Goal: Information Seeking & Learning: Learn about a topic

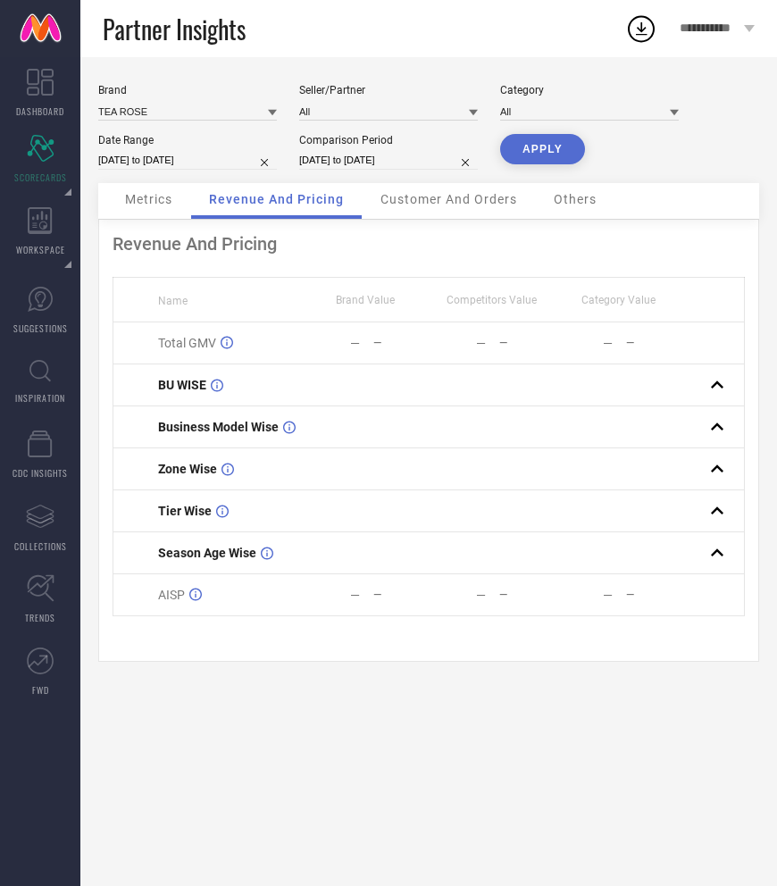
click at [410, 205] on span "Customer And Orders" at bounding box center [448, 199] width 137 height 14
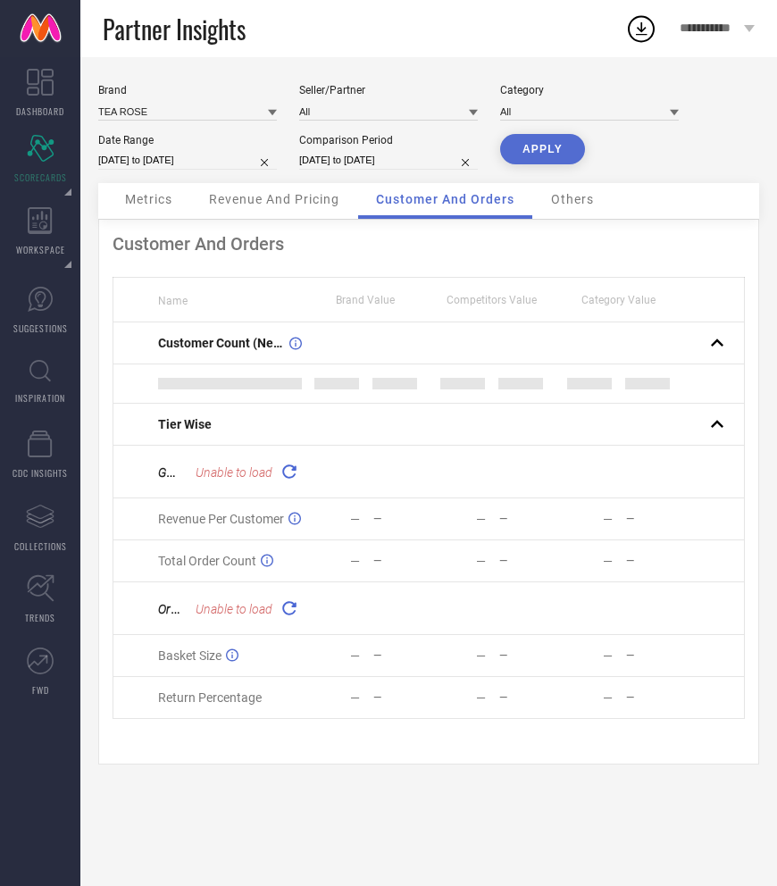
click at [267, 206] on span "Revenue And Pricing" at bounding box center [274, 199] width 130 height 14
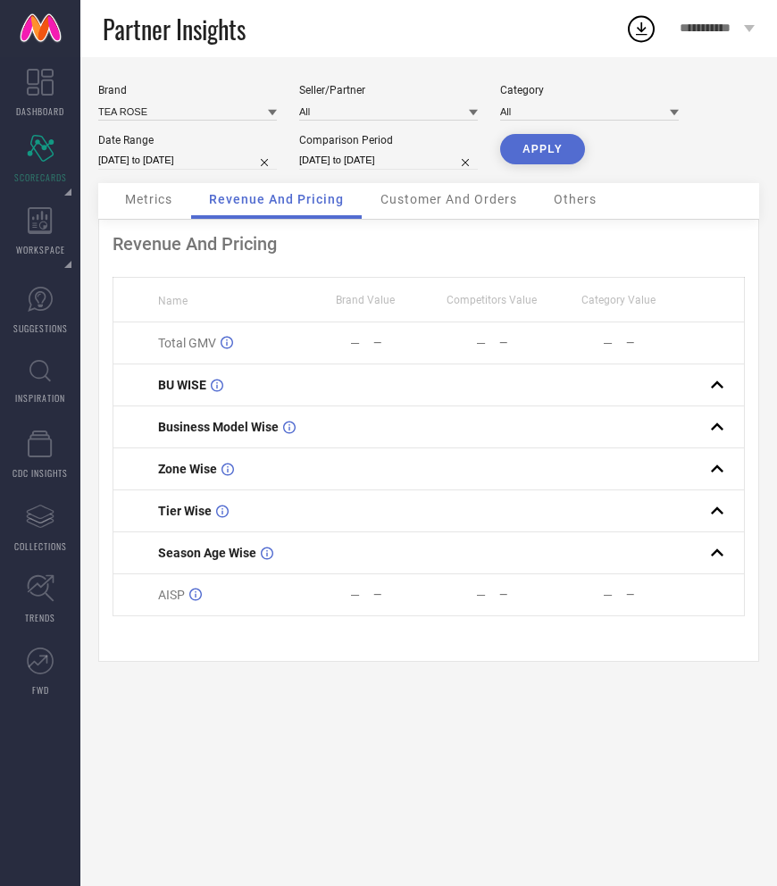
click at [172, 207] on div "Metrics" at bounding box center [148, 201] width 83 height 36
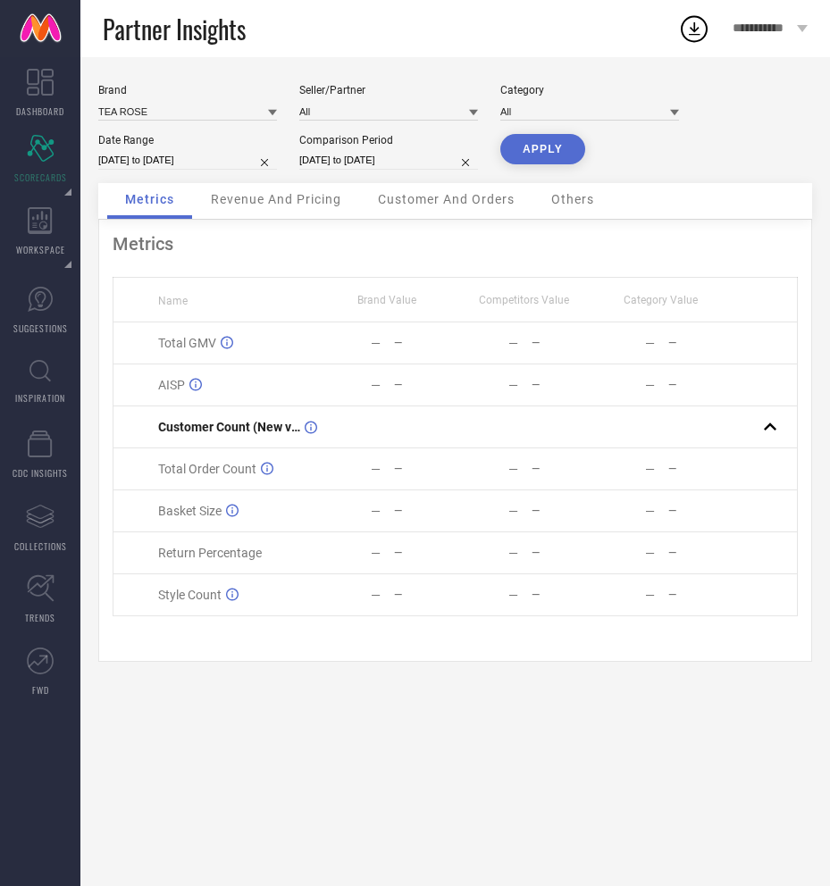
click at [302, 203] on span "Revenue And Pricing" at bounding box center [276, 199] width 130 height 14
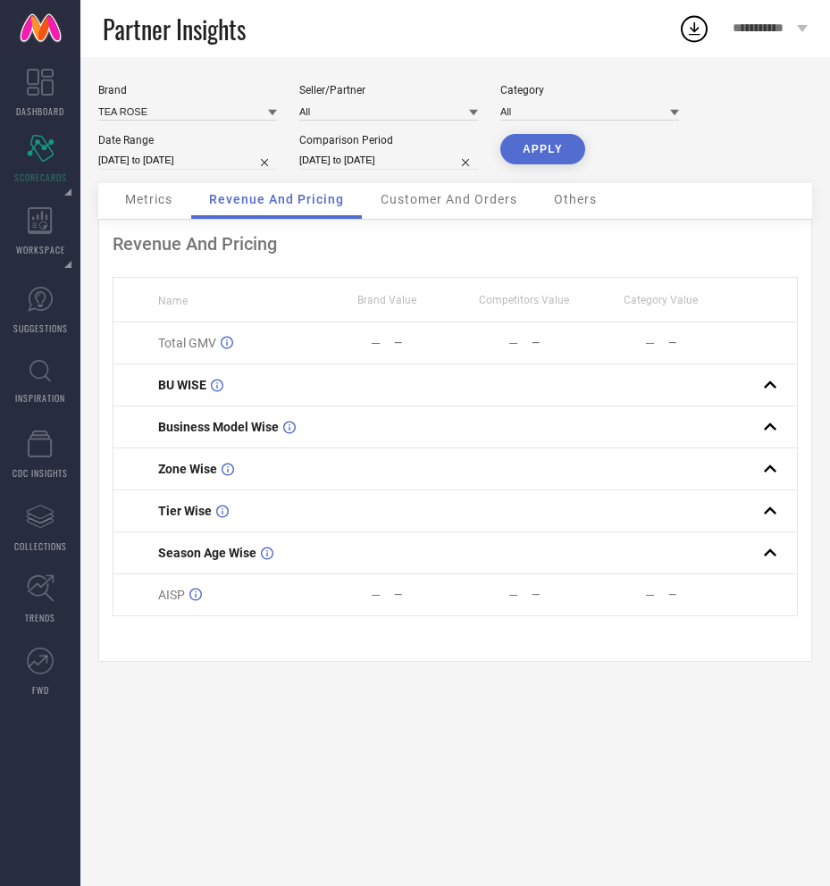
click at [153, 206] on span "Metrics" at bounding box center [148, 199] width 47 height 14
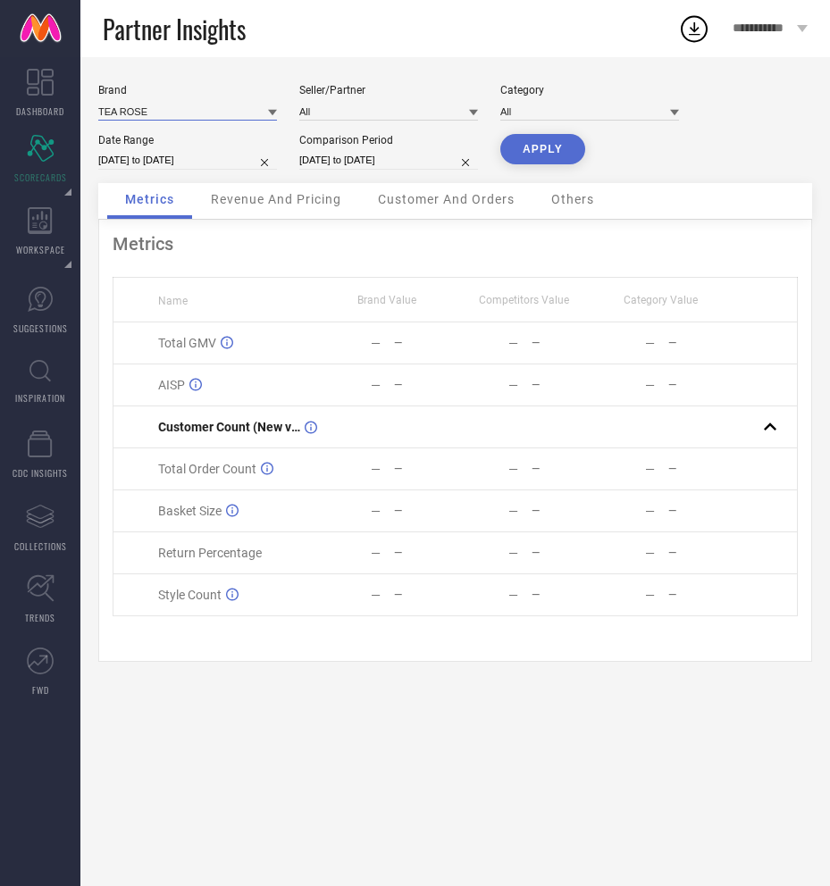
click at [184, 108] on input at bounding box center [187, 111] width 179 height 19
click at [176, 113] on input "ELEgant" at bounding box center [187, 111] width 179 height 19
type input "ETERNAL"
click at [188, 171] on div "ETERNAL LOVE" at bounding box center [187, 166] width 179 height 30
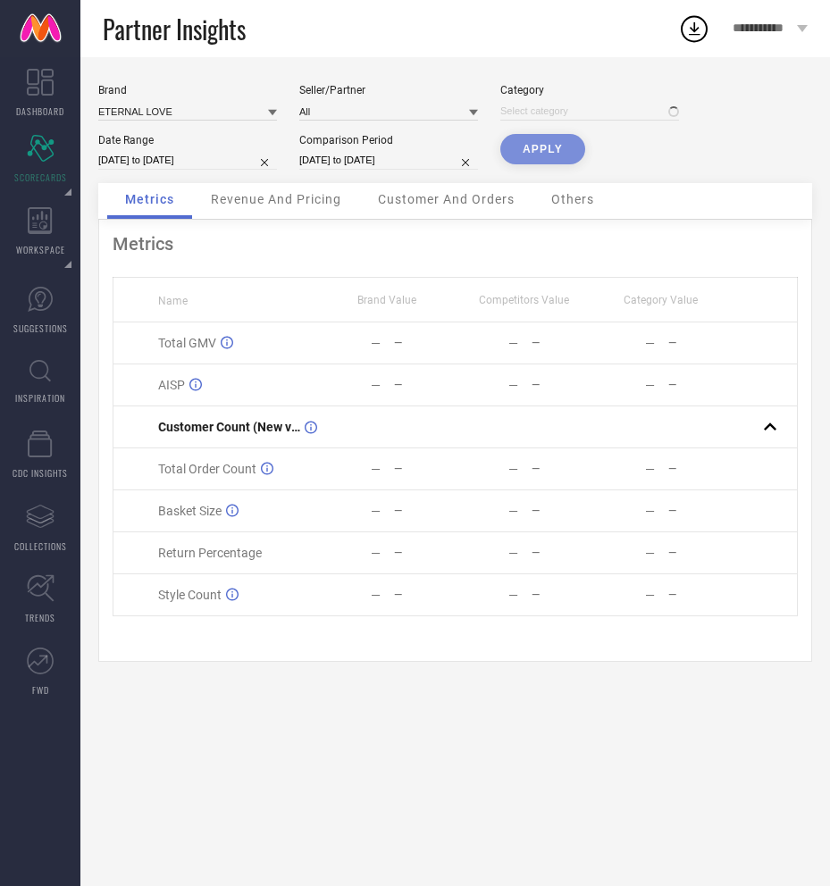
type input "All"
click at [529, 158] on button "APPLY" at bounding box center [542, 149] width 85 height 30
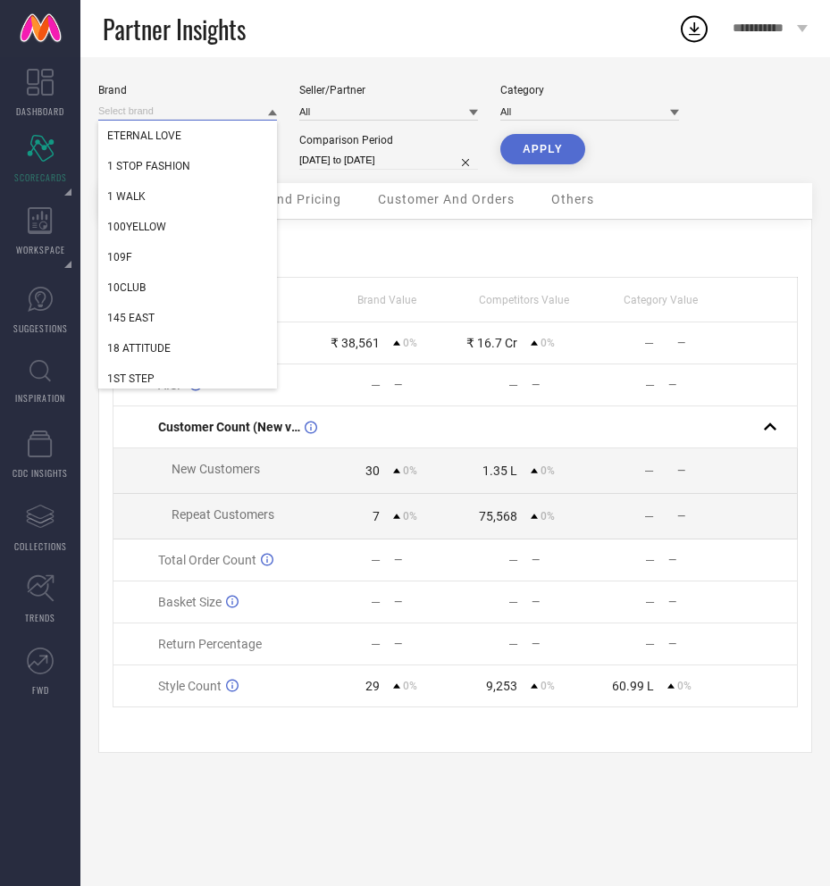
click at [241, 107] on input at bounding box center [187, 111] width 179 height 19
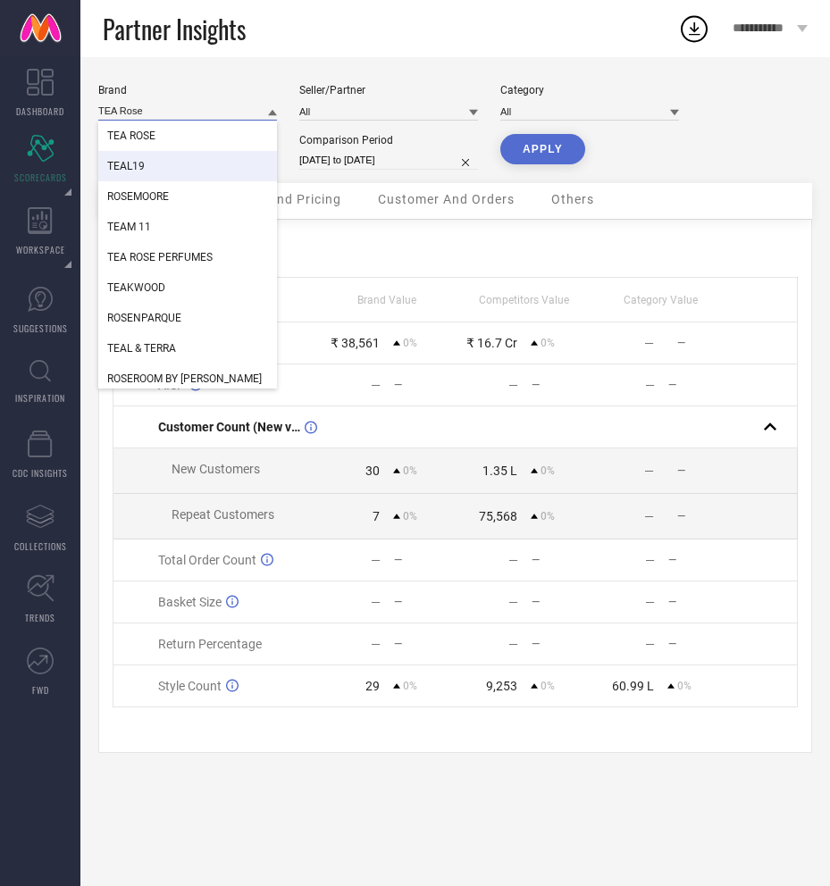
type input "TEA Rose"
click at [148, 127] on div "TEA ROSE" at bounding box center [187, 136] width 179 height 30
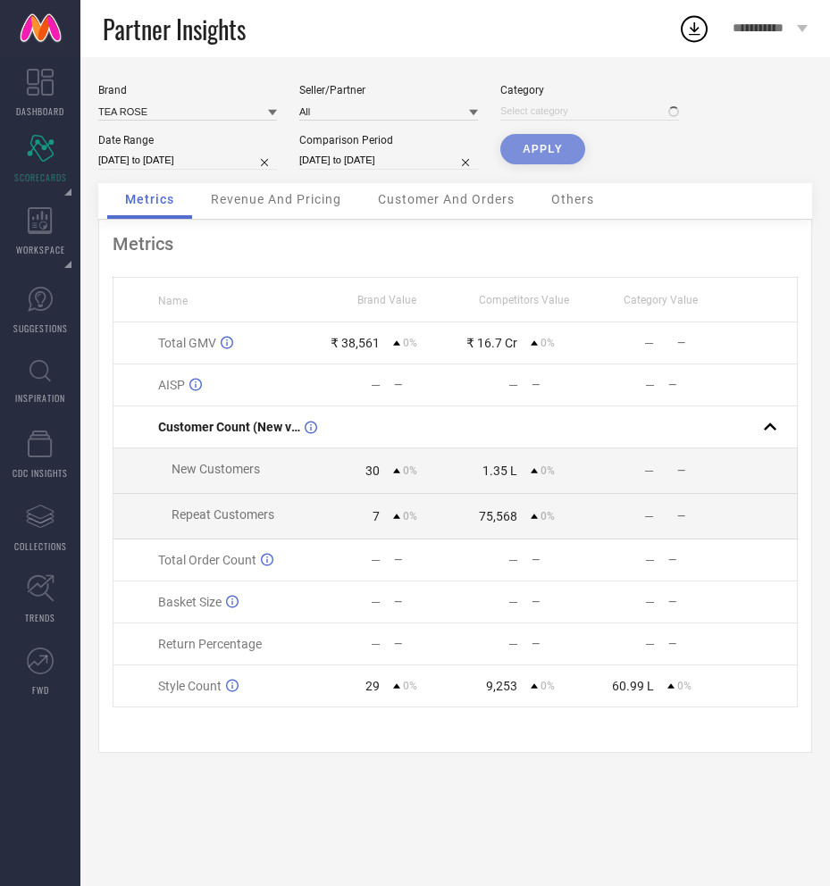
type input "All"
click at [566, 146] on button "APPLY" at bounding box center [542, 149] width 85 height 30
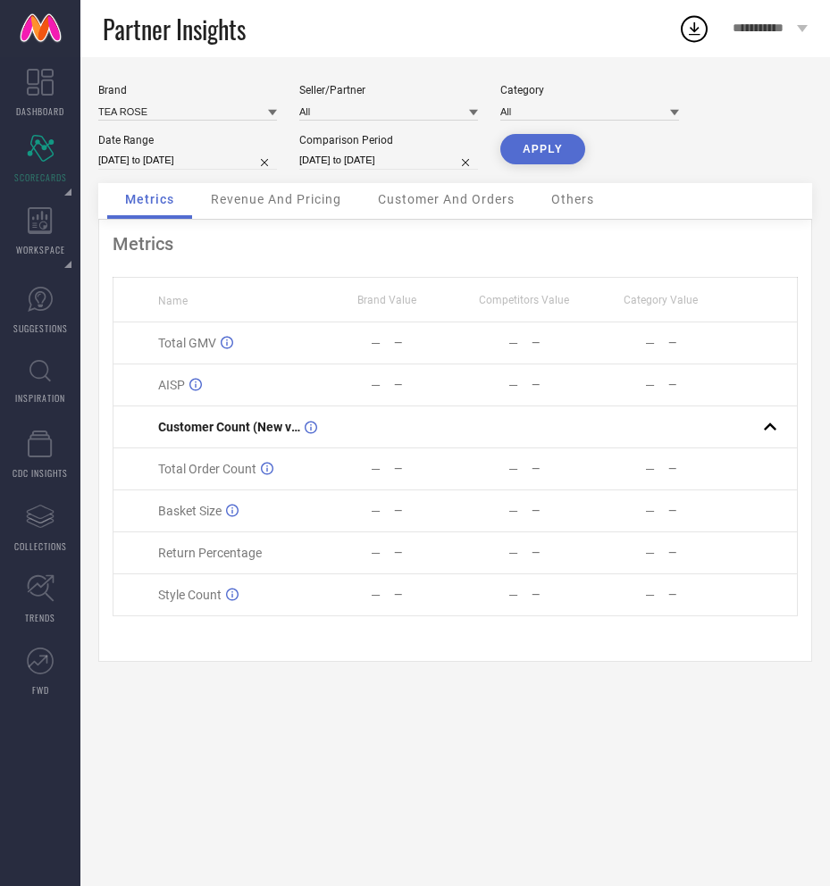
click at [282, 198] on span "Revenue And Pricing" at bounding box center [276, 199] width 130 height 14
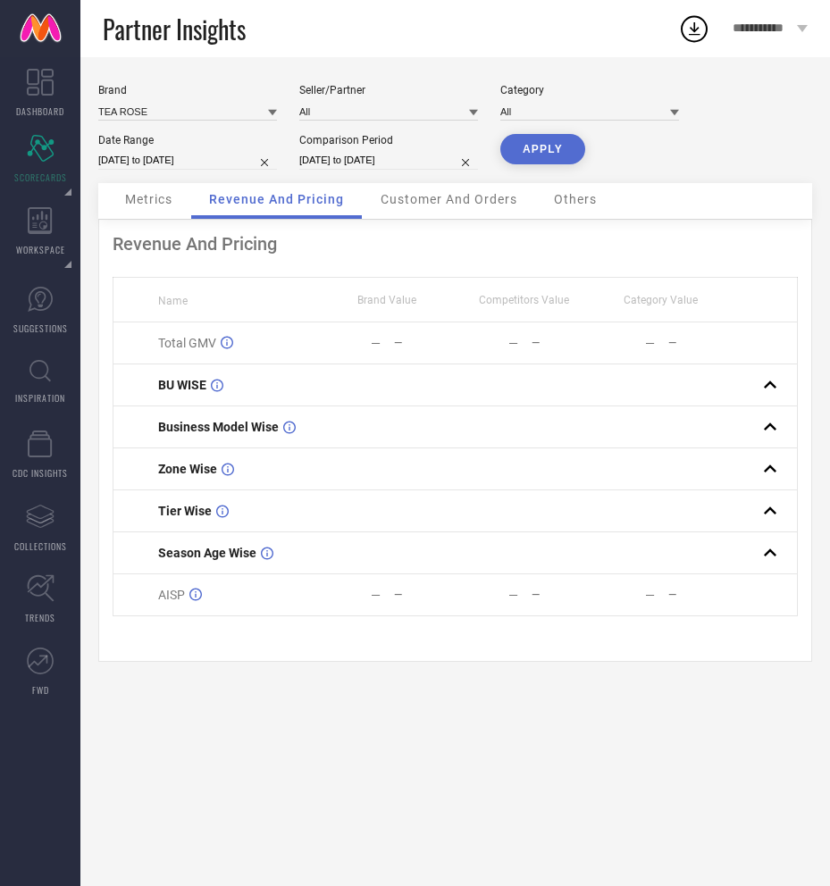
click at [153, 209] on div "Metrics" at bounding box center [148, 201] width 83 height 36
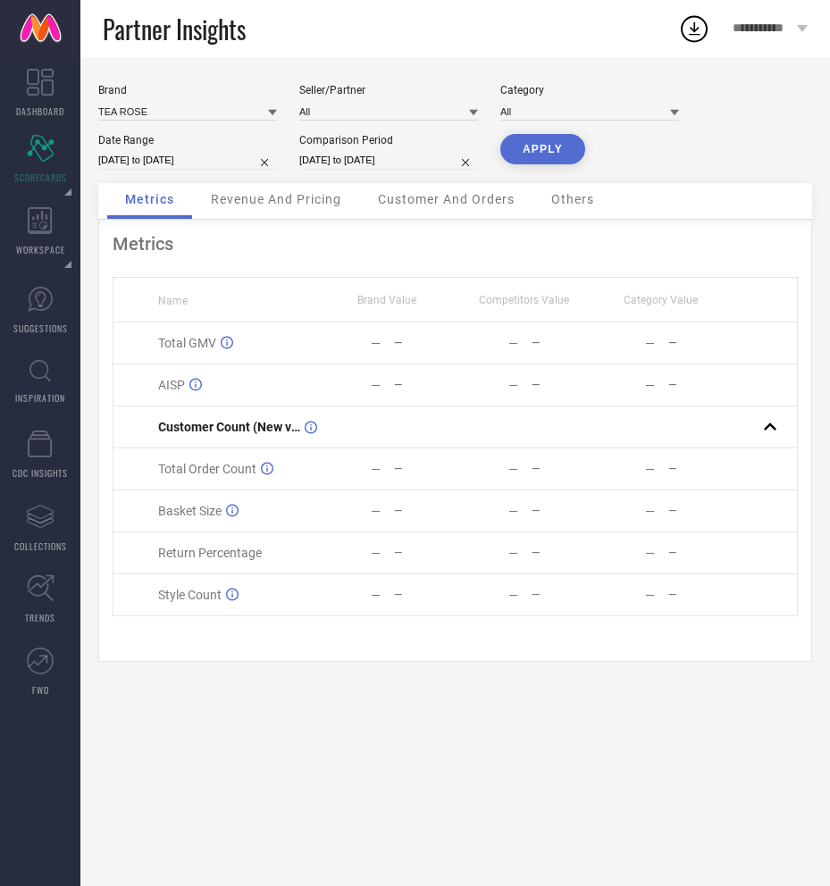
click at [159, 127] on div "Brand TEA ROSE Seller/Partner All Category All Date Range 30-06-2025 to 30-07-2…" at bounding box center [455, 133] width 714 height 99
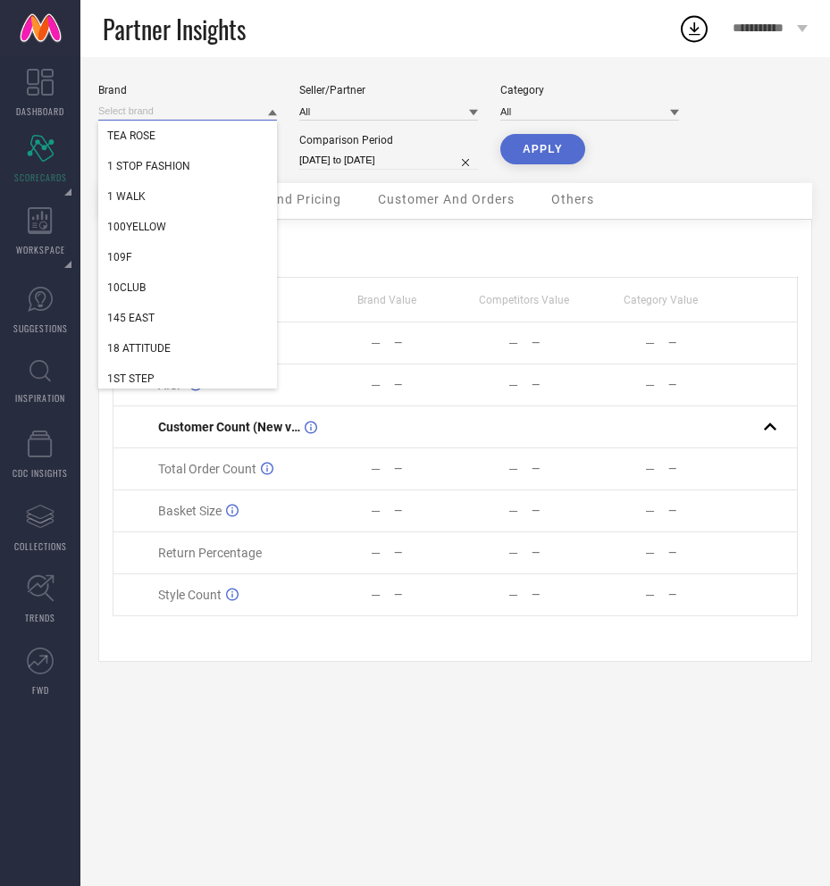
click at [160, 118] on input at bounding box center [187, 111] width 179 height 19
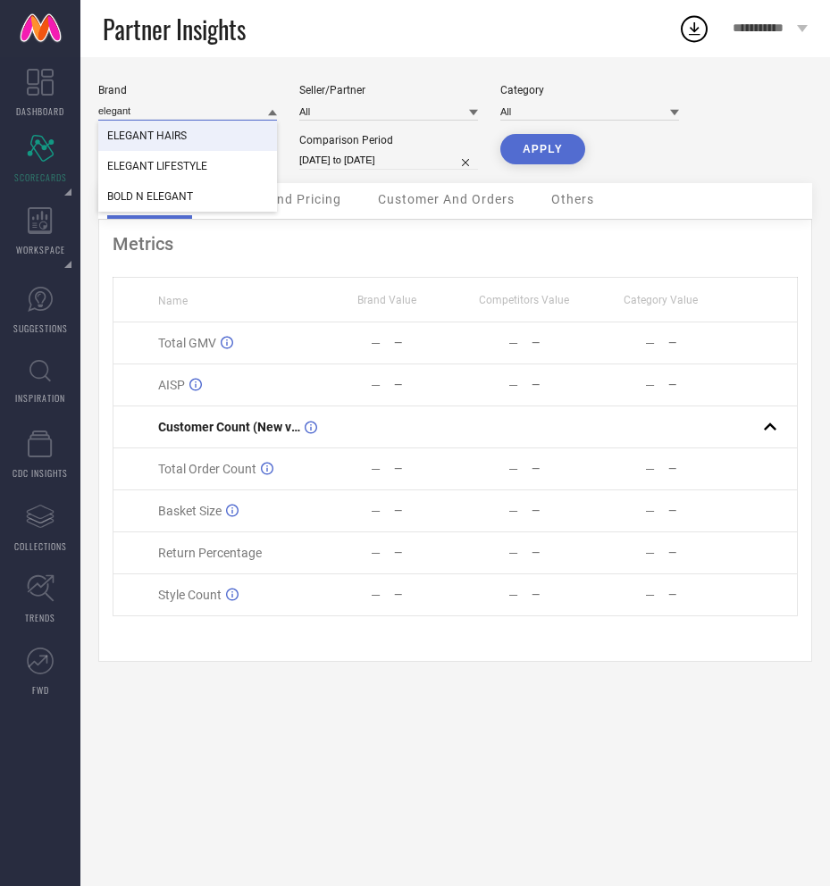
click at [161, 115] on input "elegant" at bounding box center [187, 111] width 179 height 19
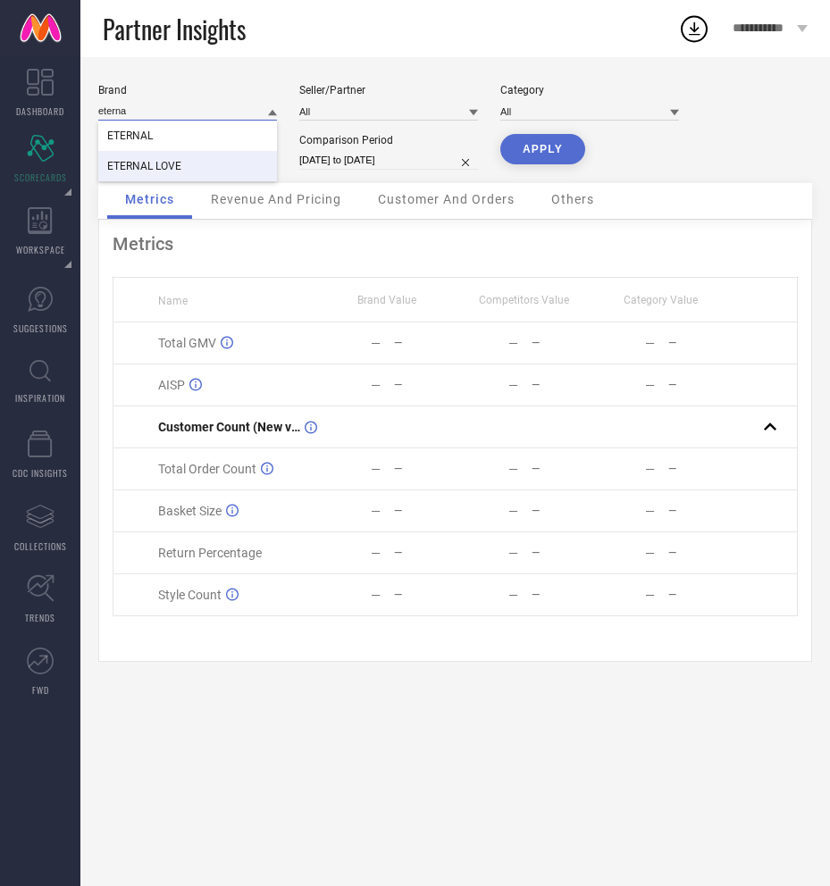
type input "eterna"
click at [181, 159] on div "ETERNAL LOVE" at bounding box center [187, 166] width 179 height 30
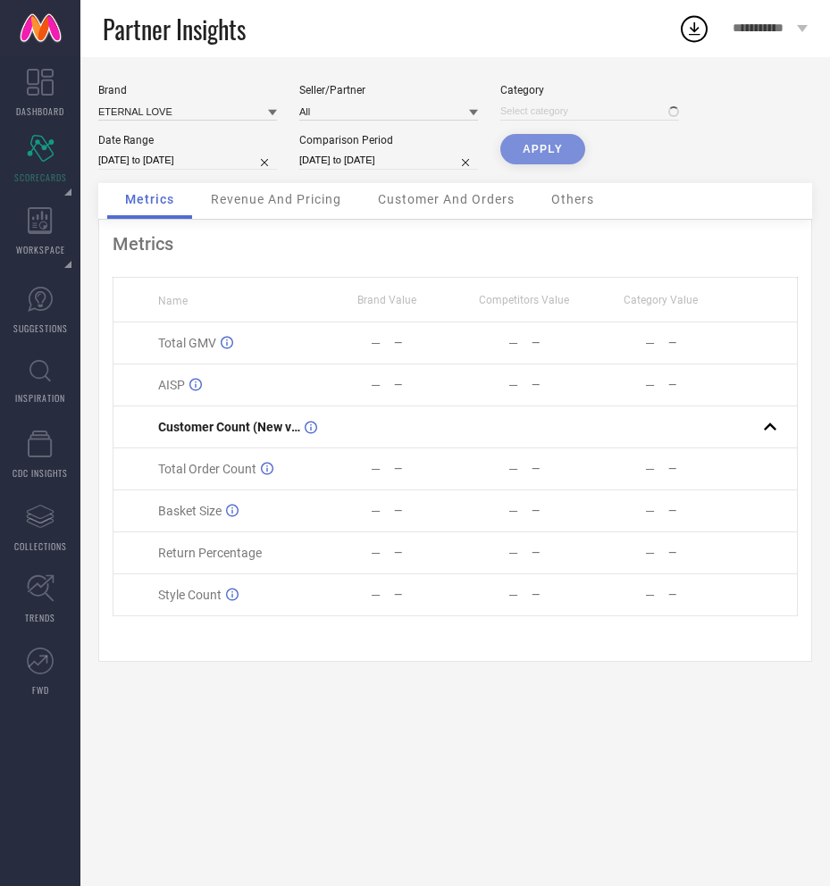
type input "All"
click at [559, 154] on button "APPLY" at bounding box center [542, 149] width 85 height 30
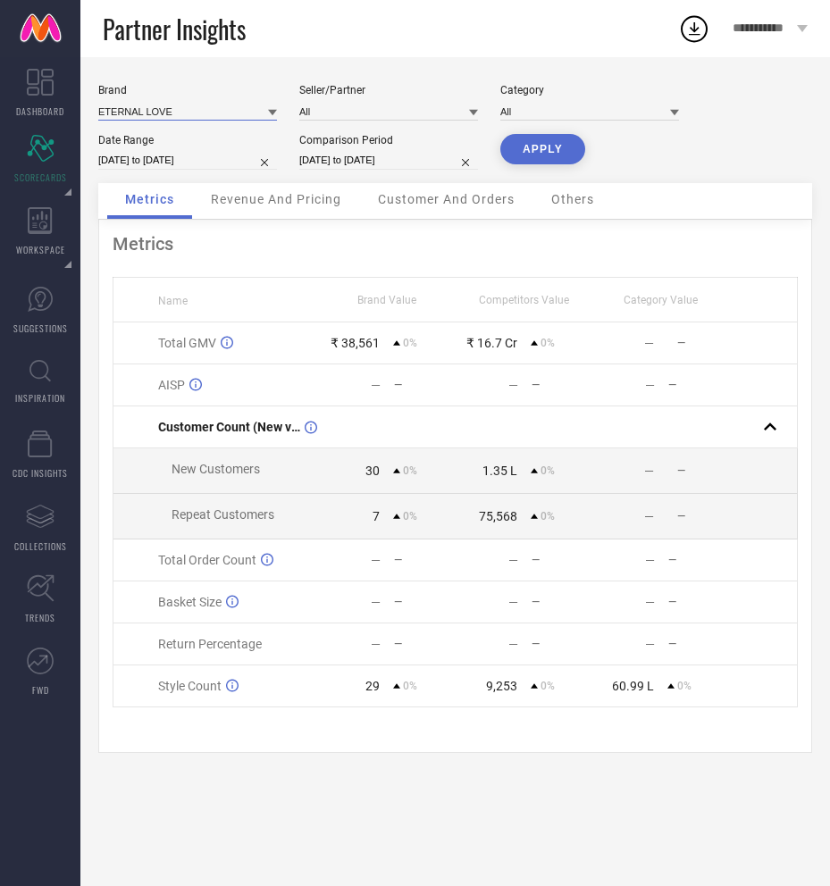
click at [179, 113] on input at bounding box center [187, 111] width 179 height 19
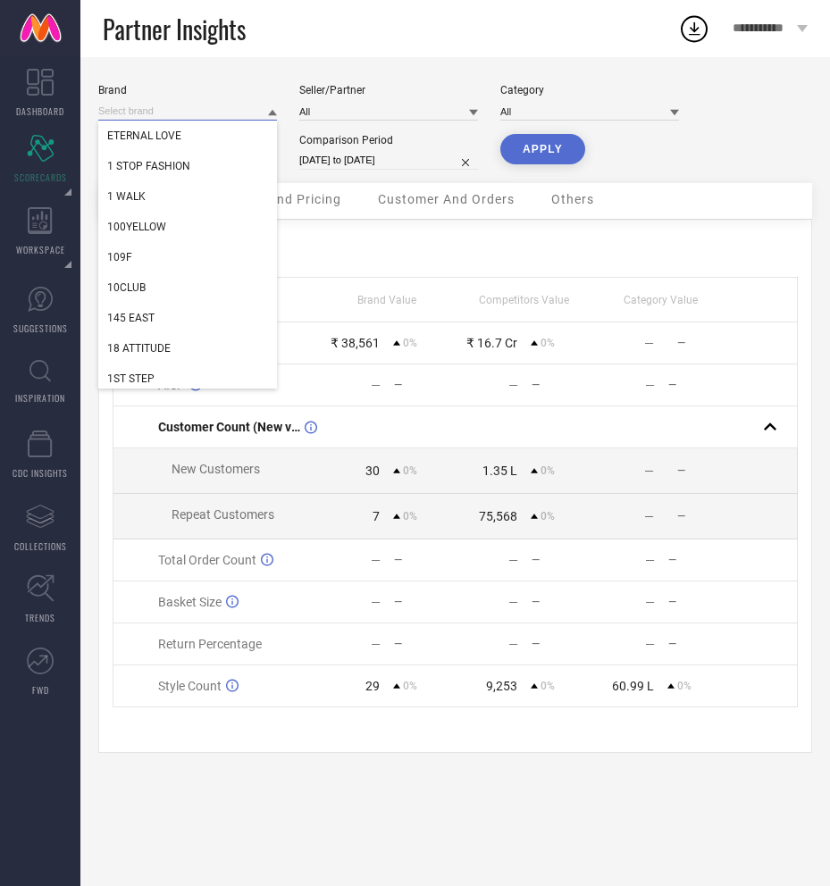
click at [179, 113] on input at bounding box center [187, 111] width 179 height 19
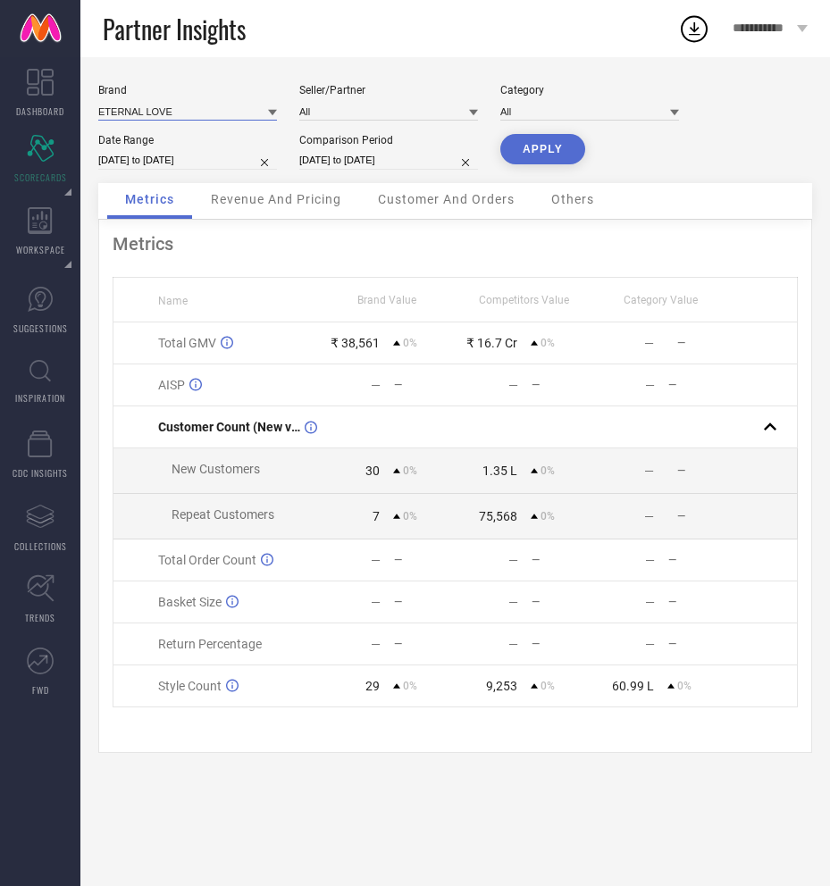
drag, startPoint x: 187, startPoint y: 116, endPoint x: 82, endPoint y: 114, distance: 104.5
click at [82, 114] on div "Brand ETERNAL LOVE Seller/Partner All Category All Date Range 30-06-2025 to 30-…" at bounding box center [454, 471] width 749 height 829
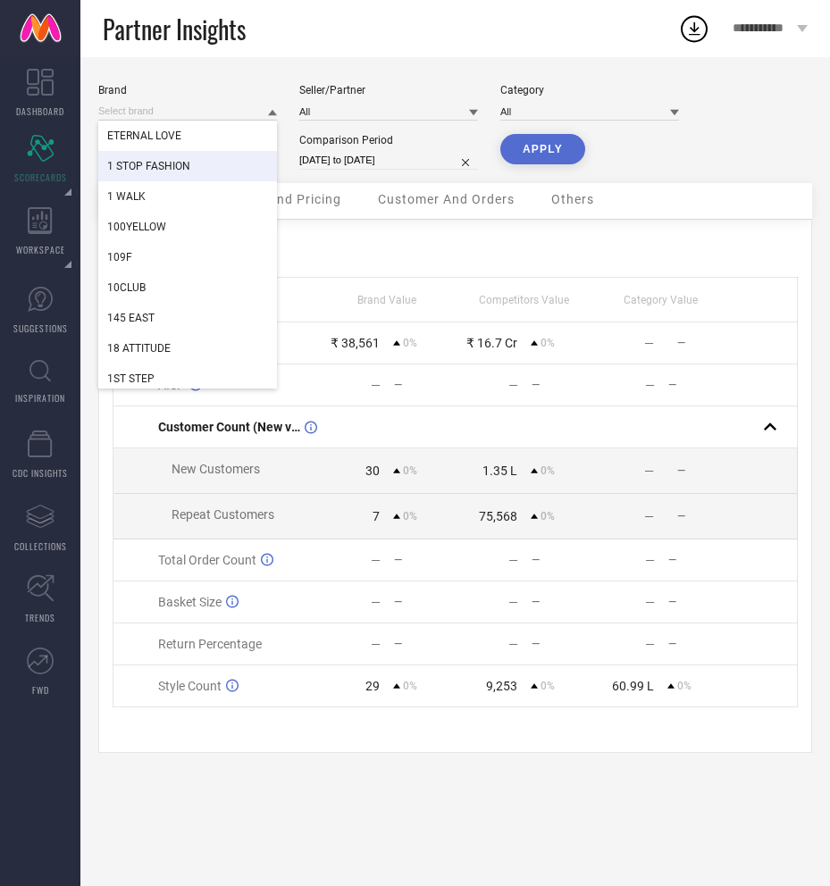
click at [677, 166] on div "Brand ETERNAL LOVE 1 STOP FASHION 1 WALK 100YELLOW 109F 10CLUB 145 EAST 18 ATTI…" at bounding box center [455, 133] width 714 height 99
click at [187, 132] on div "ETERNAL LOVE" at bounding box center [187, 136] width 179 height 30
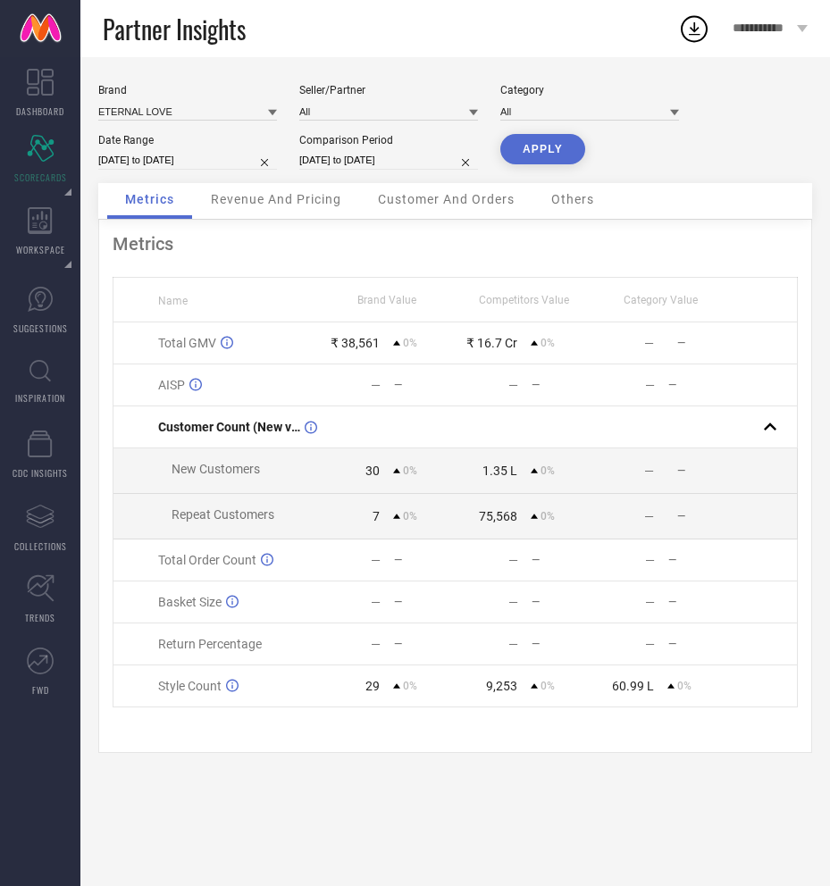
click at [275, 206] on span "Revenue And Pricing" at bounding box center [276, 199] width 130 height 14
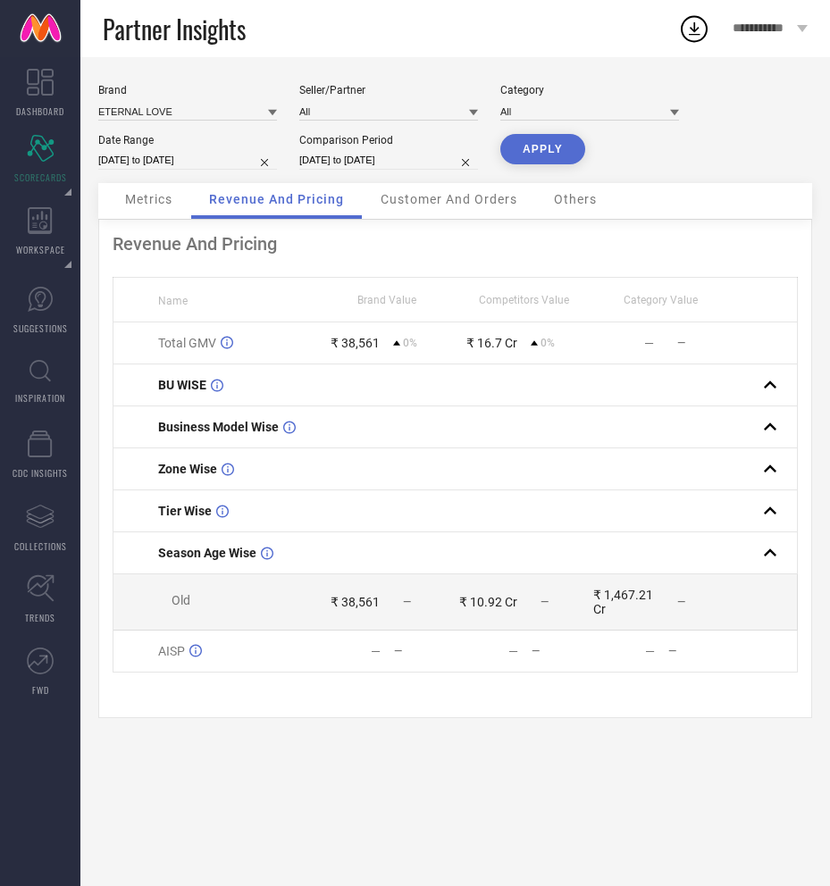
click at [149, 205] on span "Metrics" at bounding box center [148, 199] width 47 height 14
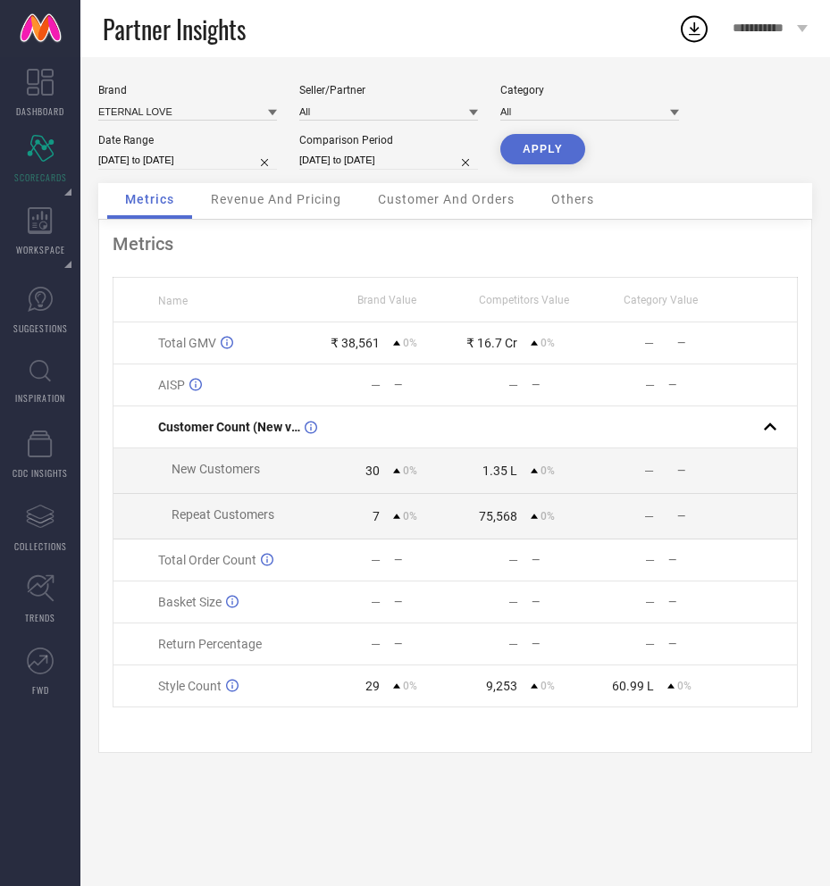
click at [282, 212] on div "Revenue And Pricing" at bounding box center [276, 201] width 166 height 36
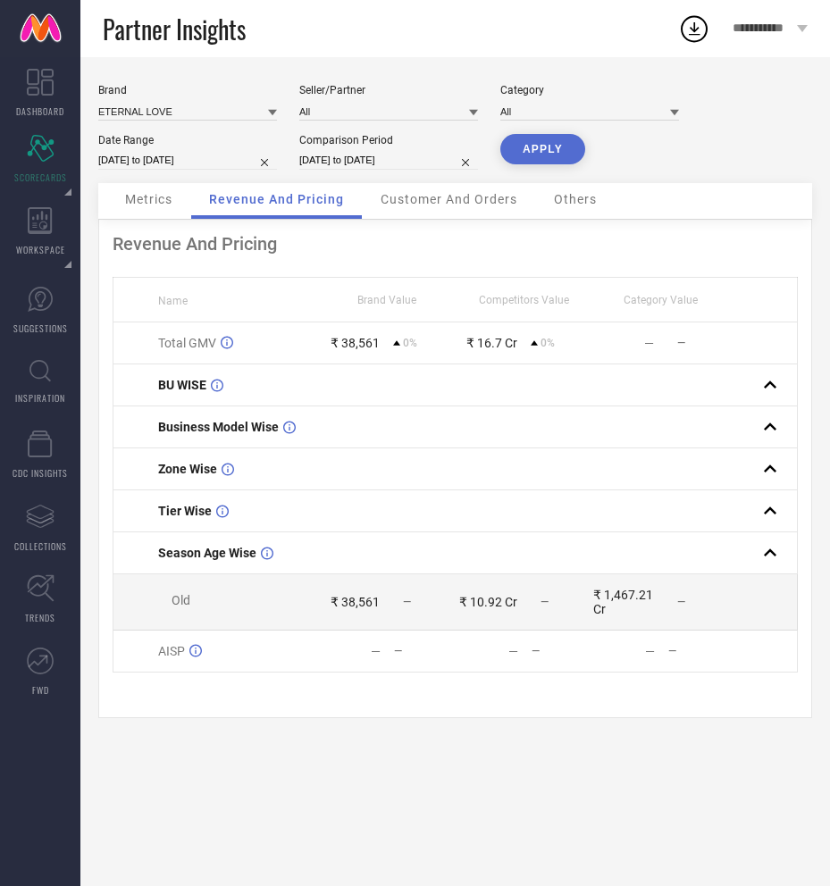
click at [155, 199] on span "Metrics" at bounding box center [148, 199] width 47 height 14
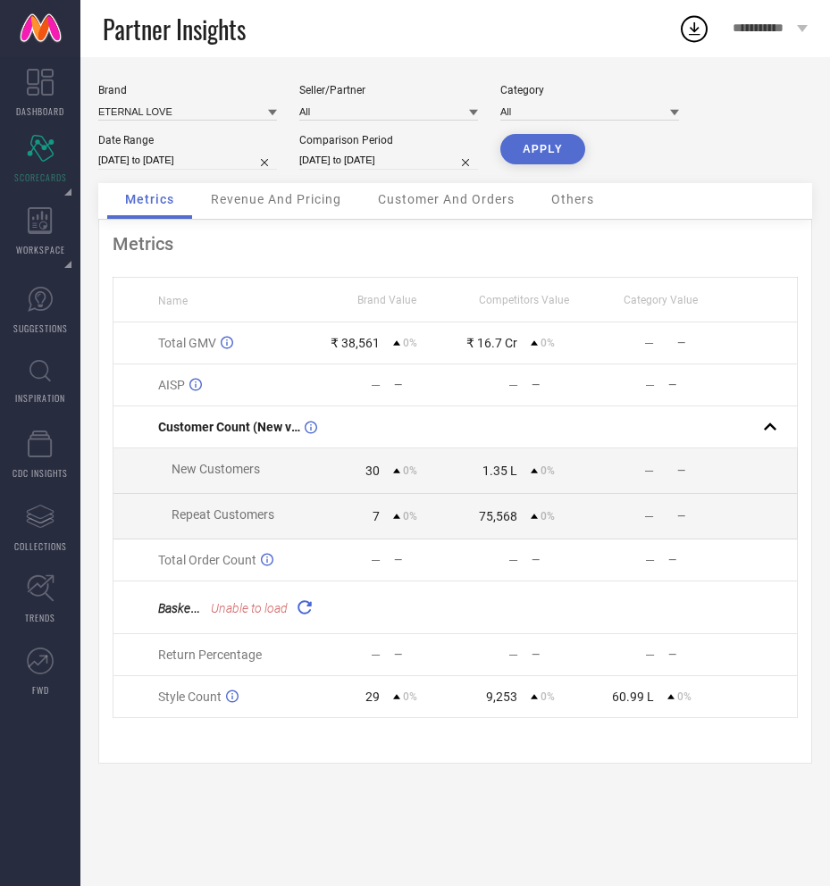
click at [265, 202] on span "Revenue And Pricing" at bounding box center [276, 199] width 130 height 14
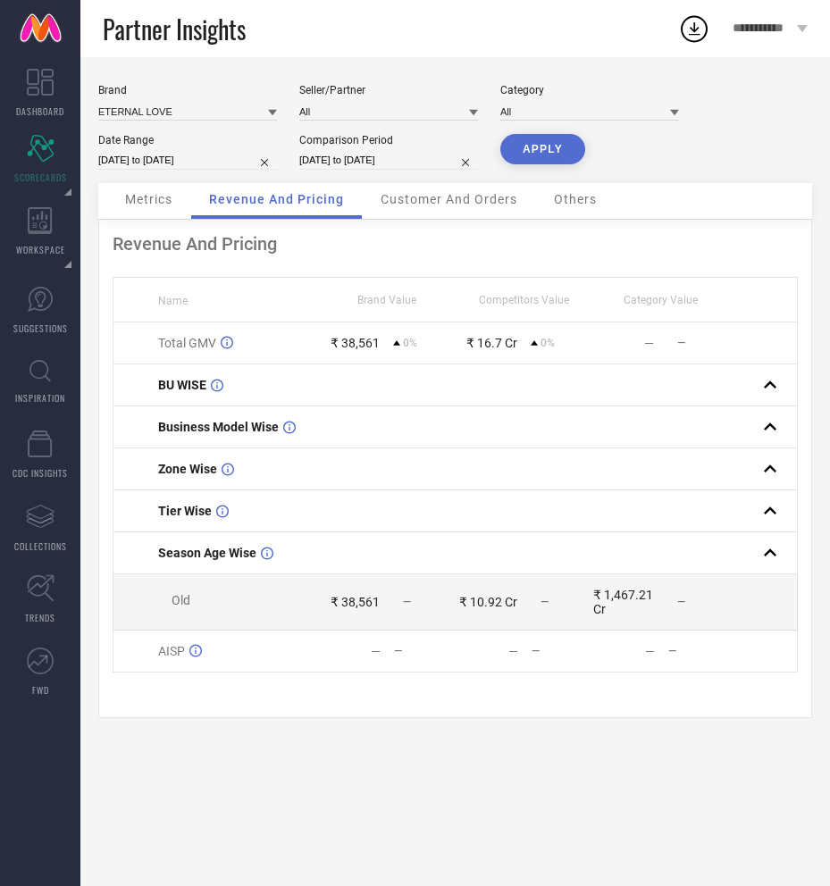
click at [433, 204] on span "Customer And Orders" at bounding box center [448, 199] width 137 height 14
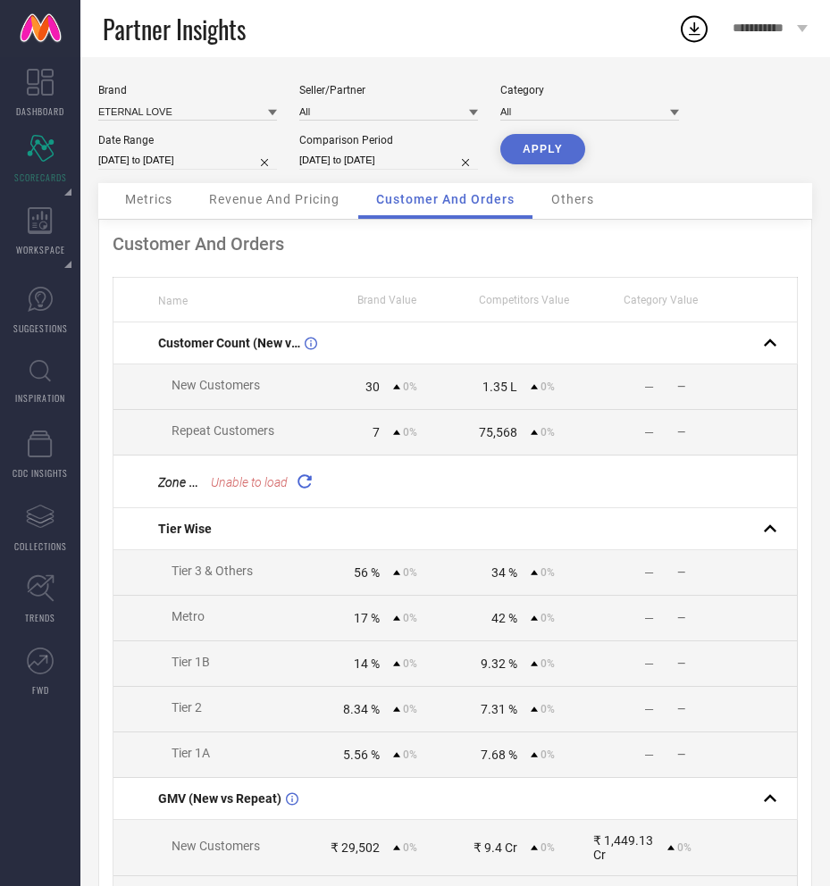
click at [291, 210] on div "Revenue And Pricing" at bounding box center [274, 201] width 166 height 36
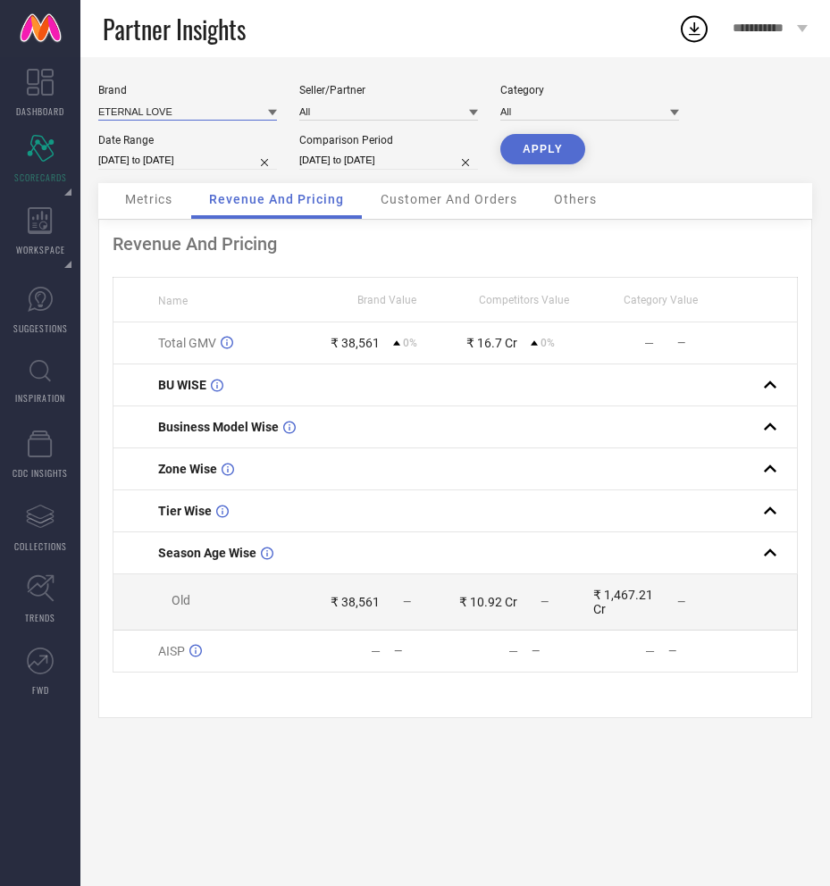
click at [180, 107] on input at bounding box center [187, 111] width 179 height 19
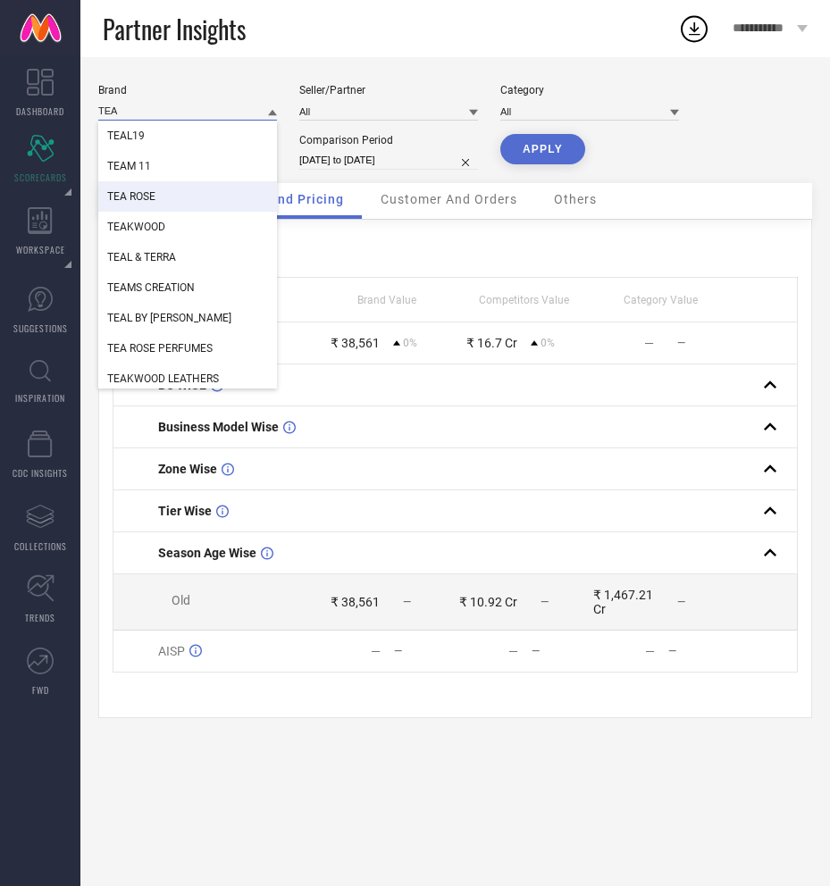
type input "TEA"
click at [186, 196] on div "TEA ROSE" at bounding box center [187, 196] width 179 height 30
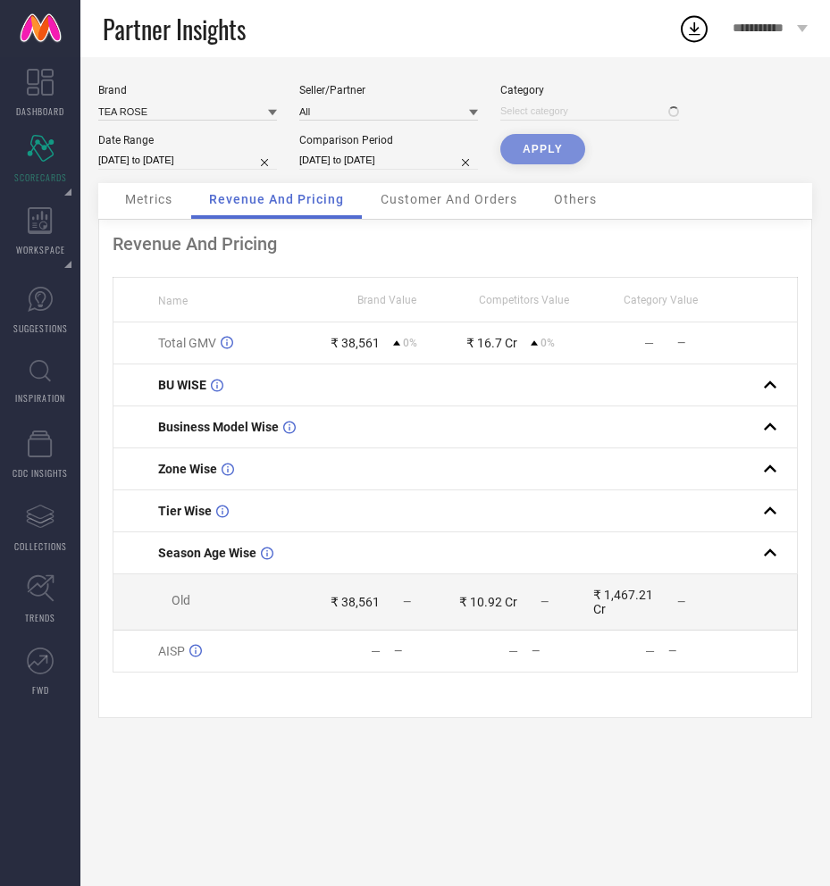
type input "All"
click at [548, 152] on button "APPLY" at bounding box center [542, 149] width 85 height 30
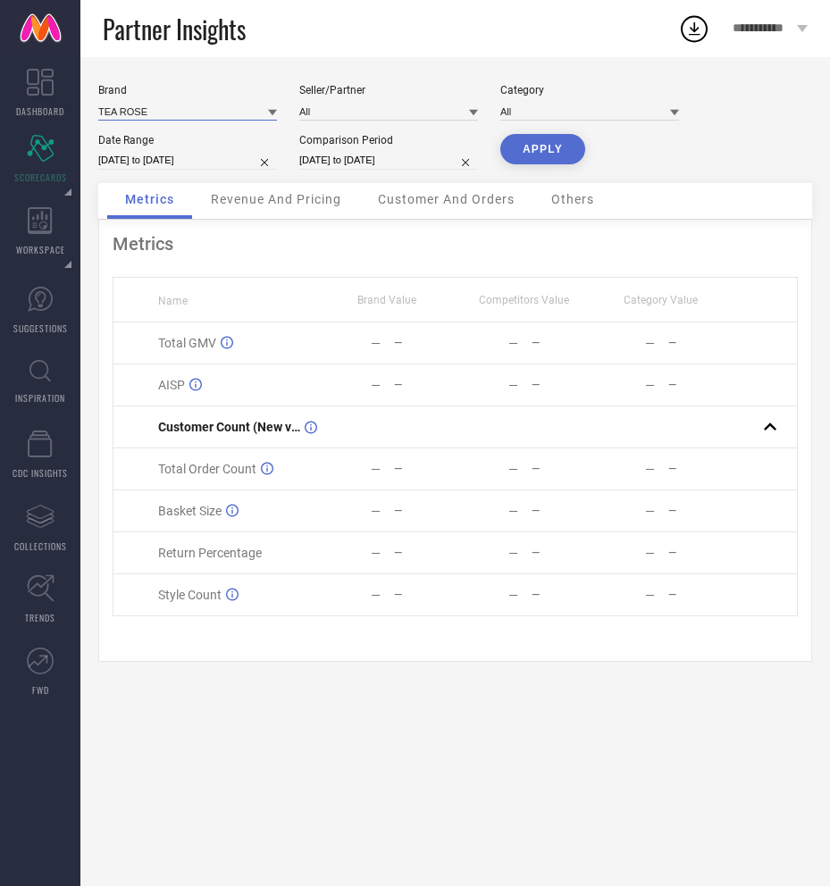
click at [155, 109] on input at bounding box center [187, 111] width 179 height 19
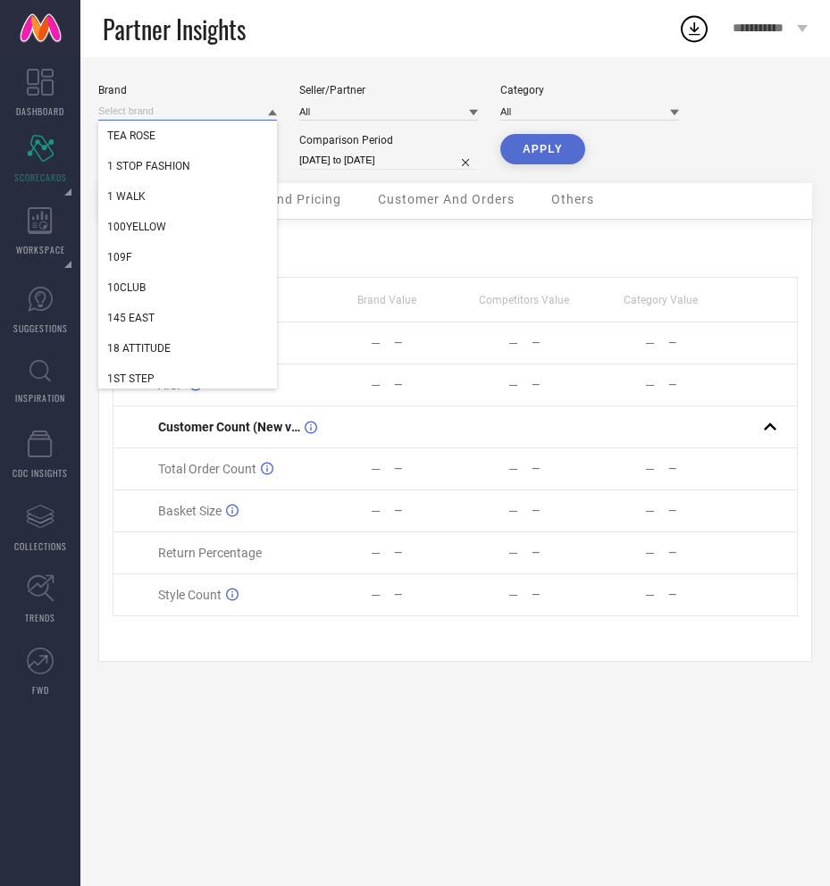
click at [155, 109] on input at bounding box center [187, 111] width 179 height 19
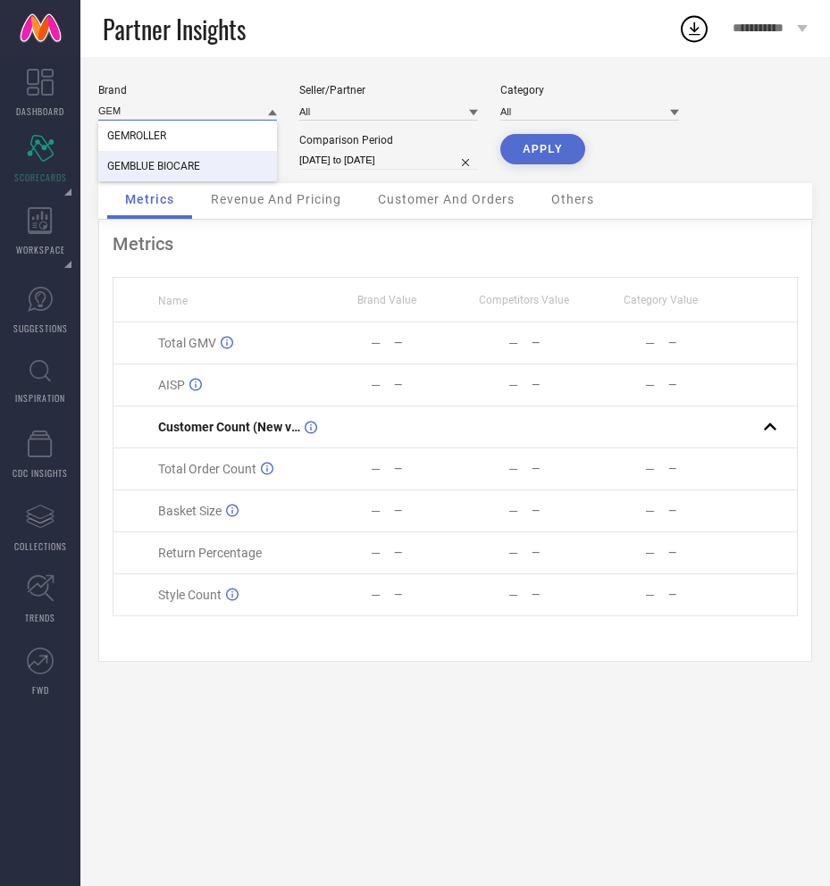
type input "GEM"
click at [161, 164] on span "GEMBLUE BIOCARE" at bounding box center [153, 166] width 93 height 13
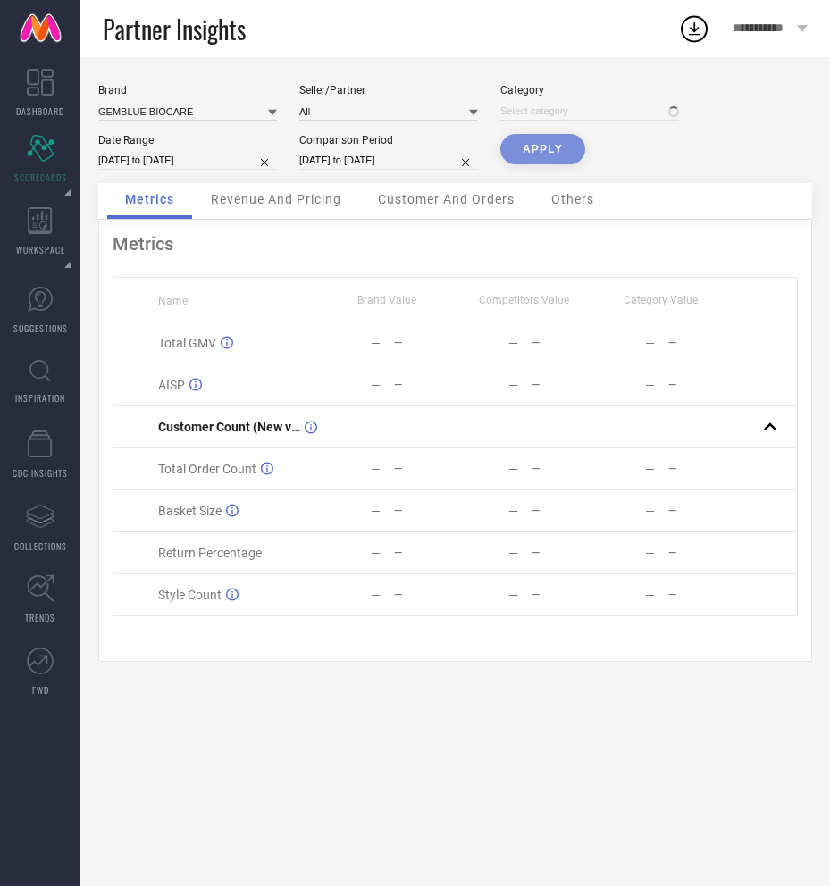
type input "All"
click at [552, 148] on button "APPLY" at bounding box center [542, 149] width 85 height 30
click at [545, 155] on button "APPLY" at bounding box center [542, 149] width 85 height 30
click at [343, 169] on input "30-06-2025 to 30-07-2025" at bounding box center [388, 160] width 179 height 19
select select "5"
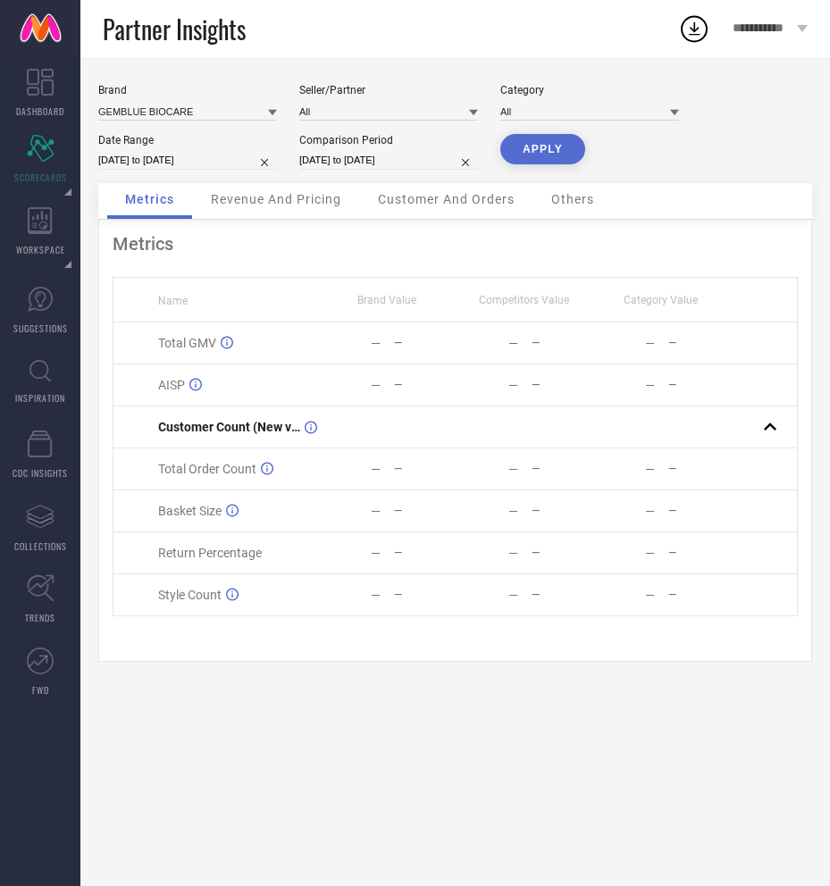
select select "2025"
select select "6"
select select "2025"
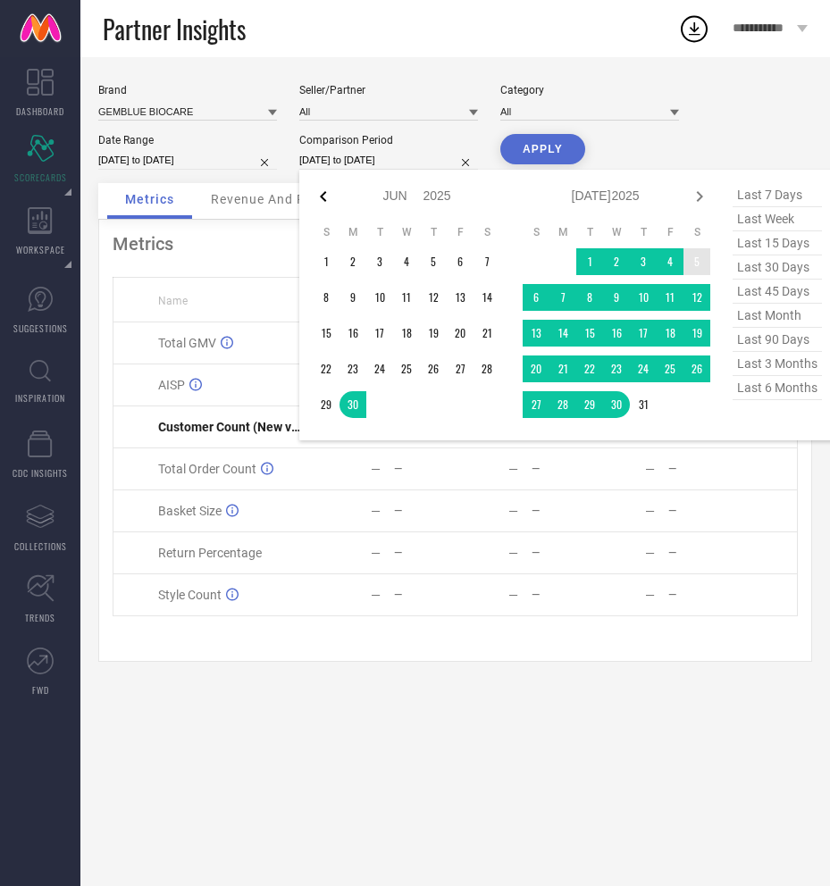
click at [324, 196] on icon at bounding box center [323, 196] width 21 height 21
select select "4"
select select "2025"
select select "5"
select select "2025"
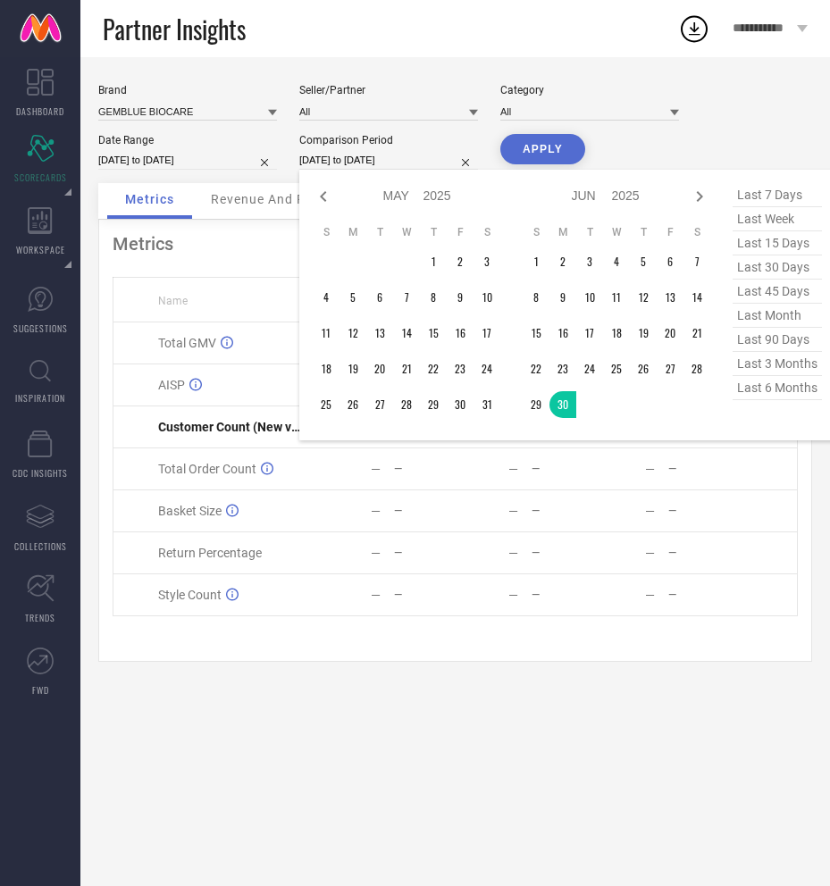
click at [324, 196] on icon at bounding box center [323, 196] width 21 height 21
select select "3"
select select "2025"
select select "4"
select select "2025"
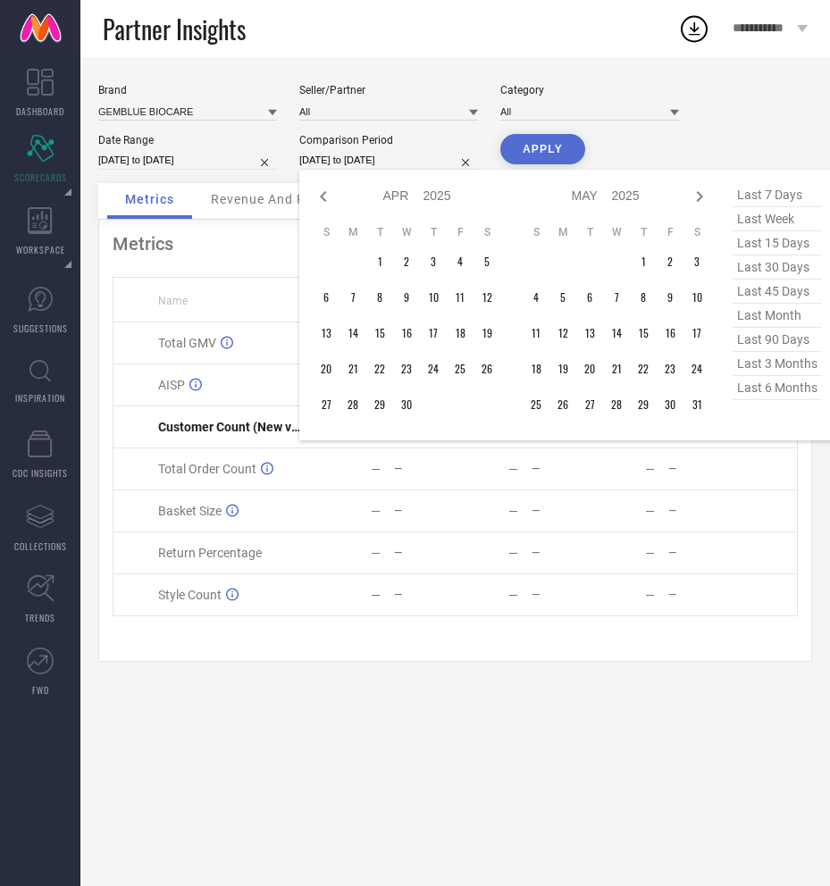
click at [324, 196] on icon at bounding box center [323, 196] width 21 height 21
select select "1"
select select "2025"
select select "2"
select select "2025"
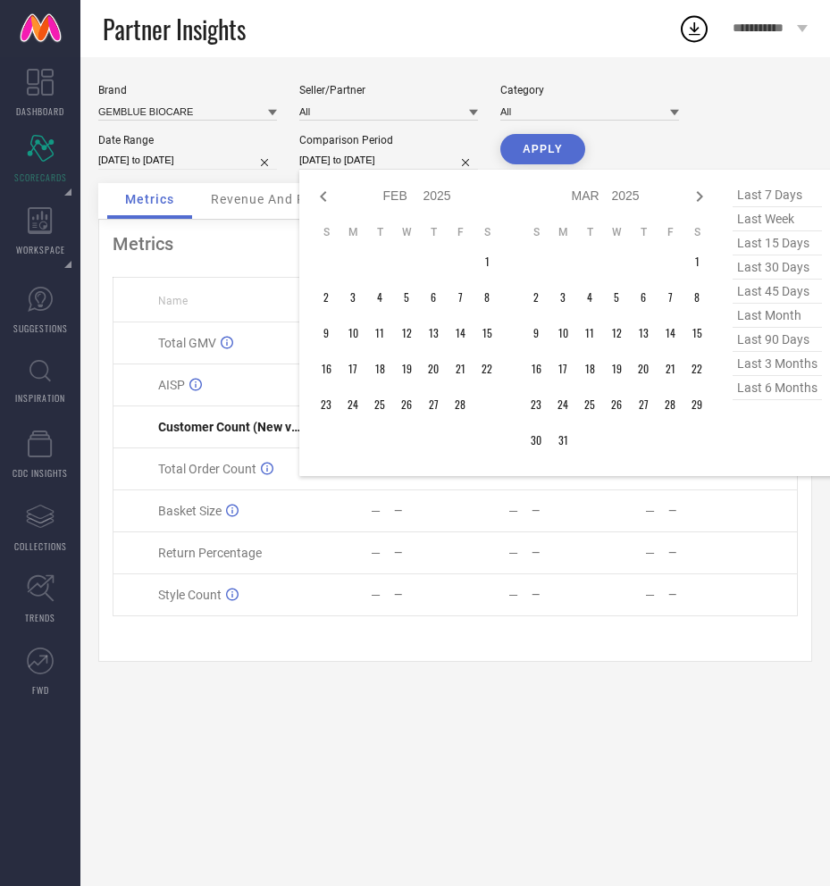
click at [324, 196] on icon at bounding box center [323, 196] width 21 height 21
select select "2025"
select select "1"
select select "2025"
click at [324, 196] on icon at bounding box center [323, 196] width 21 height 21
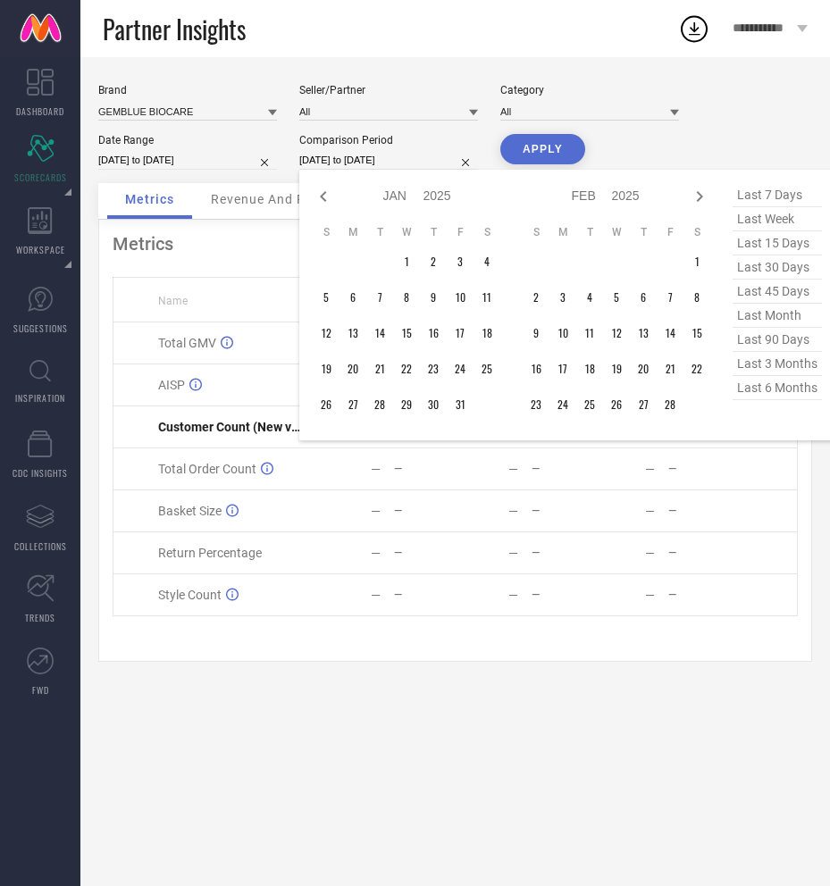
select select "11"
select select "2024"
select select "2025"
click at [324, 196] on icon at bounding box center [323, 196] width 21 height 21
select select "9"
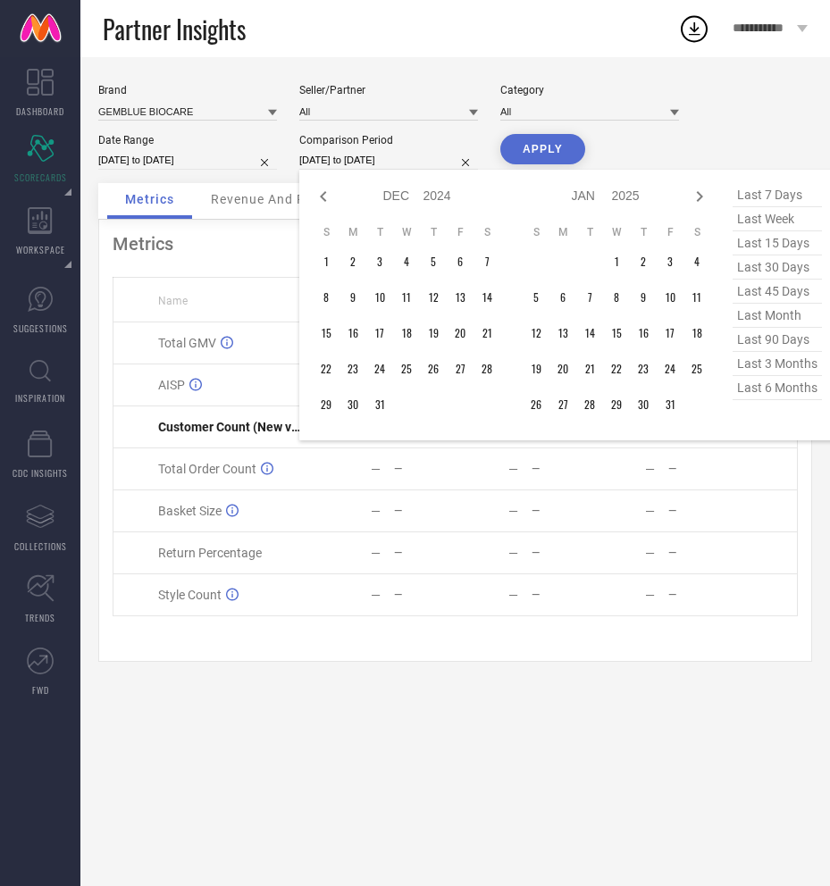
select select "2024"
select select "10"
select select "2024"
click at [324, 196] on icon at bounding box center [323, 196] width 21 height 21
select select "8"
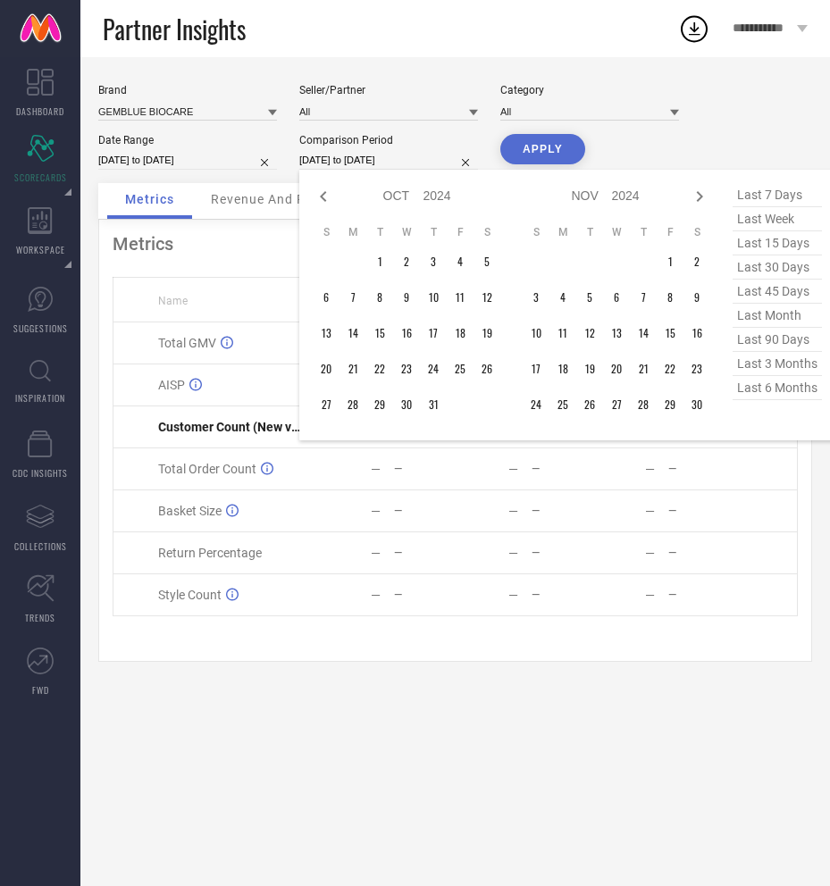
select select "2024"
select select "9"
select select "2024"
click at [324, 196] on icon at bounding box center [323, 196] width 21 height 21
select select "7"
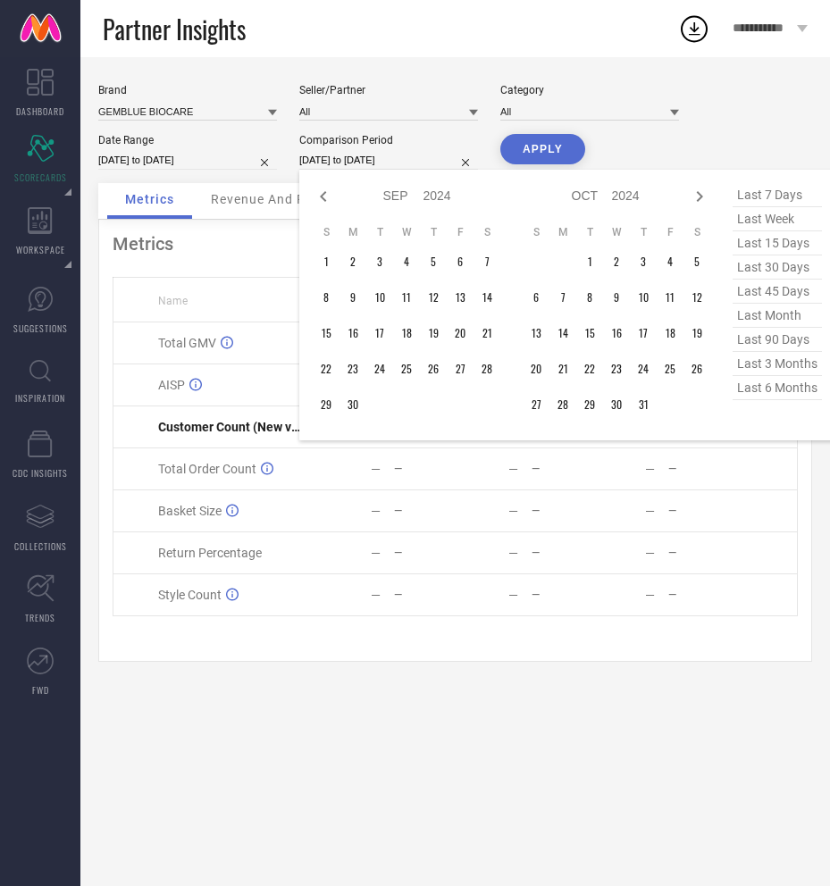
select select "2024"
select select "8"
select select "2024"
click at [324, 196] on icon at bounding box center [323, 196] width 21 height 21
select select "6"
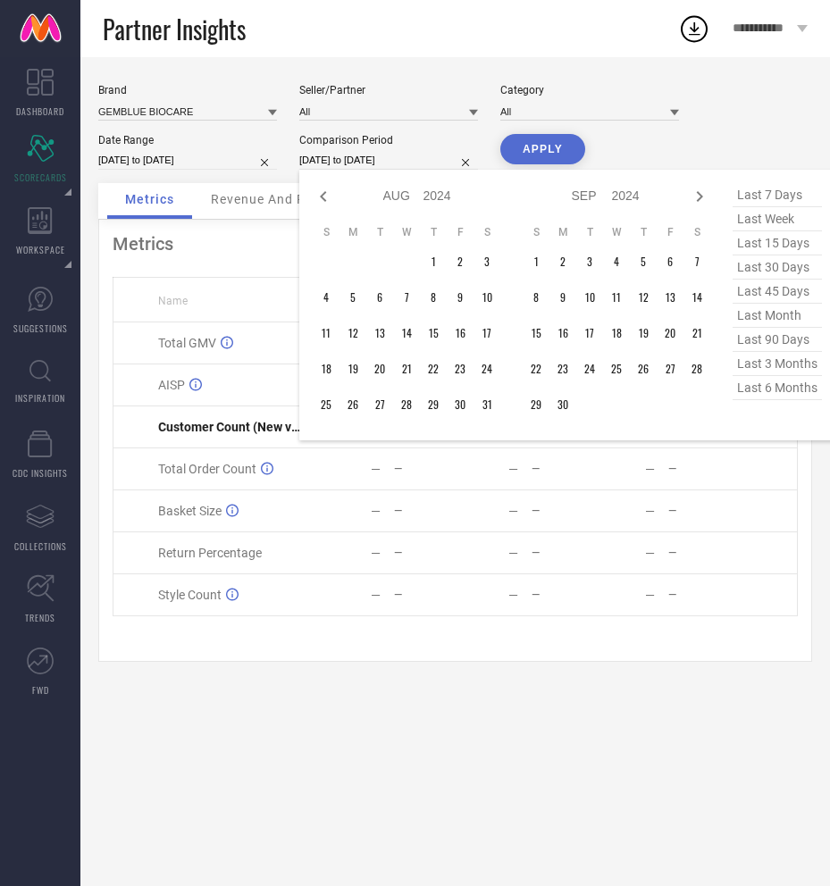
select select "2024"
select select "7"
select select "2024"
click at [324, 196] on icon at bounding box center [323, 196] width 21 height 21
select select "5"
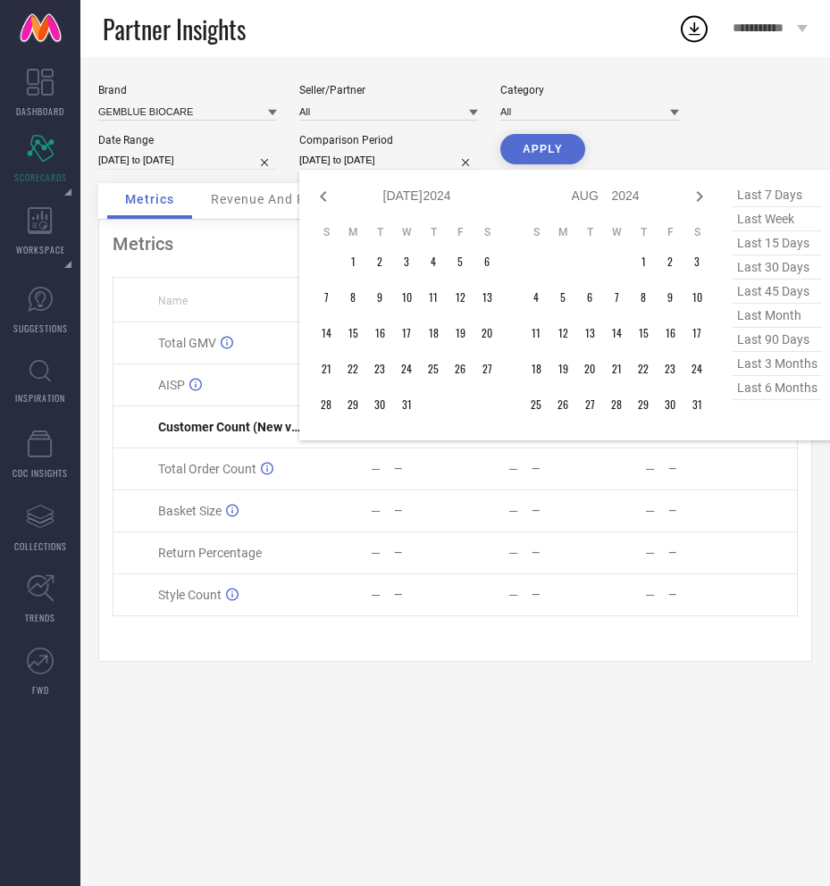
select select "2024"
select select "6"
select select "2024"
click at [322, 444] on td "30" at bounding box center [326, 440] width 27 height 27
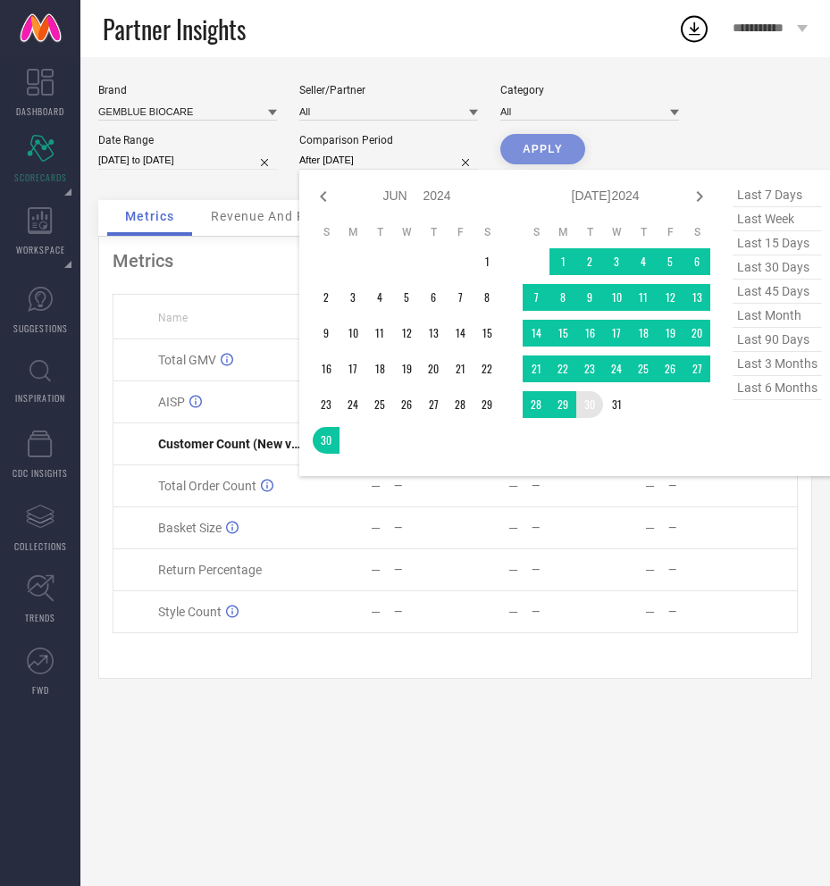
type input "30-06-2024 to 30-07-2024"
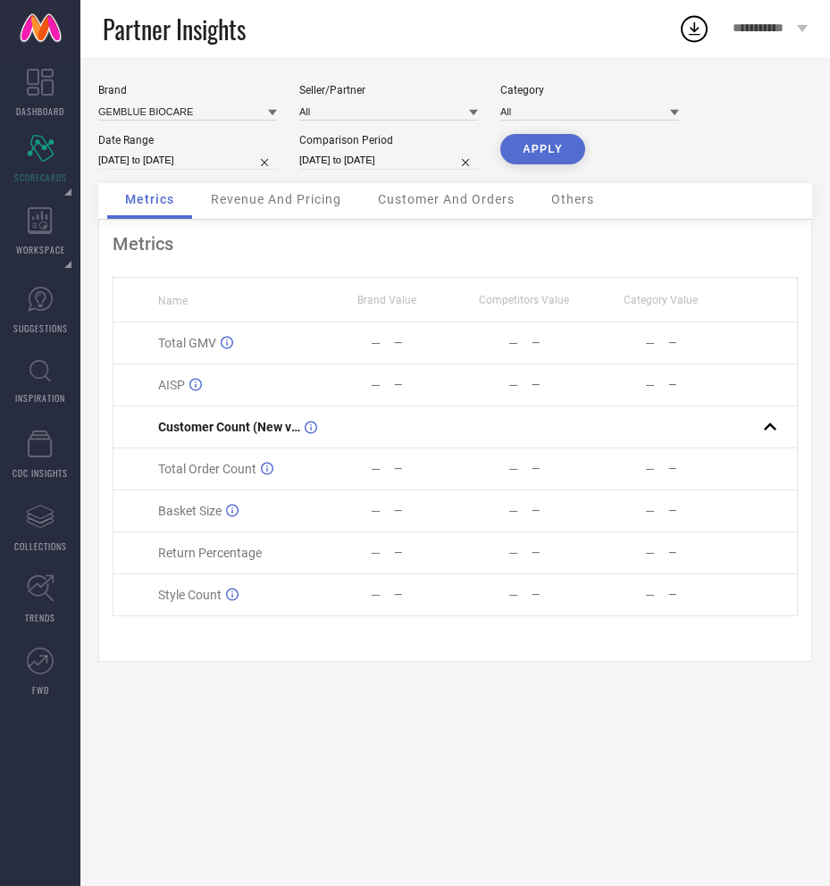
click at [548, 155] on button "APPLY" at bounding box center [542, 149] width 85 height 30
click at [546, 147] on button "APPLY" at bounding box center [542, 149] width 85 height 30
click at [554, 157] on button "APPLY" at bounding box center [542, 149] width 85 height 30
click at [166, 107] on input at bounding box center [187, 111] width 179 height 19
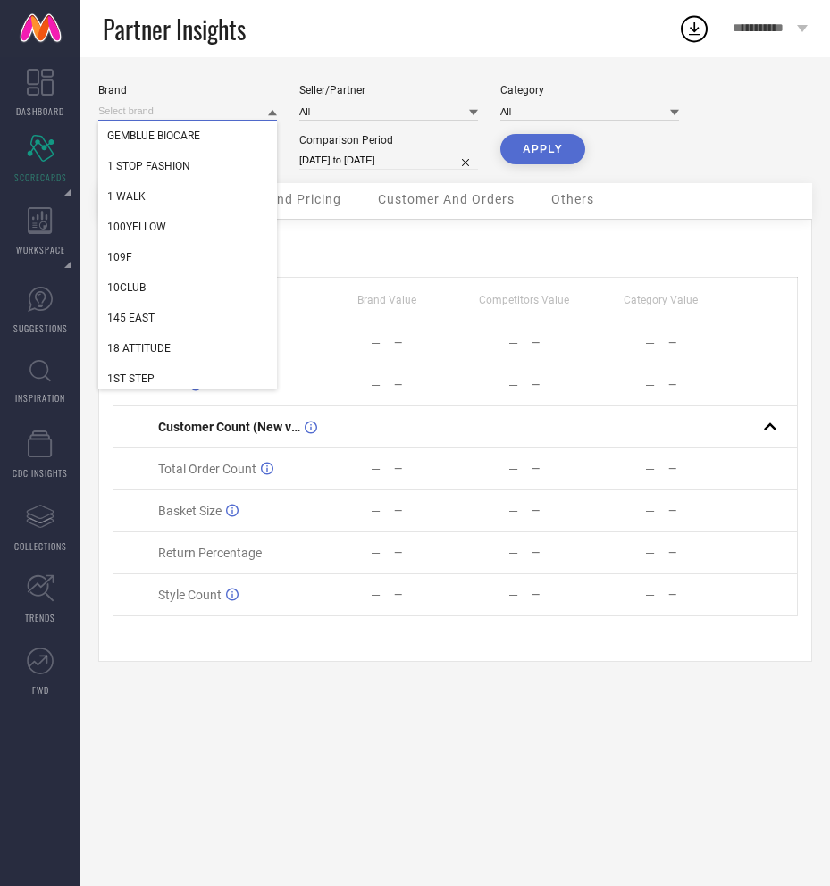
click at [166, 107] on input at bounding box center [187, 111] width 179 height 19
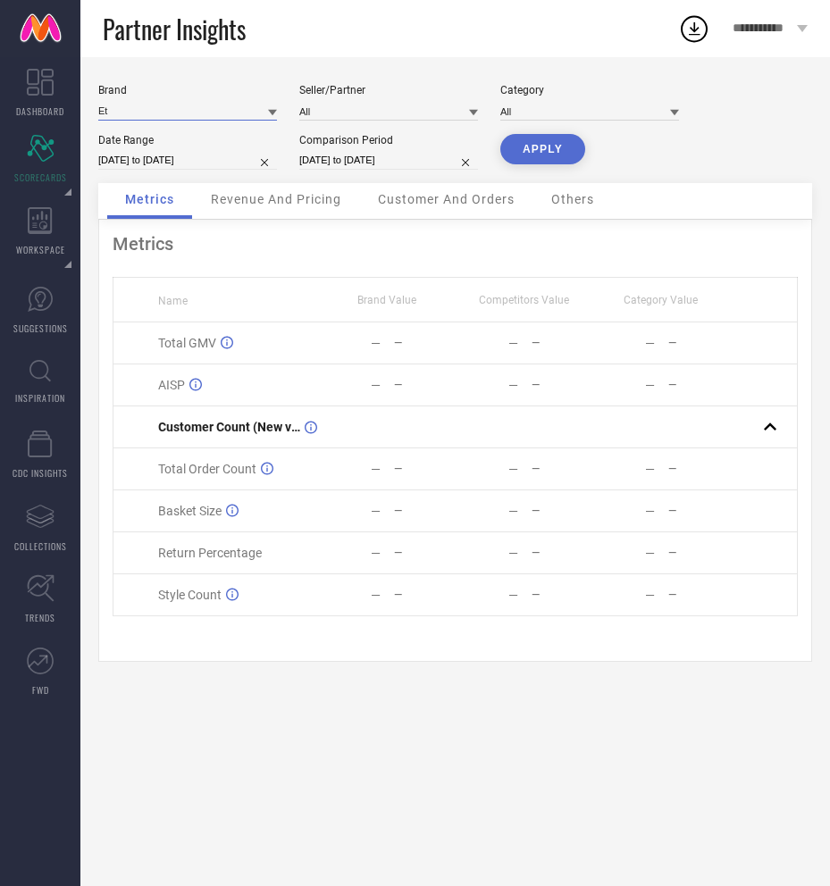
type input "E"
click at [260, 110] on input "E" at bounding box center [187, 111] width 179 height 19
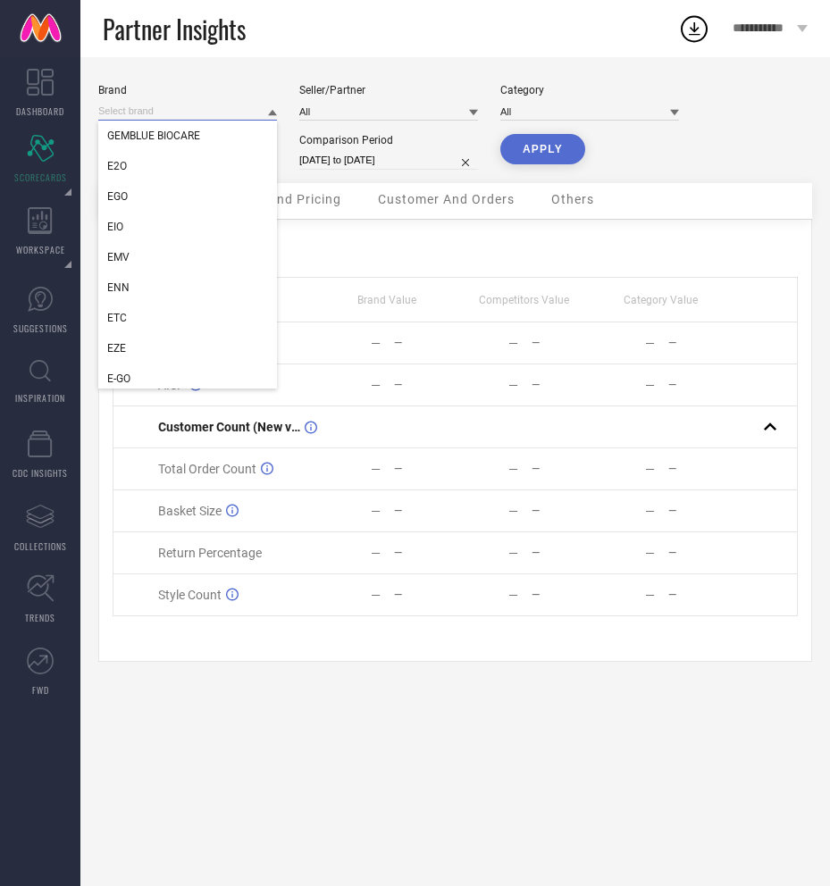
click at [162, 108] on input at bounding box center [187, 111] width 179 height 19
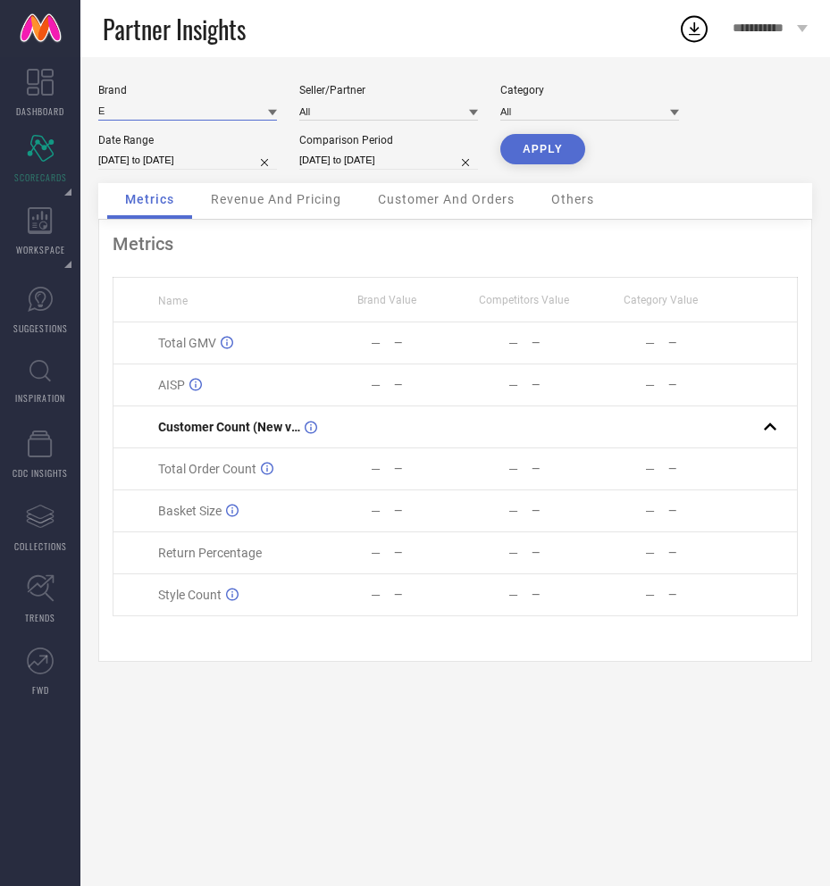
type input "E"
click at [279, 116] on div "Brand E Seller/Partner All Category All Date Range 30-06-2025 to 30-07-2025 Com…" at bounding box center [455, 133] width 714 height 99
click at [273, 111] on icon at bounding box center [272, 113] width 9 height 6
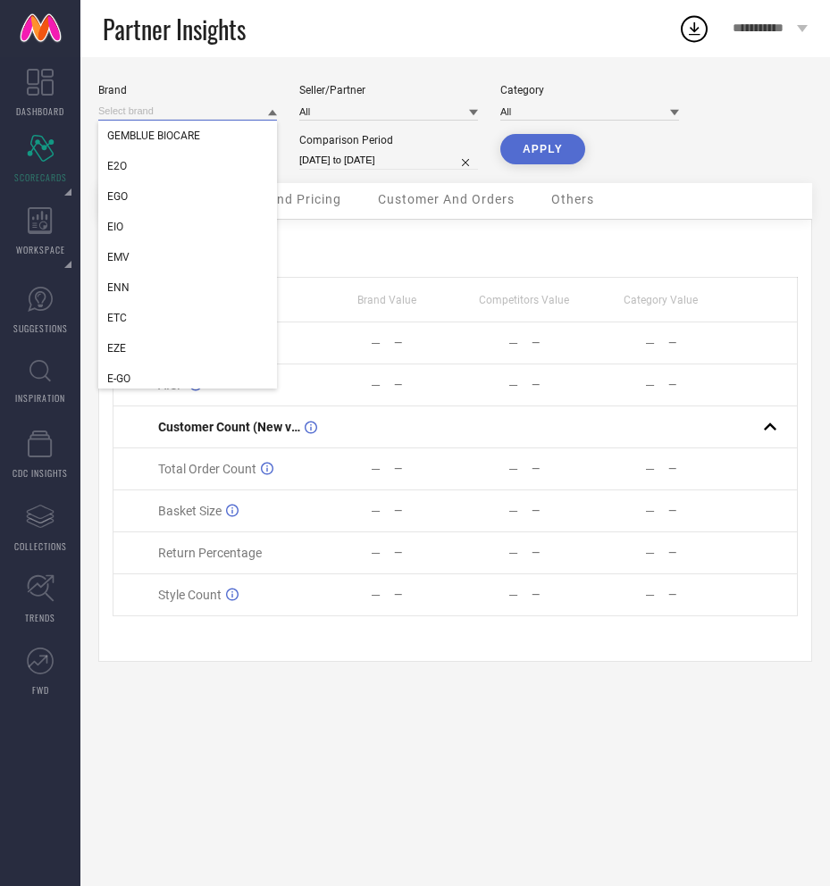
click at [225, 112] on input at bounding box center [187, 111] width 179 height 19
type input "E"
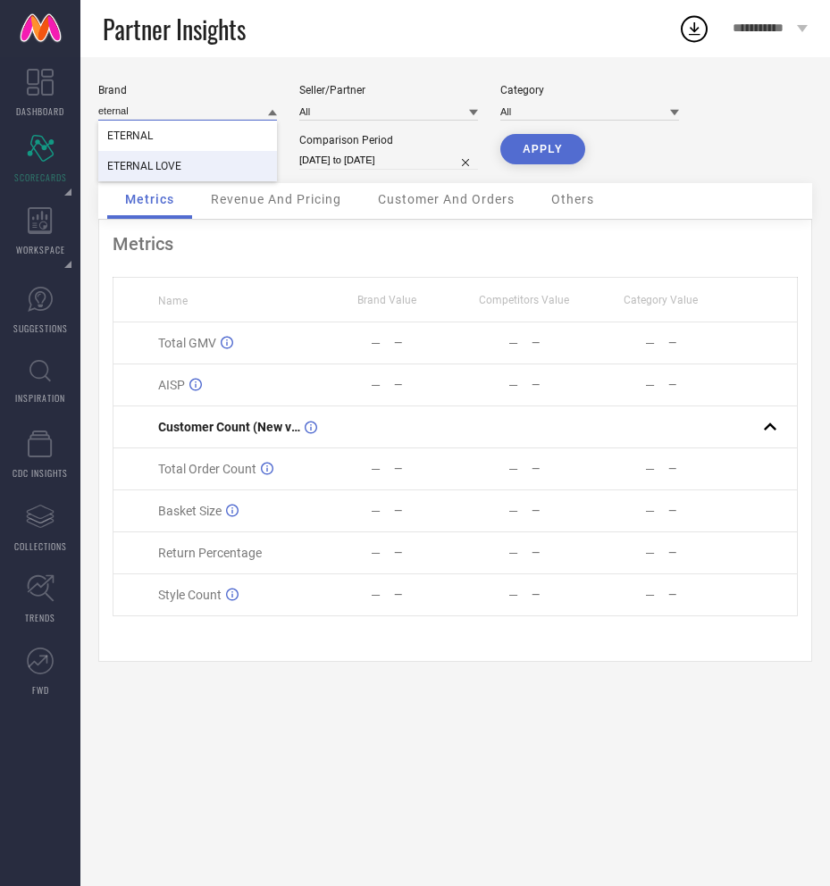
type input "eternal"
click at [215, 170] on div "ETERNAL LOVE" at bounding box center [187, 166] width 179 height 30
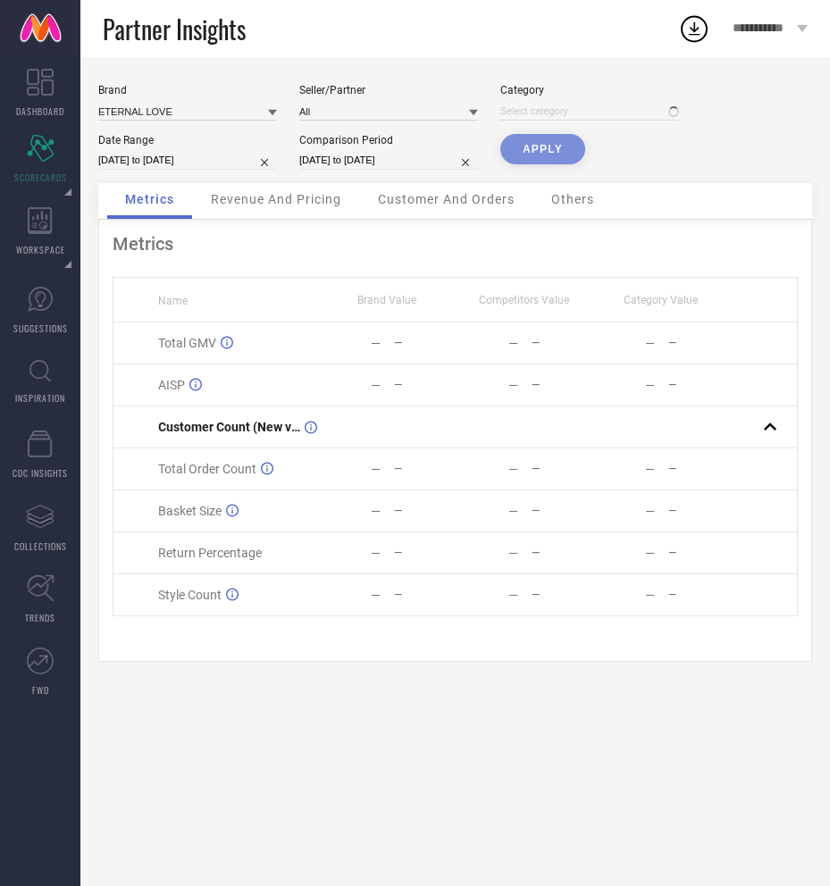
type input "All"
click at [545, 153] on button "APPLY" at bounding box center [542, 149] width 85 height 30
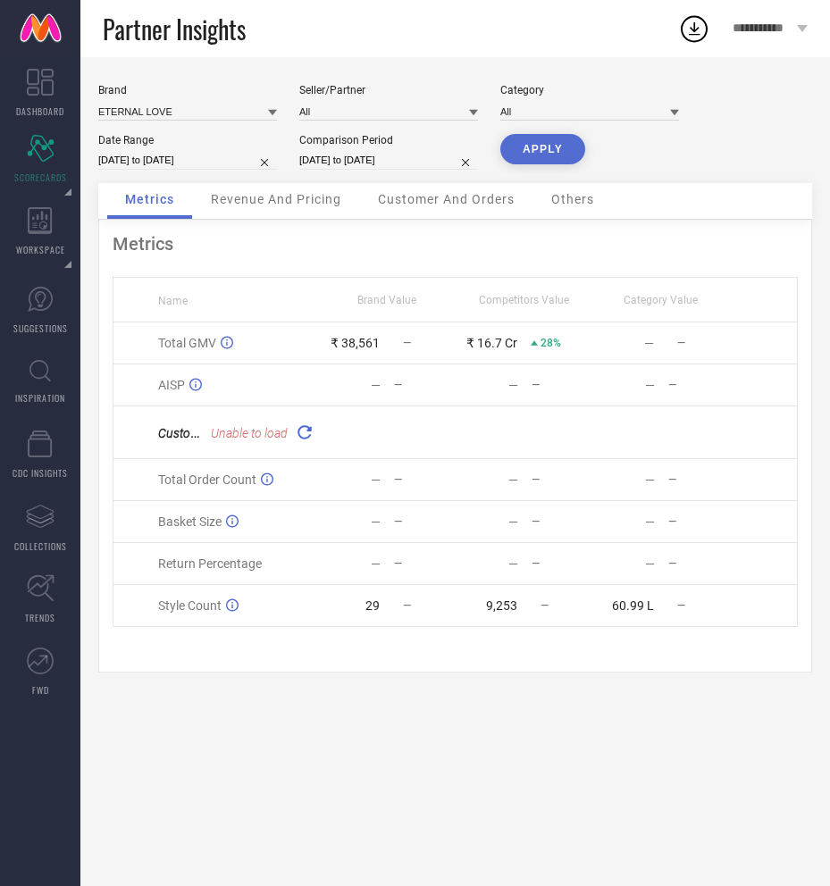
click at [546, 148] on button "APPLY" at bounding box center [542, 149] width 85 height 30
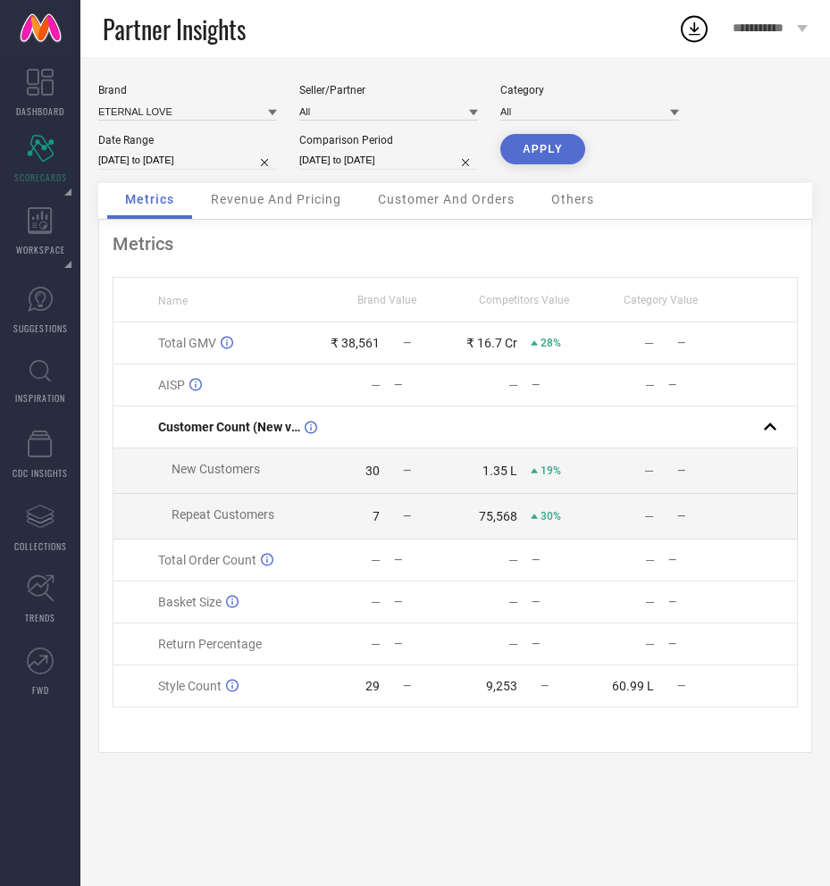
click at [426, 203] on span "Customer And Orders" at bounding box center [446, 199] width 137 height 14
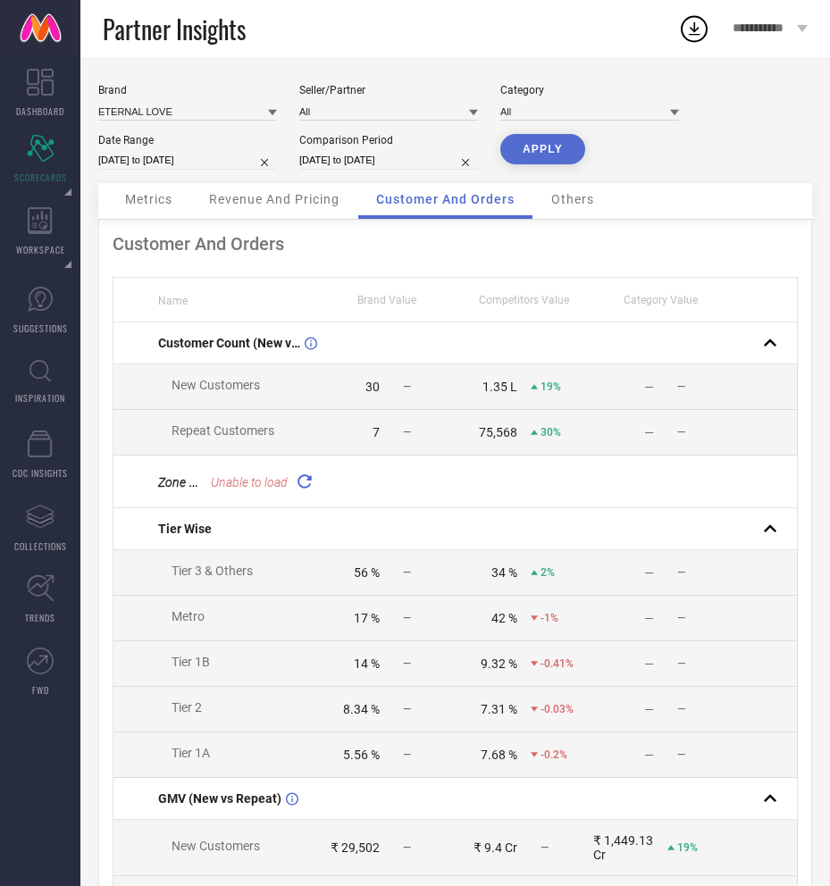
click at [157, 200] on span "Metrics" at bounding box center [148, 199] width 47 height 14
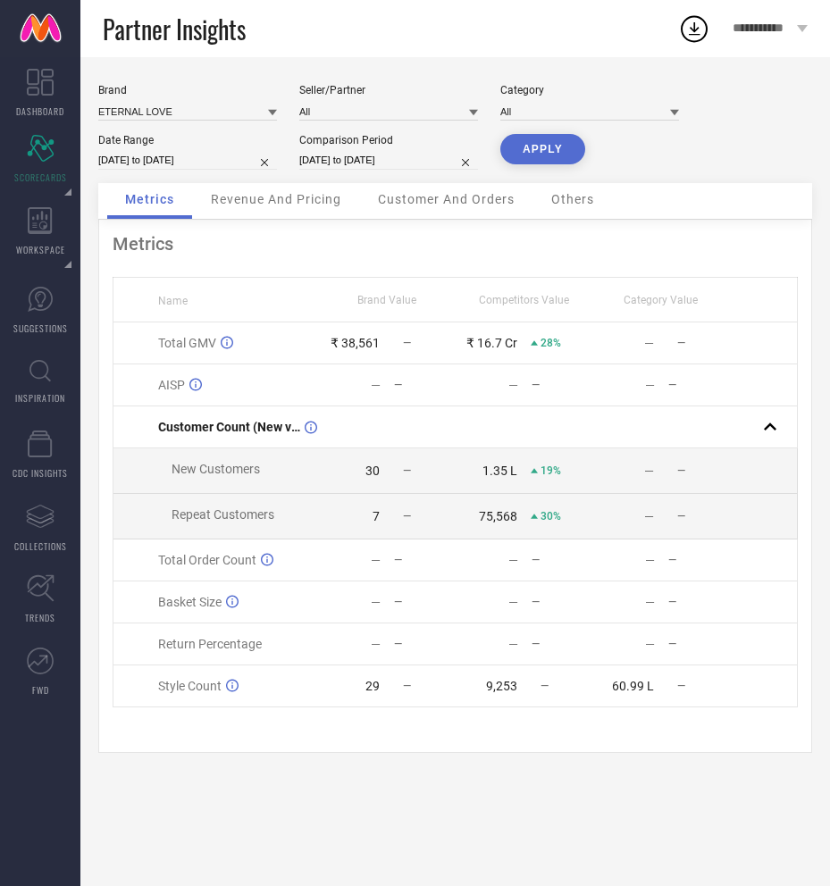
click at [262, 179] on div "Brand ETERNAL LOVE Seller/Partner All Category All Date Range 30-06-2025 to 30-…" at bounding box center [455, 133] width 714 height 99
click at [262, 199] on span "Revenue And Pricing" at bounding box center [276, 199] width 130 height 14
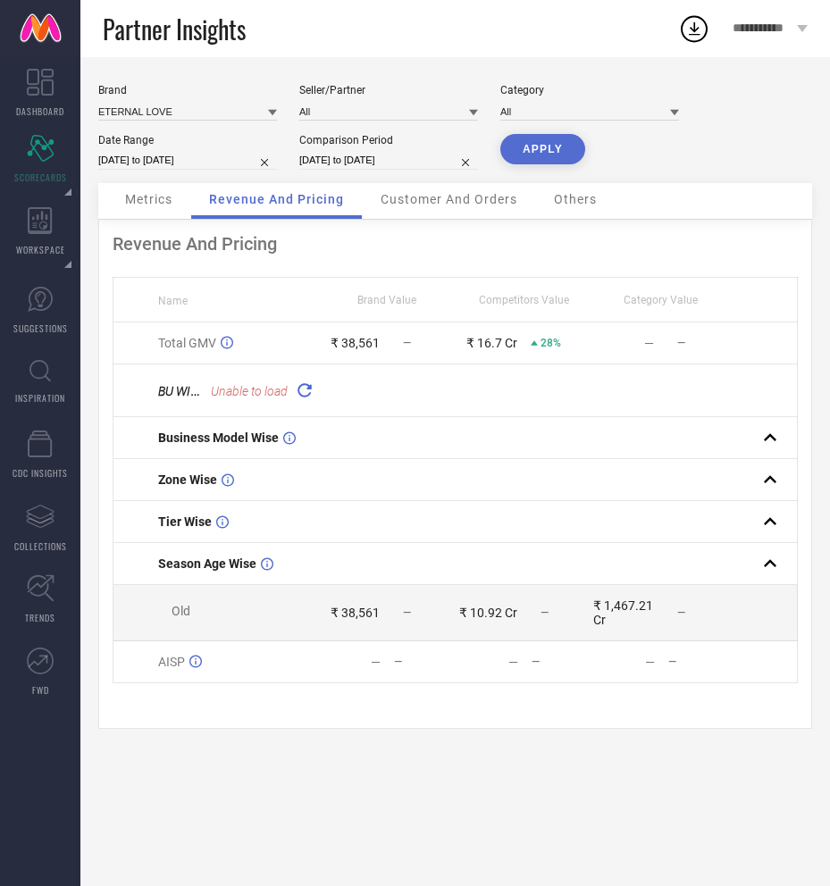
click at [146, 203] on span "Metrics" at bounding box center [148, 199] width 47 height 14
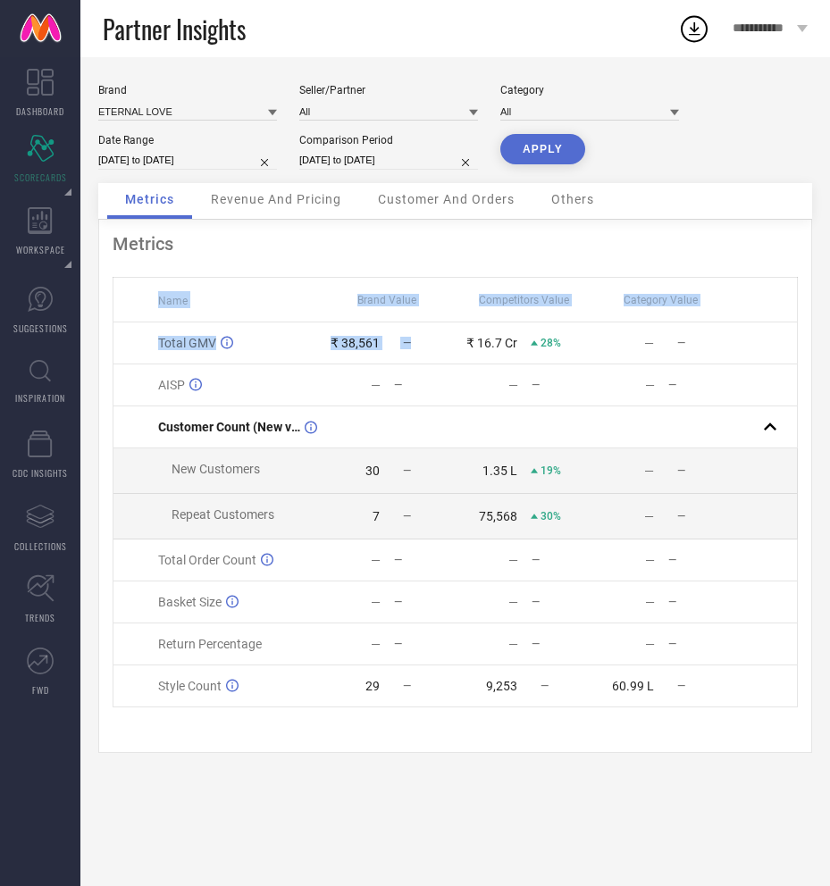
drag, startPoint x: 154, startPoint y: 294, endPoint x: 433, endPoint y: 346, distance: 284.3
click at [433, 346] on table "Name Brand Value Competitors Value Category Value Total GMV ₹ 38,561 — ₹ 16.7 C…" at bounding box center [455, 492] width 685 height 430
click at [707, 347] on div "—" at bounding box center [697, 343] width 61 height 13
copy table "Name Brand Value Competitors Value Category Value Total GMV ₹ 38,561 — ₹ 16.7 C…"
click at [651, 139] on div "Brand ETERNAL LOVE Seller/Partner All Category All Date Range 30-06-2025 to 30-…" at bounding box center [455, 133] width 714 height 99
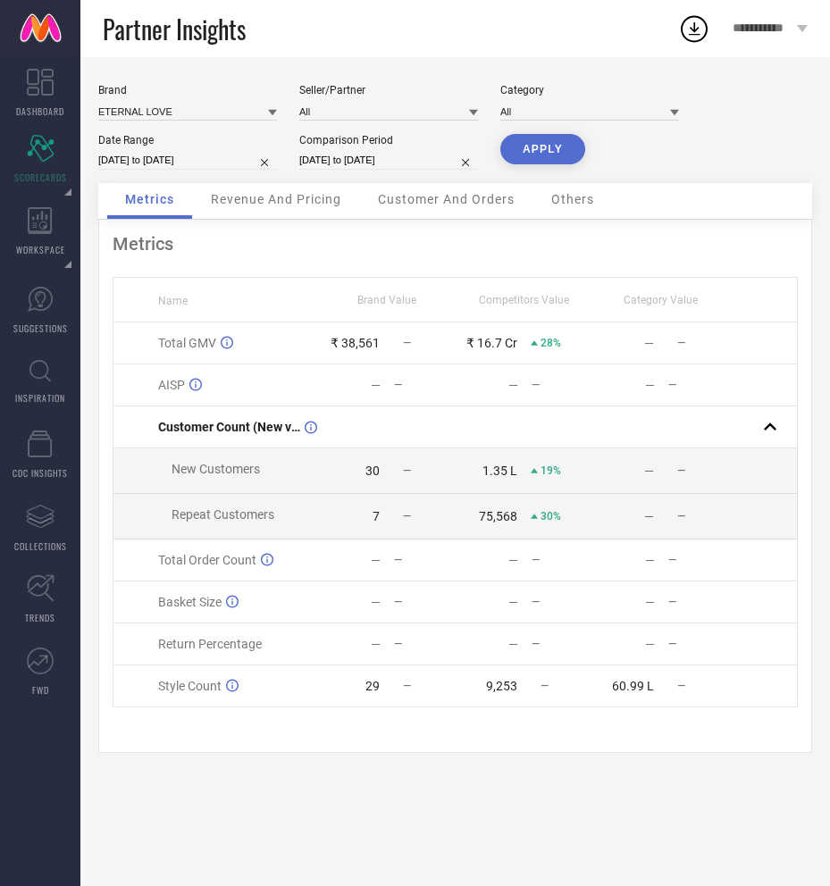
click at [265, 209] on div "Revenue And Pricing" at bounding box center [276, 201] width 166 height 36
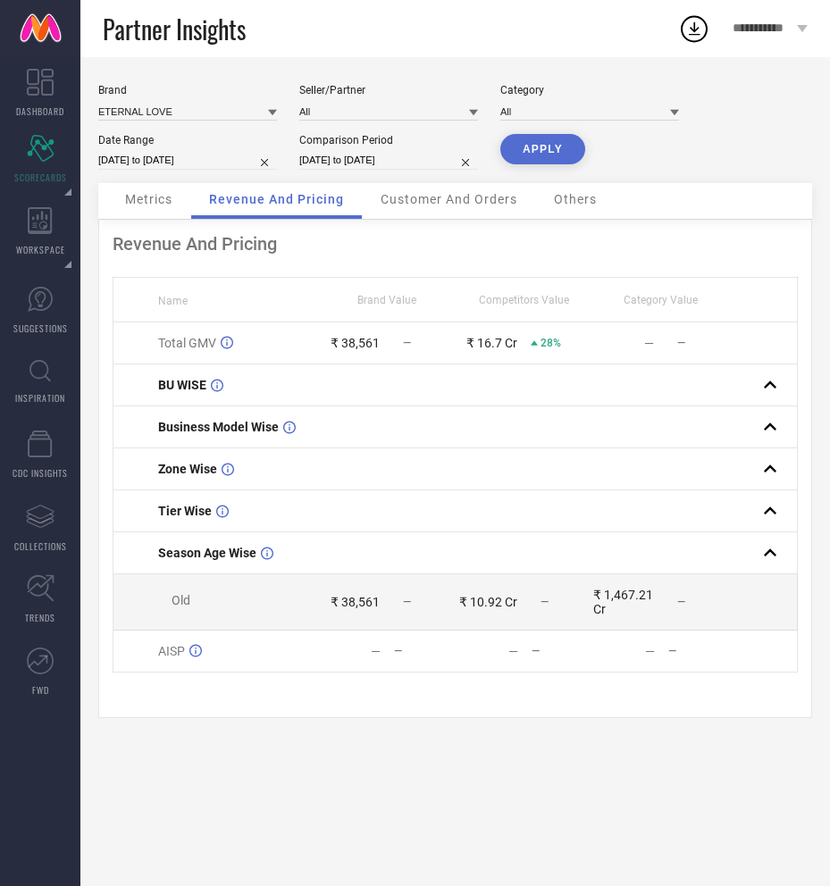
click at [589, 202] on span "Others" at bounding box center [575, 199] width 43 height 14
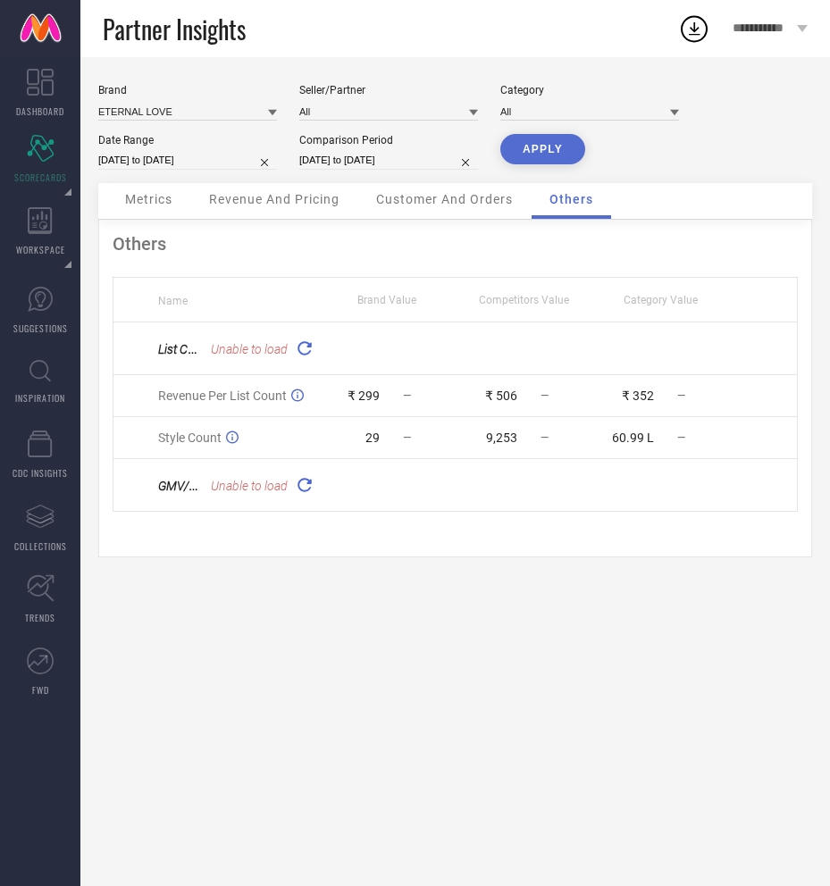
click at [408, 205] on span "Customer And Orders" at bounding box center [444, 199] width 137 height 14
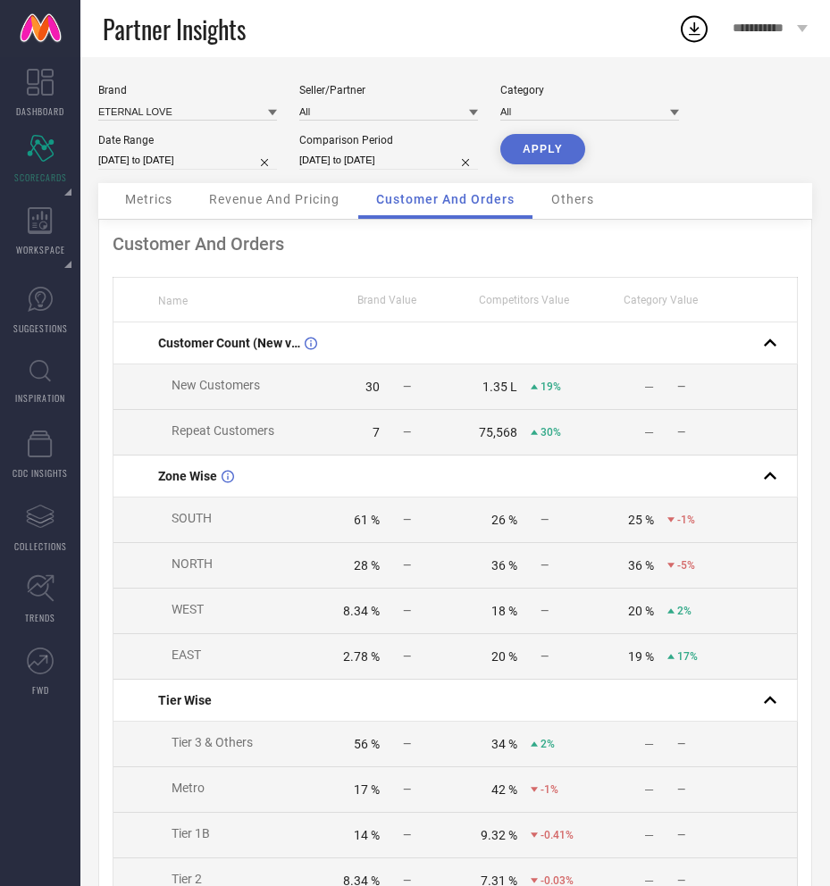
click at [286, 211] on div "Revenue And Pricing" at bounding box center [274, 201] width 166 height 36
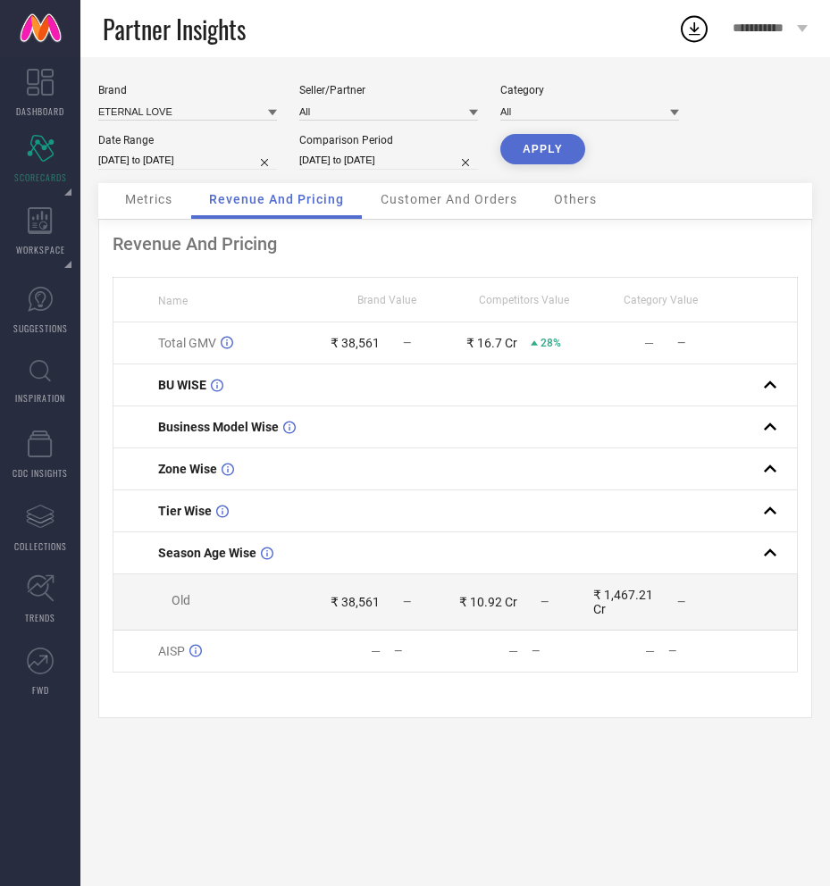
click at [155, 196] on span "Metrics" at bounding box center [148, 199] width 47 height 14
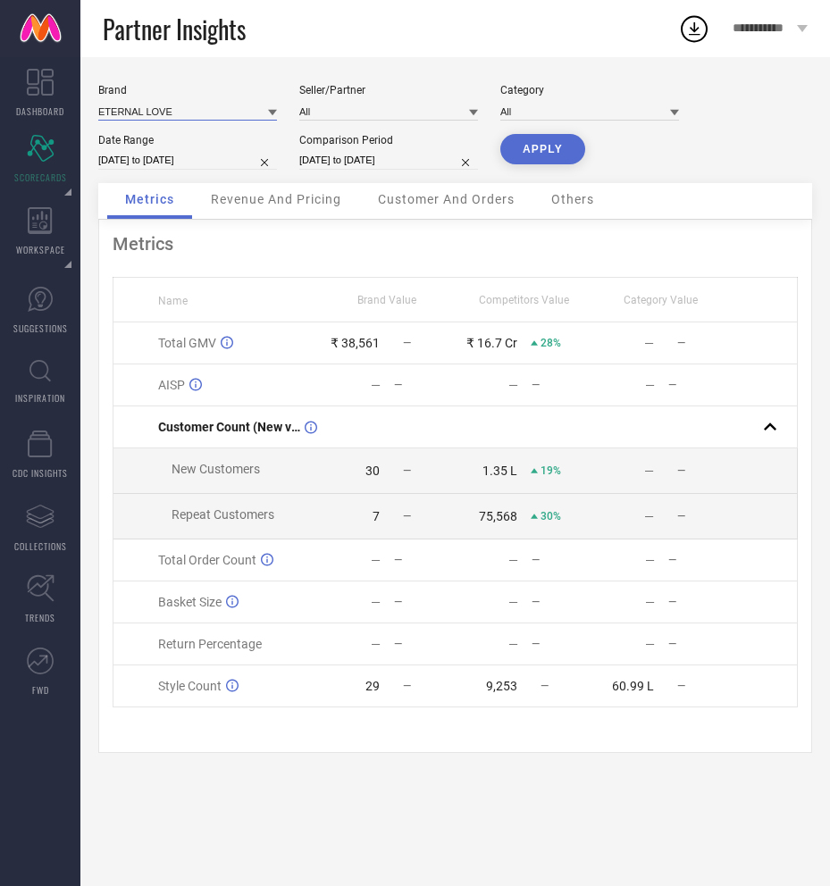
click at [205, 110] on input at bounding box center [187, 111] width 179 height 19
type input "LAT"
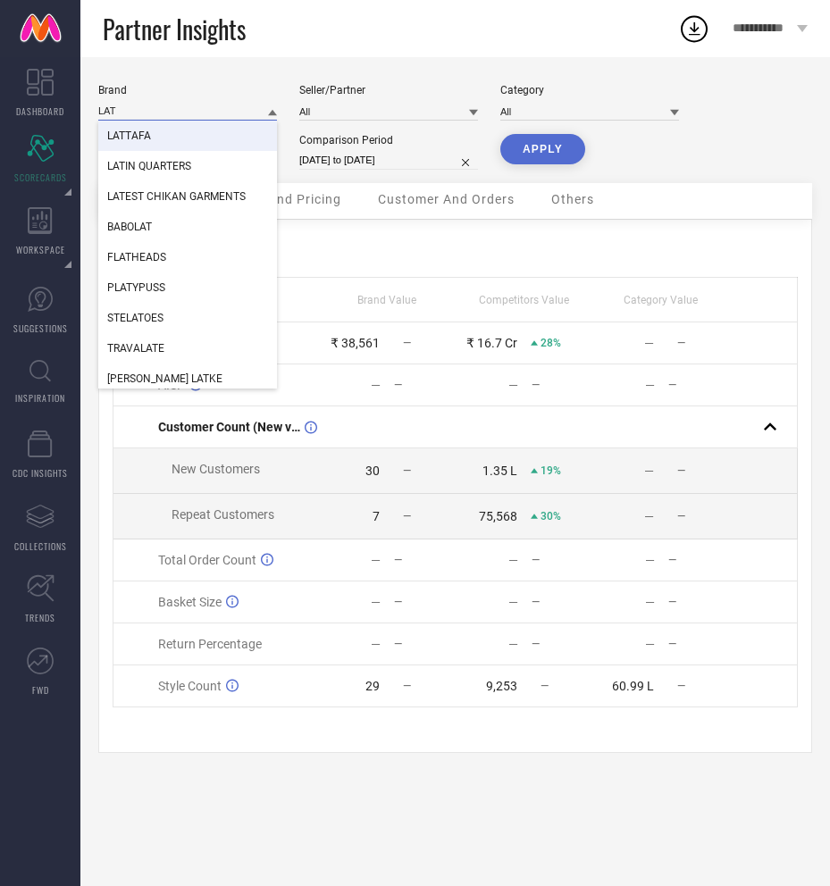
click at [181, 121] on input "LAT" at bounding box center [187, 111] width 179 height 19
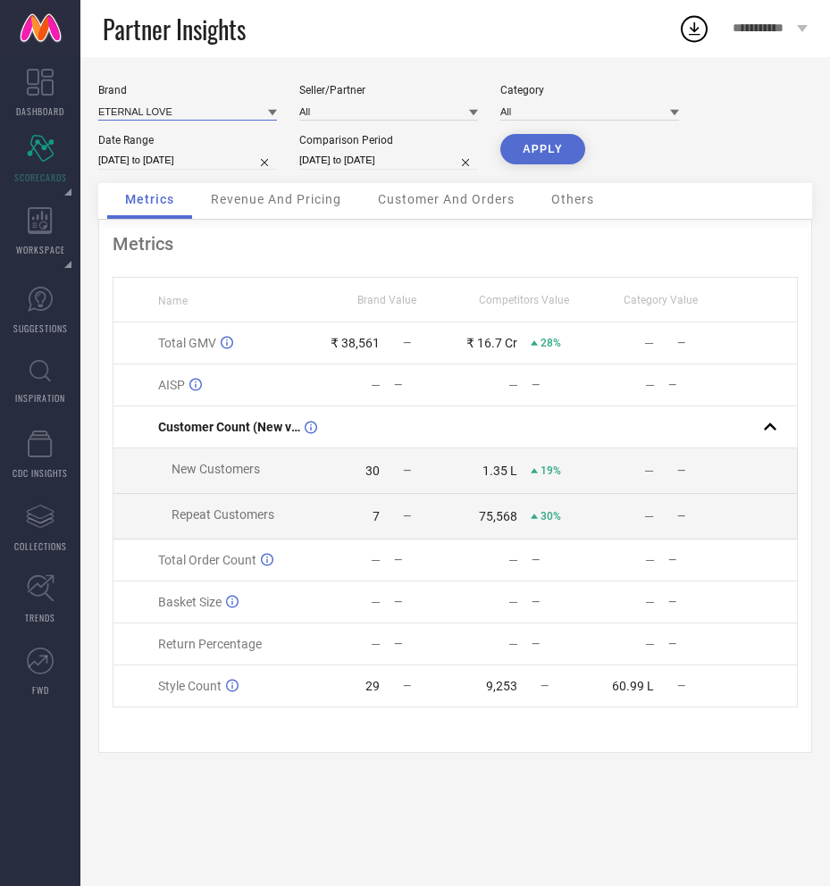
click at [178, 105] on input at bounding box center [187, 111] width 179 height 19
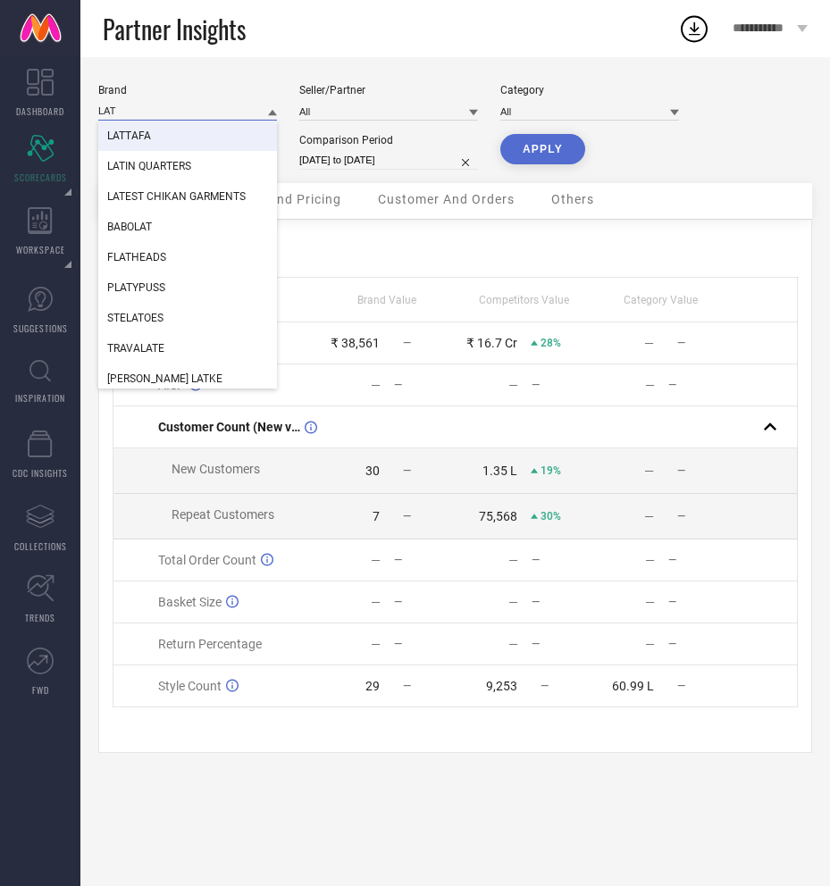
type input "LAT"
click at [171, 141] on div "LATTAFA" at bounding box center [187, 136] width 179 height 30
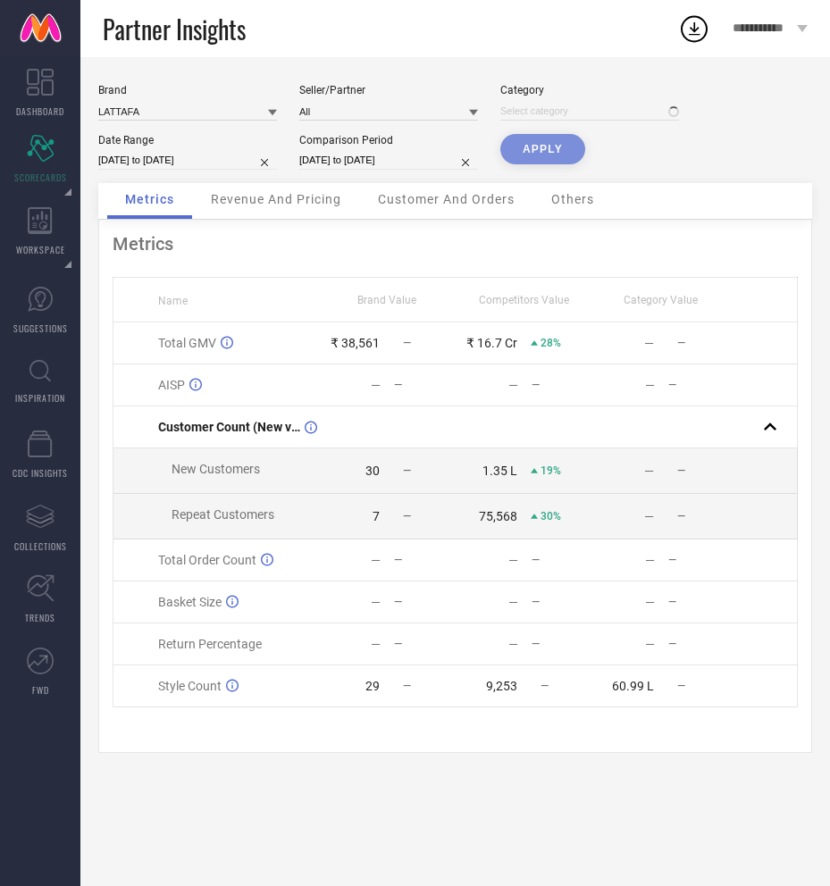
type input "All"
click at [537, 152] on button "APPLY" at bounding box center [542, 149] width 85 height 30
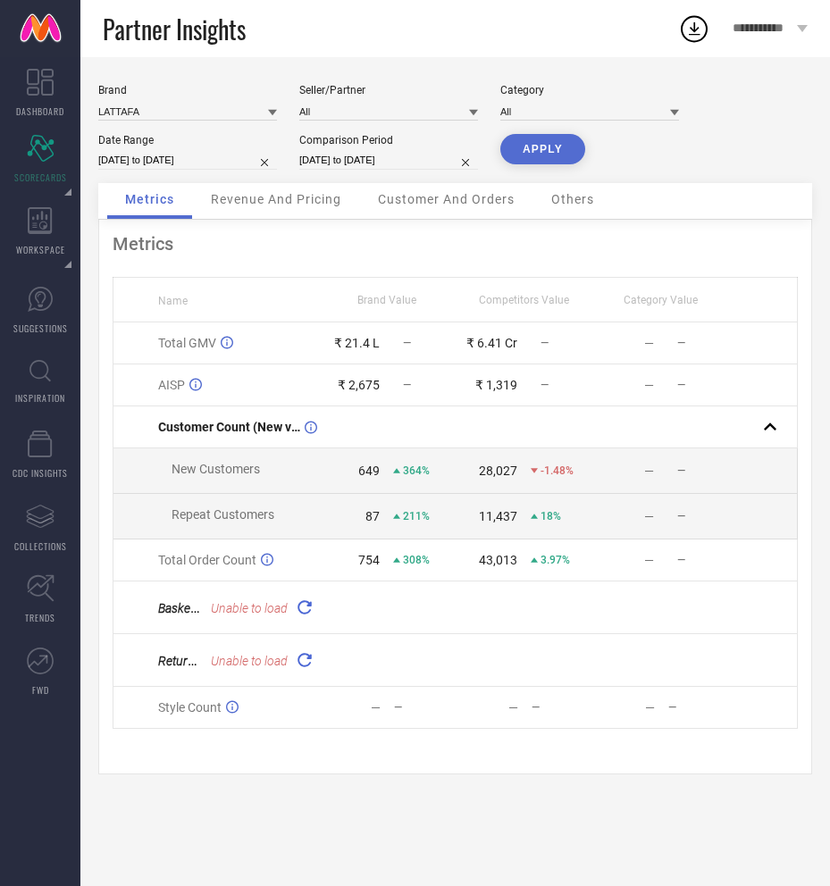
click at [190, 151] on input "30-06-2025 to 30-07-2025" at bounding box center [187, 160] width 179 height 19
select select "5"
select select "2025"
select select "6"
select select "2025"
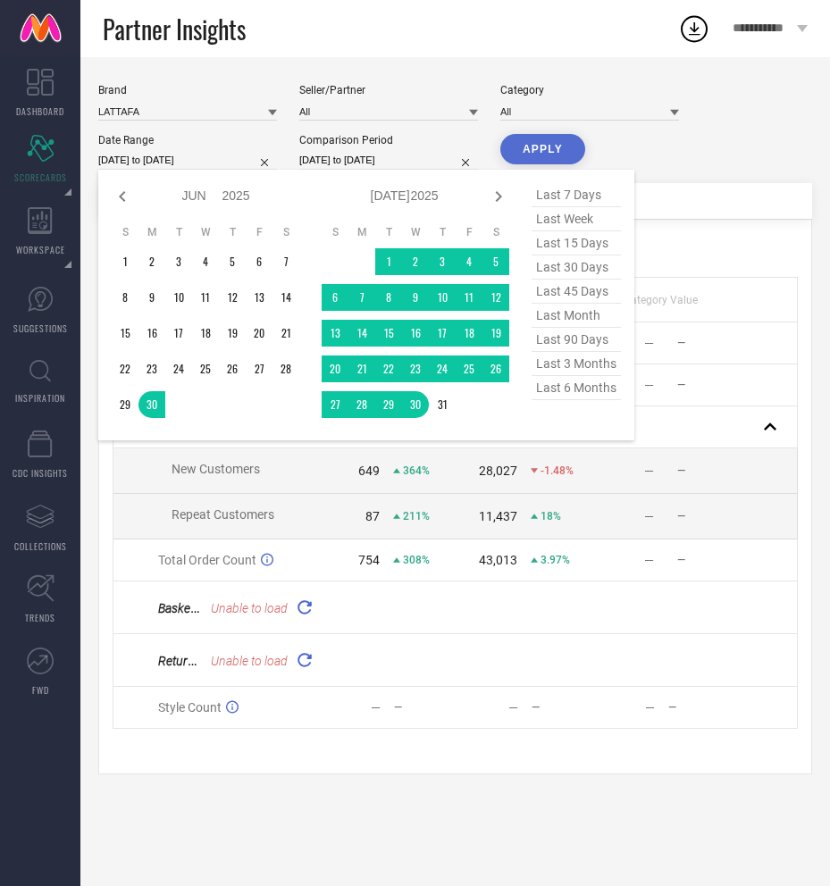
click at [570, 196] on span "last 7 days" at bounding box center [575, 195] width 89 height 24
type input "30-09-2025 to 06-10-2025"
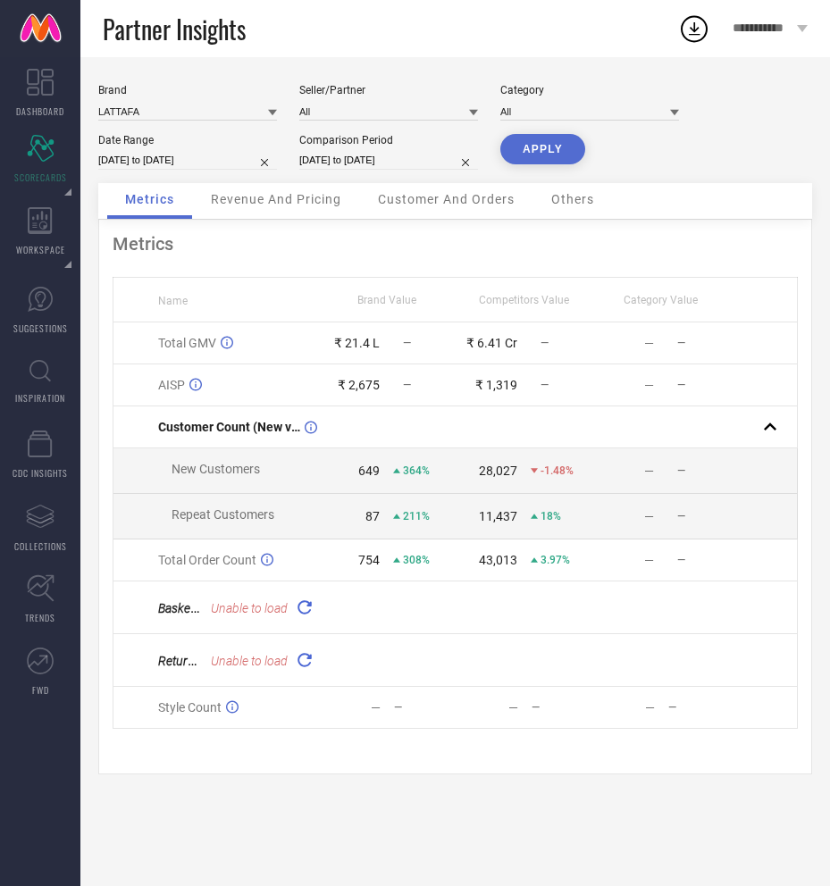
click at [562, 153] on button "APPLY" at bounding box center [542, 149] width 85 height 30
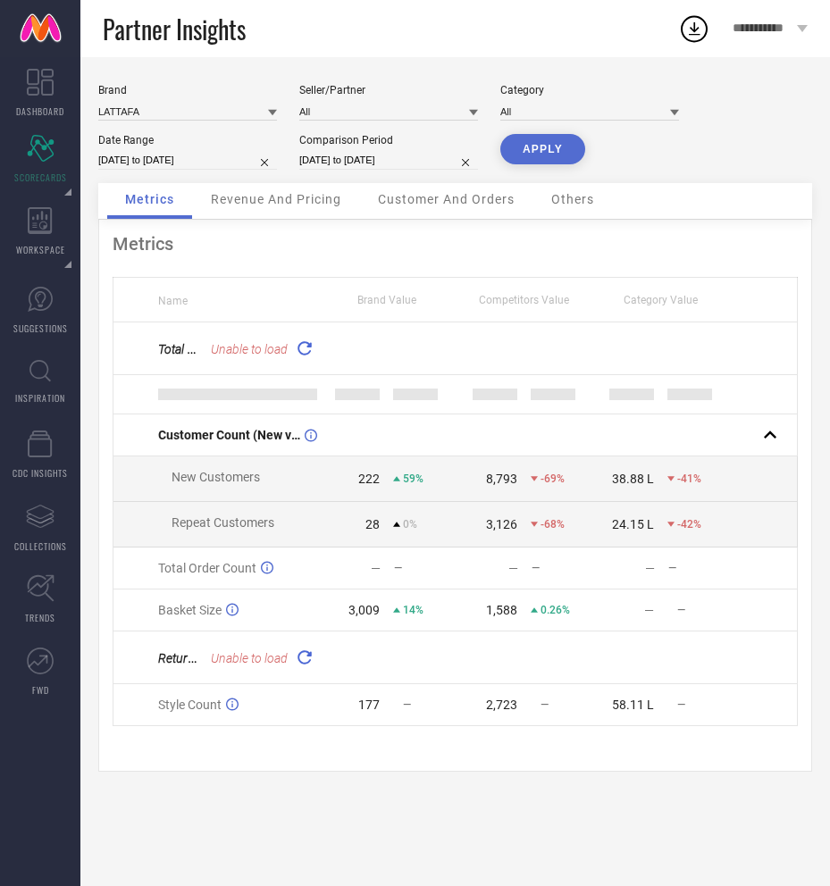
click at [304, 350] on icon at bounding box center [305, 348] width 21 height 21
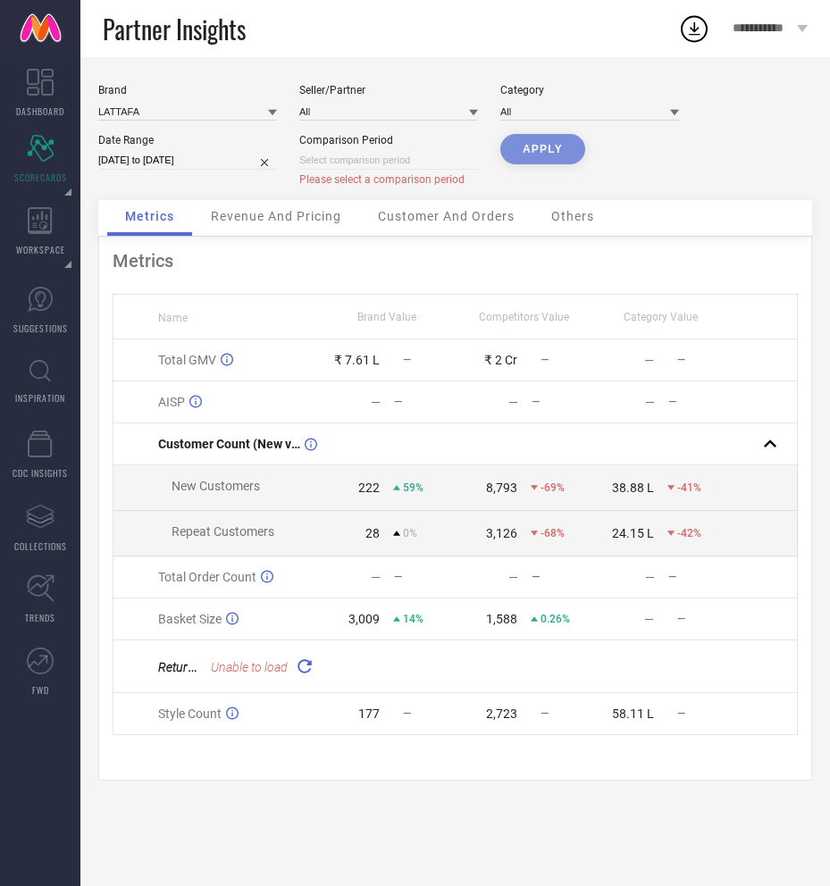
click at [564, 151] on div "APPLY" at bounding box center [542, 167] width 85 height 66
click at [431, 164] on input at bounding box center [388, 160] width 179 height 19
select select "9"
select select "2025"
select select "10"
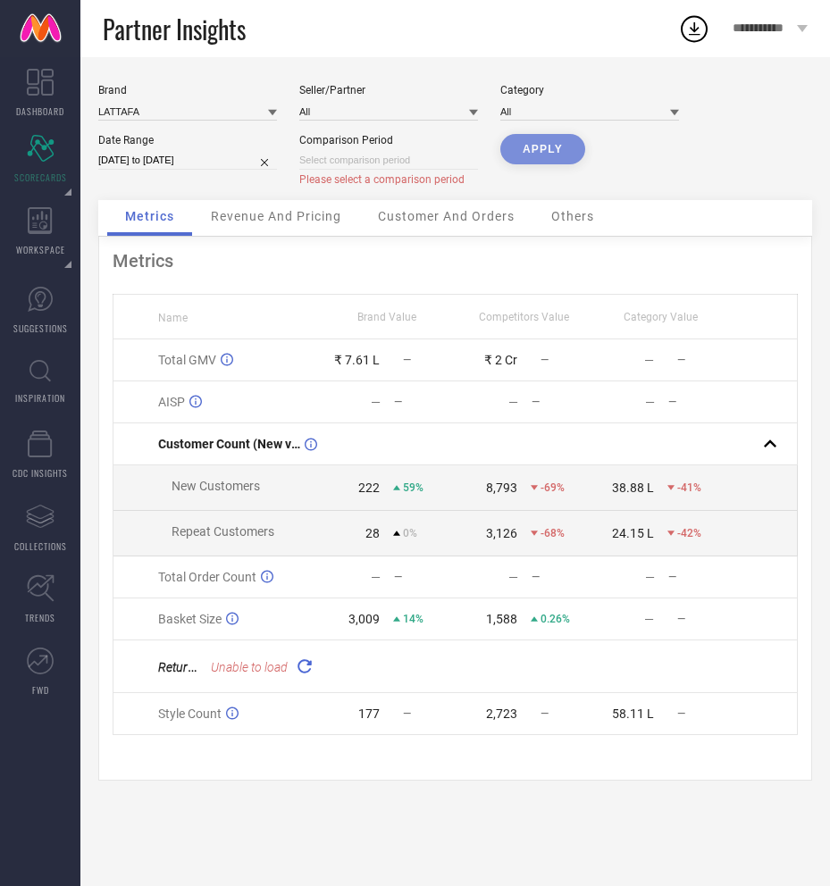
select select "2025"
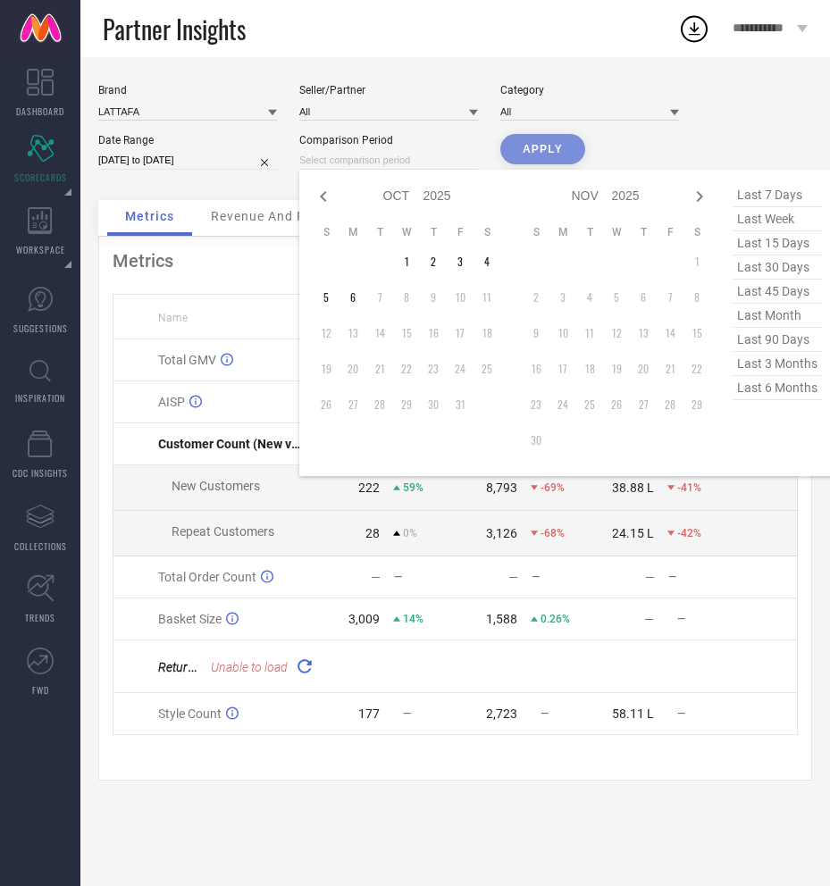
click at [759, 190] on span "last 7 days" at bounding box center [776, 195] width 89 height 24
type input "30-09-2025 to 06-10-2025"
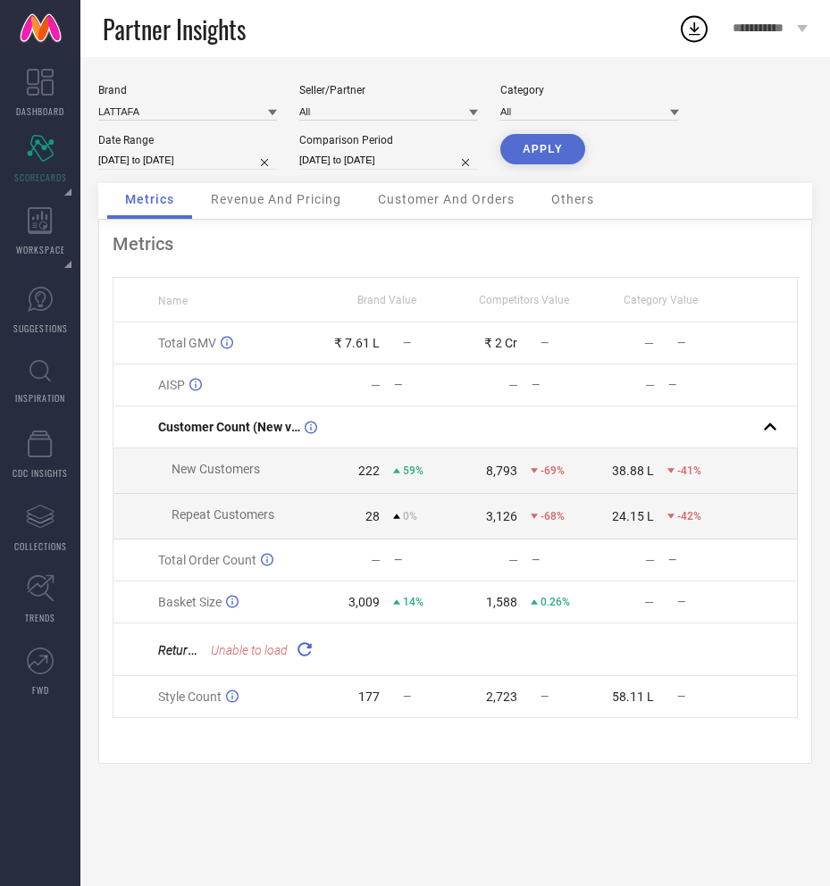
click at [560, 155] on button "APPLY" at bounding box center [542, 149] width 85 height 30
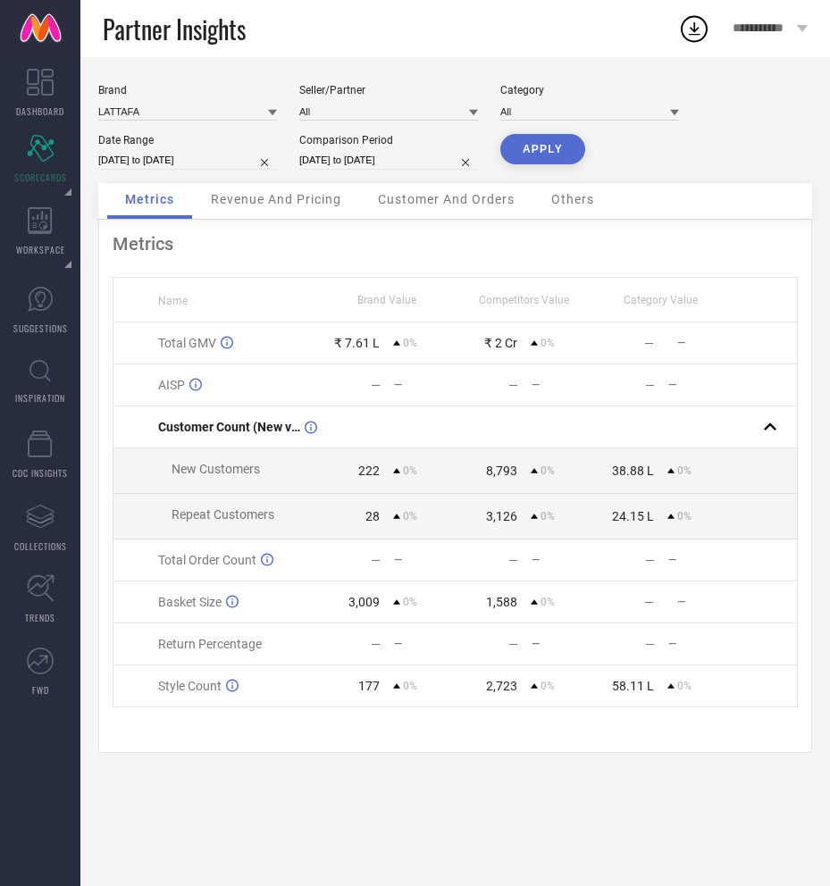
click at [392, 155] on input "30-09-2025 to 06-10-2025" at bounding box center [388, 160] width 179 height 19
select select "8"
select select "2025"
select select "9"
select select "2025"
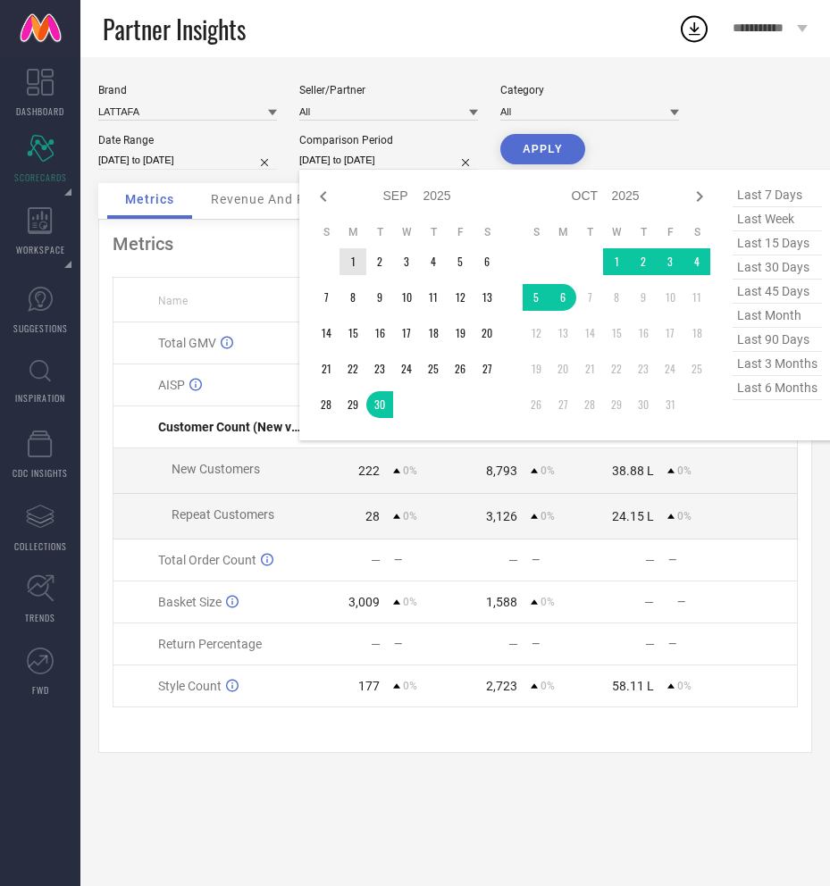
type input "After 01-09-2025"
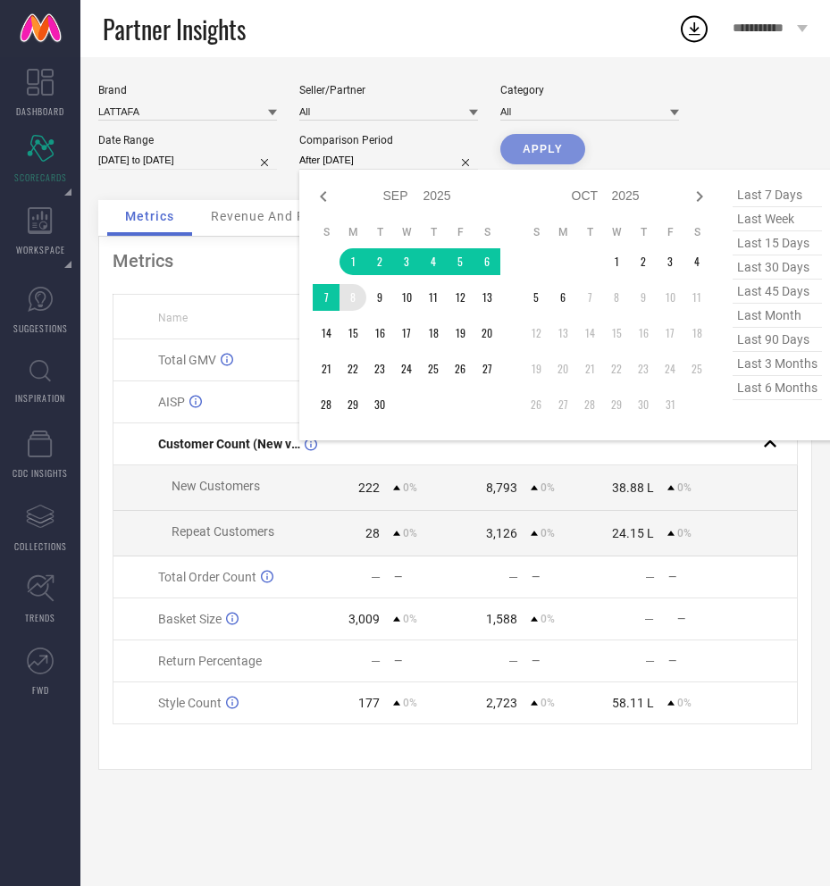
drag, startPoint x: 351, startPoint y: 259, endPoint x: 363, endPoint y: 297, distance: 40.1
click at [363, 297] on tbody "1 2 3 4 5 6 7 8 9 10 11 12 13 14 15 16 17 18 19 20 21 22 23 24 25 26 27 28 29 30" at bounding box center [407, 333] width 188 height 170
click at [526, 146] on div "APPLY" at bounding box center [542, 167] width 85 height 66
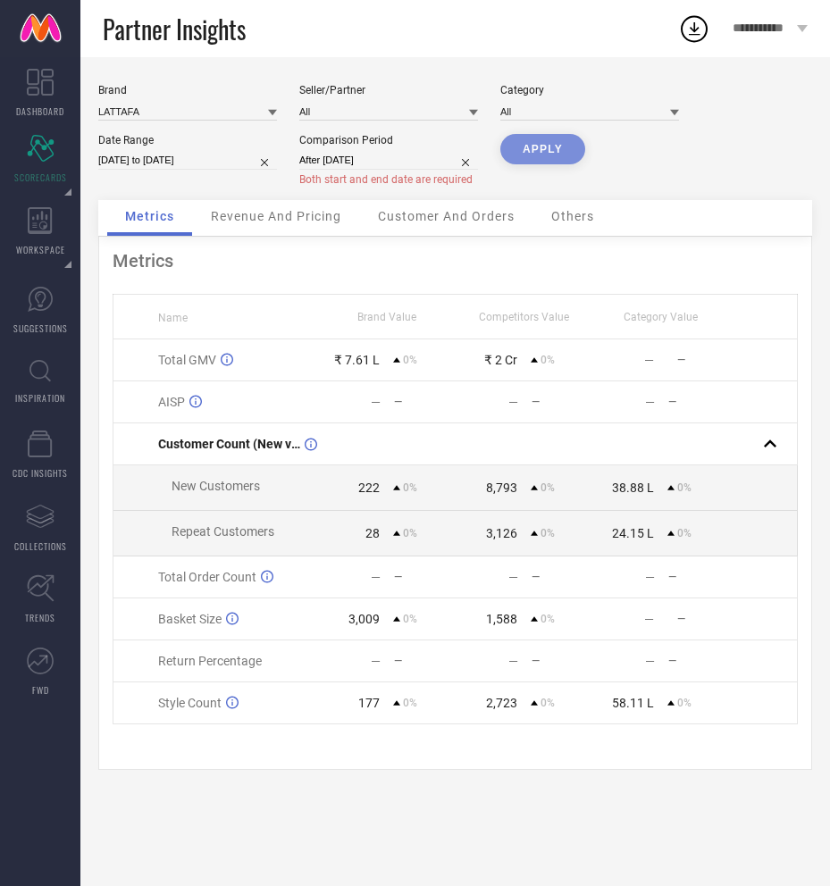
click at [546, 144] on div "APPLY" at bounding box center [542, 167] width 85 height 66
select select "8"
select select "2025"
select select "9"
select select "2025"
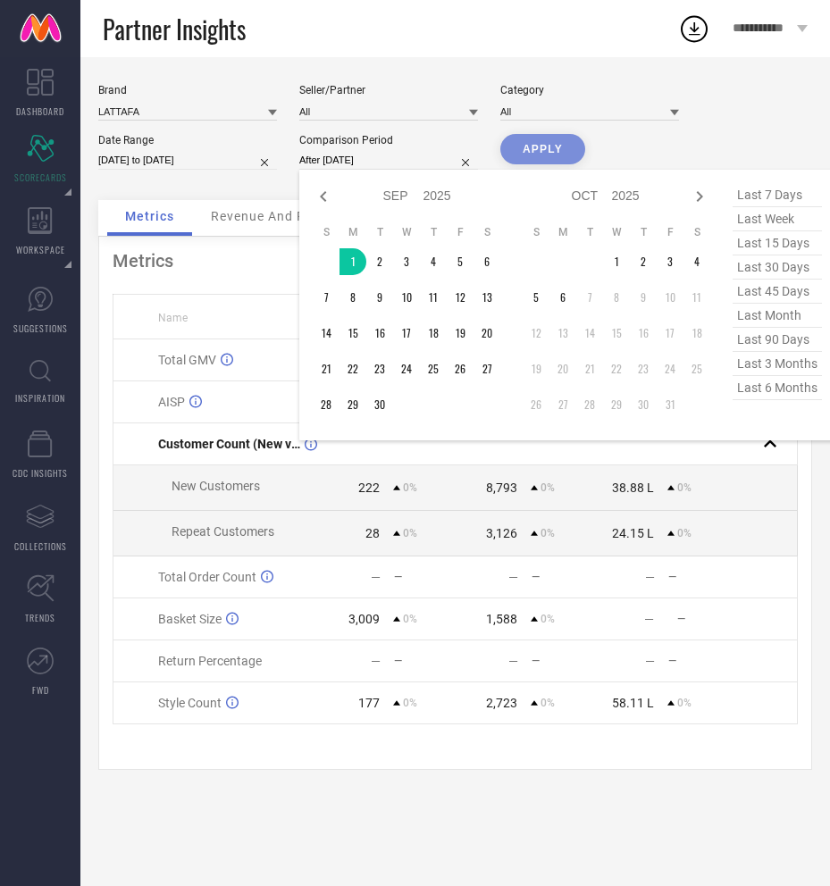
click at [386, 161] on input "After 01-09-2025" at bounding box center [388, 160] width 179 height 19
type input "01-09-2025 to 01-09-2025"
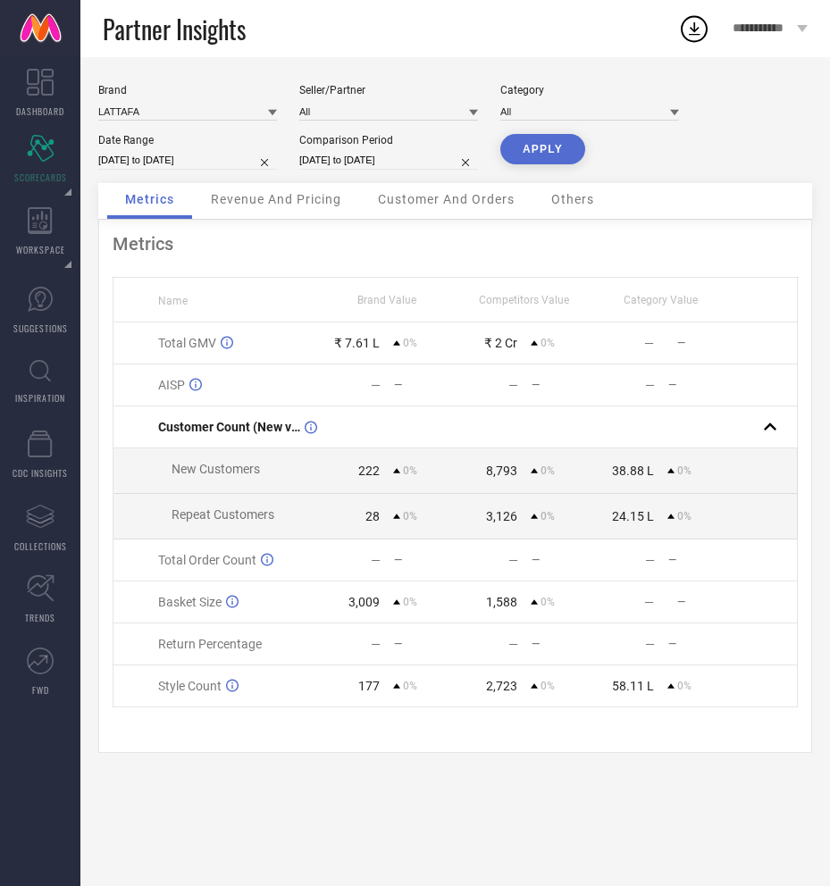
drag, startPoint x: 349, startPoint y: 265, endPoint x: 350, endPoint y: 288, distance: 23.2
click at [548, 146] on button "APPLY" at bounding box center [542, 149] width 85 height 30
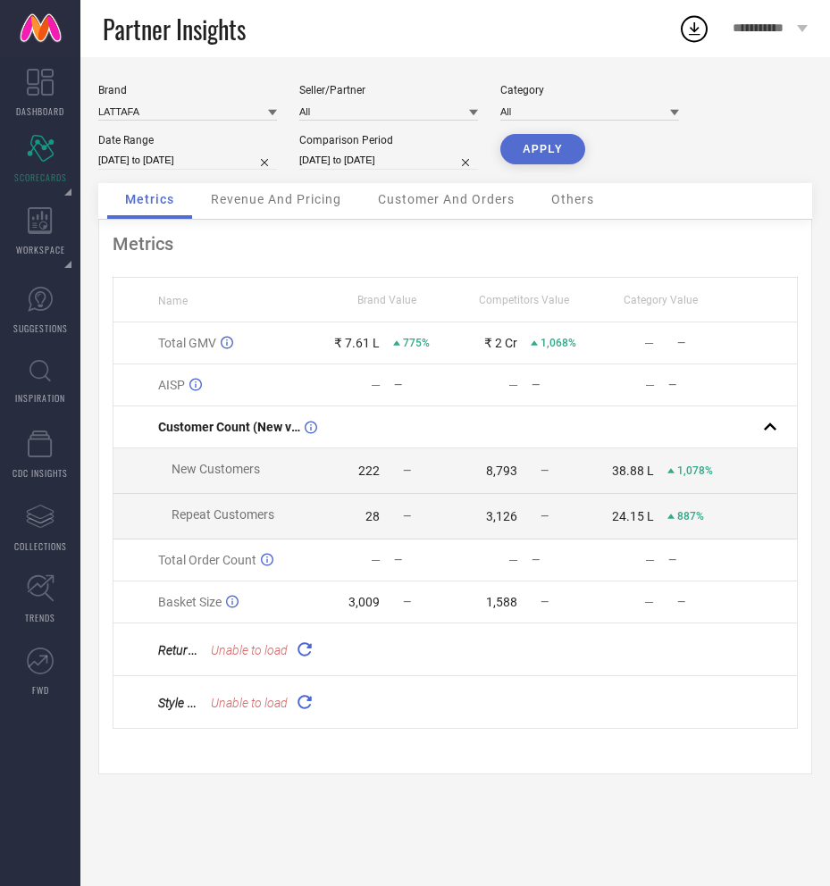
click at [550, 155] on button "APPLY" at bounding box center [542, 149] width 85 height 30
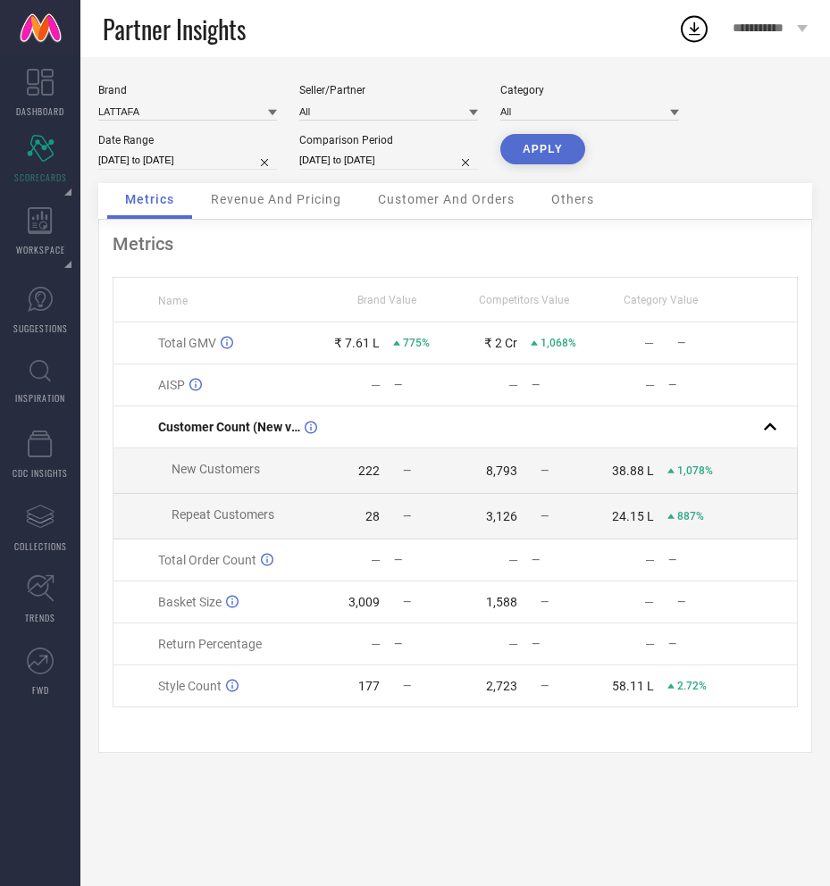
click at [279, 201] on span "Revenue And Pricing" at bounding box center [276, 199] width 130 height 14
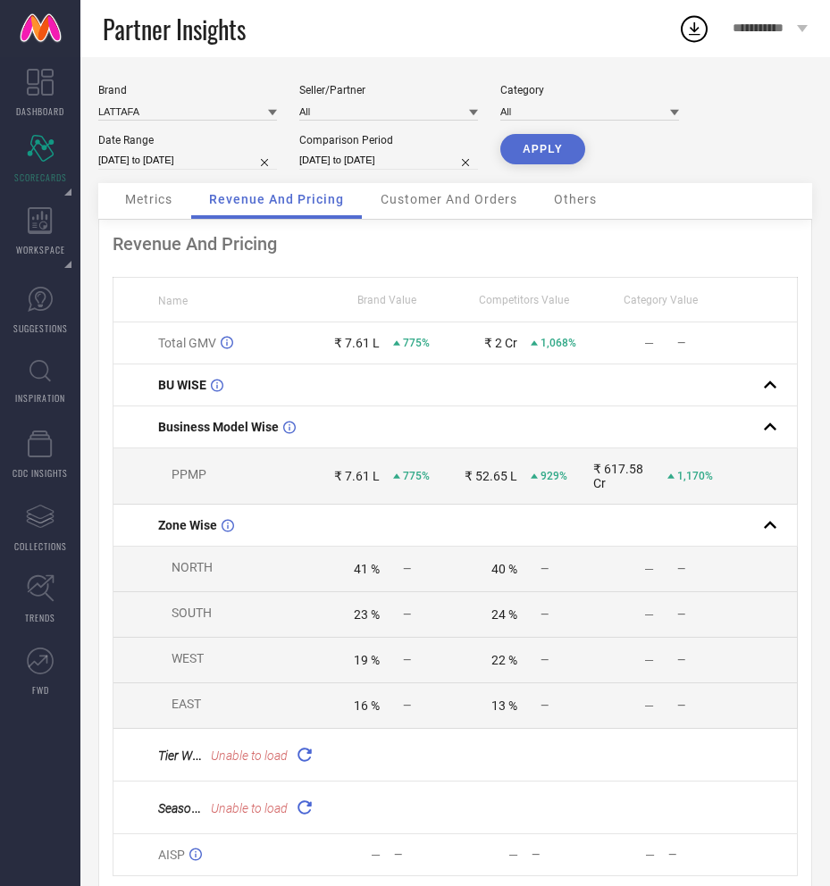
click at [157, 203] on span "Metrics" at bounding box center [148, 199] width 47 height 14
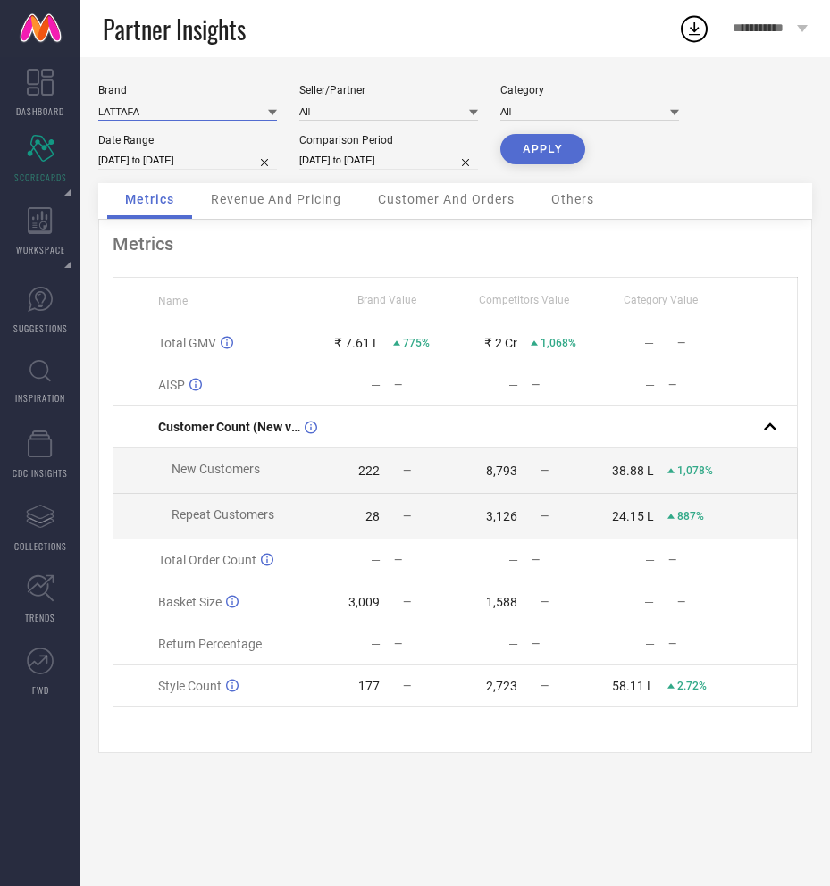
click at [264, 113] on input at bounding box center [187, 111] width 179 height 19
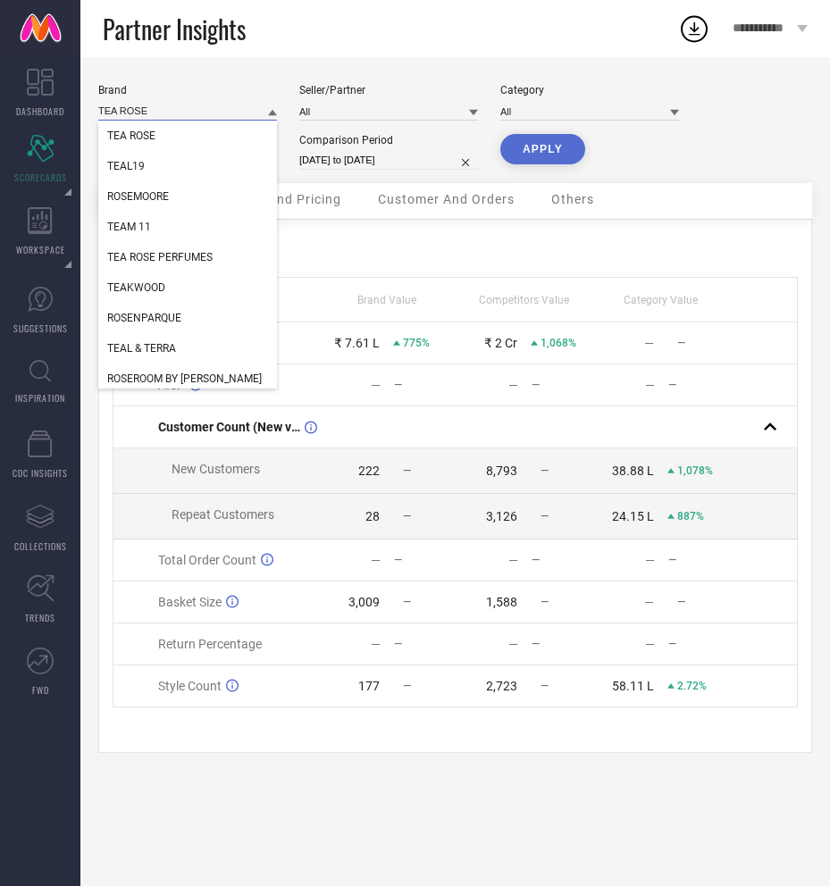
type input "TEA ROSE"
click at [546, 159] on button "APPLY" at bounding box center [542, 149] width 85 height 30
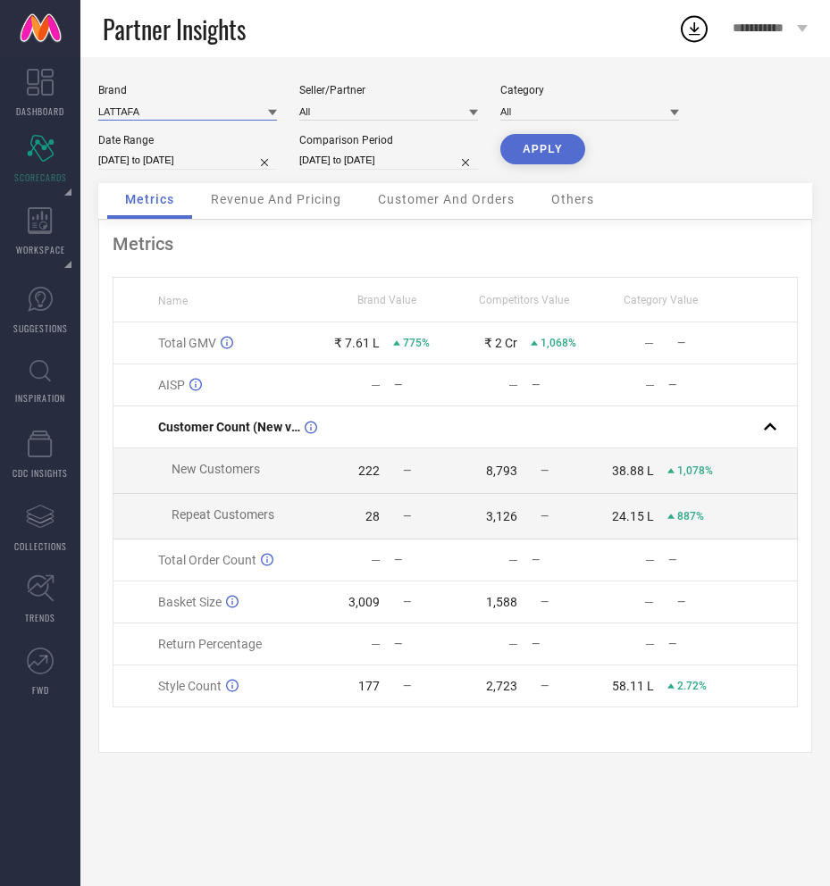
click at [204, 102] on input at bounding box center [187, 111] width 179 height 19
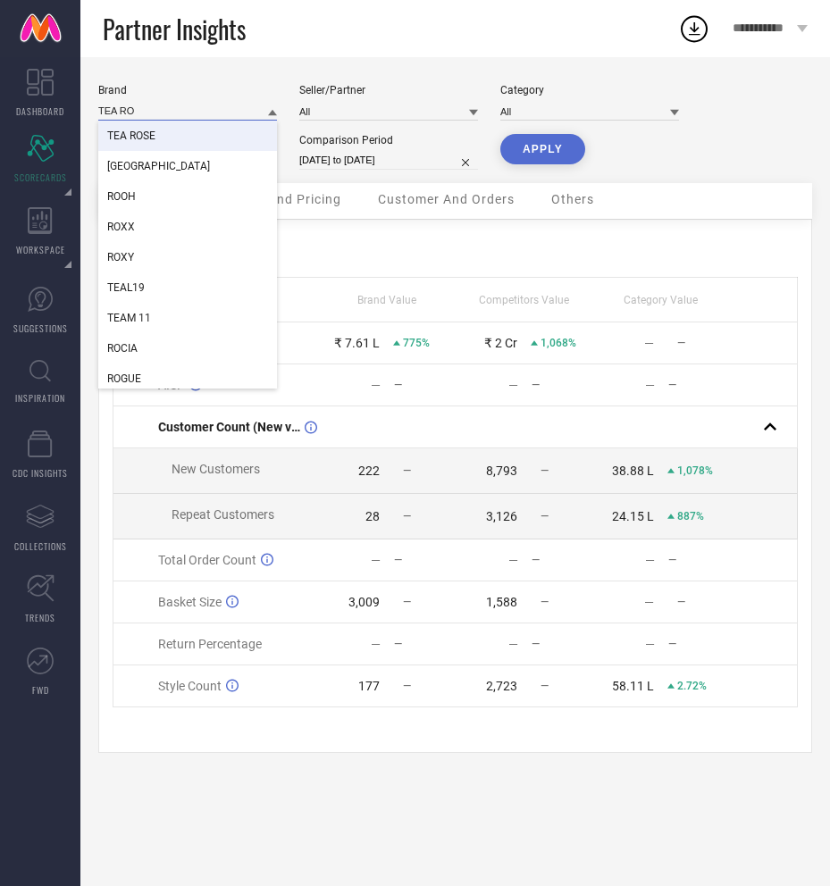
type input "TEA RO"
click at [147, 146] on div "TEA ROSE" at bounding box center [187, 136] width 179 height 30
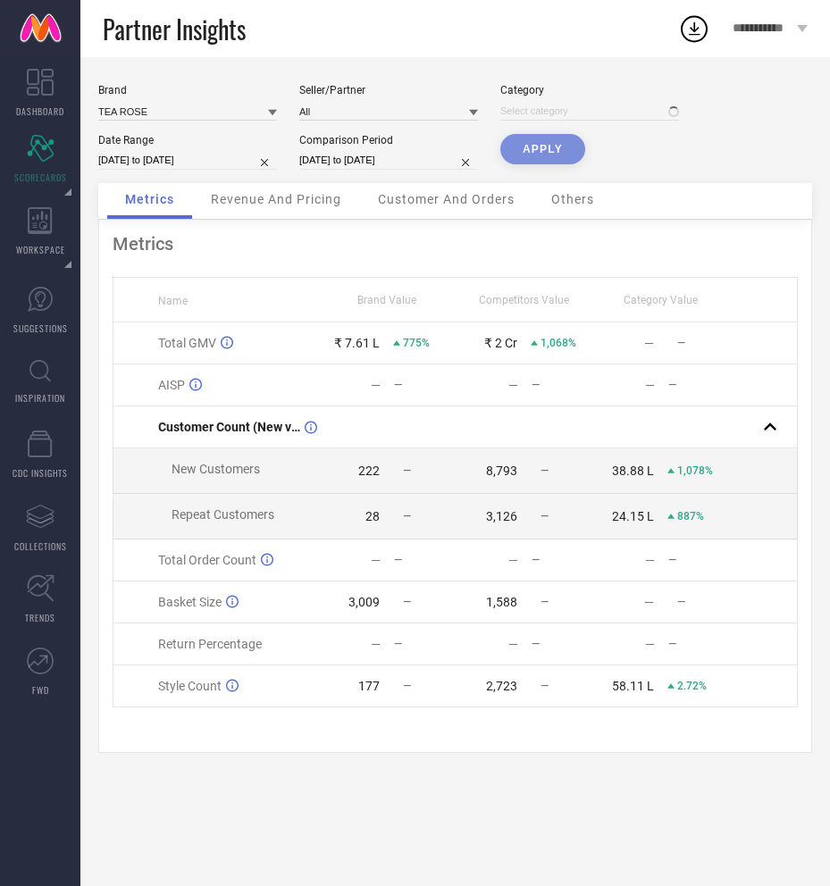
type input "All"
click at [556, 156] on button "APPLY" at bounding box center [542, 149] width 85 height 30
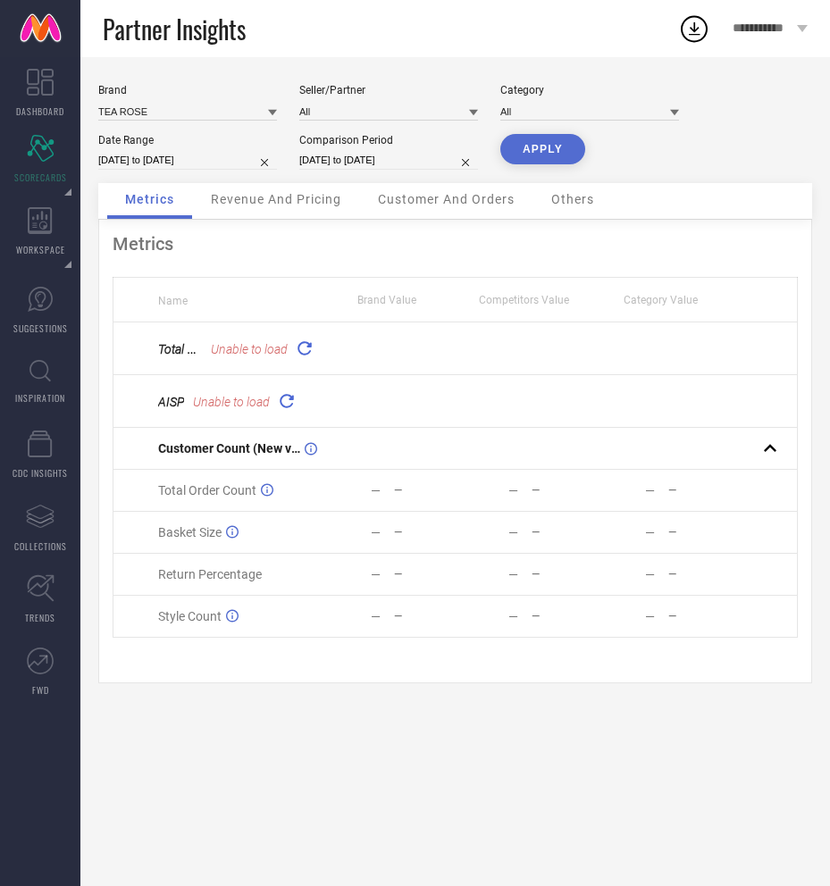
click at [305, 353] on icon at bounding box center [305, 348] width 21 height 21
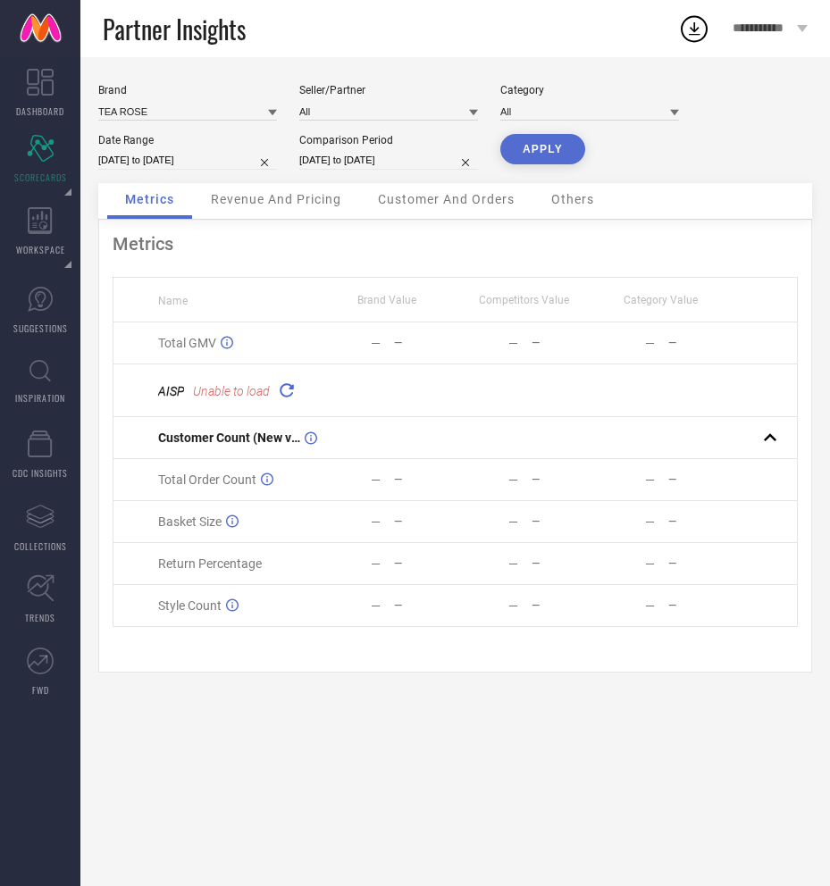
click at [288, 389] on icon at bounding box center [286, 390] width 21 height 21
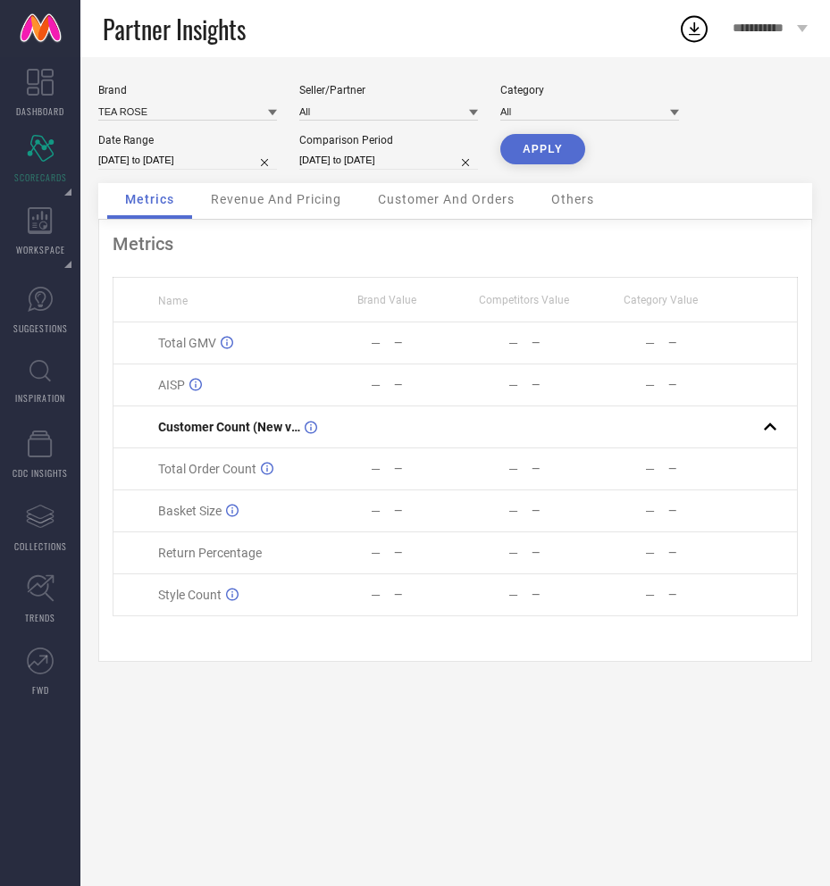
click at [531, 149] on button "APPLY" at bounding box center [542, 149] width 85 height 30
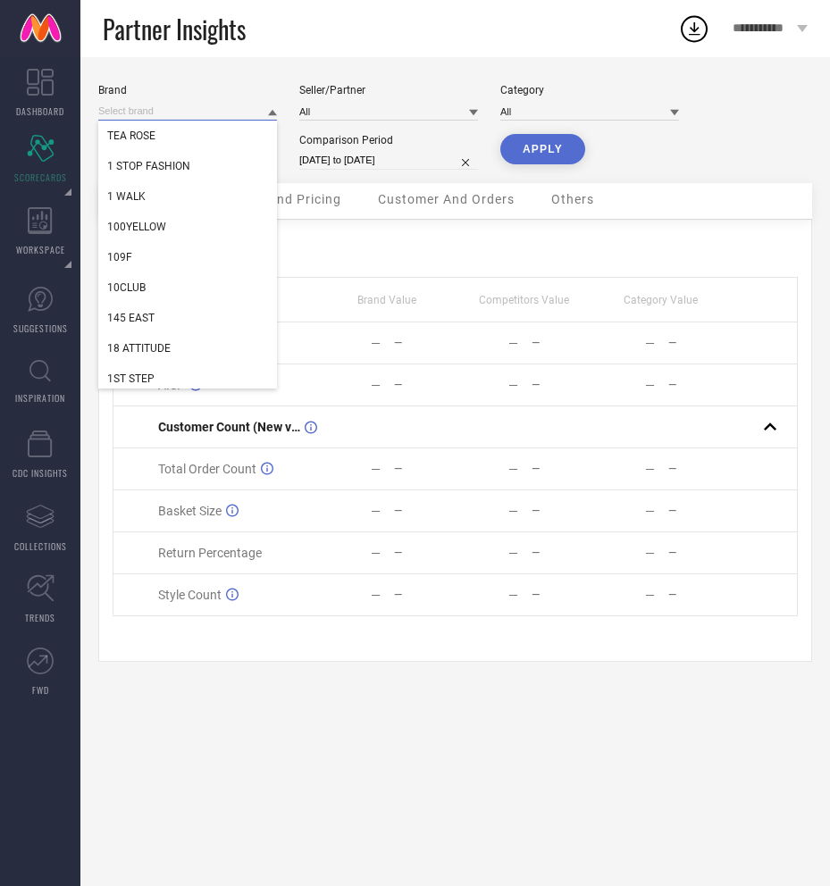
click at [155, 109] on input at bounding box center [187, 111] width 179 height 19
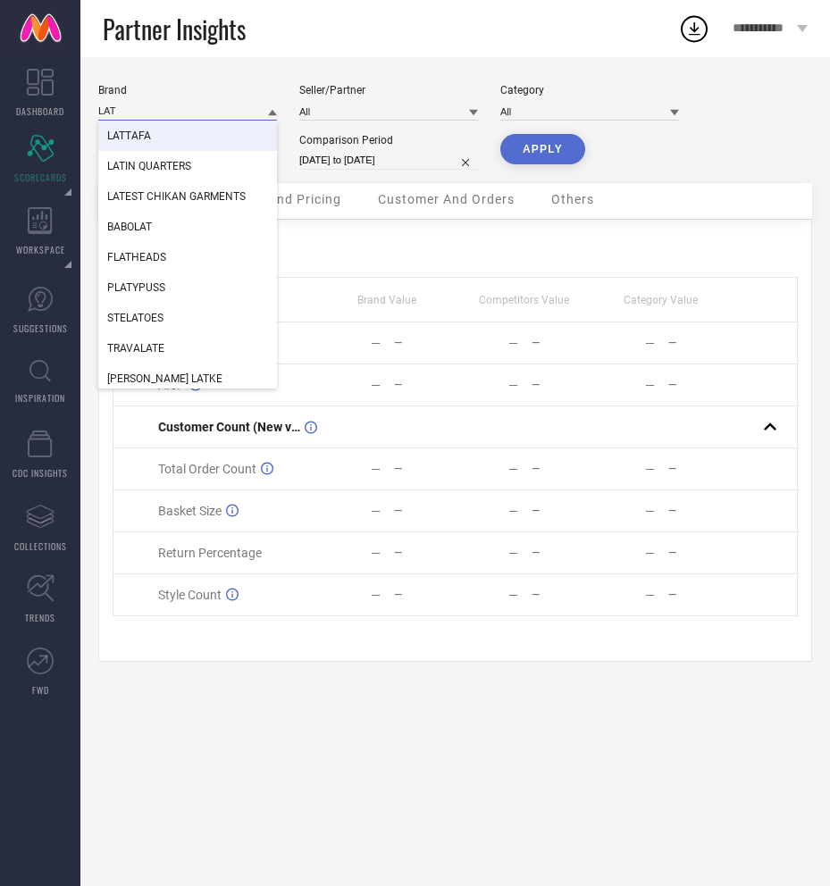
type input "LAT"
click at [155, 143] on div "LATTAFA" at bounding box center [187, 136] width 179 height 30
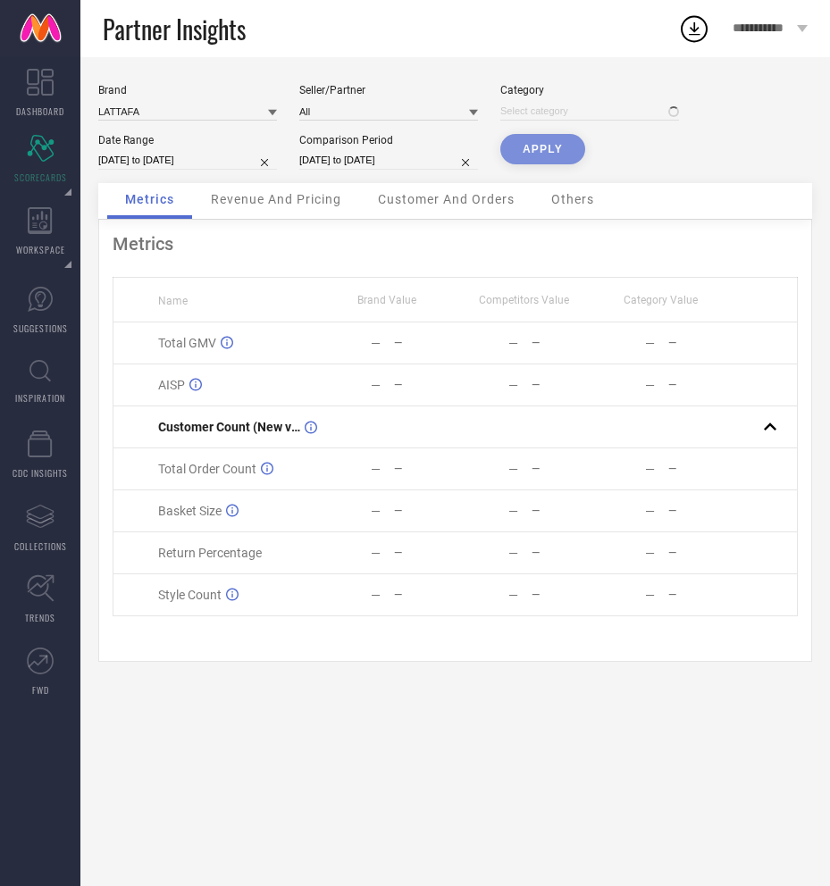
type input "All"
click at [540, 159] on button "APPLY" at bounding box center [542, 149] width 85 height 30
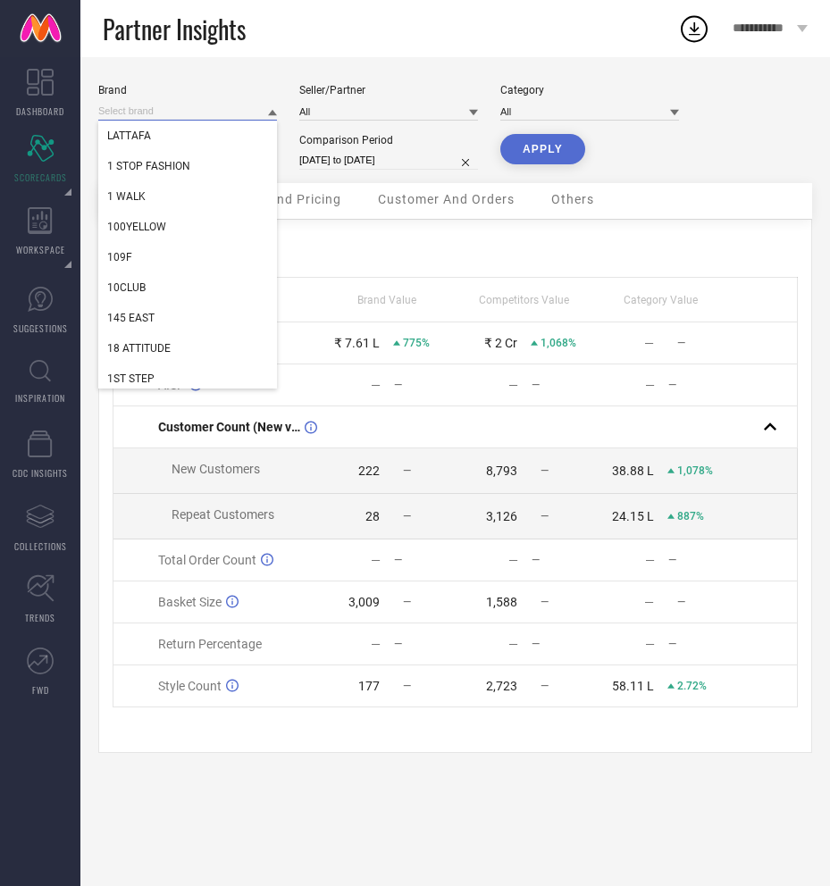
click at [246, 109] on input at bounding box center [187, 111] width 179 height 19
type input "TEA RO"
click at [236, 133] on div "TEA ROSE" at bounding box center [187, 136] width 179 height 30
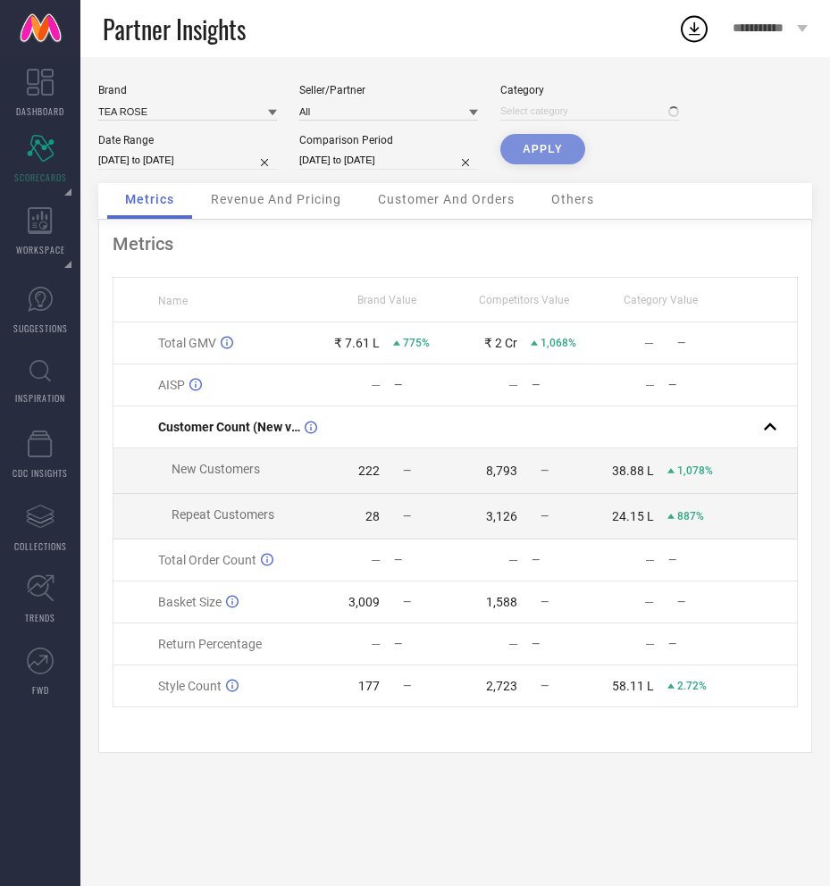
type input "All"
click at [544, 155] on button "APPLY" at bounding box center [542, 149] width 85 height 30
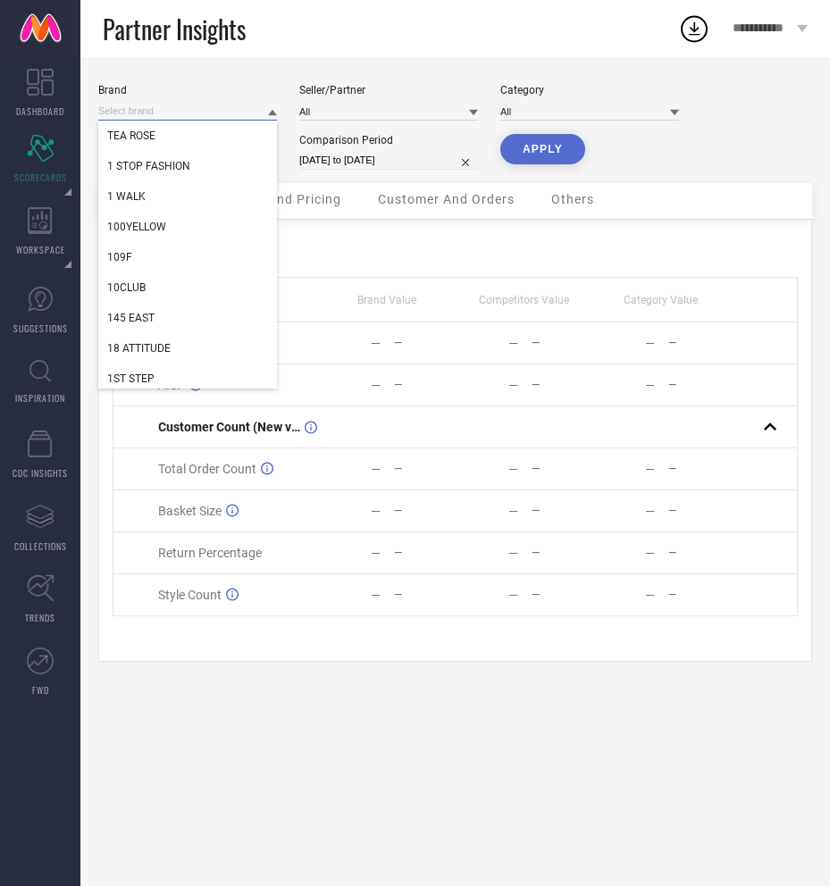
click at [153, 109] on input at bounding box center [187, 111] width 179 height 19
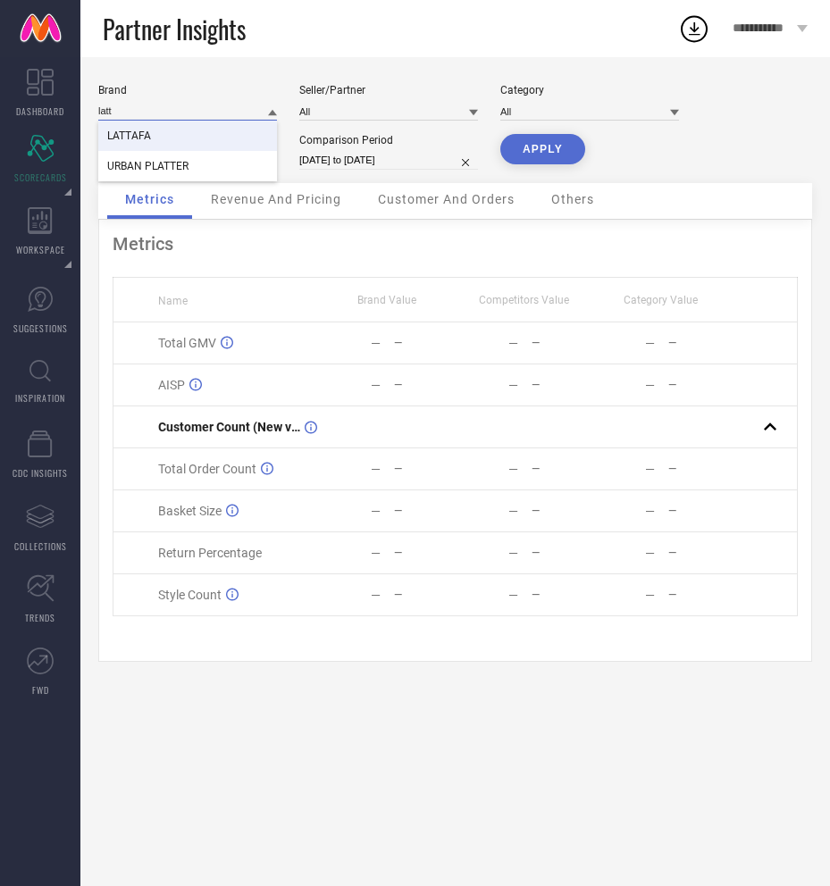
type input "latt"
click at [135, 136] on span "LATTAFA" at bounding box center [129, 136] width 44 height 13
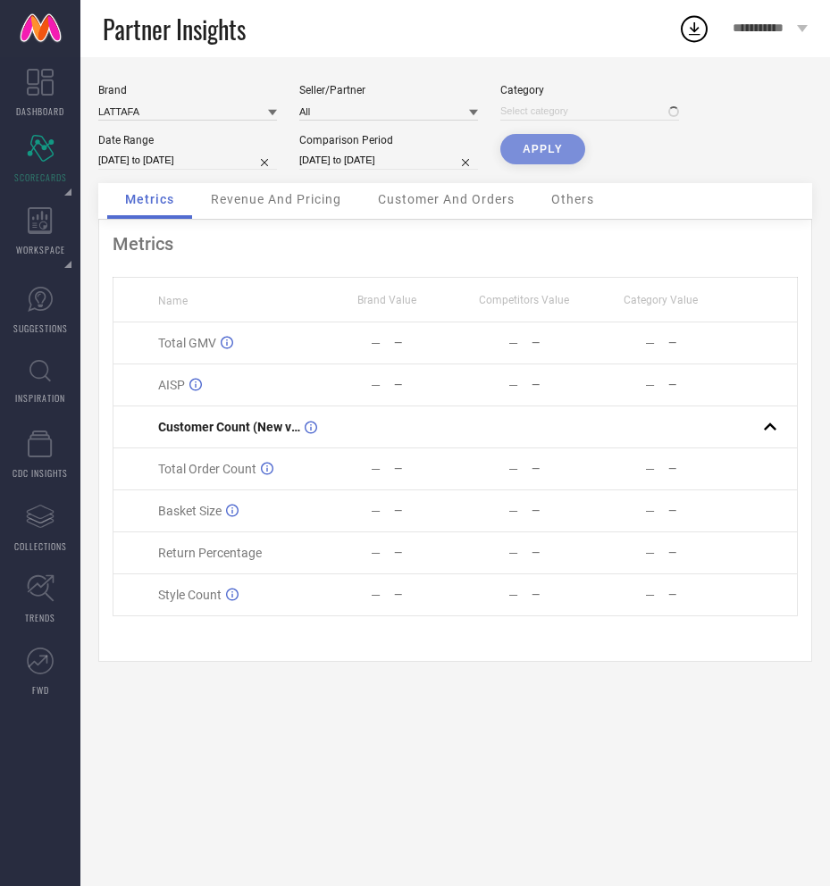
click at [513, 155] on div "APPLY" at bounding box center [542, 158] width 85 height 49
click at [536, 149] on div "APPLY" at bounding box center [542, 158] width 85 height 49
click at [651, 155] on div "Brand LATTAFA Seller/Partner All Category Date Range 30-09-2025 to 06-10-2025 C…" at bounding box center [455, 133] width 714 height 99
type input "All"
click at [543, 155] on div "APPLY" at bounding box center [542, 158] width 85 height 49
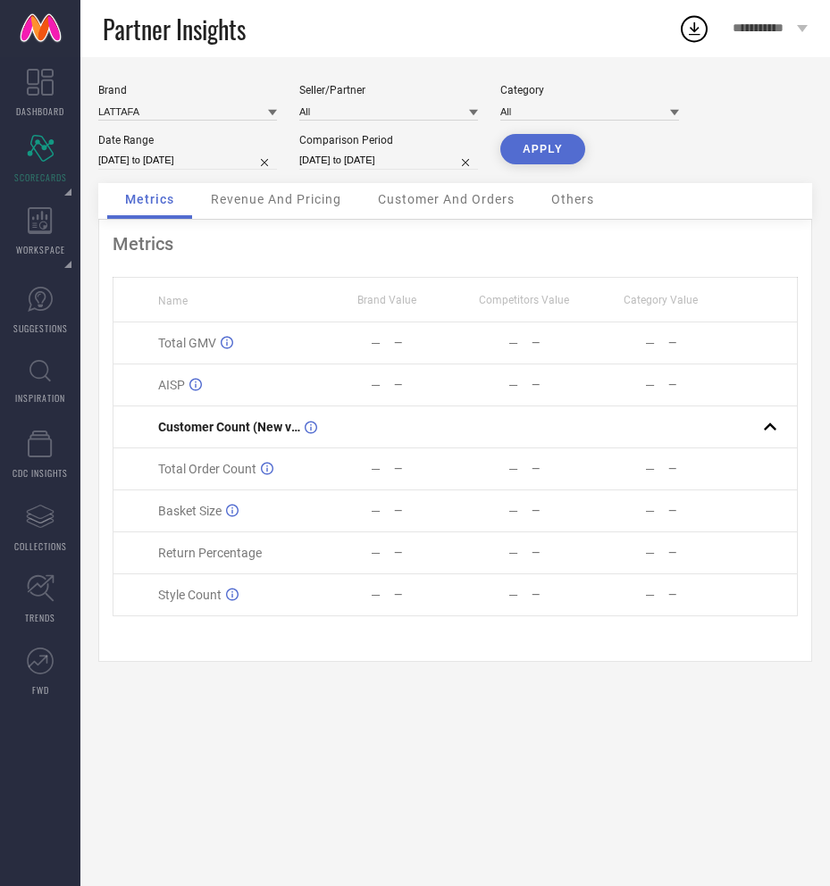
click at [543, 155] on button "APPLY" at bounding box center [542, 149] width 85 height 30
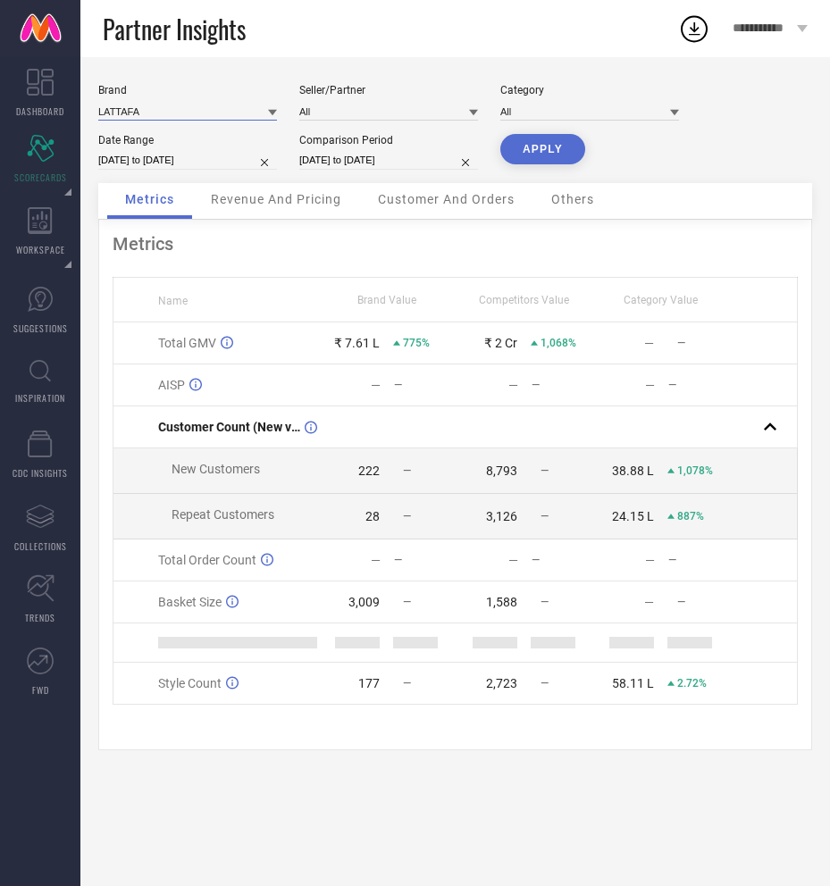
click at [196, 114] on input at bounding box center [187, 111] width 179 height 19
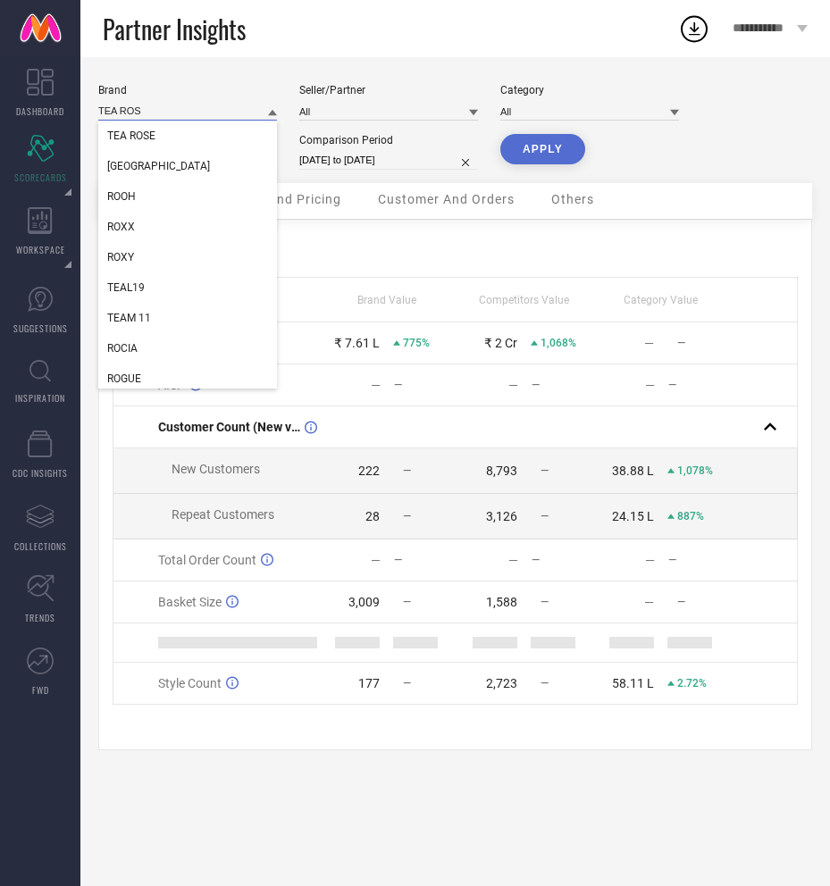
type input "TEA ROSE"
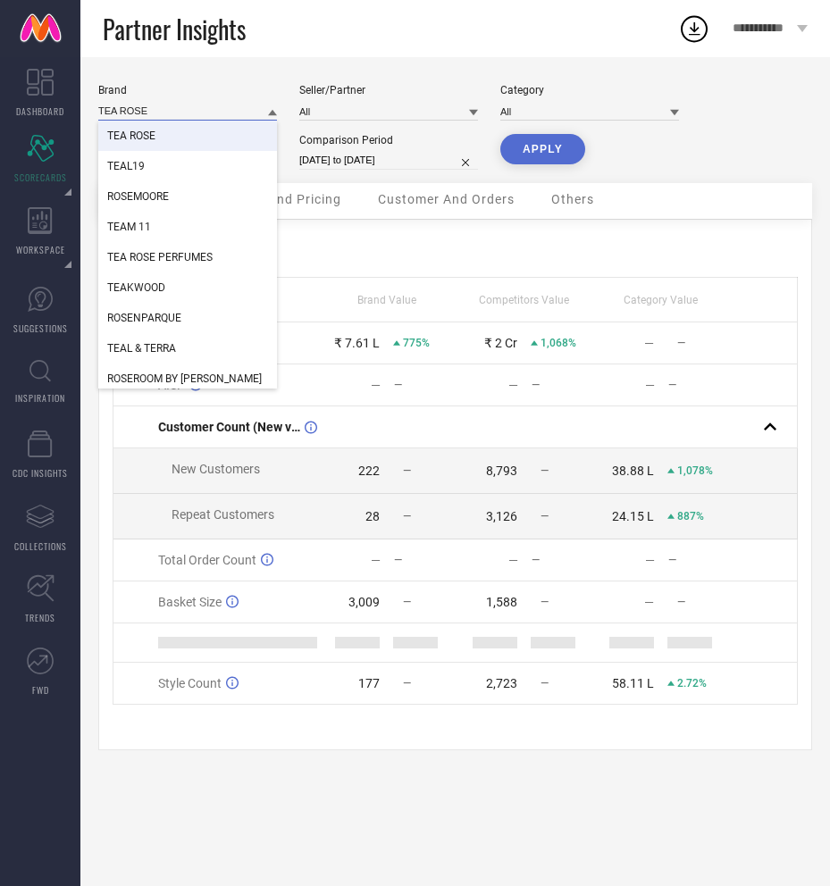
click at [191, 117] on input "TEA ROSE" at bounding box center [187, 111] width 179 height 19
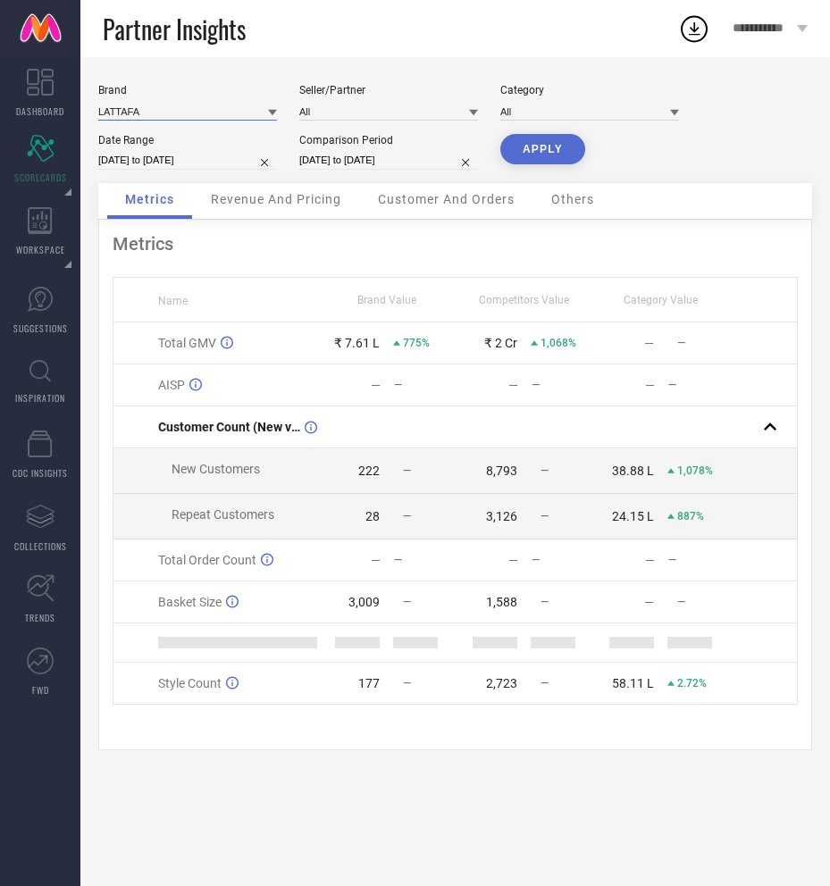
click at [163, 102] on input at bounding box center [187, 111] width 179 height 19
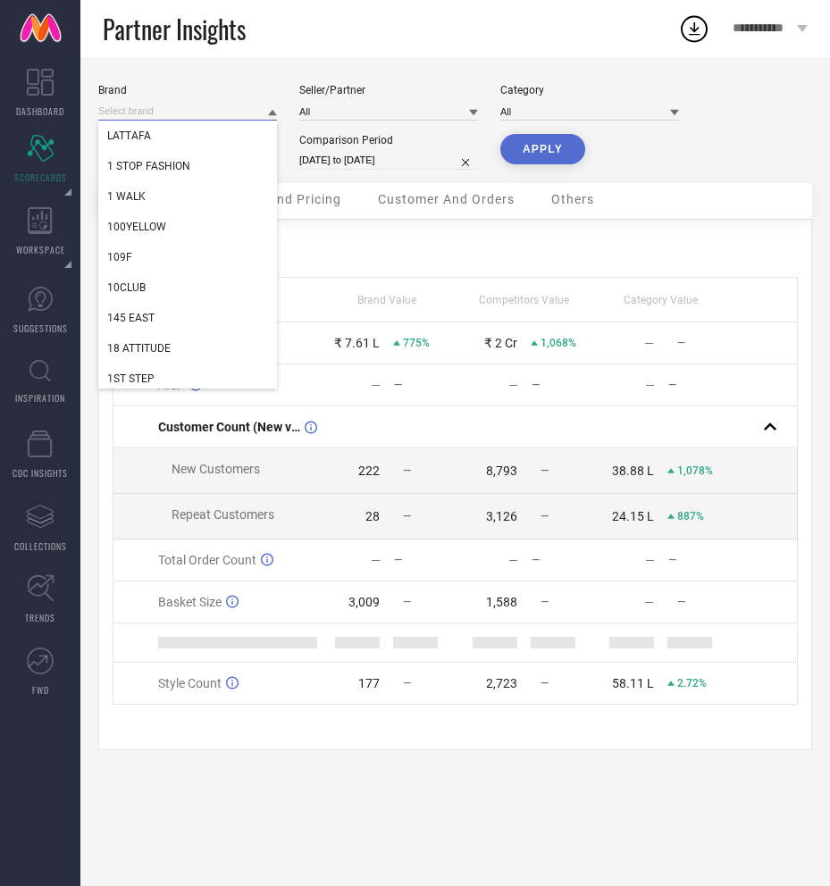
click at [163, 102] on input at bounding box center [187, 111] width 179 height 19
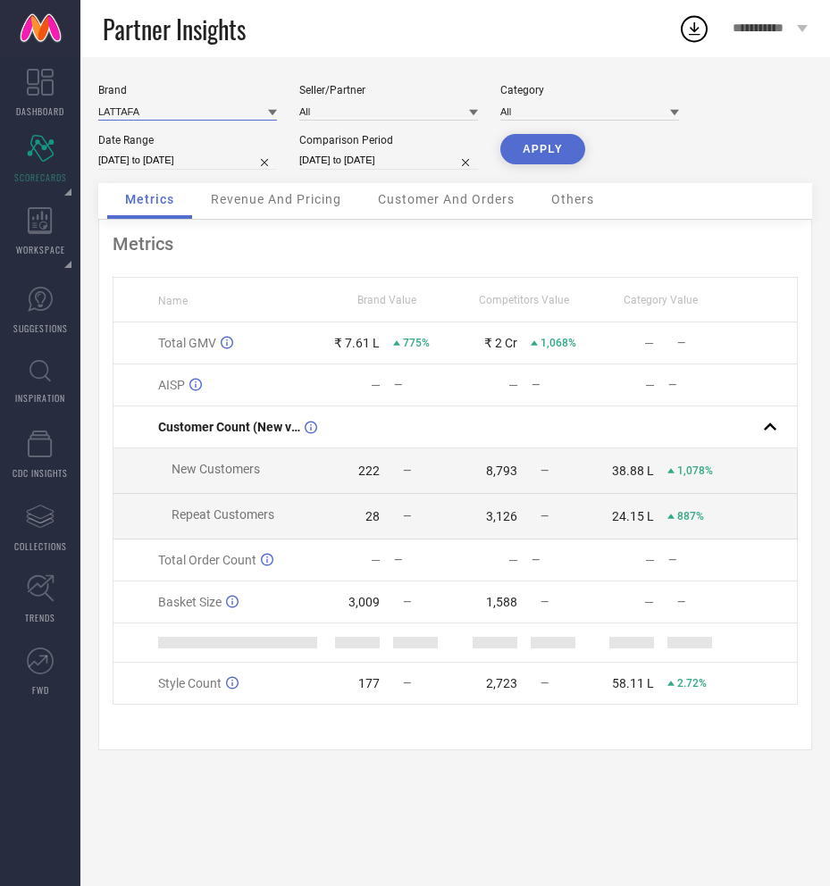
click at [163, 102] on input at bounding box center [187, 111] width 179 height 19
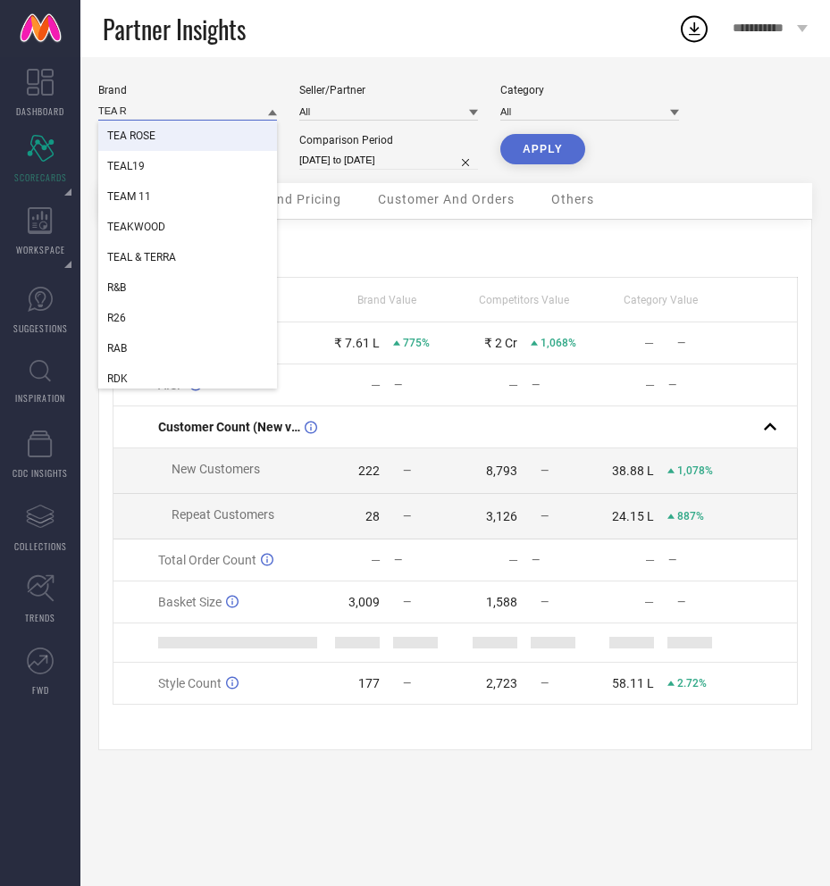
type input "TEA R"
click at [176, 147] on div "TEA ROSE" at bounding box center [187, 136] width 179 height 30
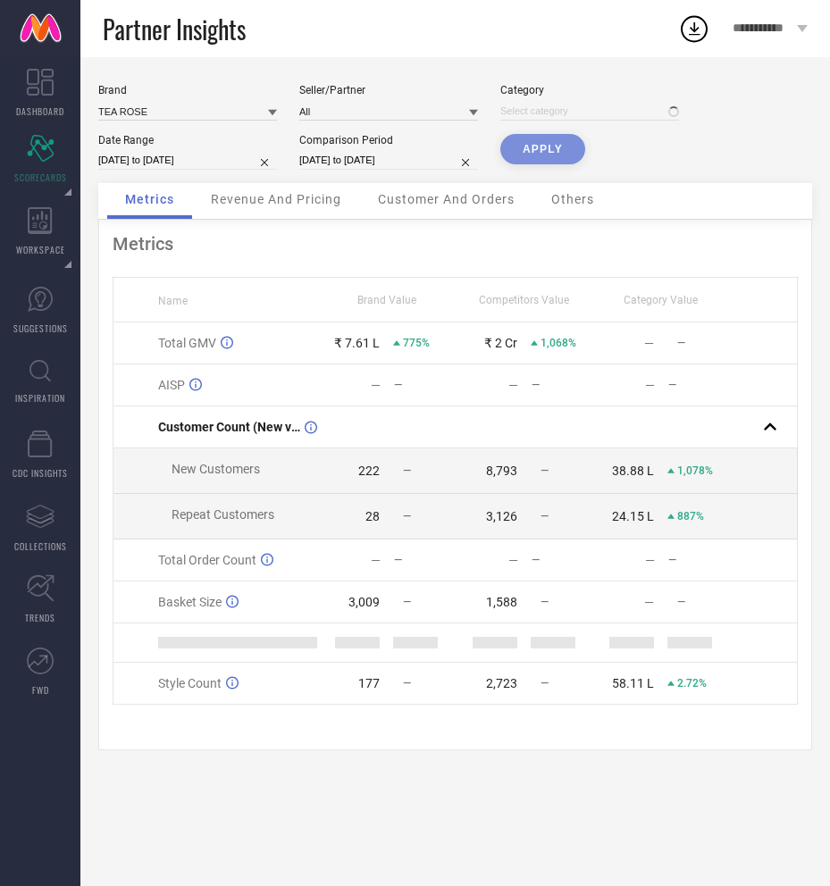
type input "All"
click at [539, 146] on button "APPLY" at bounding box center [542, 149] width 85 height 30
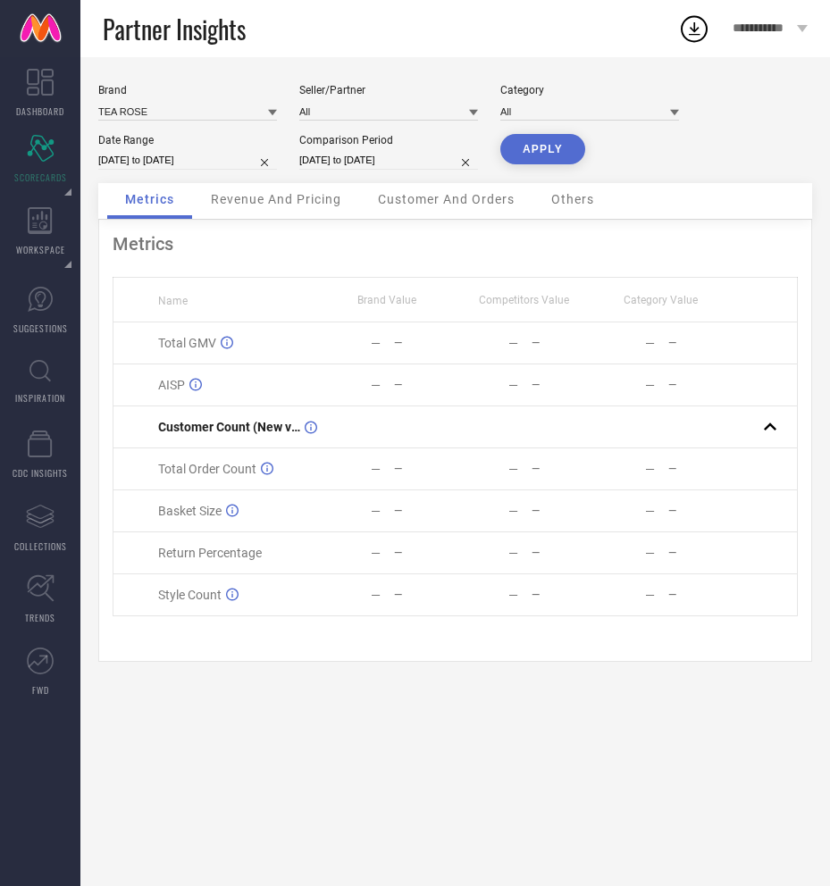
click at [776, 33] on span "**********" at bounding box center [762, 28] width 60 height 15
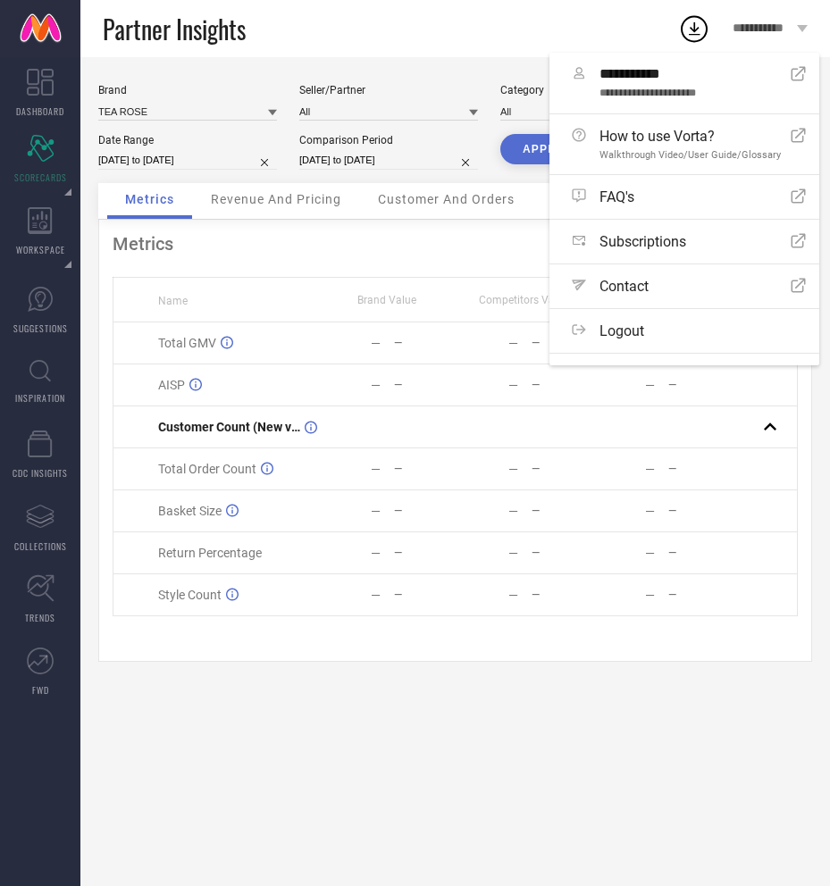
click at [518, 33] on div "Partner Insights" at bounding box center [390, 28] width 575 height 57
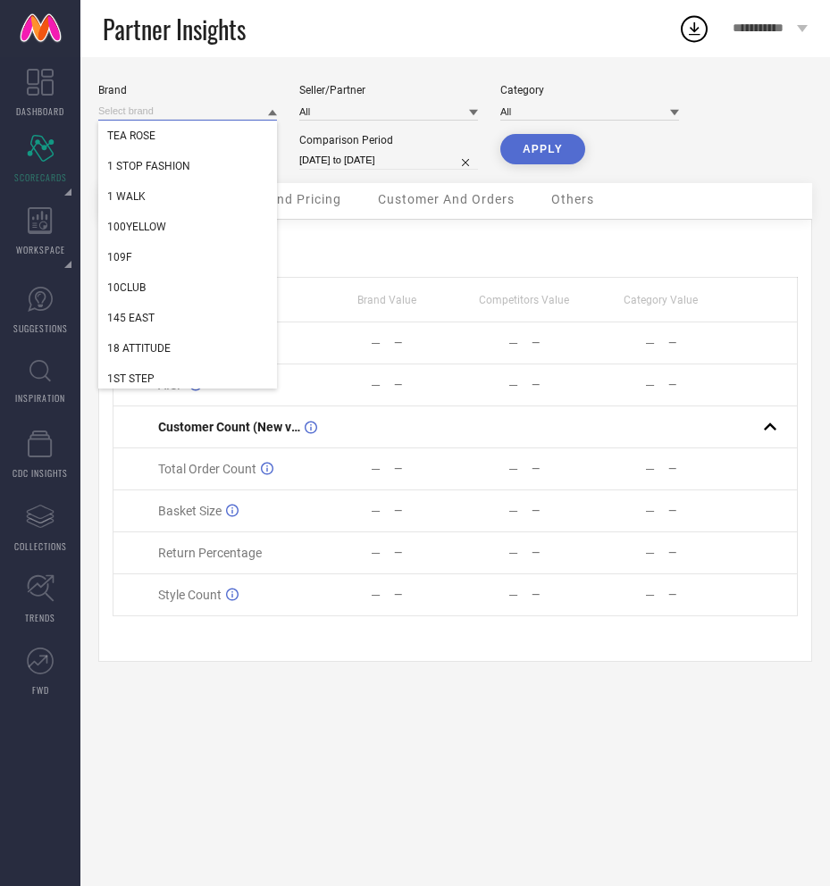
click at [156, 113] on input at bounding box center [187, 111] width 179 height 19
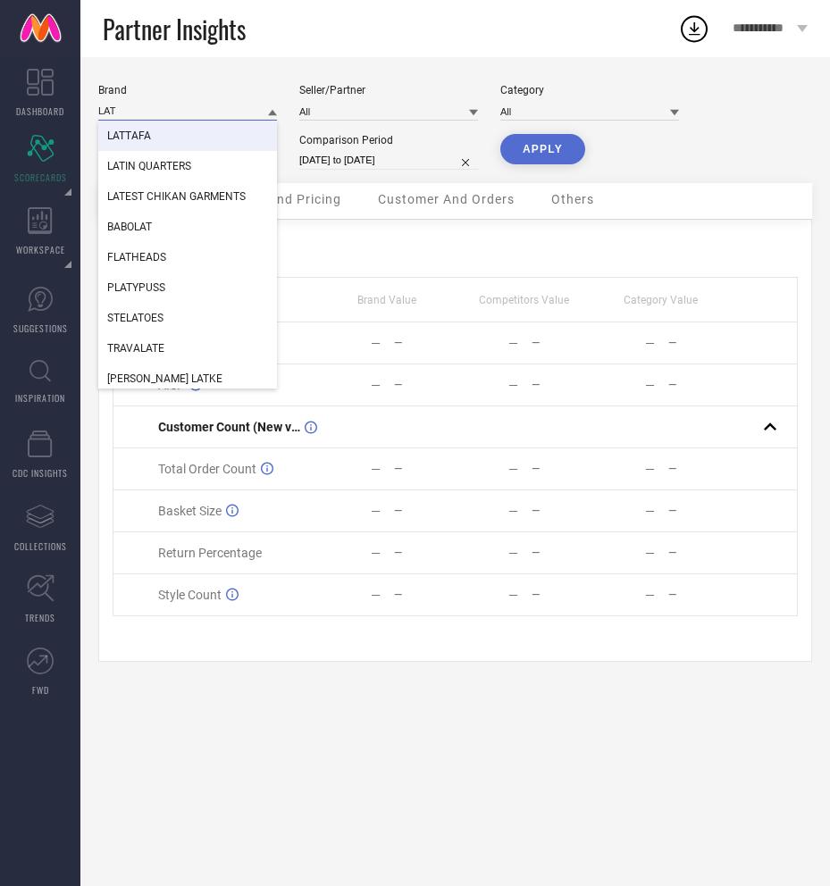
type input "LAT"
click at [147, 134] on span "LATTAFA" at bounding box center [129, 136] width 44 height 13
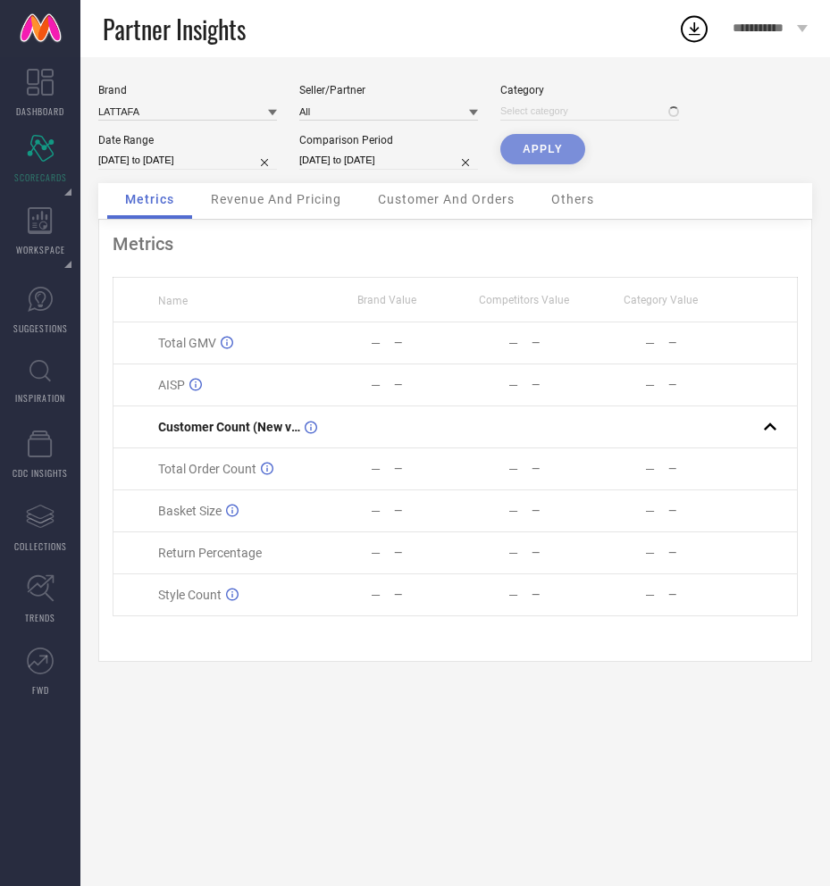
type input "All"
click at [525, 144] on button "APPLY" at bounding box center [542, 149] width 85 height 30
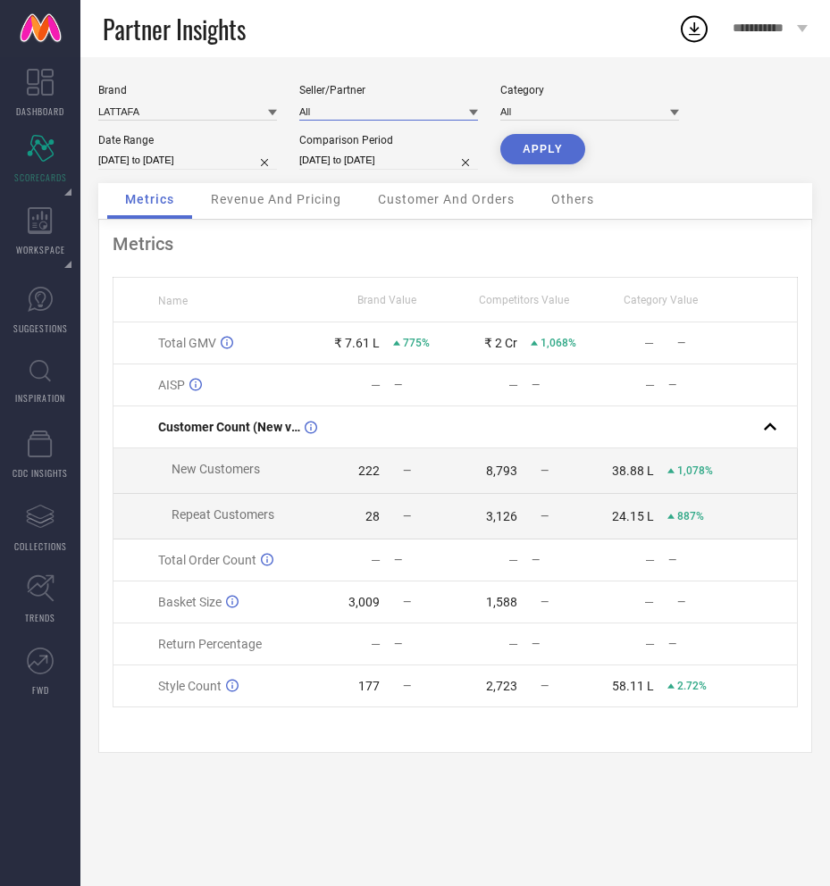
click at [332, 118] on input at bounding box center [388, 111] width 179 height 19
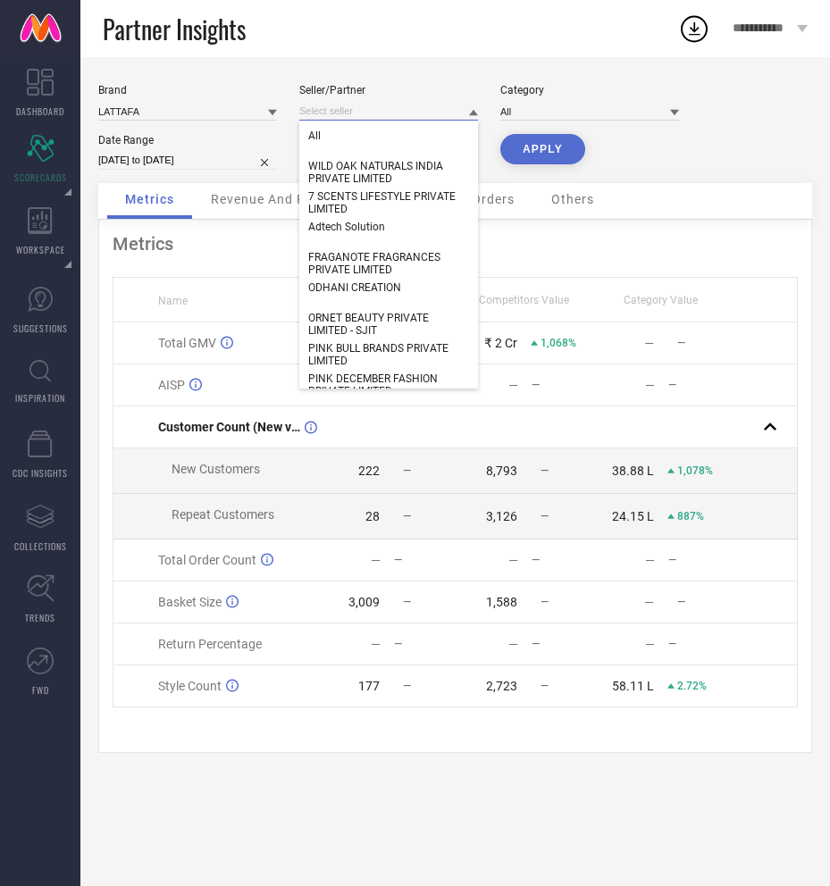
click at [342, 113] on input at bounding box center [388, 111] width 179 height 19
click at [617, 150] on div "Brand LATTAFA Seller/Partner All WILD OAK NATURALS INDIA PRIVATE LIMITED 7 SCEN…" at bounding box center [455, 133] width 714 height 99
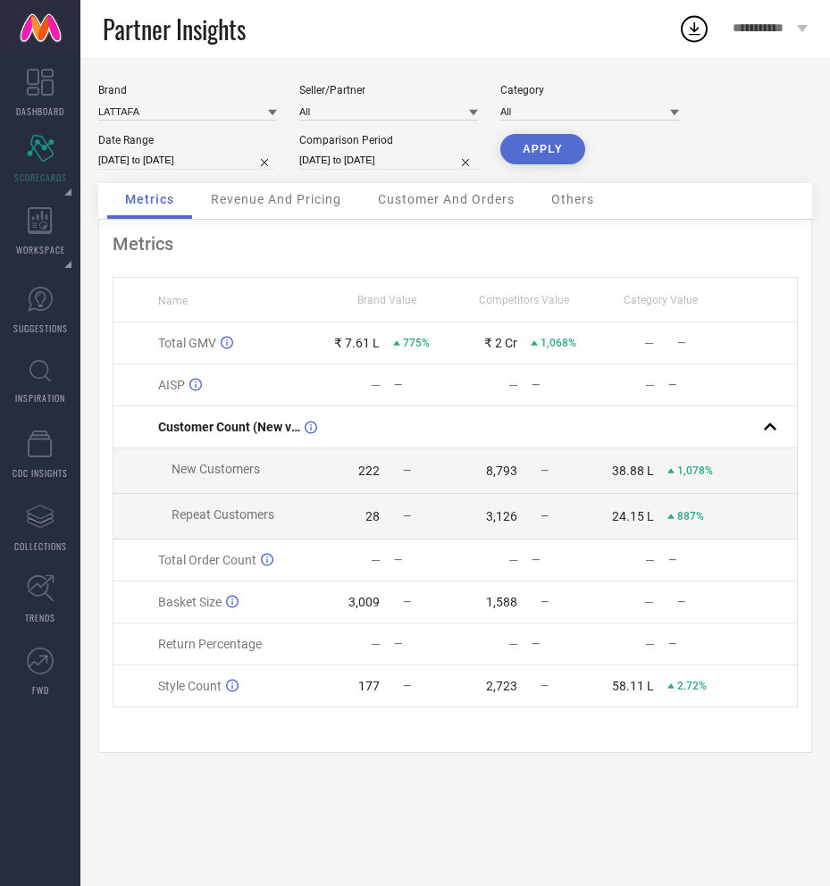
click at [557, 146] on button "APPLY" at bounding box center [542, 149] width 85 height 30
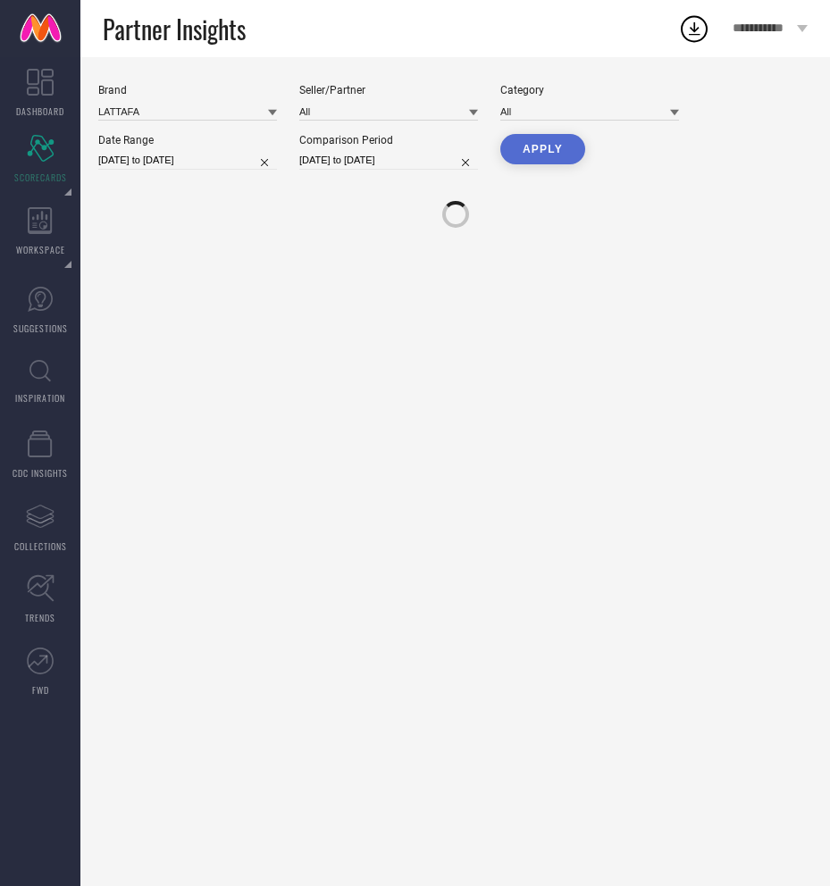
click at [557, 146] on button "APPLY" at bounding box center [542, 149] width 85 height 30
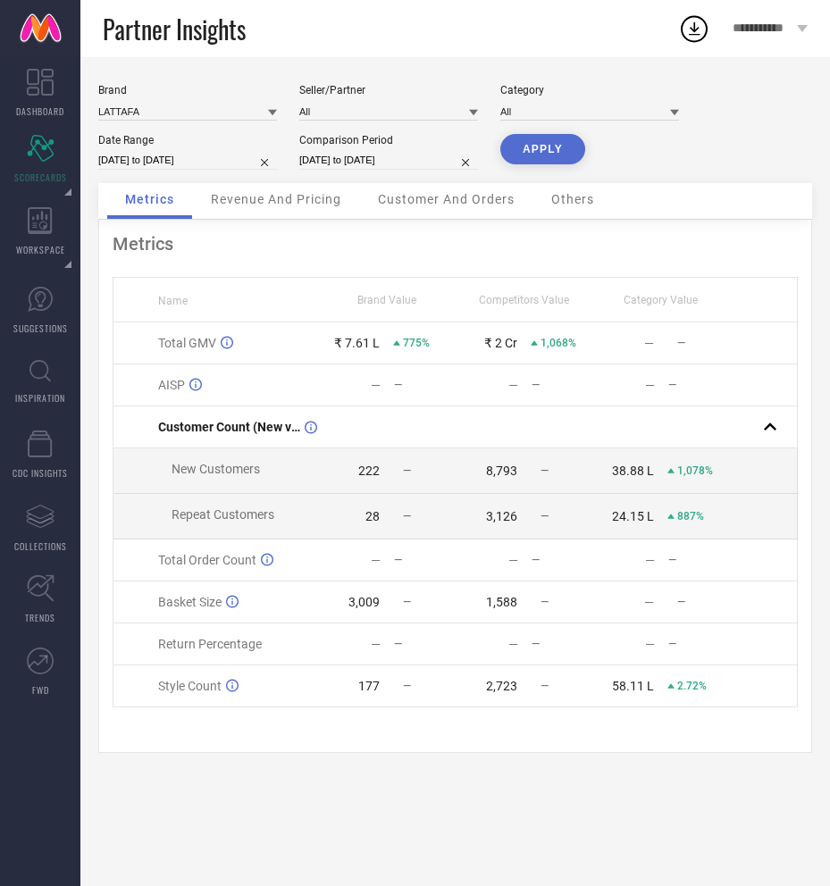
click at [557, 146] on button "APPLY" at bounding box center [542, 149] width 85 height 30
click at [181, 113] on input at bounding box center [187, 111] width 179 height 19
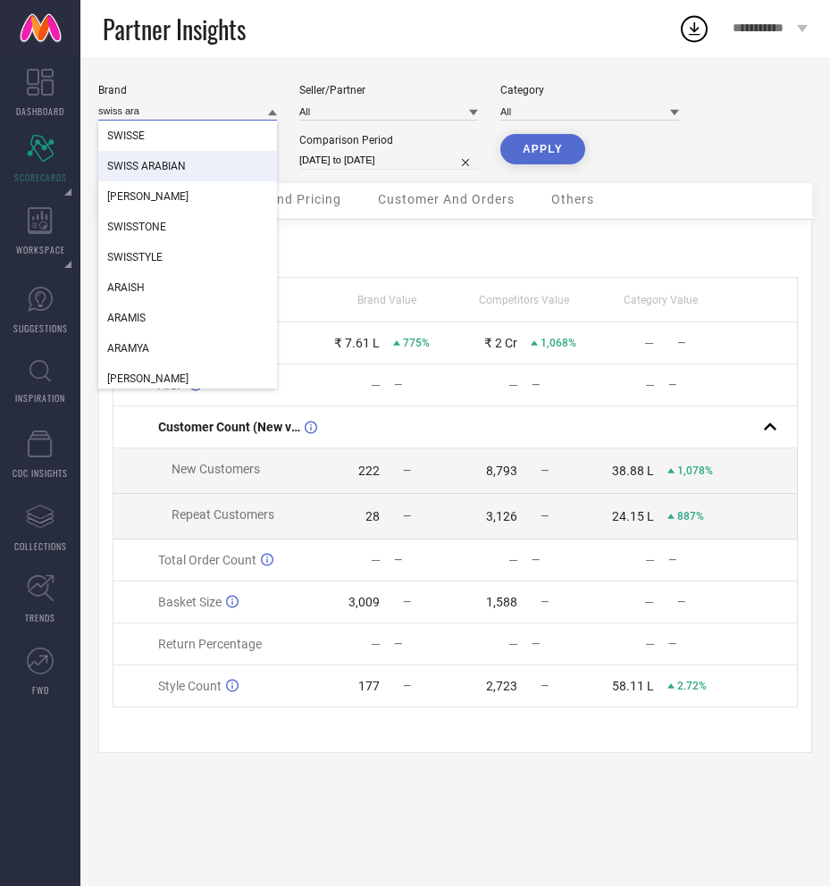
type input "swiss ara"
click at [162, 161] on span "SWISS ARABIAN" at bounding box center [146, 166] width 79 height 13
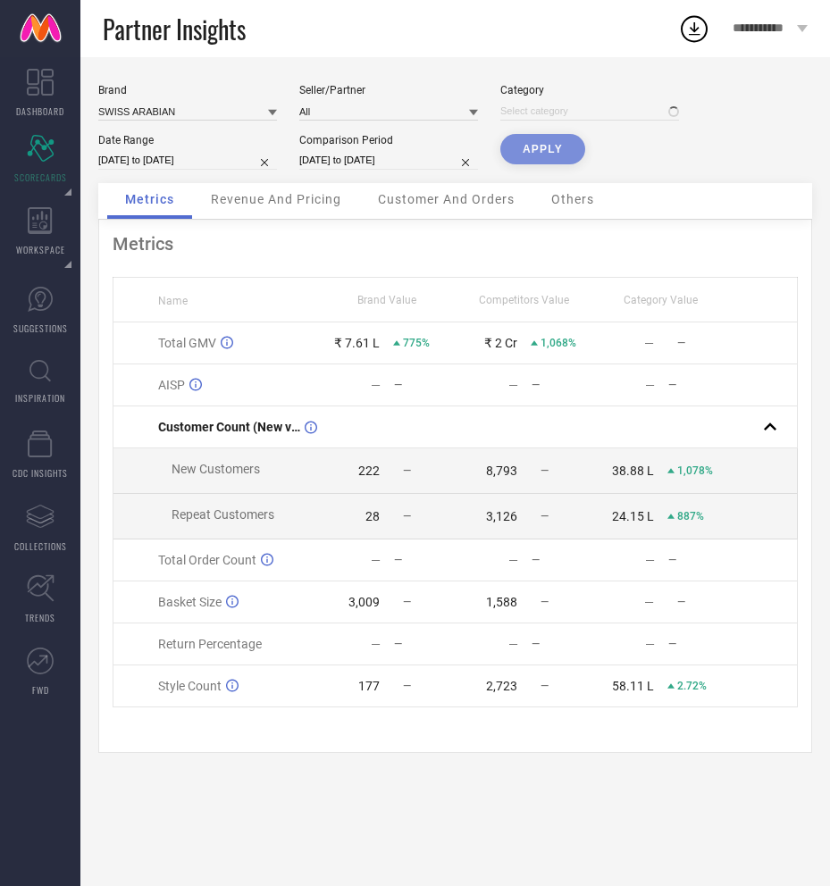
type input "All"
click at [176, 113] on input at bounding box center [187, 111] width 179 height 19
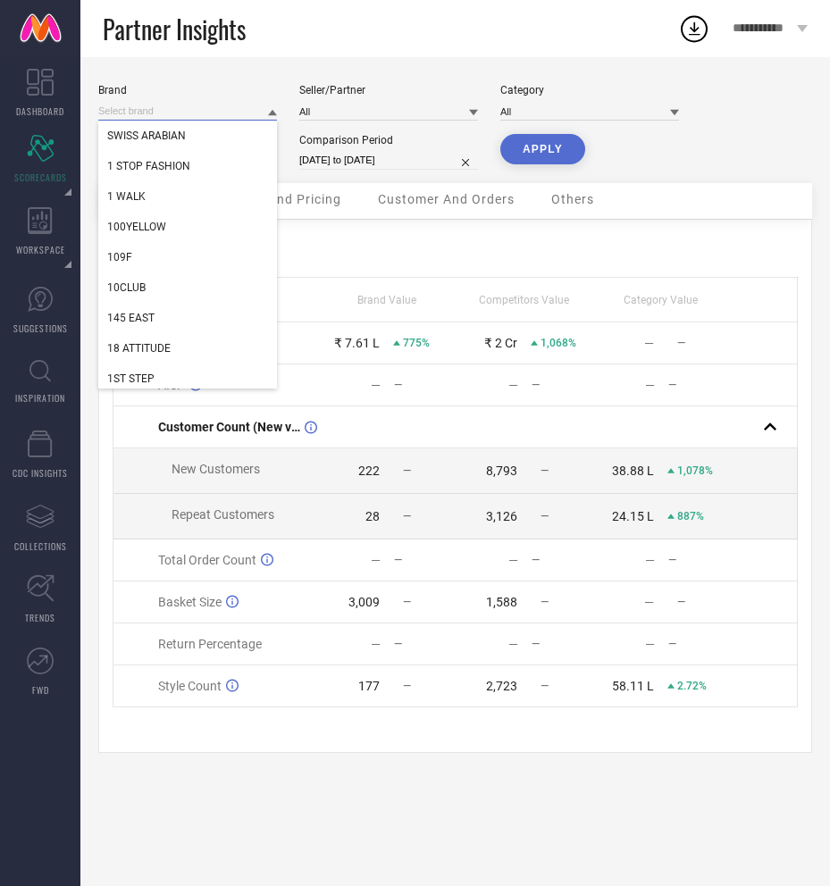
click at [176, 113] on input at bounding box center [187, 111] width 179 height 19
type input "afnan"
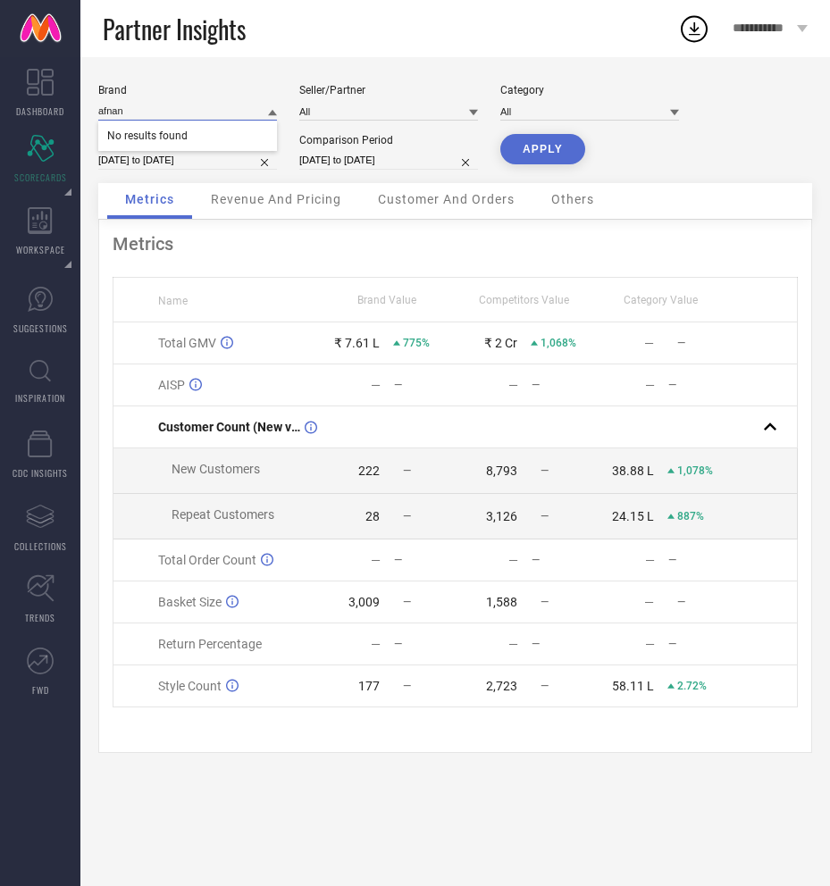
click at [152, 104] on input "afnan" at bounding box center [187, 111] width 179 height 19
click at [153, 104] on input at bounding box center [187, 111] width 179 height 19
click at [535, 155] on button "APPLY" at bounding box center [542, 149] width 85 height 30
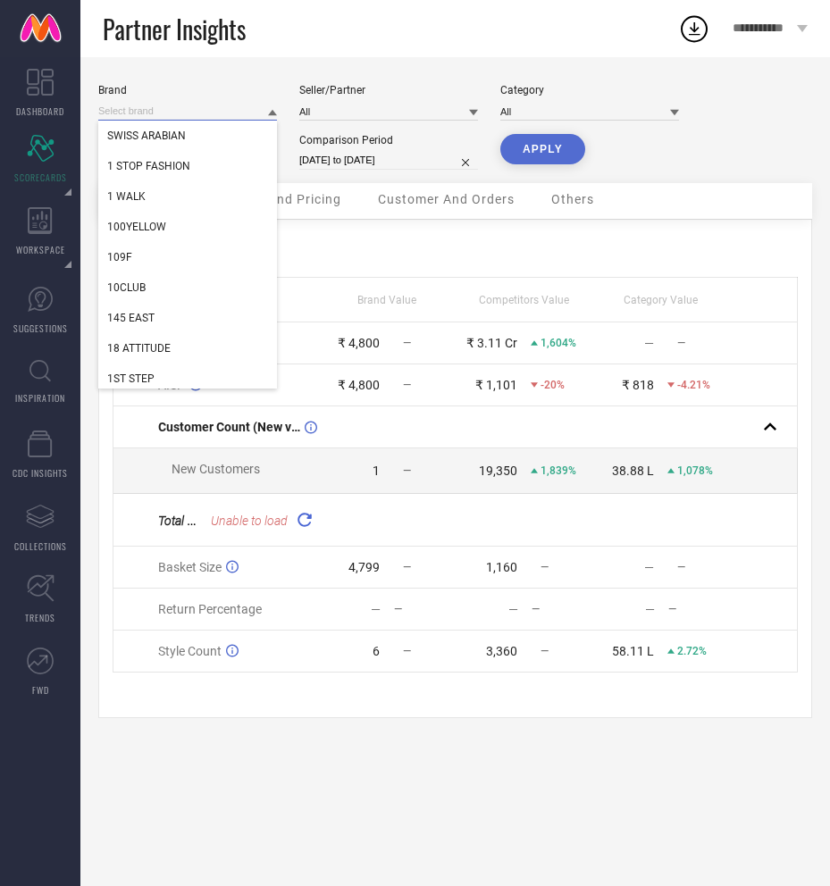
click at [211, 113] on input at bounding box center [187, 111] width 179 height 19
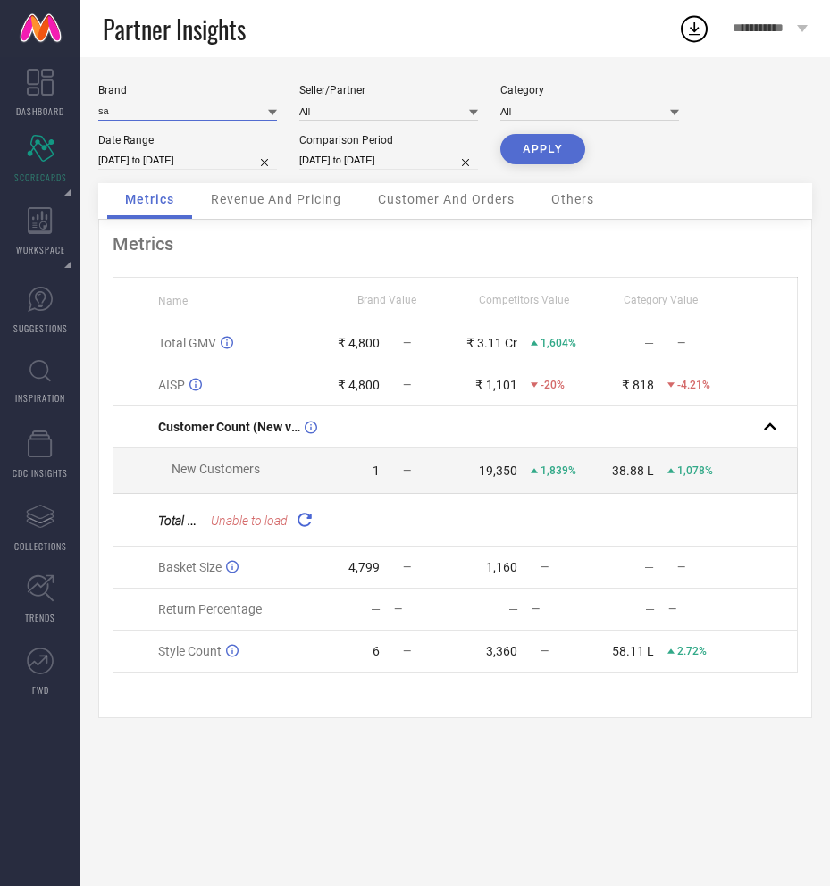
type input "s"
click at [263, 113] on input at bounding box center [187, 111] width 179 height 19
type input "sapi"
click at [191, 133] on div "SAPIL" at bounding box center [187, 136] width 179 height 30
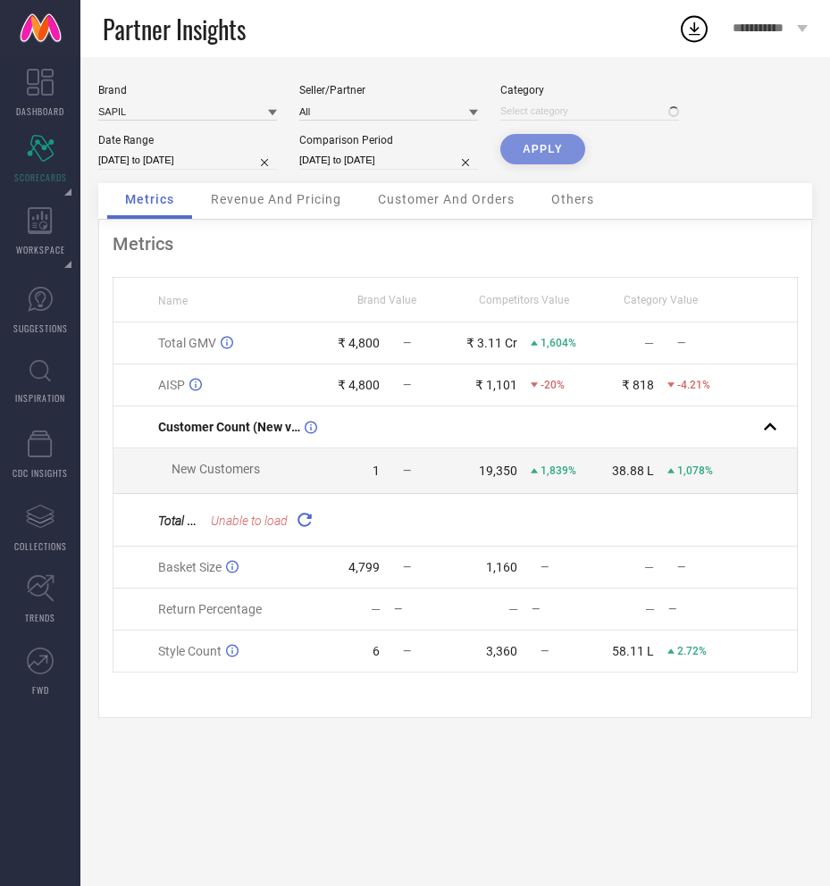
type input "All"
click at [527, 146] on button "APPLY" at bounding box center [542, 149] width 85 height 30
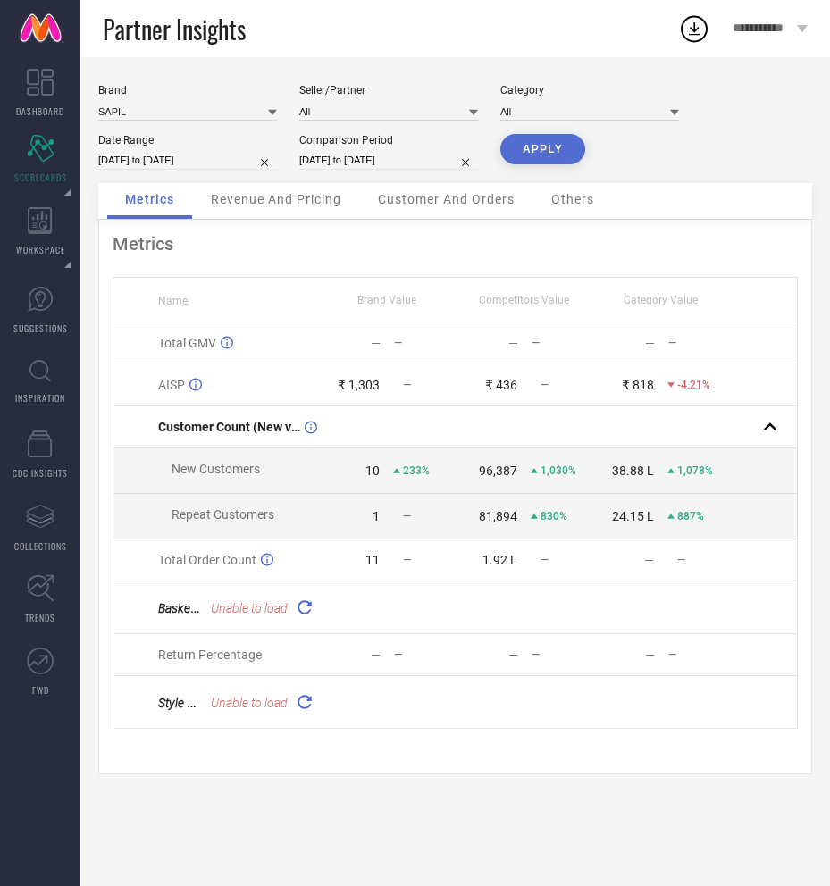
click at [271, 109] on icon at bounding box center [272, 112] width 9 height 9
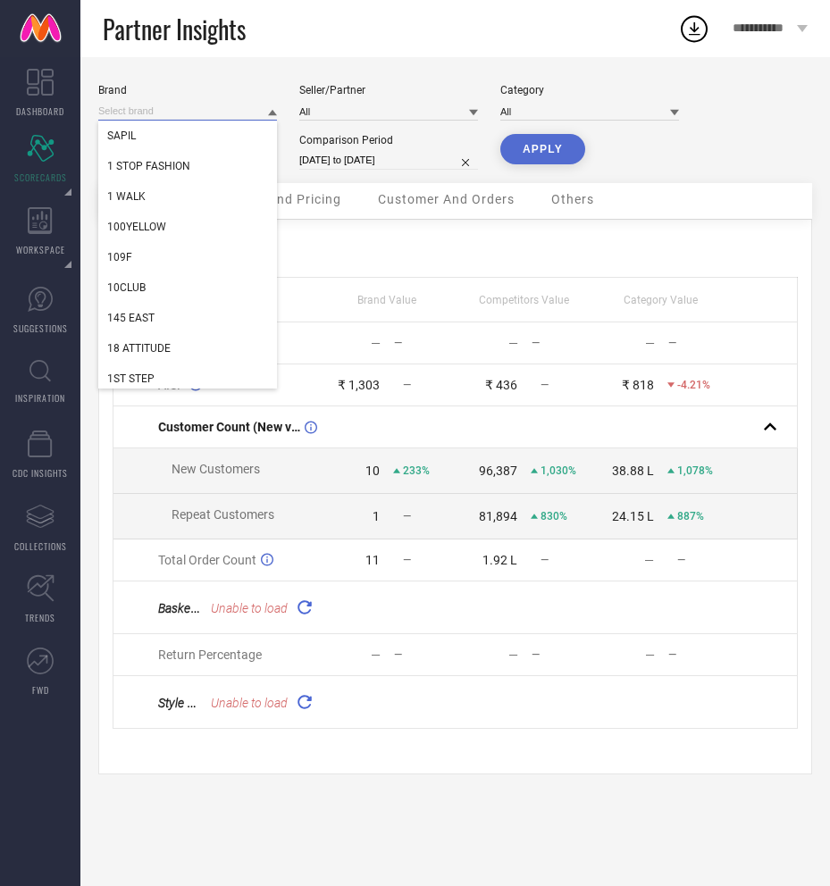
click at [178, 109] on input at bounding box center [187, 111] width 179 height 19
type input "s"
type input "ahmed AI Maghribi"
click at [158, 104] on input "ahmed AI Maghribi" at bounding box center [187, 111] width 179 height 19
click at [158, 104] on input at bounding box center [187, 111] width 179 height 19
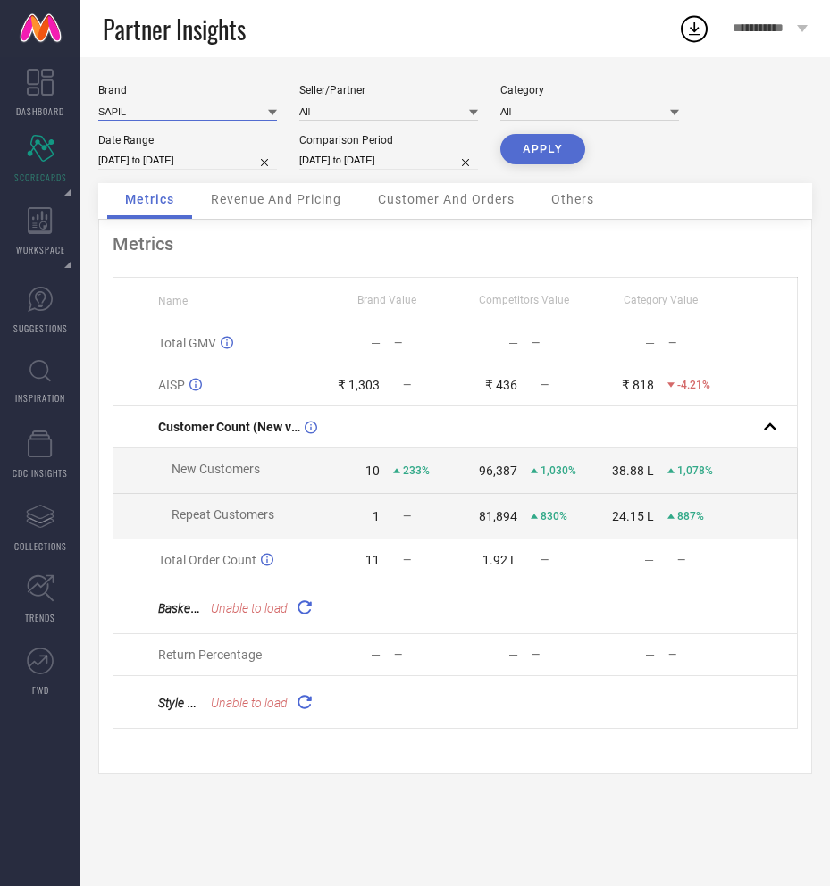
click at [158, 104] on input at bounding box center [187, 111] width 179 height 19
click at [277, 113] on div "Brand SAPIL Seller/Partner All Category All Date Range 30-09-2025 to 06-10-2025…" at bounding box center [455, 133] width 714 height 99
click at [269, 108] on icon at bounding box center [272, 112] width 9 height 9
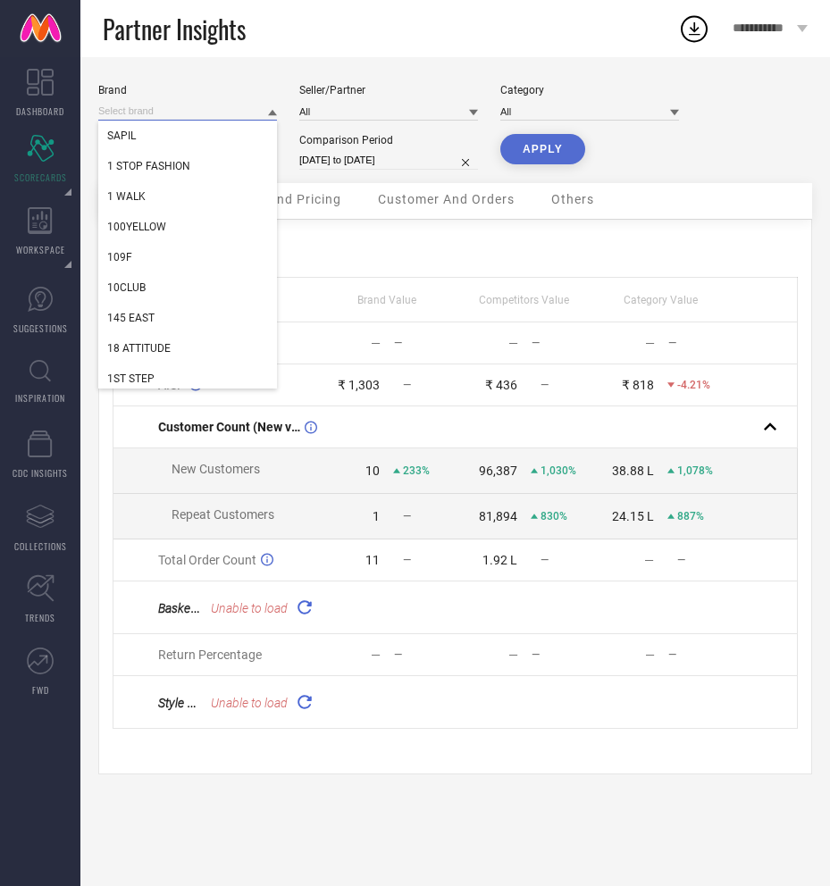
click at [246, 109] on input at bounding box center [187, 111] width 179 height 19
type input "a"
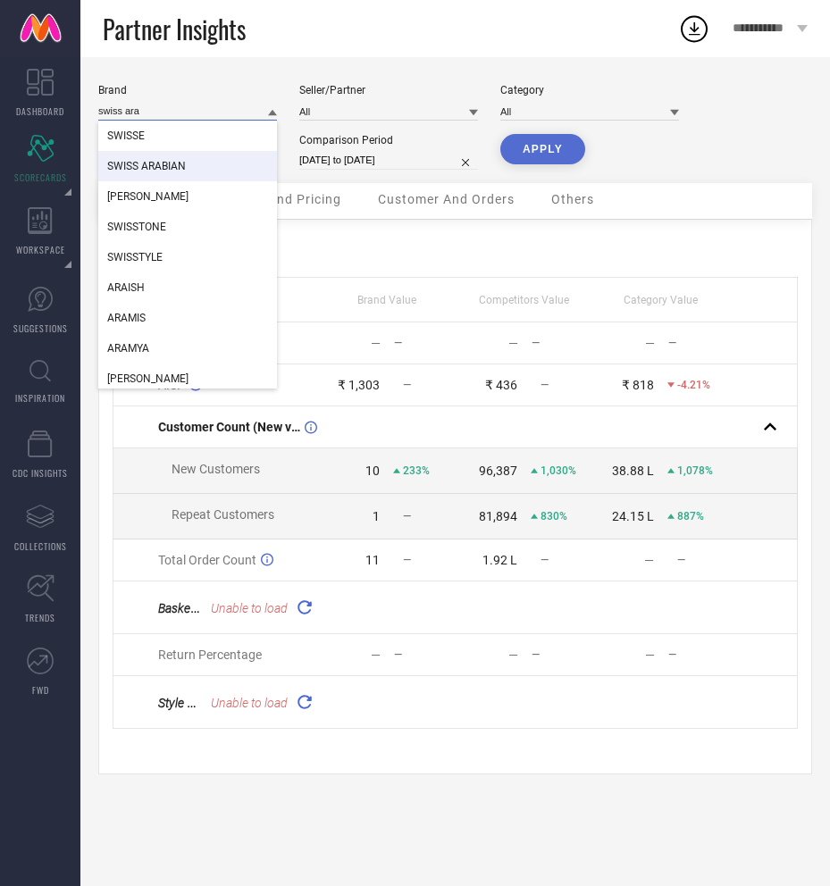
type input "swiss ara"
click at [239, 172] on div "SWISS ARABIAN" at bounding box center [187, 166] width 179 height 30
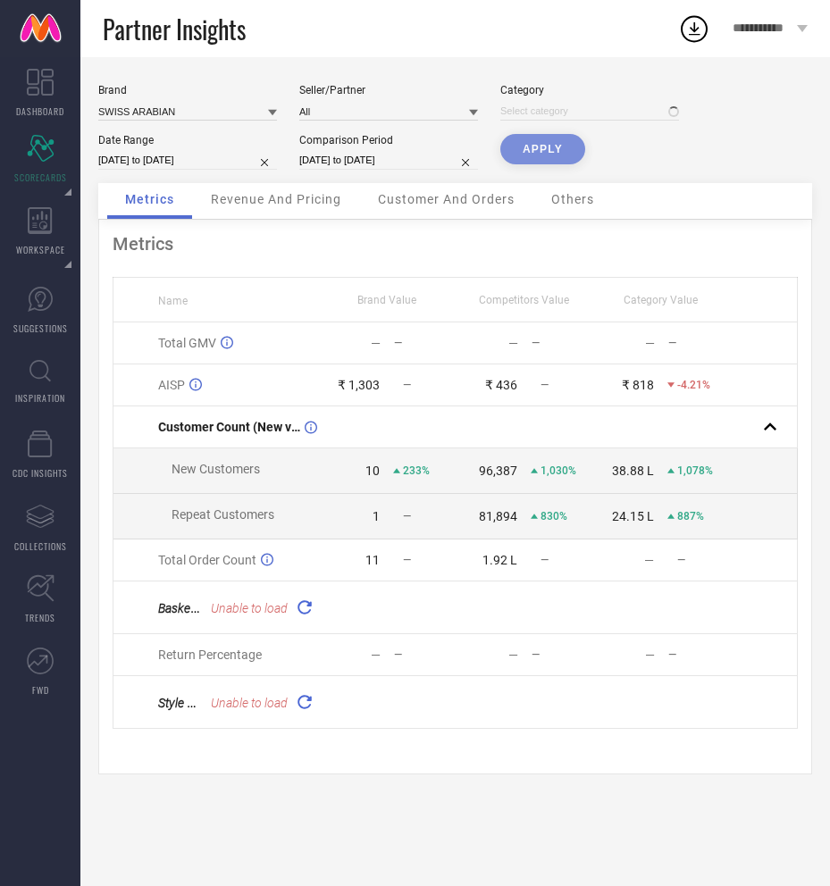
type input "All"
click at [539, 149] on button "APPLY" at bounding box center [542, 149] width 85 height 30
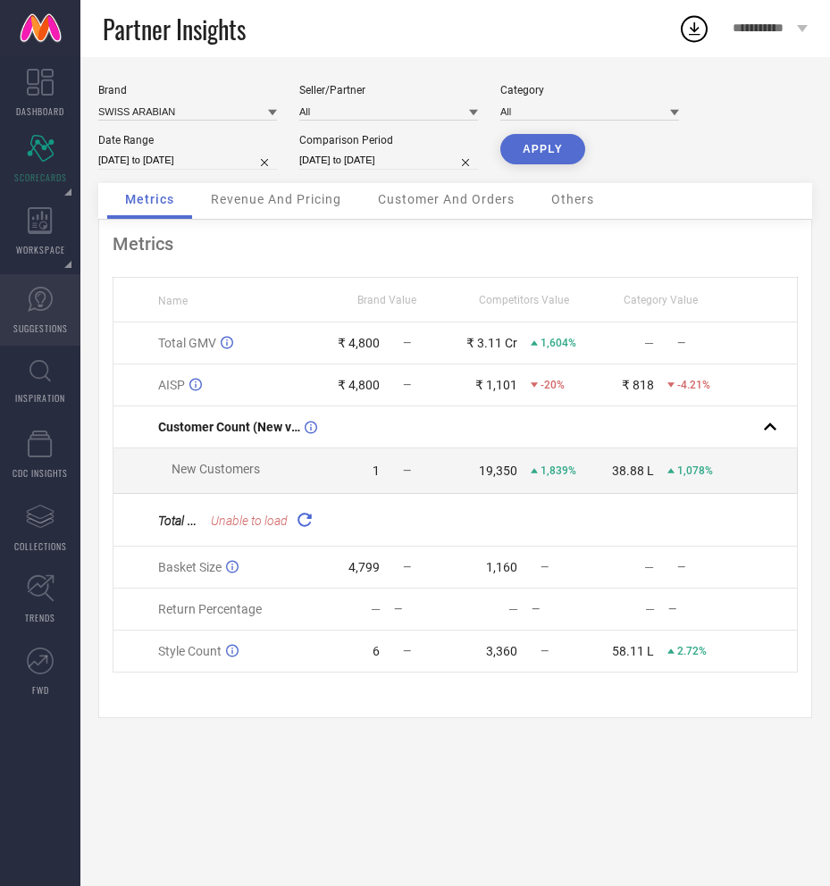
click at [25, 318] on link "SUGGESTIONS" at bounding box center [40, 309] width 80 height 71
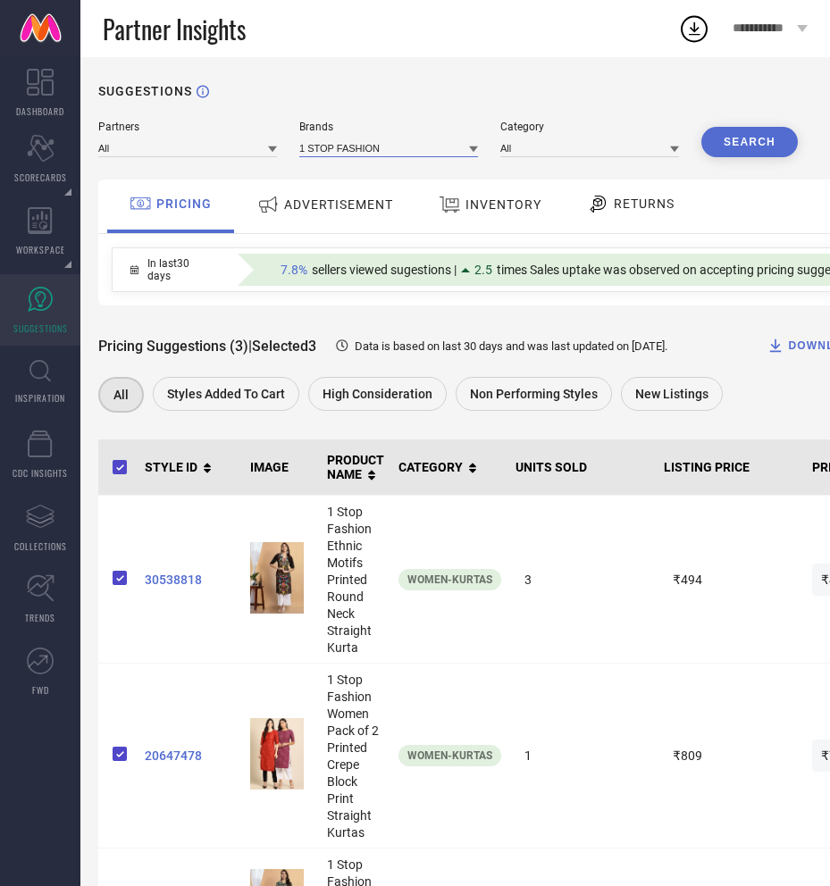
click at [334, 152] on input at bounding box center [388, 147] width 179 height 19
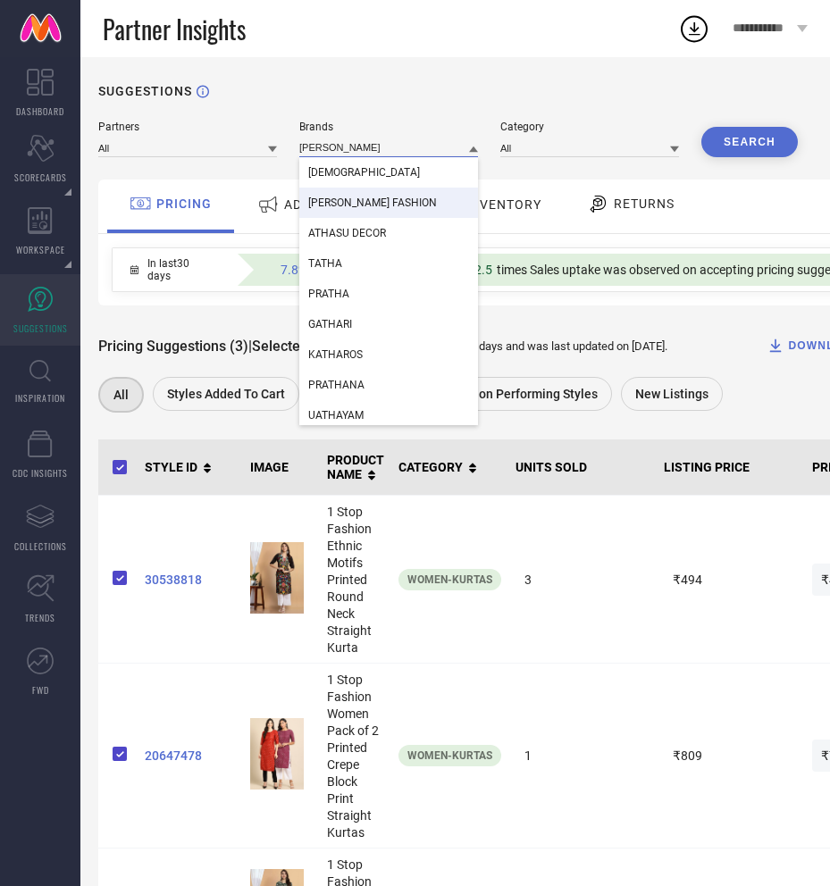
type input "atha"
click at [361, 205] on span "[PERSON_NAME] FASHION" at bounding box center [372, 202] width 129 height 13
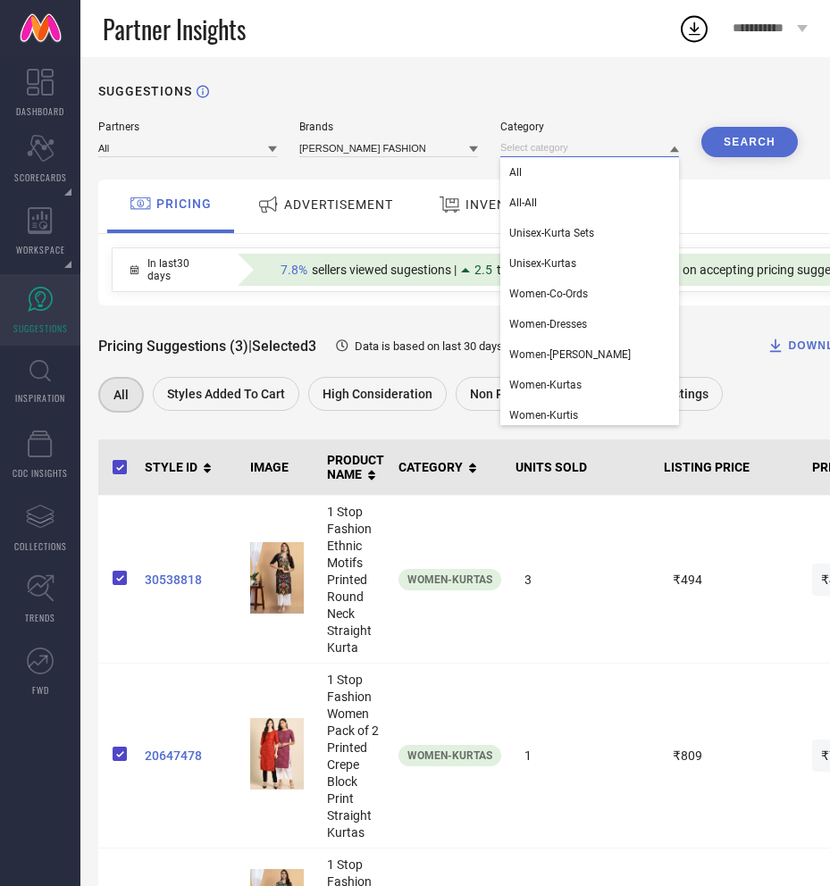
click at [661, 148] on input at bounding box center [589, 147] width 179 height 19
click at [648, 164] on div "All" at bounding box center [589, 172] width 179 height 30
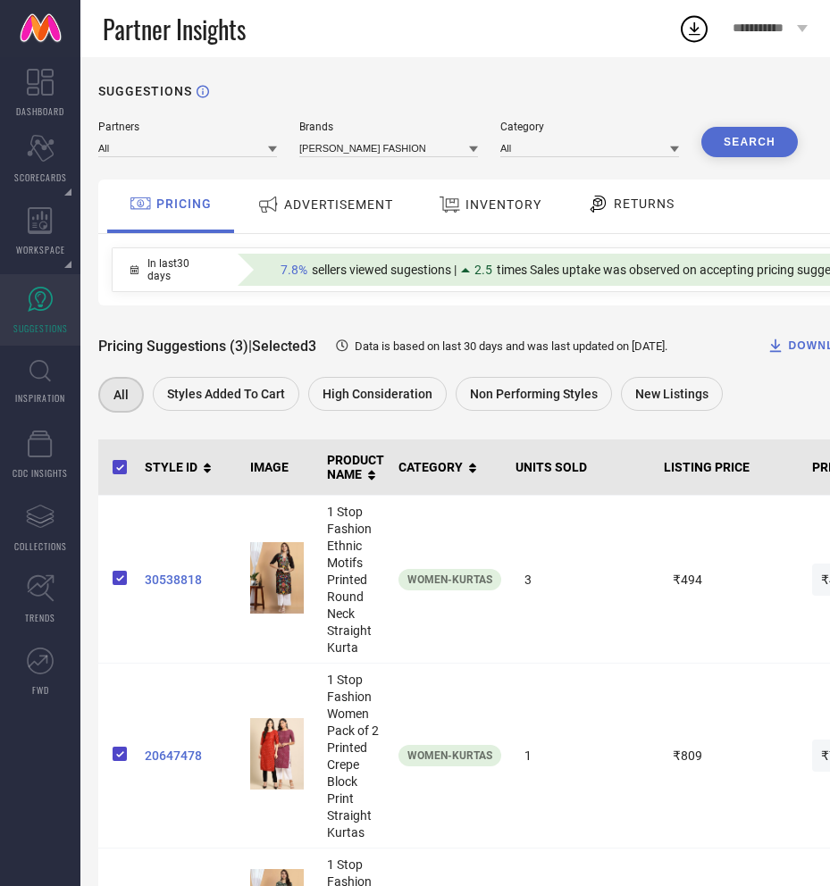
click at [759, 146] on button "Search" at bounding box center [749, 142] width 96 height 30
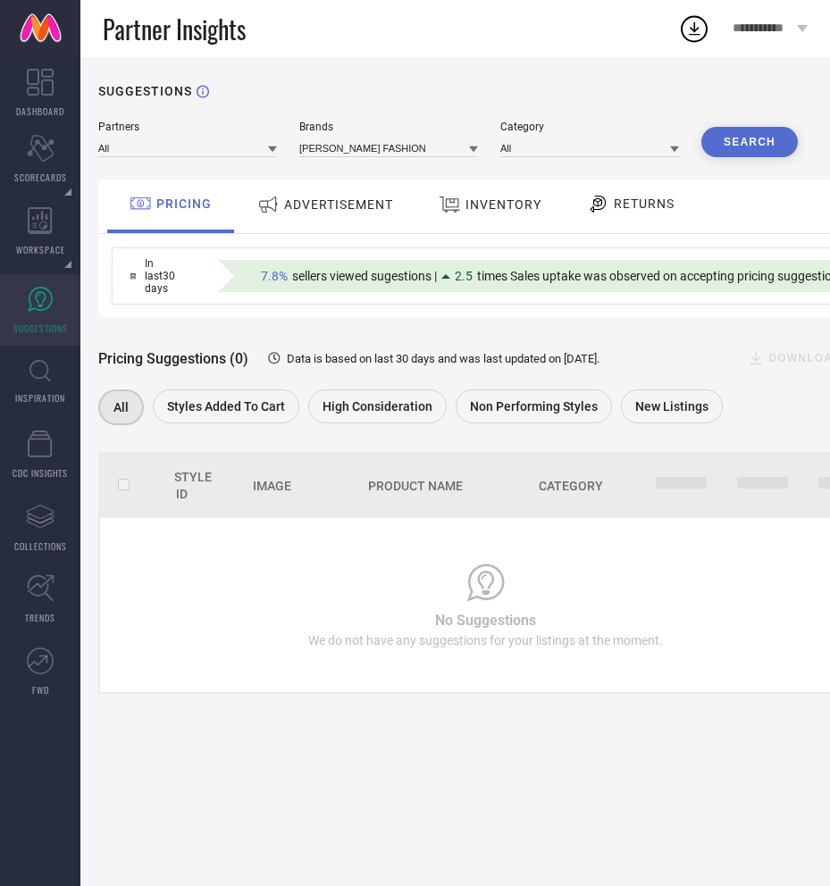
click at [755, 143] on button "Search" at bounding box center [749, 142] width 96 height 30
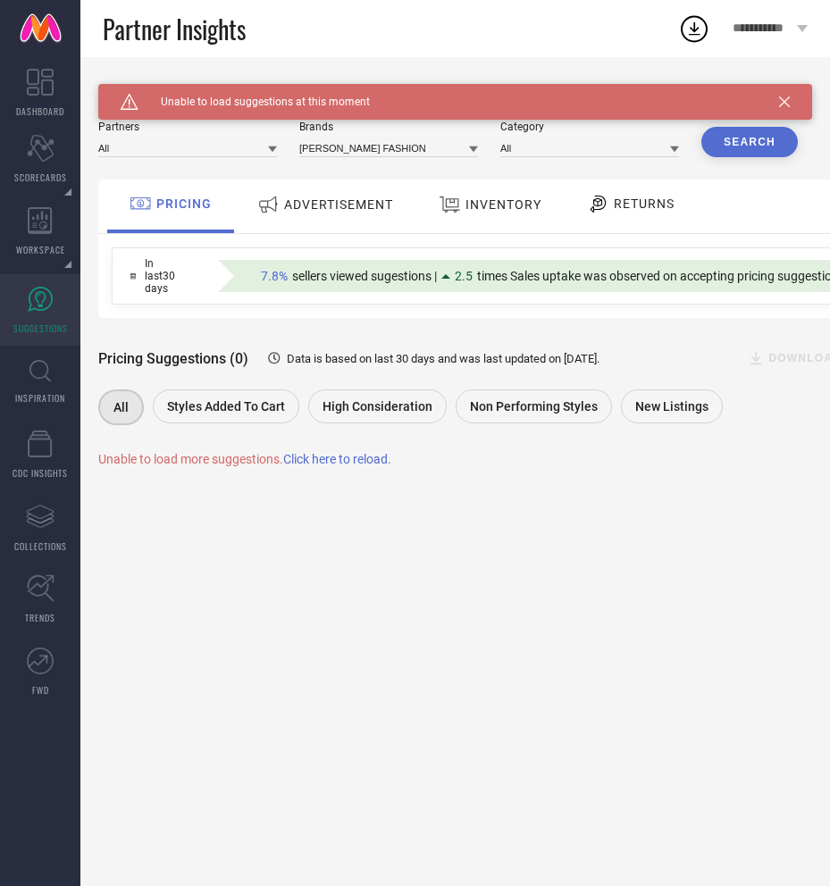
click at [361, 454] on div "Partners All Brands ATHA FASHION Category All Search PRICING ADVERTISEMENT INVE…" at bounding box center [485, 294] width 774 height 346
click at [358, 466] on span "Click here to reload." at bounding box center [337, 459] width 108 height 14
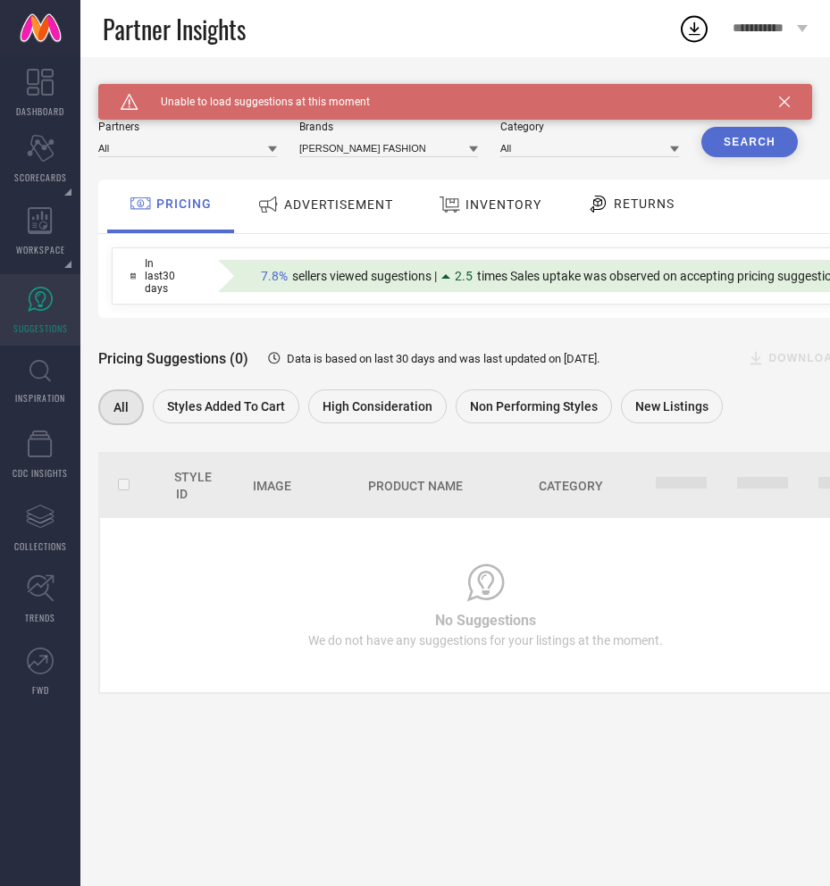
click at [776, 99] on icon at bounding box center [784, 101] width 11 height 11
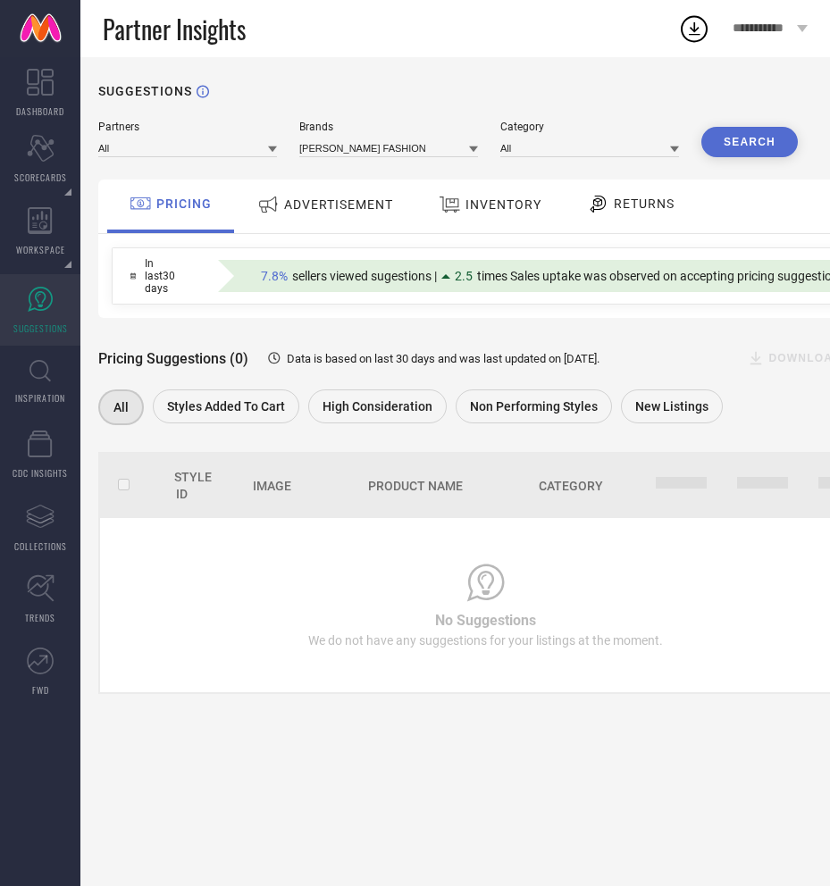
click at [753, 150] on button "Search" at bounding box center [749, 142] width 96 height 30
click at [321, 203] on span "ADVERTISEMENT" at bounding box center [338, 204] width 109 height 14
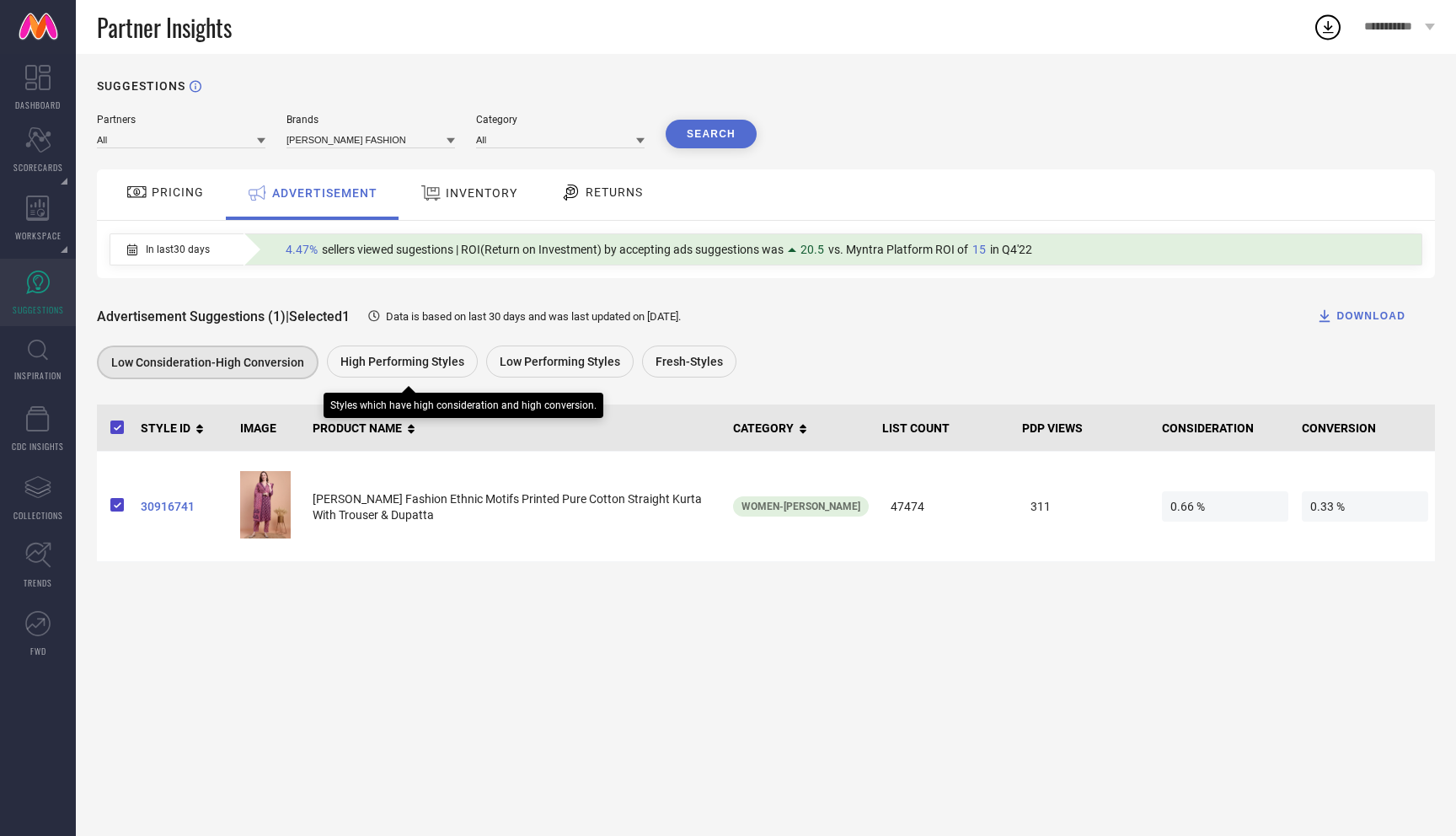
click at [404, 366] on span "High Performing Styles" at bounding box center [402, 361] width 124 height 13
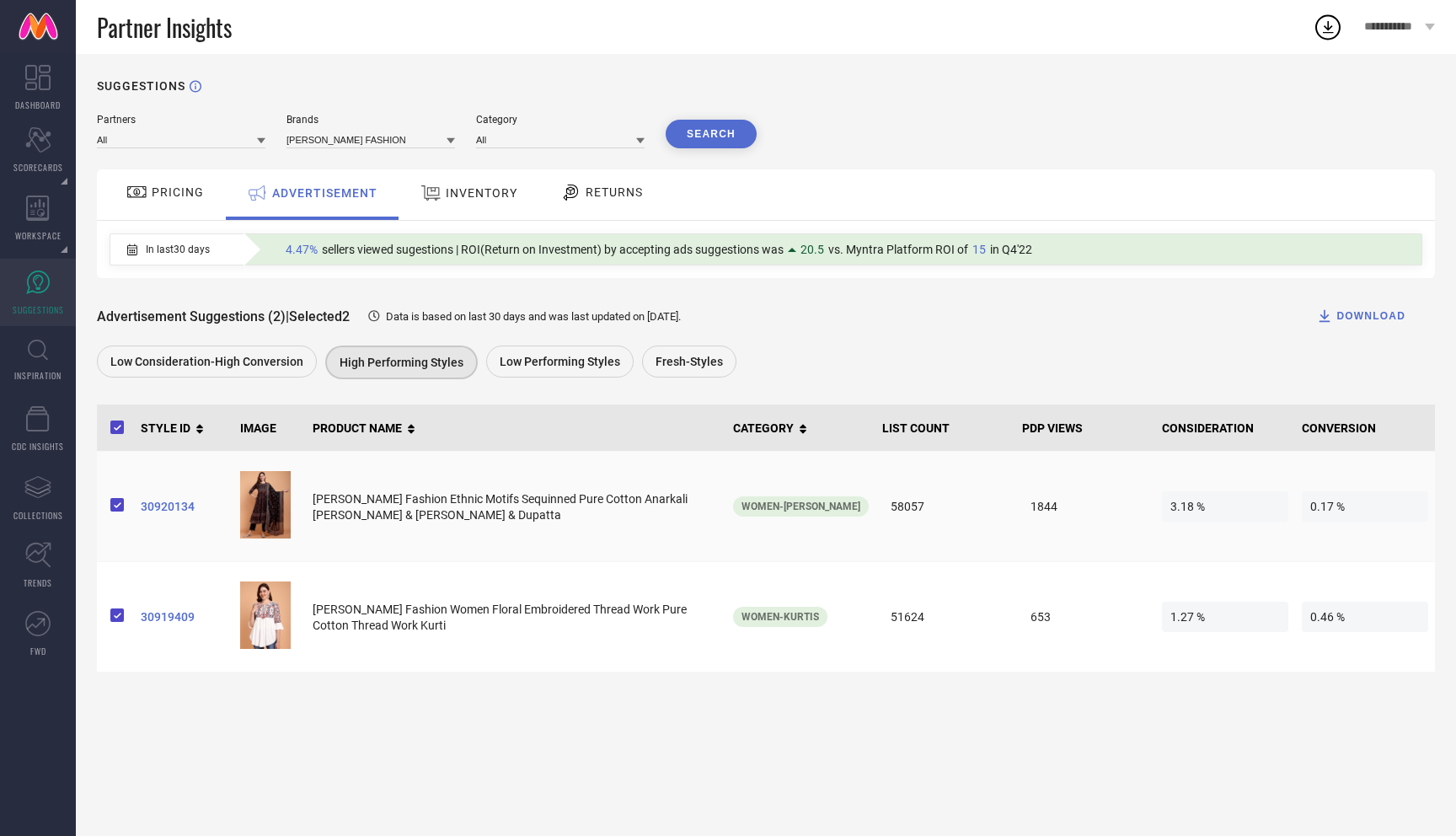
click at [732, 495] on span "0.17 %" at bounding box center [1365, 507] width 126 height 30
click at [732, 504] on span "0.17 %" at bounding box center [1365, 507] width 126 height 30
click at [732, 505] on span "3.18 %" at bounding box center [1226, 507] width 126 height 30
click at [677, 314] on span "Data is based on last 30 days and was last updated on 20-Dec-24 ." at bounding box center [533, 316] width 295 height 12
click at [540, 371] on div "Low Performing Styles" at bounding box center [560, 361] width 147 height 32
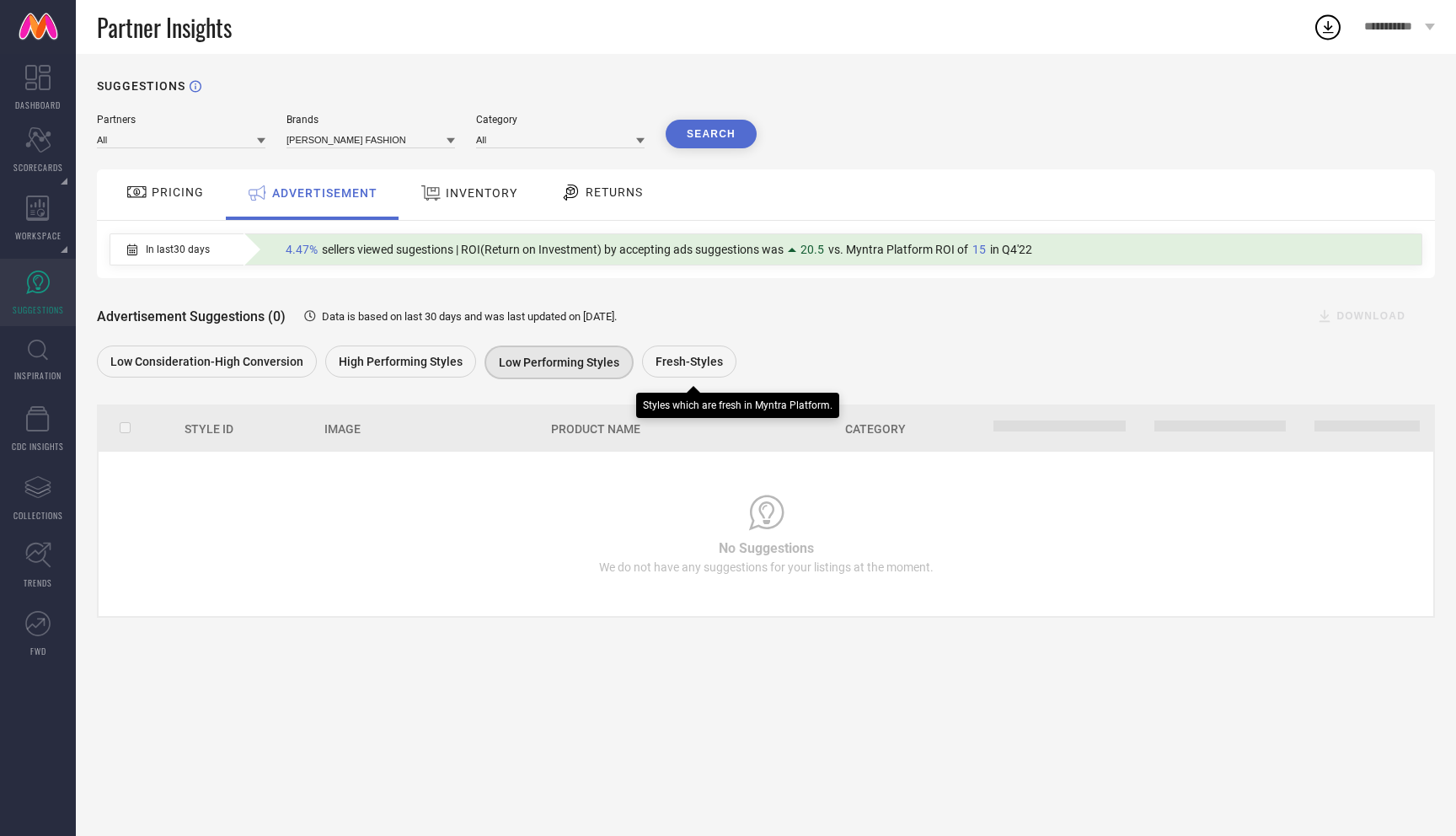
click at [677, 362] on span "Fresh-Styles" at bounding box center [689, 361] width 67 height 13
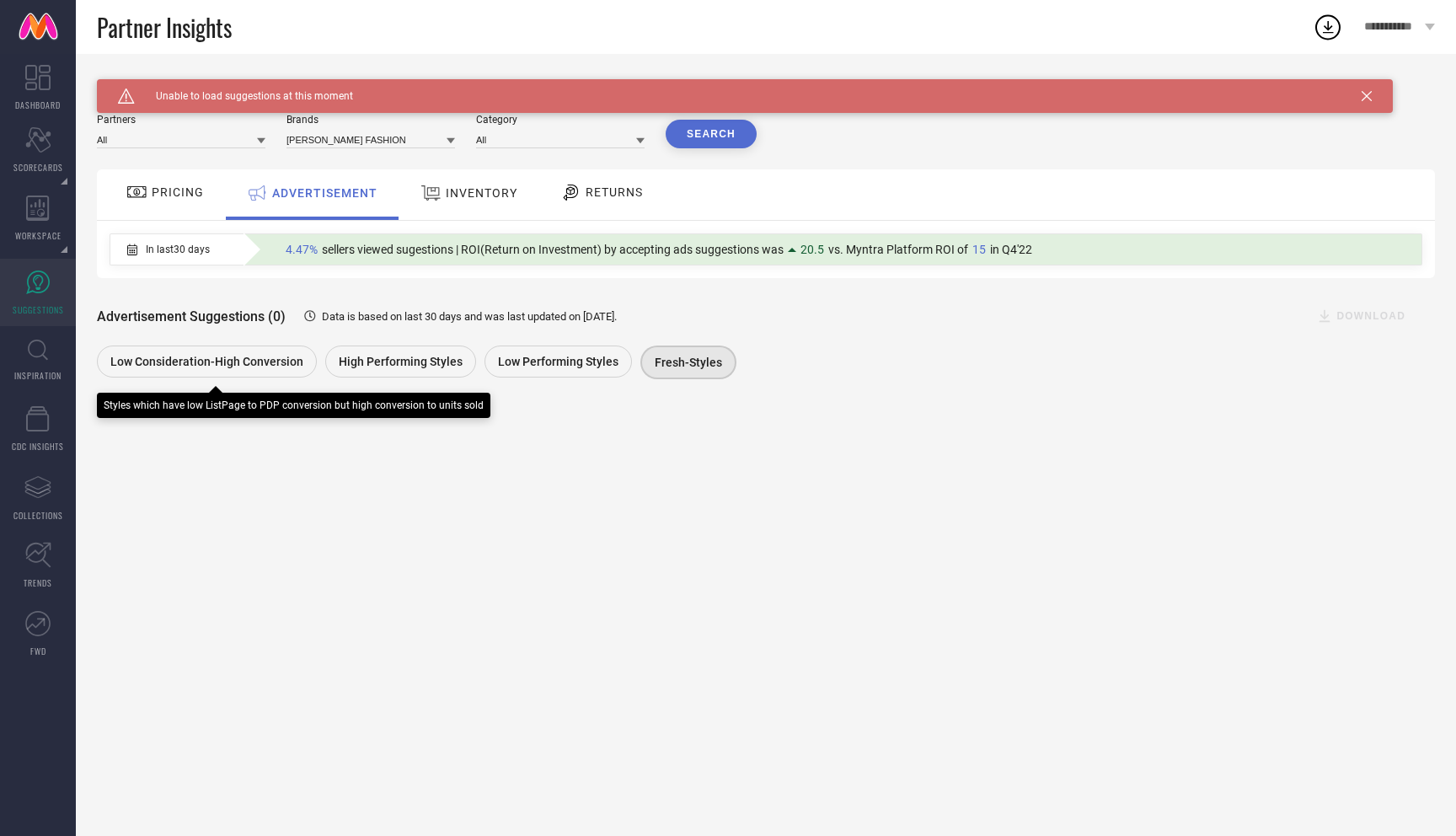
click at [210, 356] on div "Low Consideration-High Conversion" at bounding box center [207, 361] width 220 height 32
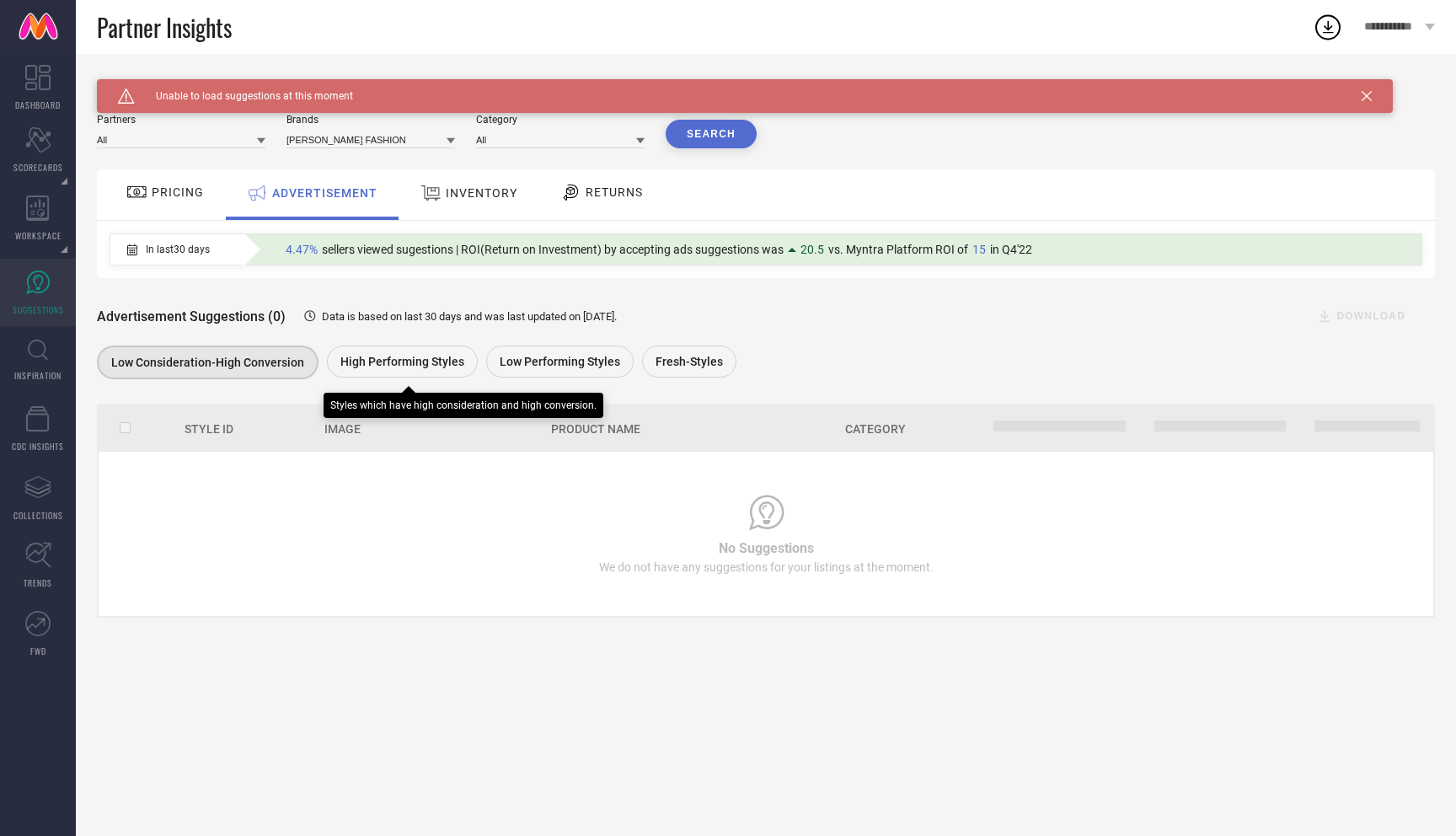
click at [410, 363] on span "High Performing Styles" at bounding box center [402, 361] width 124 height 13
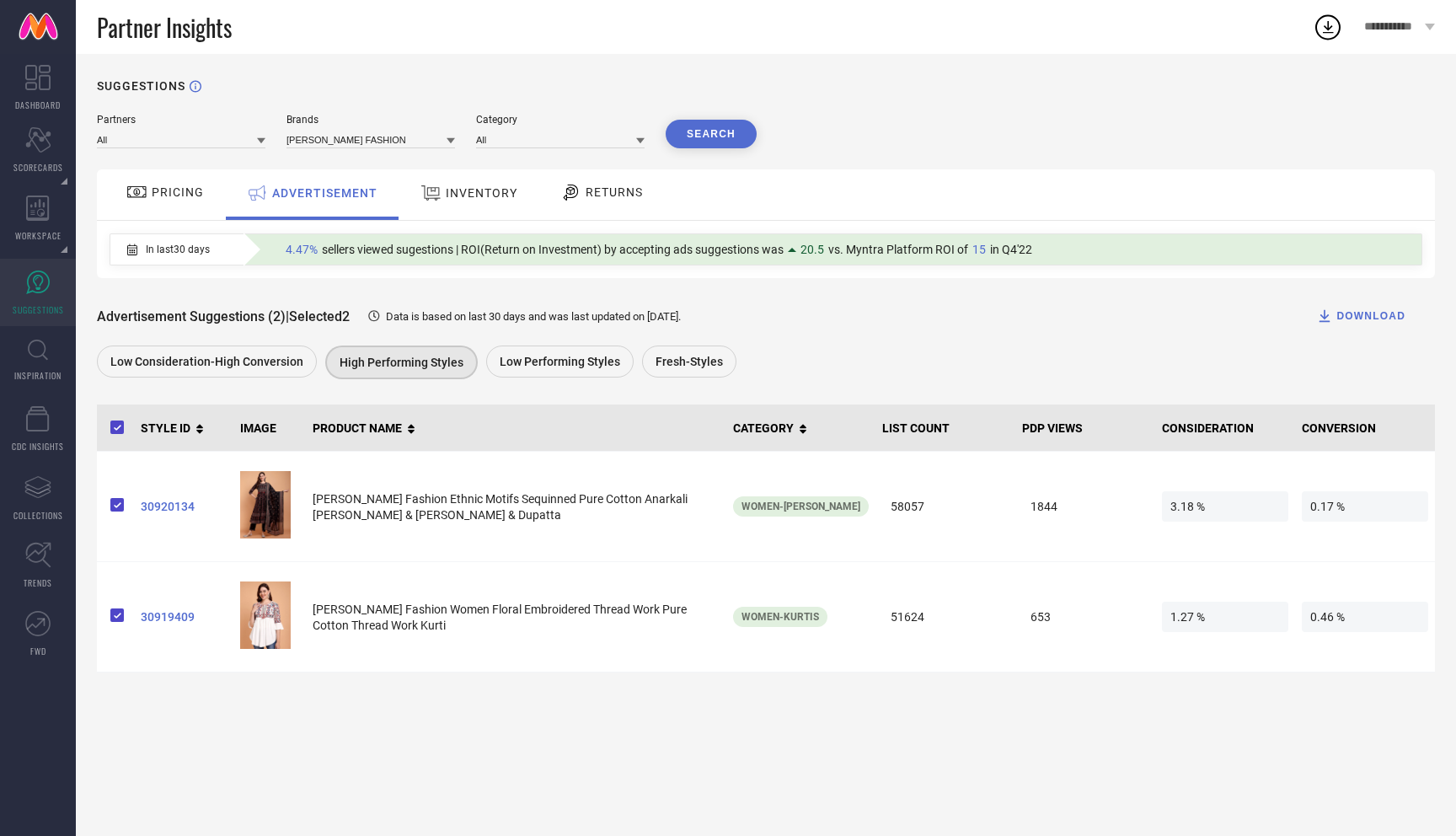
click at [381, 713] on div "SUGGESTIONS Partners All Brands ATHA FASHION Category All Search PRICING ADVERT…" at bounding box center [765, 444] width 1381 height 782
click at [109, 507] on label at bounding box center [115, 506] width 24 height 24
click at [110, 510] on input "checkbox" at bounding box center [110, 510] width 0 height 0
click at [110, 507] on span at bounding box center [110, 506] width 0 height 16
click at [110, 510] on input "checkbox" at bounding box center [110, 510] width 0 height 0
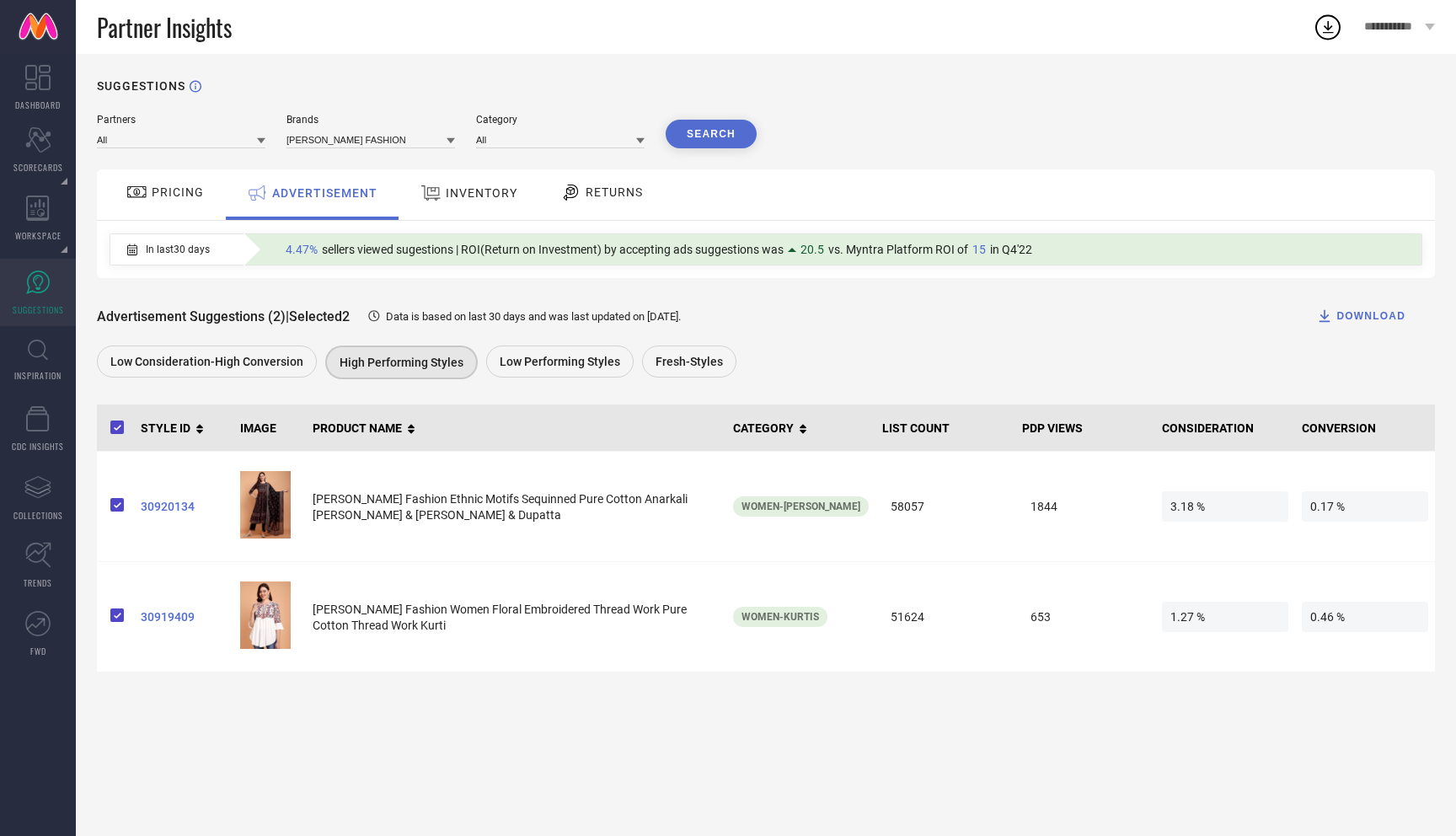
click at [722, 720] on div "SUGGESTIONS Partners All Brands ATHA FASHION Category All Search PRICING ADVERT…" at bounding box center [765, 444] width 1381 height 782
click at [732, 235] on div "4.47% sellers viewed sugestions | ROI(Return on Investment) by accepting ads su…" at bounding box center [832, 249] width 1179 height 30
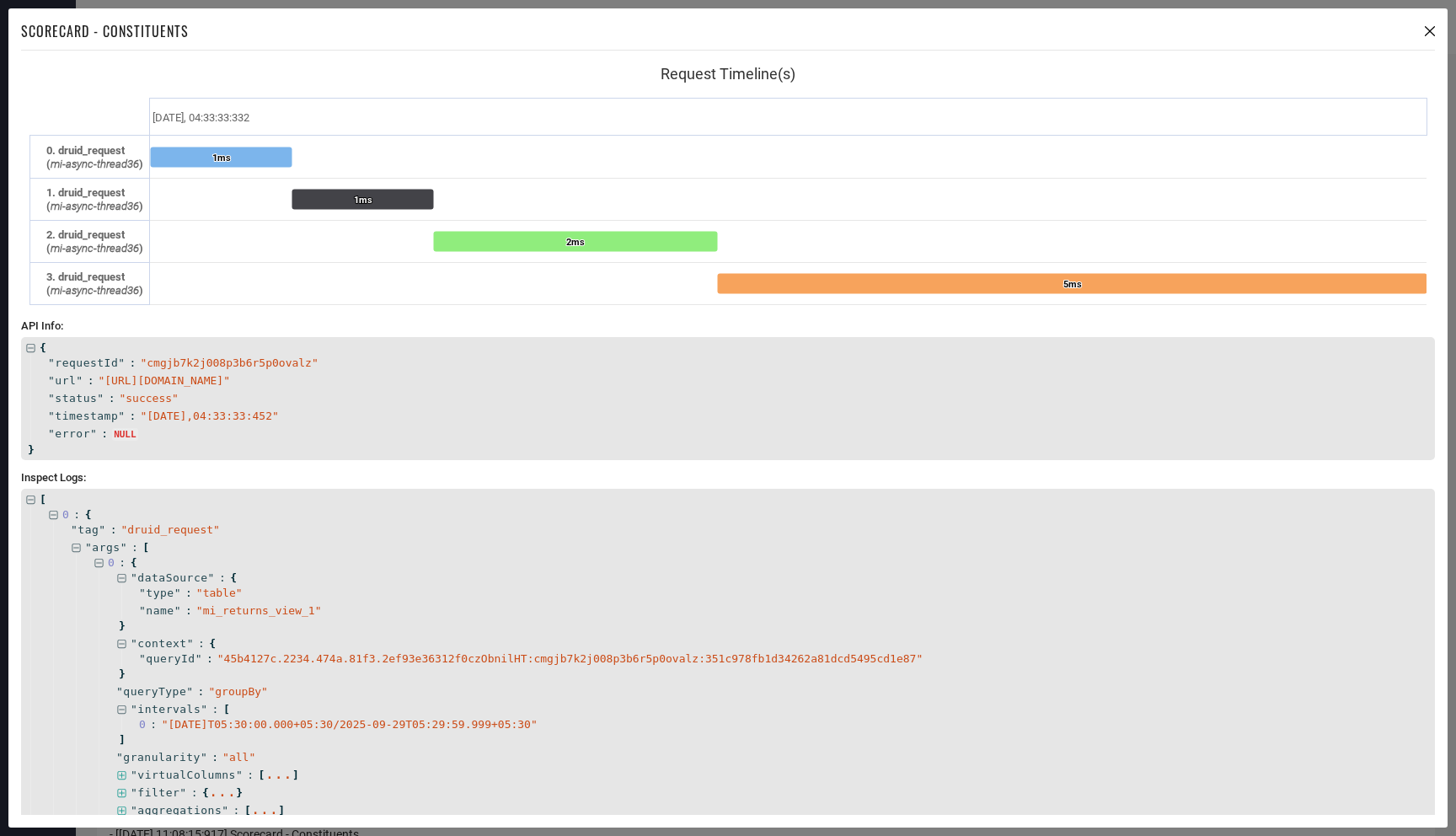
scroll to position [608, 0]
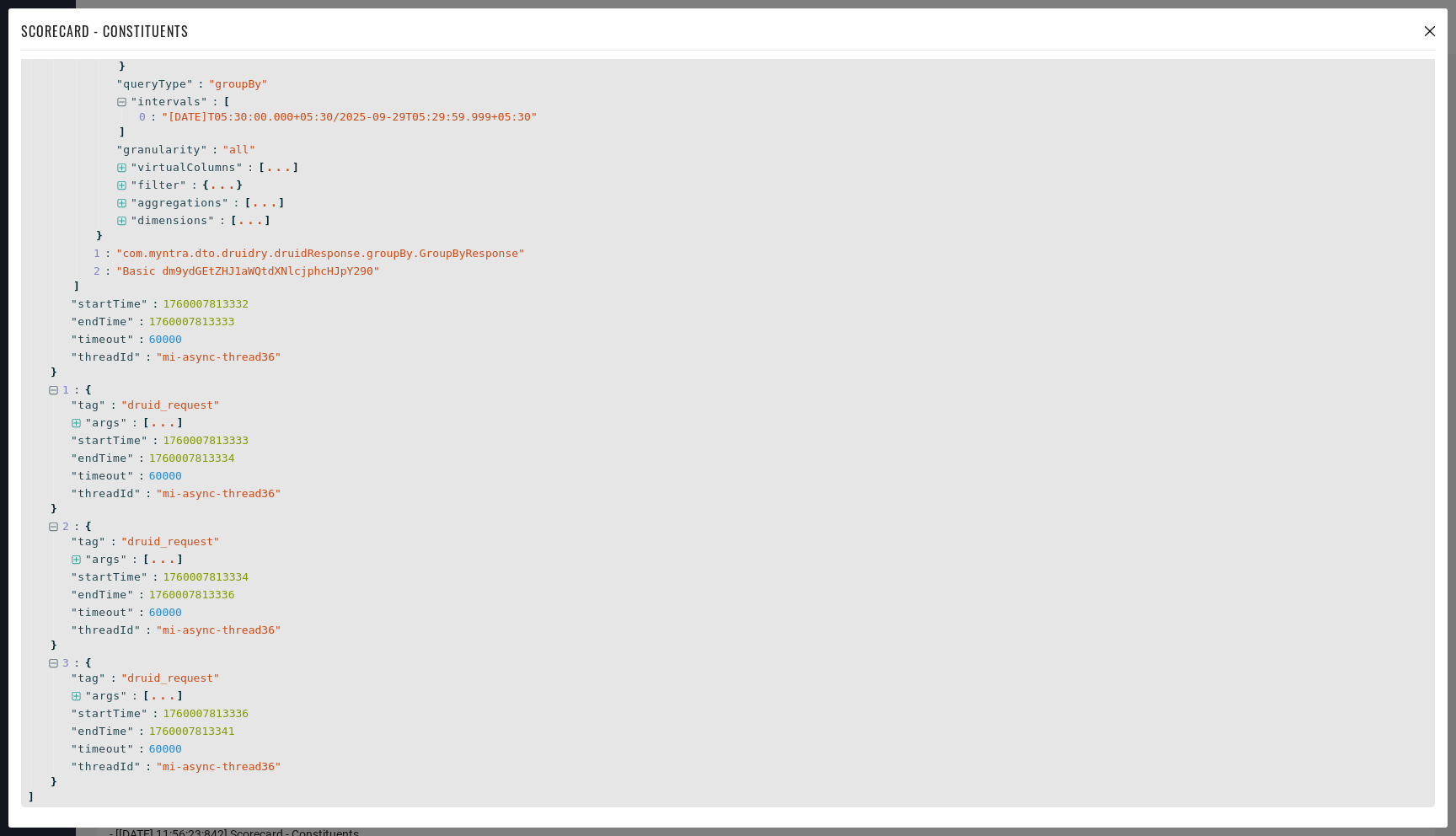
click at [1432, 35] on icon at bounding box center [1430, 31] width 10 height 10
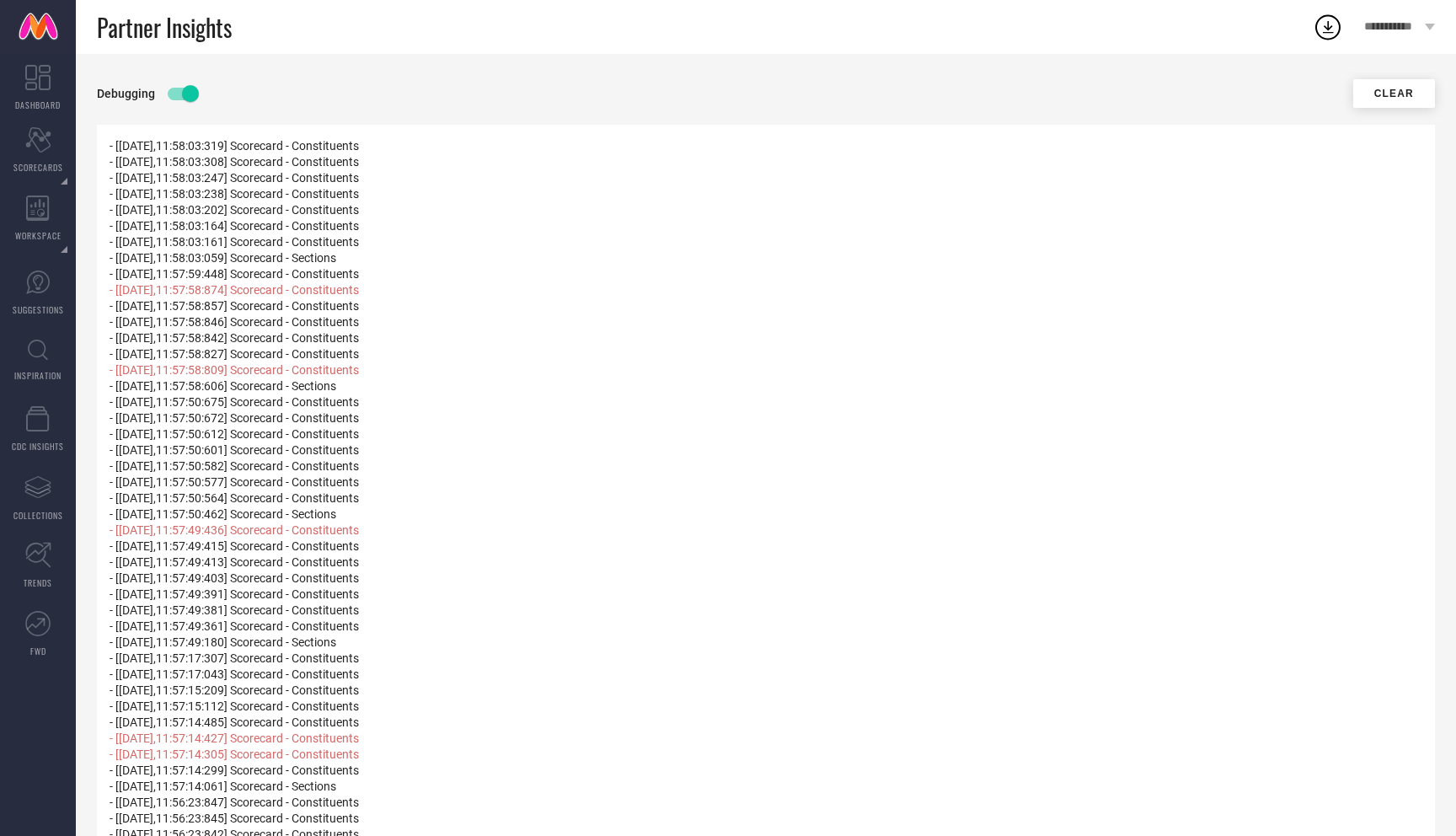
click at [192, 108] on div "Debugging Clear - [2025-10-10,11:58:03:319] Scorecard - Constituents - [2025-10…" at bounding box center [766, 515] width 1338 height 872
click at [191, 100] on span at bounding box center [191, 93] width 17 height 17
click at [0, 0] on input "checkbox" at bounding box center [0, 0] width 0 height 0
click at [187, 93] on span at bounding box center [182, 93] width 29 height 12
click at [0, 0] on input "checkbox" at bounding box center [0, 0] width 0 height 0
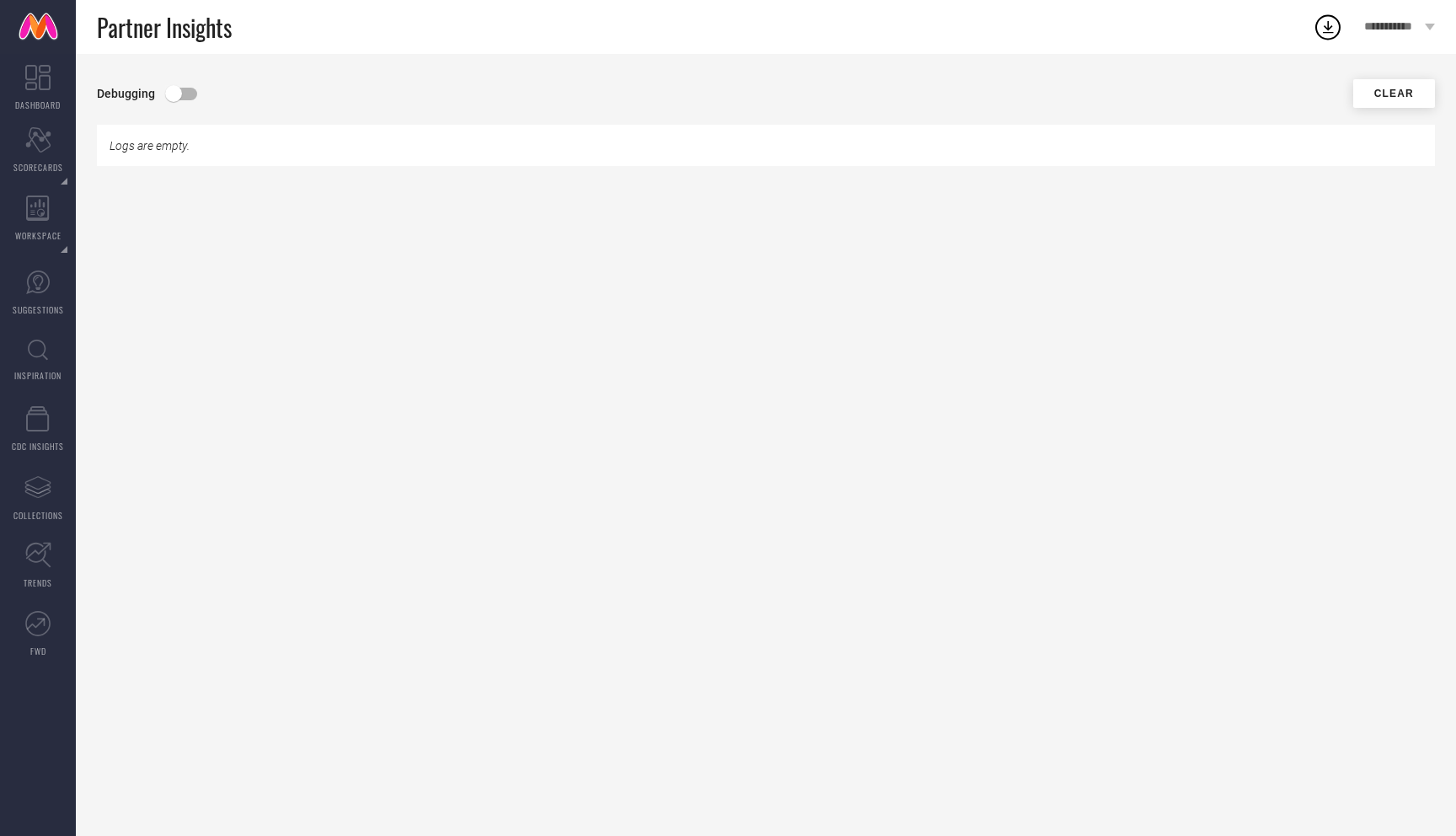
click at [177, 93] on span at bounding box center [174, 93] width 17 height 17
click at [0, 0] on input "checkbox" at bounding box center [0, 0] width 0 height 0
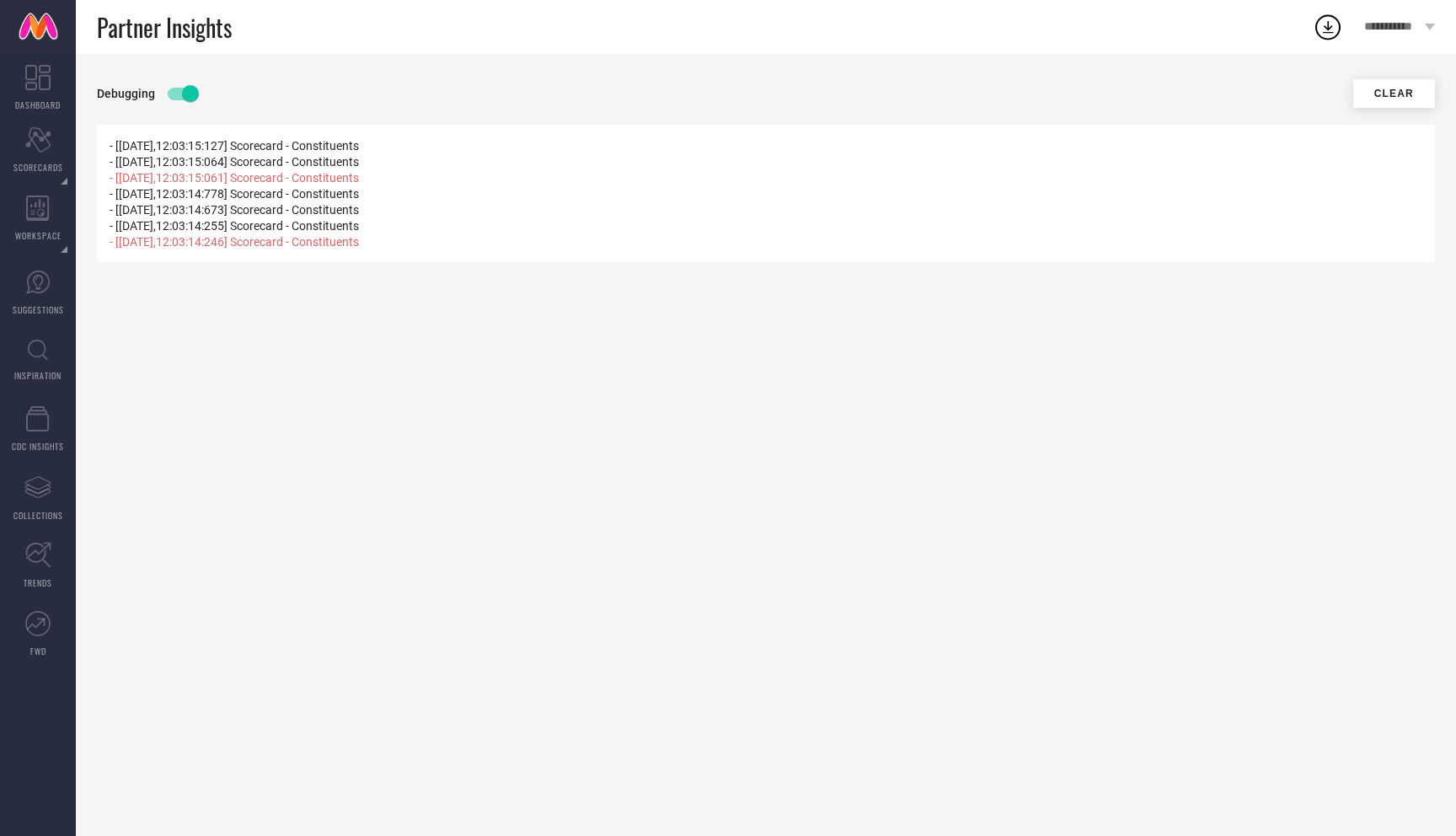
click at [1408, 104] on button "Clear" at bounding box center [1394, 93] width 82 height 28
click at [109, 242] on span "- [[DATE],12:03:18:057] Scorecard - Constituents" at bounding box center [234, 242] width 249 height 13
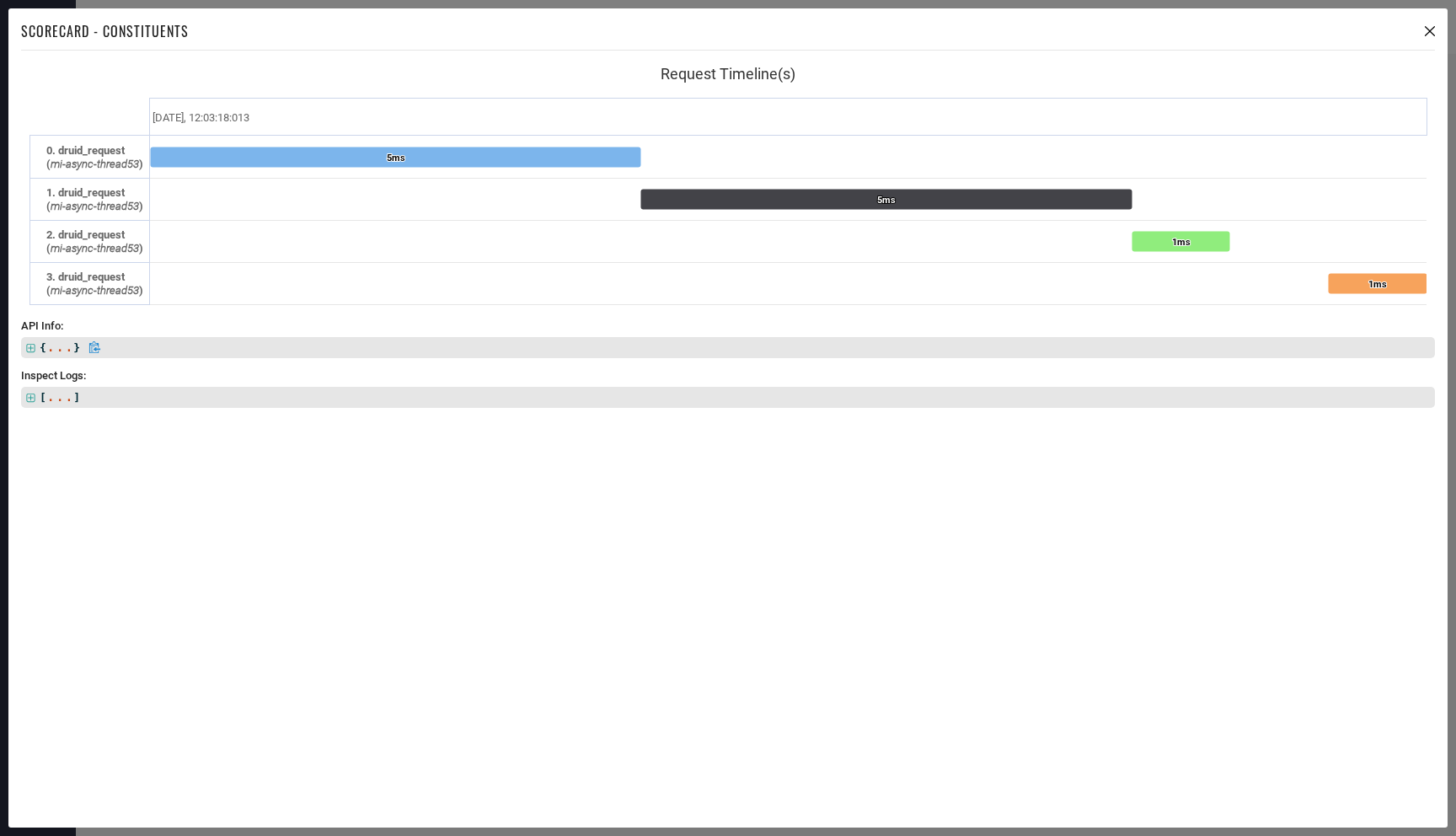
click at [34, 352] on icon at bounding box center [31, 349] width 11 height 11
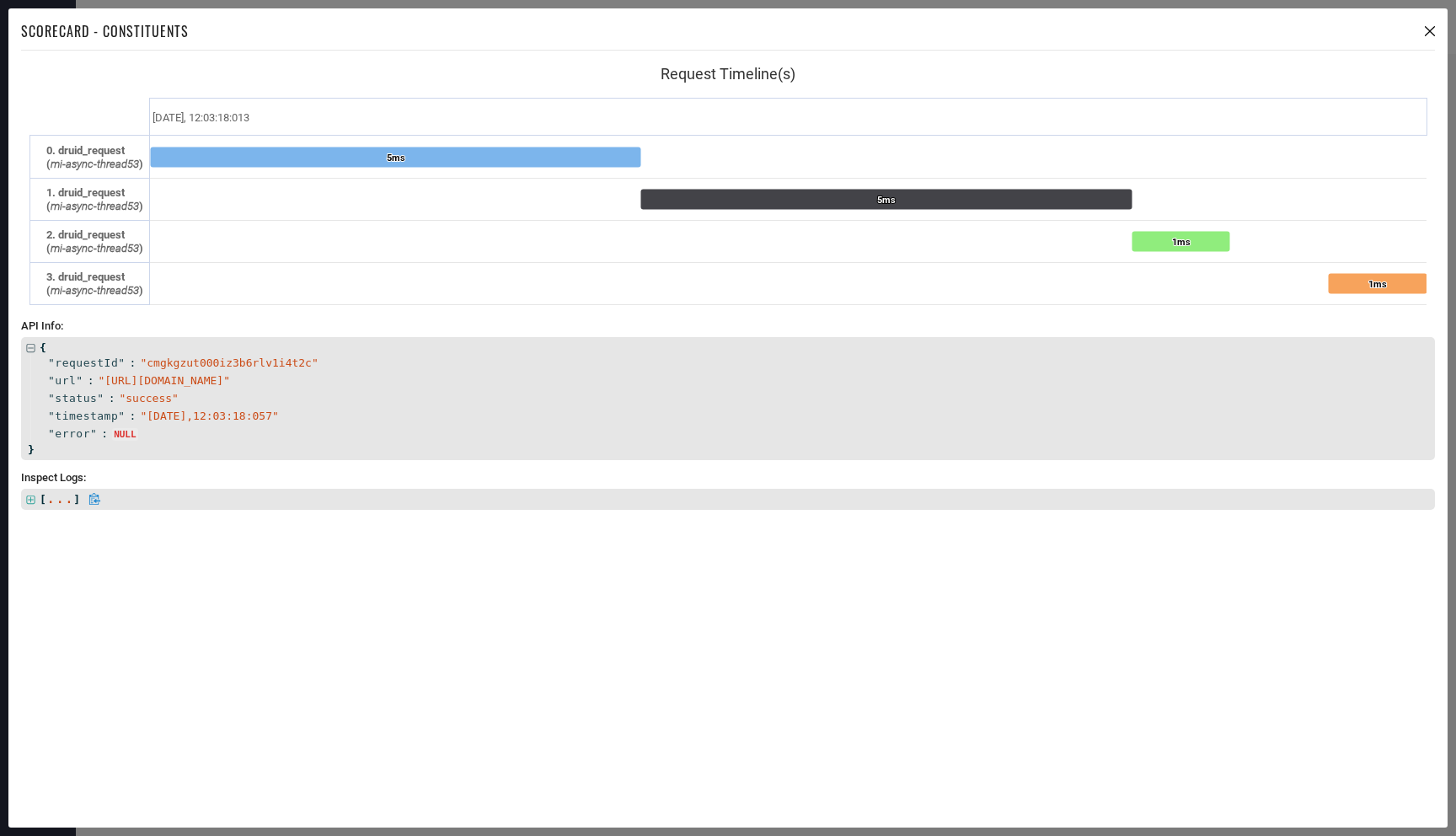
click at [27, 494] on icon at bounding box center [31, 500] width 11 height 11
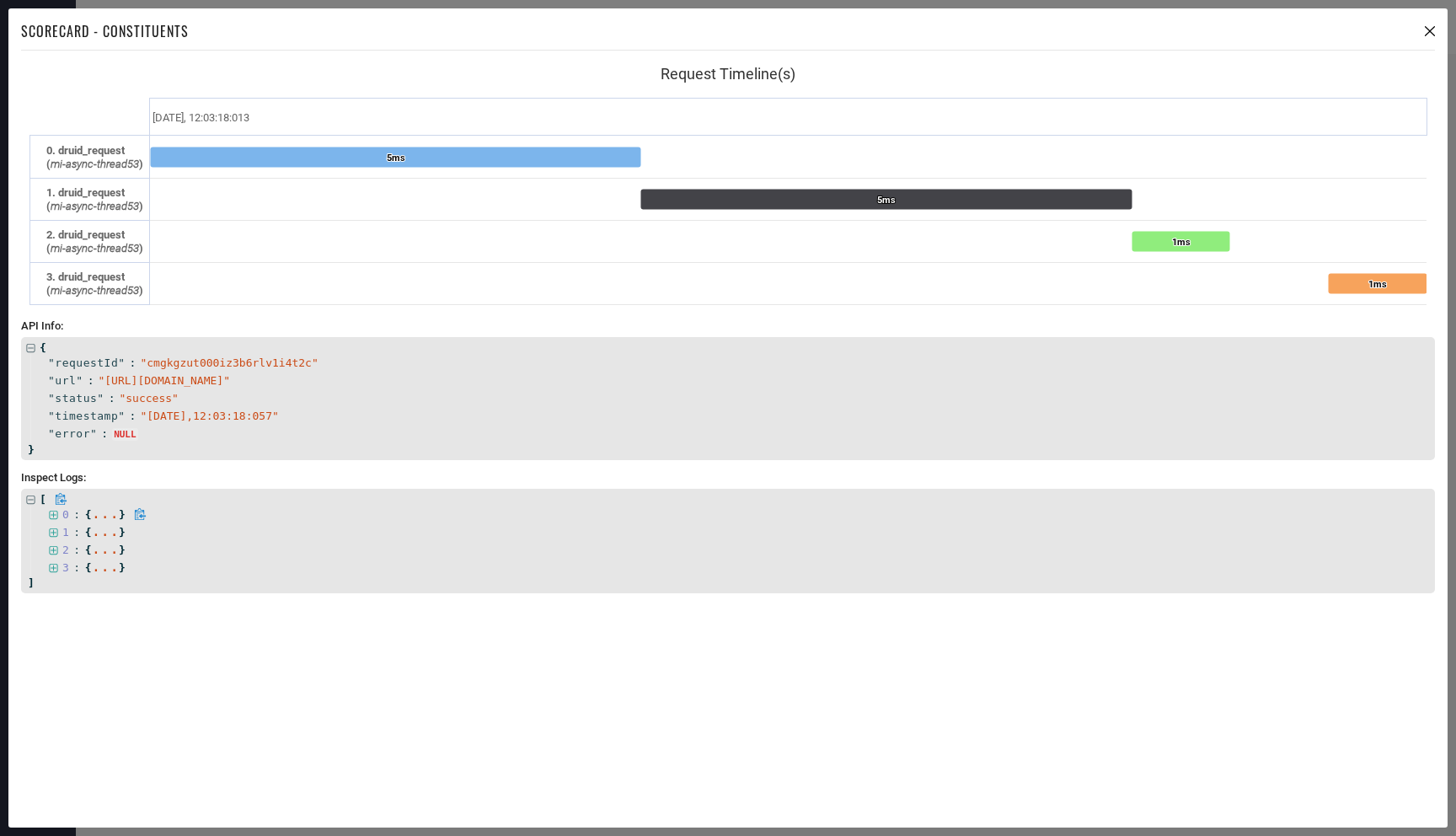
click at [52, 515] on icon at bounding box center [54, 515] width 11 height 11
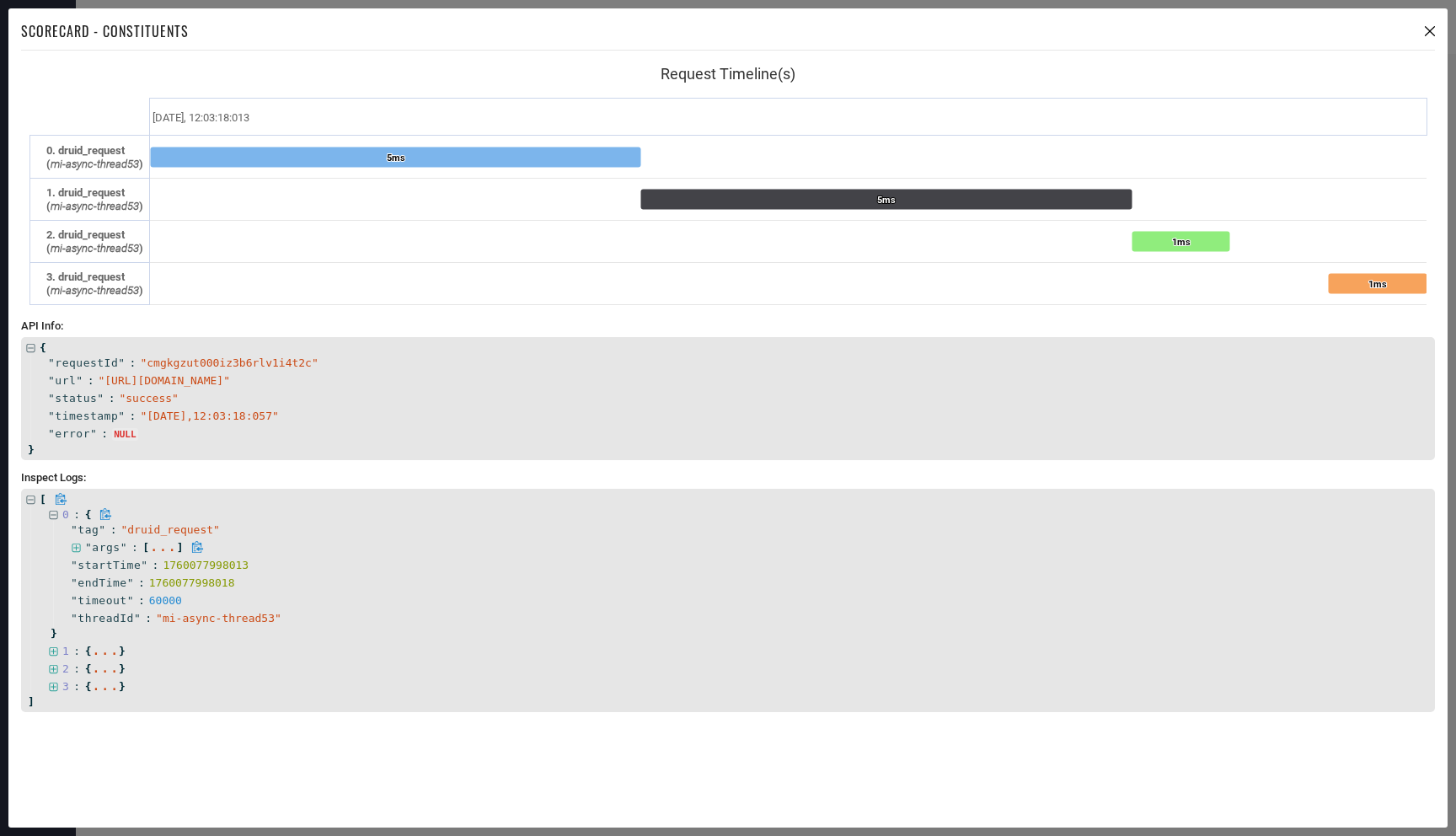
click at [75, 554] on div "" args " : [ ... ]" at bounding box center [740, 547] width 1374 height 18
click at [75, 552] on icon at bounding box center [76, 548] width 11 height 11
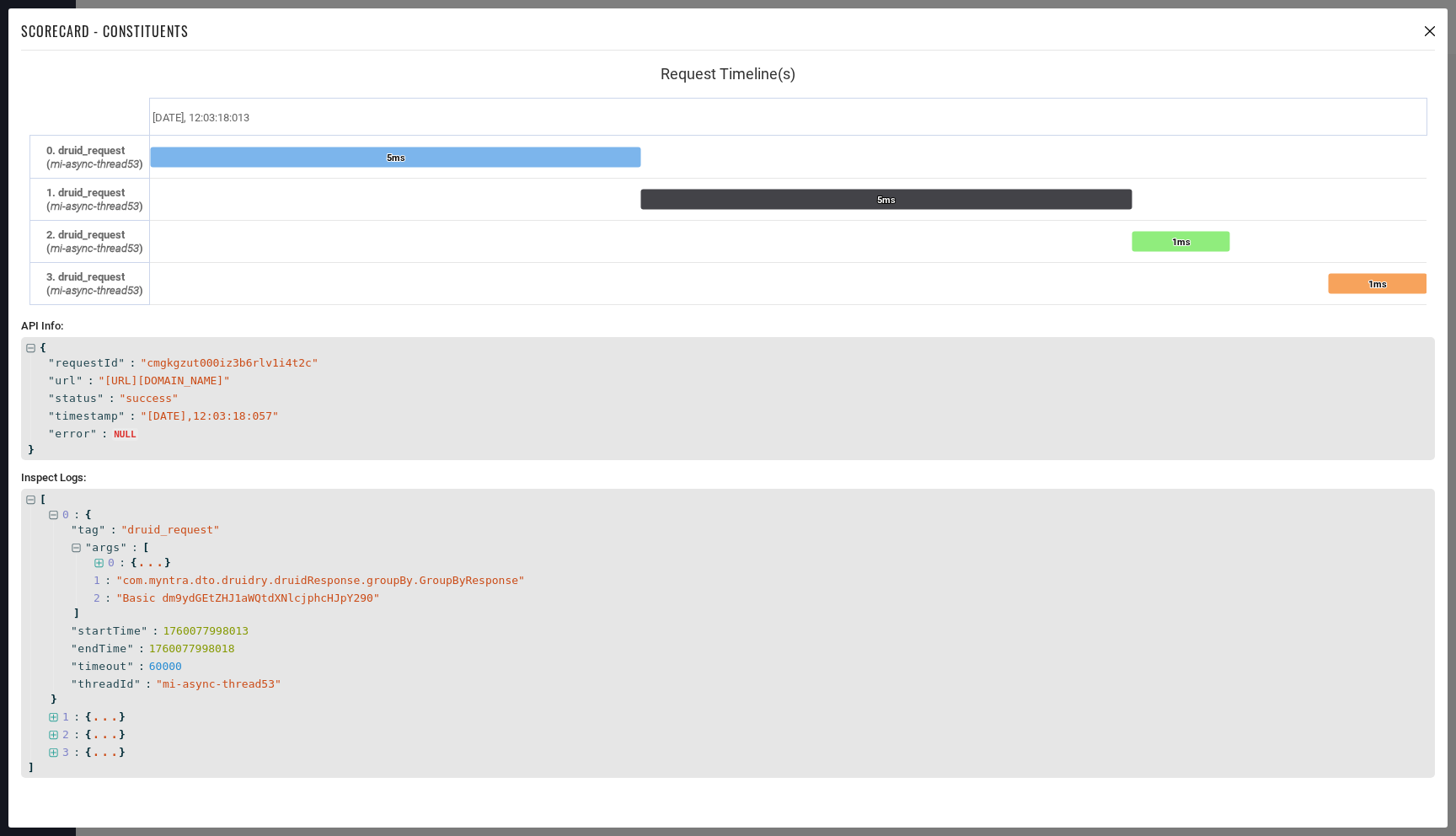
click at [1430, 30] on icon at bounding box center [1430, 31] width 10 height 10
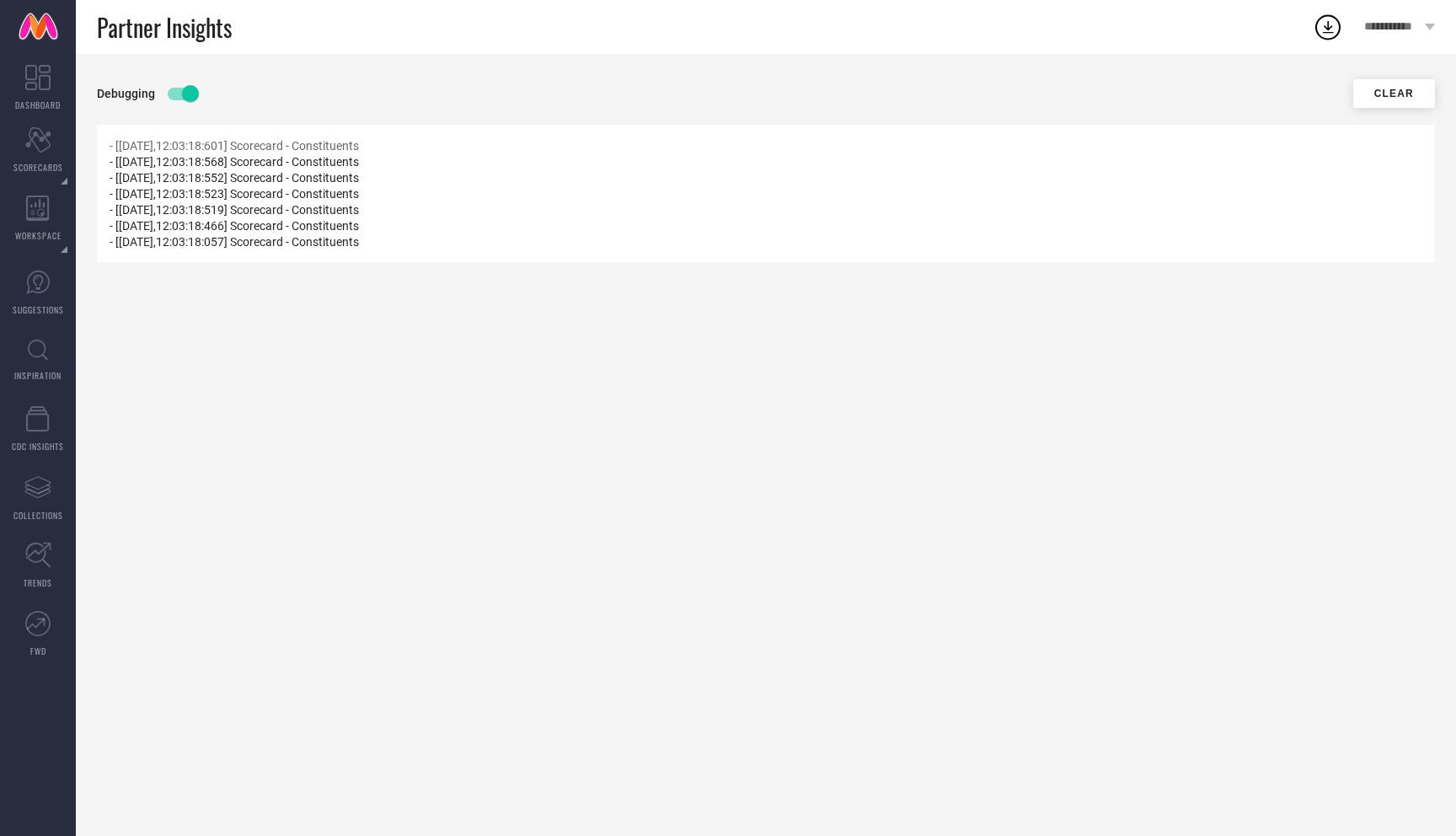
click at [111, 139] on span "- [[DATE],12:03:18:601] Scorecard - Constituents" at bounding box center [234, 145] width 249 height 13
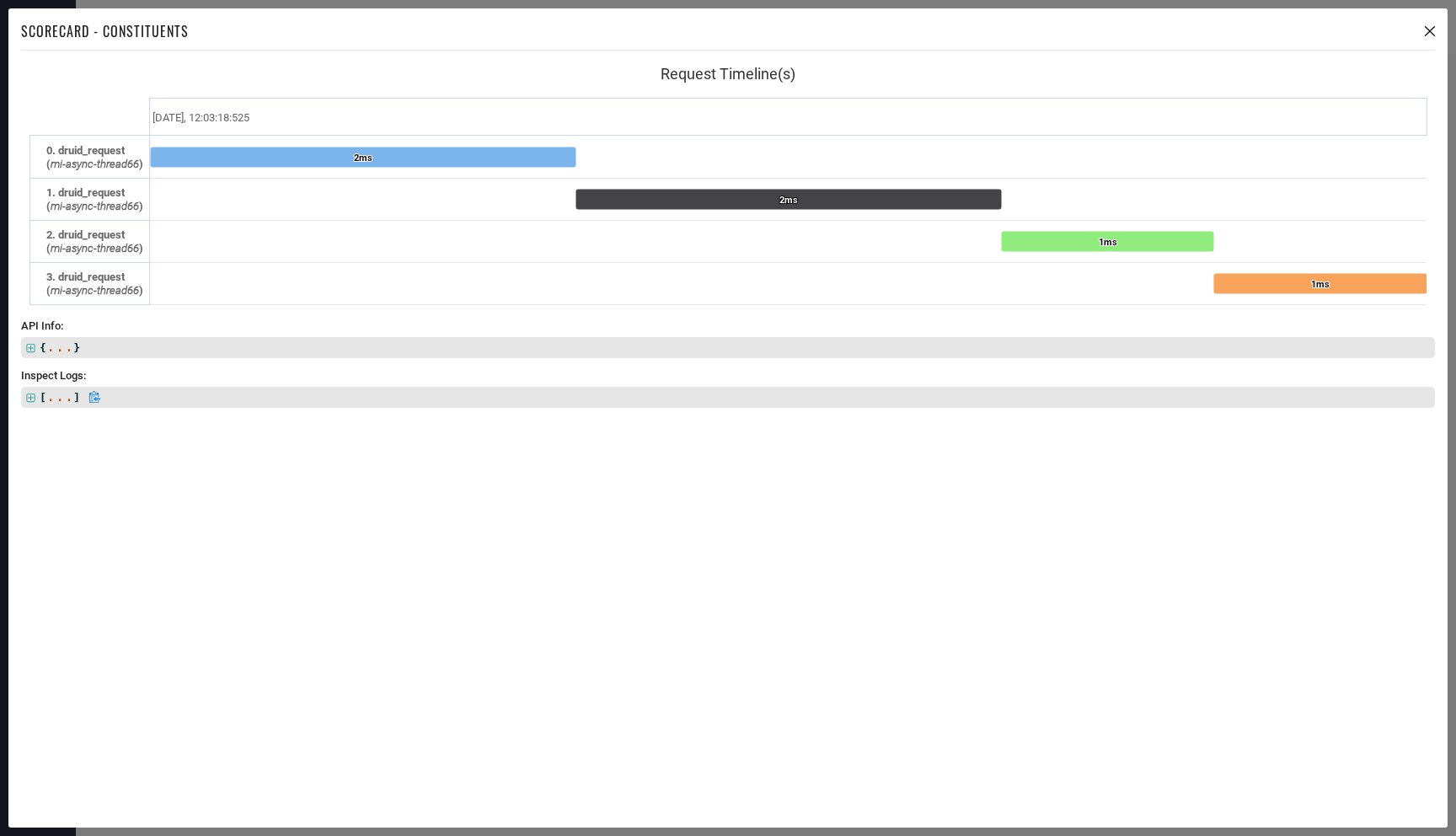
click at [33, 397] on icon at bounding box center [30, 397] width 8 height 8
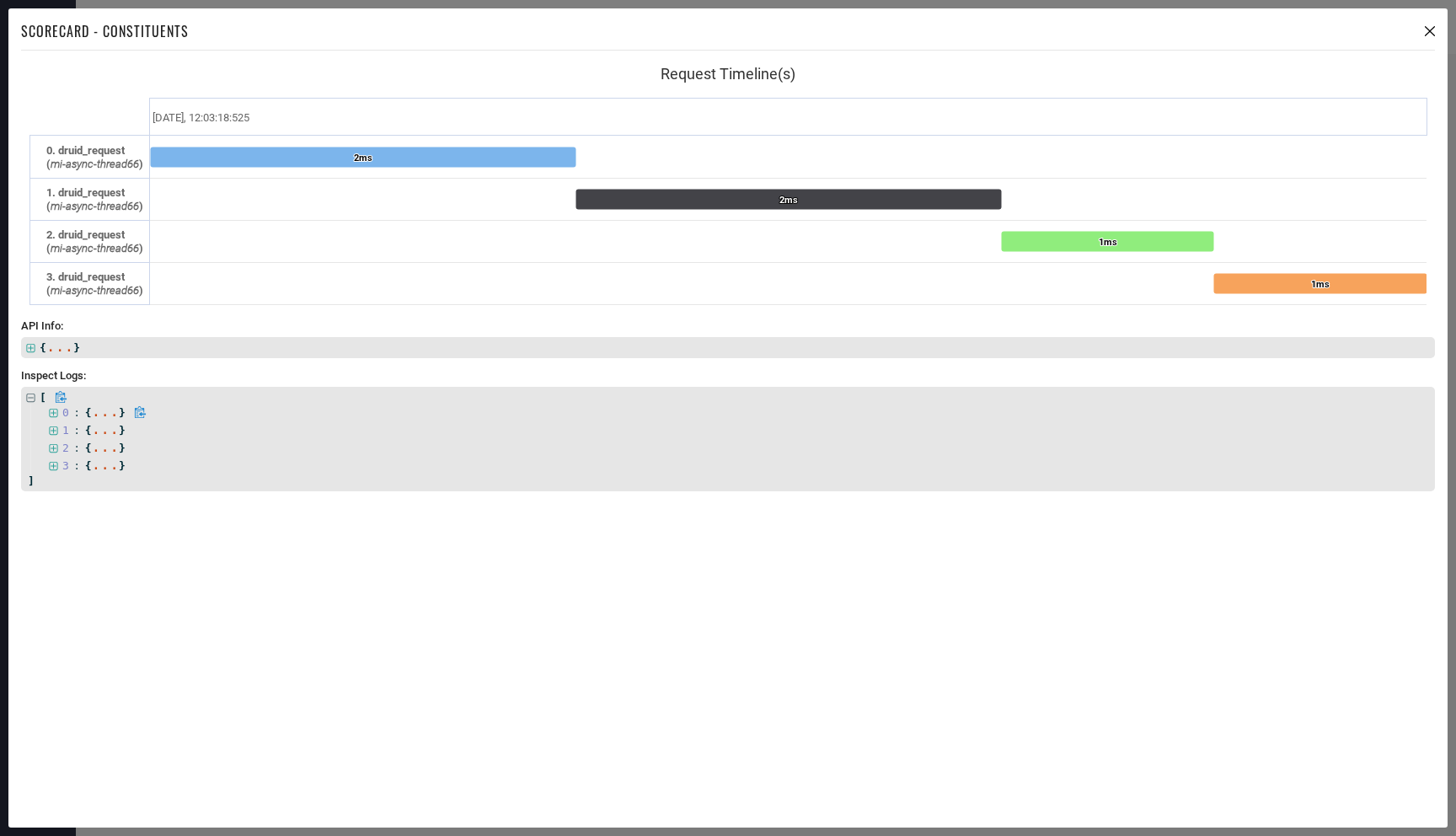
click at [53, 410] on icon at bounding box center [53, 412] width 8 height 8
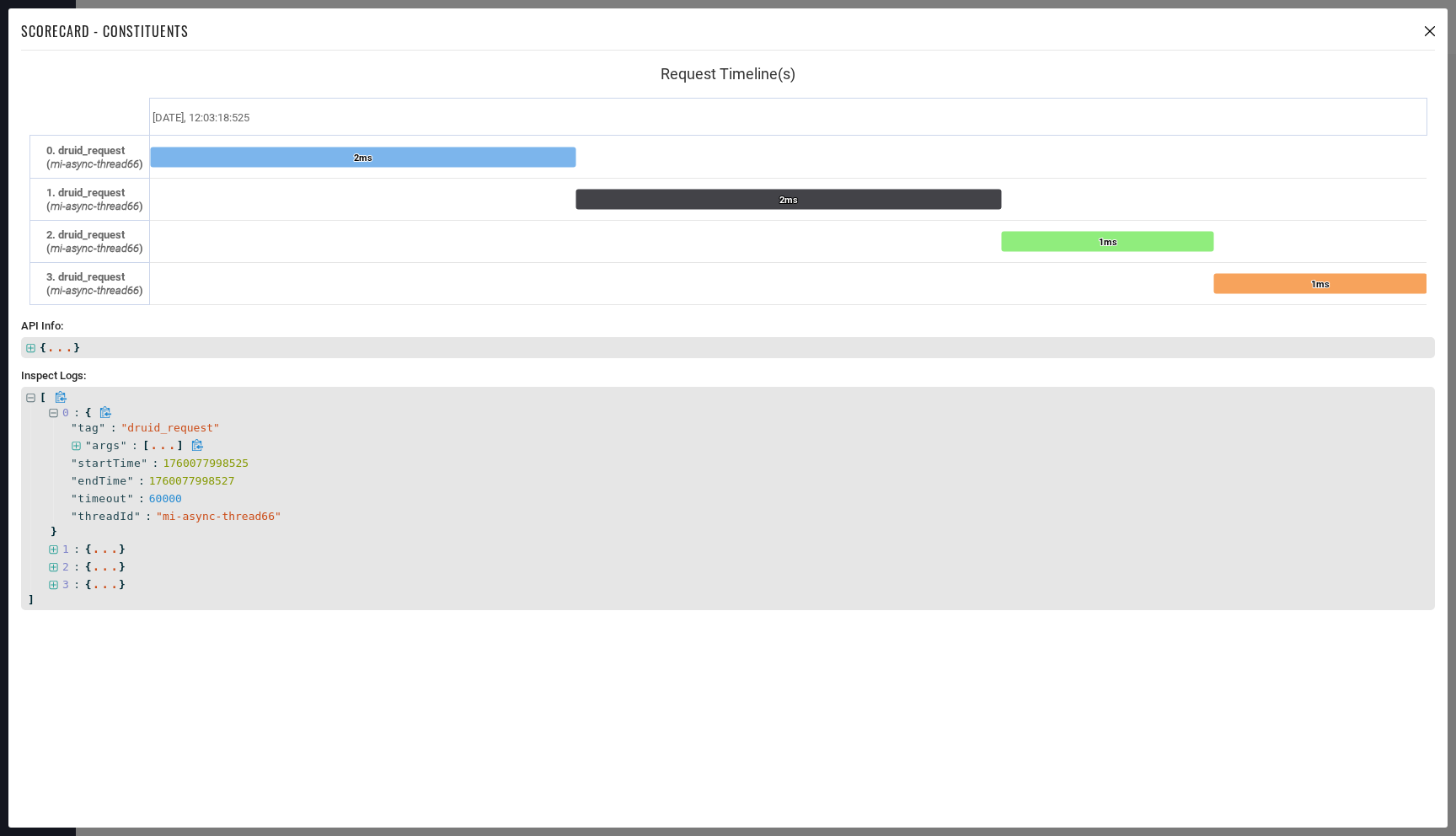
click at [77, 447] on icon at bounding box center [76, 446] width 11 height 11
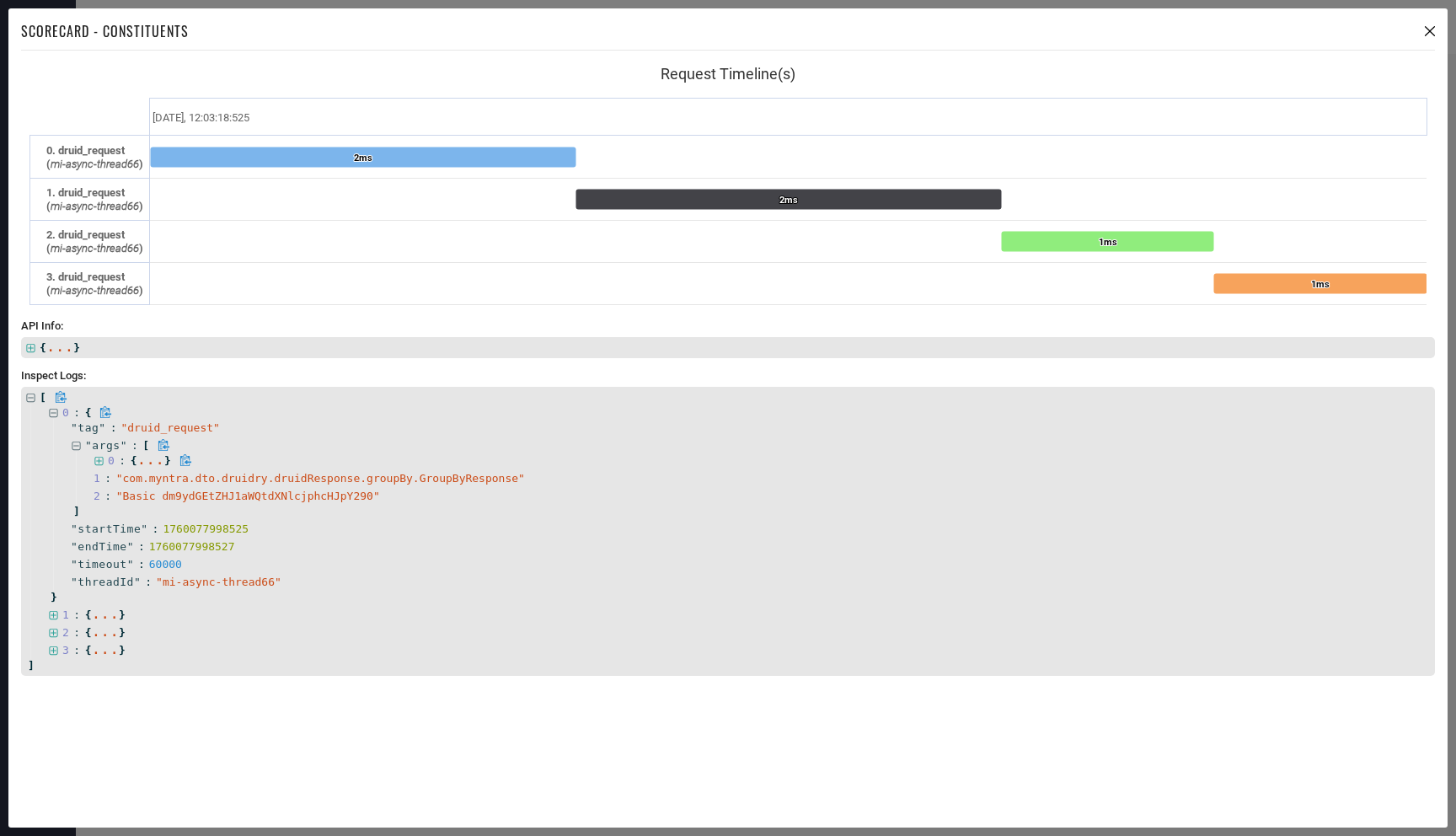
click at [98, 461] on icon at bounding box center [98, 460] width 8 height 8
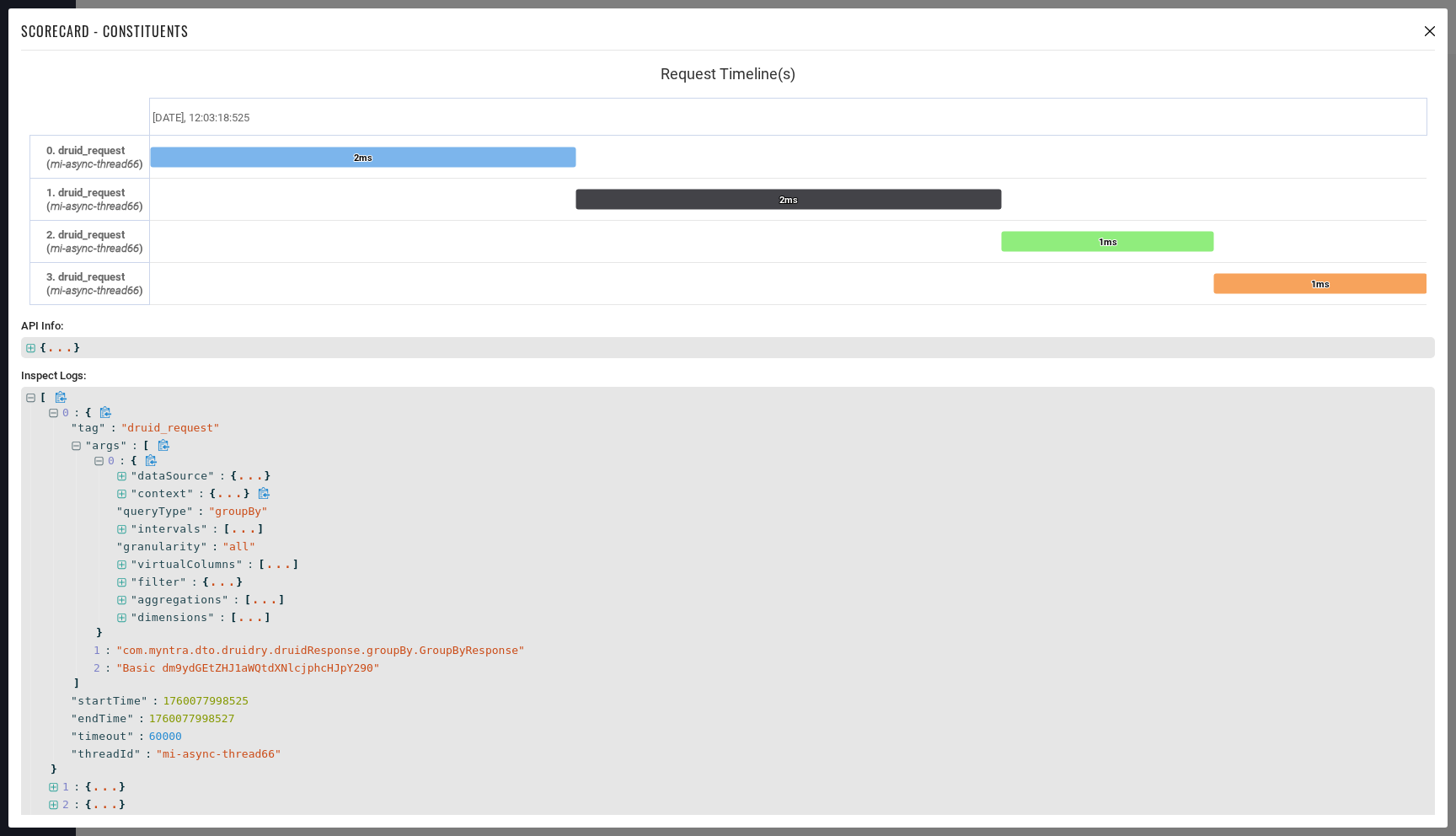
click at [123, 494] on icon at bounding box center [122, 494] width 11 height 11
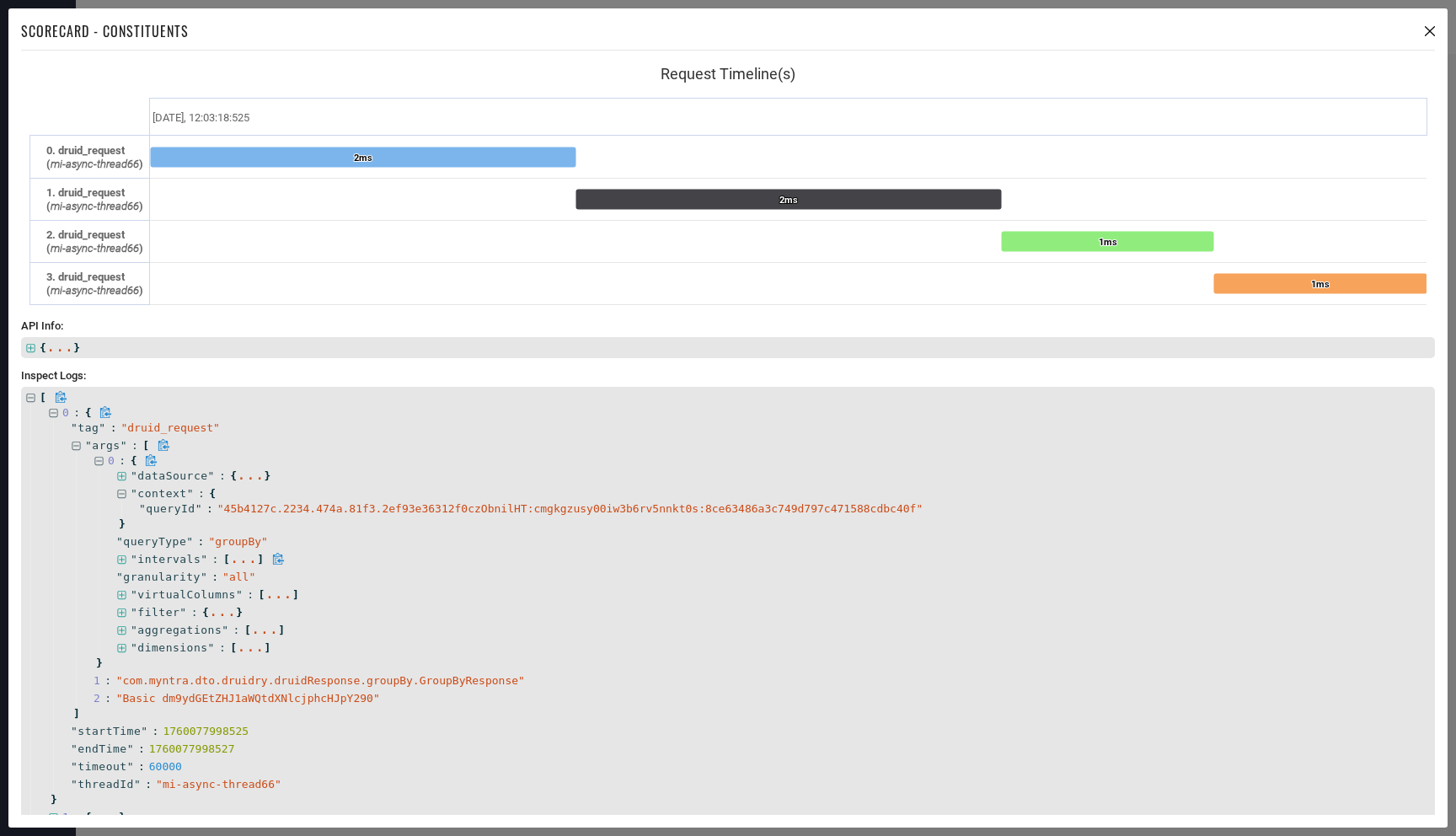
click at [124, 562] on icon at bounding box center [121, 560] width 8 height 8
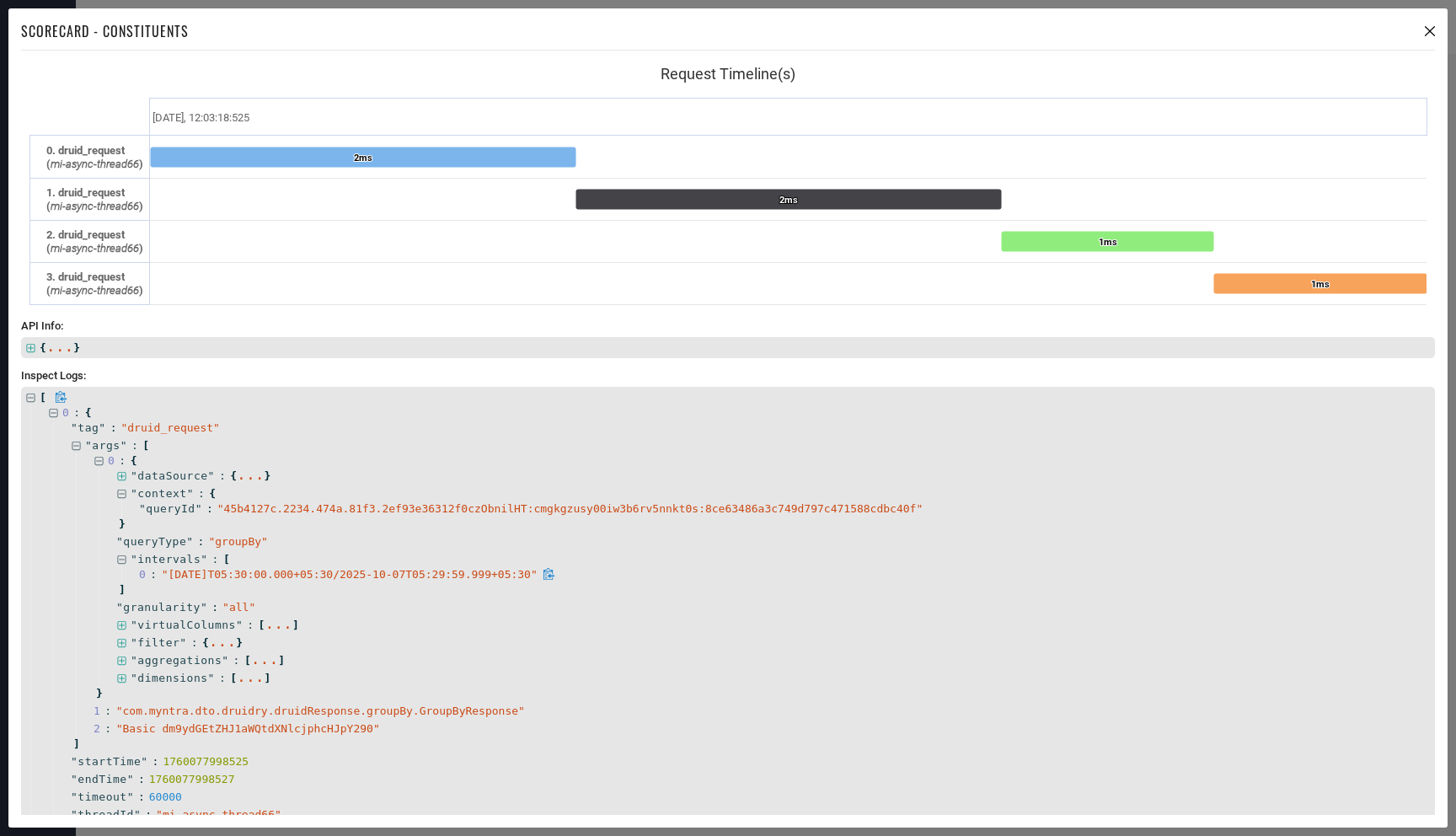
click at [556, 573] on icon at bounding box center [548, 574] width 12 height 12
click at [121, 624] on icon at bounding box center [122, 626] width 11 height 11
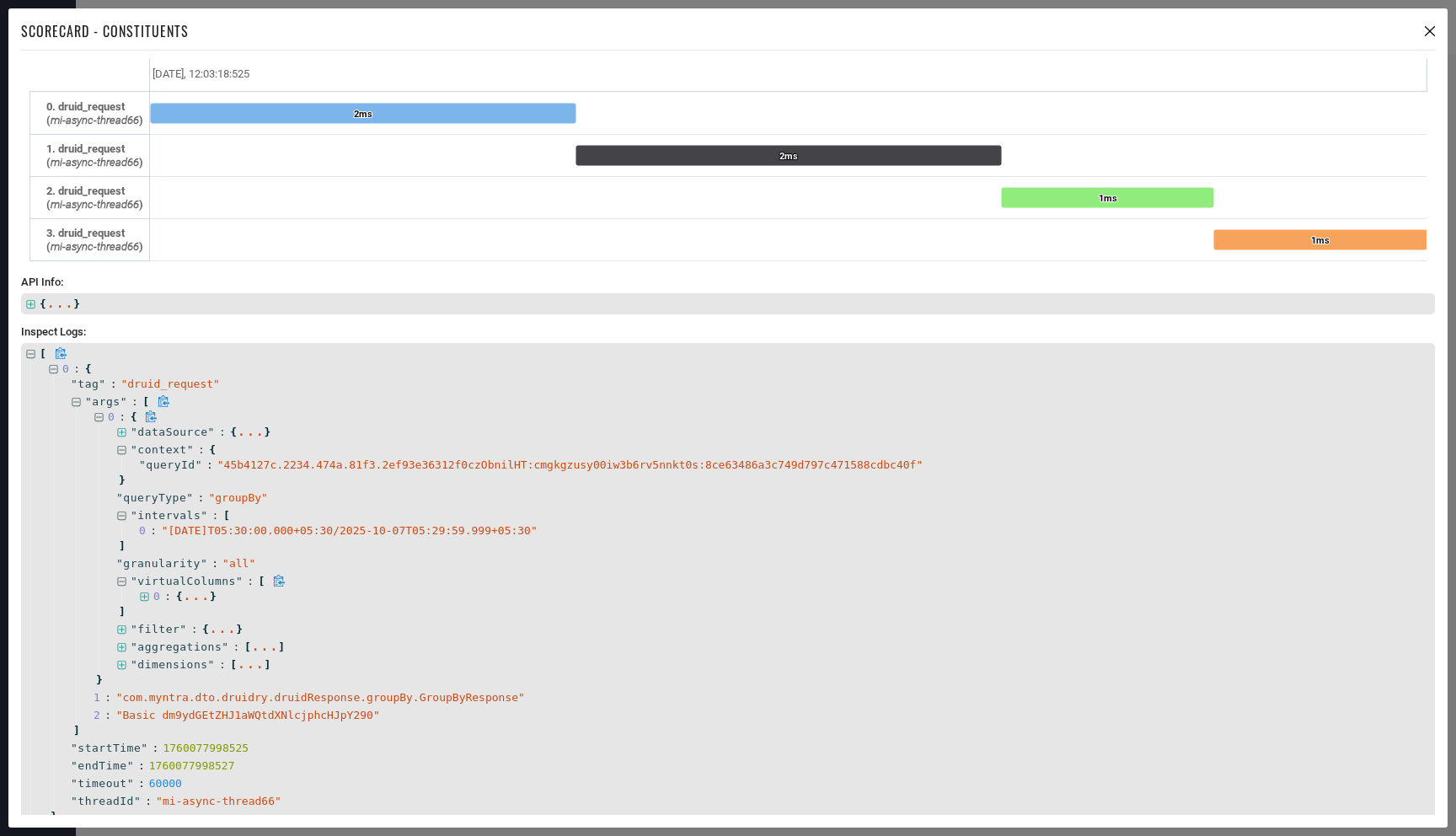
scroll to position [47, 0]
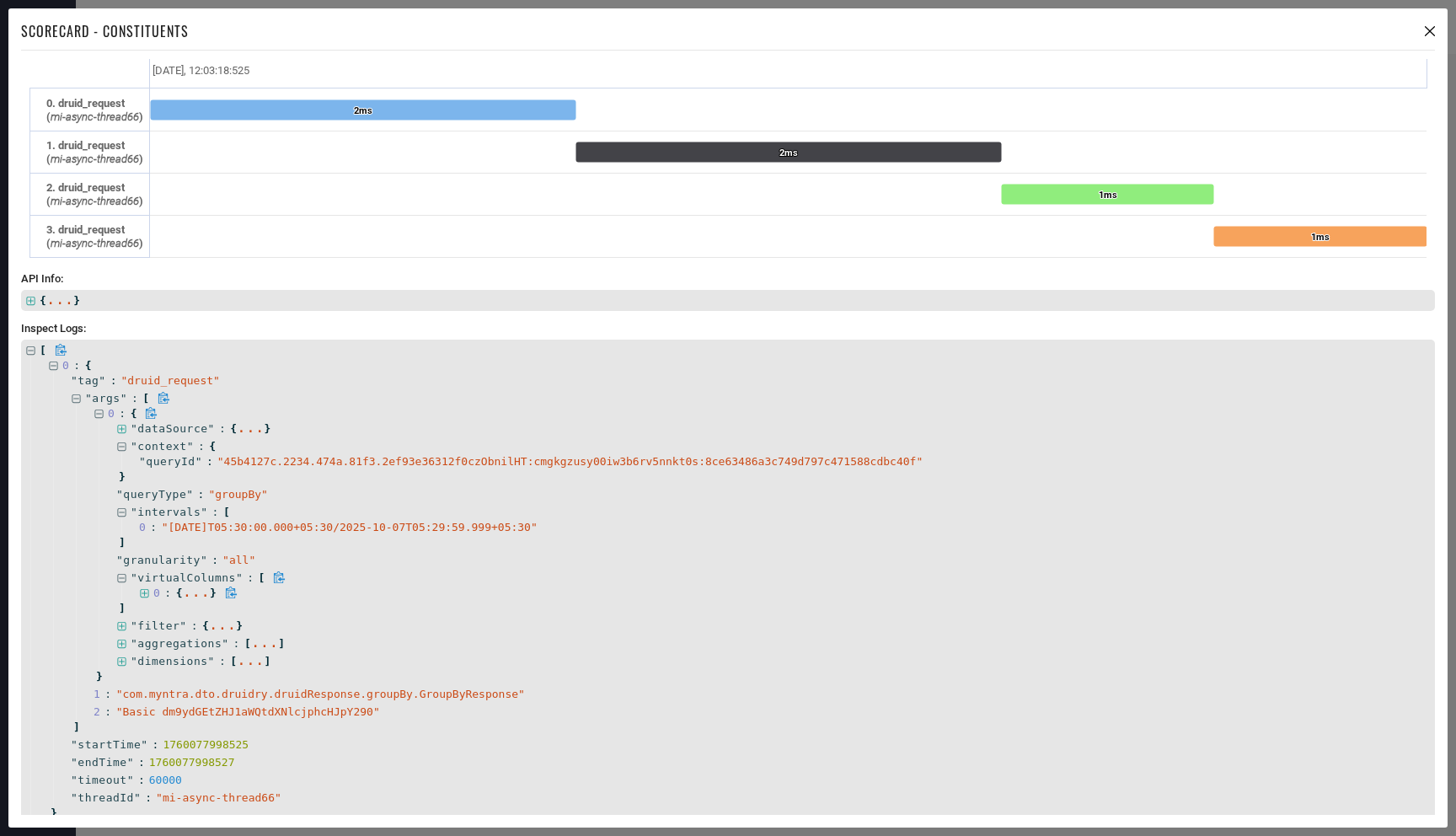
click at [148, 594] on icon at bounding box center [143, 593] width 8 height 8
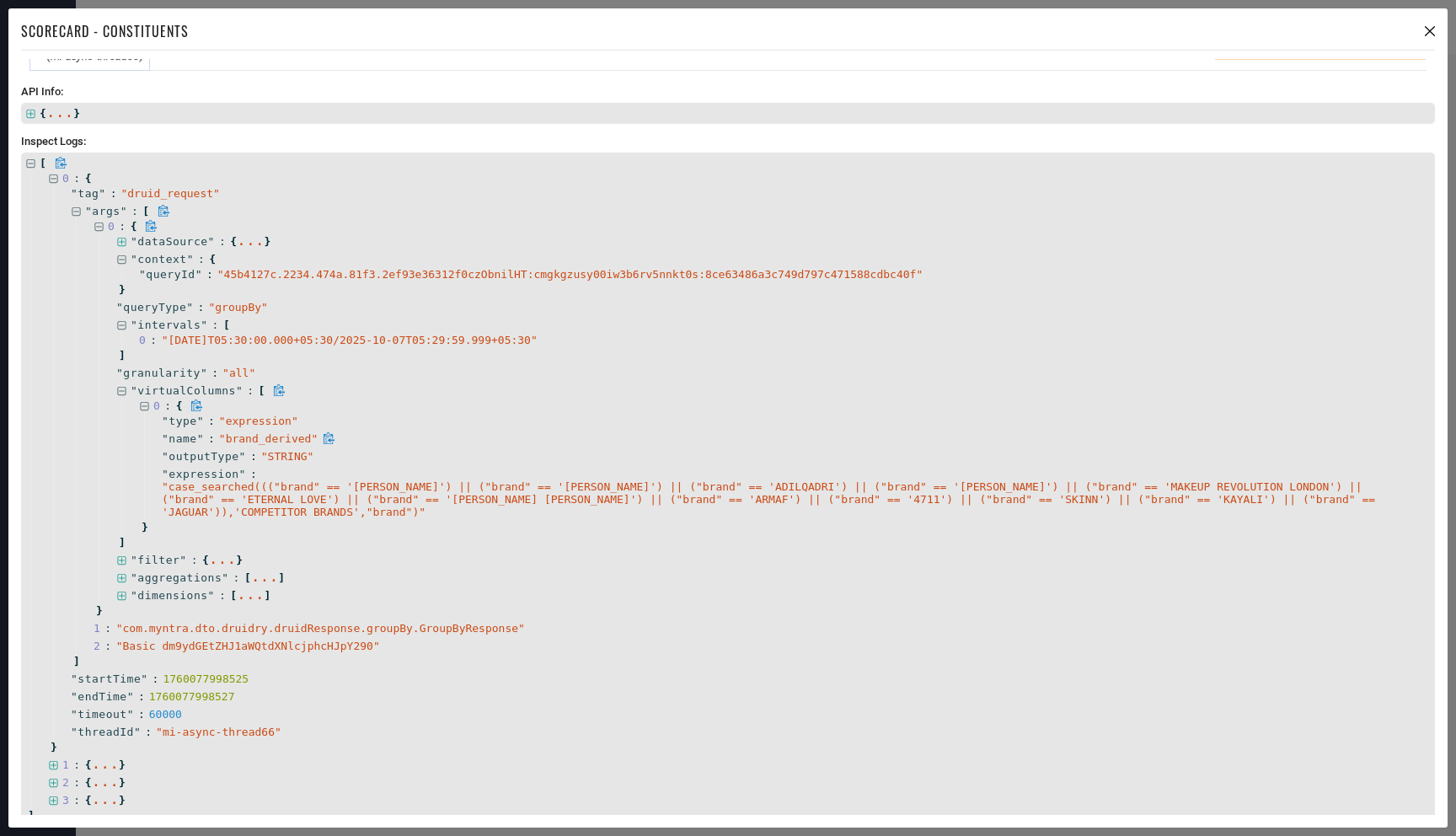
scroll to position [236, 0]
click at [123, 556] on icon at bounding box center [122, 560] width 11 height 11
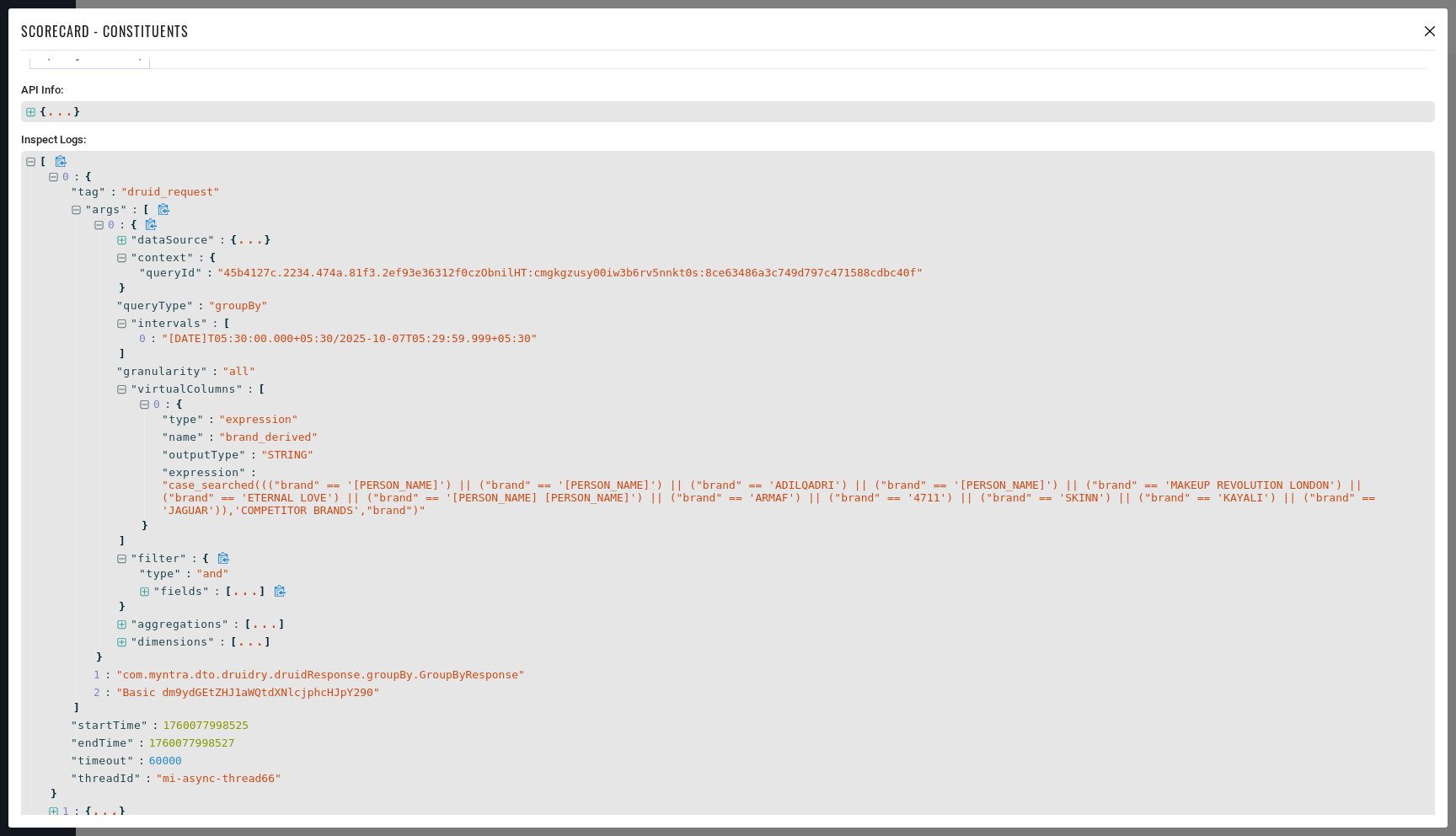
click at [144, 592] on icon at bounding box center [144, 593] width 11 height 11
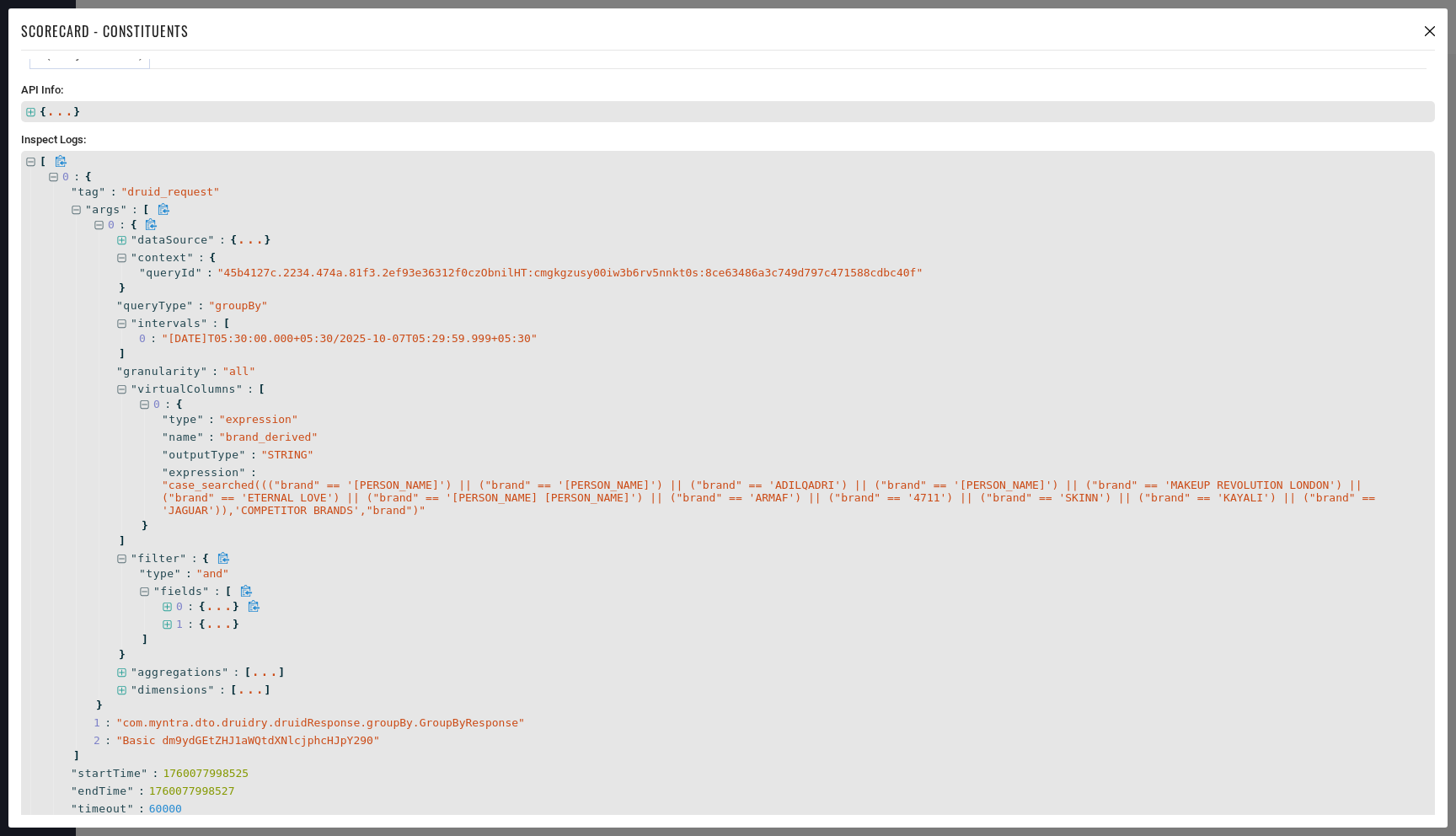
click at [170, 607] on icon at bounding box center [167, 608] width 11 height 11
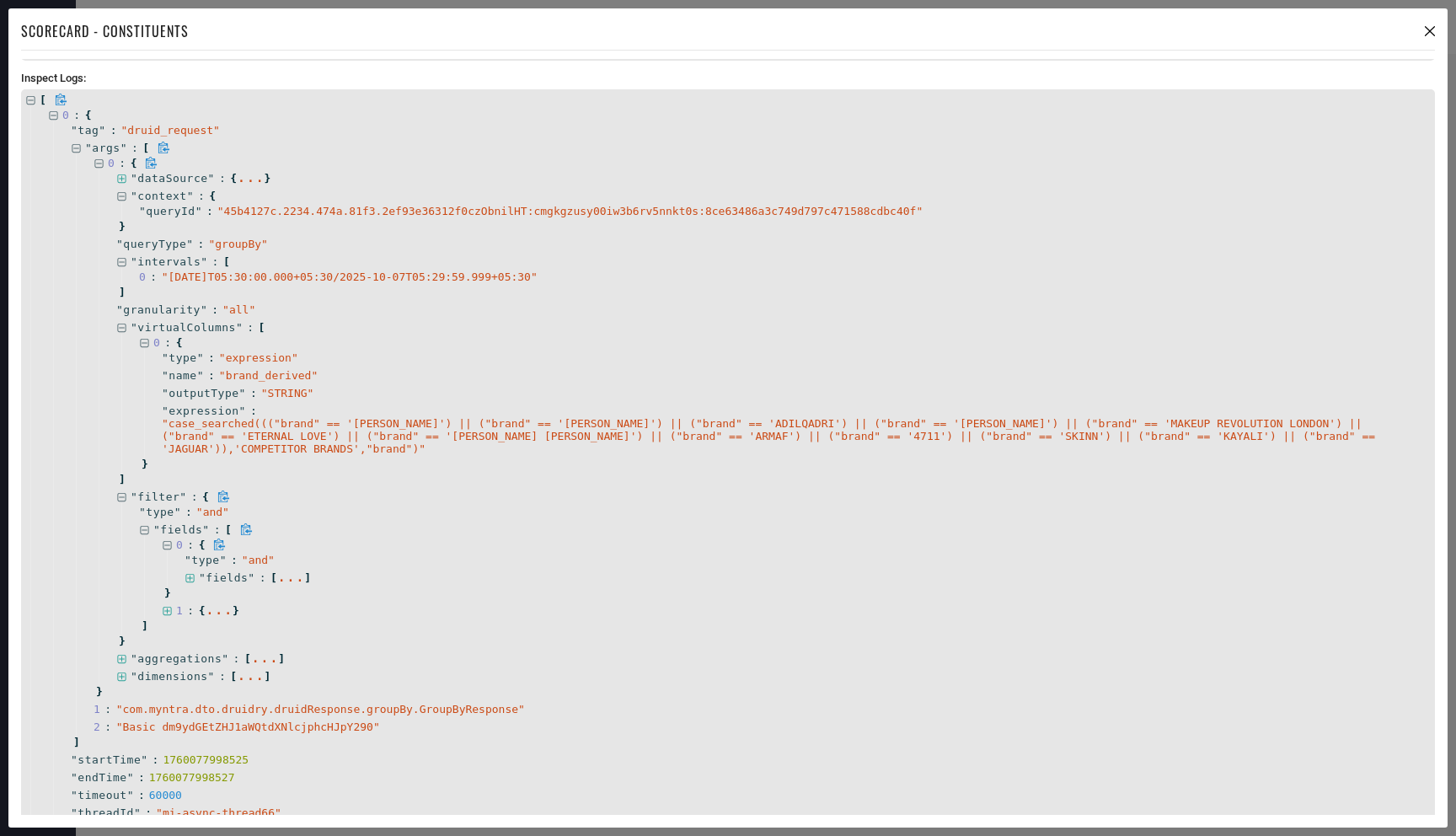
scroll to position [304, 0]
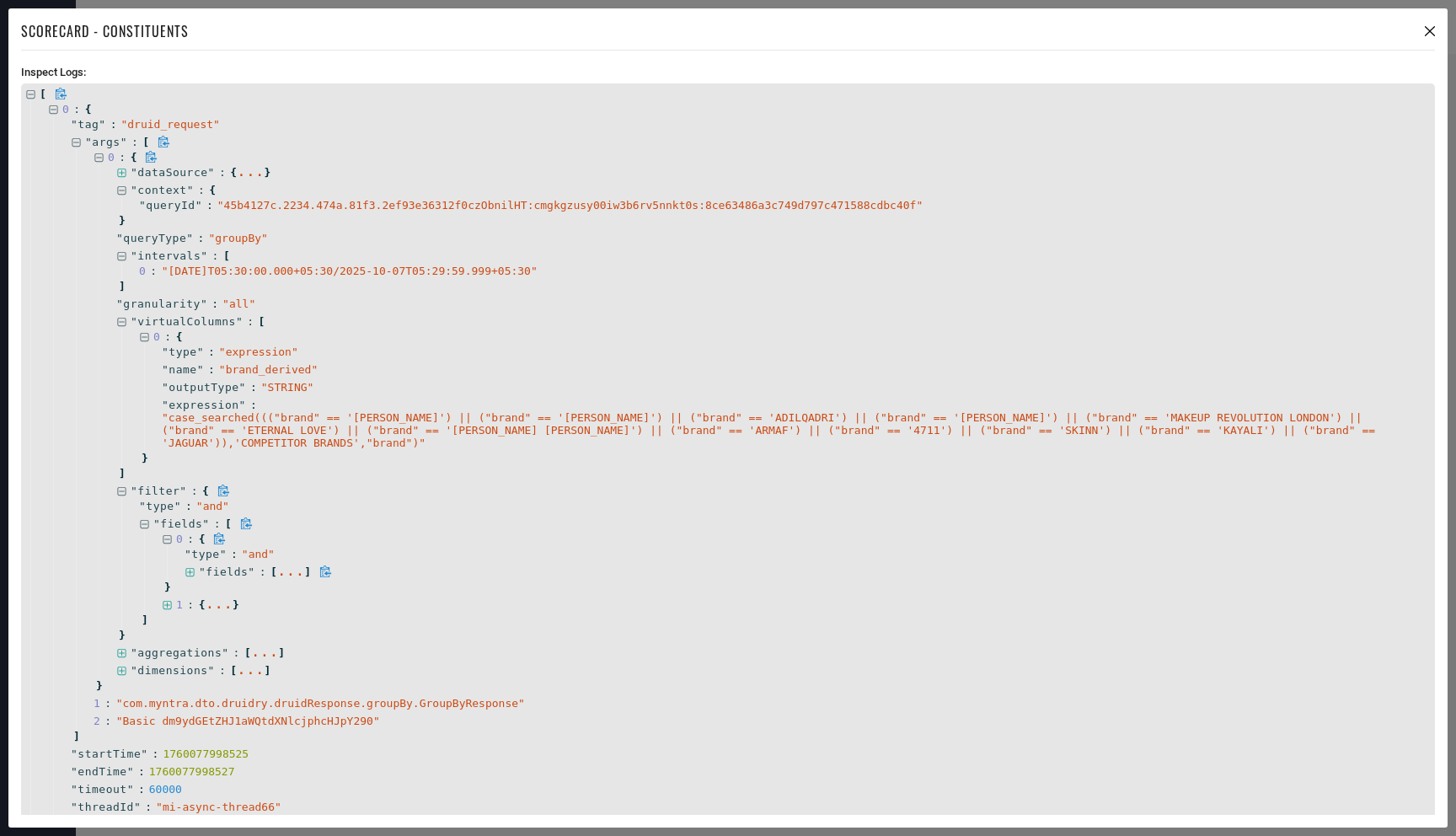
click at [191, 570] on icon at bounding box center [191, 573] width 11 height 11
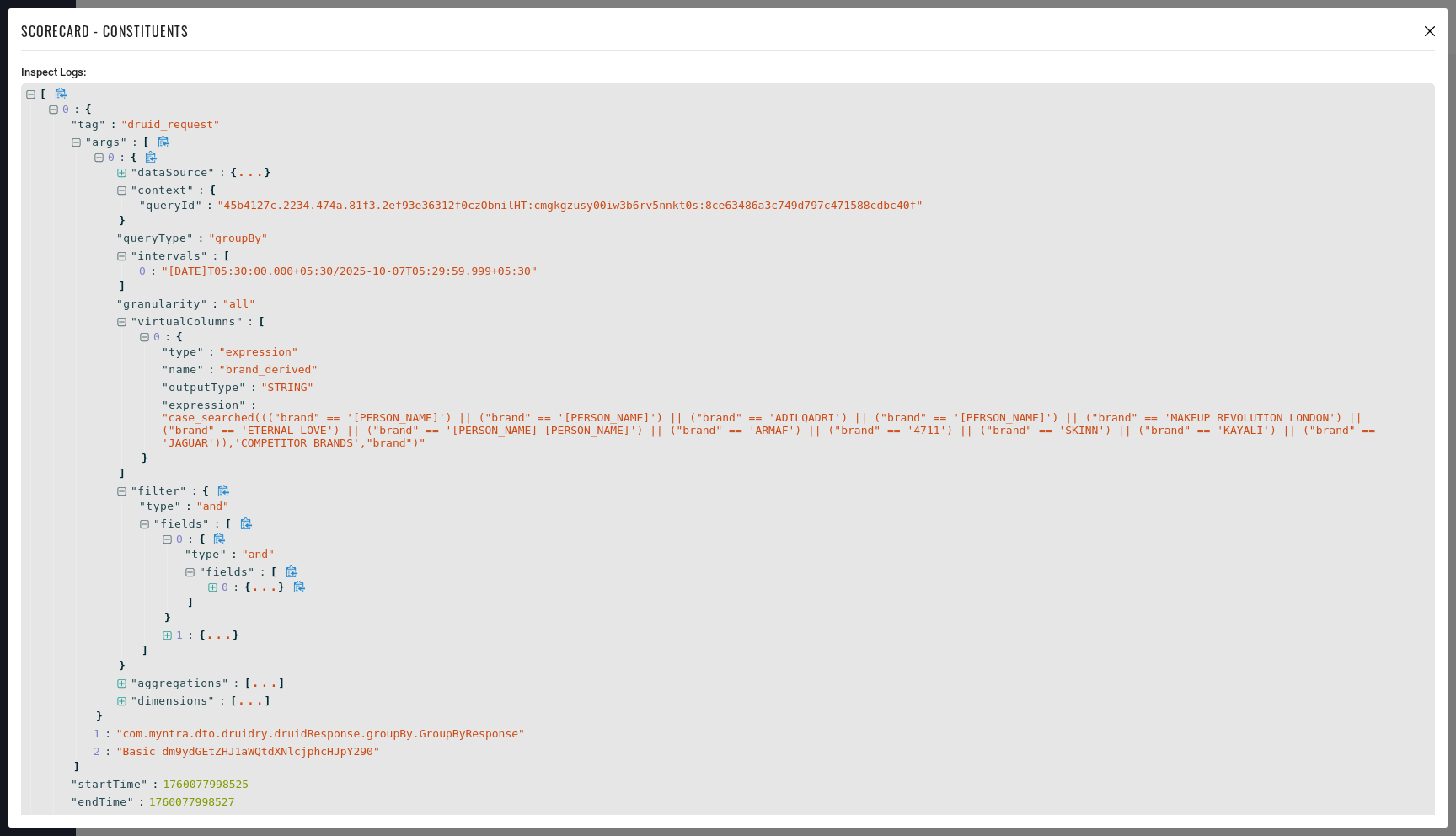
click at [210, 586] on icon at bounding box center [213, 588] width 11 height 11
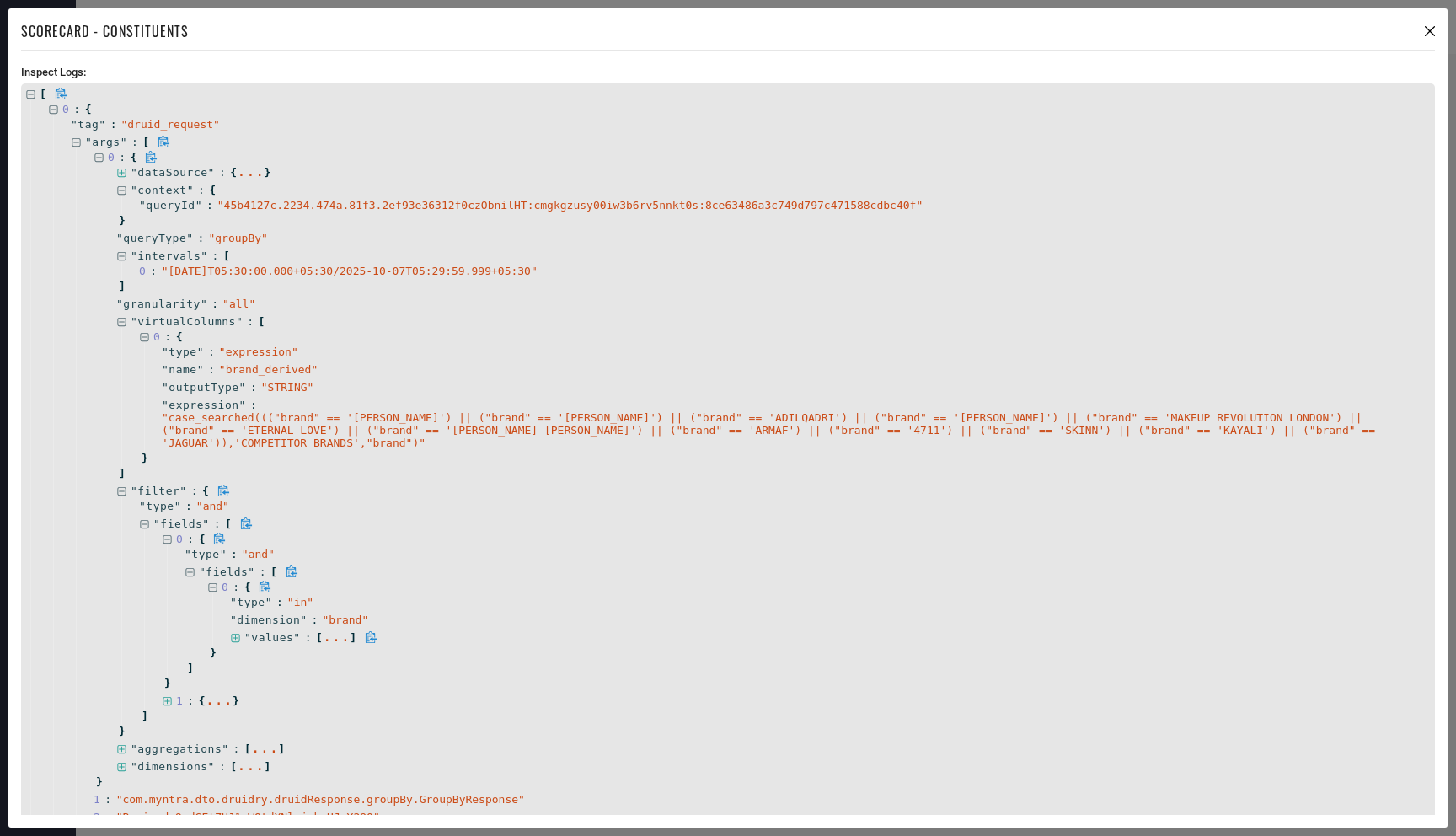
click at [238, 635] on icon at bounding box center [236, 639] width 11 height 11
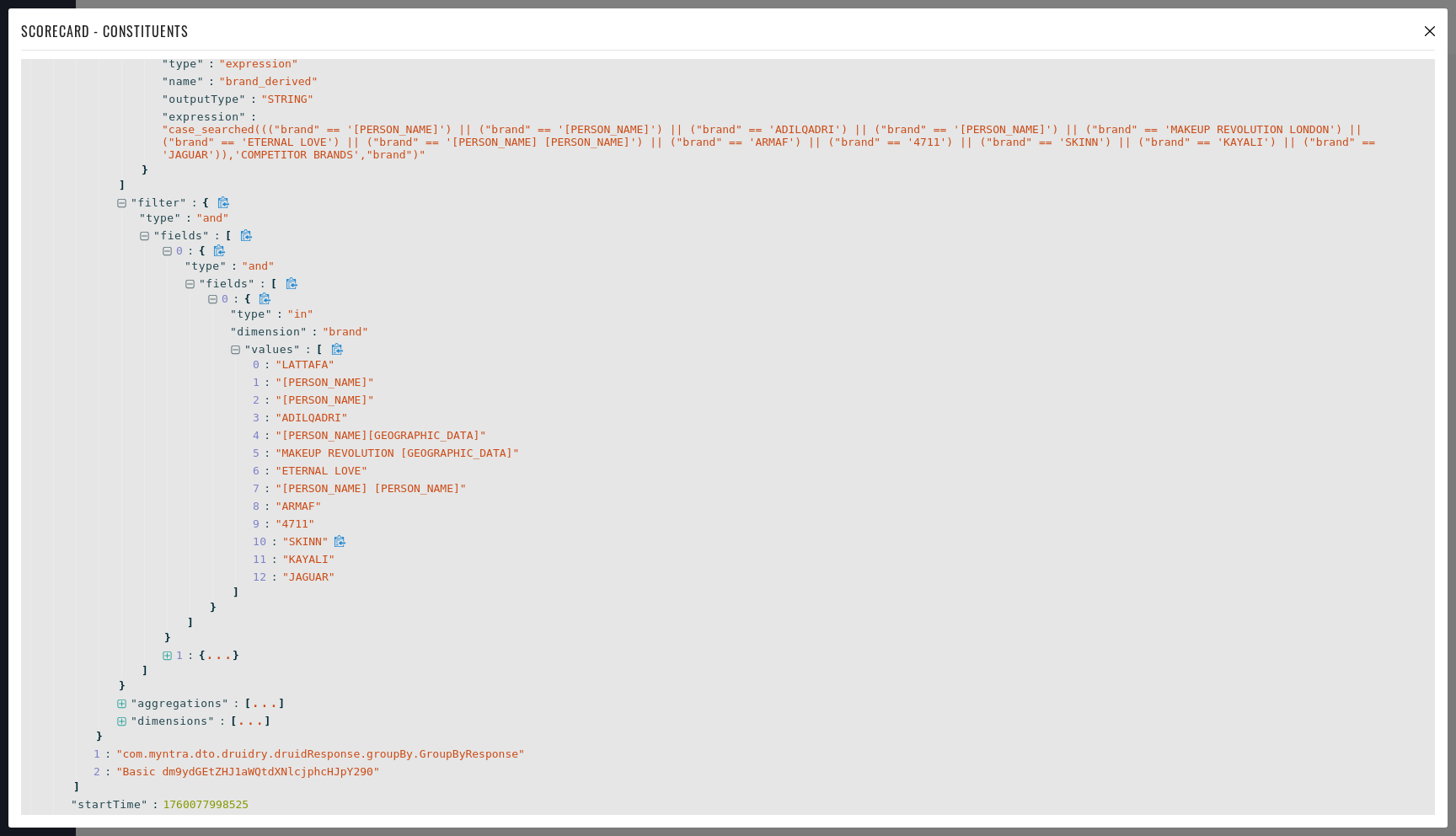
scroll to position [720, 0]
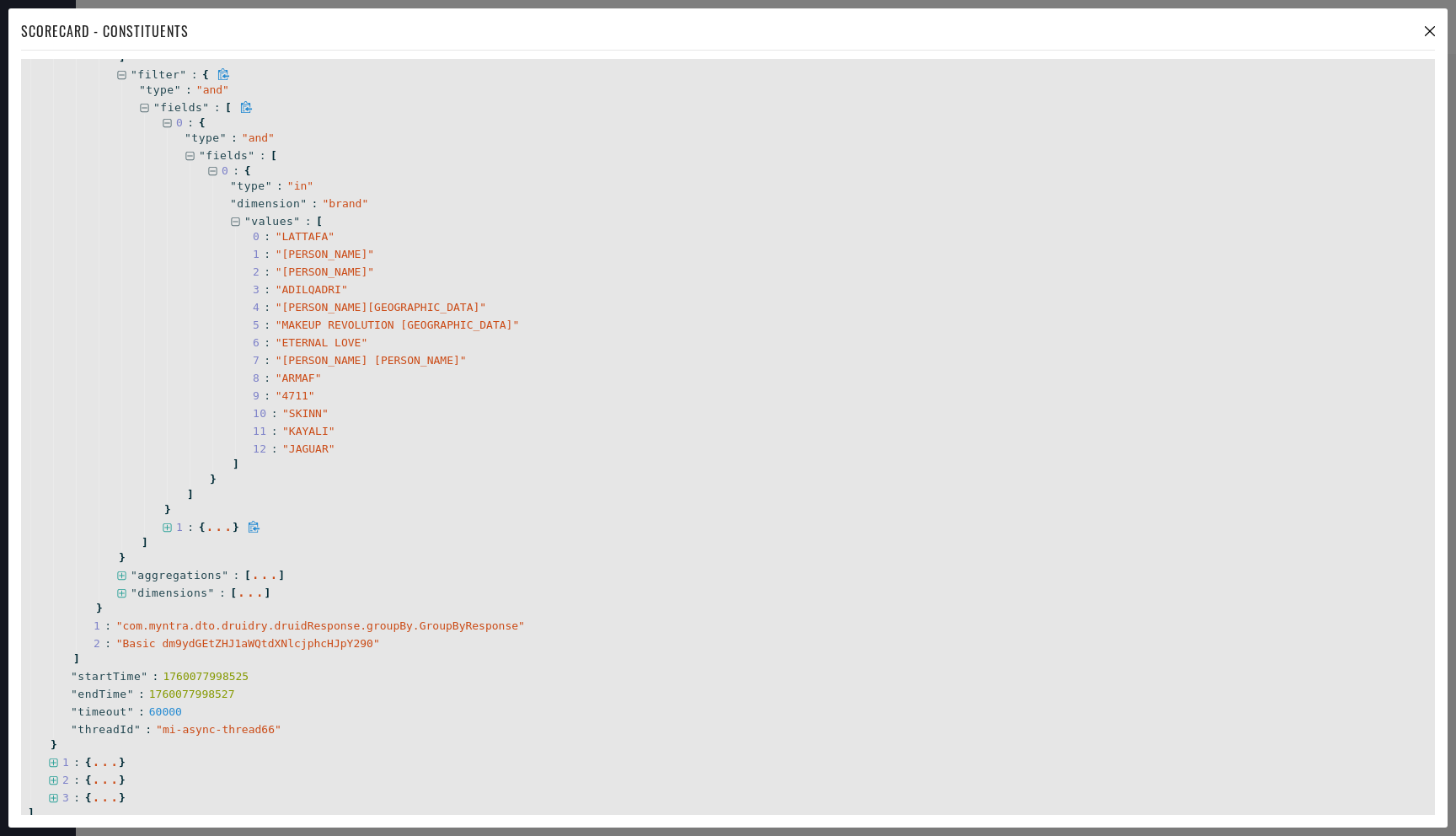
click at [165, 525] on icon at bounding box center [167, 528] width 11 height 11
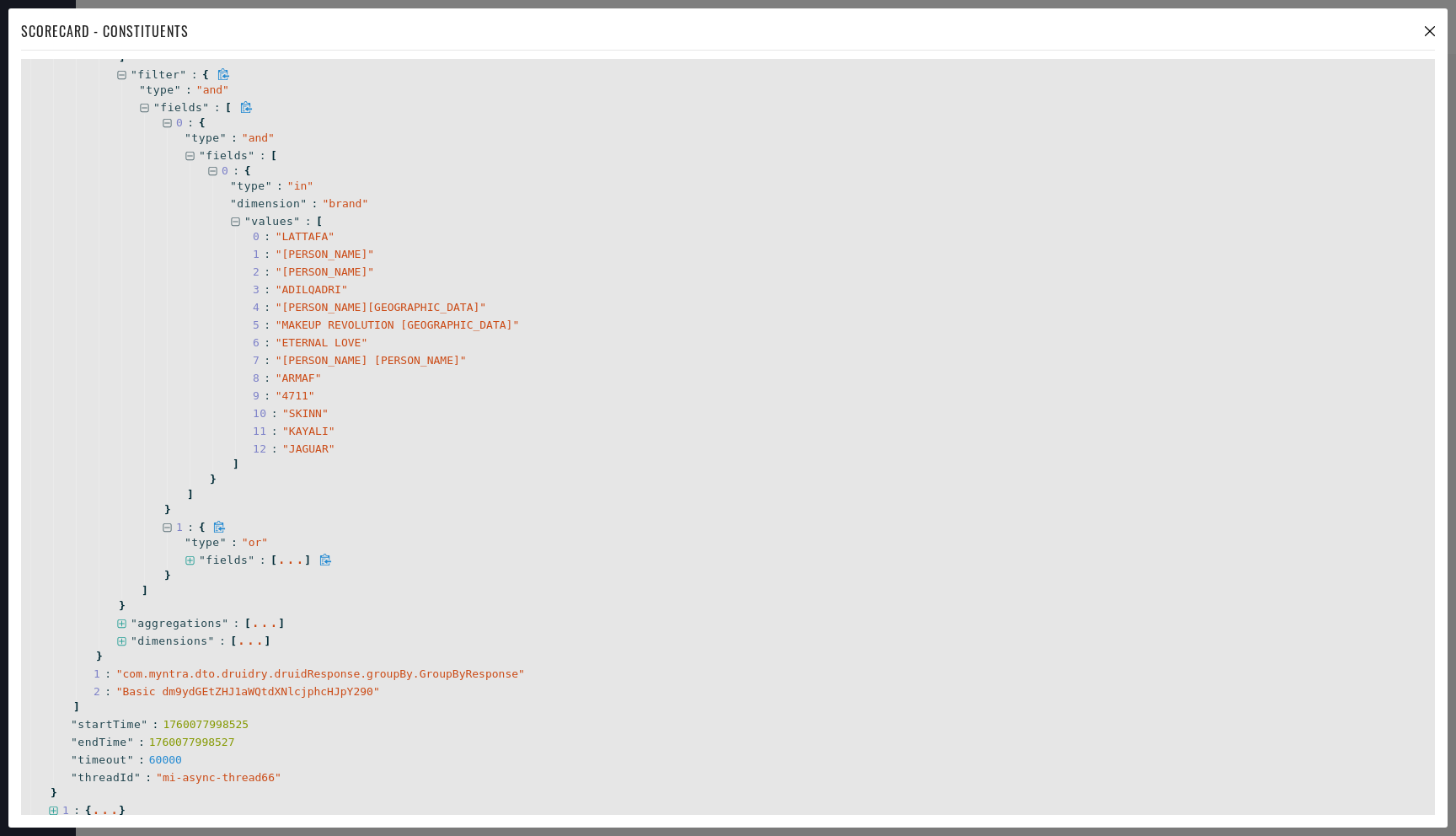
click at [192, 558] on icon at bounding box center [191, 561] width 11 height 11
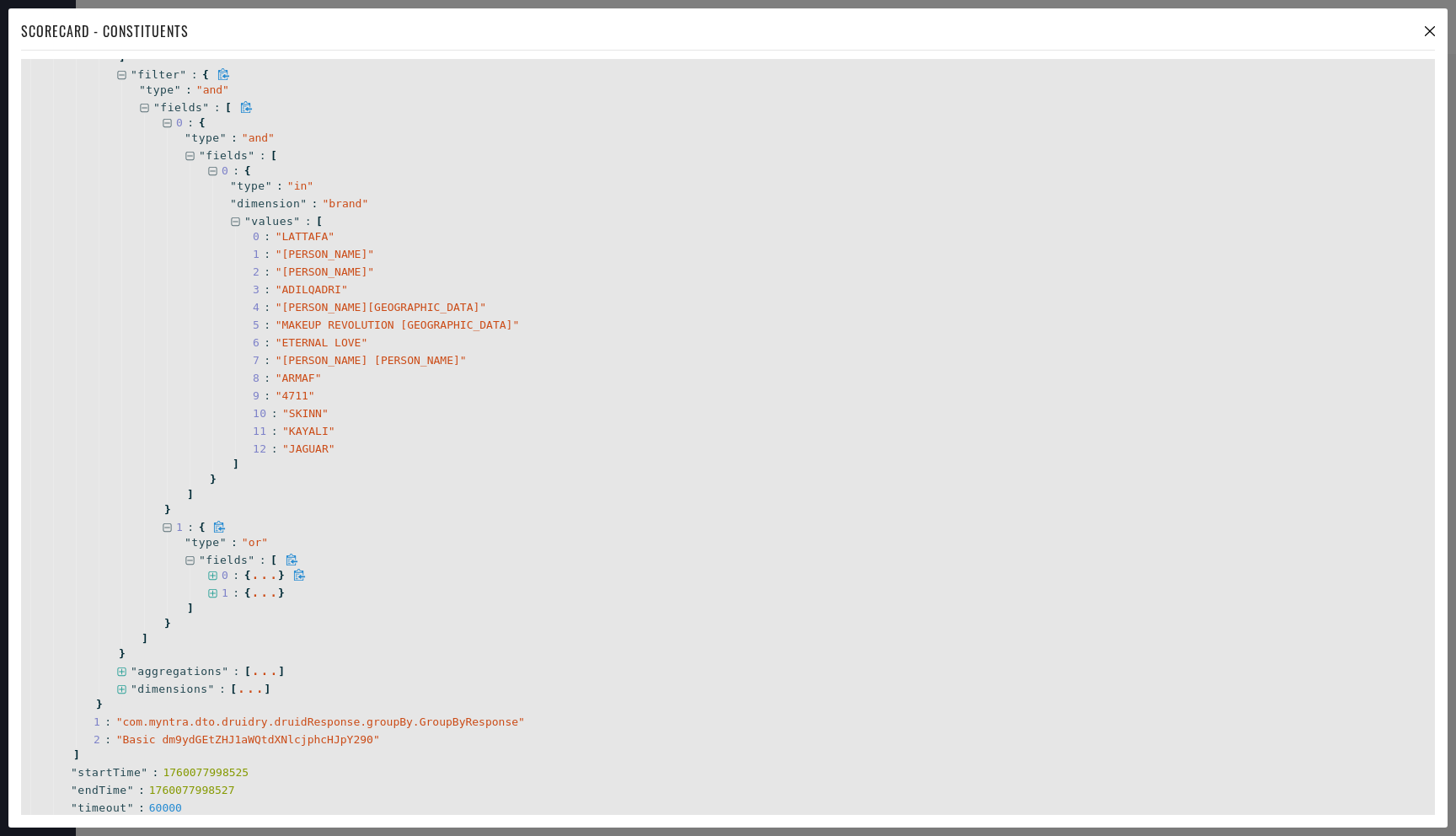
click at [213, 576] on icon at bounding box center [213, 577] width 11 height 11
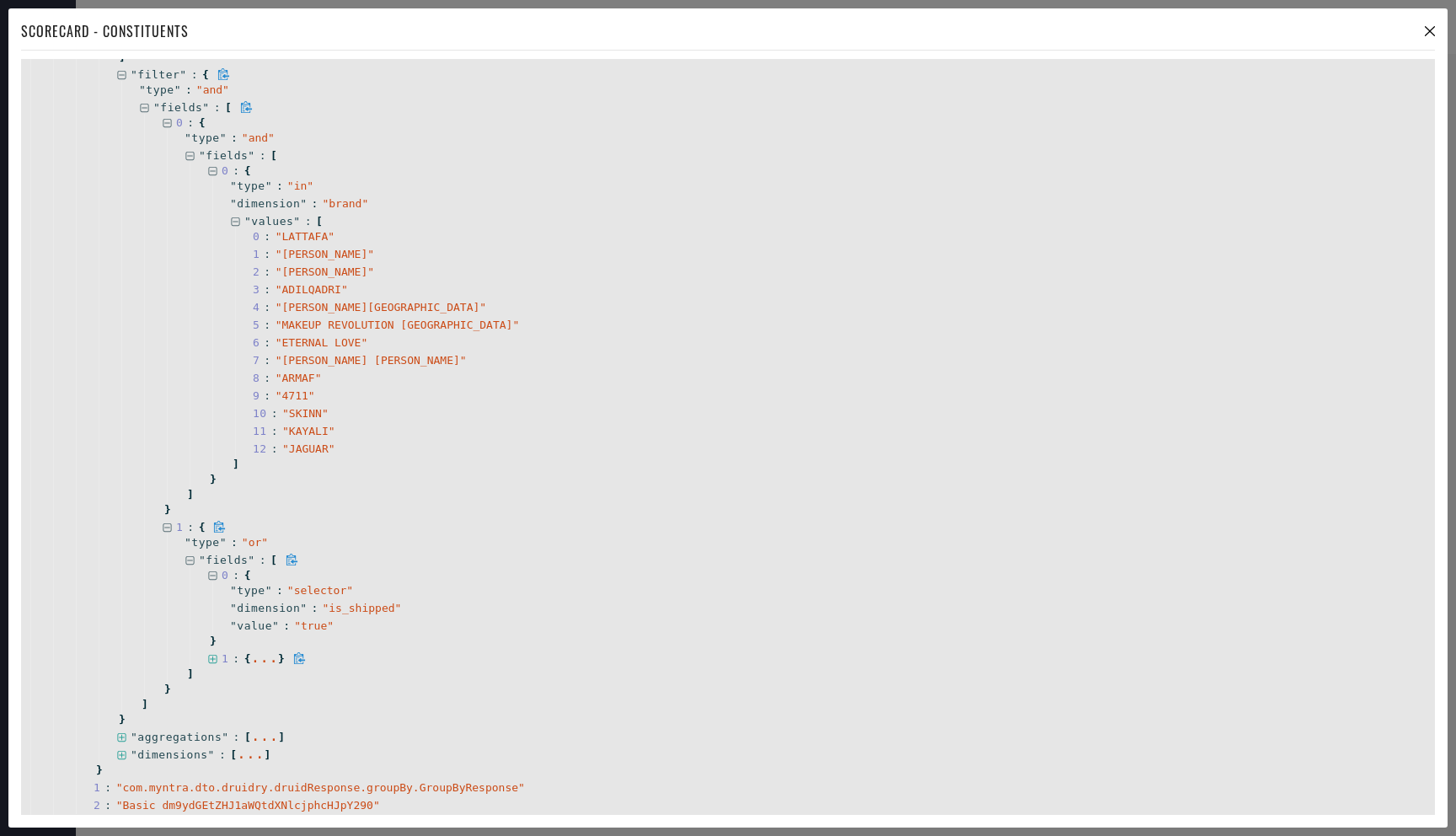
click at [215, 658] on icon at bounding box center [213, 660] width 11 height 11
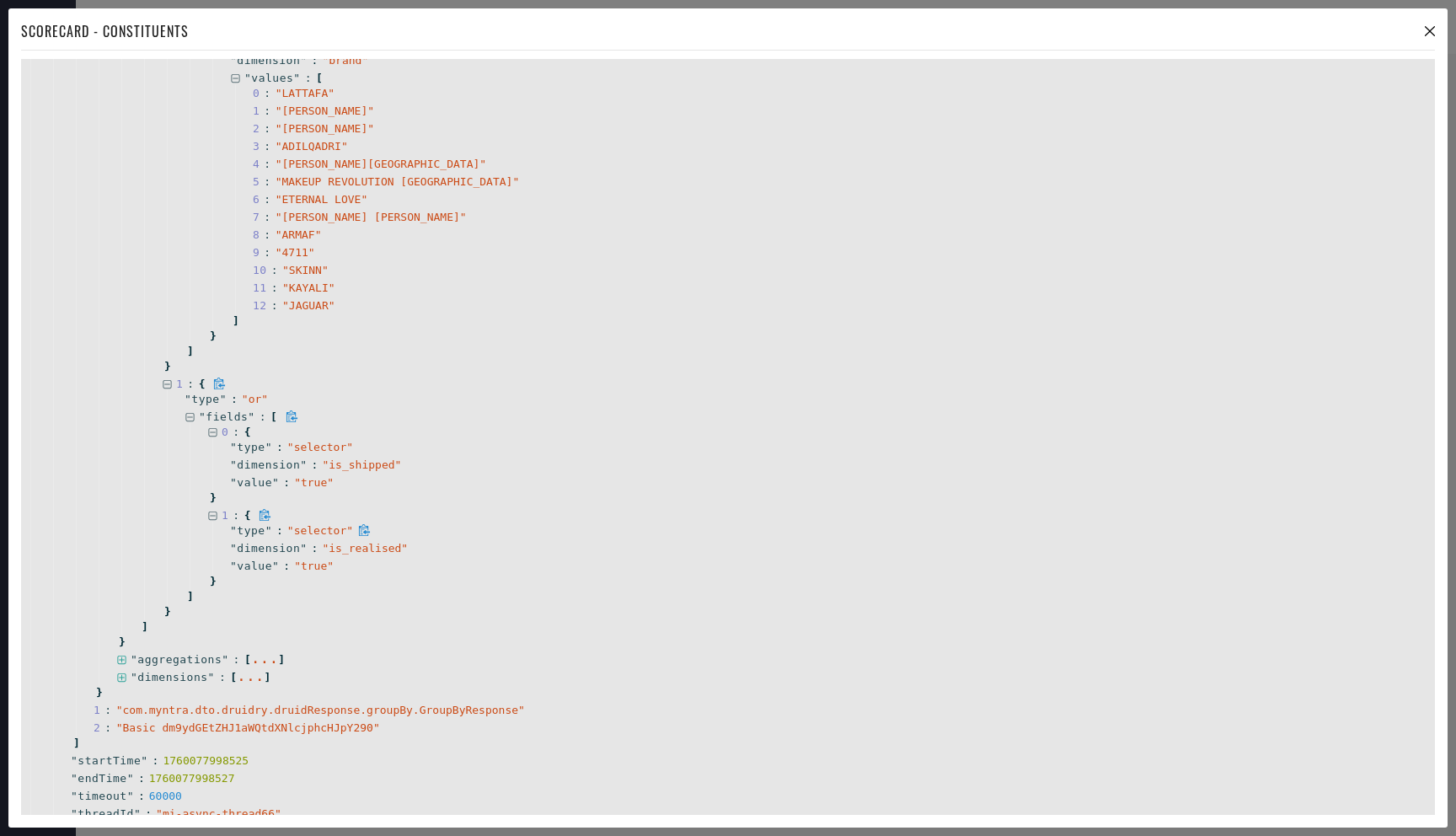
scroll to position [963, 0]
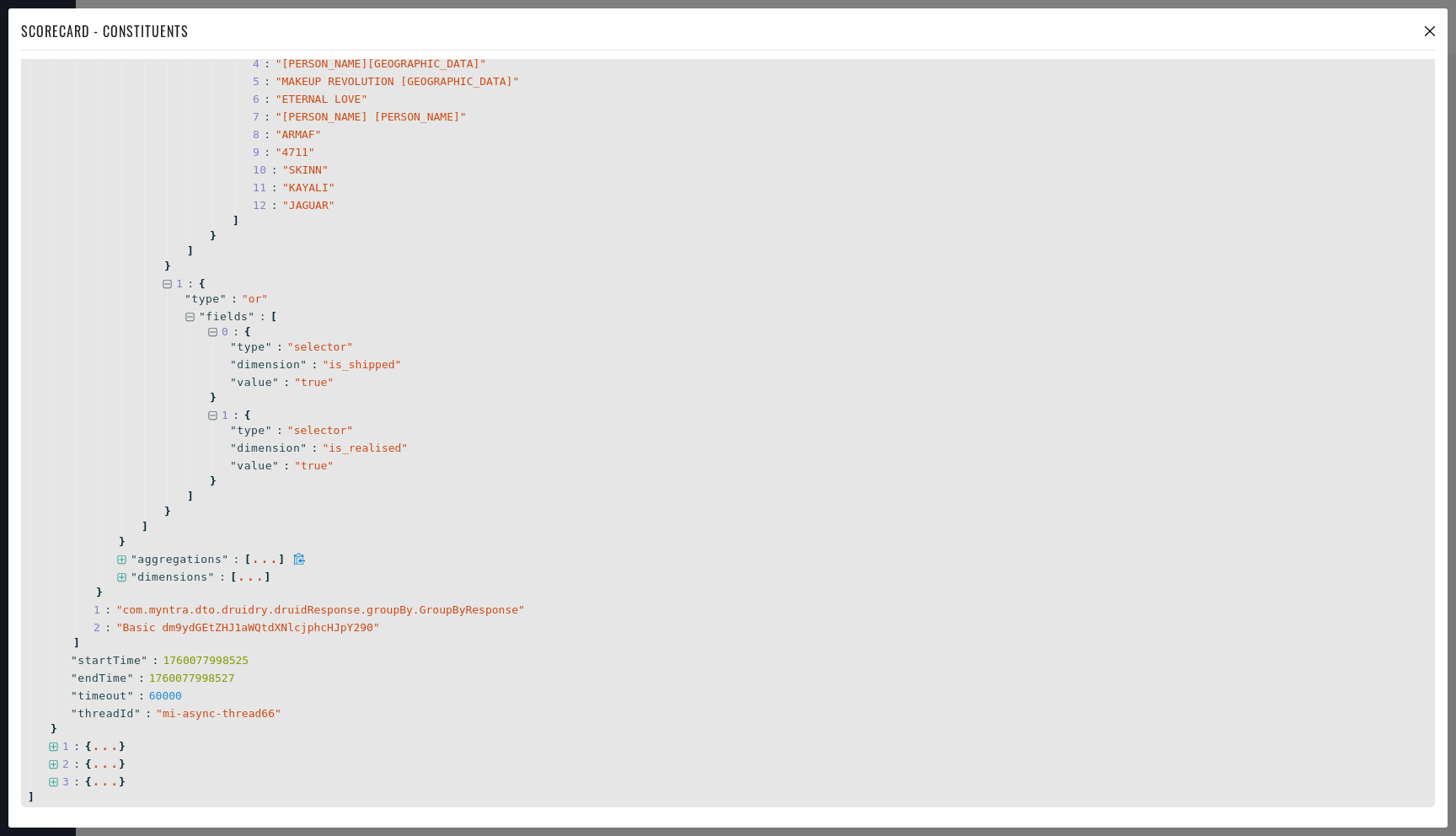
click at [125, 556] on icon at bounding box center [122, 560] width 11 height 11
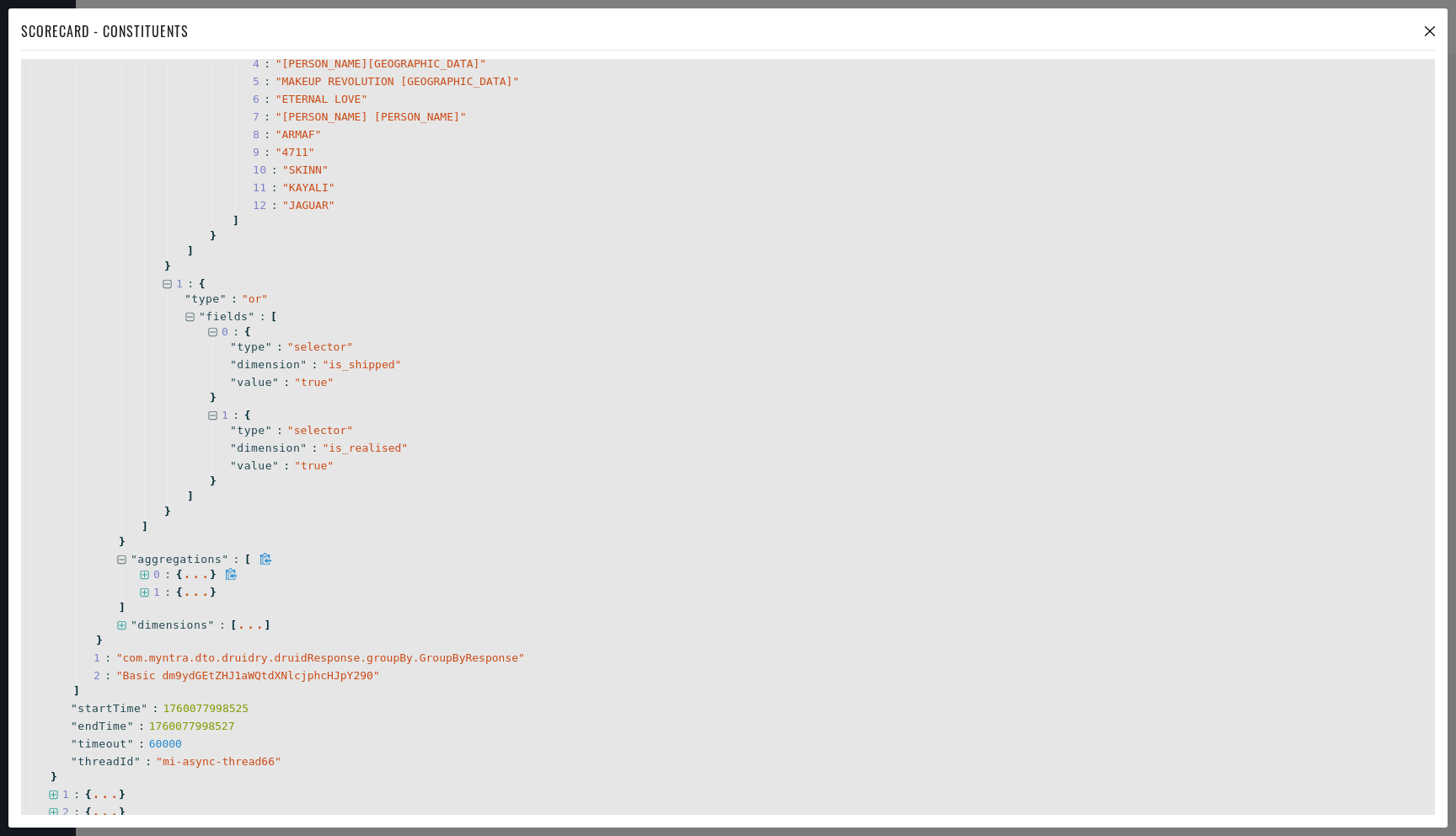
click at [143, 571] on icon at bounding box center [144, 576] width 11 height 11
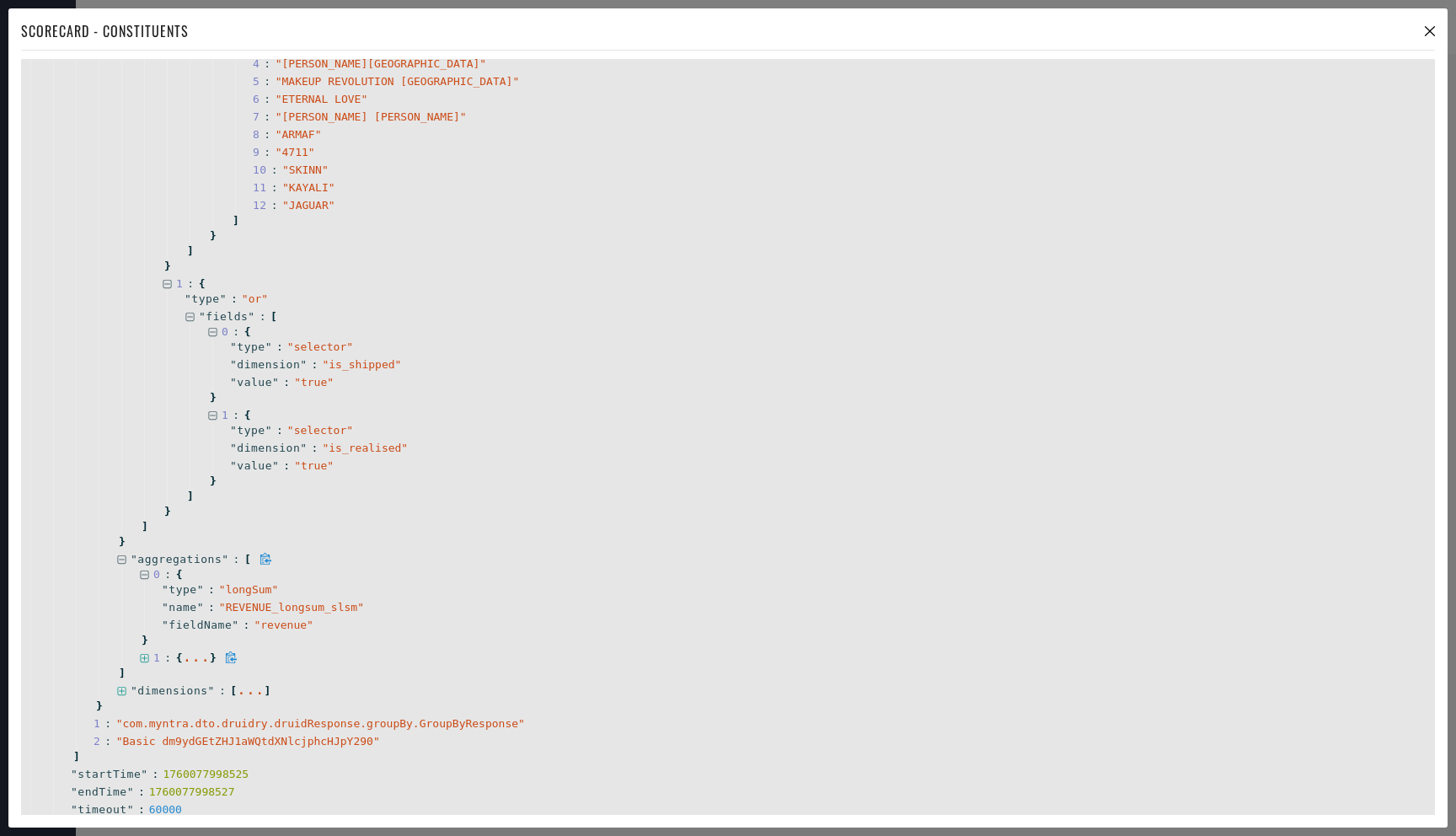
click at [146, 655] on icon at bounding box center [144, 659] width 11 height 11
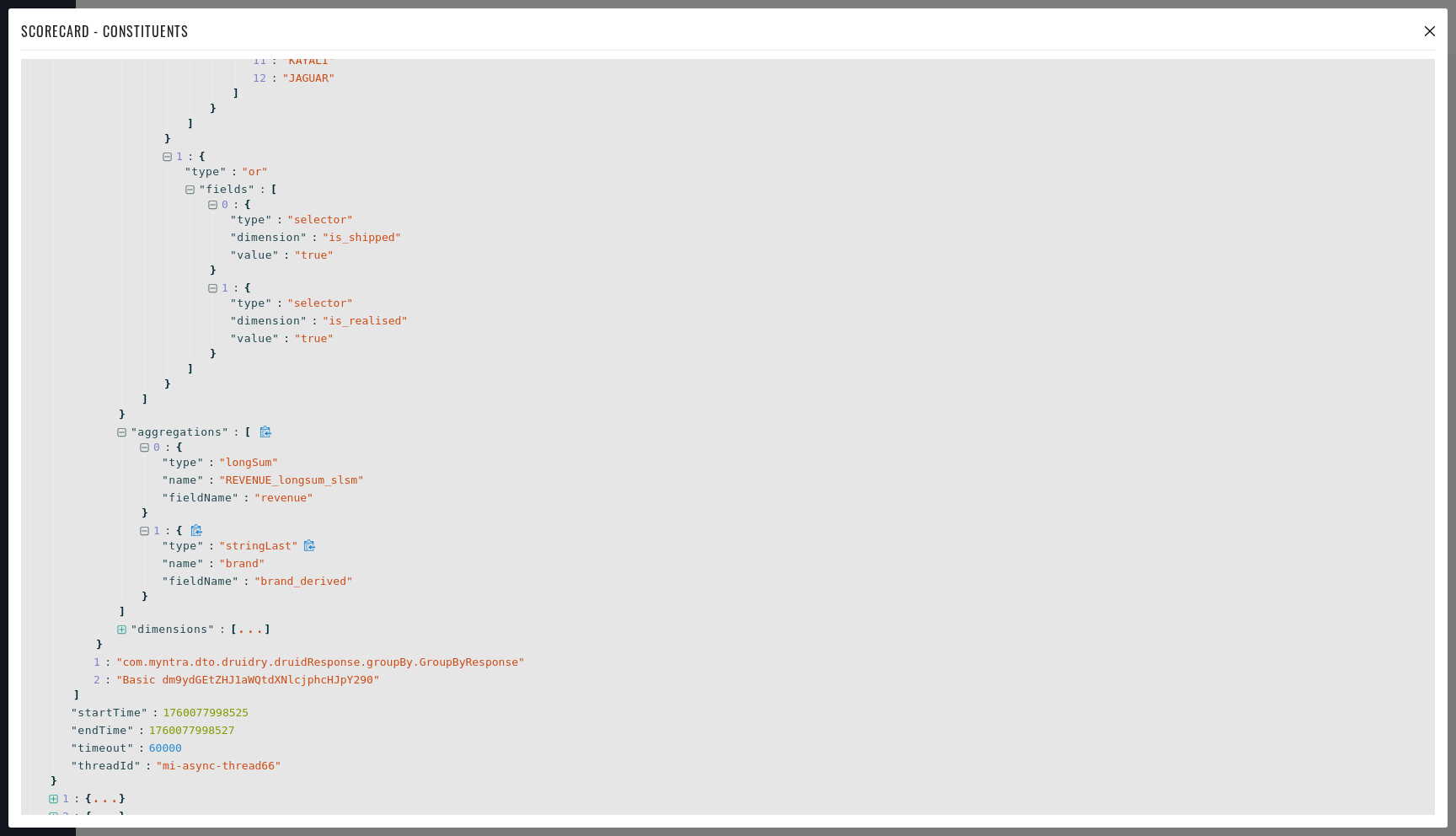
scroll to position [1125, 0]
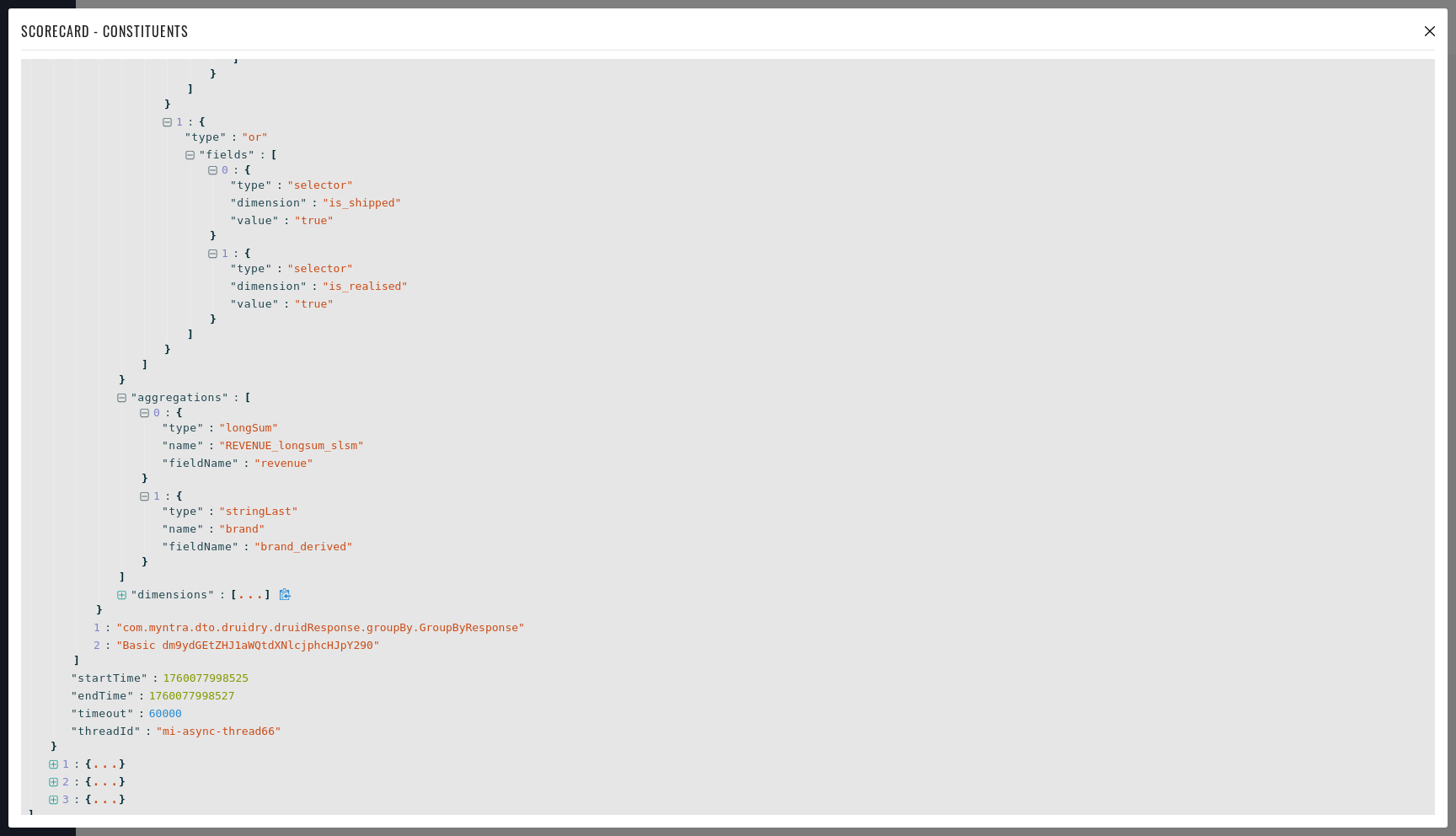
click at [123, 595] on icon at bounding box center [122, 595] width 11 height 11
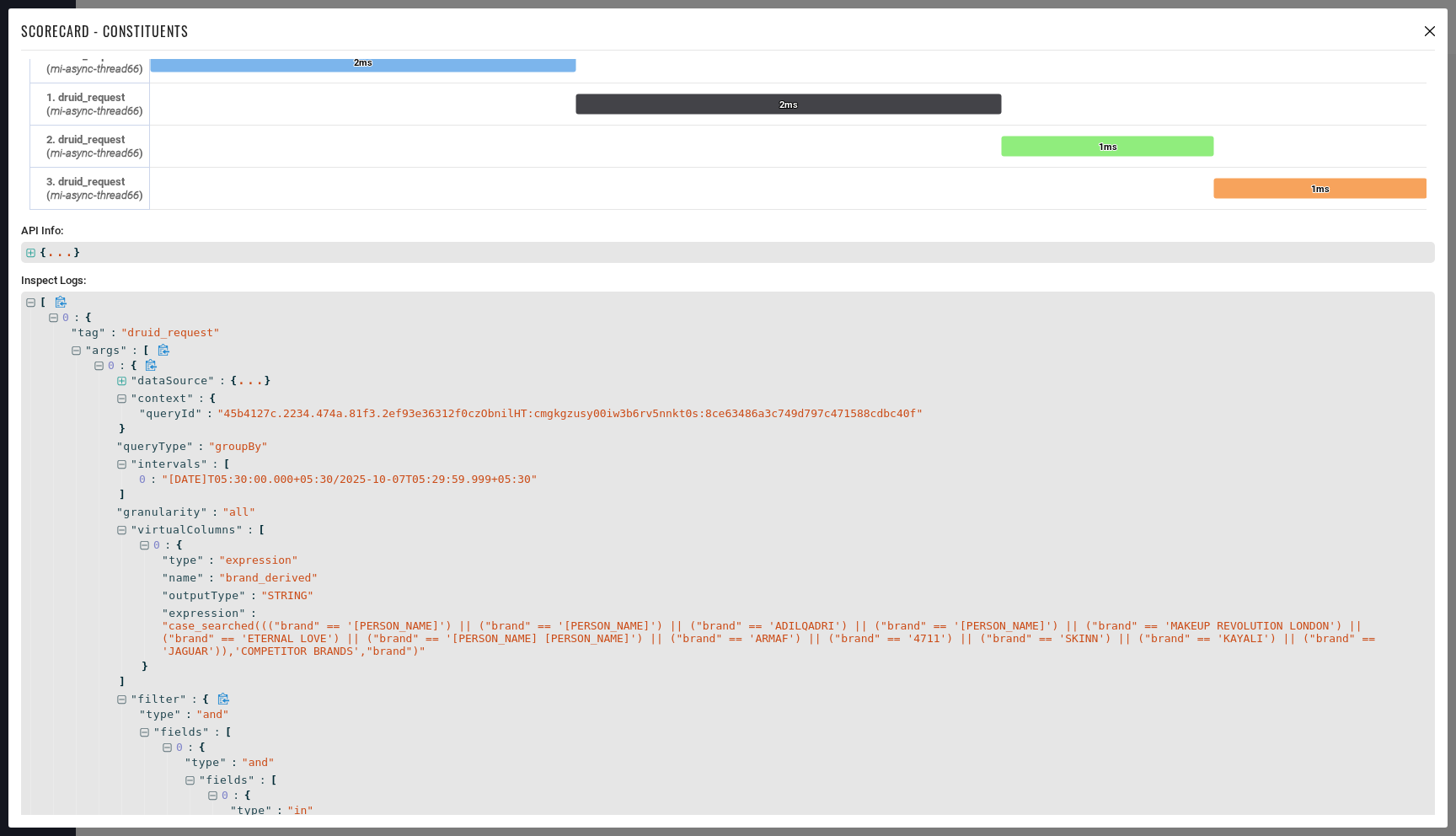
scroll to position [0, 0]
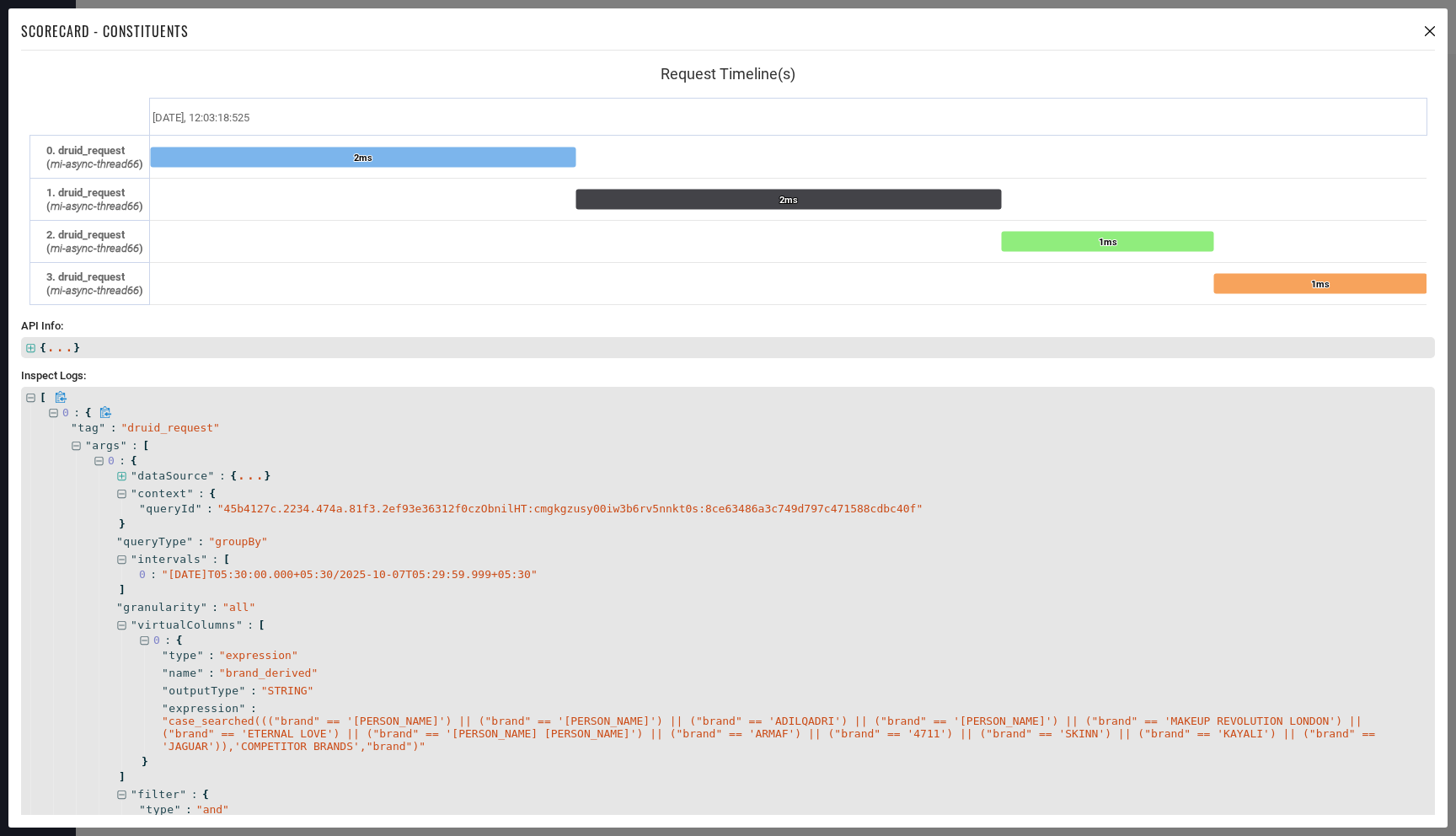
click at [109, 413] on icon at bounding box center [106, 411] width 11 height 12
click at [230, 603] on span "" all "" at bounding box center [239, 607] width 33 height 12
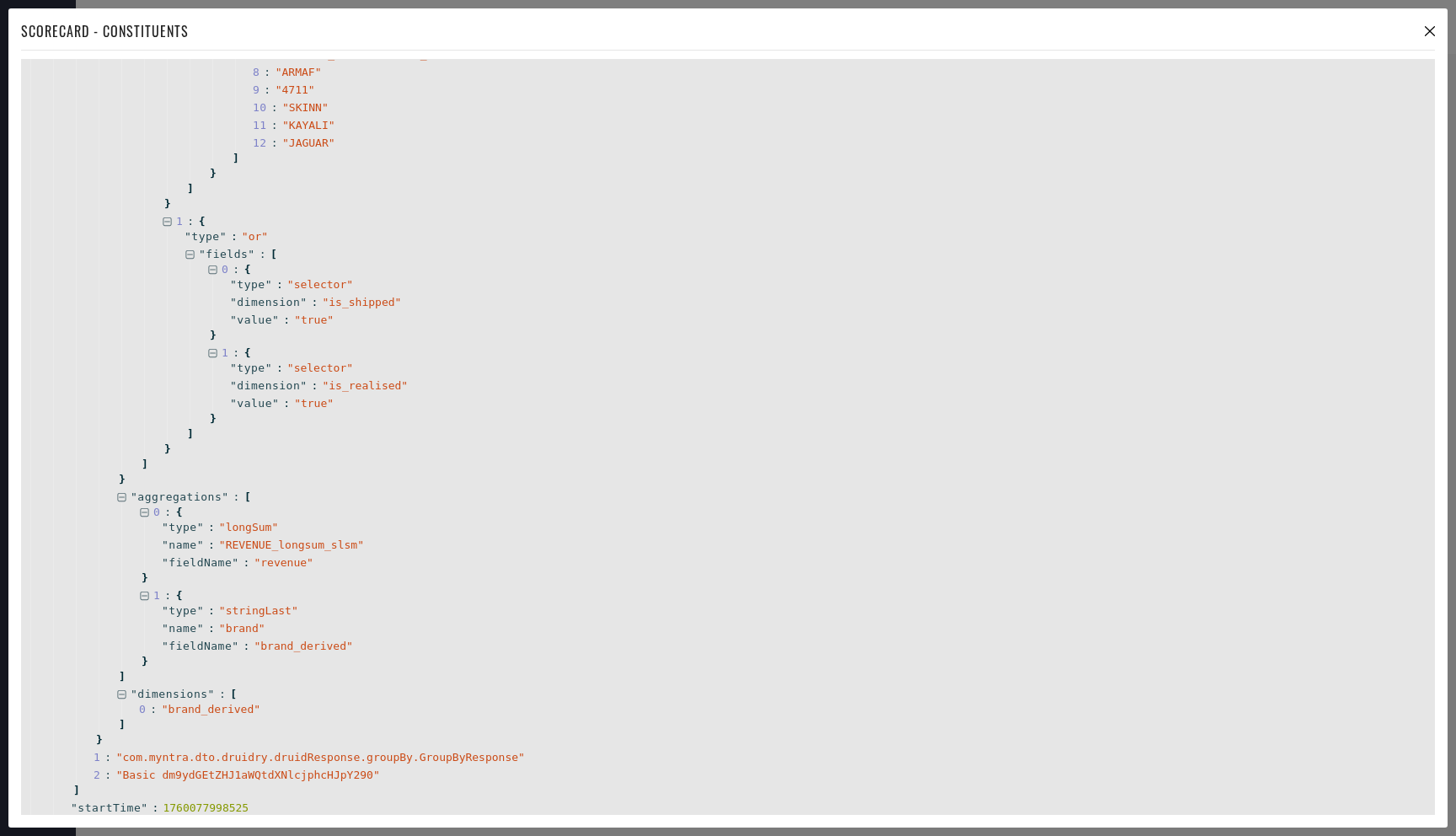
scroll to position [1173, 0]
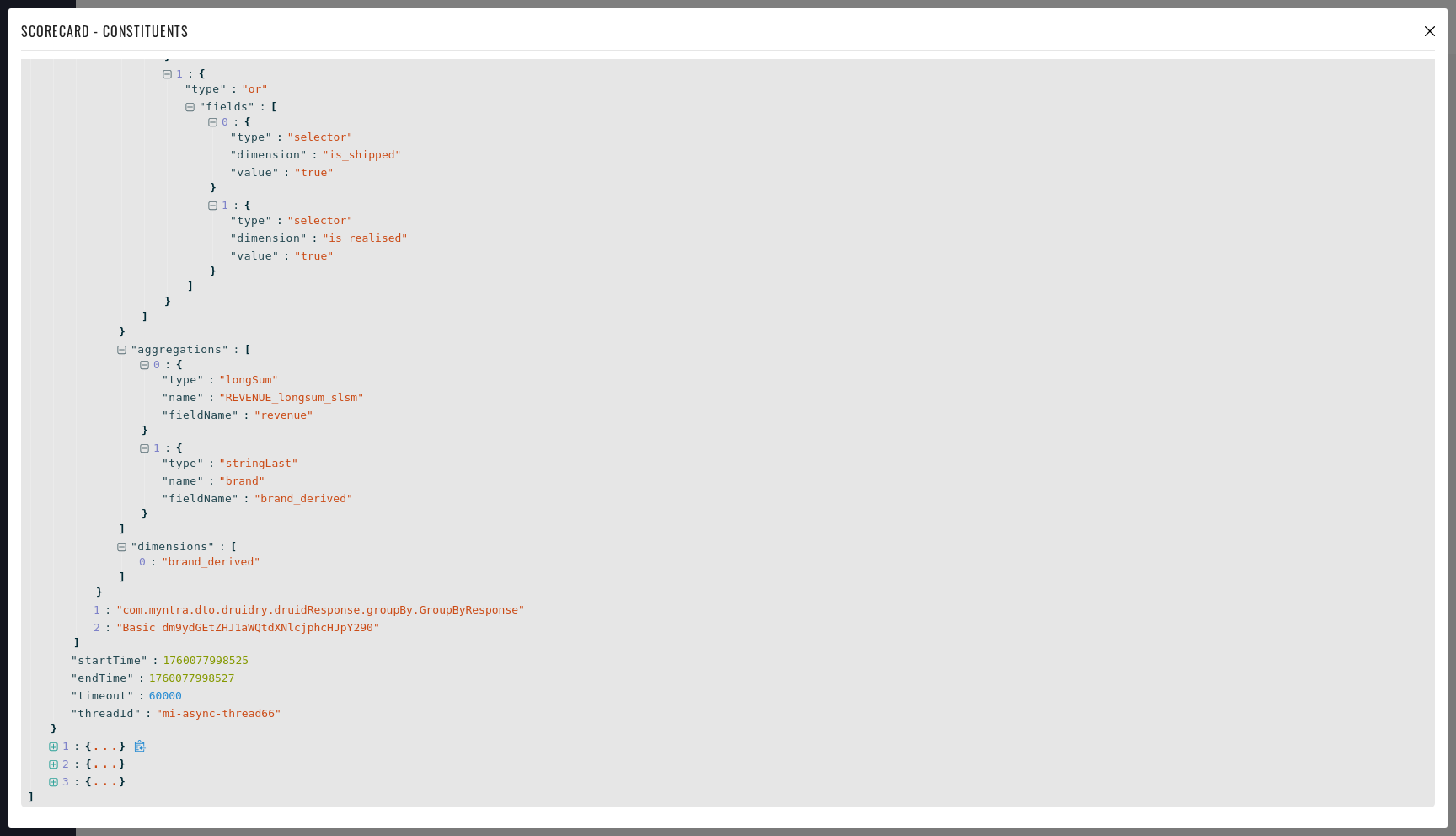
click at [58, 745] on icon at bounding box center [53, 746] width 8 height 8
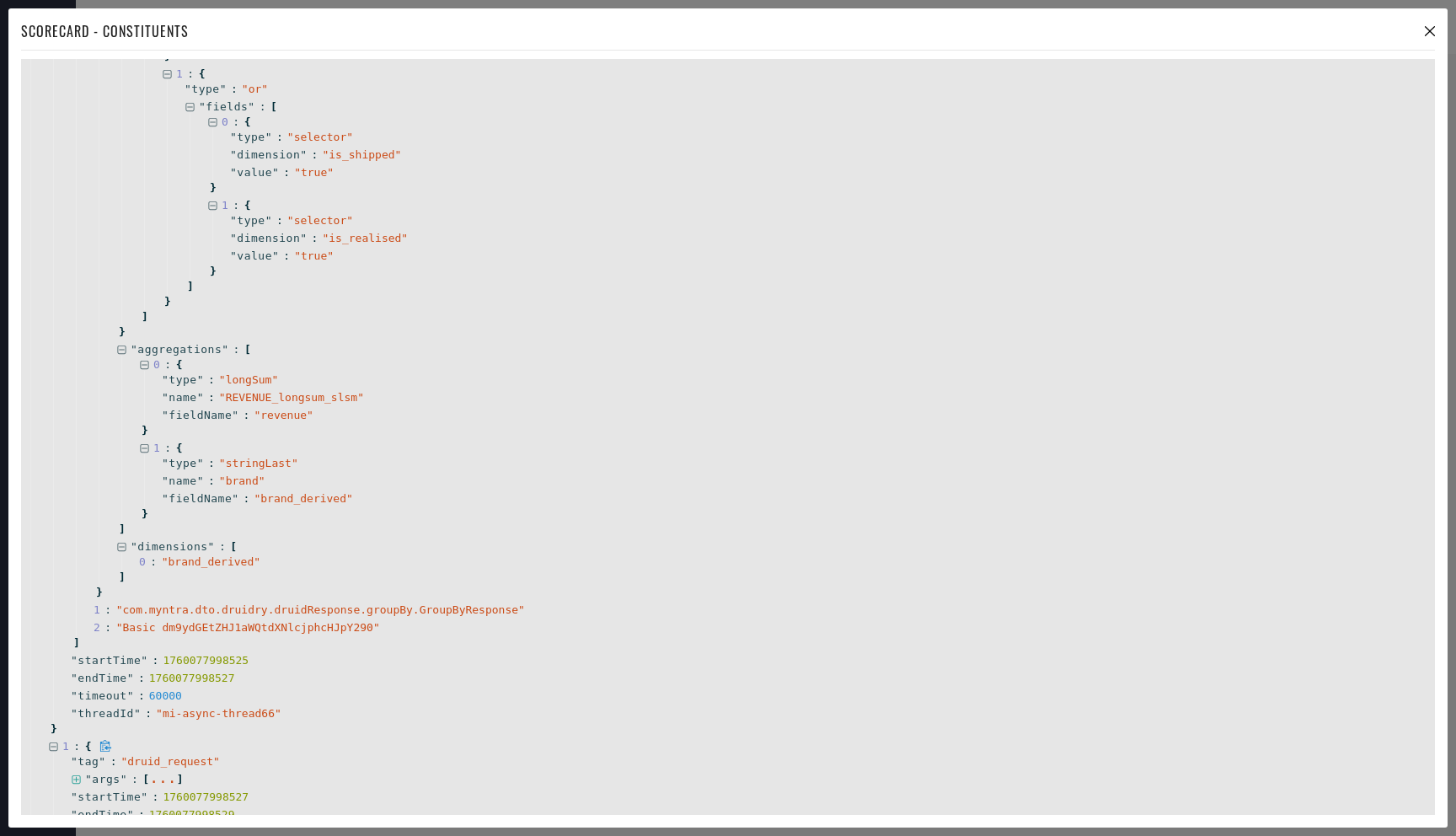
scroll to position [1292, 0]
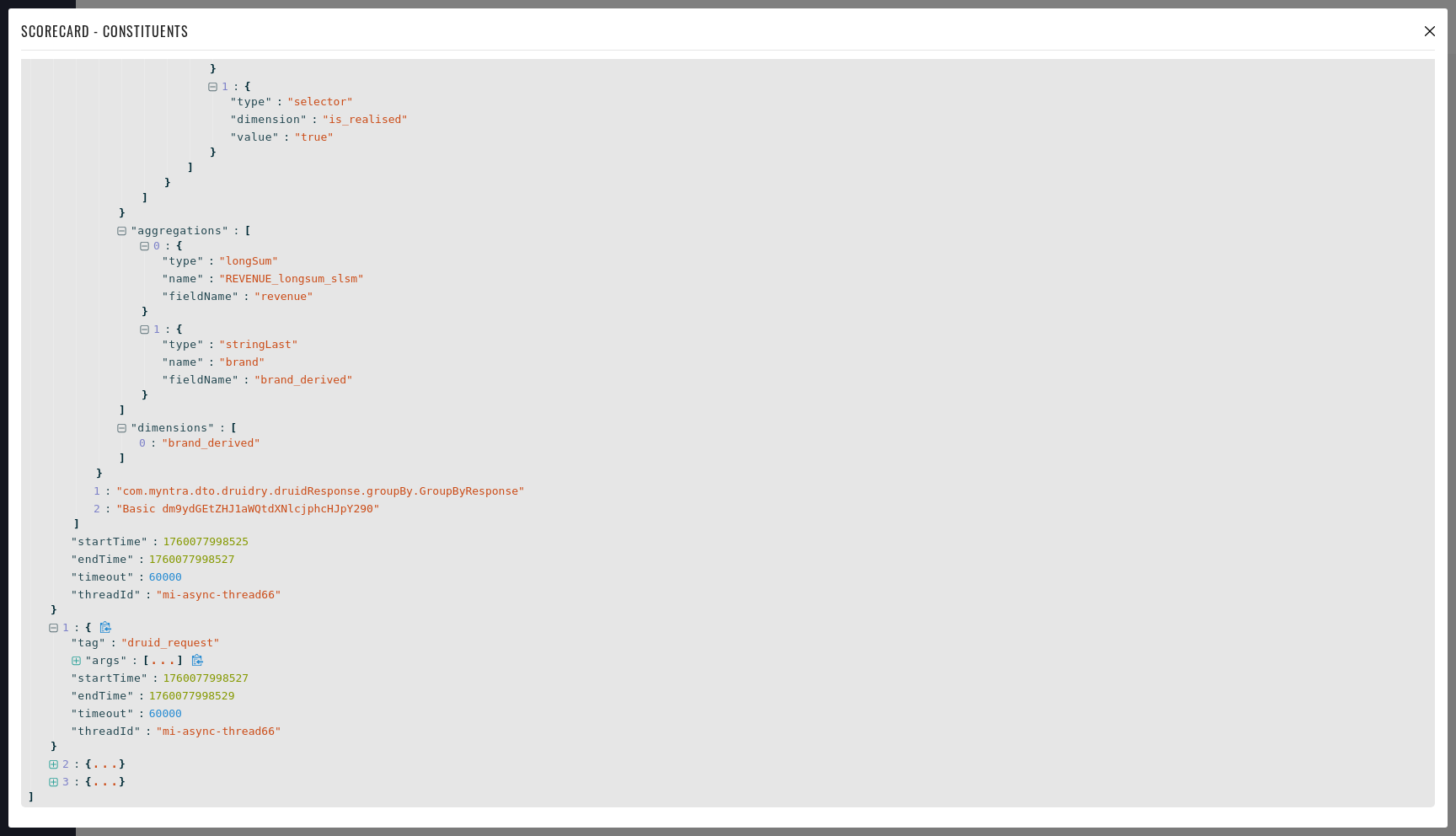
click at [76, 660] on icon at bounding box center [76, 661] width 11 height 11
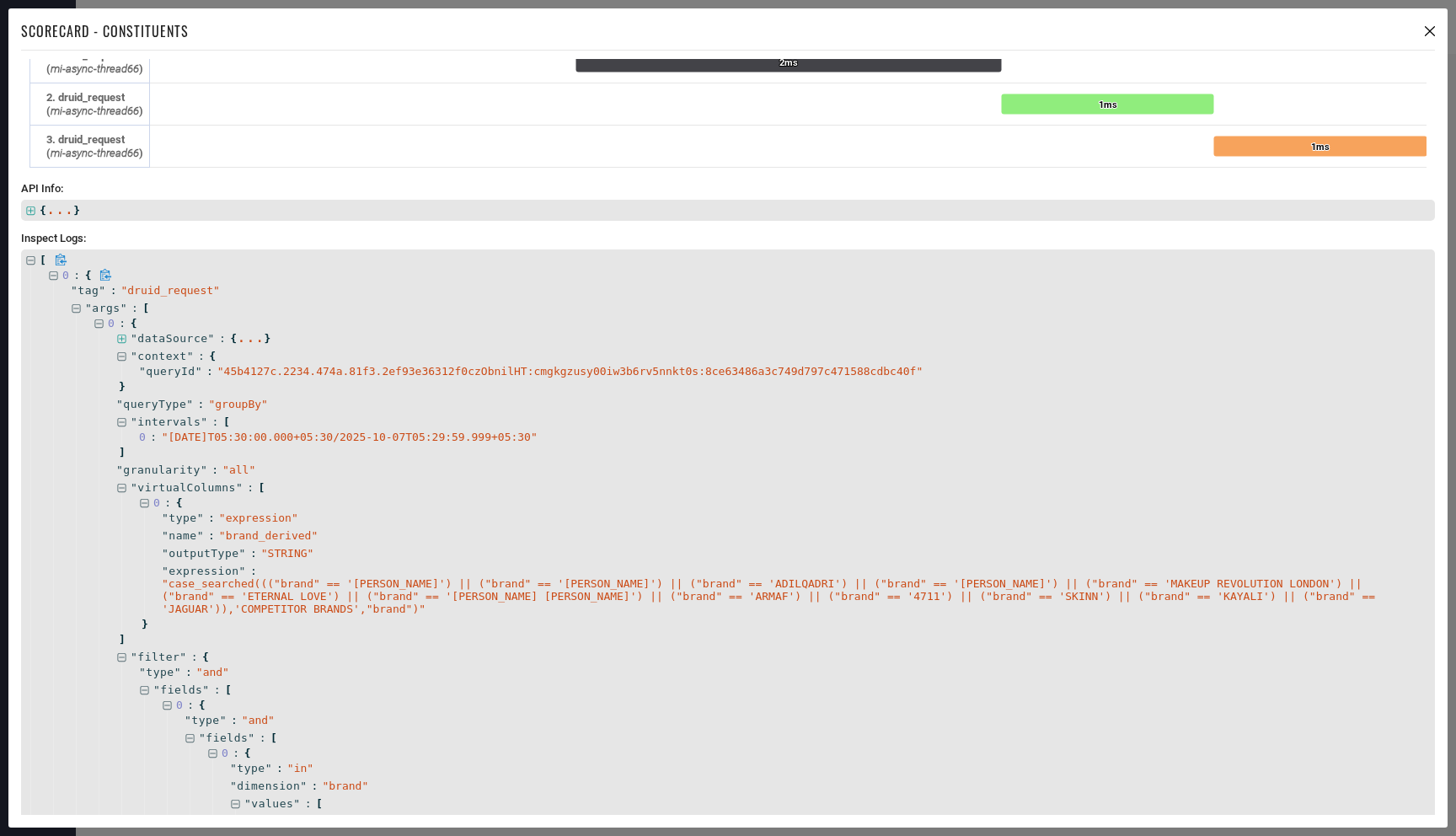
scroll to position [183, 0]
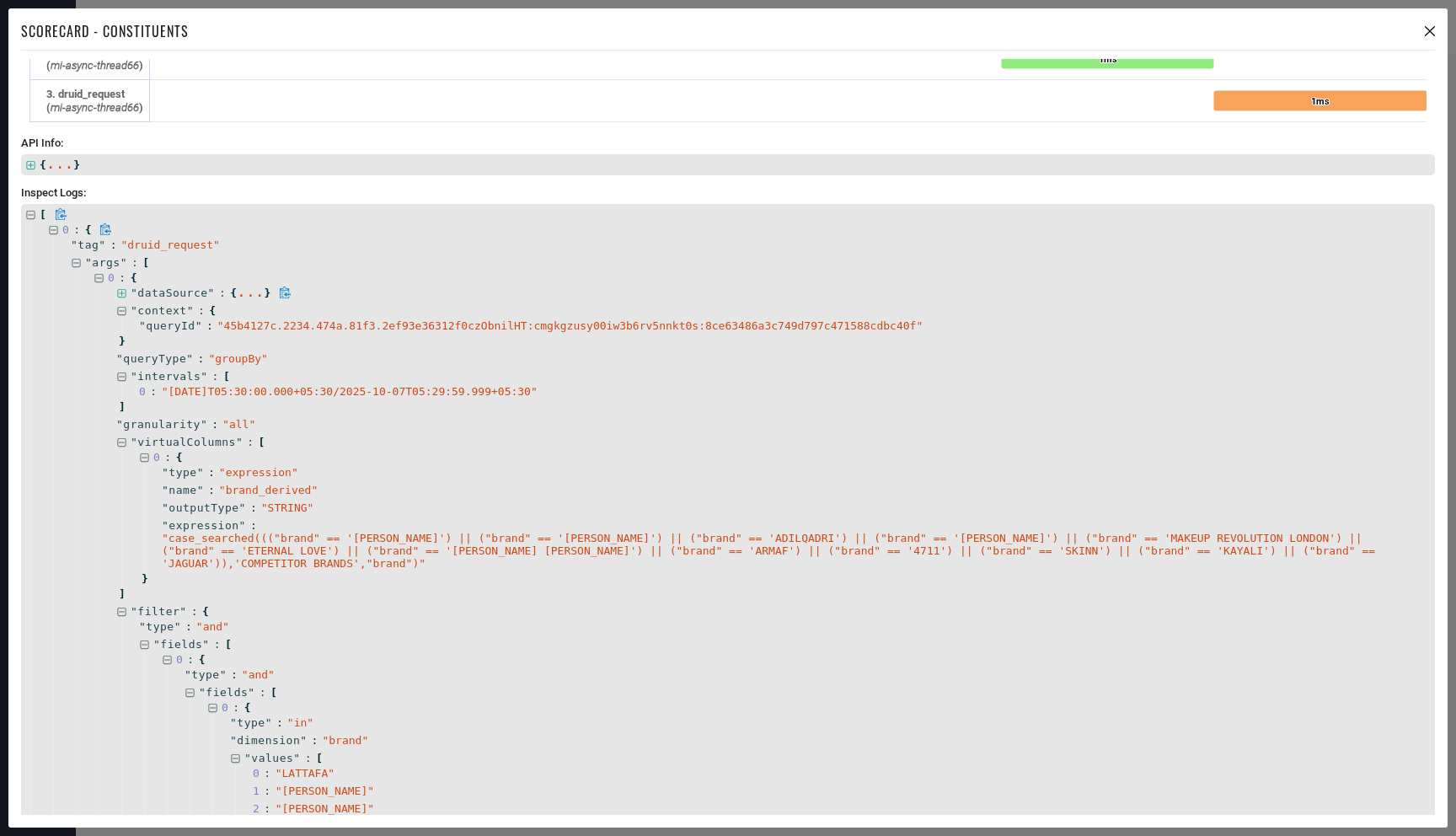
click at [122, 291] on icon at bounding box center [121, 293] width 8 height 8
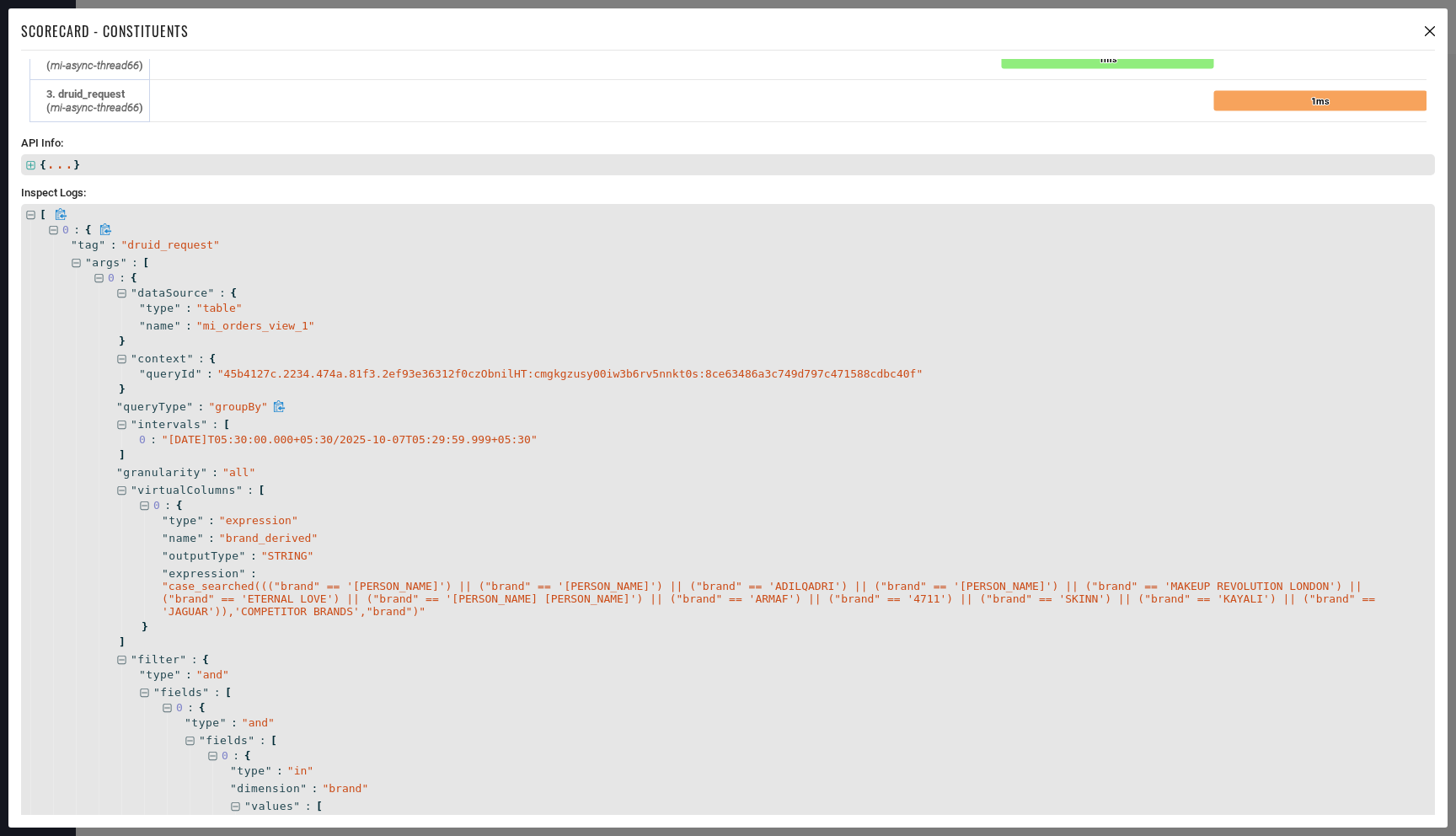
scroll to position [1406, 0]
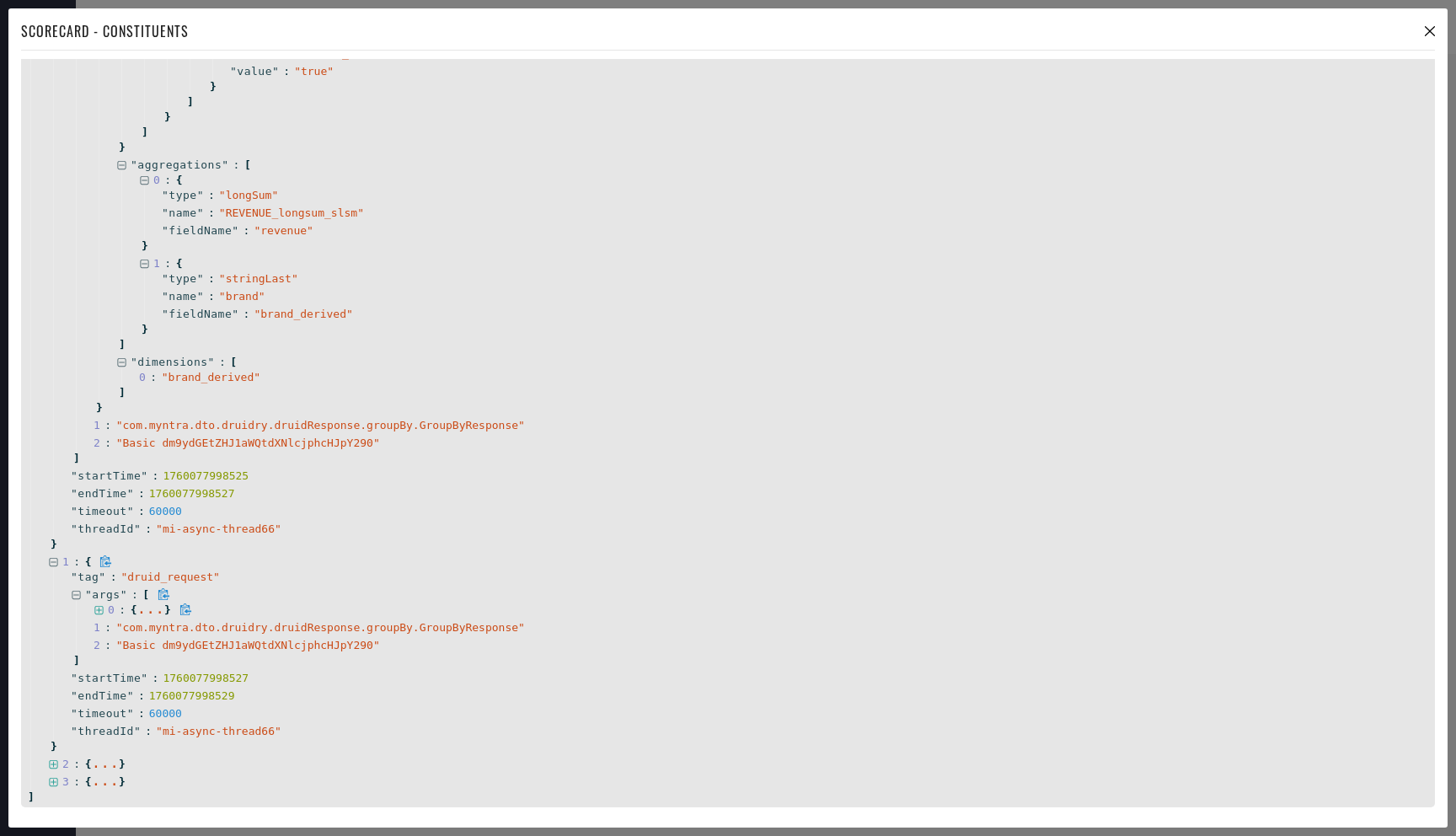
click at [101, 610] on icon at bounding box center [98, 610] width 8 height 8
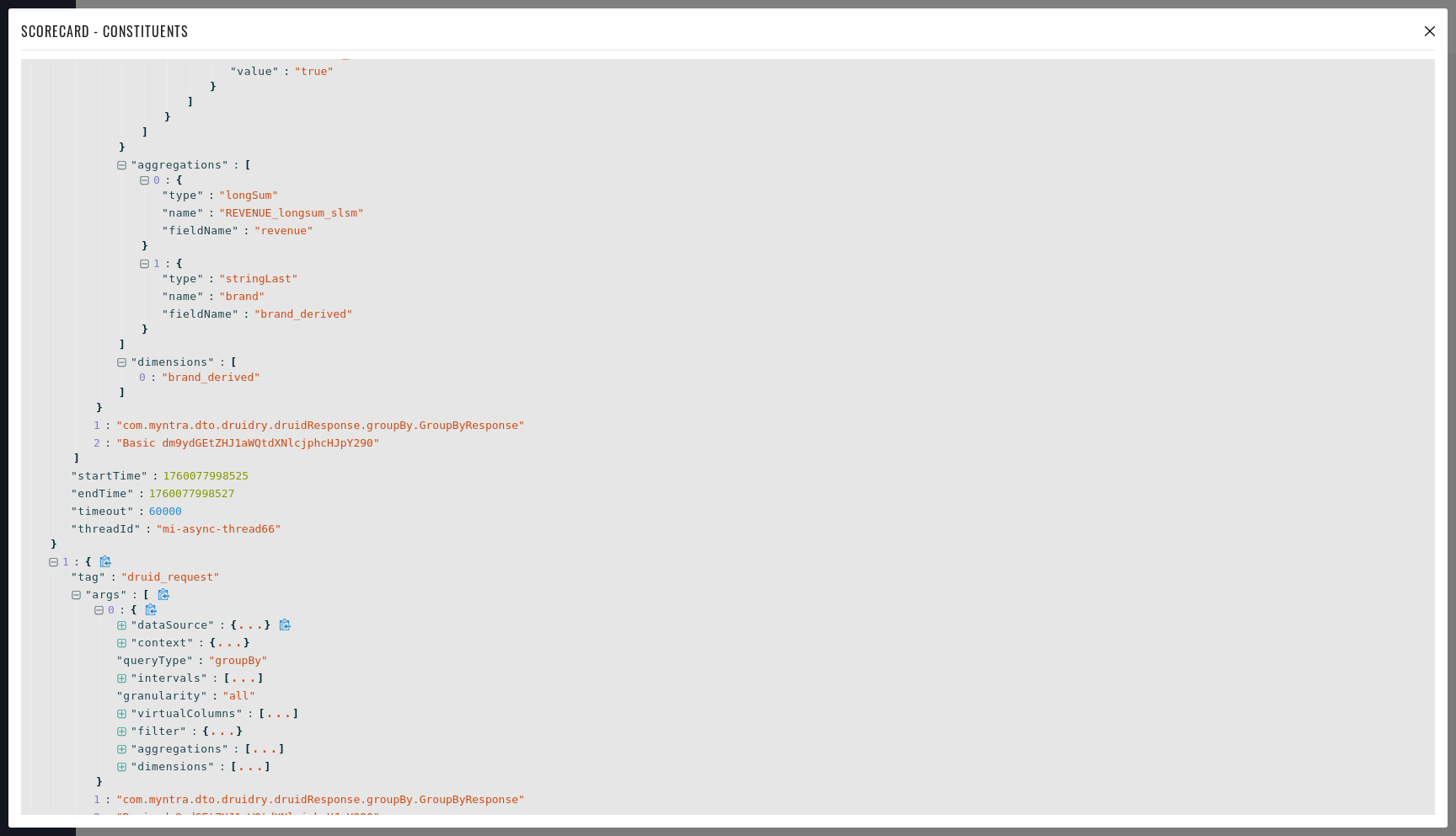
click at [121, 625] on icon at bounding box center [121, 625] width 8 height 8
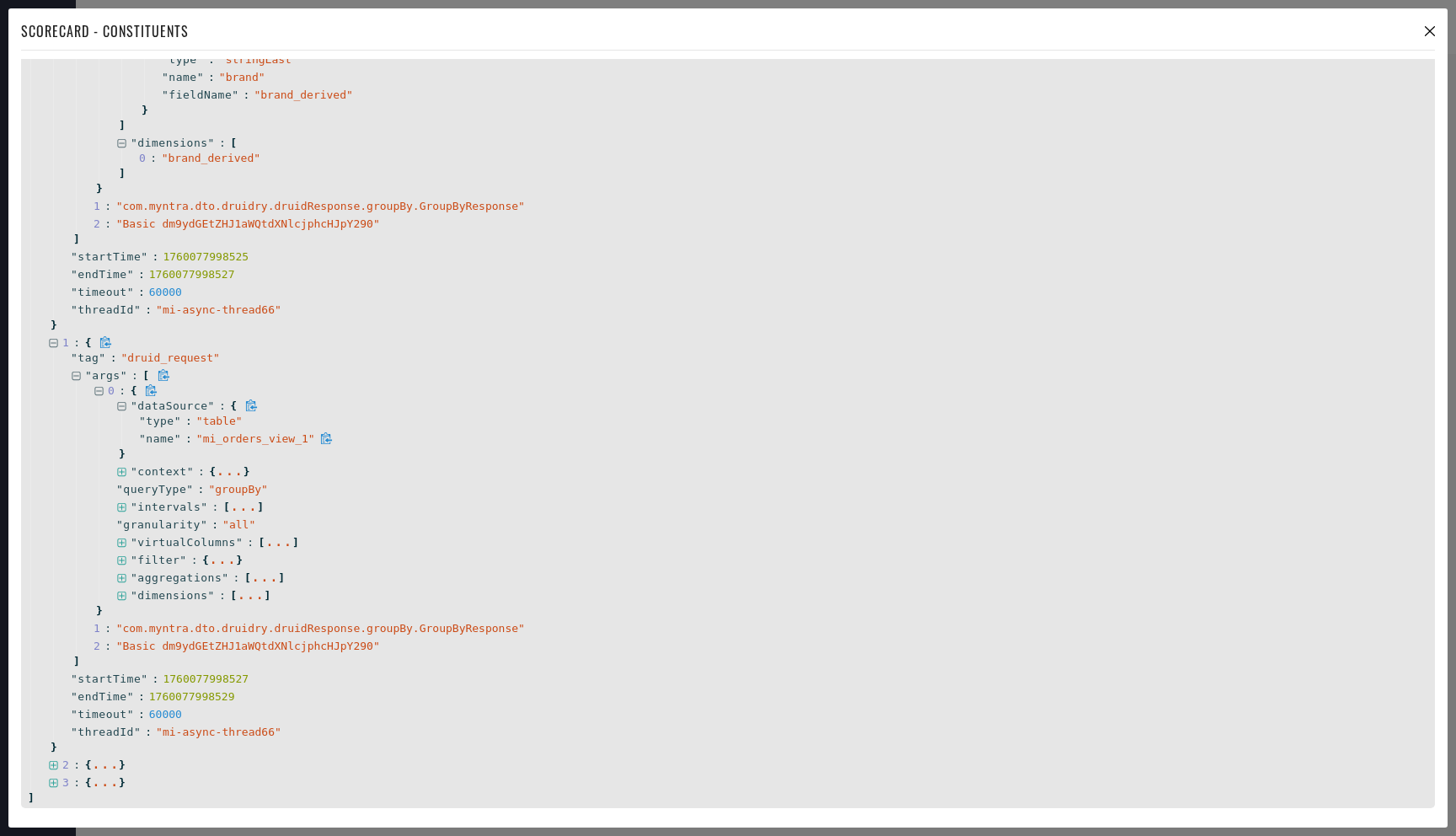
scroll to position [1626, 0]
click at [120, 469] on icon at bounding box center [122, 472] width 11 height 11
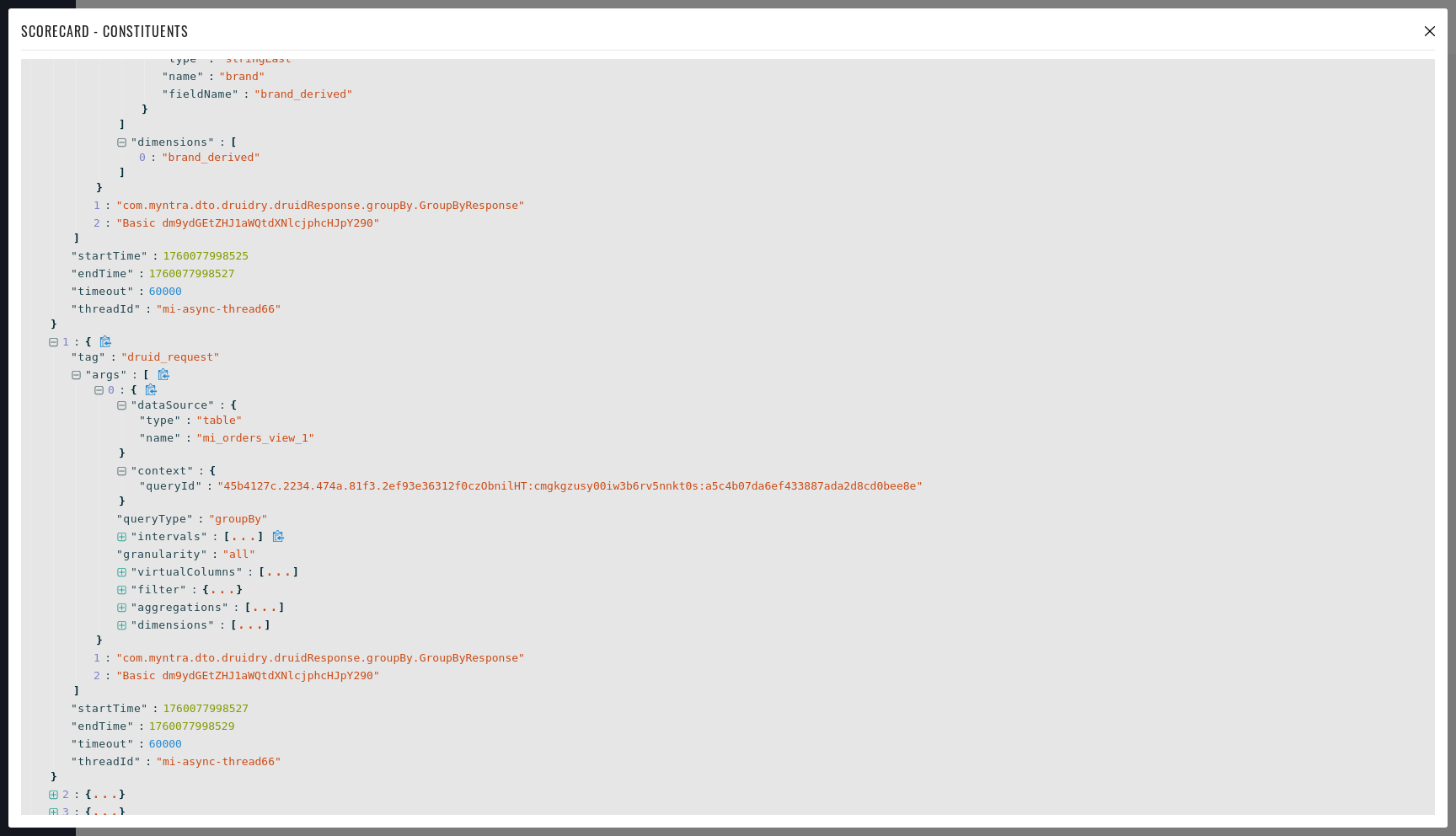
click at [123, 535] on icon at bounding box center [122, 538] width 11 height 11
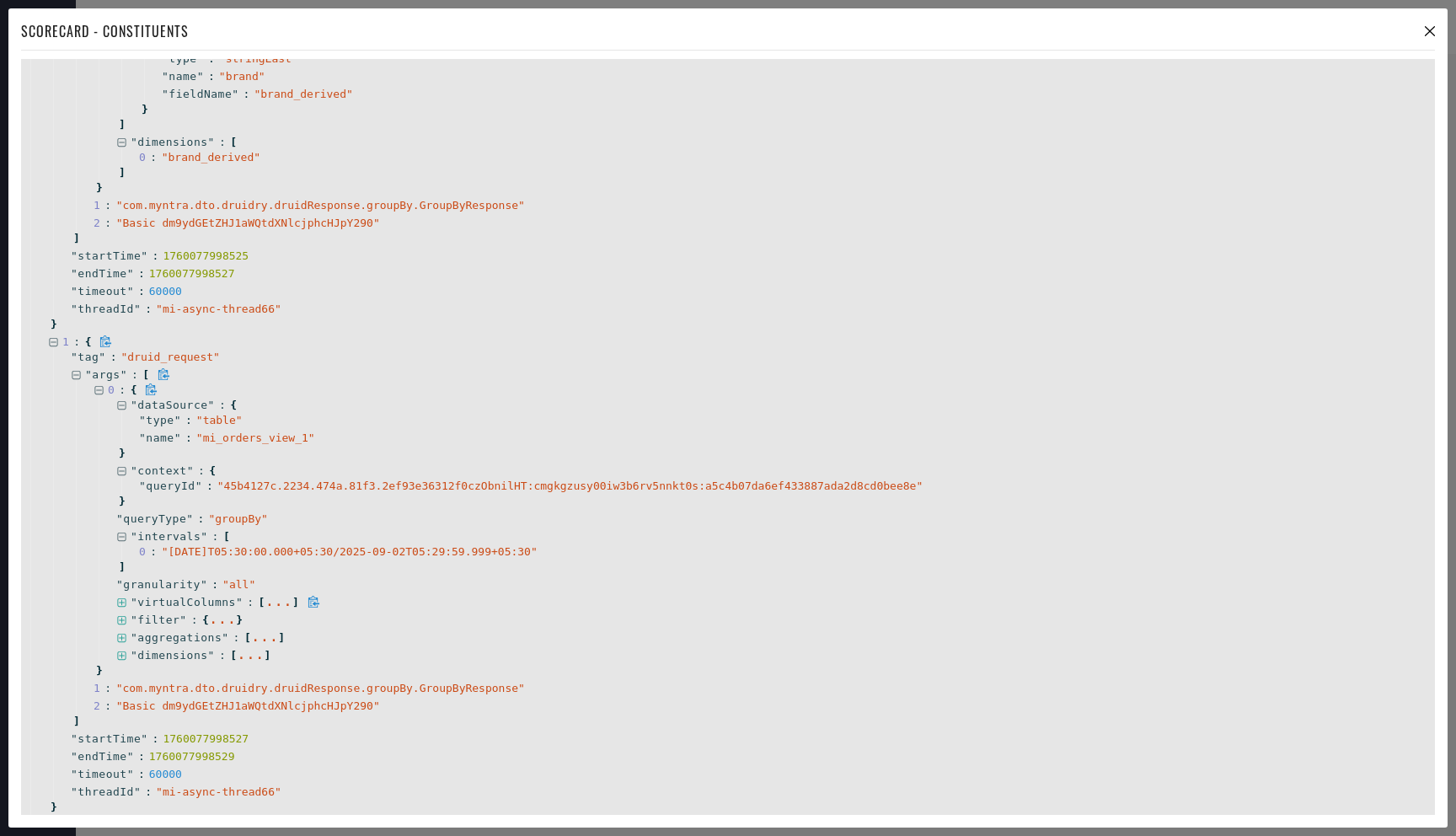
click at [123, 603] on icon at bounding box center [122, 603] width 11 height 11
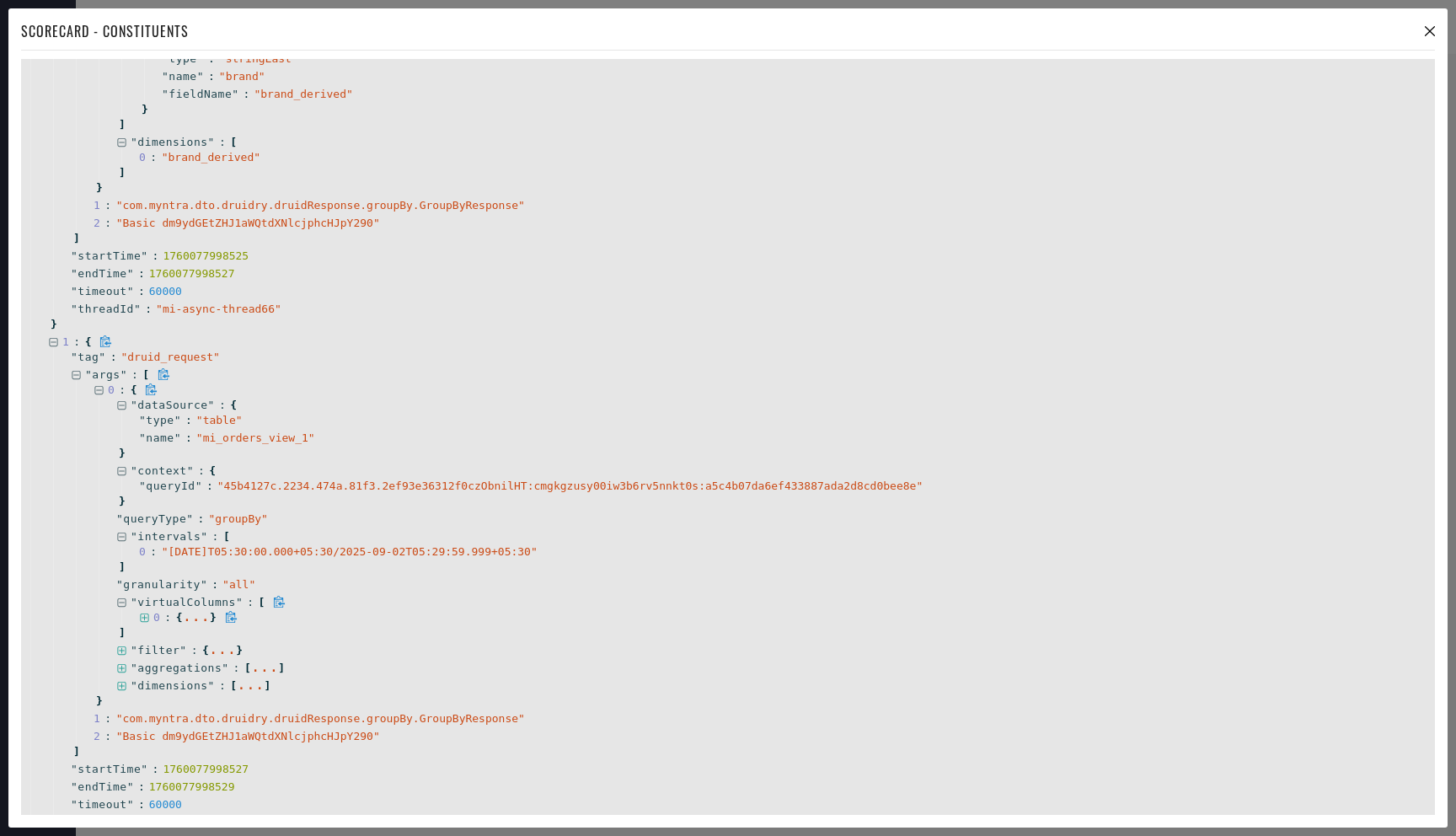
click at [145, 616] on icon at bounding box center [143, 617] width 8 height 8
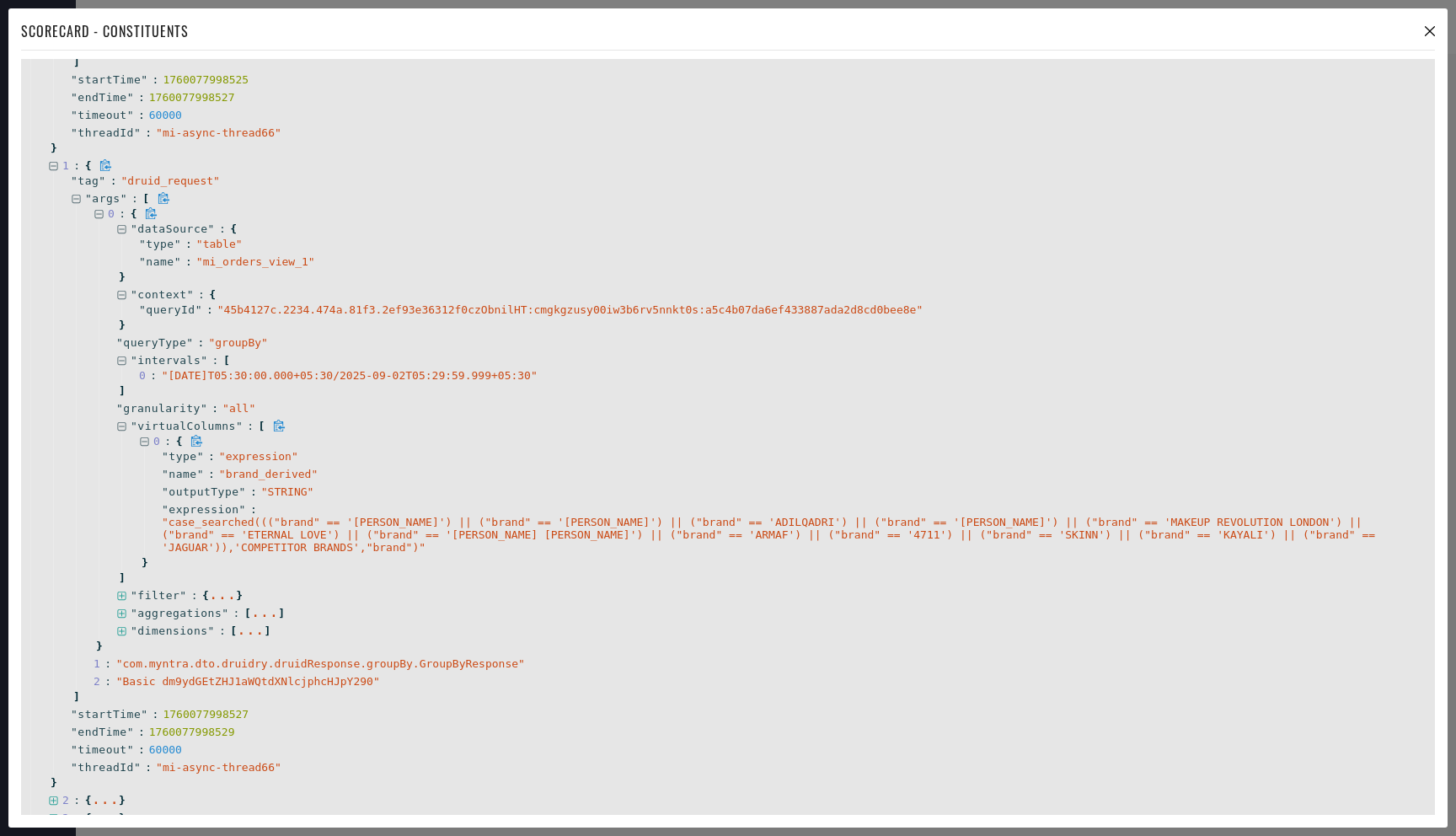
scroll to position [1838, 0]
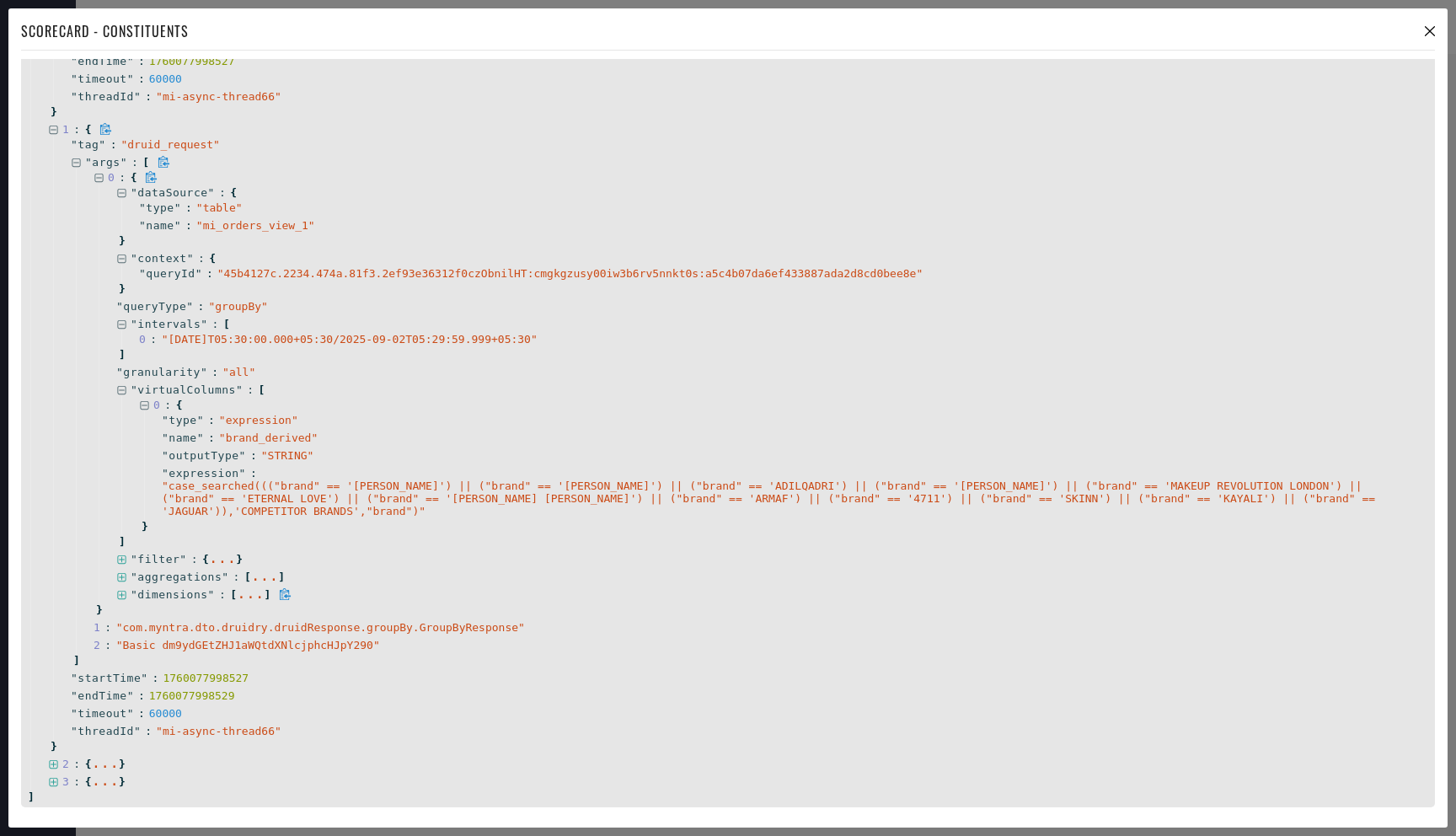
click at [124, 593] on icon at bounding box center [122, 595] width 11 height 11
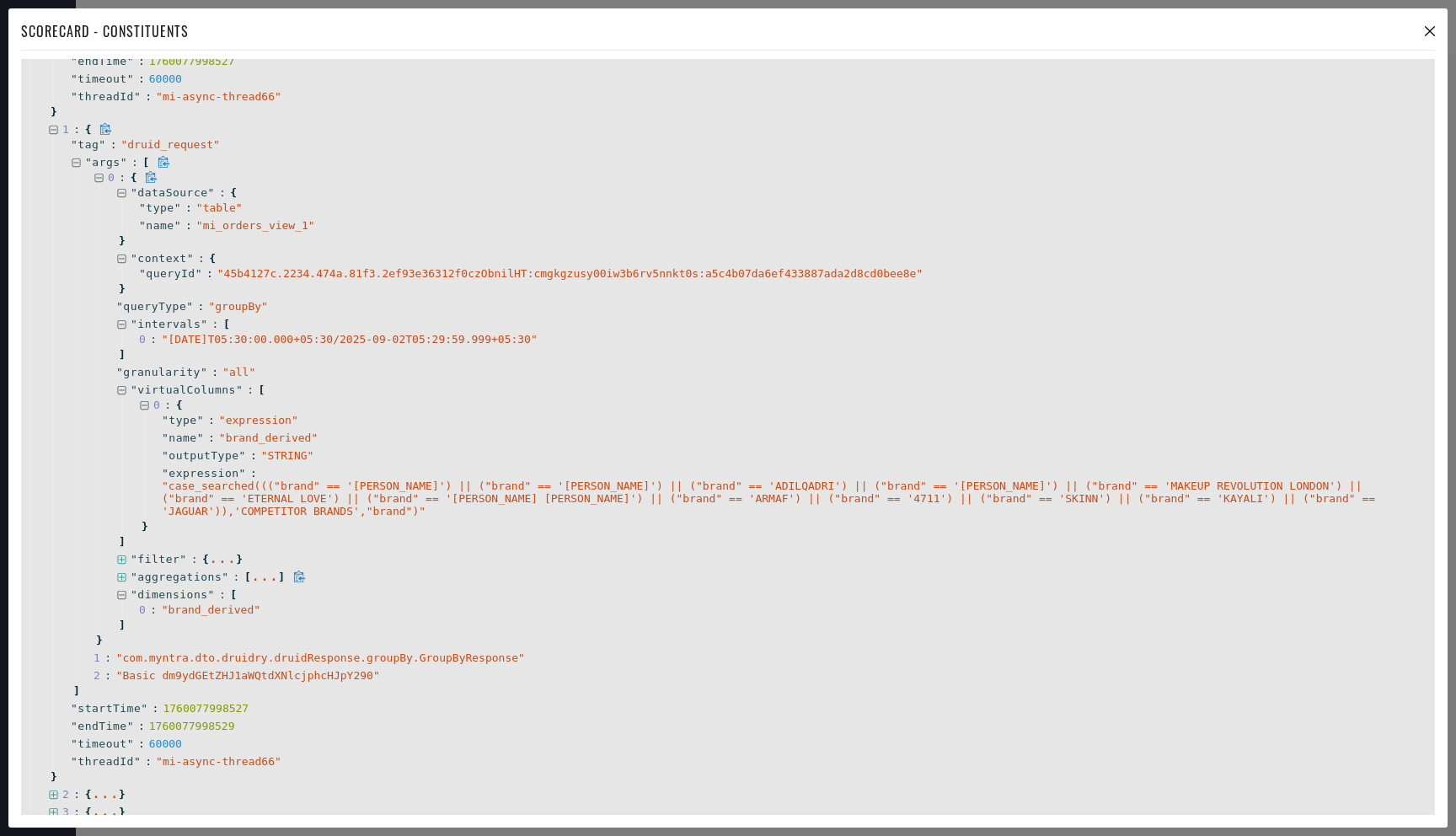
click at [126, 574] on icon at bounding box center [121, 577] width 8 height 8
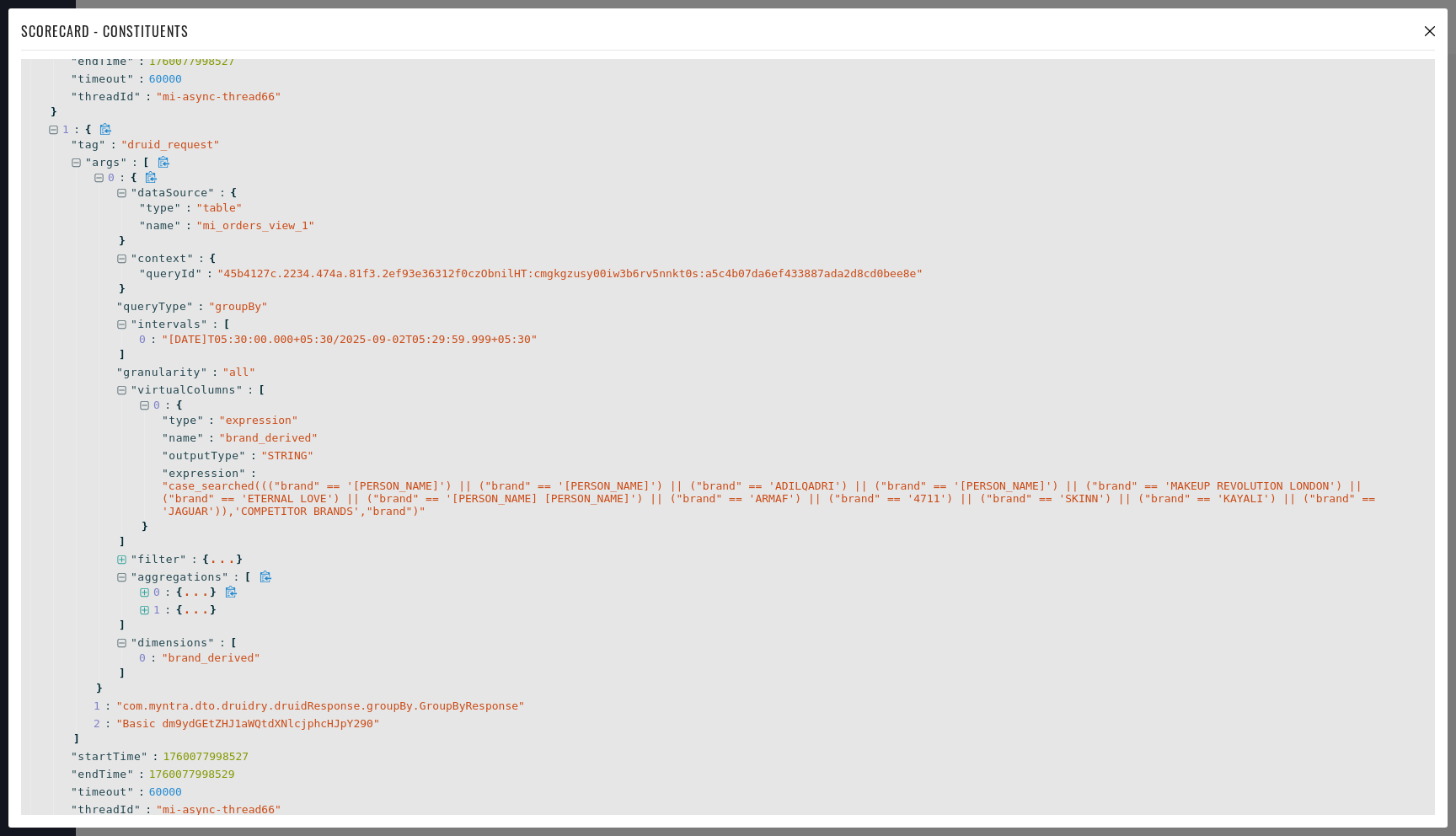
click at [145, 588] on icon at bounding box center [143, 592] width 8 height 8
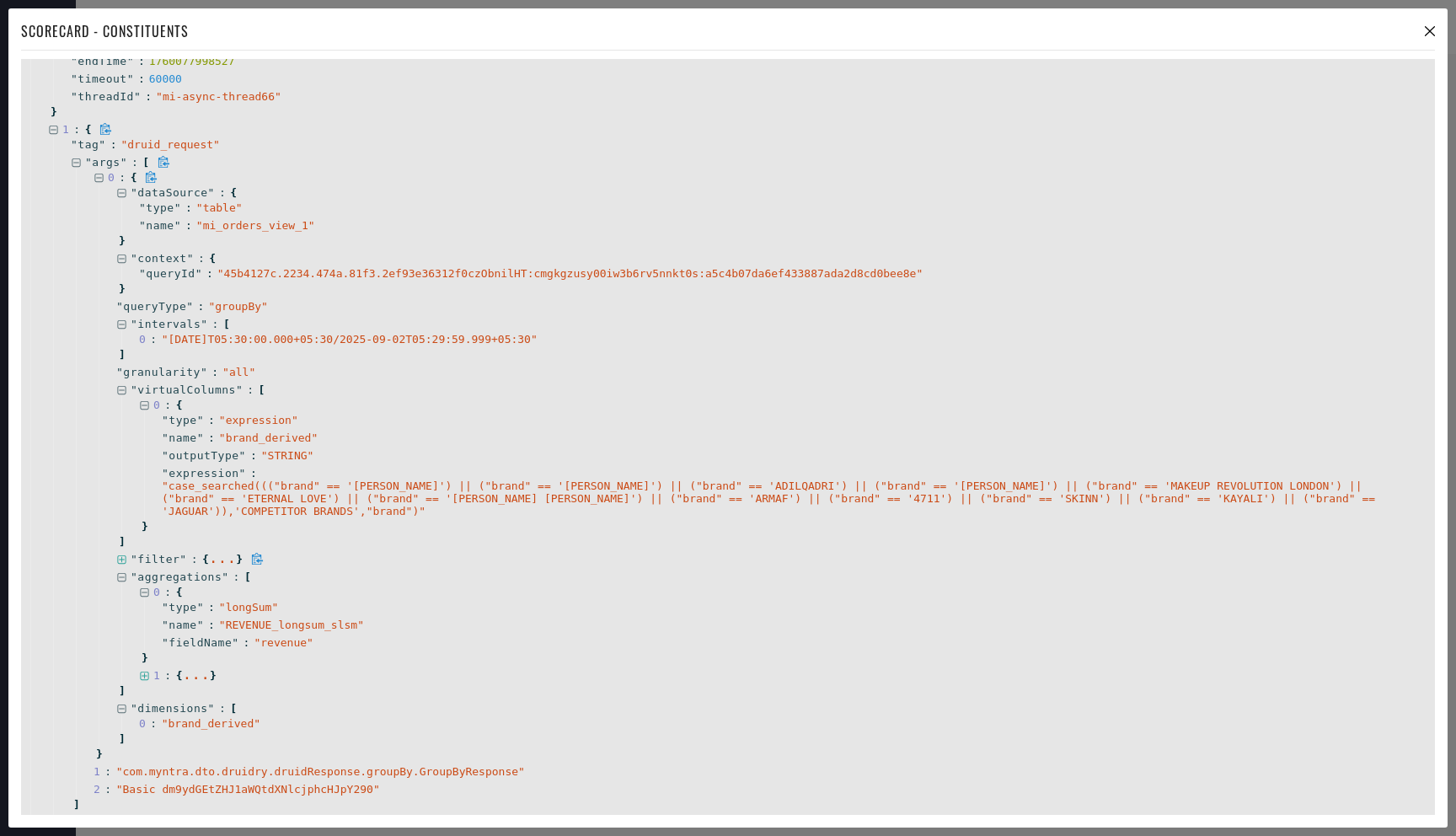
click at [125, 555] on icon at bounding box center [122, 560] width 11 height 11
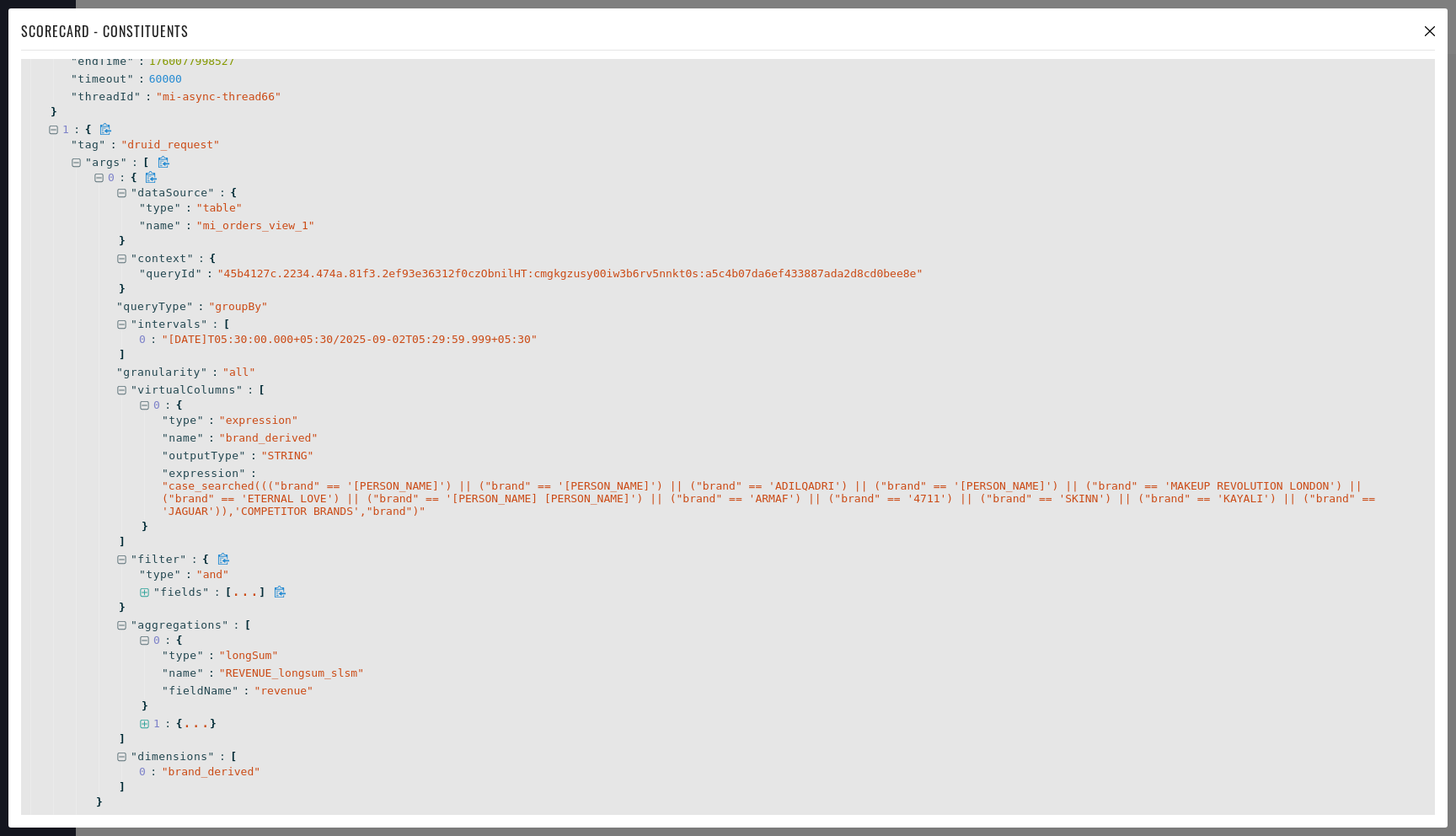
click at [147, 592] on icon at bounding box center [143, 592] width 8 height 8
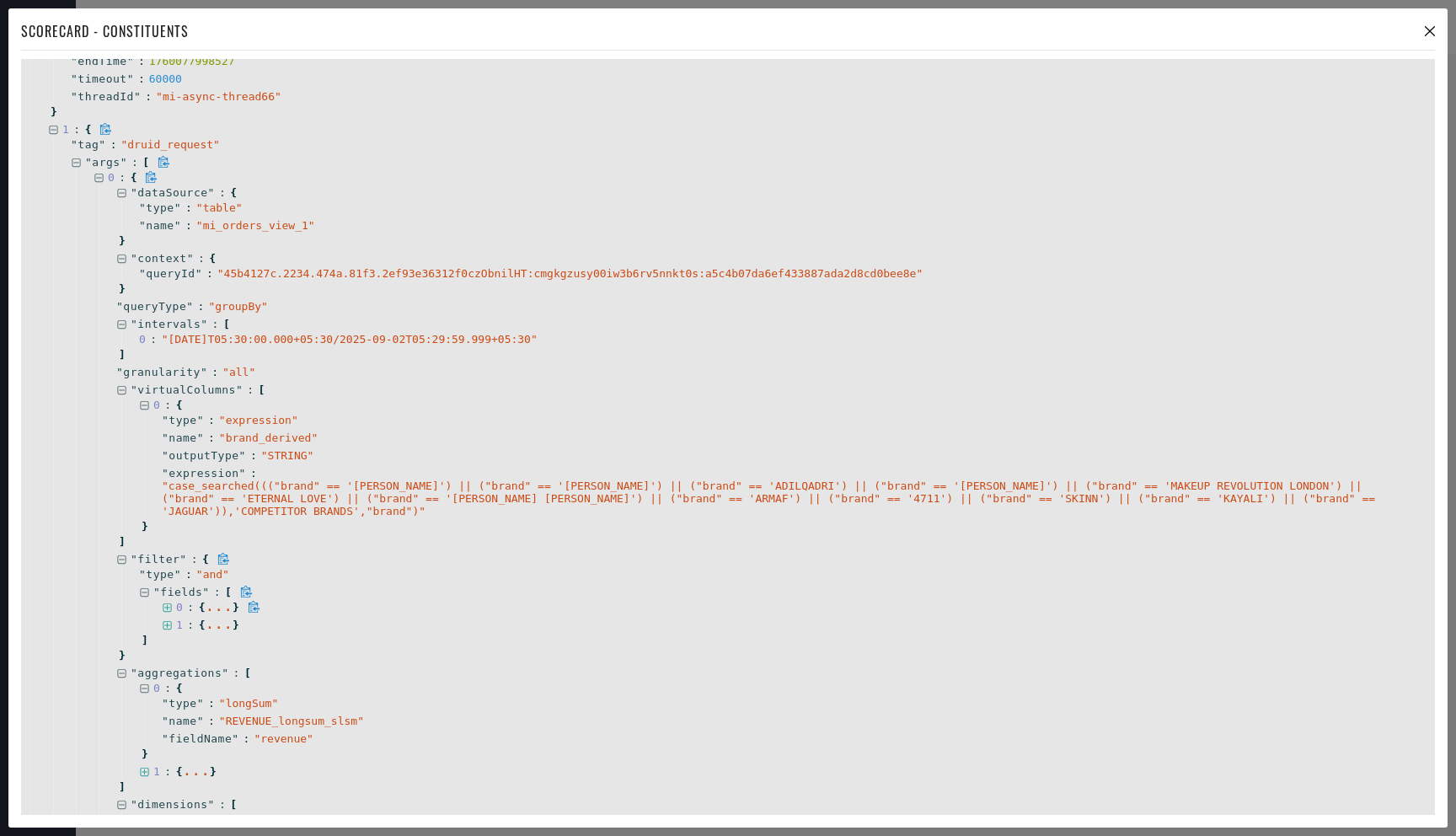
click at [164, 608] on icon at bounding box center [167, 609] width 11 height 11
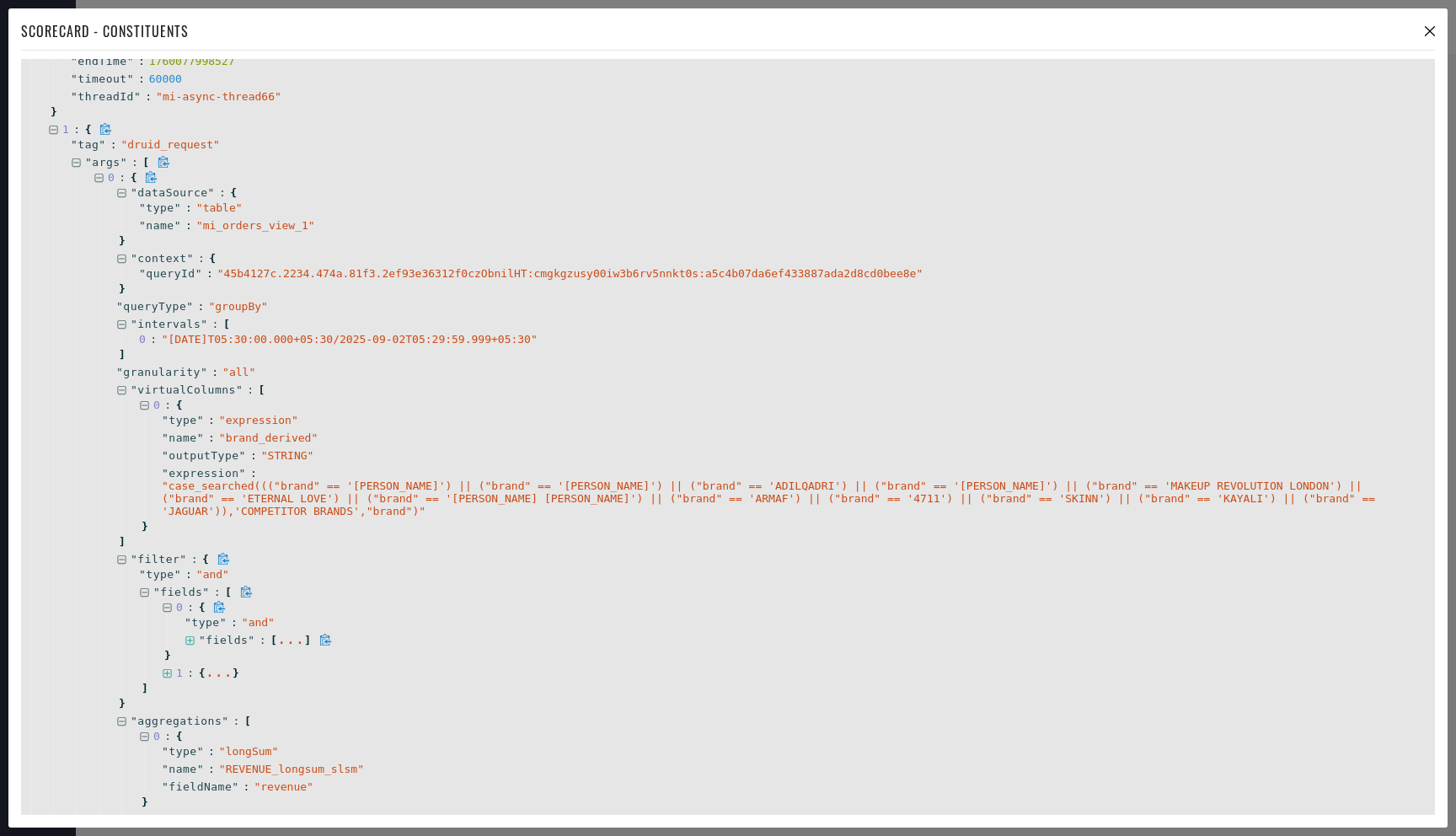
click at [193, 642] on icon at bounding box center [189, 640] width 8 height 8
click at [209, 658] on icon at bounding box center [213, 657] width 11 height 11
click at [239, 708] on icon at bounding box center [236, 707] width 11 height 11
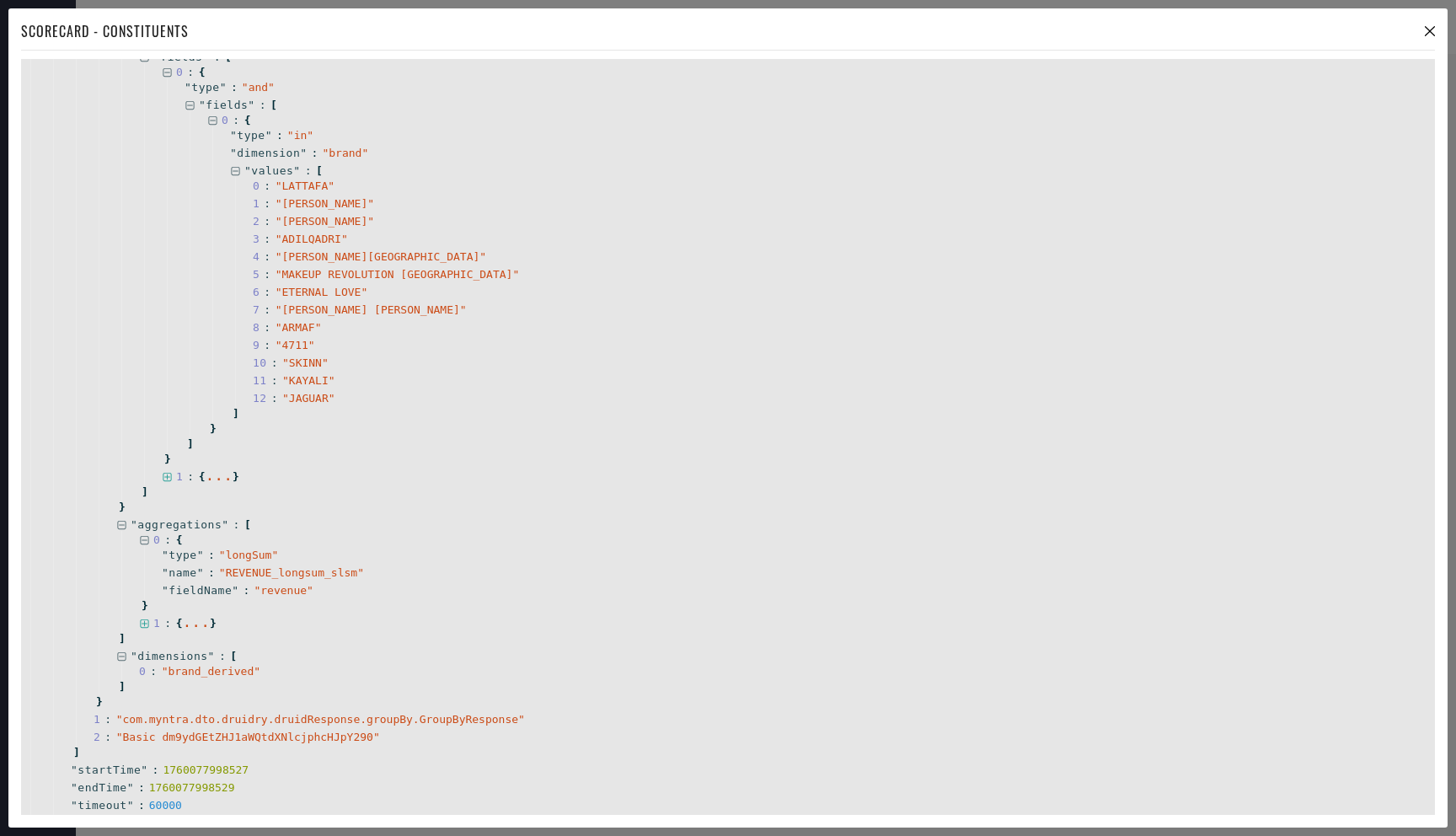
scroll to position [2465, 0]
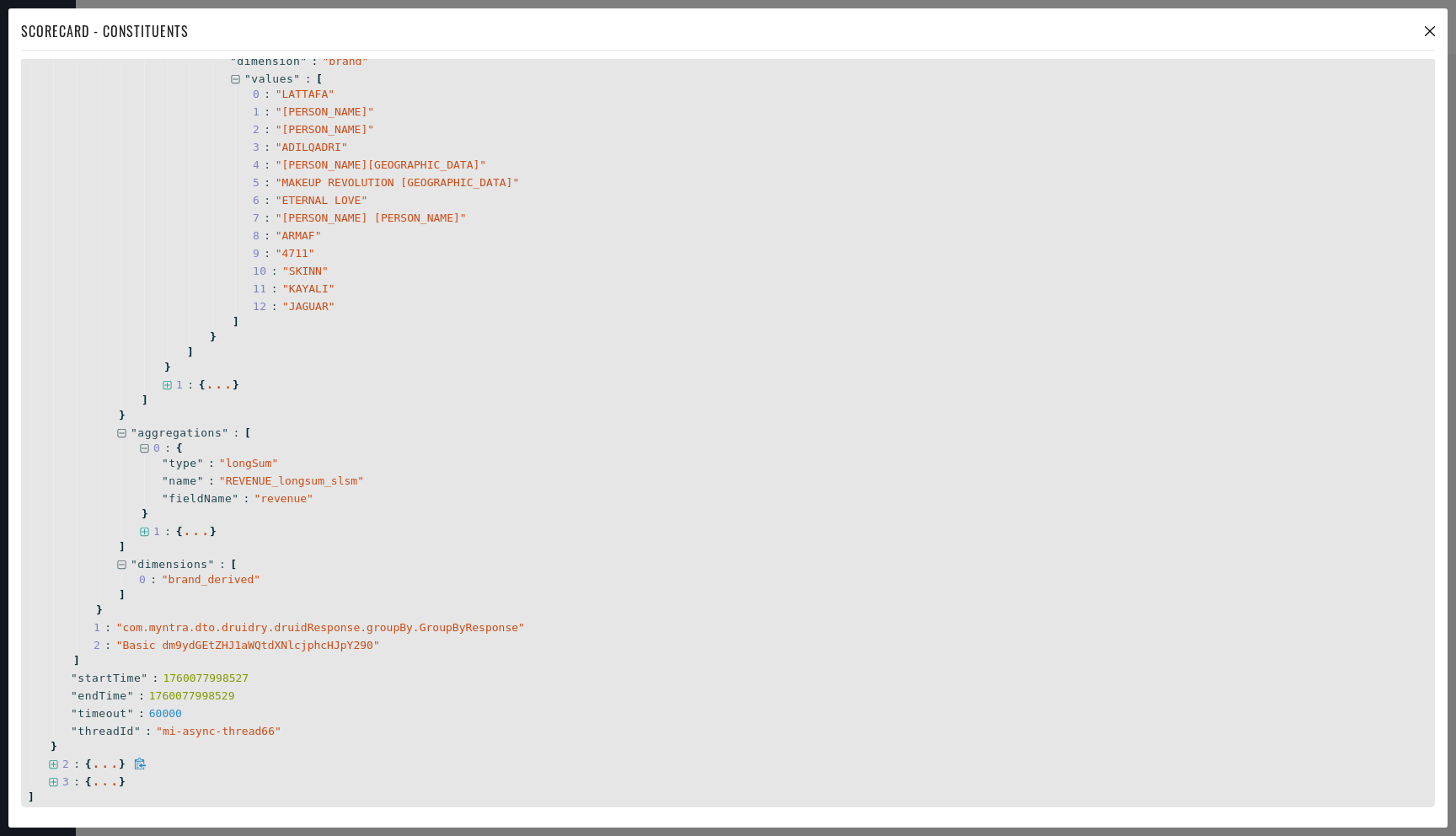
click at [53, 764] on icon at bounding box center [53, 764] width 8 height 8
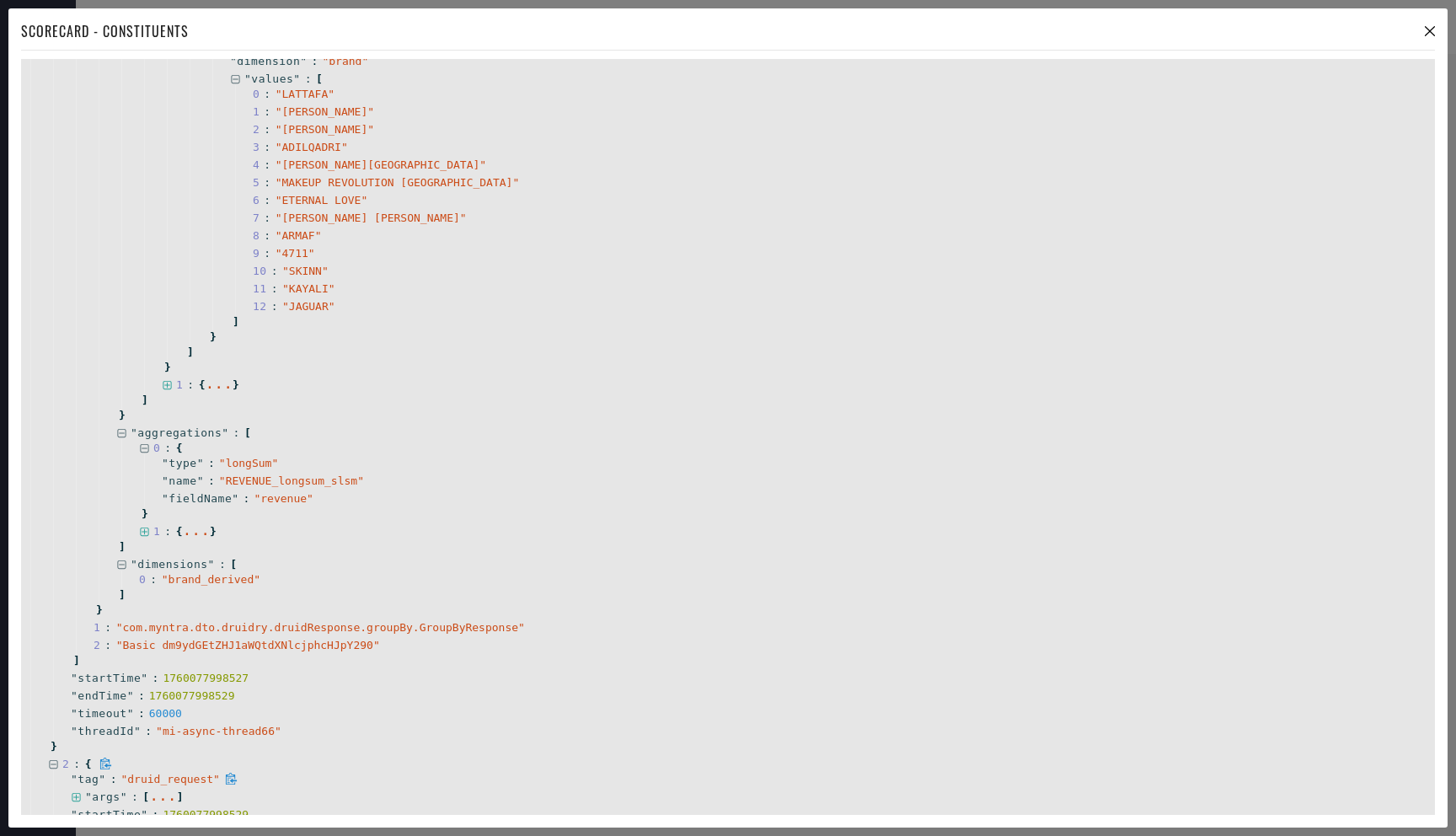
scroll to position [2583, 0]
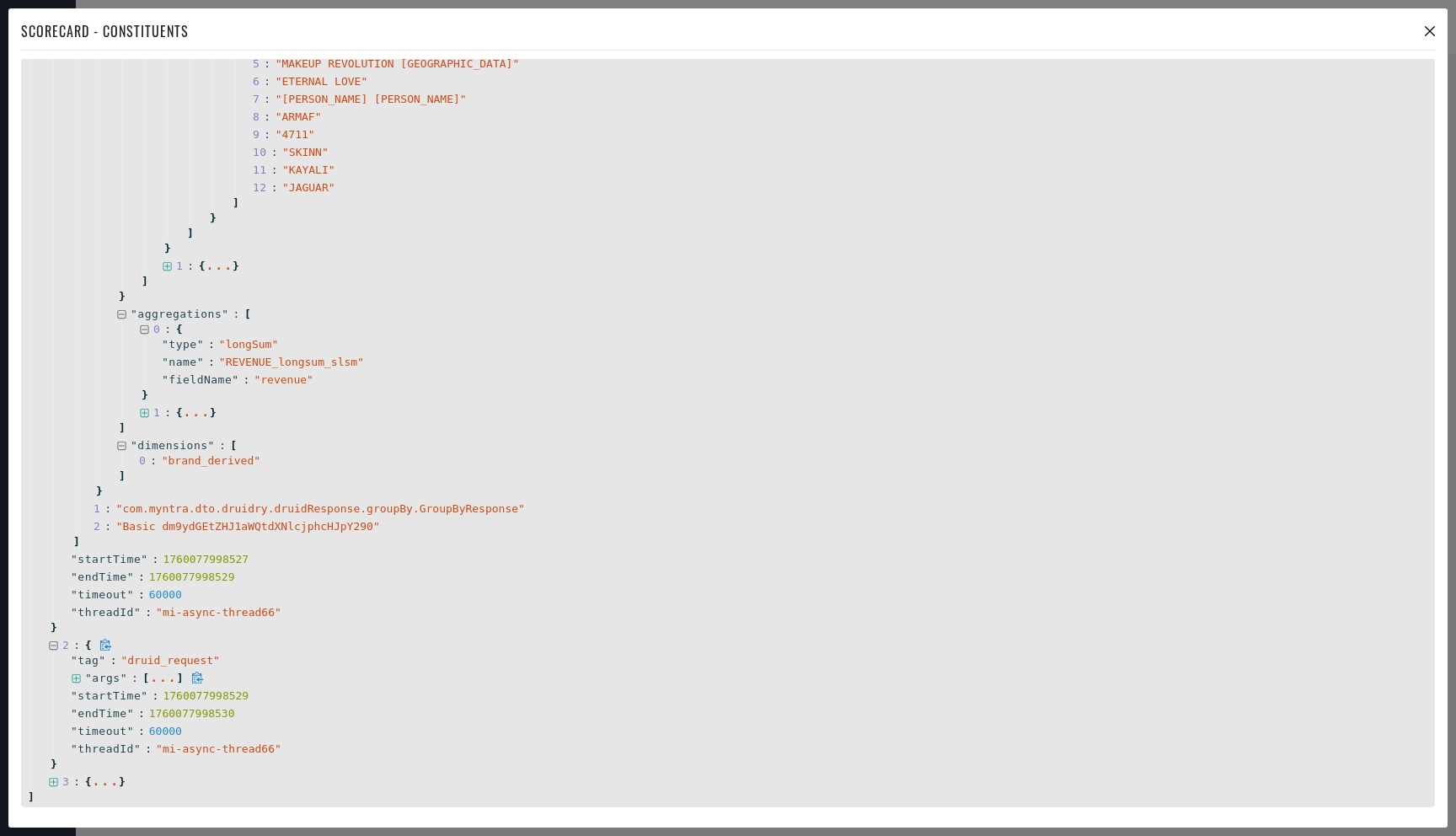
click at [75, 678] on icon at bounding box center [75, 678] width 8 height 8
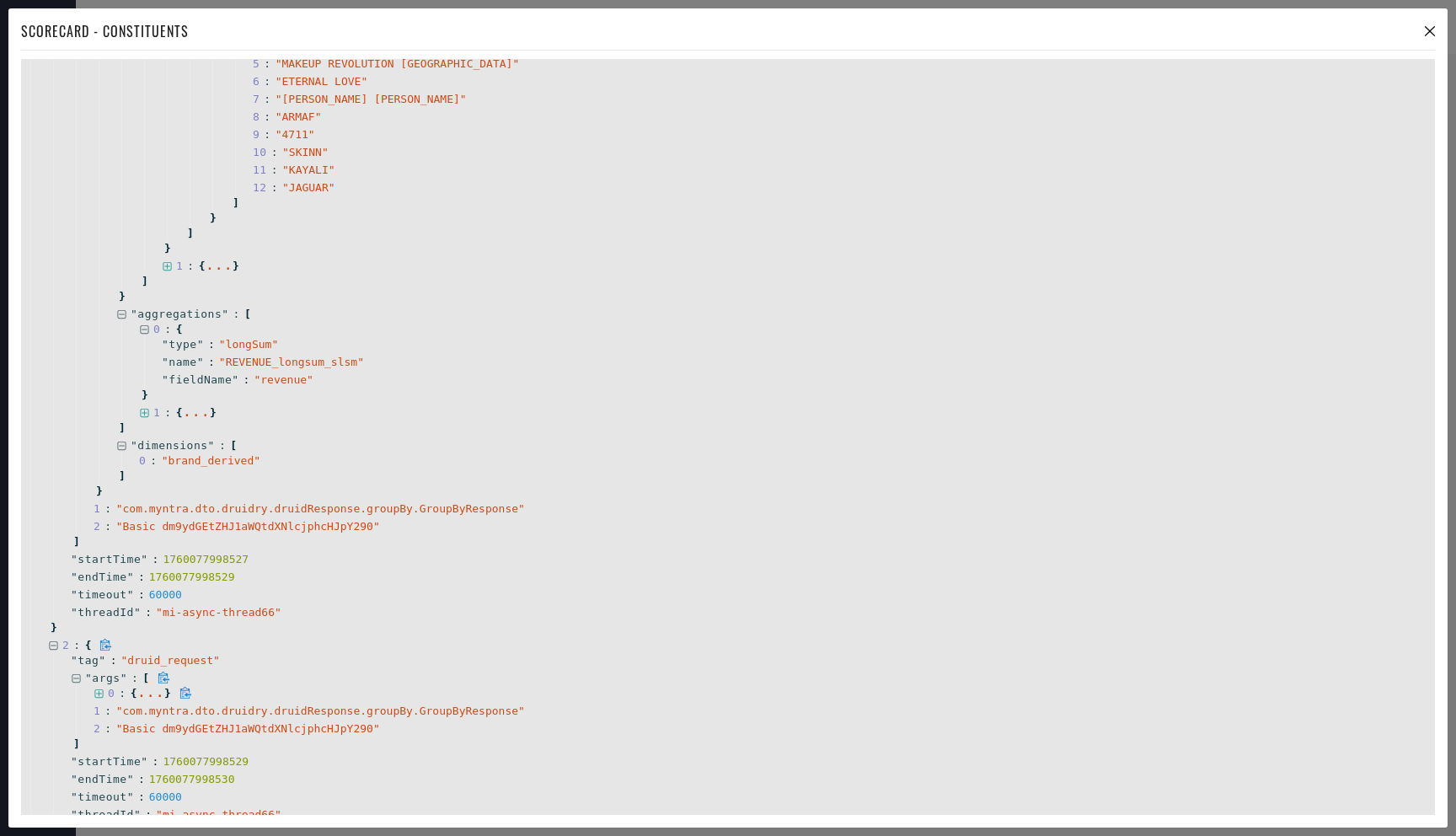
click at [99, 692] on icon at bounding box center [98, 694] width 8 height 8
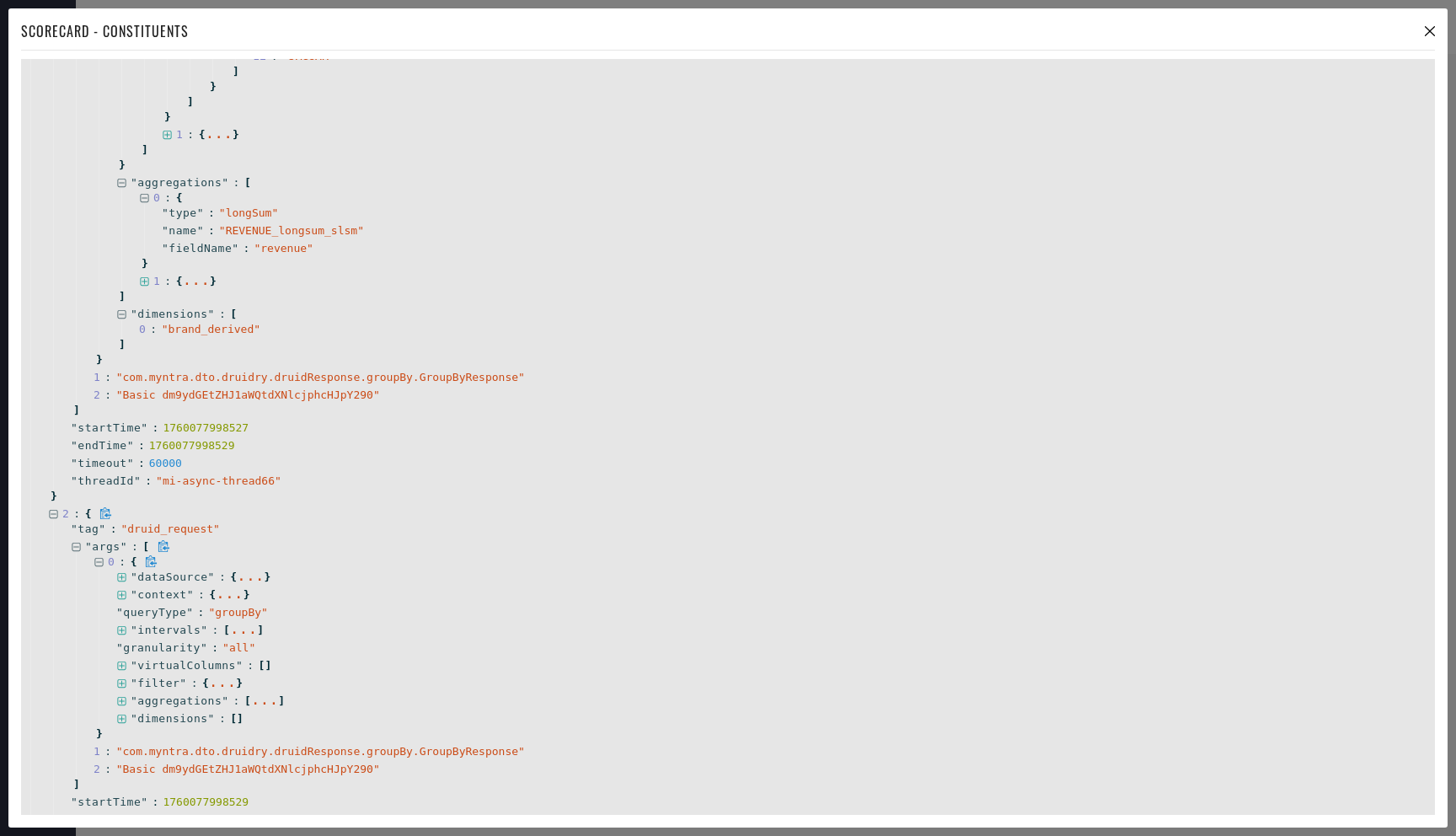
scroll to position [2778, 0]
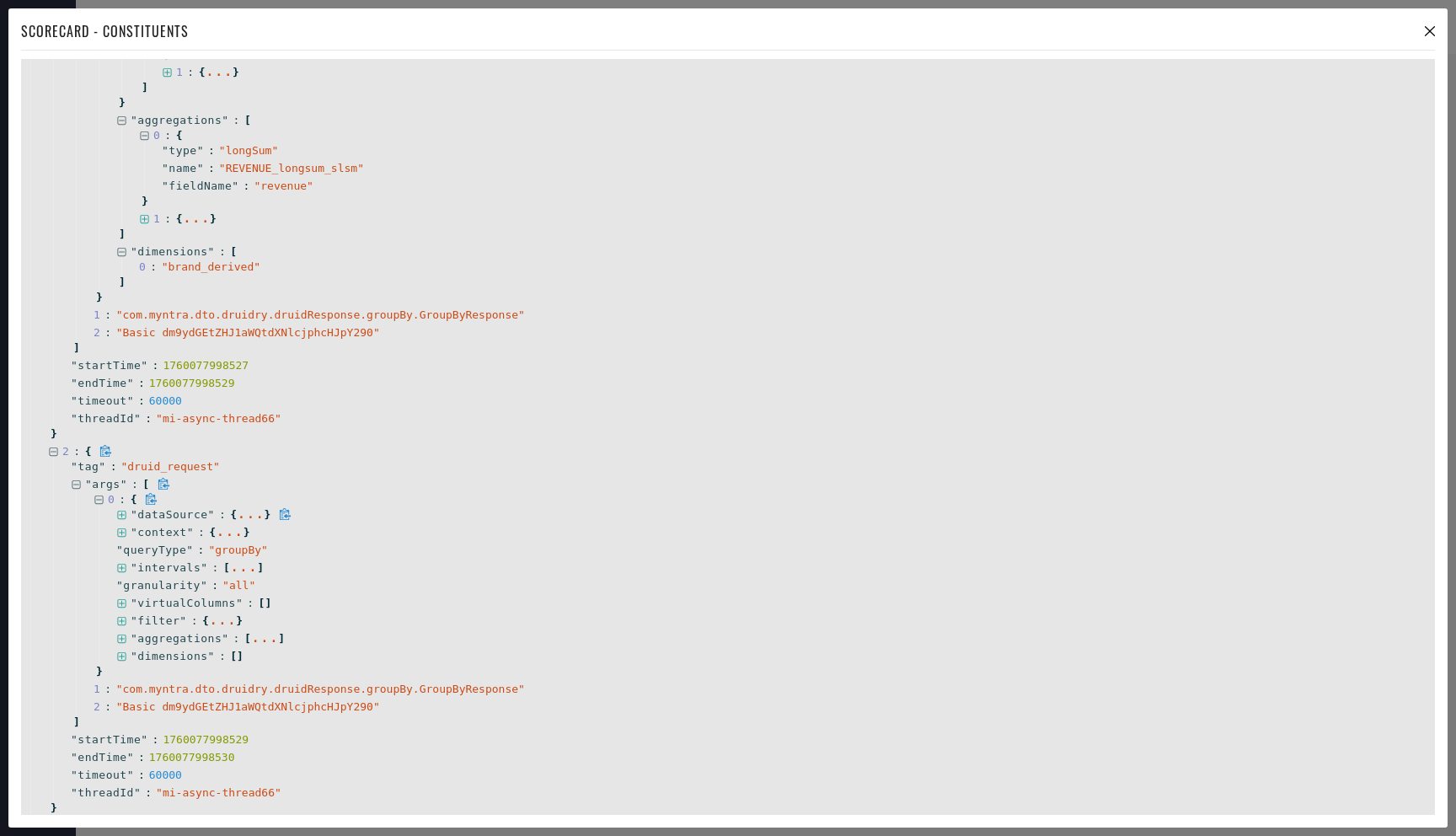
click at [124, 509] on span at bounding box center [122, 514] width 11 height 12
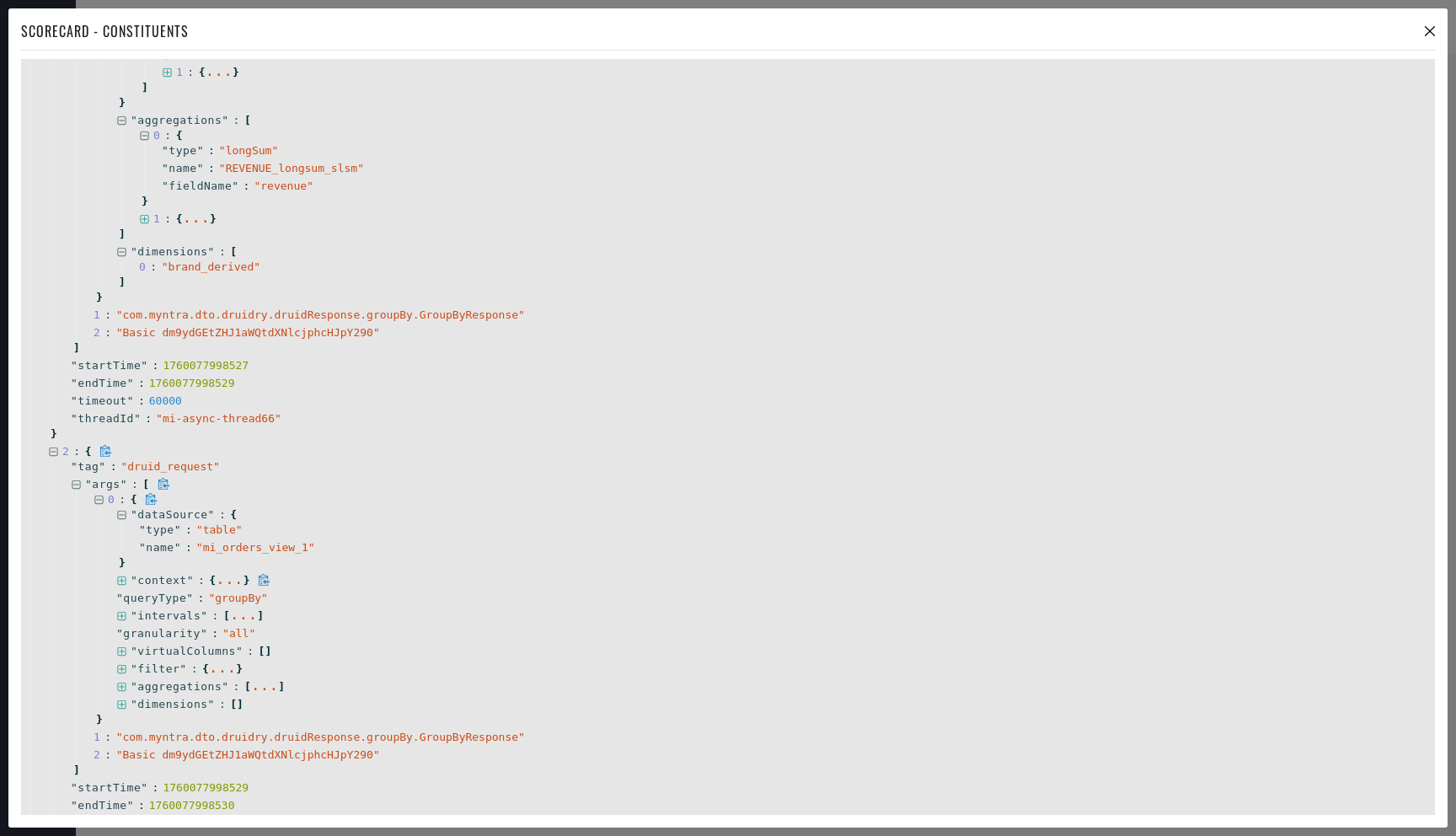
click at [122, 582] on icon at bounding box center [122, 581] width 11 height 11
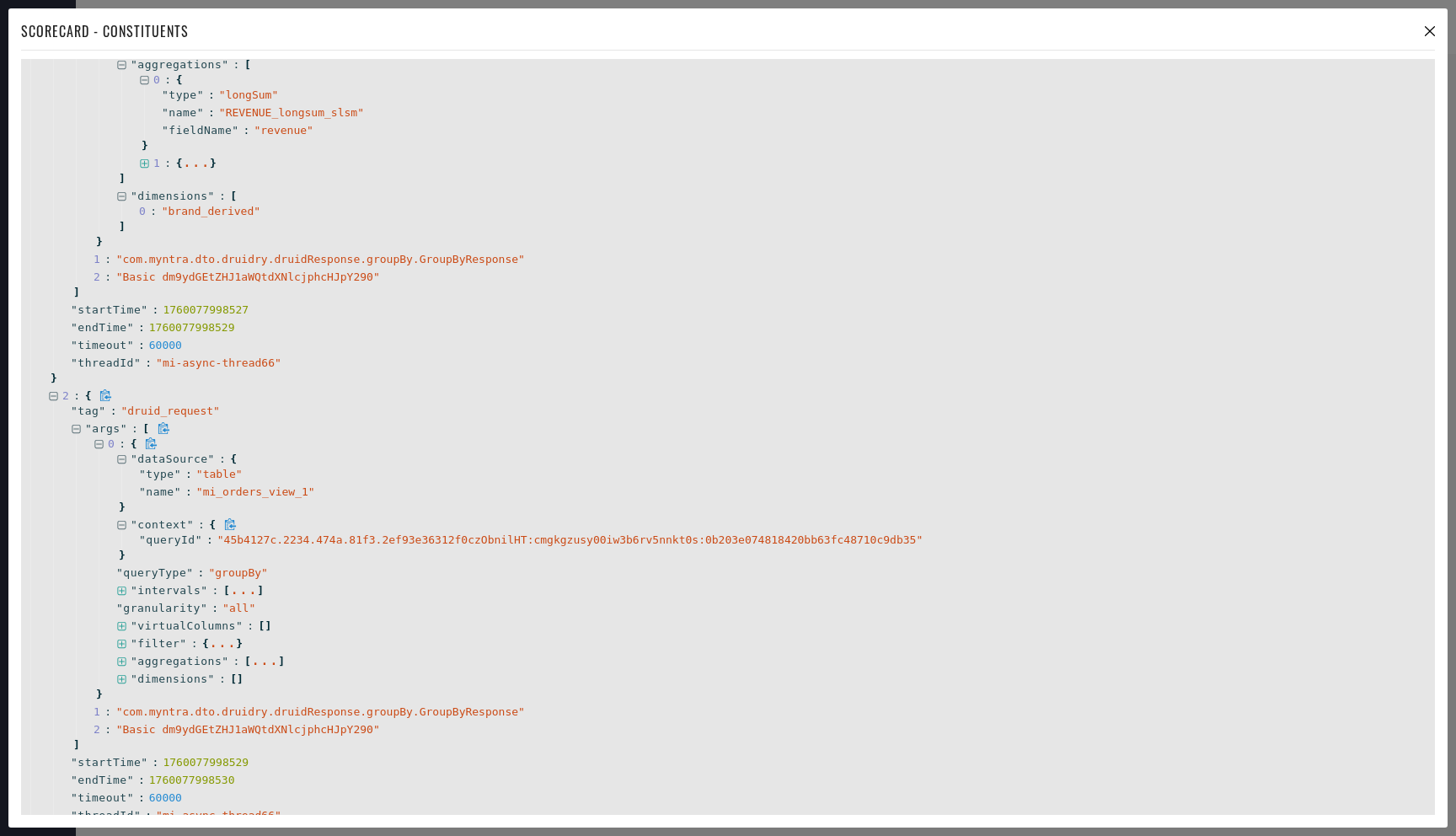
scroll to position [2900, 0]
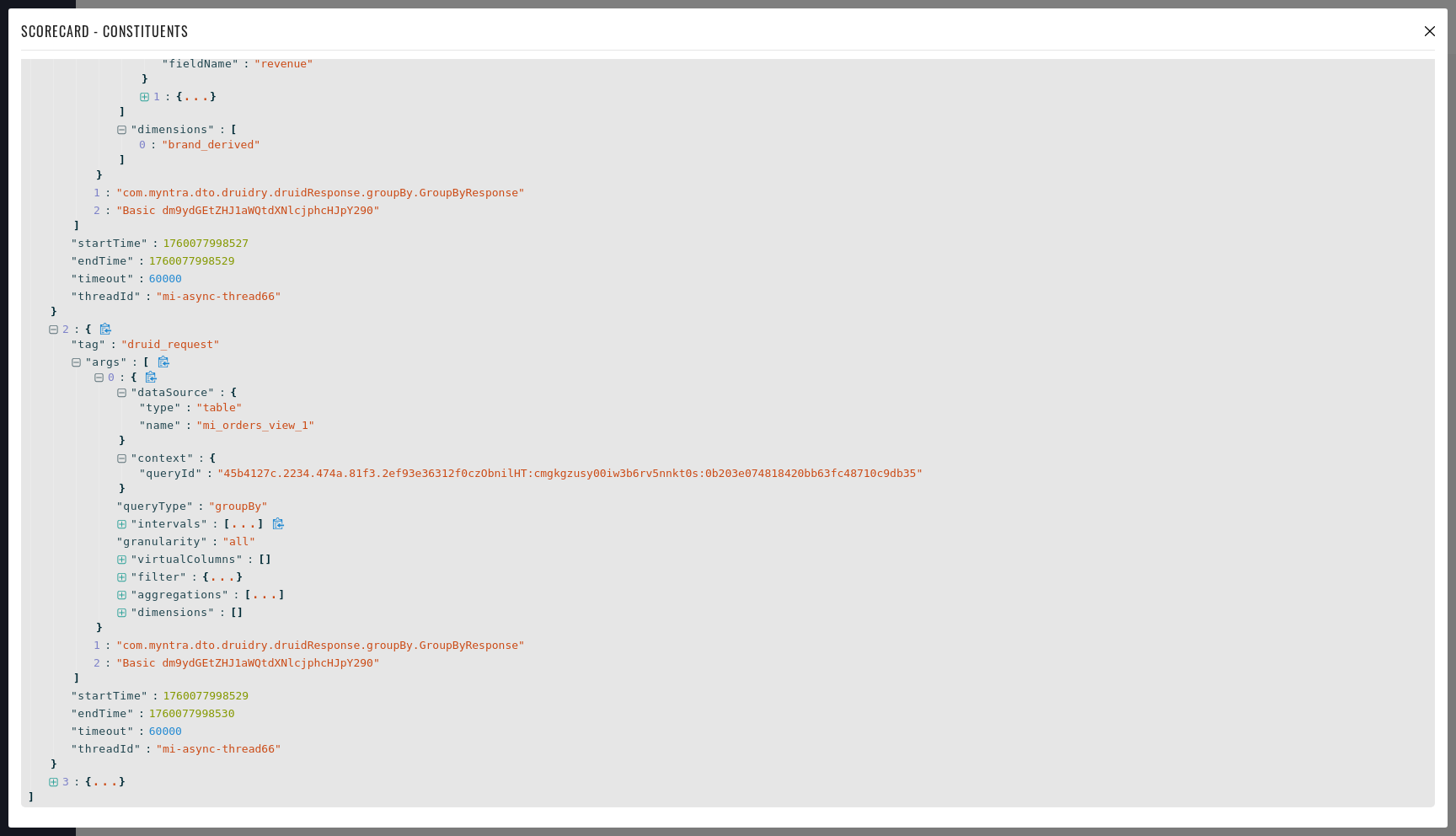
click at [126, 519] on icon at bounding box center [122, 525] width 11 height 11
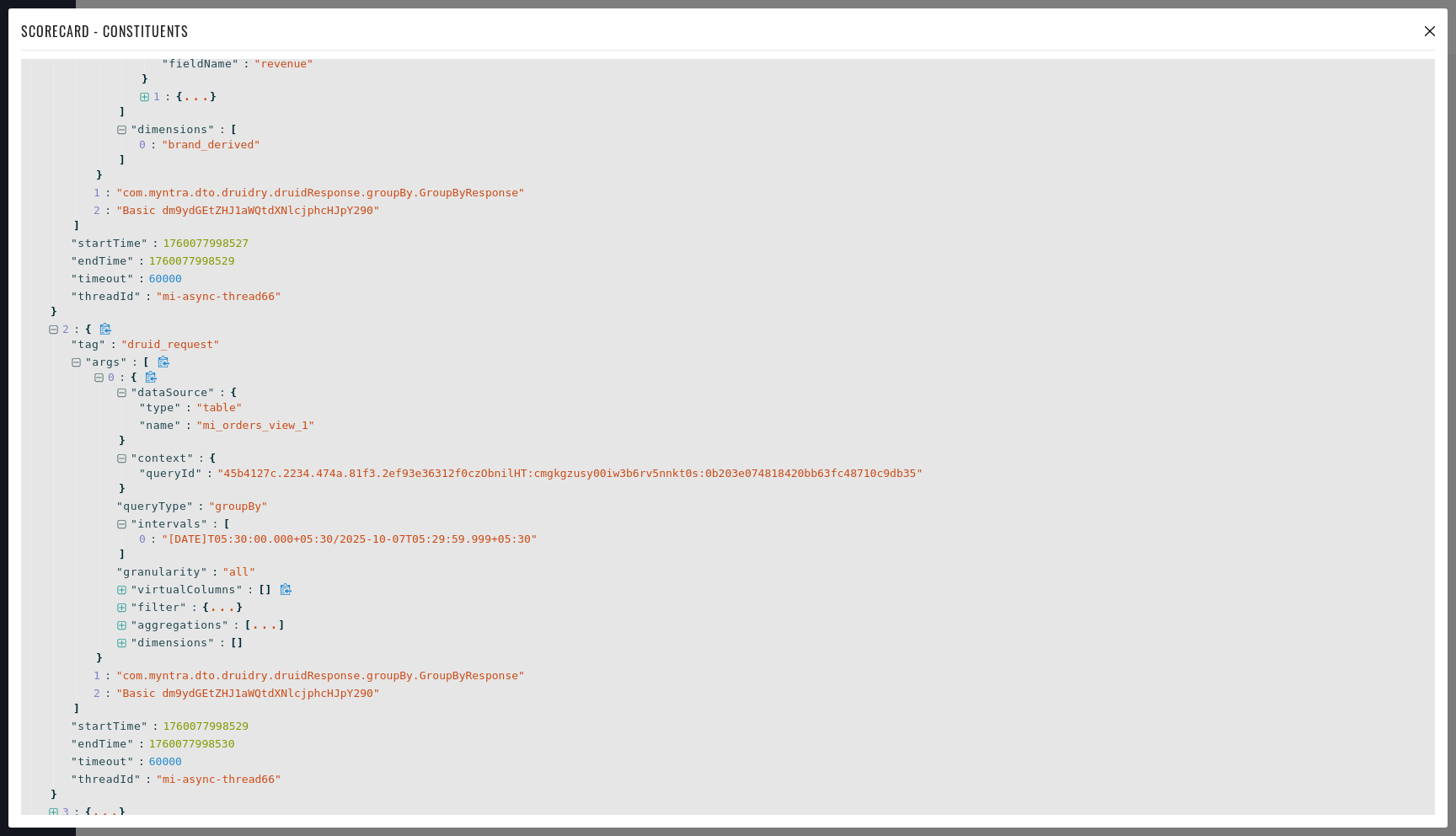
click at [123, 592] on icon at bounding box center [122, 591] width 11 height 11
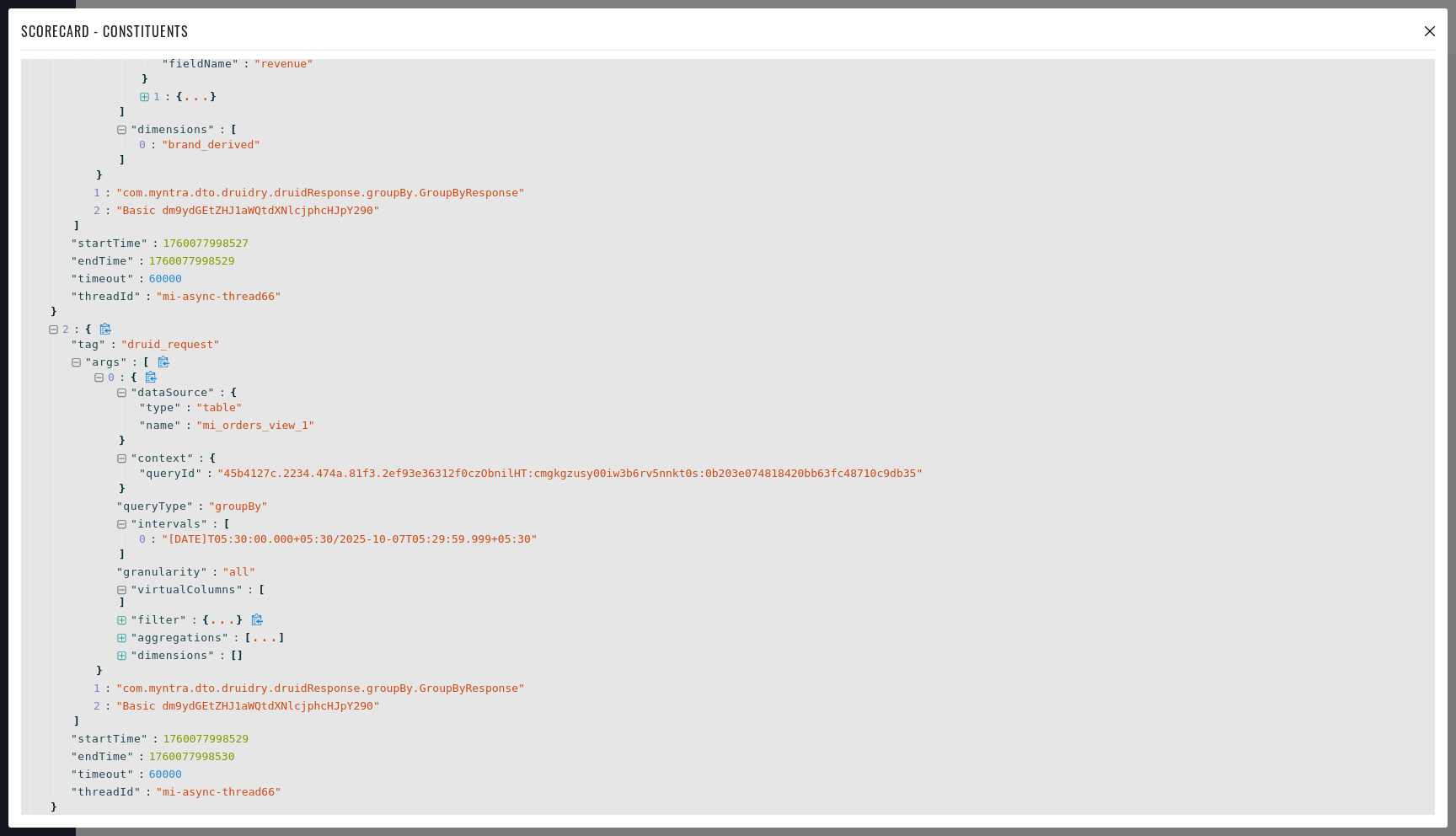
click at [126, 621] on icon at bounding box center [122, 621] width 11 height 11
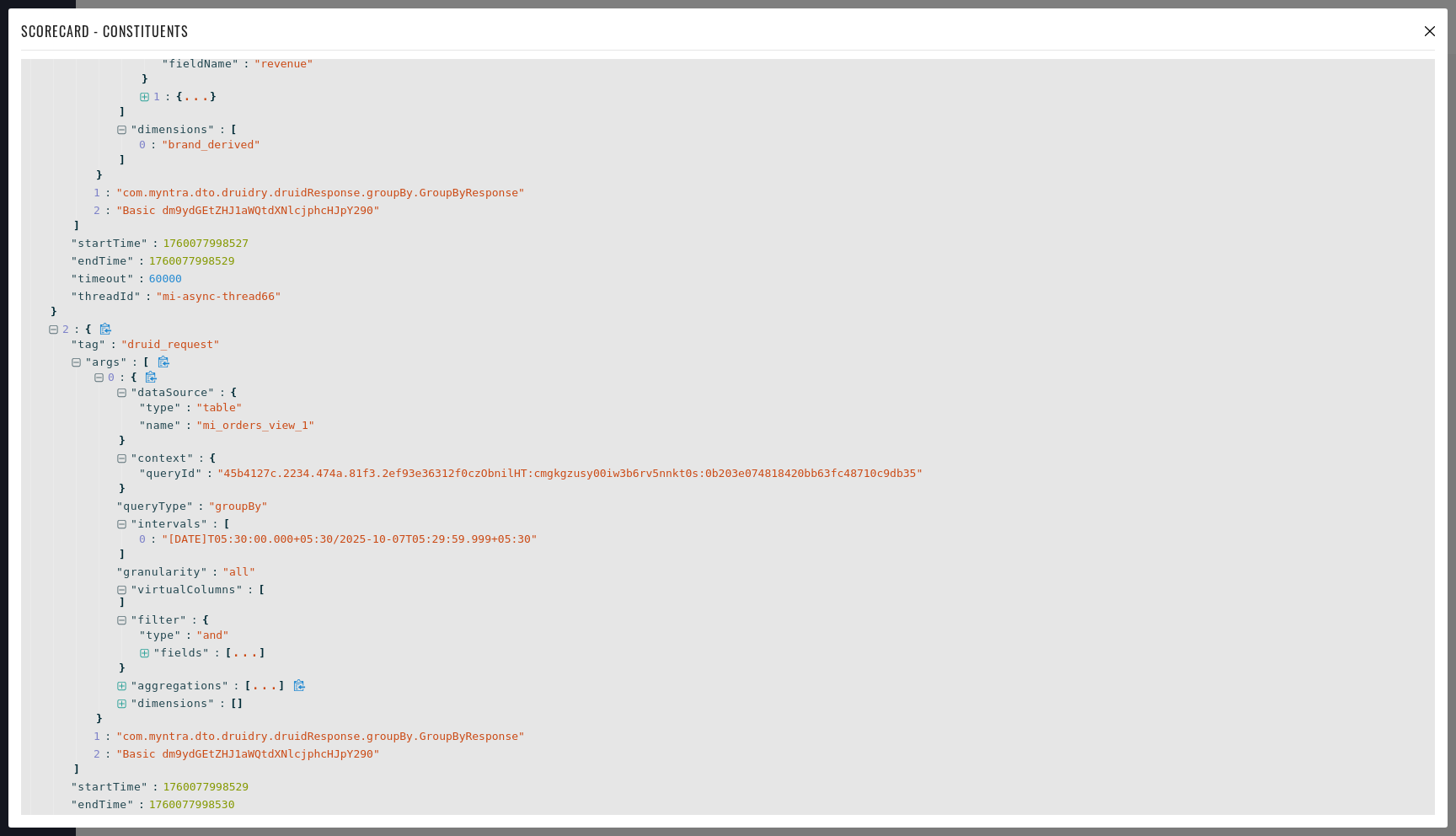
click at [126, 690] on icon at bounding box center [122, 687] width 11 height 11
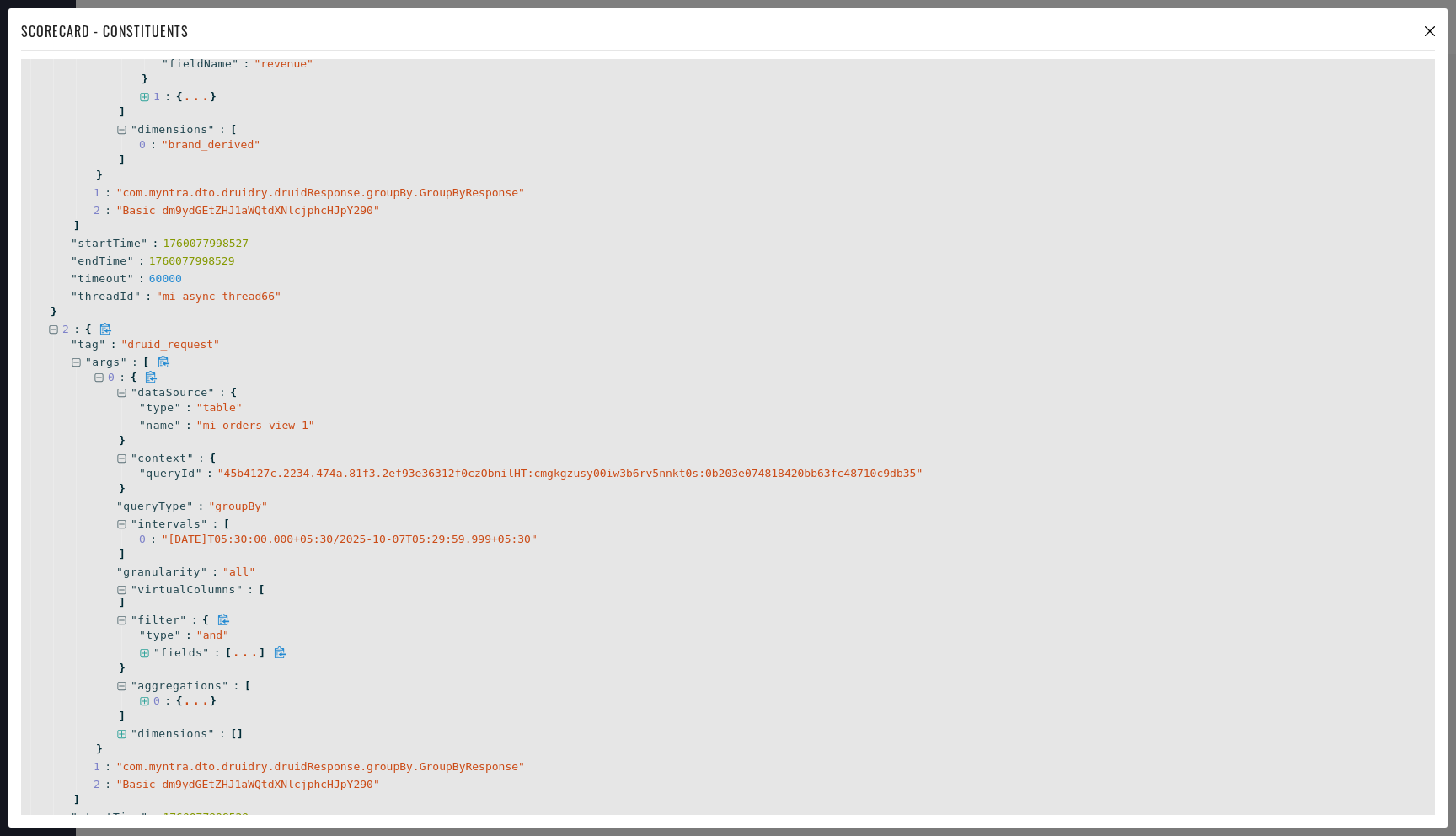
click at [145, 654] on icon at bounding box center [144, 654] width 11 height 11
click at [170, 683] on icon at bounding box center [167, 688] width 11 height 11
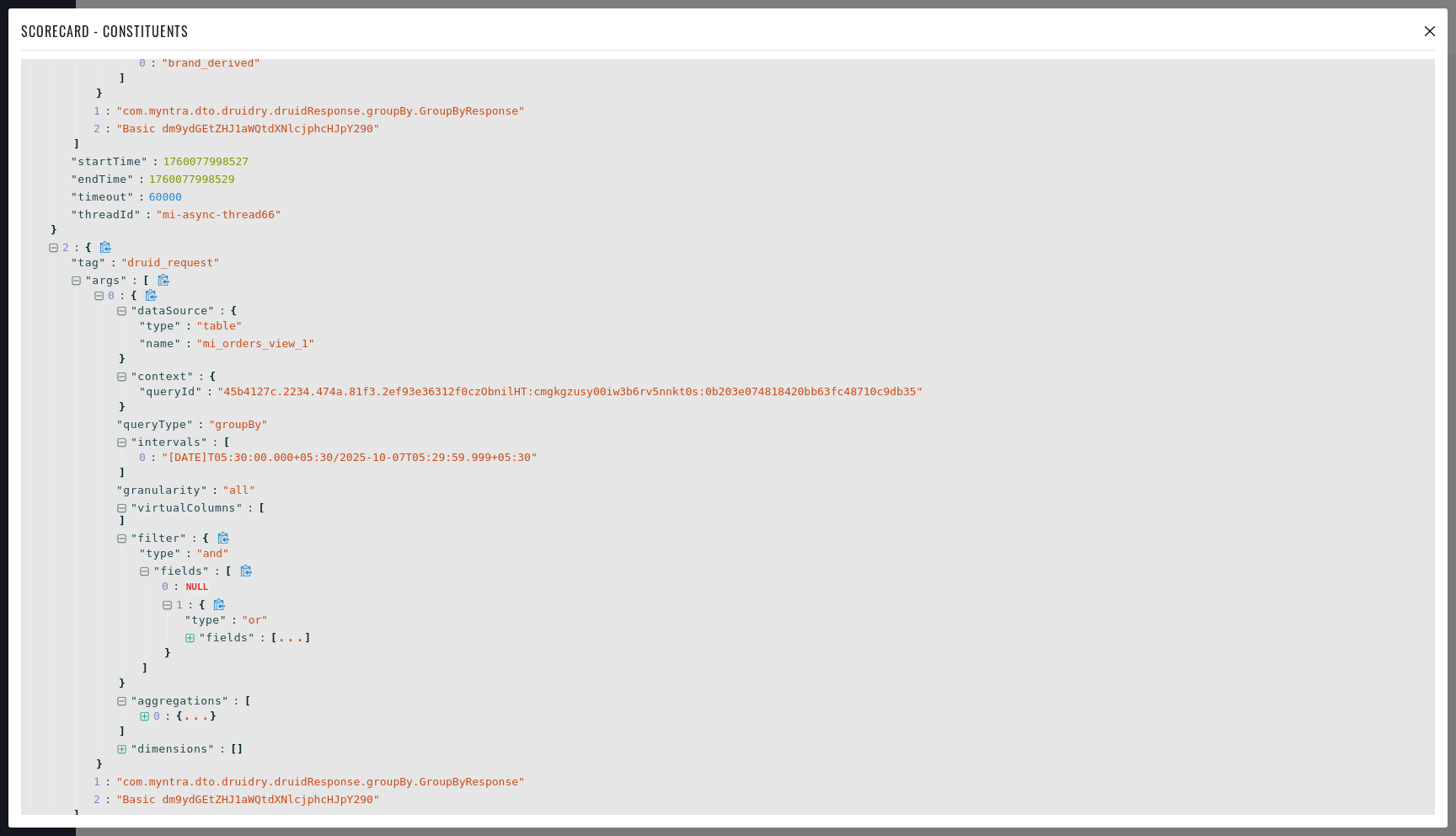
scroll to position [2993, 0]
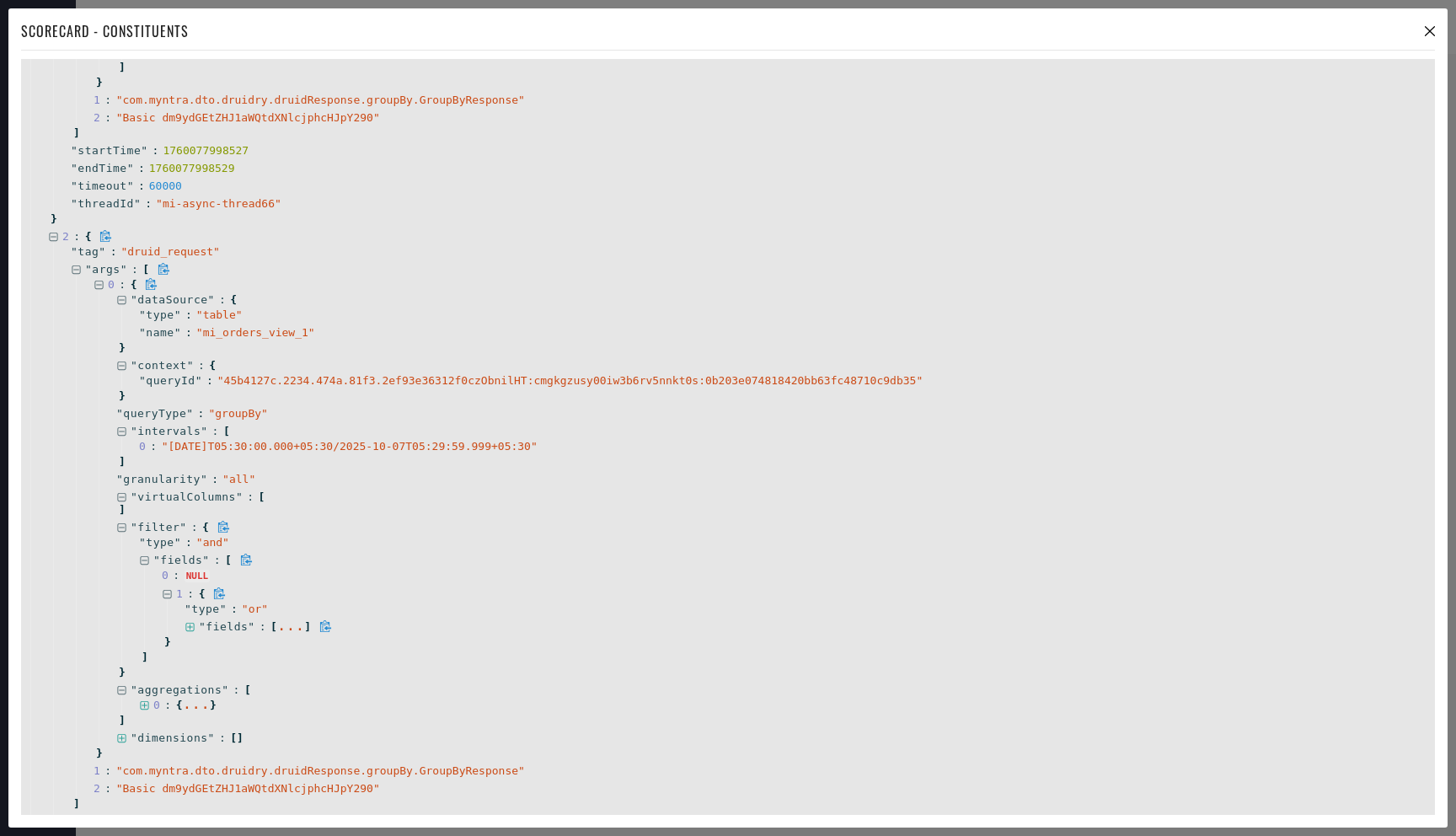
click at [193, 623] on icon at bounding box center [189, 627] width 8 height 8
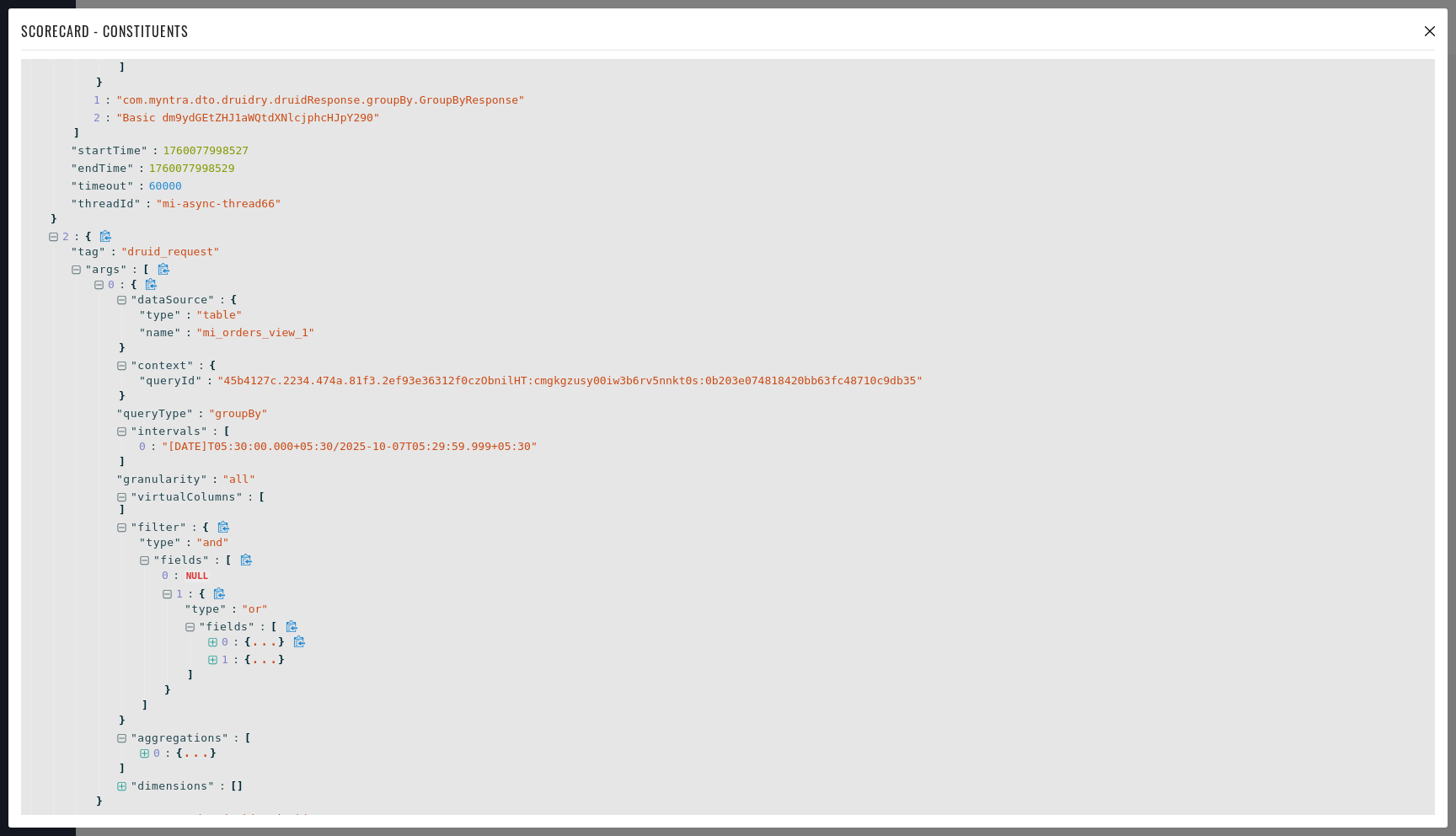
click at [214, 637] on icon at bounding box center [213, 643] width 11 height 11
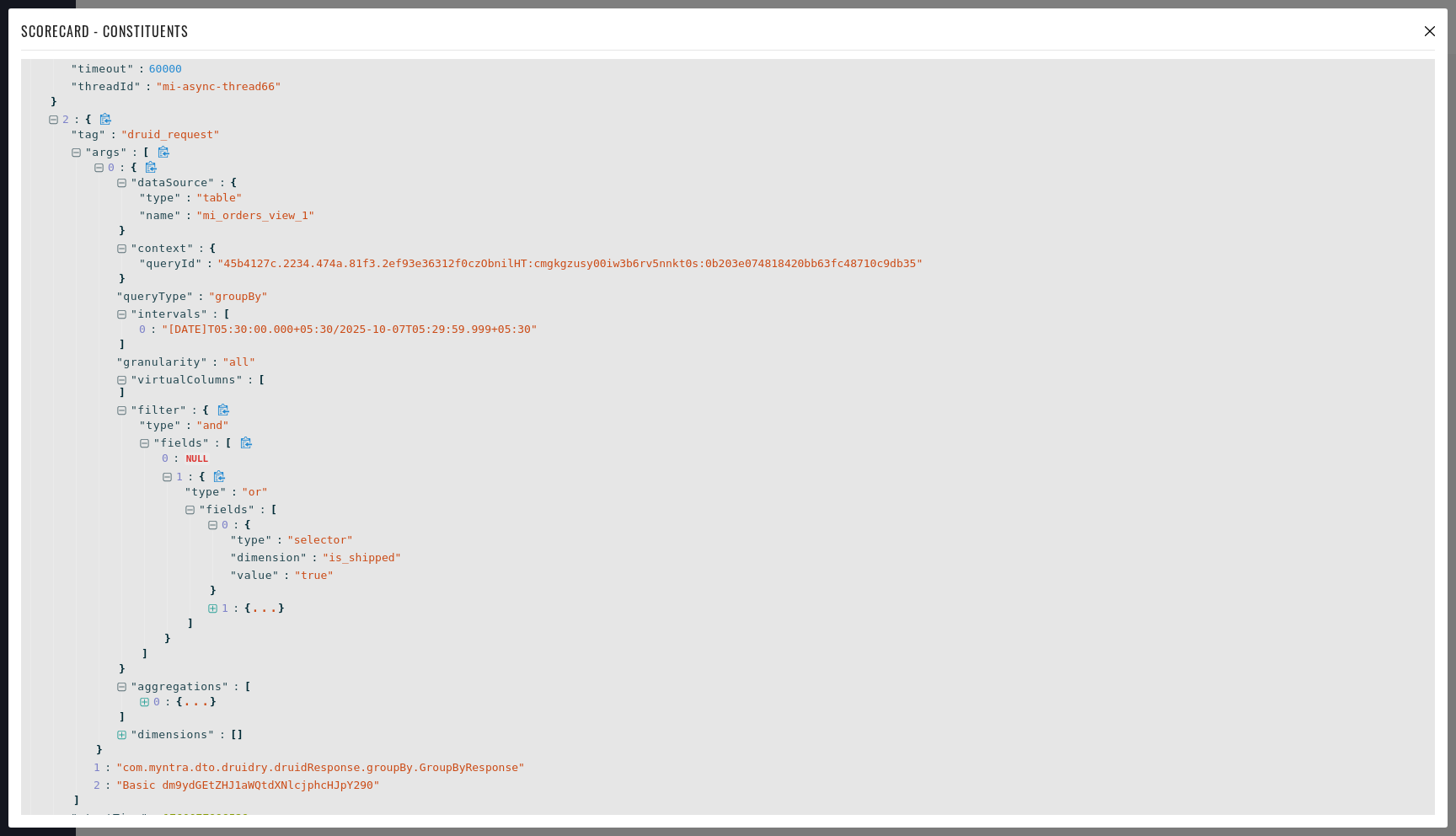
scroll to position [3117, 0]
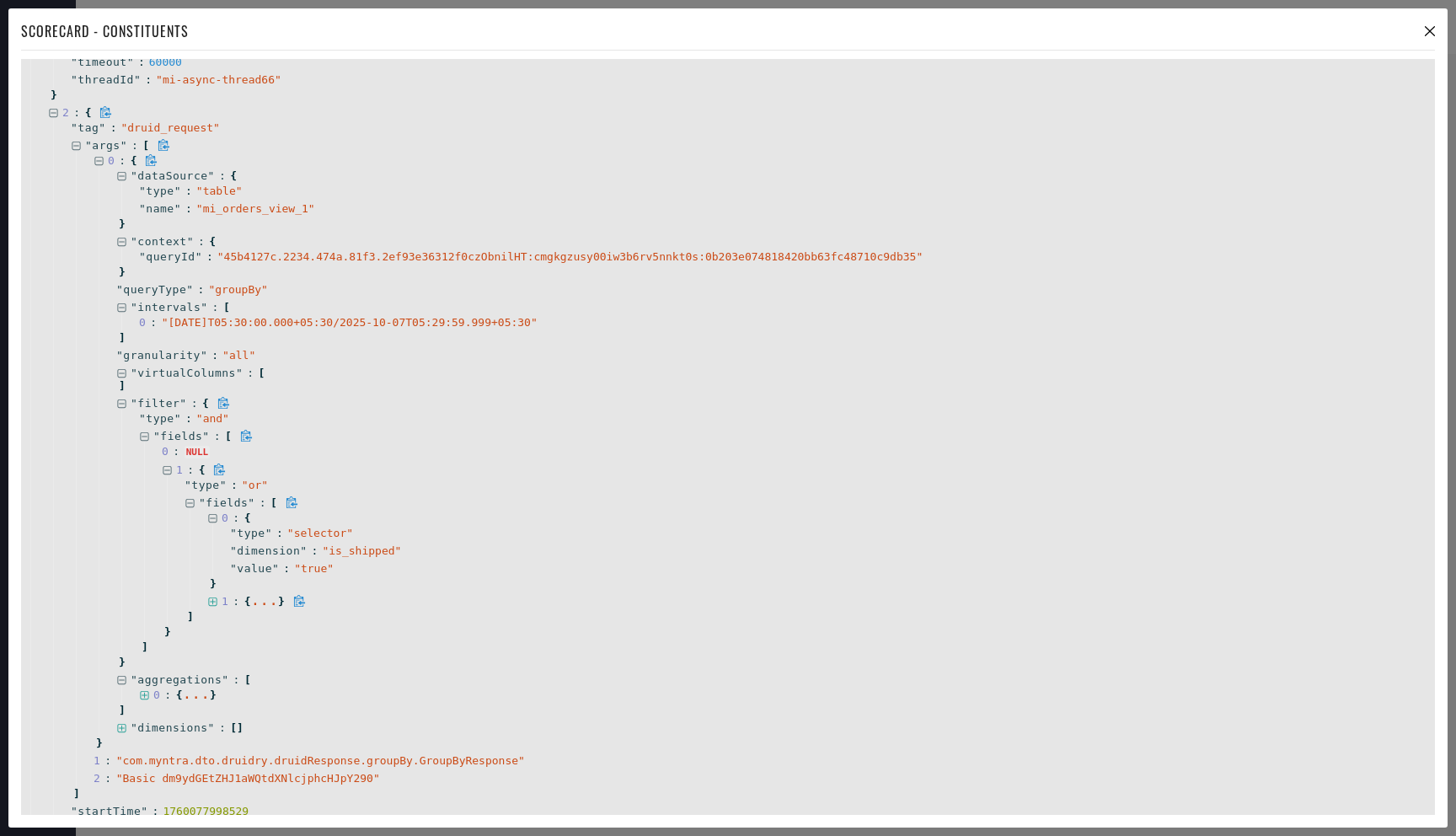
click at [211, 602] on icon at bounding box center [213, 602] width 11 height 11
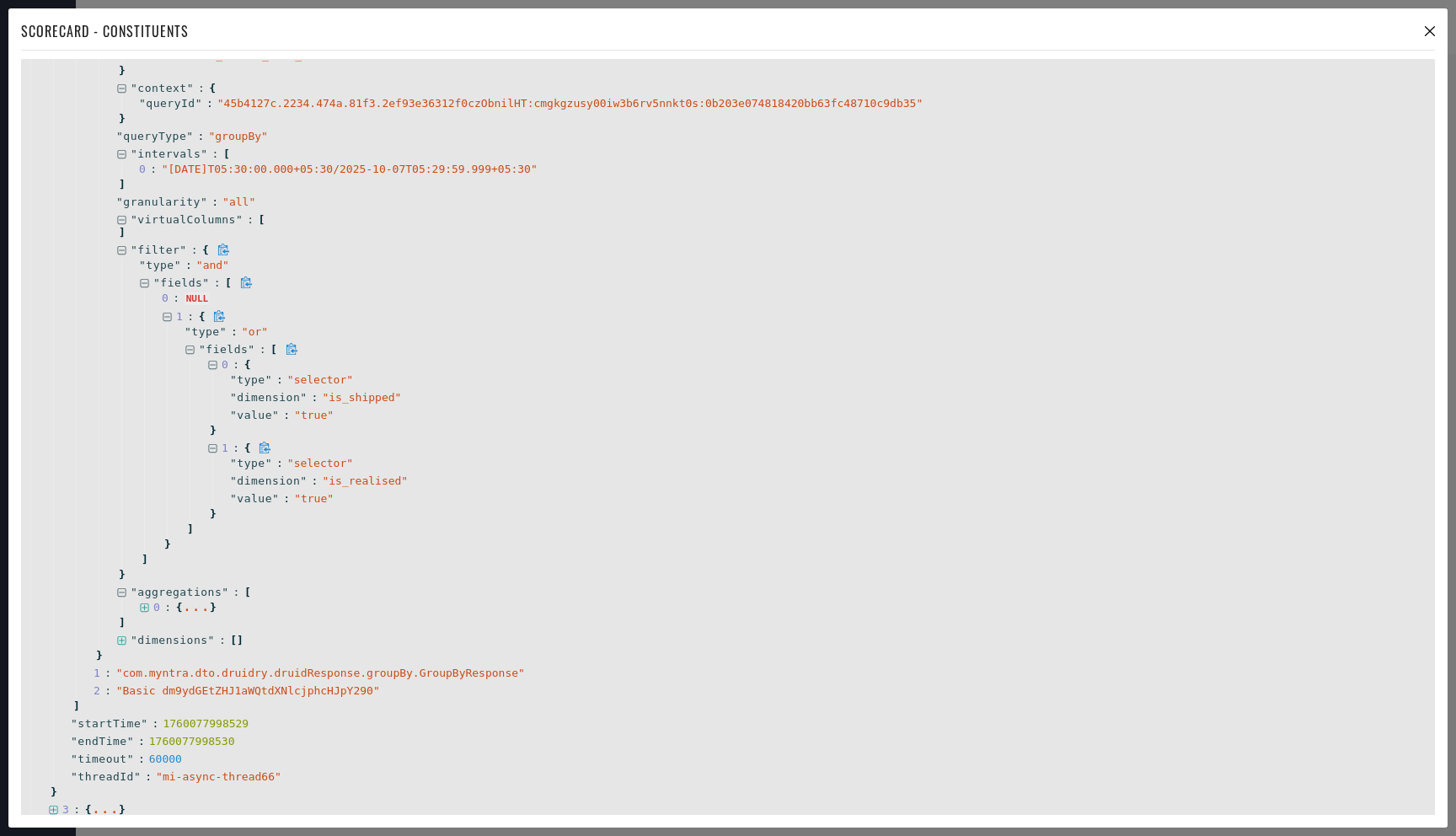
scroll to position [3280, 0]
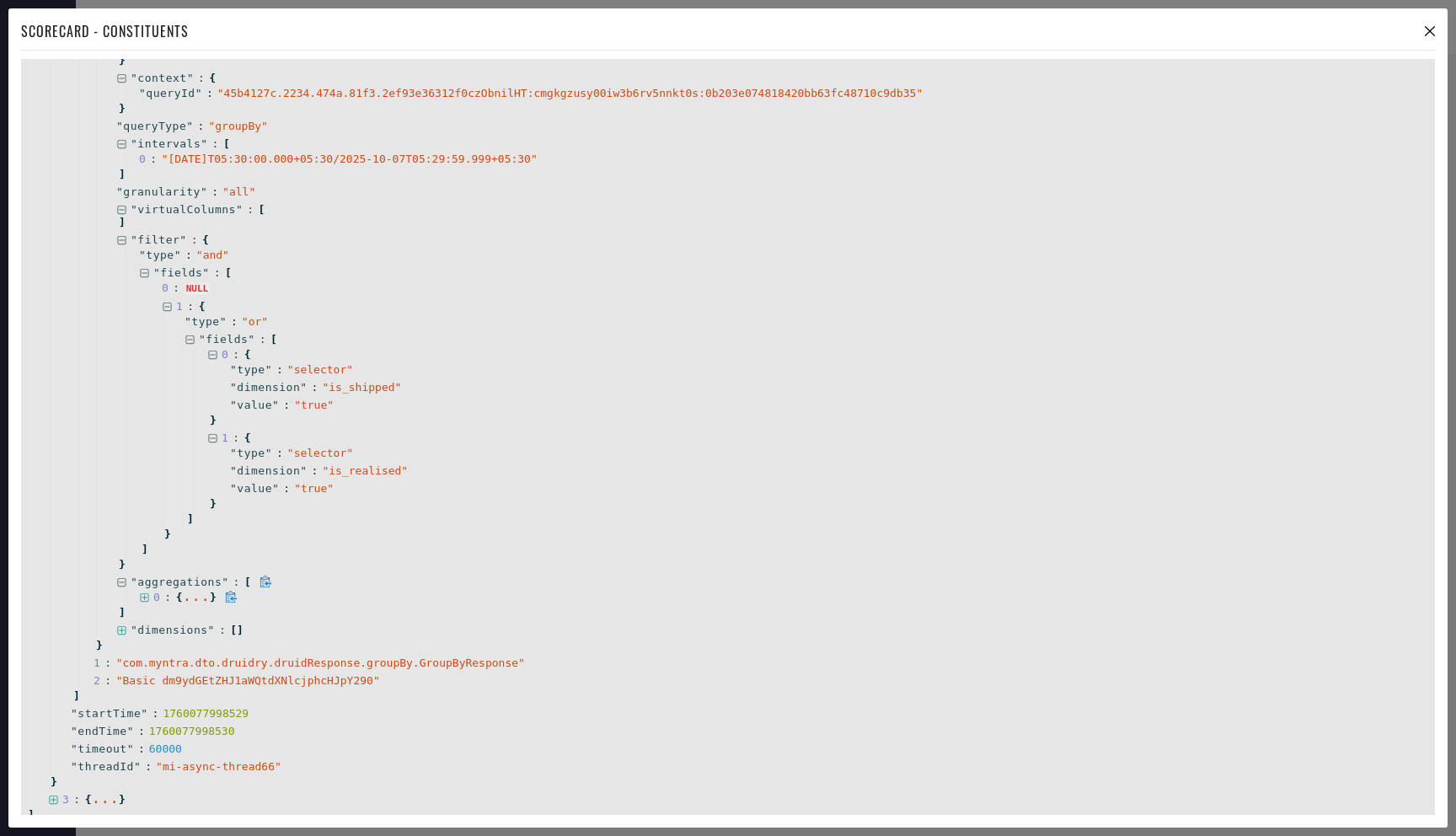
click at [150, 594] on div at bounding box center [145, 596] width 14 height 12
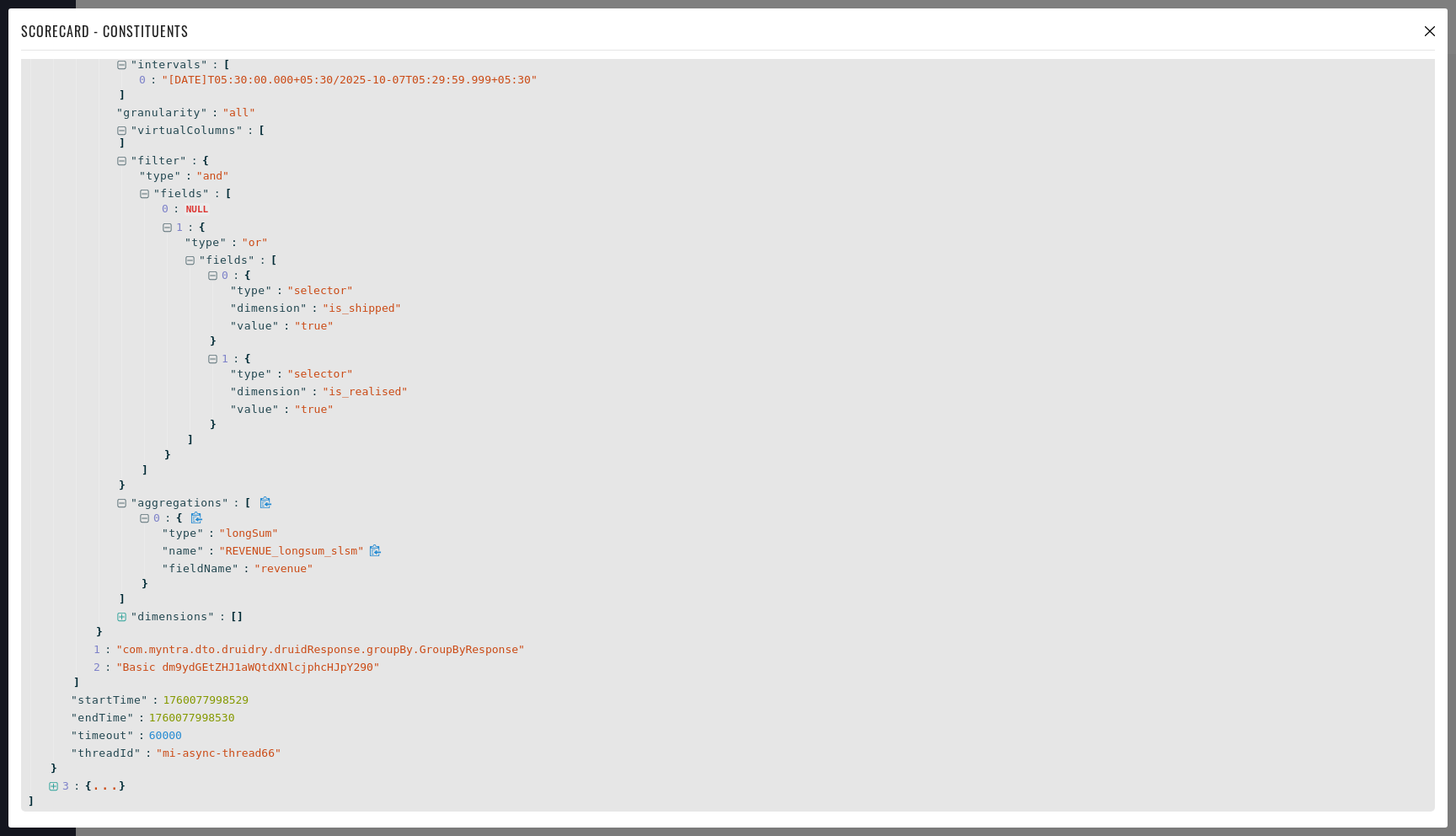
scroll to position [3364, 0]
click at [123, 611] on icon at bounding box center [121, 612] width 8 height 8
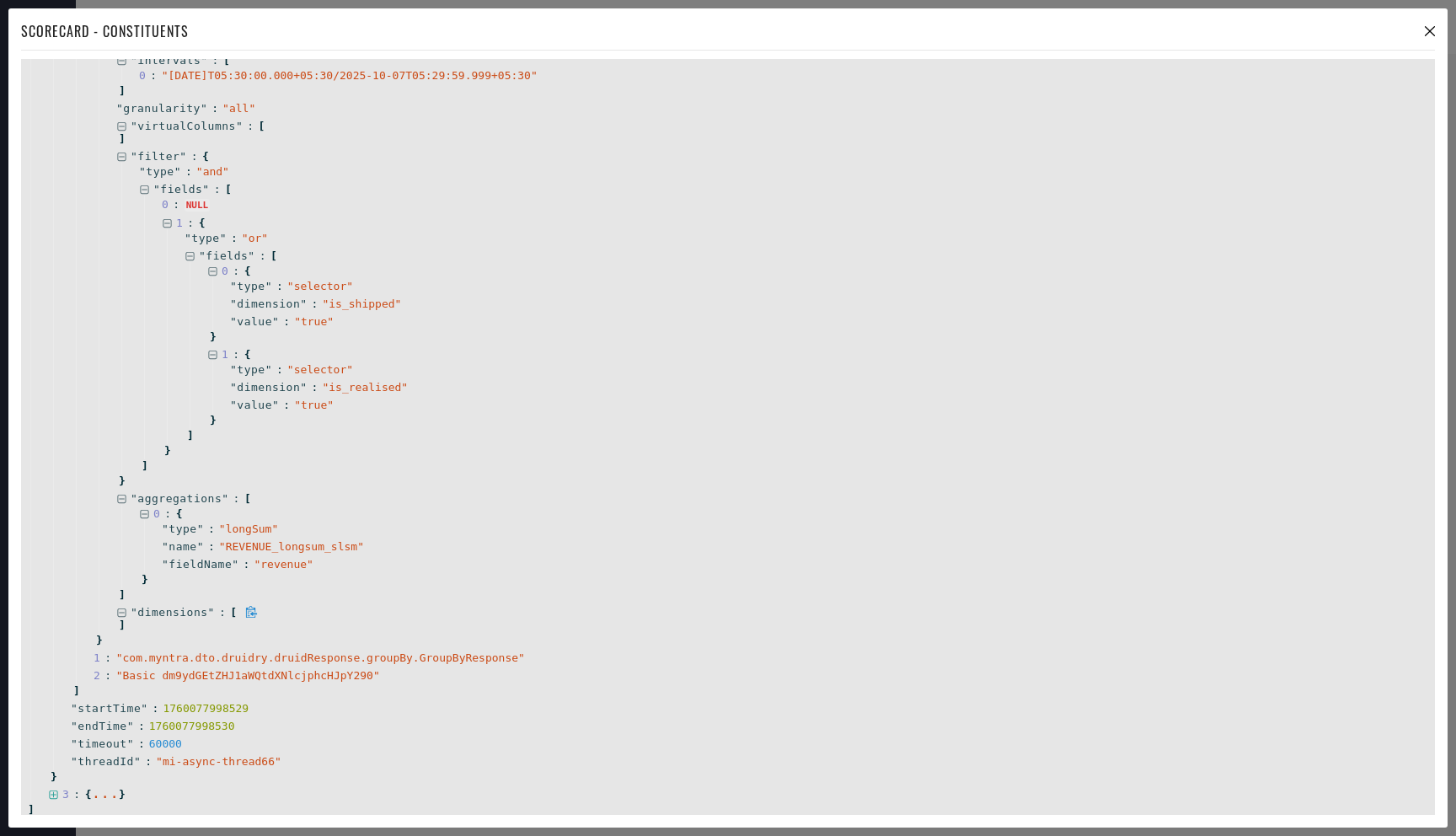
scroll to position [3376, 0]
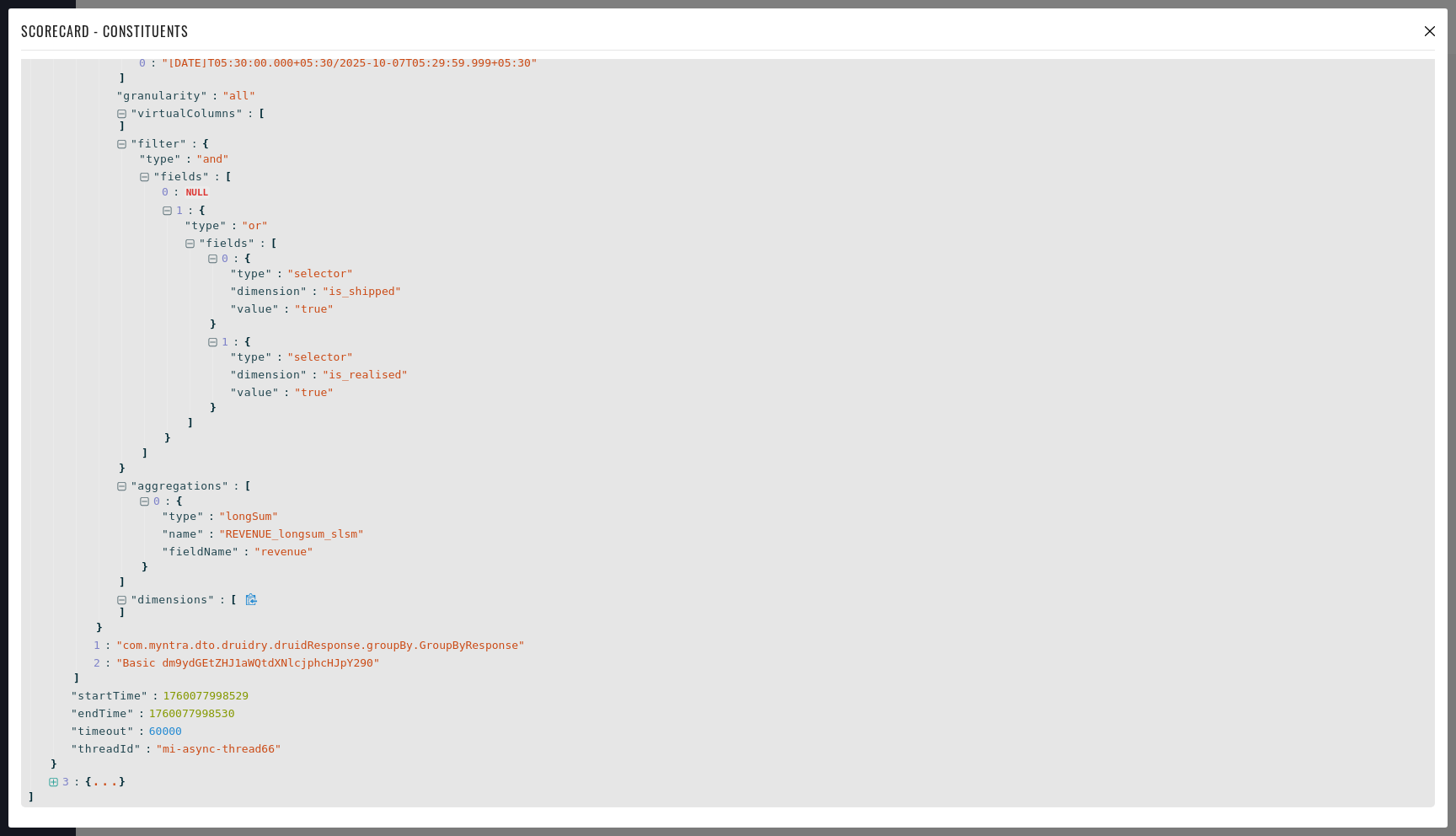
click at [120, 598] on icon at bounding box center [121, 599] width 8 height 8
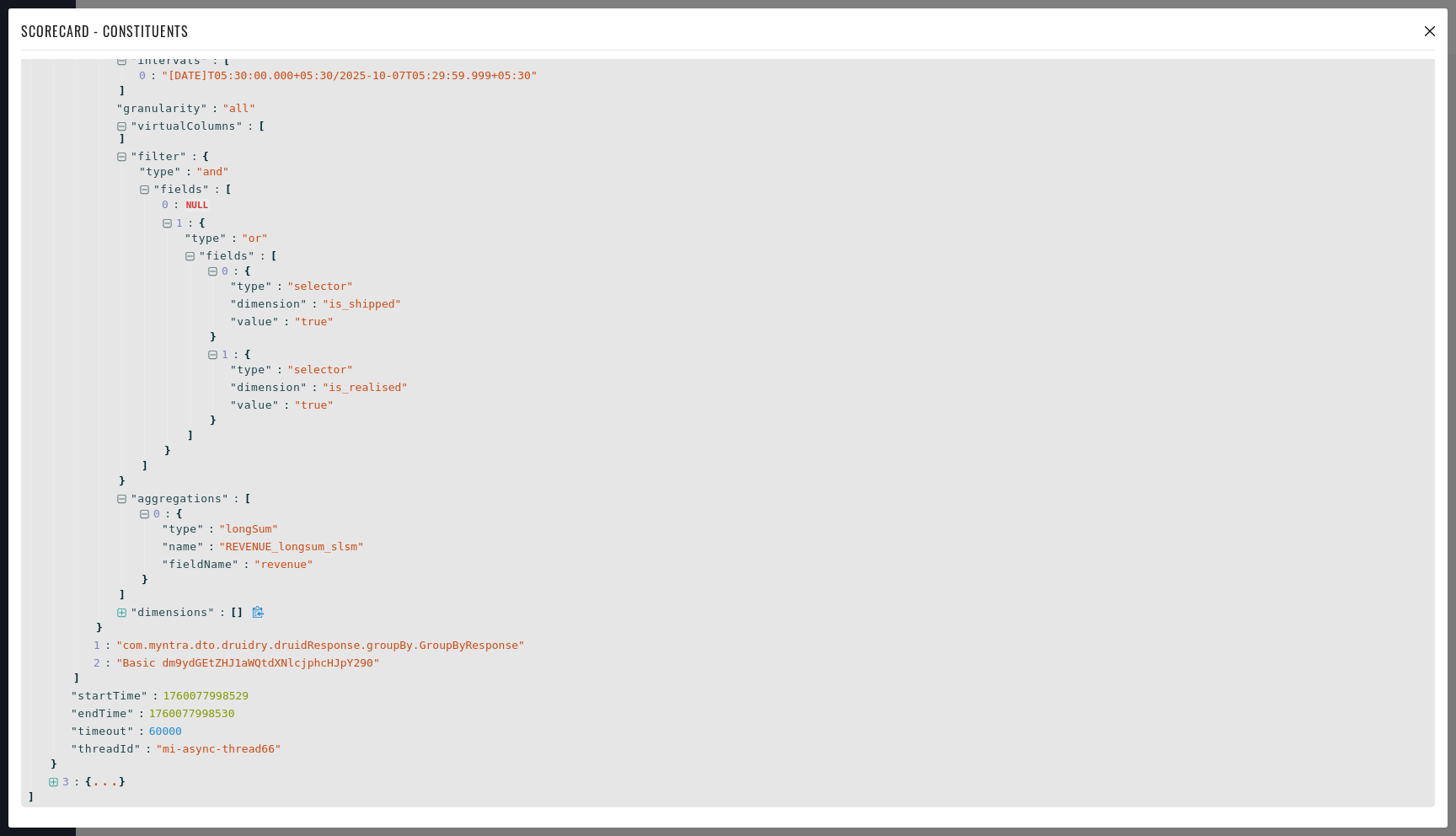
click at [126, 610] on icon at bounding box center [122, 613] width 11 height 11
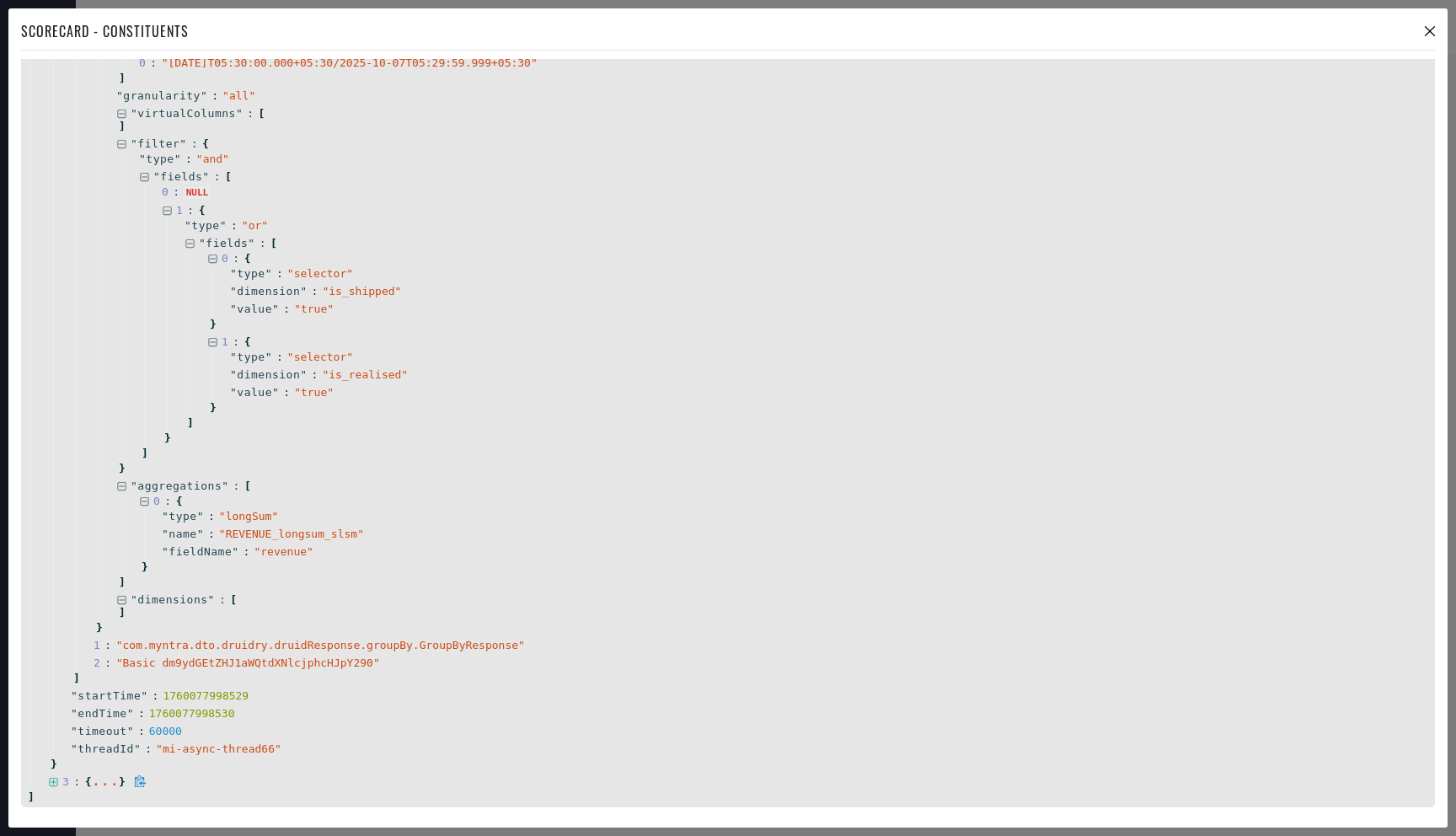
click at [58, 781] on icon at bounding box center [54, 782] width 11 height 11
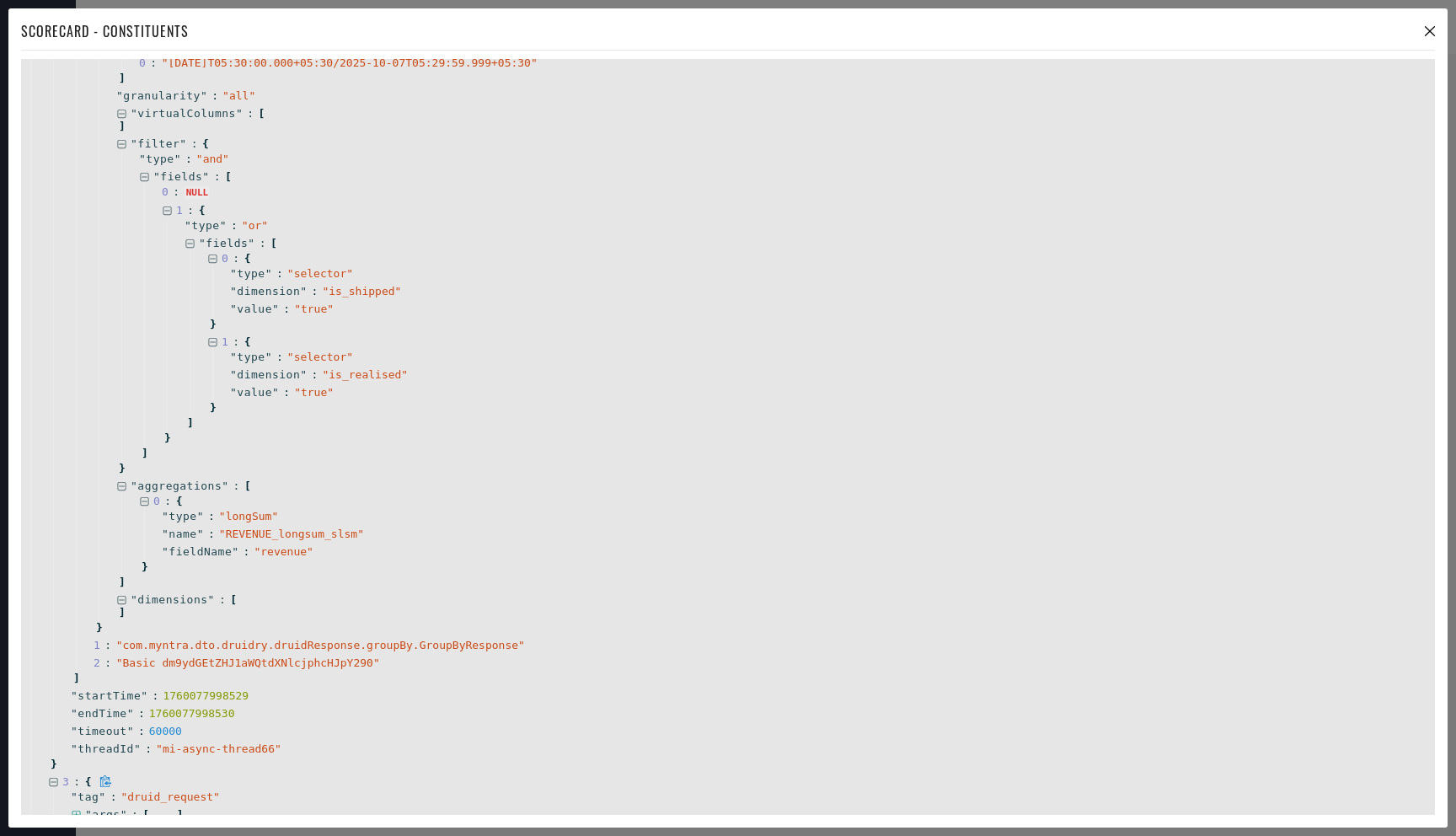
scroll to position [3495, 0]
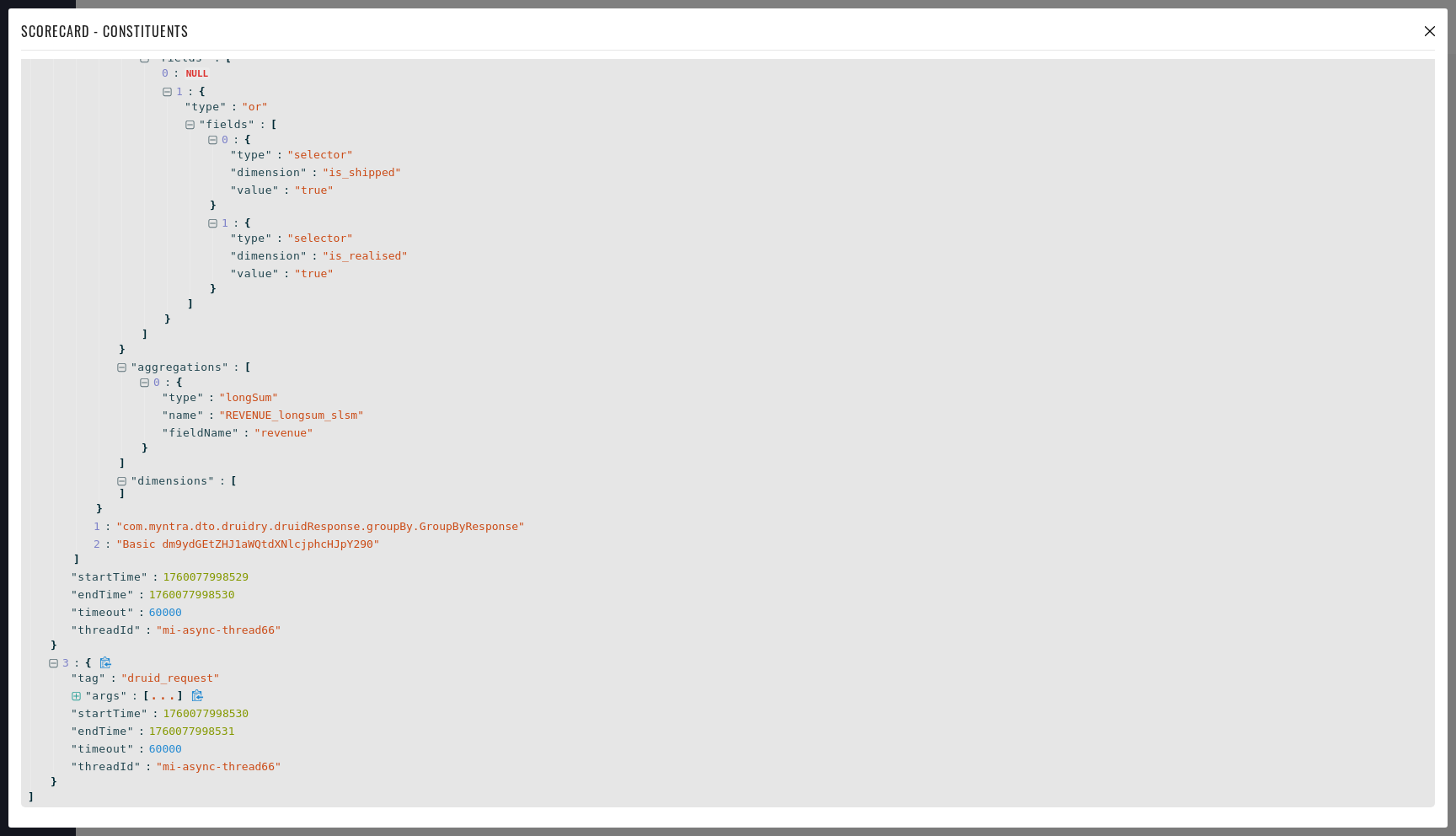
click at [78, 698] on icon at bounding box center [76, 696] width 11 height 11
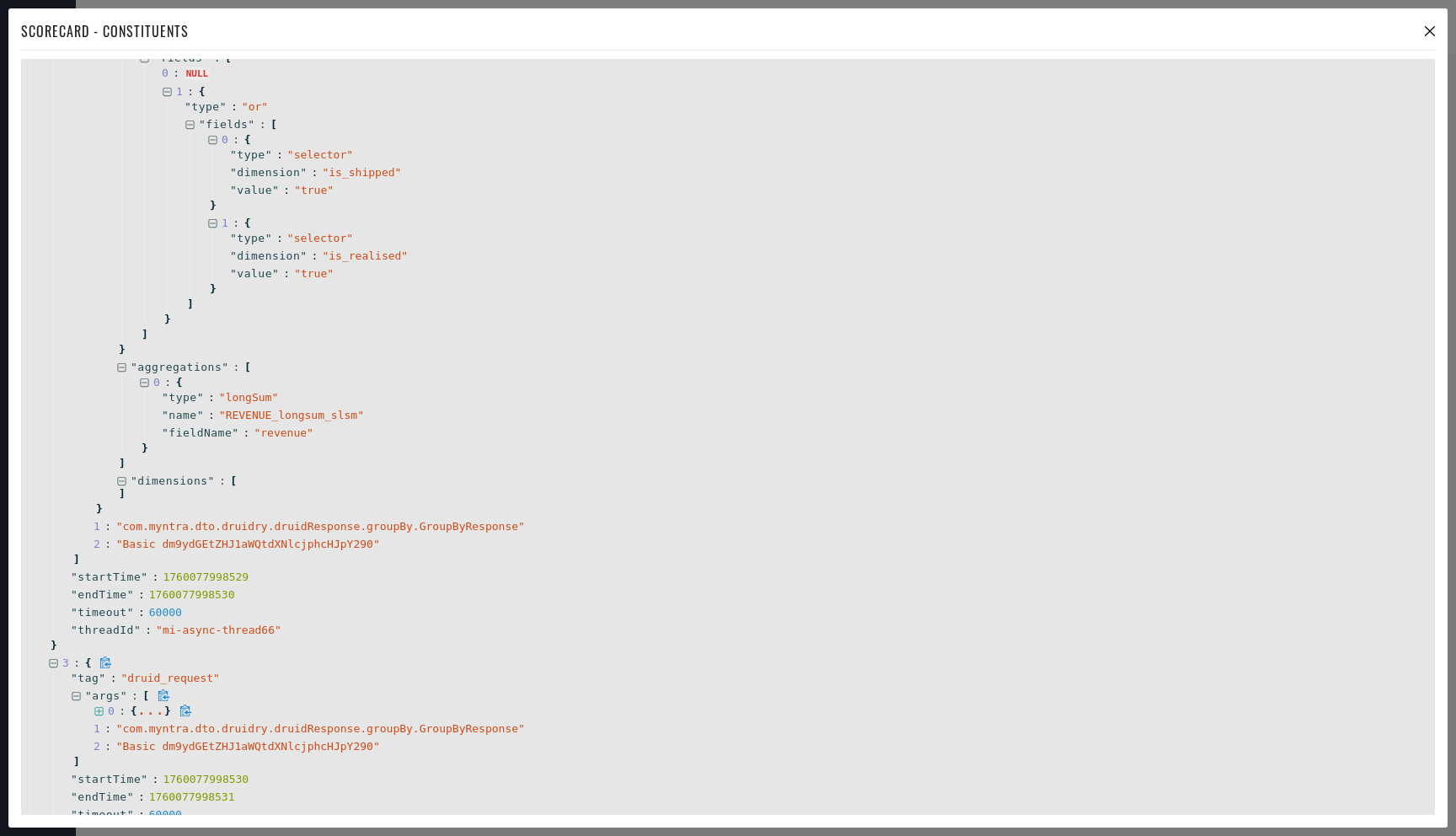
click at [98, 707] on icon at bounding box center [98, 711] width 8 height 8
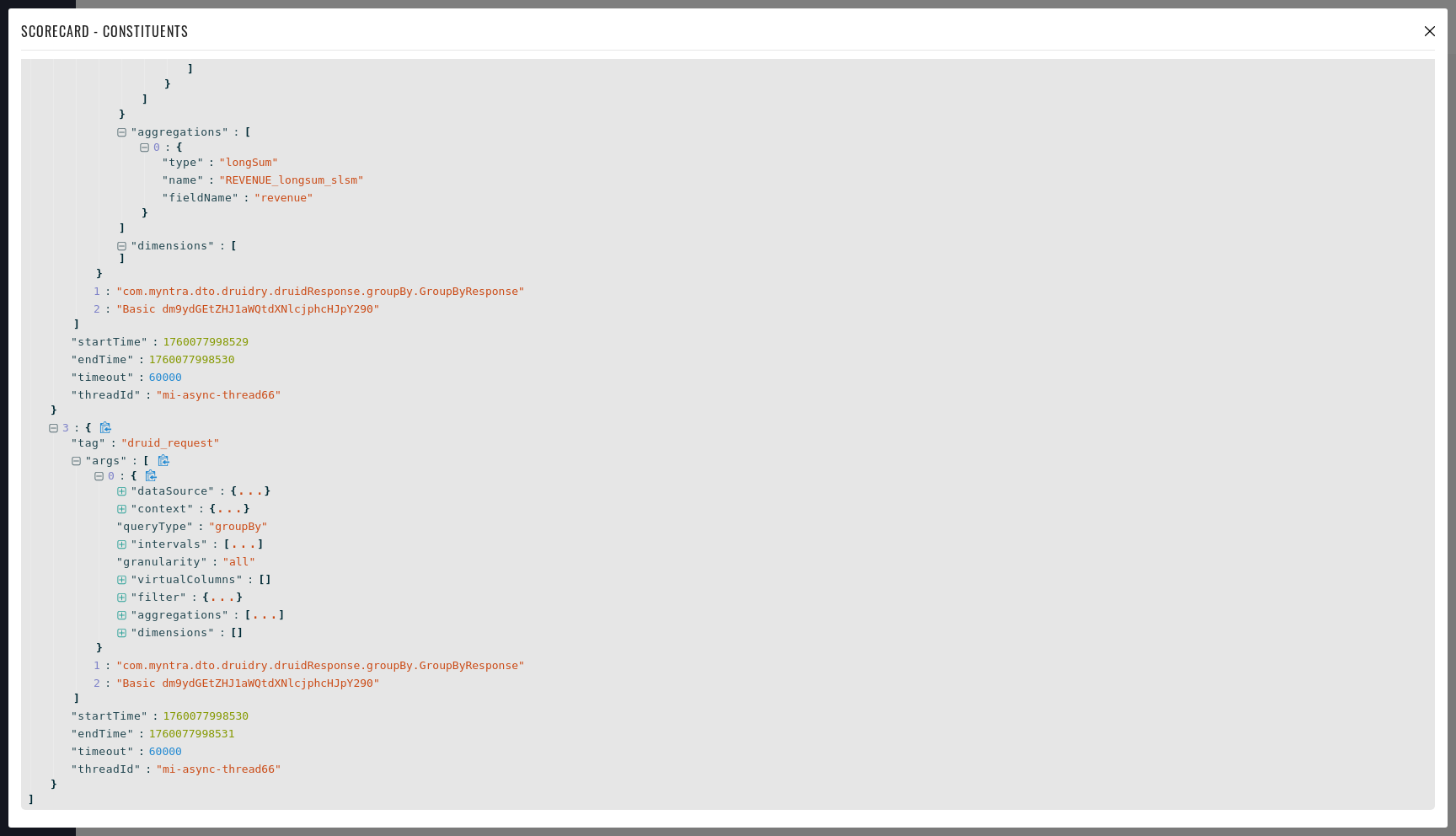
scroll to position [3733, 0]
click at [123, 504] on icon at bounding box center [122, 507] width 11 height 11
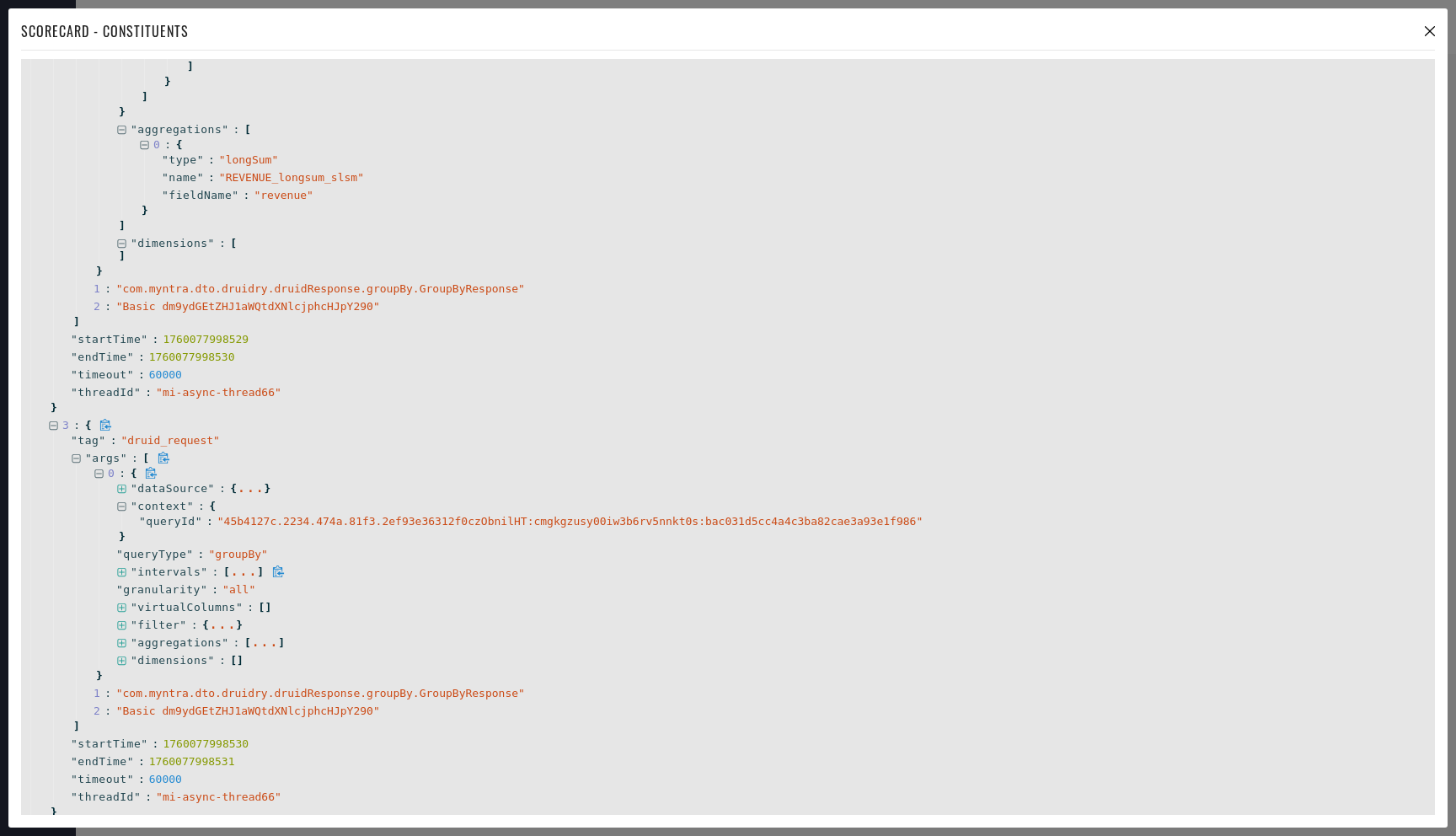
click at [123, 573] on icon at bounding box center [122, 573] width 11 height 11
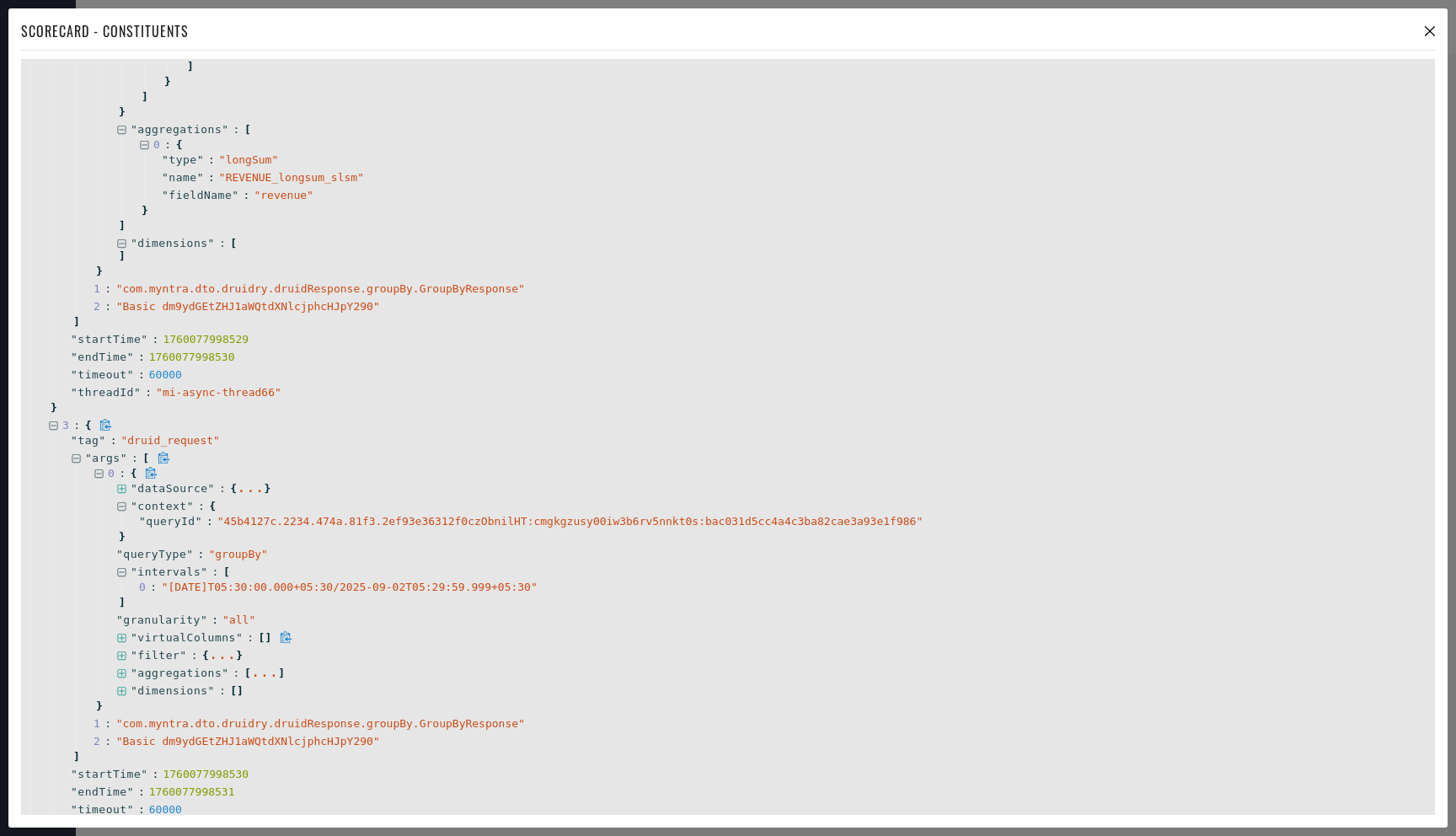
click at [124, 641] on icon at bounding box center [121, 638] width 8 height 8
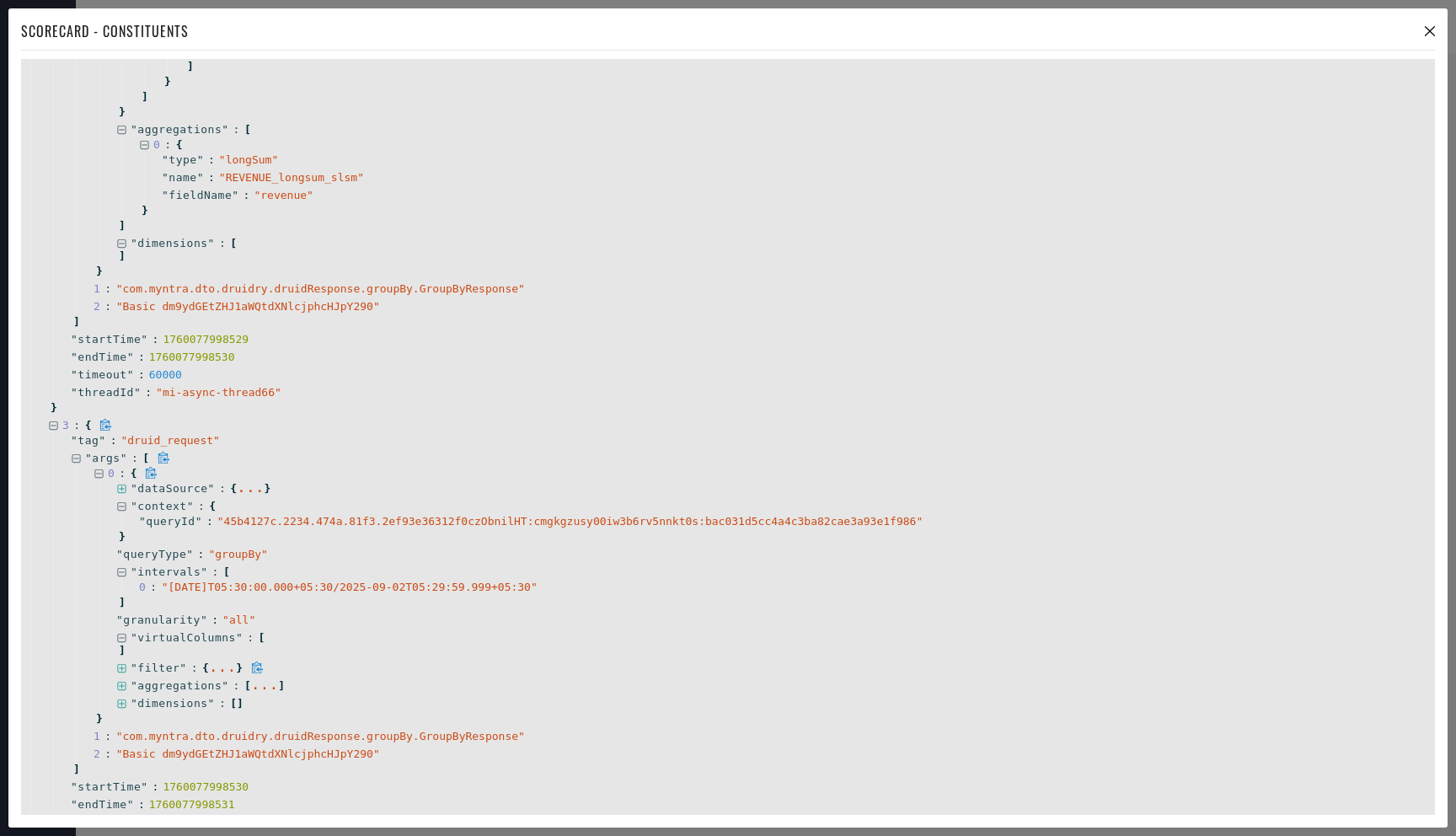
click at [125, 664] on icon at bounding box center [121, 668] width 8 height 8
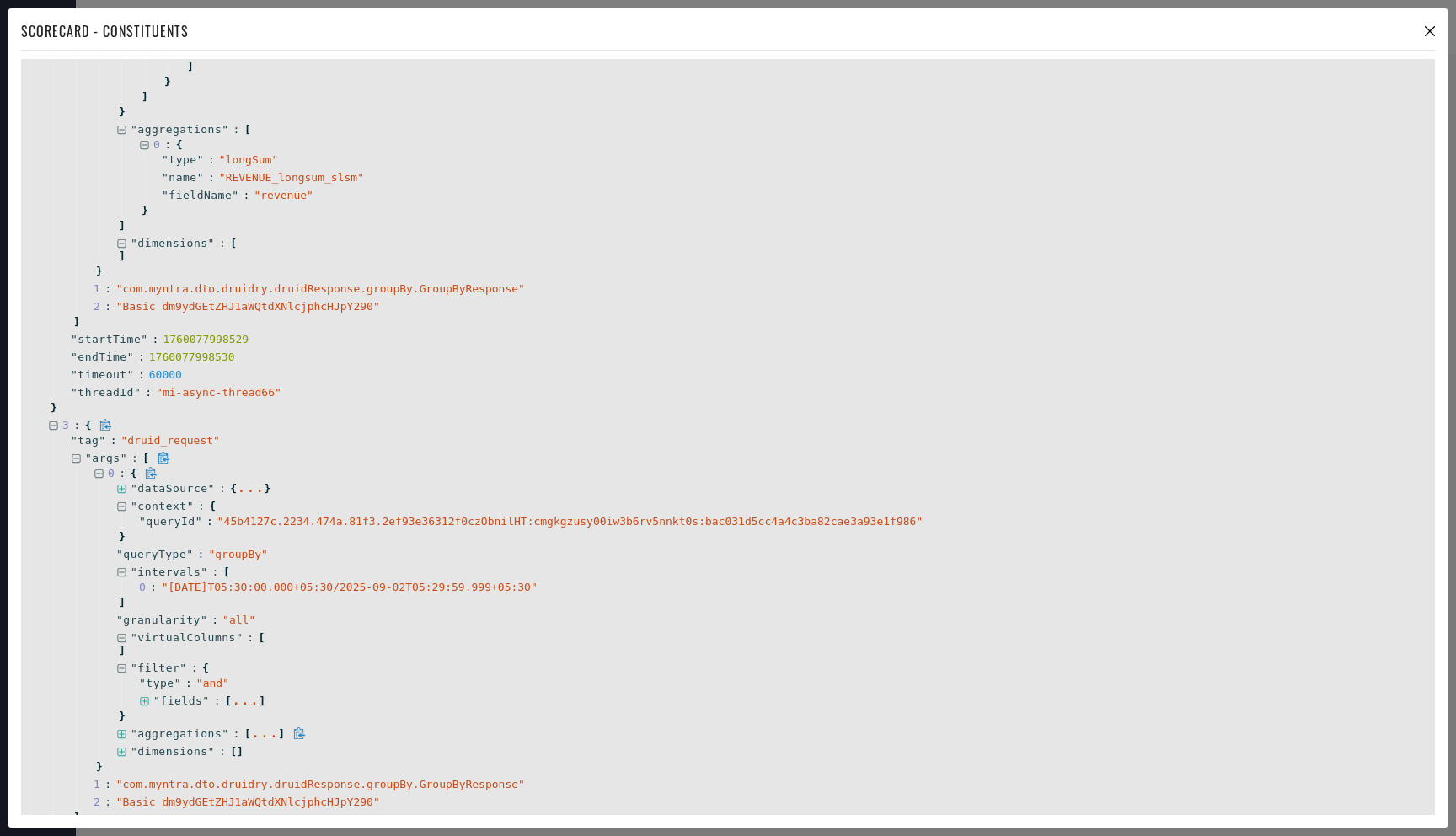
click at [123, 733] on icon at bounding box center [121, 733] width 8 height 8
click at [139, 748] on icon at bounding box center [144, 750] width 11 height 11
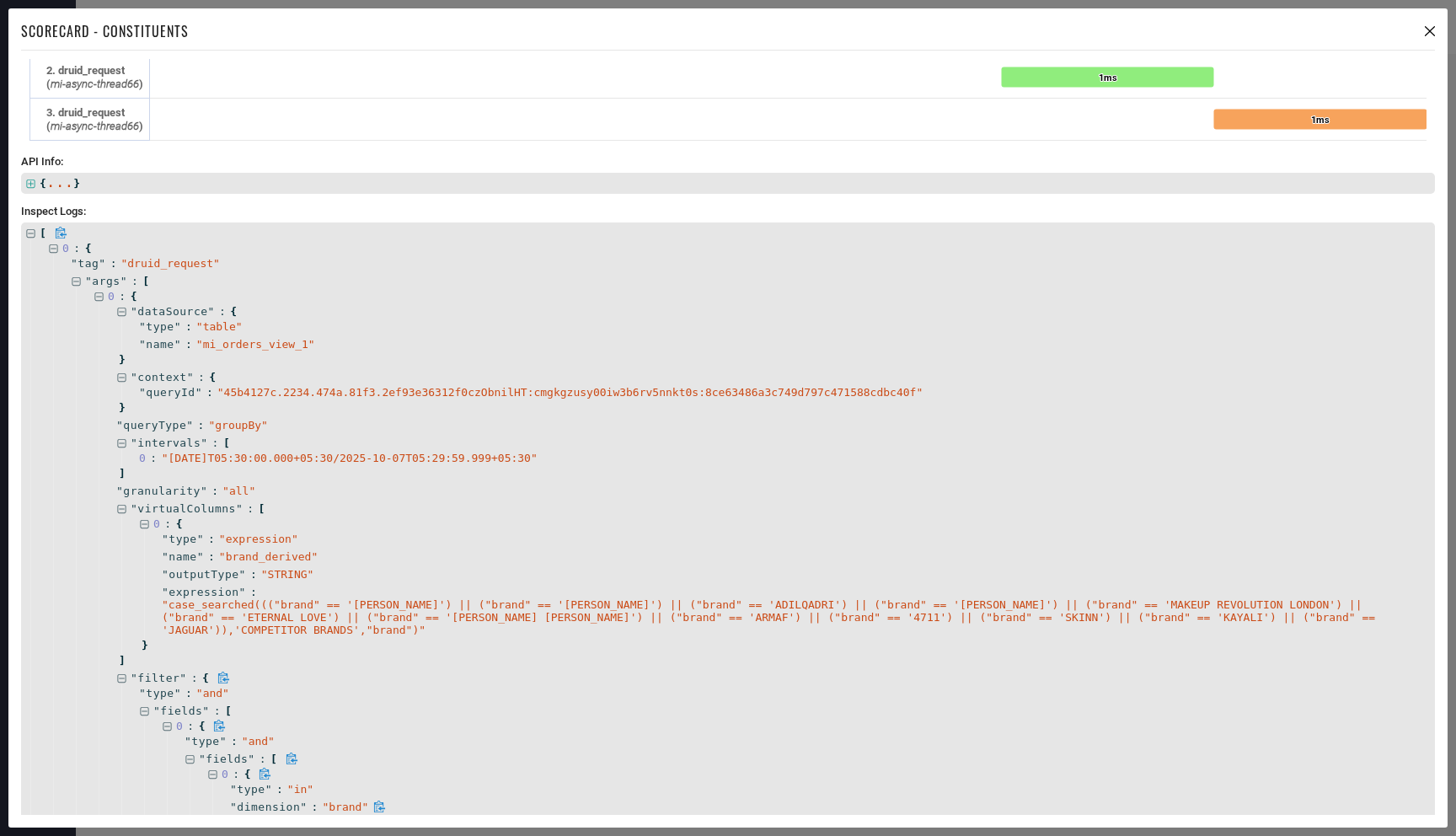
scroll to position [0, 0]
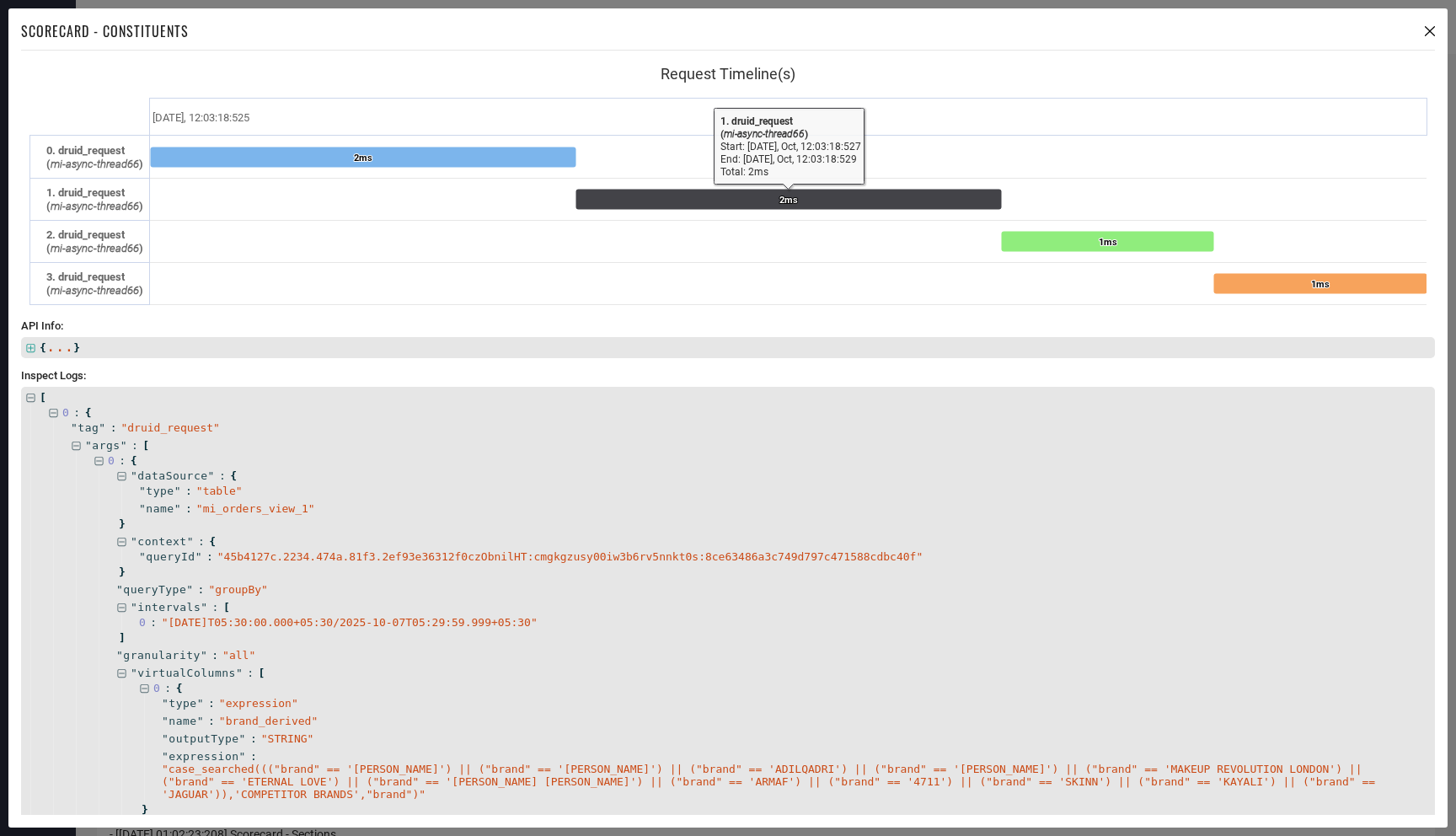
click at [1427, 36] on div "Scorecard - Constituents" at bounding box center [728, 35] width 1414 height 29
click at [1433, 34] on icon at bounding box center [1430, 31] width 10 height 10
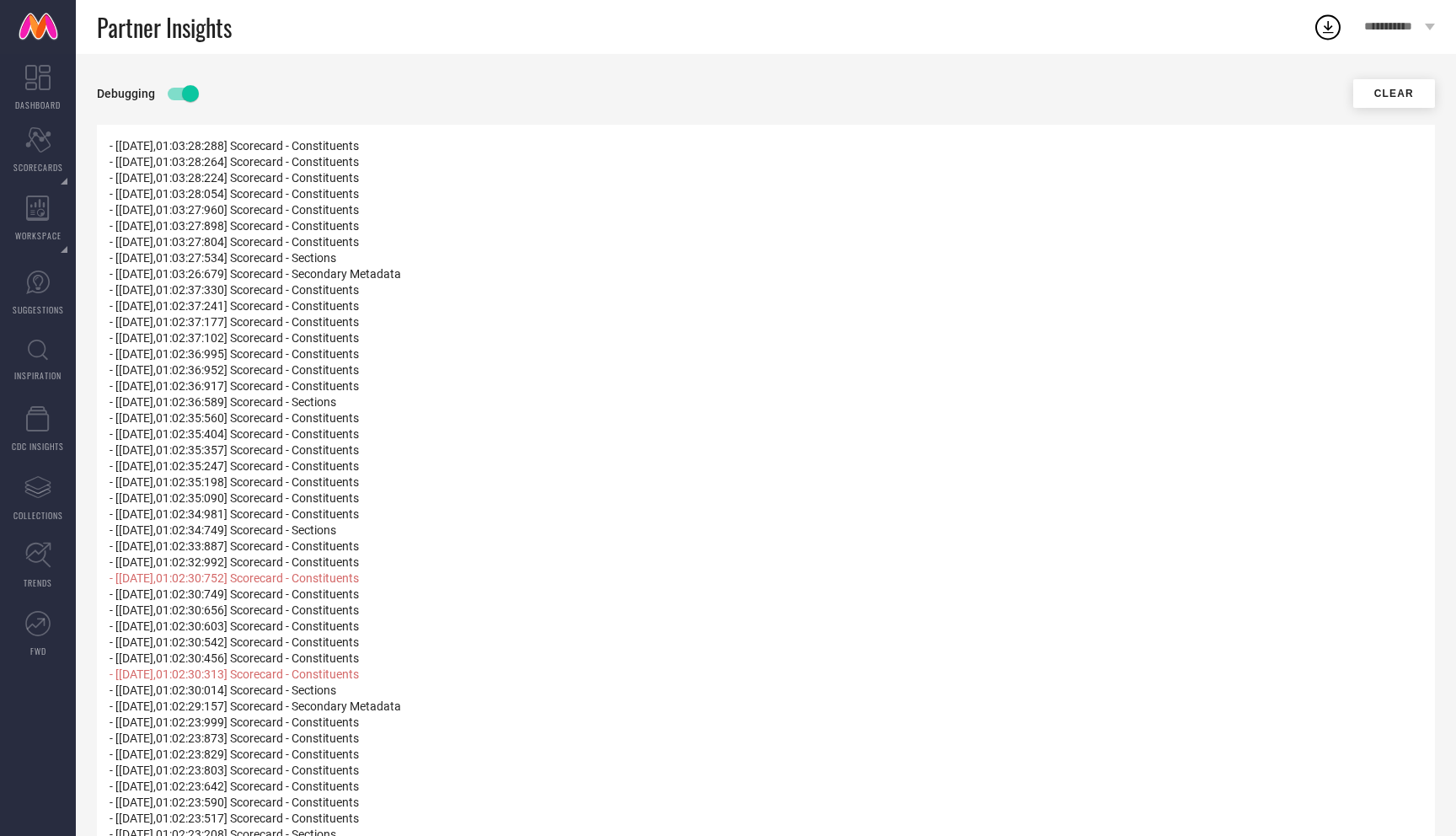
click at [1391, 95] on button "Clear" at bounding box center [1394, 93] width 82 height 28
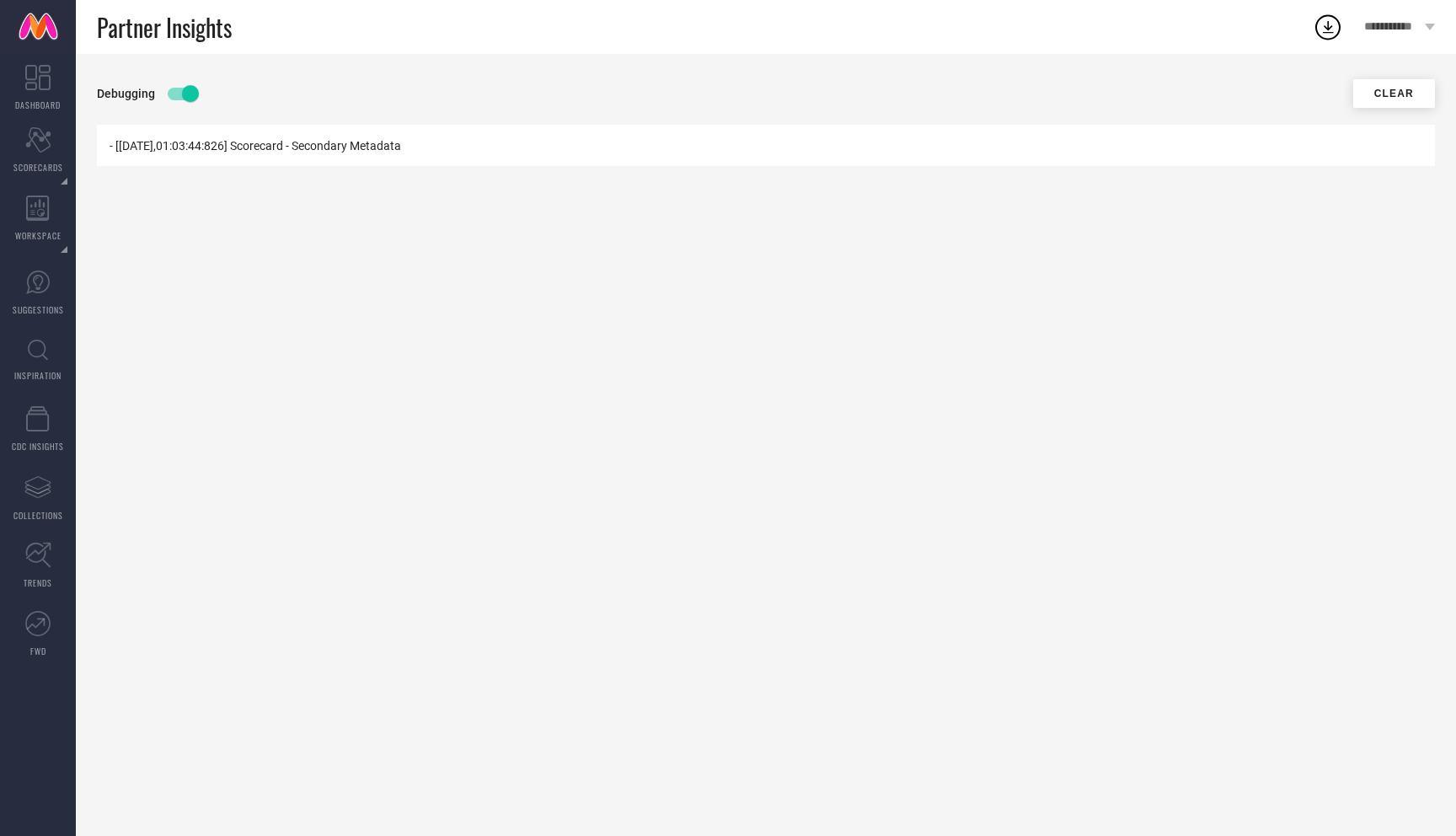
click at [1397, 92] on button "Clear" at bounding box center [1394, 93] width 82 height 28
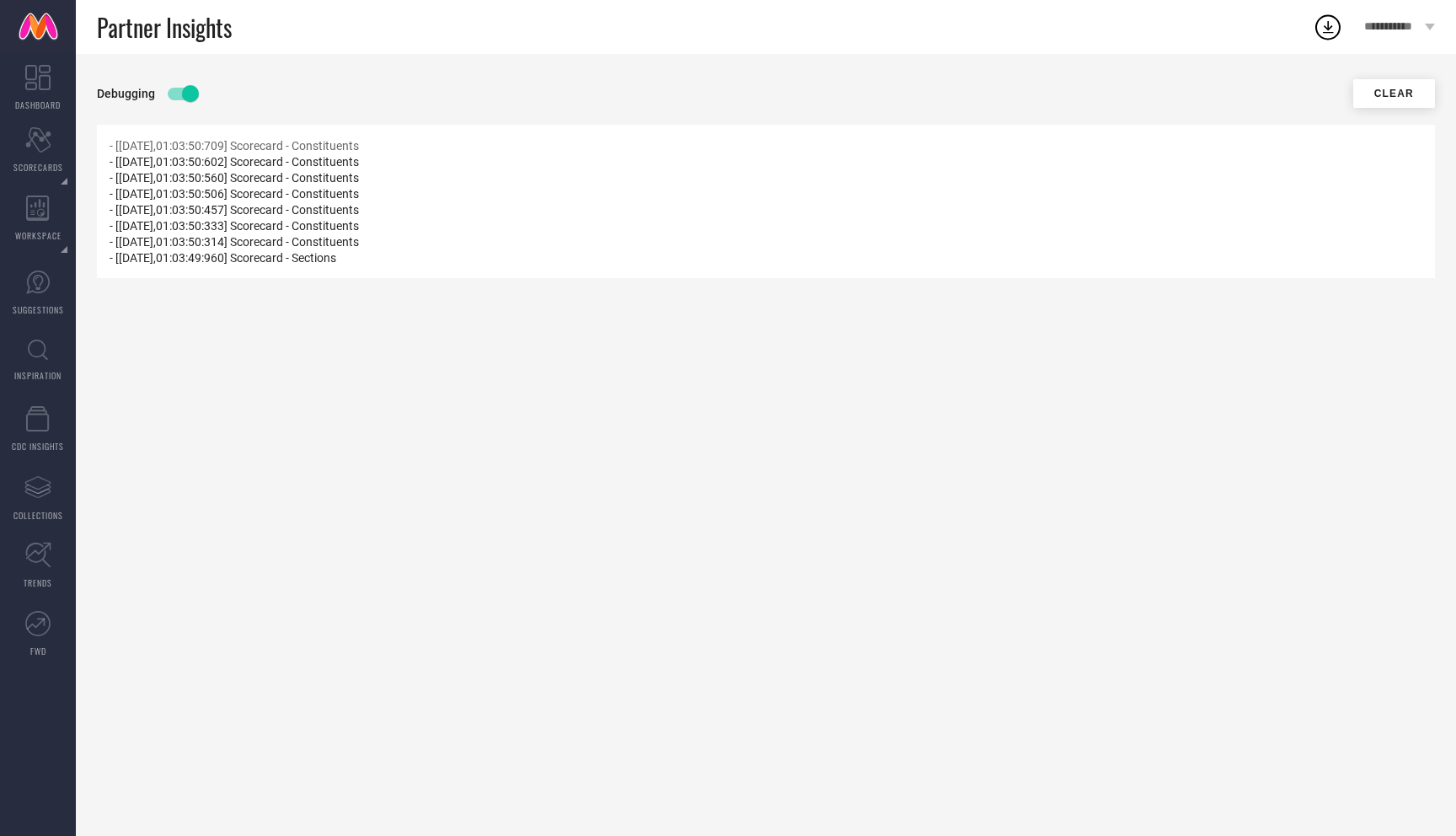
click at [110, 140] on span "- [[DATE],01:03:50:709] Scorecard - Constituents" at bounding box center [234, 145] width 249 height 13
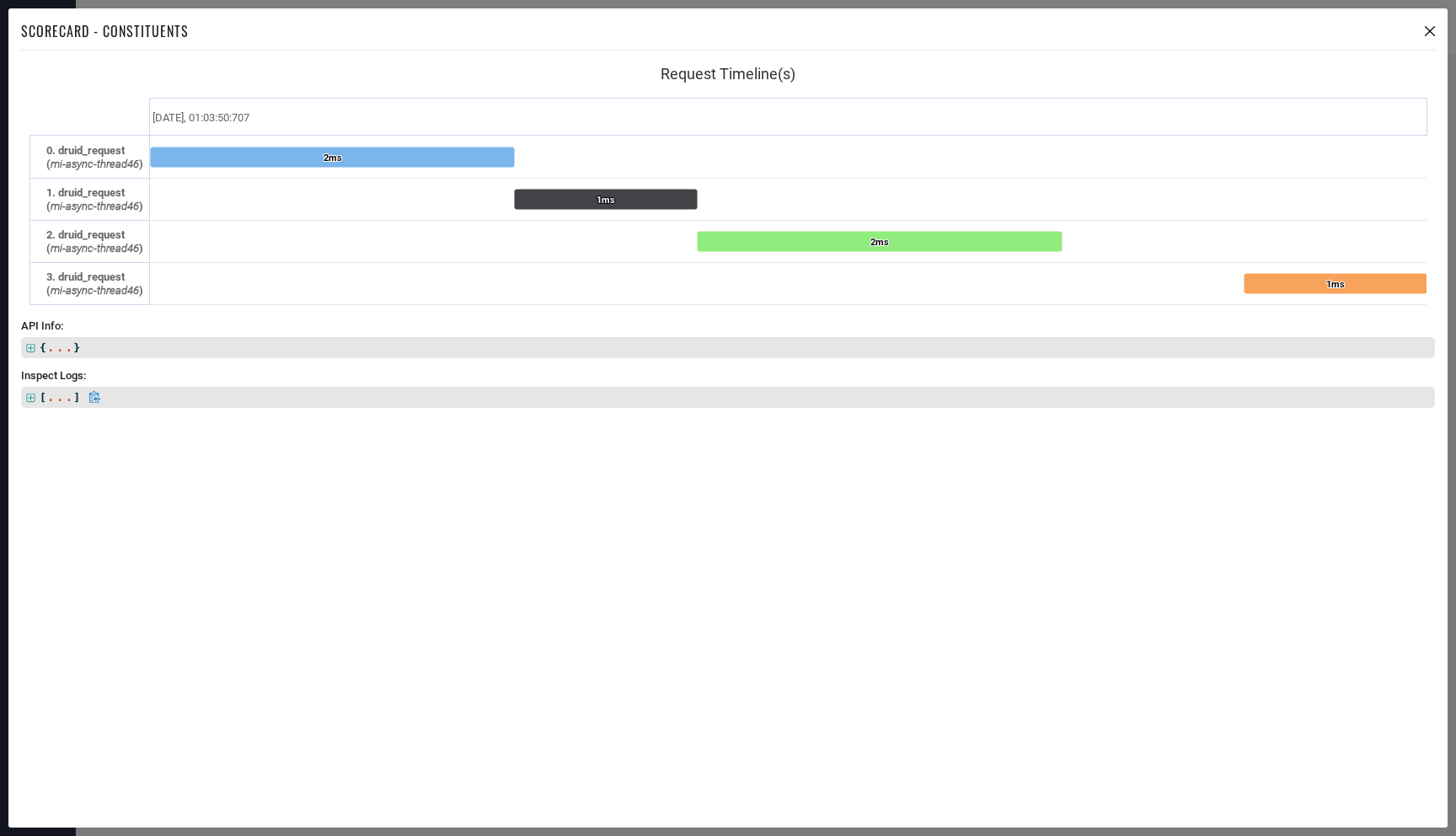
click at [34, 398] on icon at bounding box center [31, 398] width 11 height 11
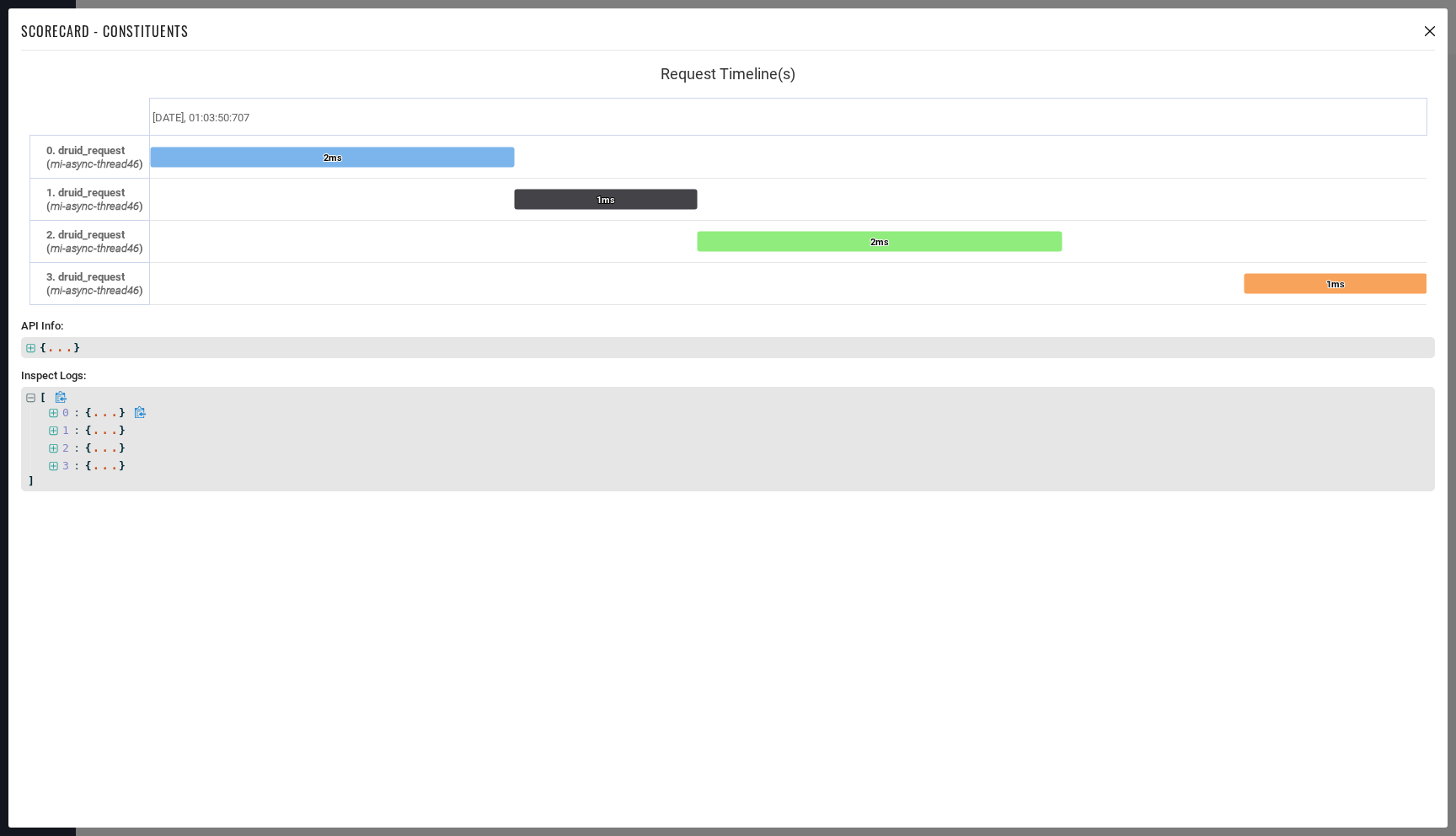
click at [54, 414] on icon at bounding box center [54, 413] width 11 height 11
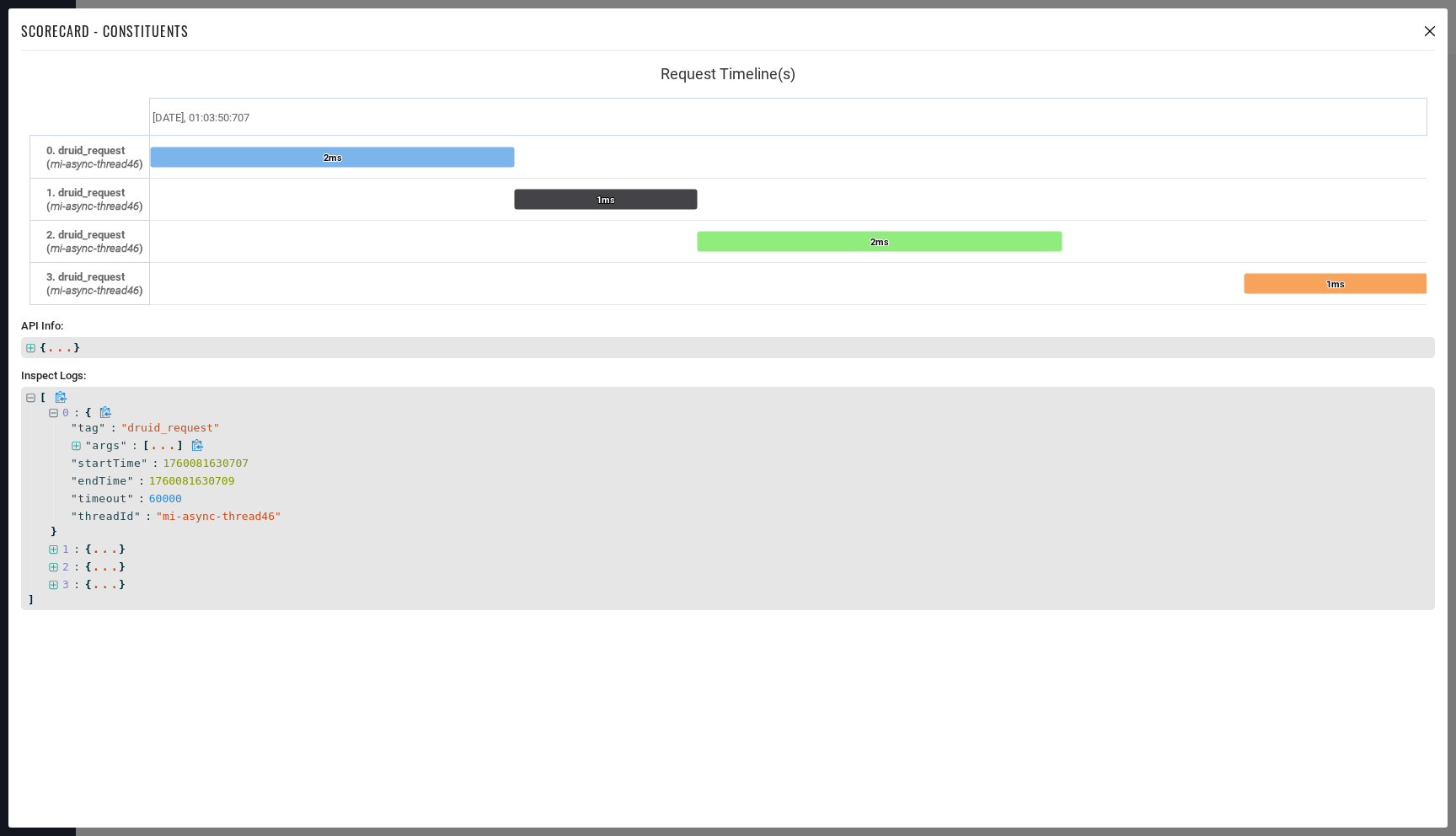
click at [74, 441] on icon at bounding box center [76, 446] width 11 height 11
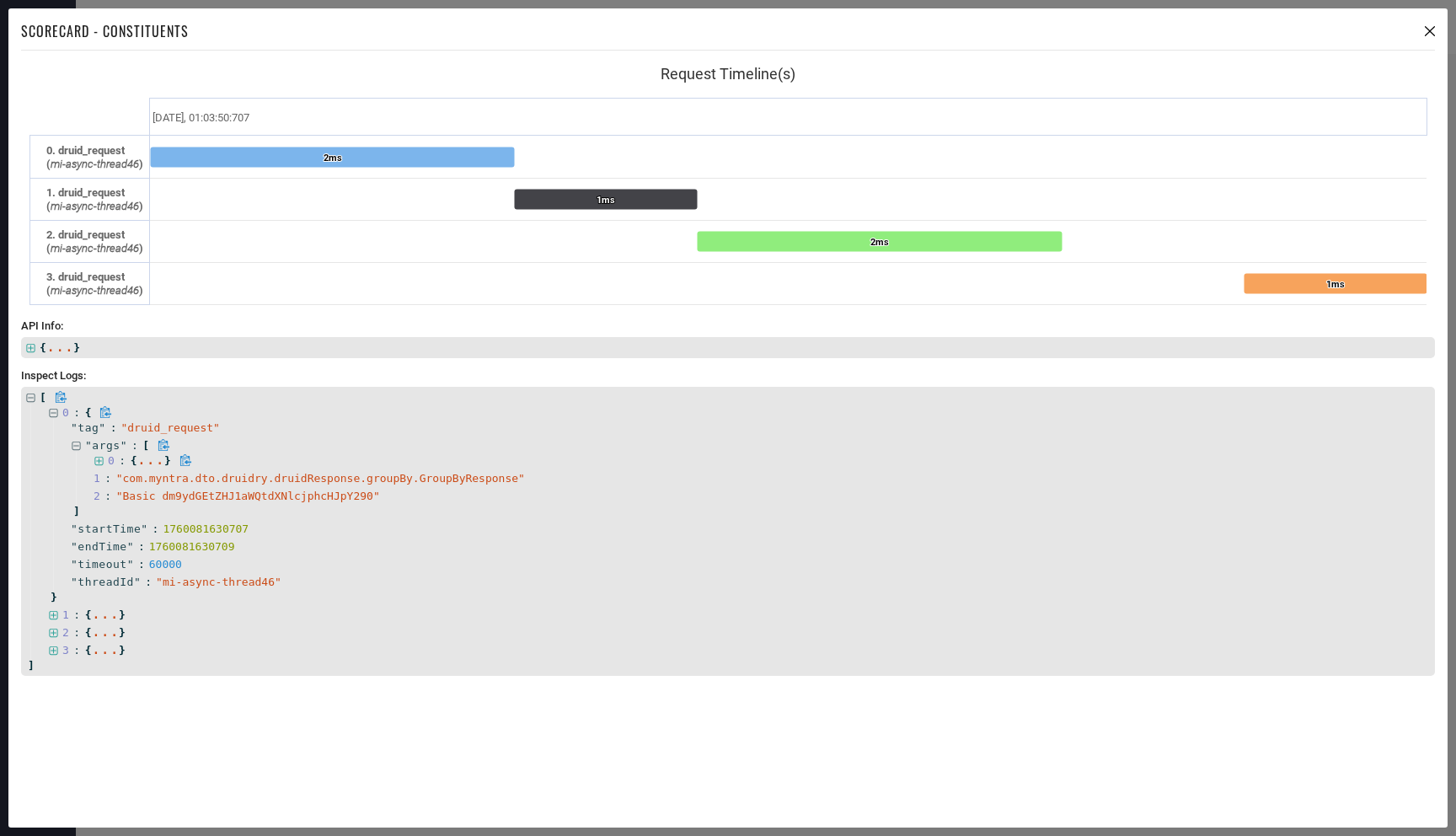
click at [98, 460] on icon at bounding box center [98, 460] width 8 height 8
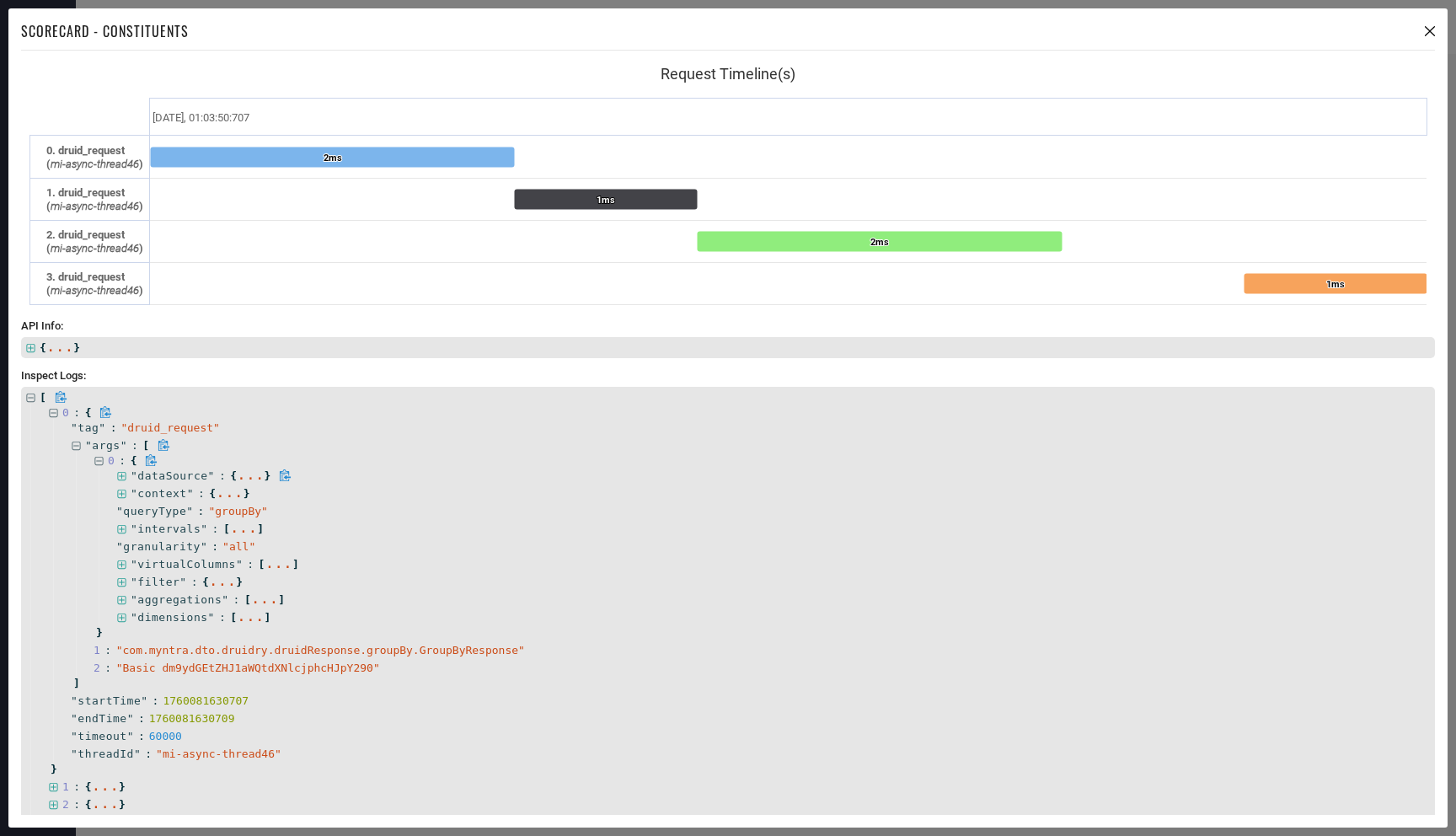
click at [123, 474] on icon at bounding box center [122, 477] width 11 height 11
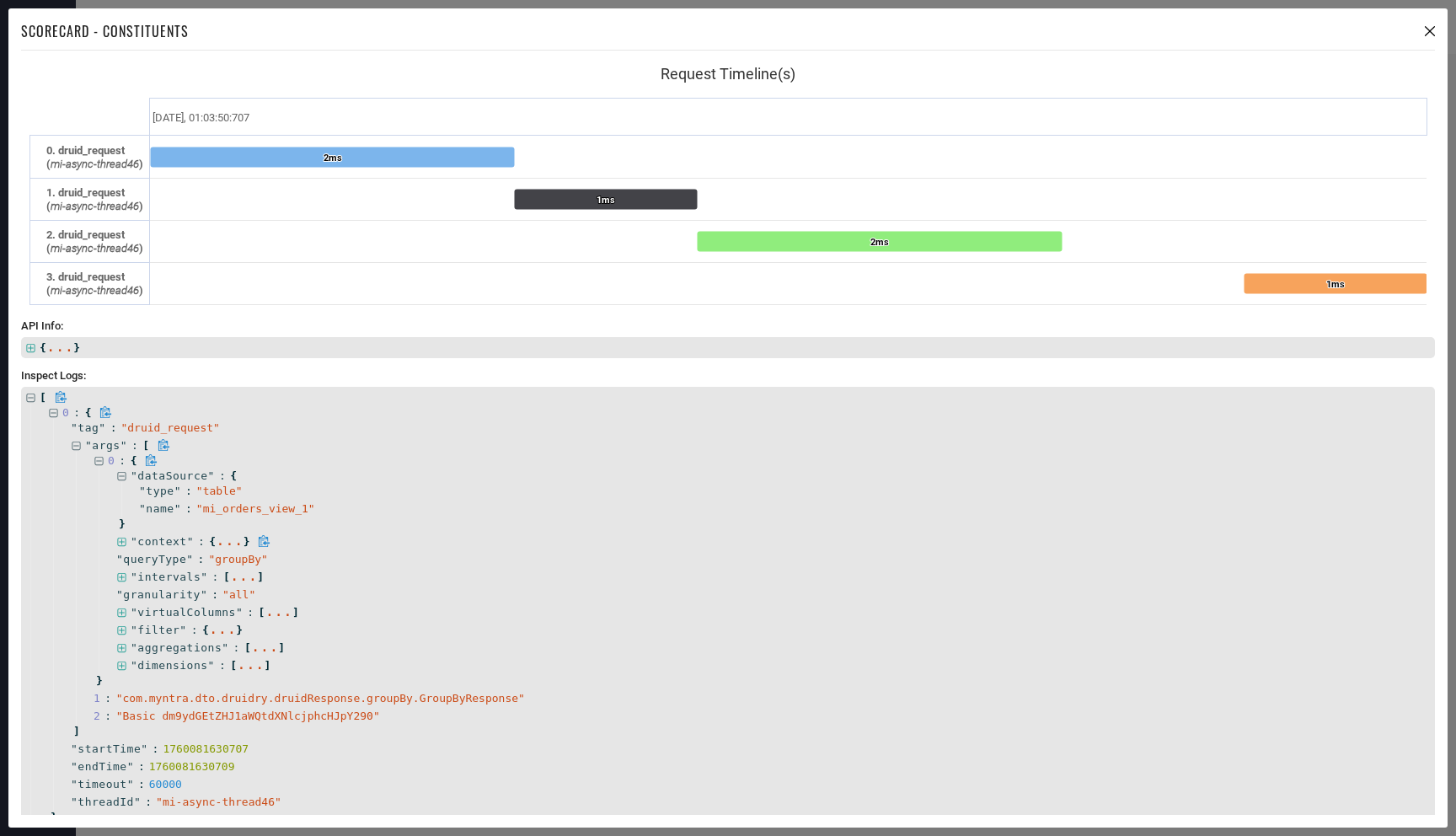
click at [124, 542] on icon at bounding box center [122, 543] width 11 height 11
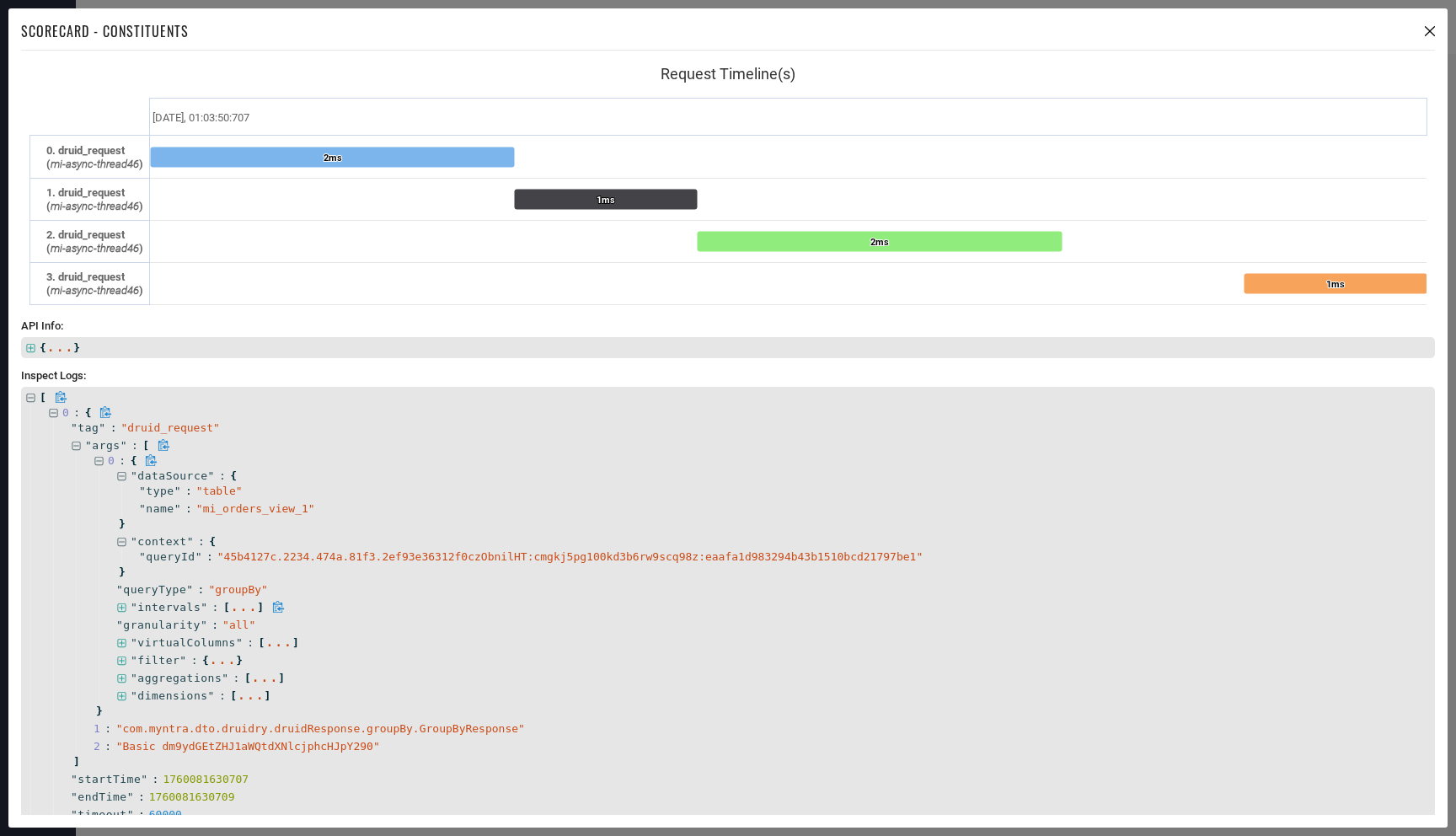
click at [122, 609] on icon at bounding box center [121, 607] width 8 height 8
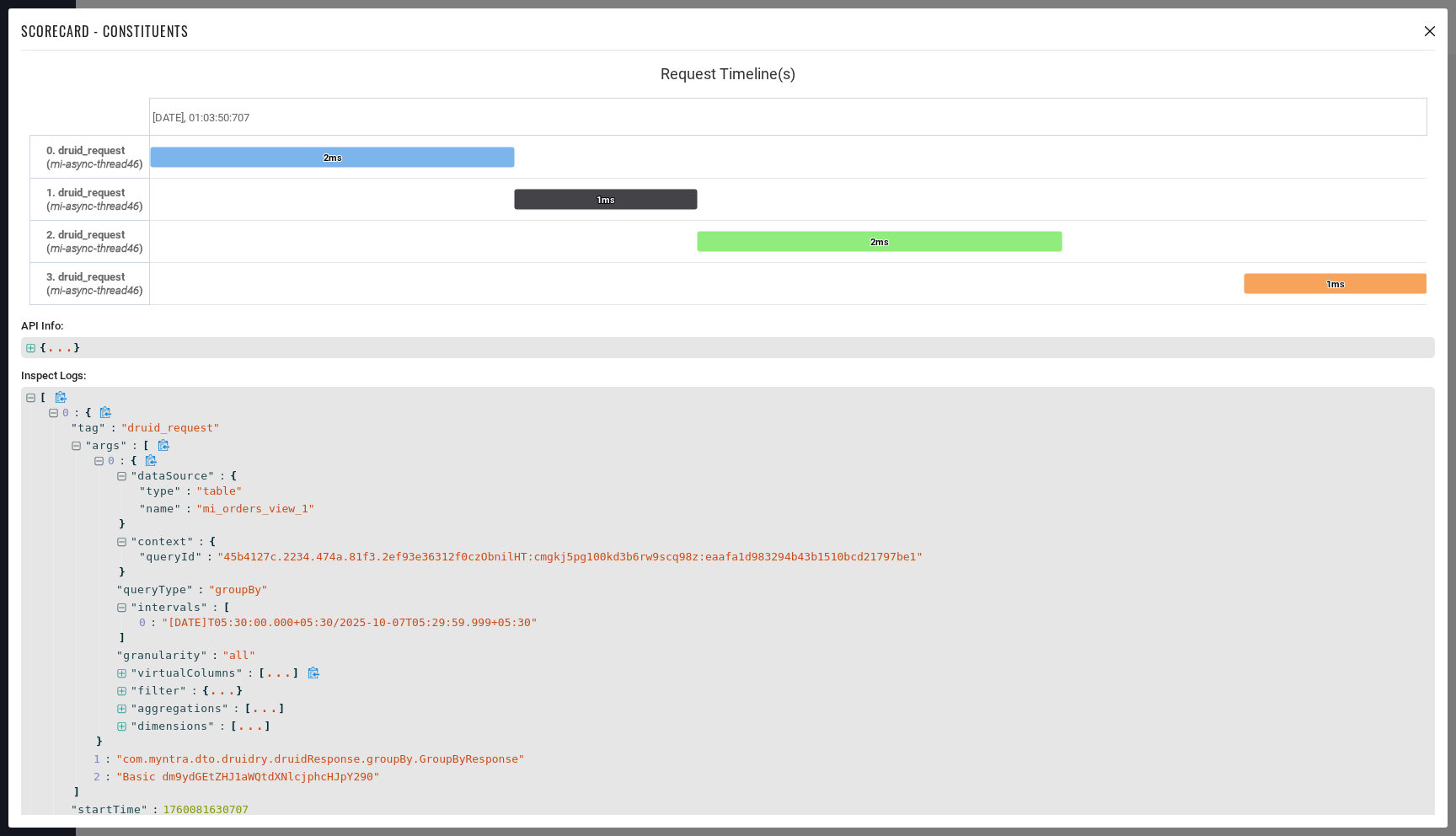
click at [123, 669] on icon at bounding box center [122, 674] width 11 height 11
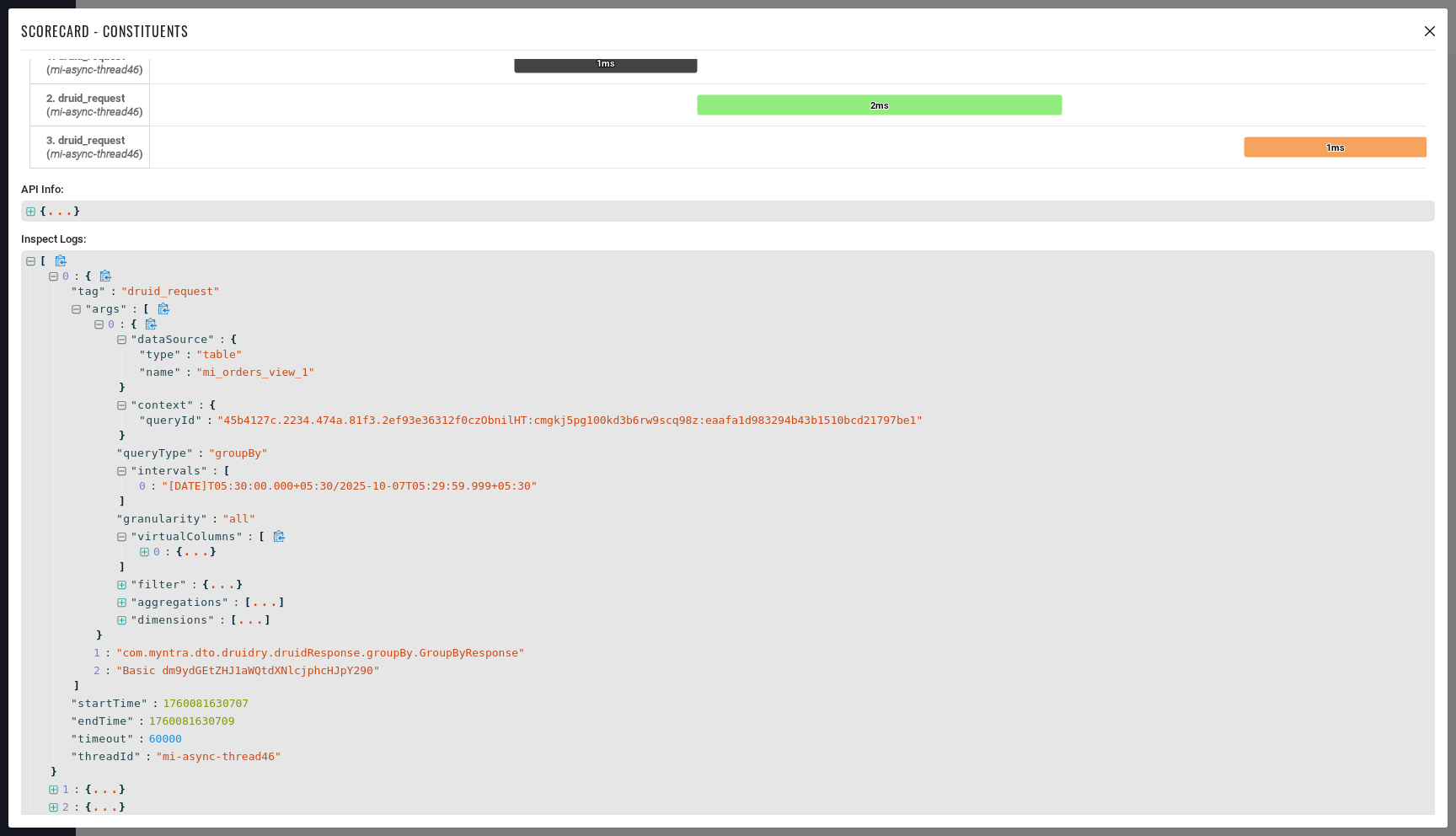
scroll to position [142, 0]
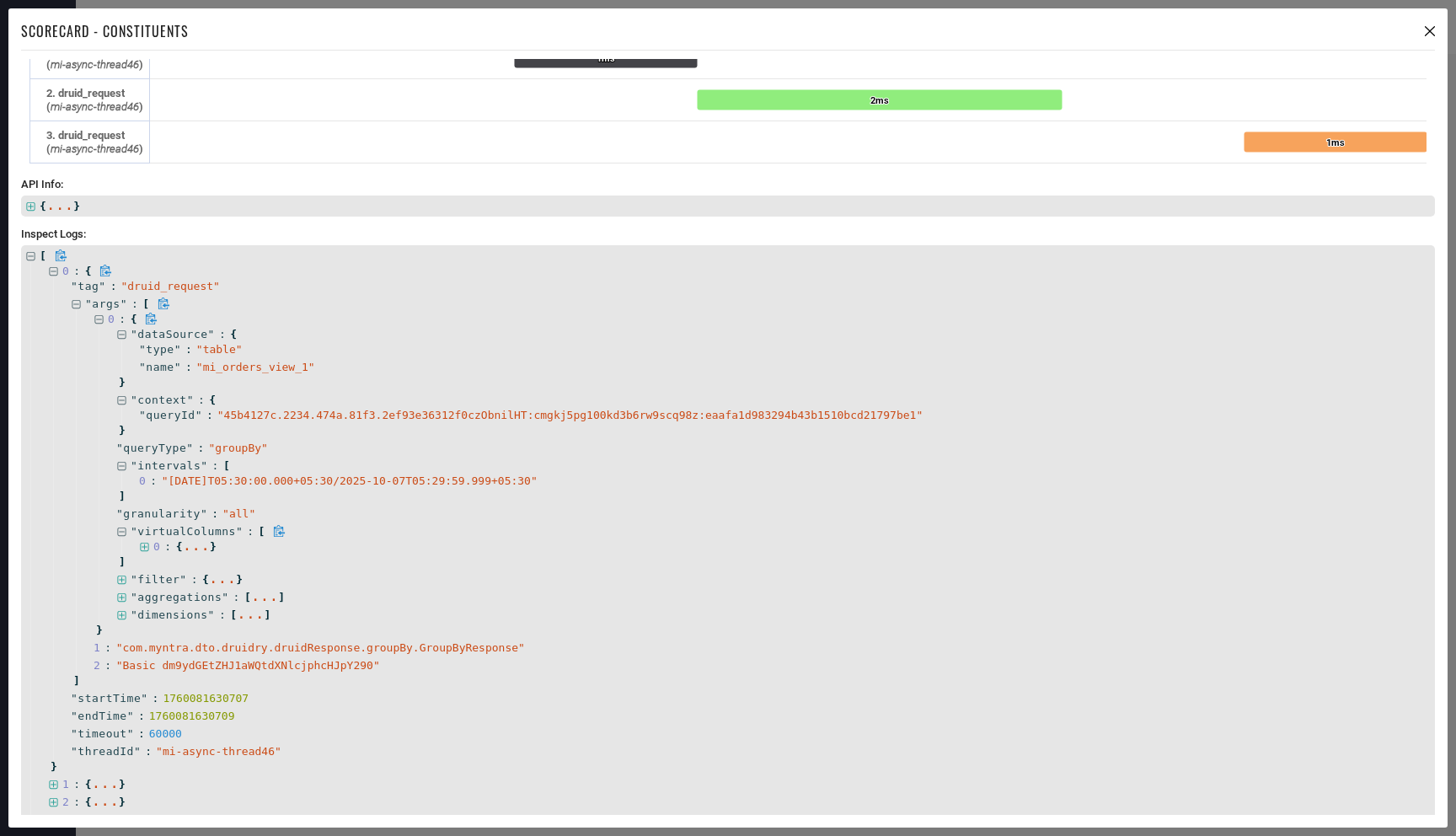
click at [143, 536] on span "virtualColumns" at bounding box center [187, 530] width 98 height 12
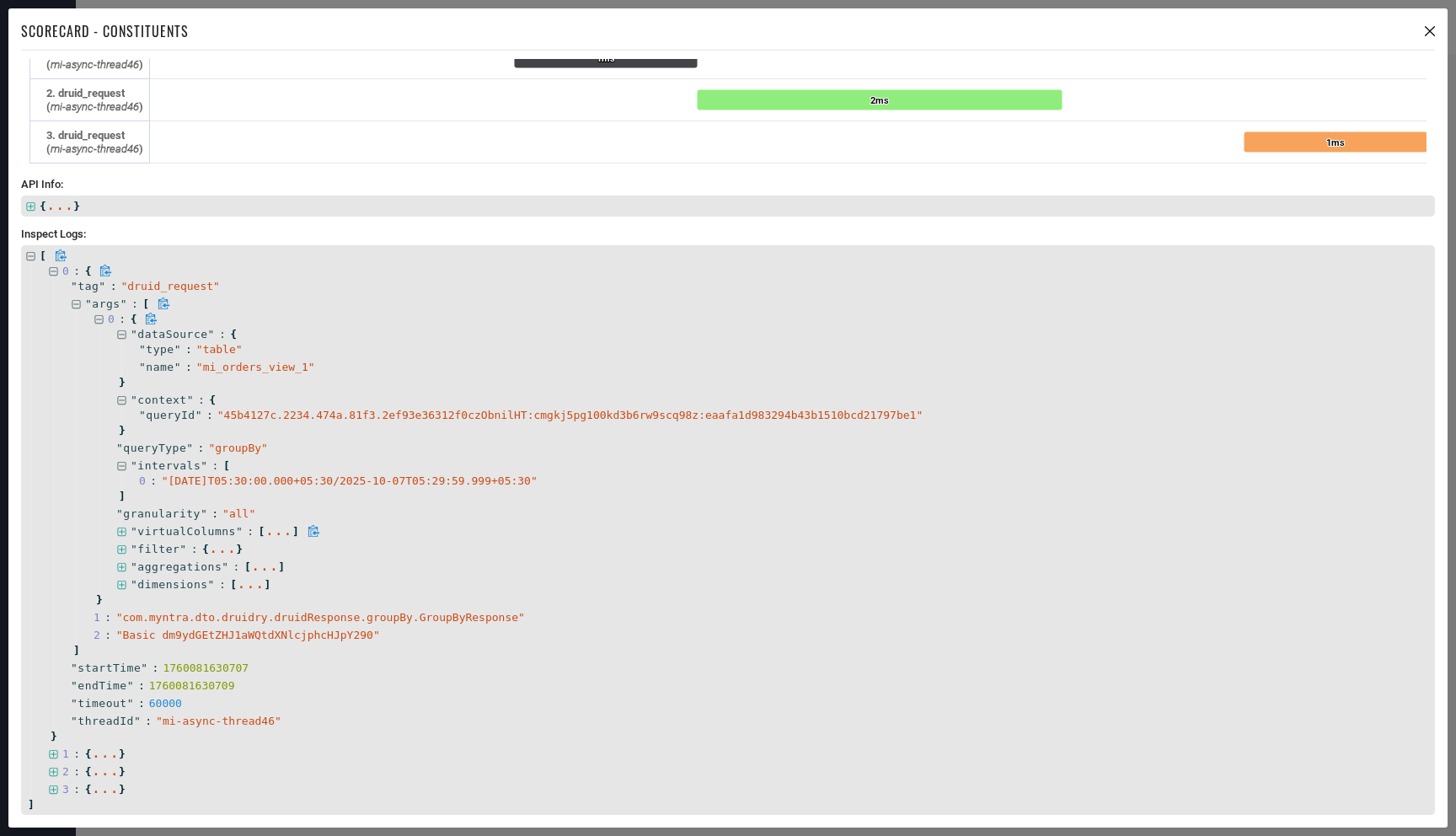
click at [121, 535] on icon at bounding box center [121, 531] width 8 height 8
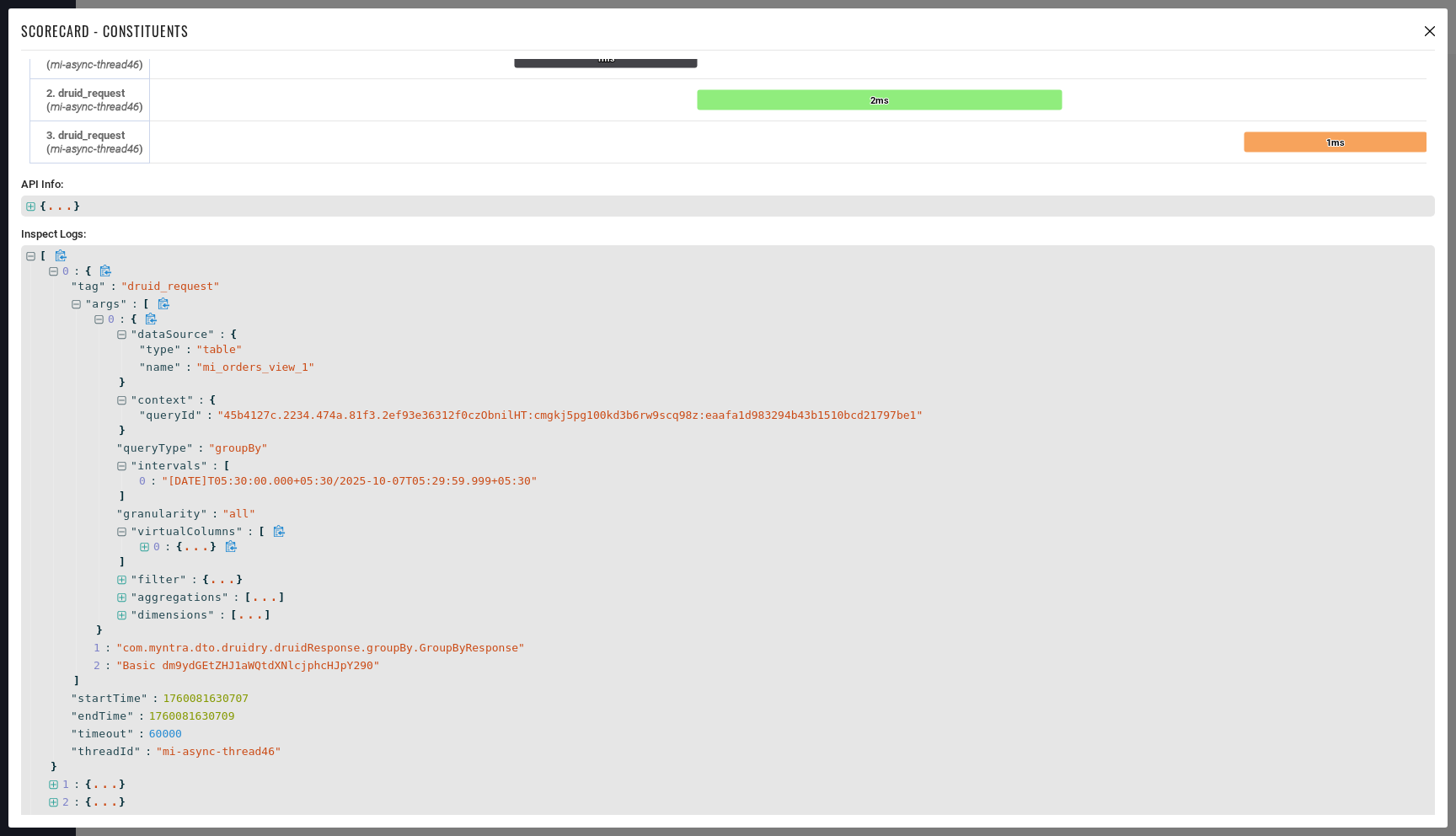
click at [143, 547] on icon at bounding box center [144, 547] width 11 height 11
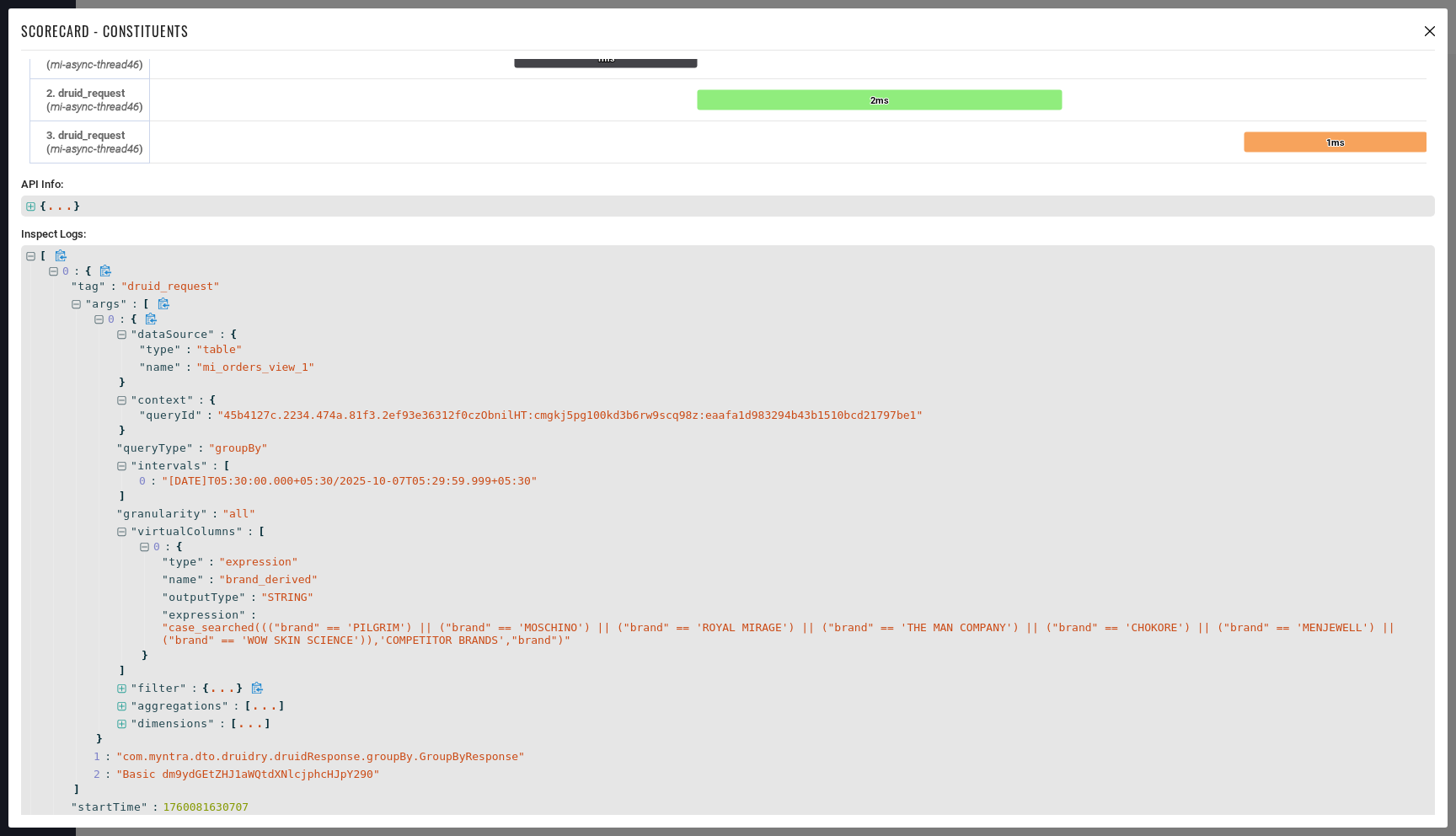
click at [122, 689] on icon at bounding box center [121, 688] width 8 height 8
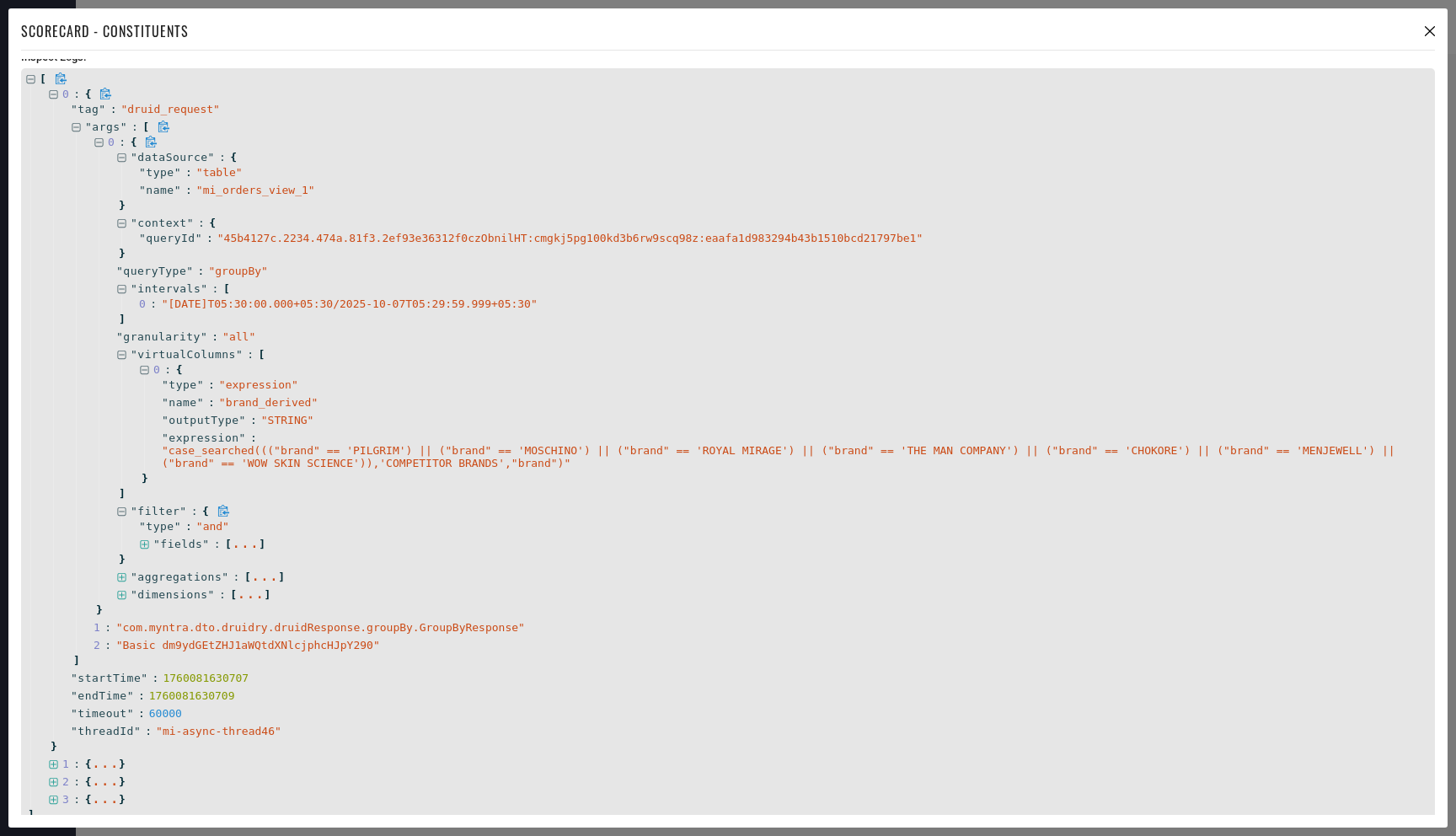
scroll to position [336, 0]
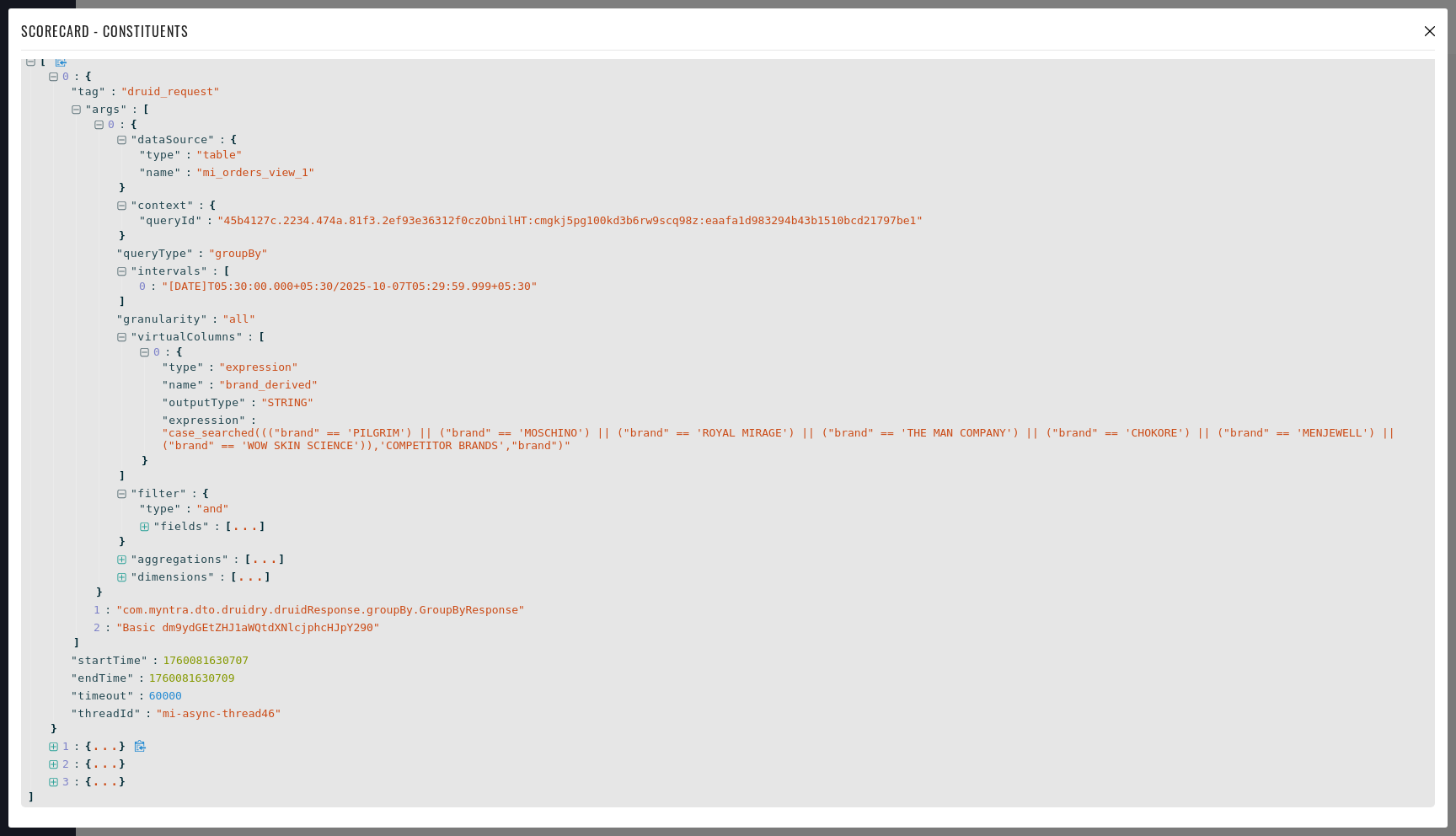
click at [58, 740] on span at bounding box center [54, 745] width 11 height 12
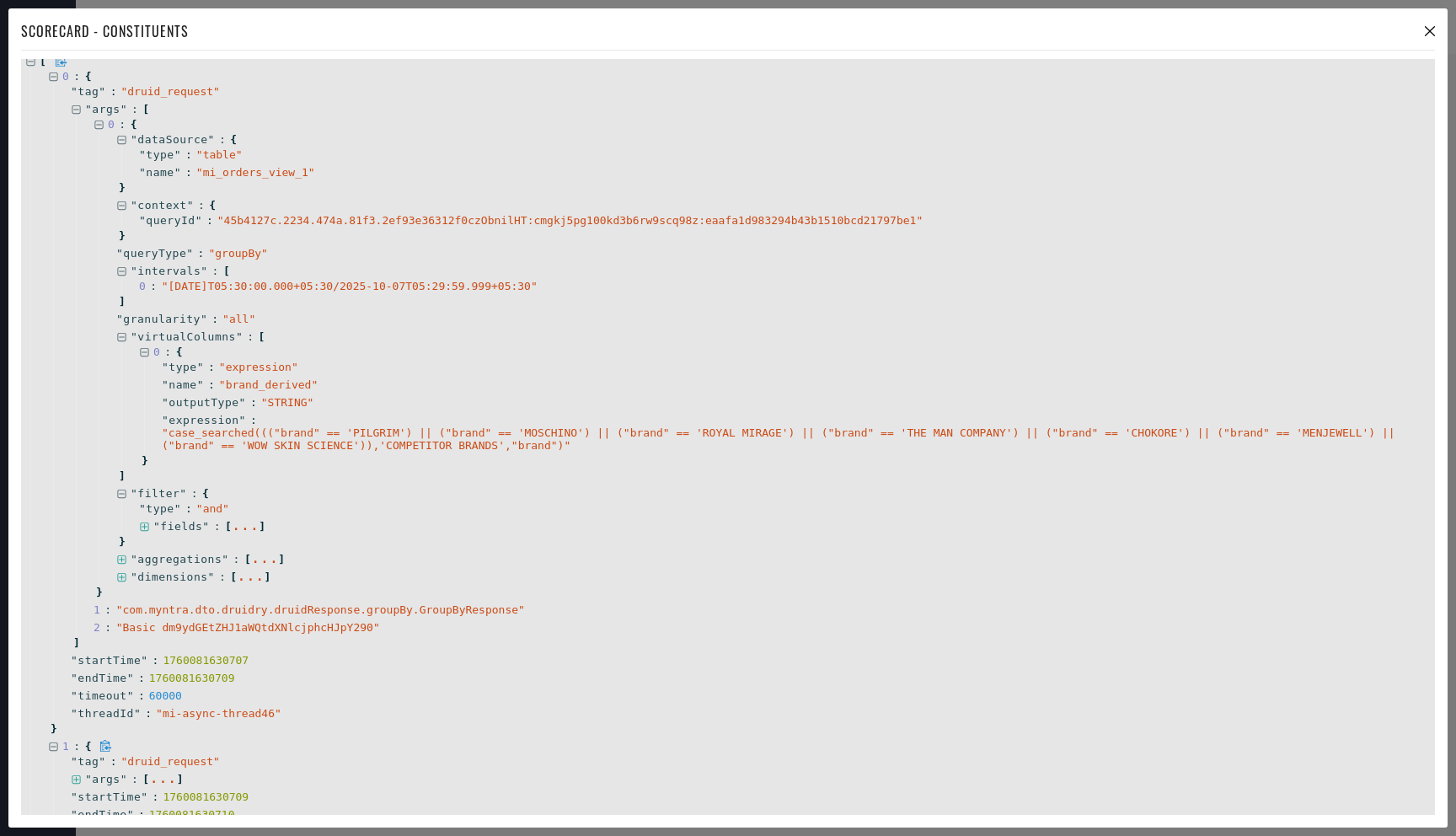
scroll to position [455, 0]
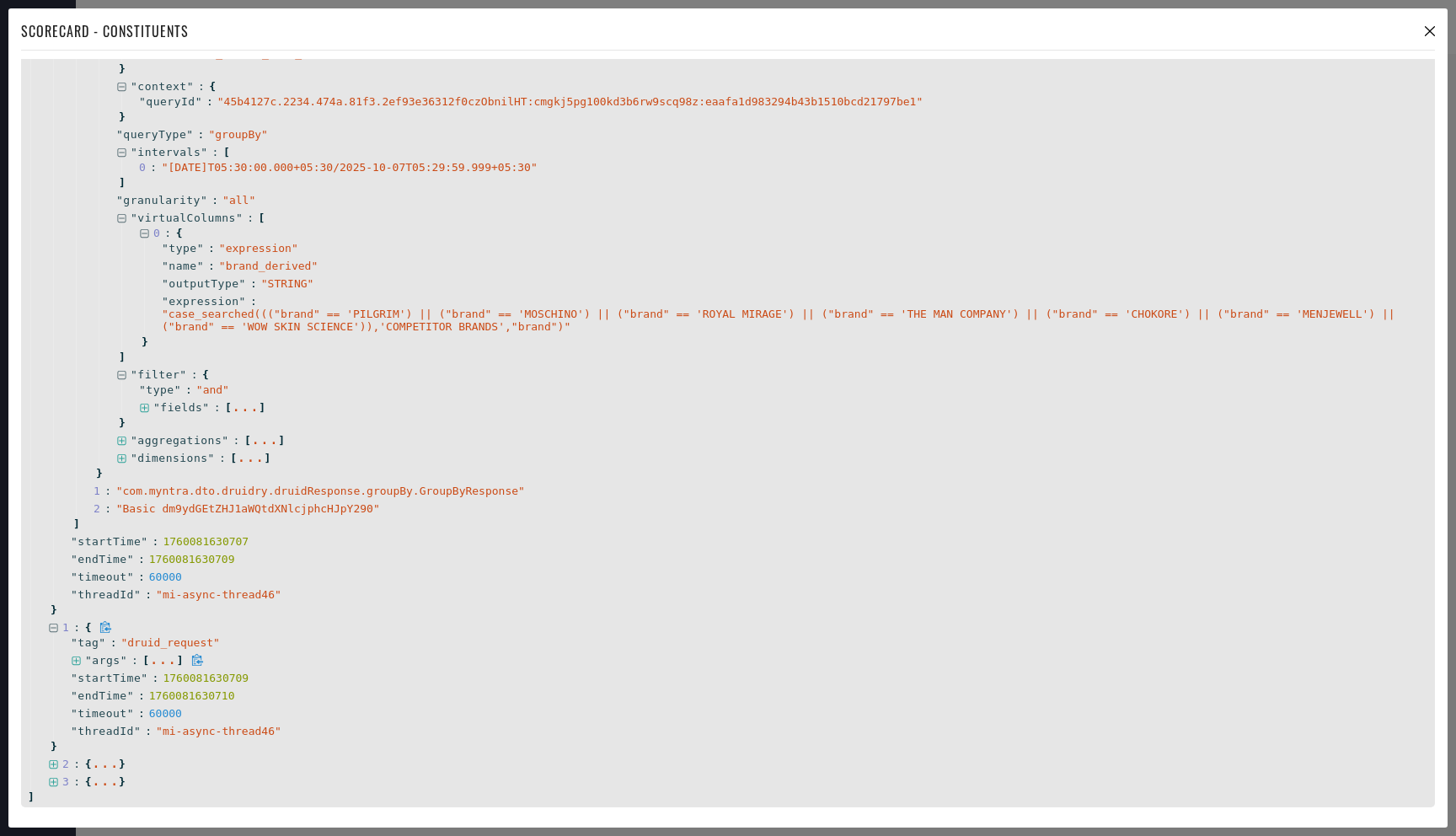
click at [75, 660] on icon at bounding box center [76, 661] width 11 height 11
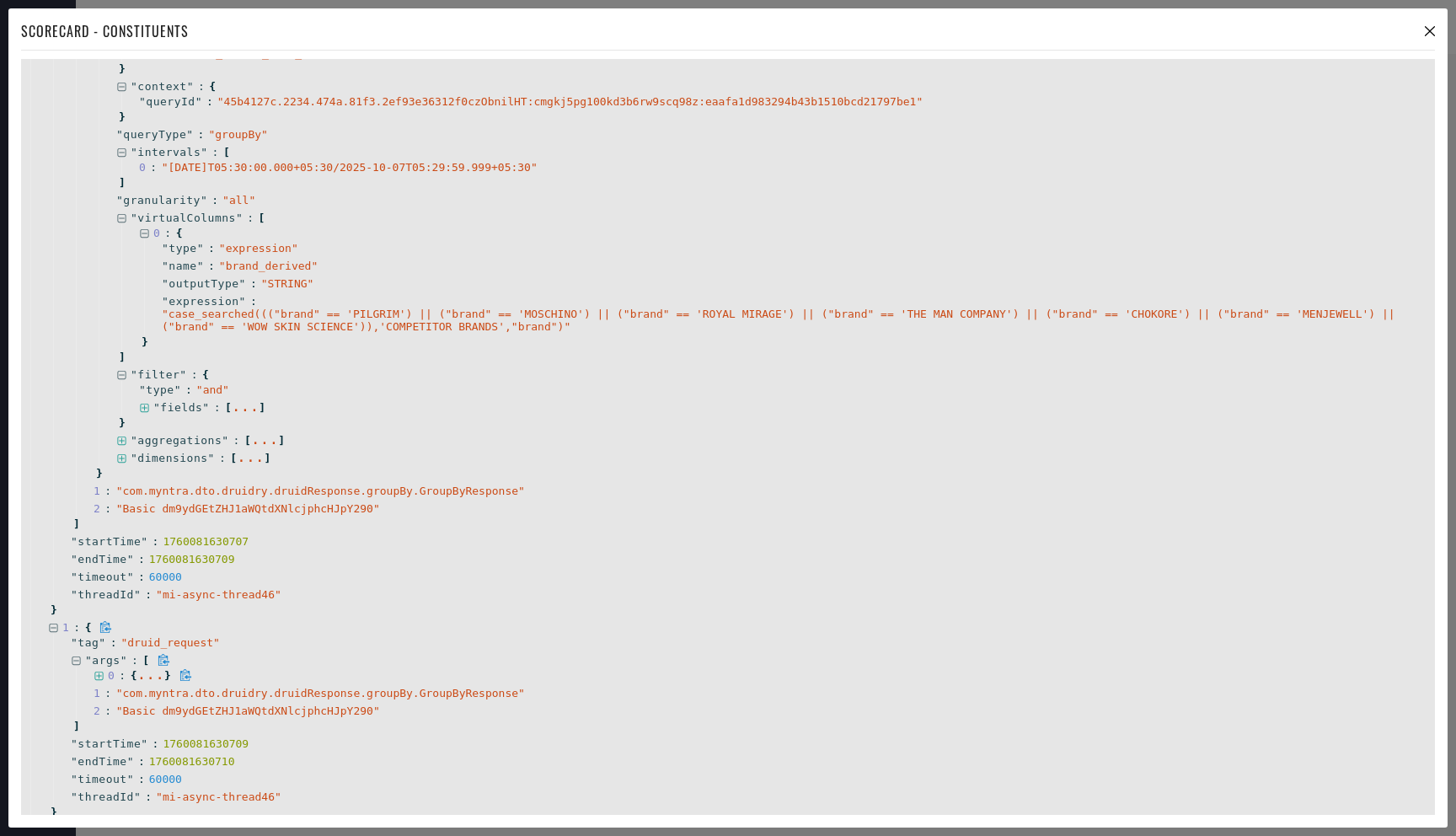
click at [99, 675] on icon at bounding box center [99, 677] width 11 height 11
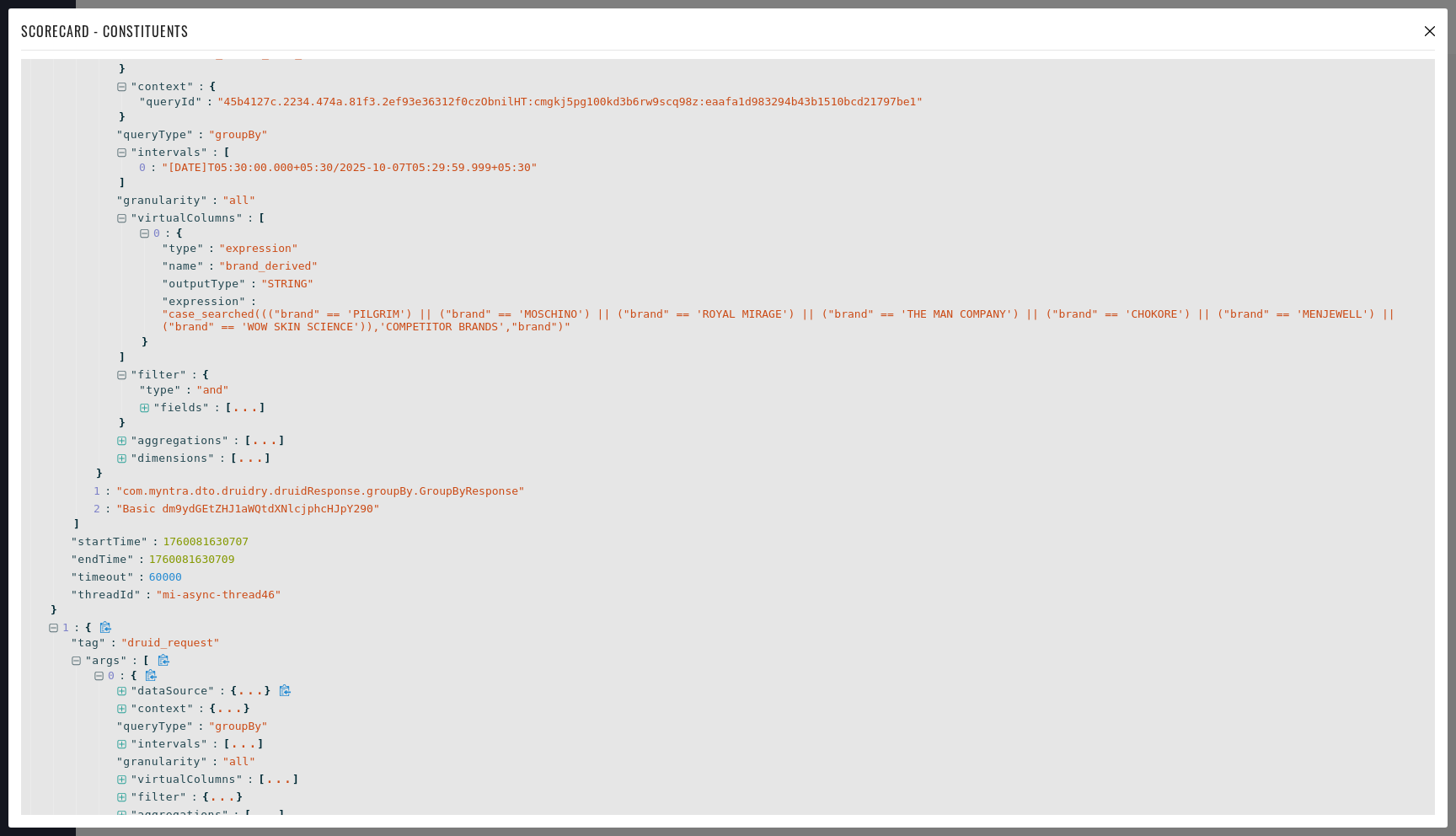
click at [125, 688] on icon at bounding box center [122, 692] width 11 height 11
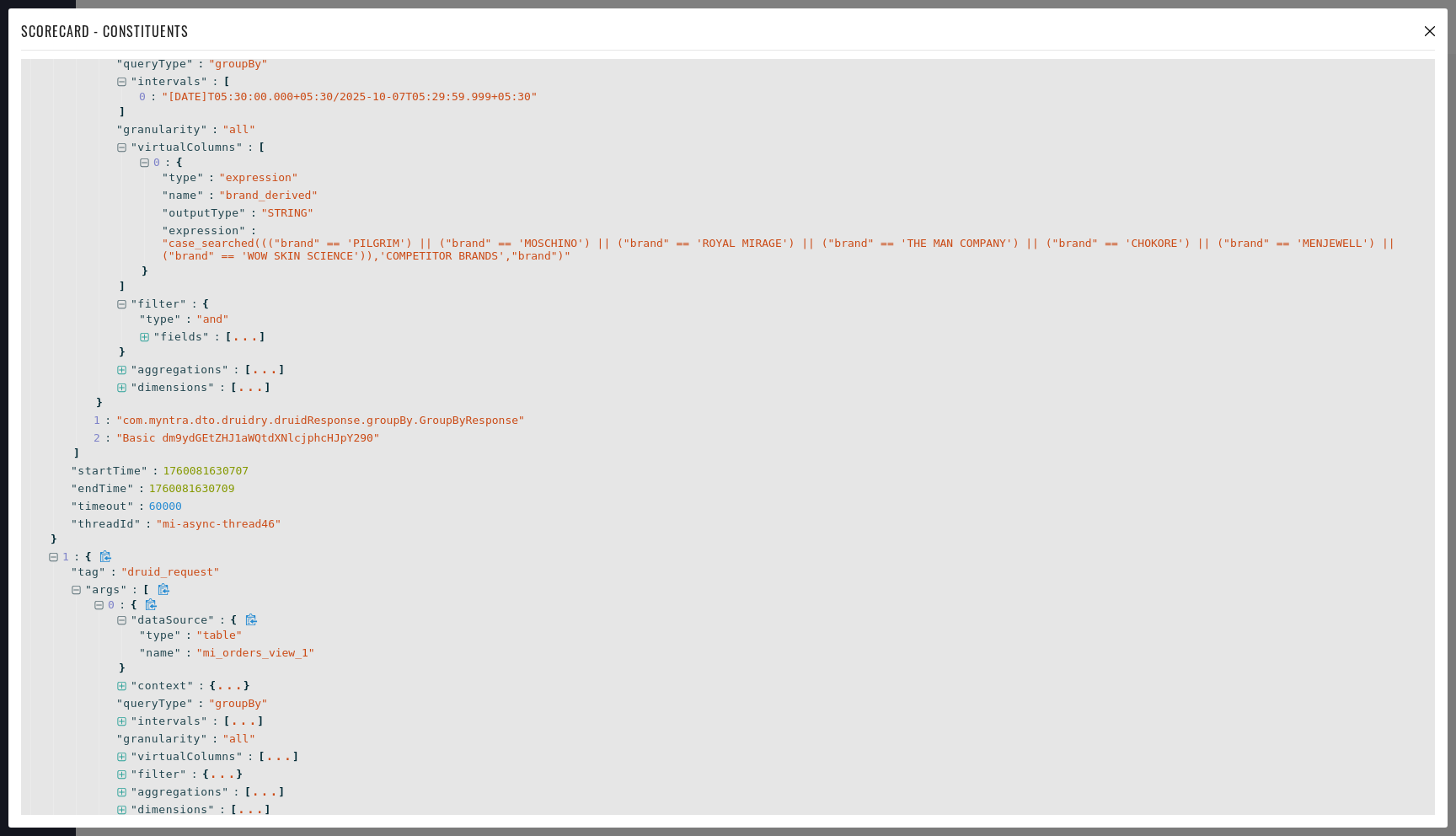
scroll to position [578, 0]
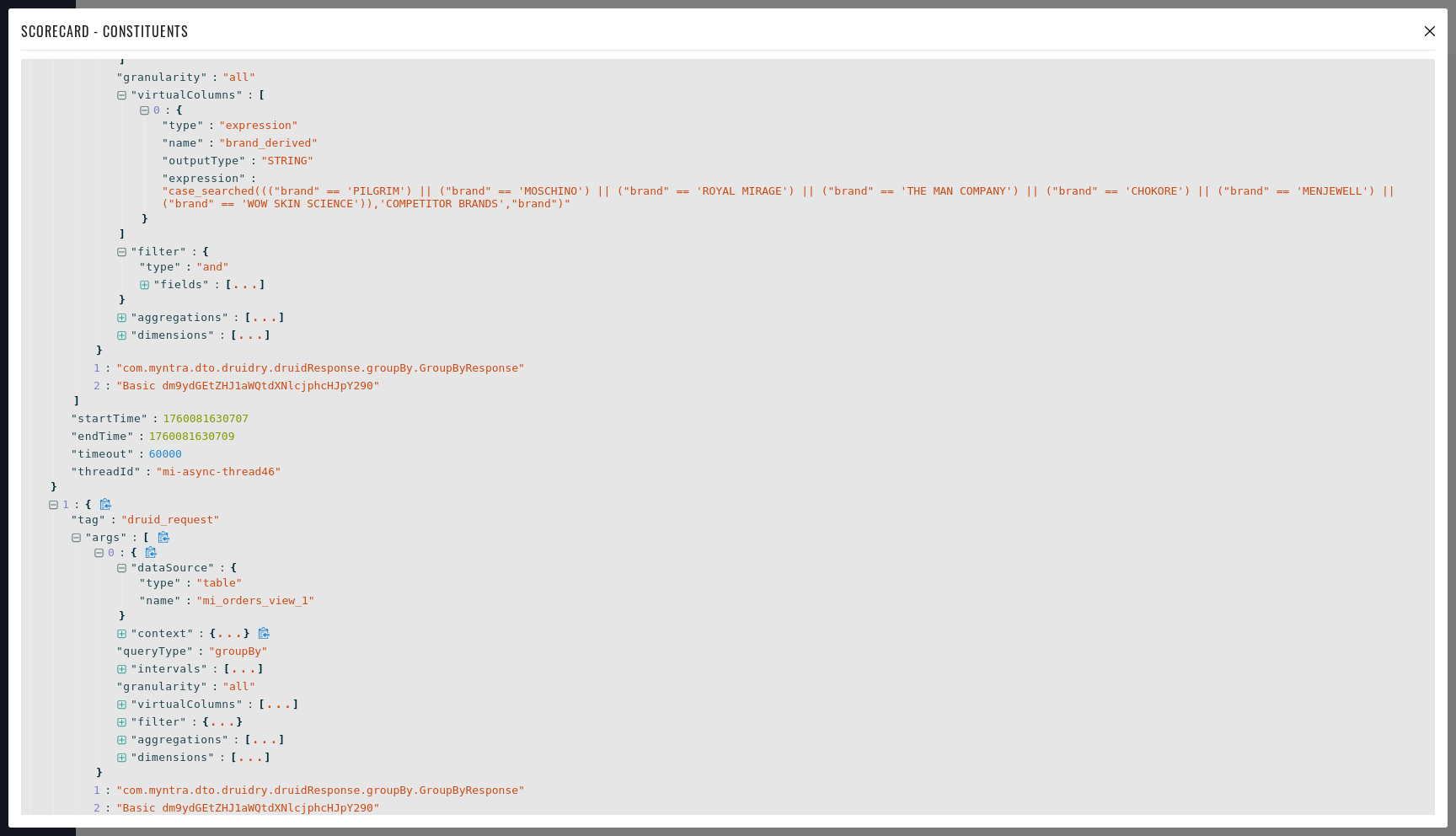
click at [120, 630] on icon at bounding box center [122, 634] width 11 height 11
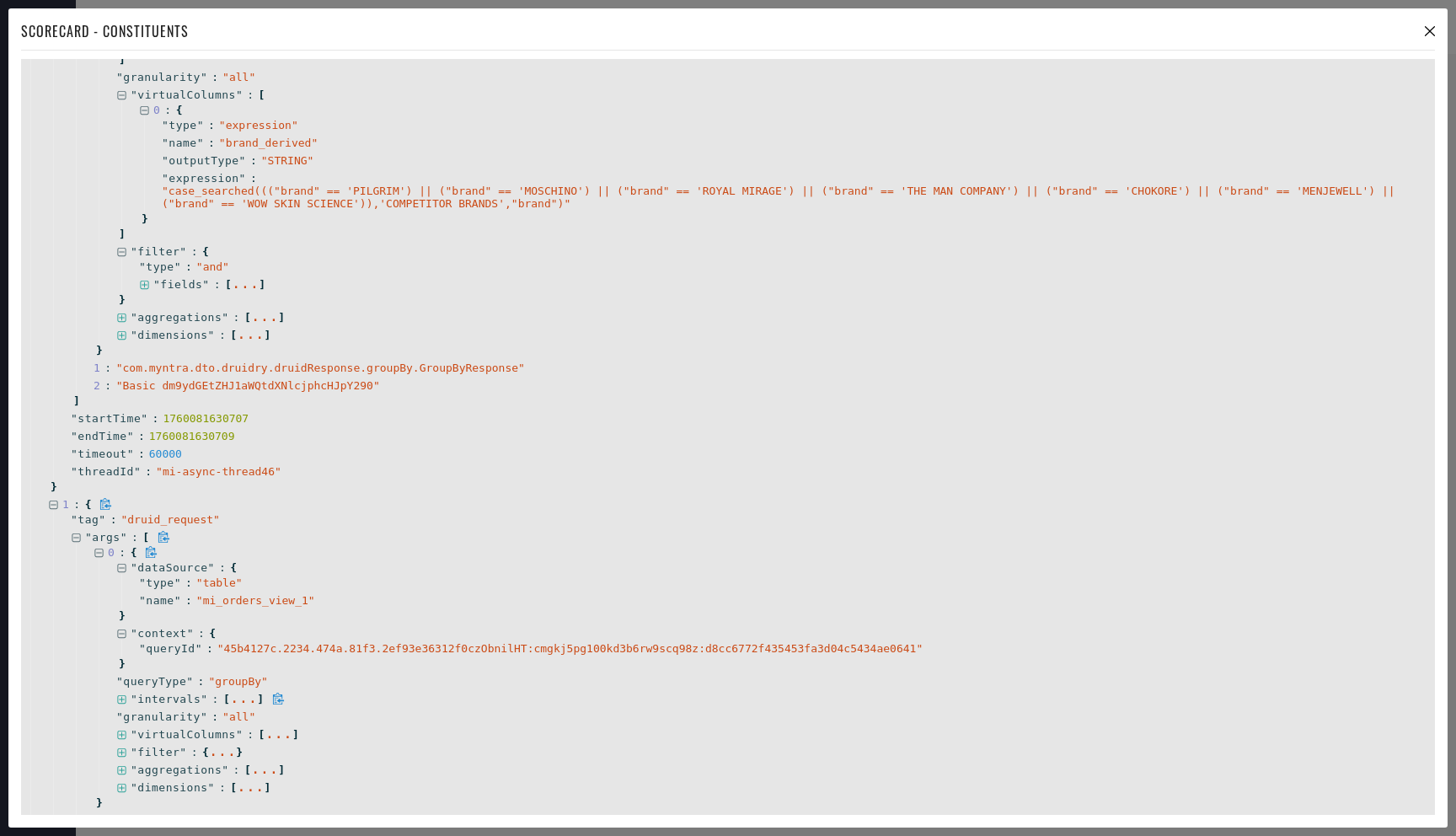
click at [124, 694] on icon at bounding box center [122, 700] width 11 height 11
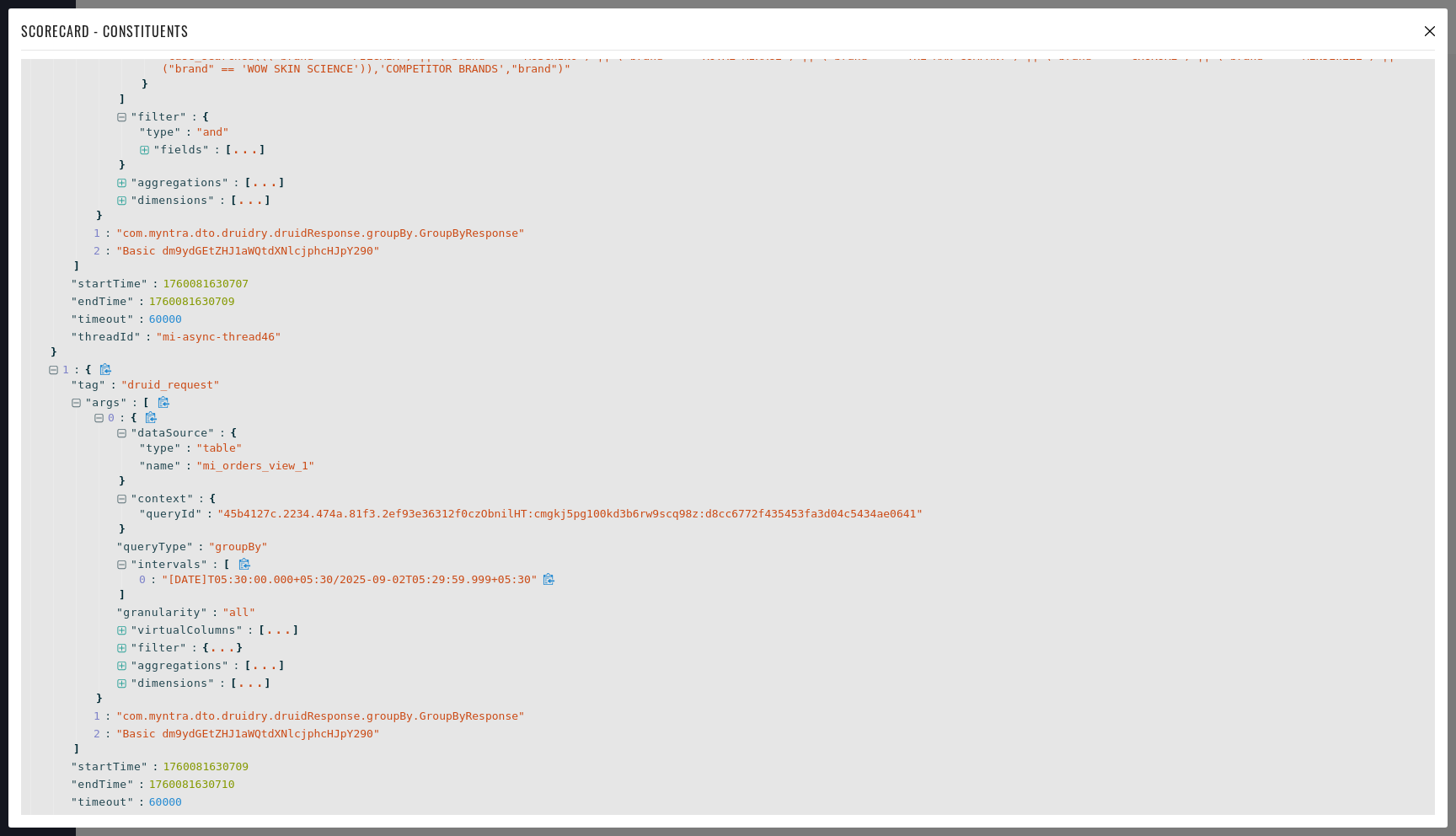
scroll to position [801, 0]
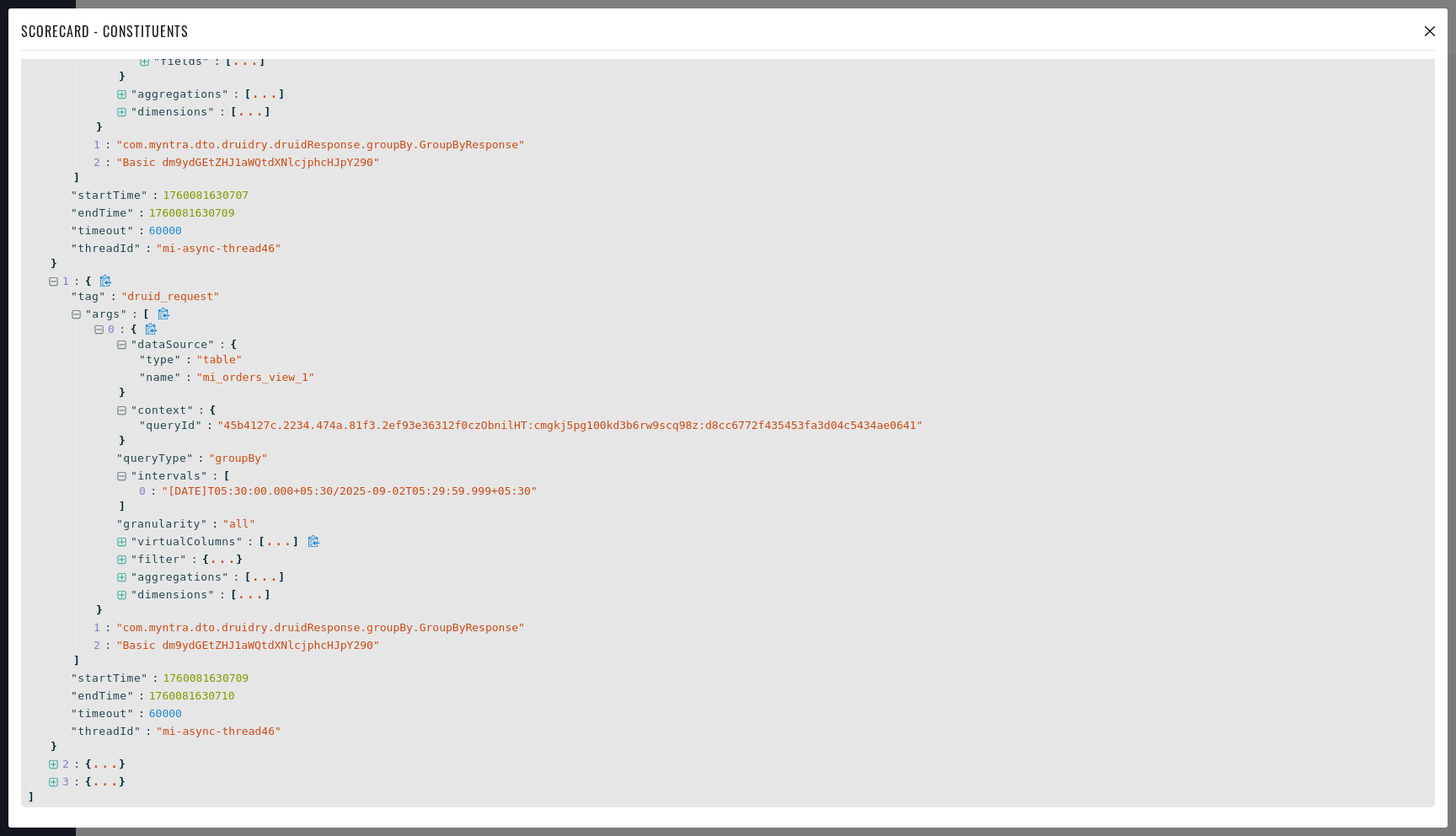
click at [125, 544] on icon at bounding box center [121, 542] width 8 height 8
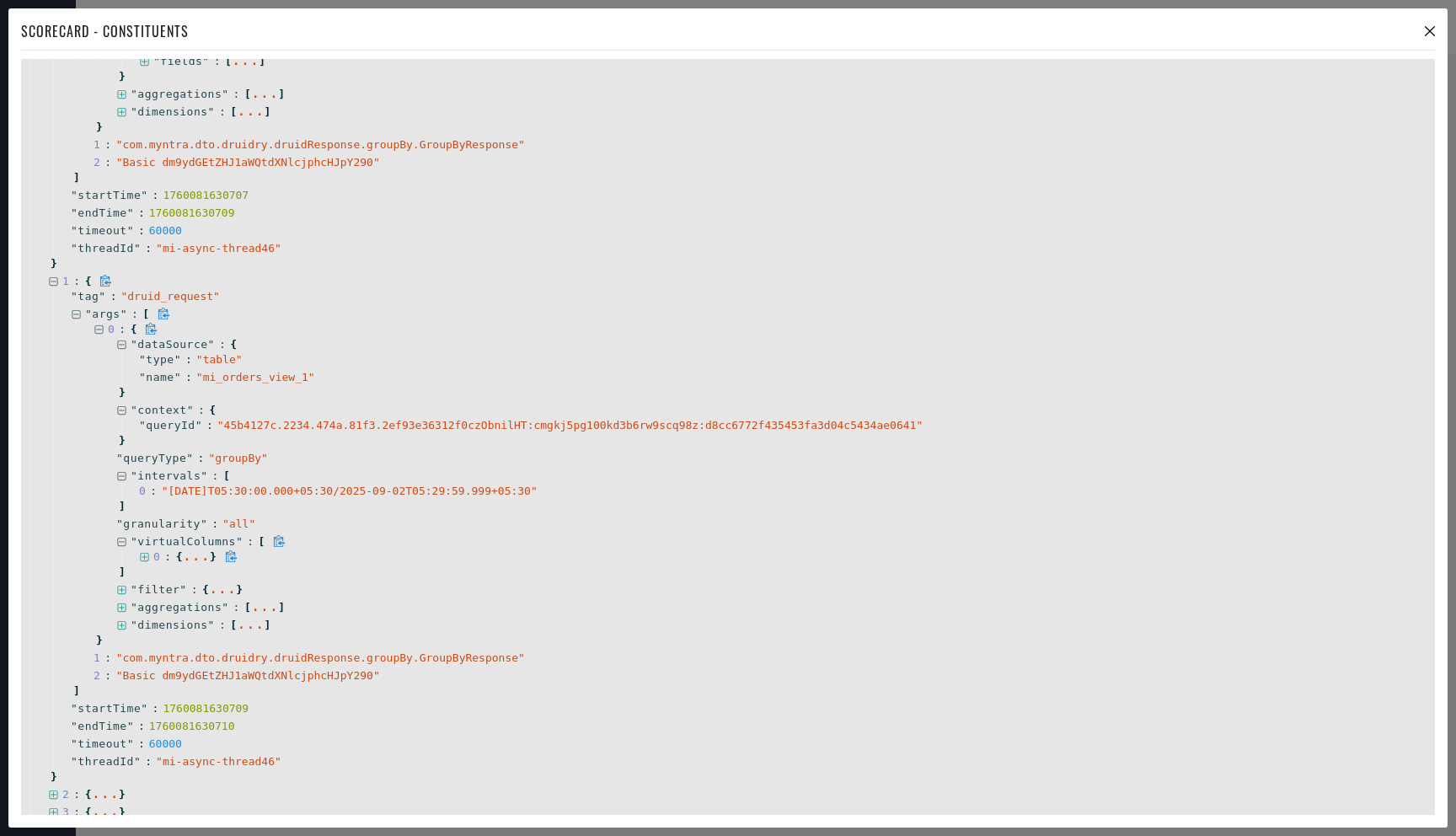
click at [145, 558] on icon at bounding box center [144, 558] width 11 height 11
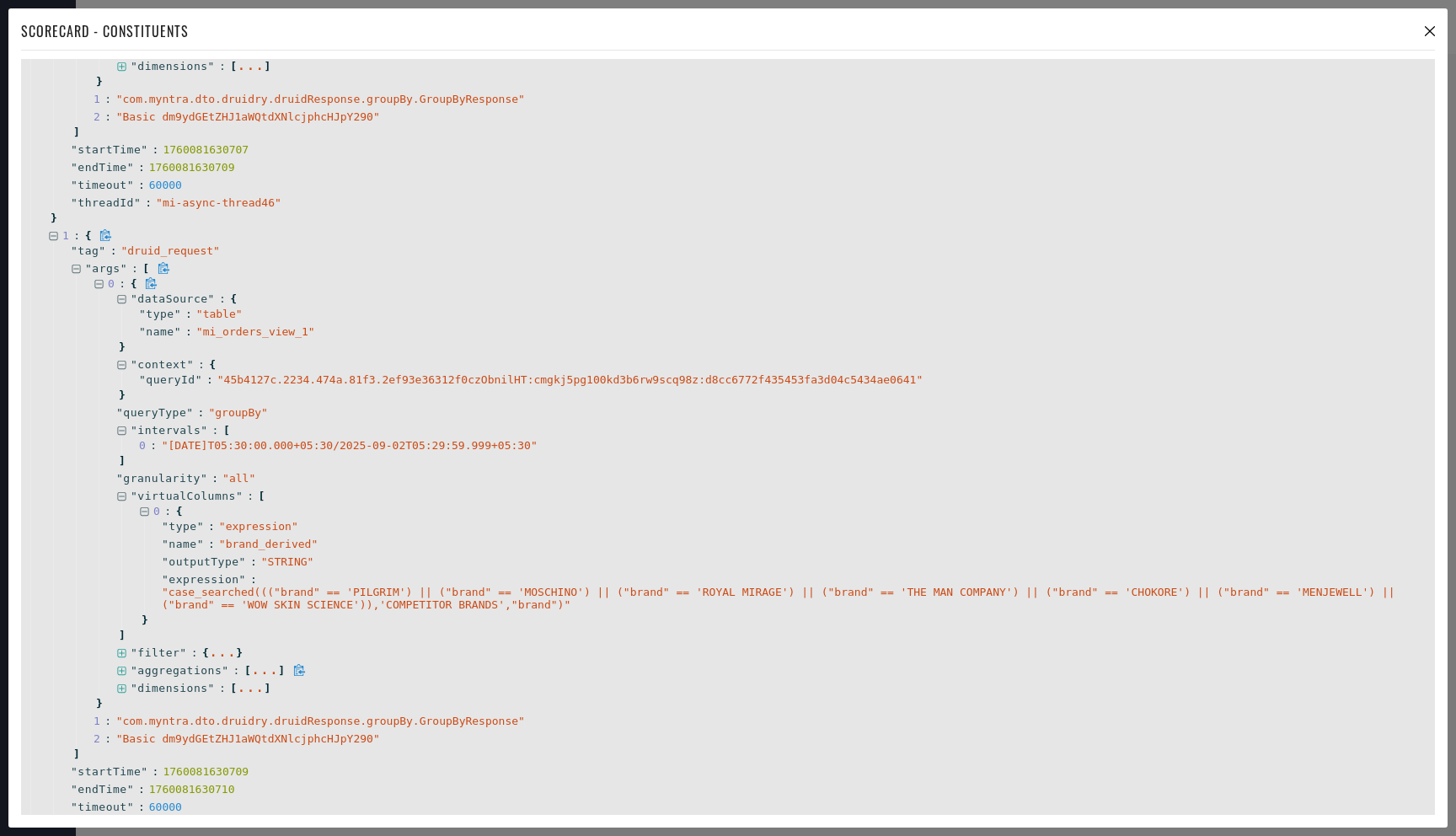
scroll to position [941, 0]
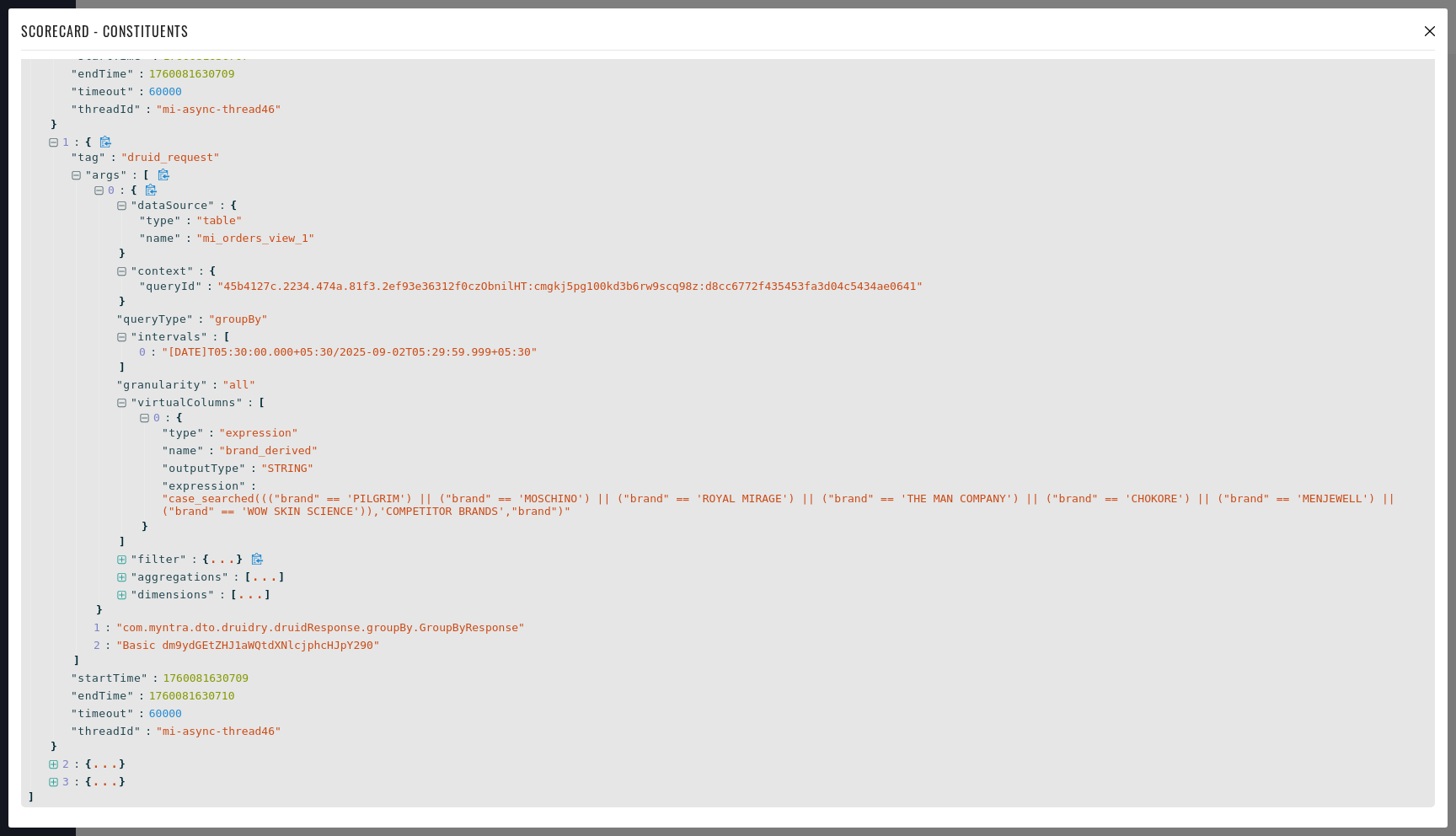
click at [123, 560] on icon at bounding box center [122, 560] width 11 height 11
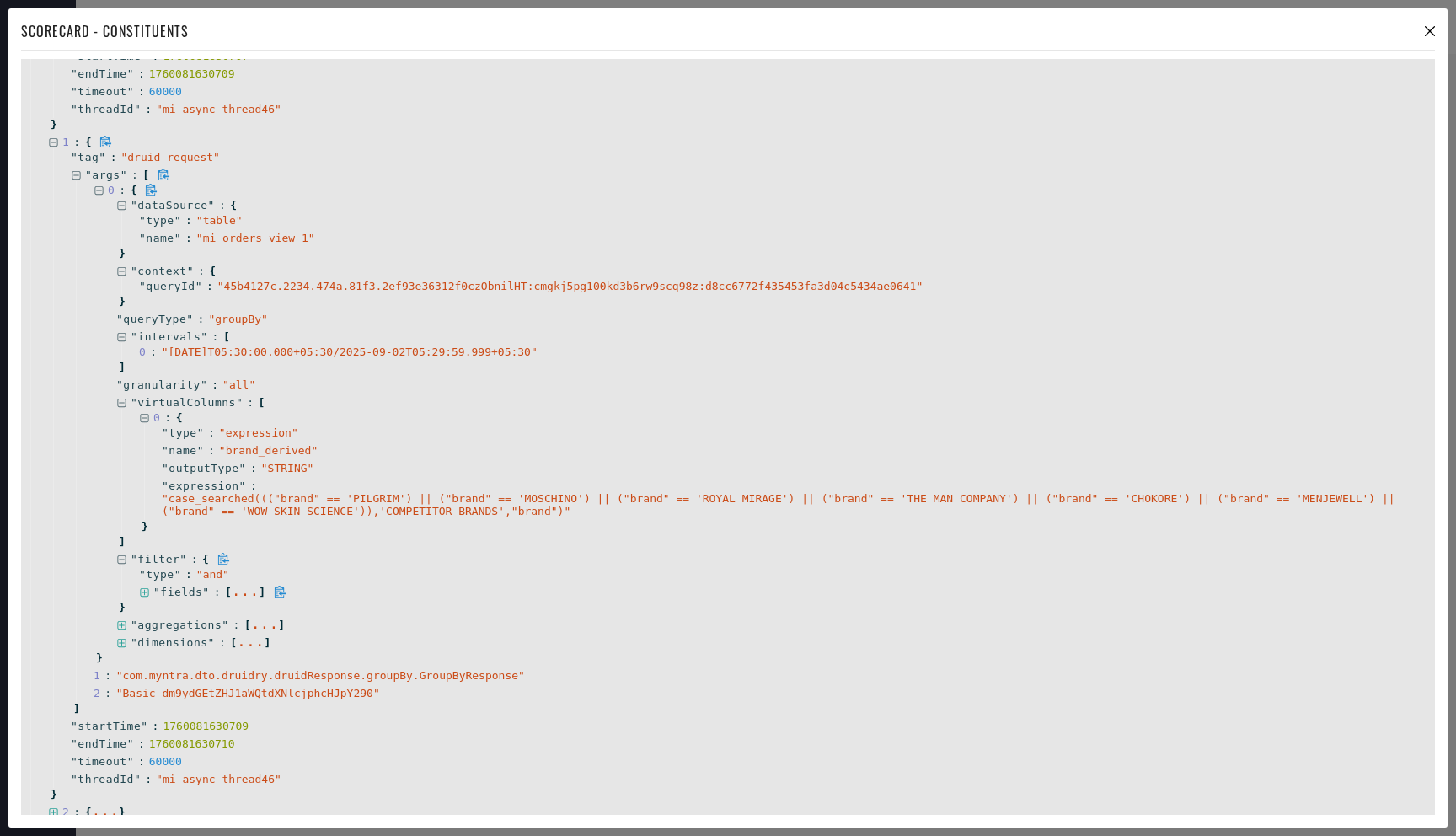
click at [142, 590] on icon at bounding box center [144, 594] width 11 height 11
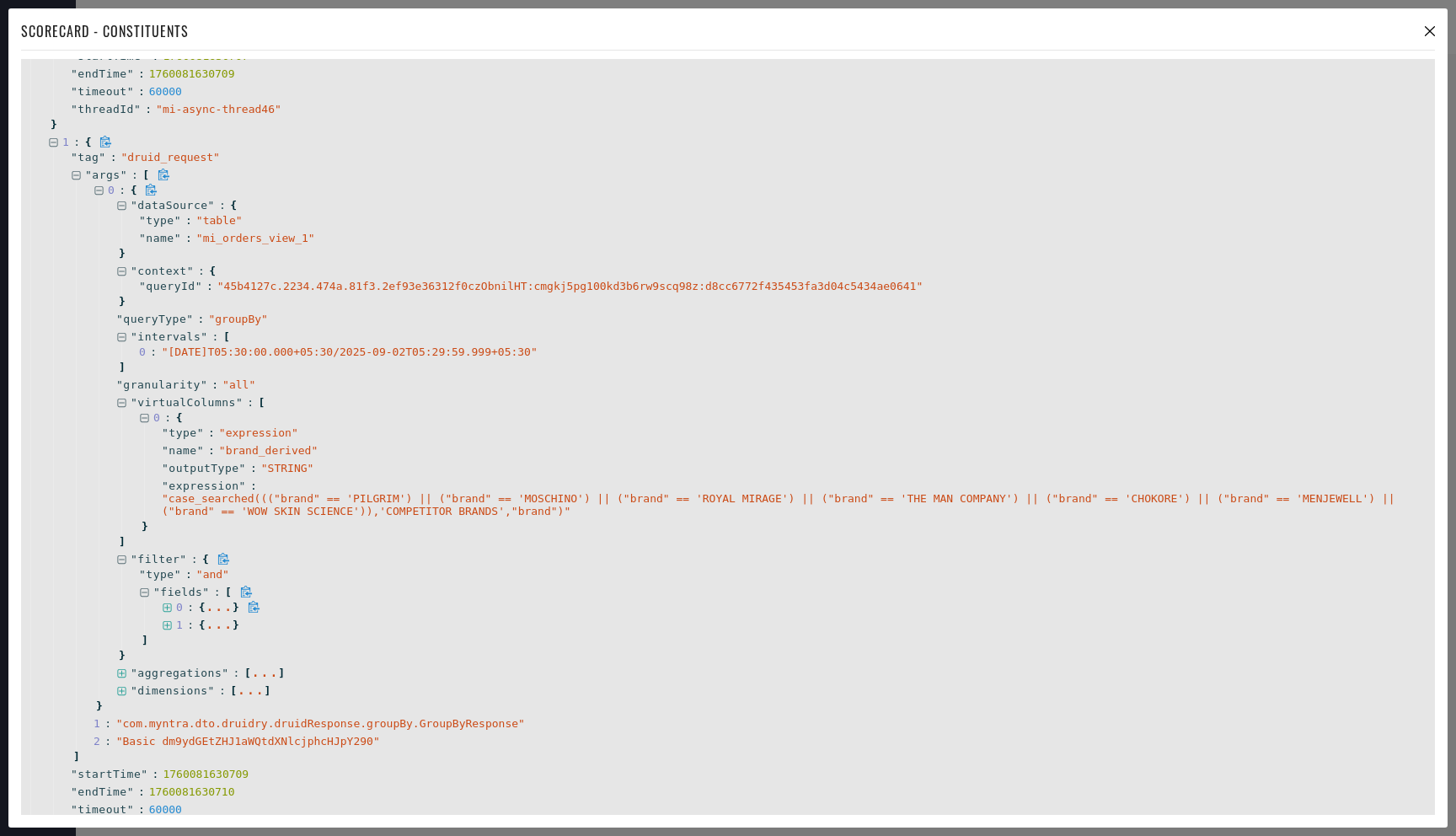
click at [171, 606] on icon at bounding box center [166, 607] width 8 height 8
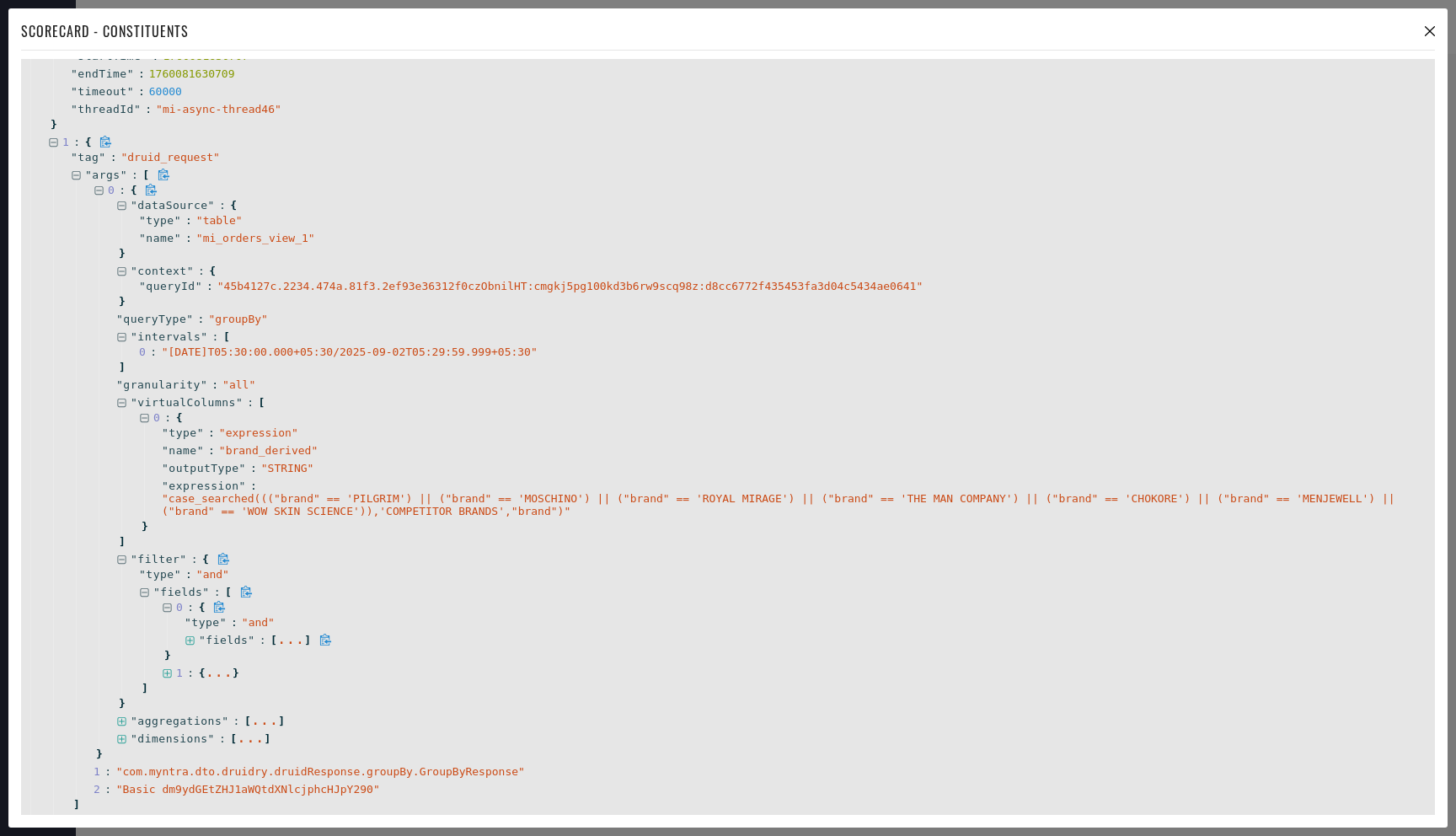
click at [193, 640] on icon at bounding box center [191, 641] width 11 height 11
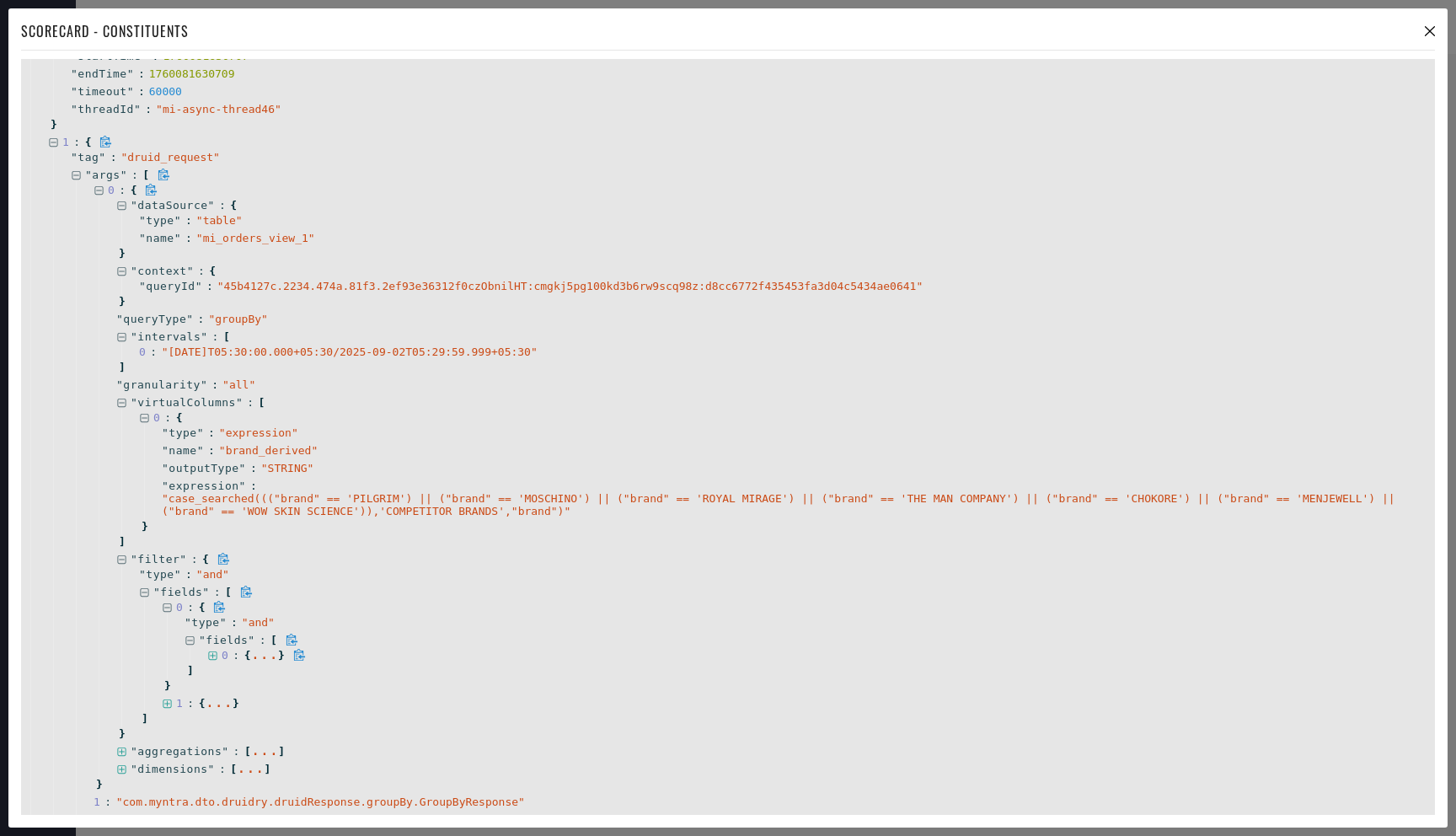
click at [213, 655] on icon at bounding box center [213, 657] width 11 height 11
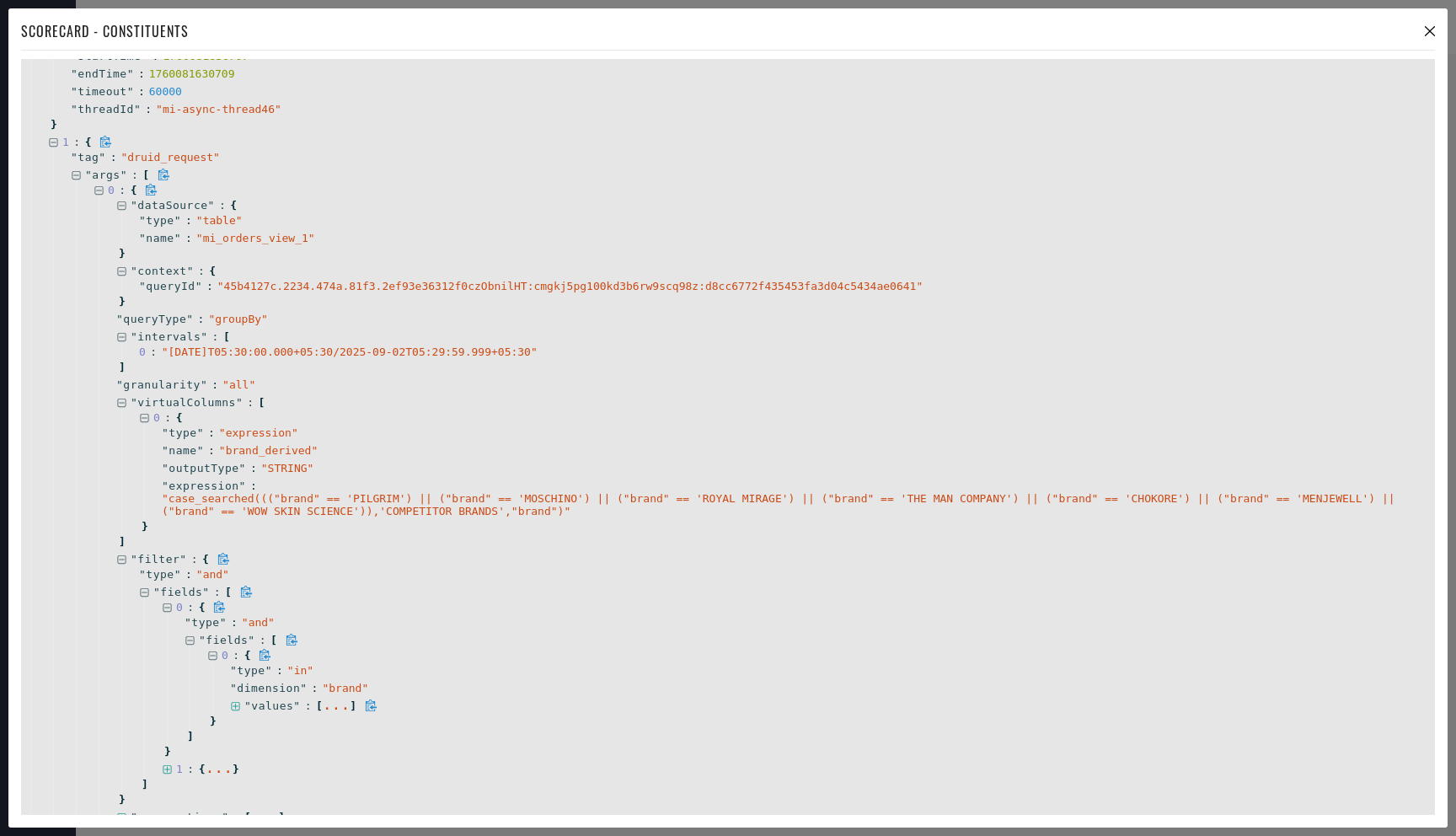
click at [237, 706] on icon at bounding box center [236, 707] width 11 height 11
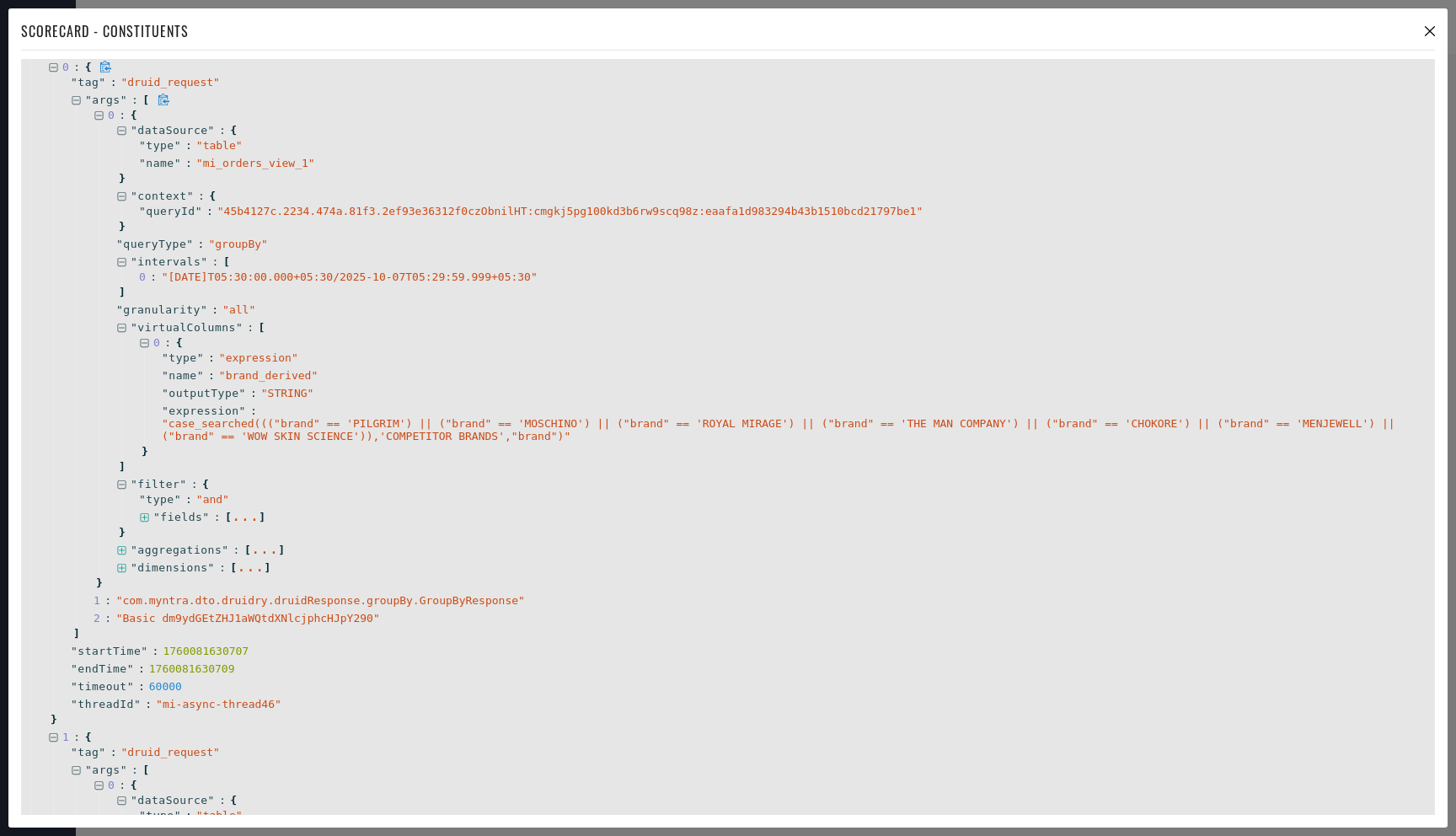
scroll to position [367, 0]
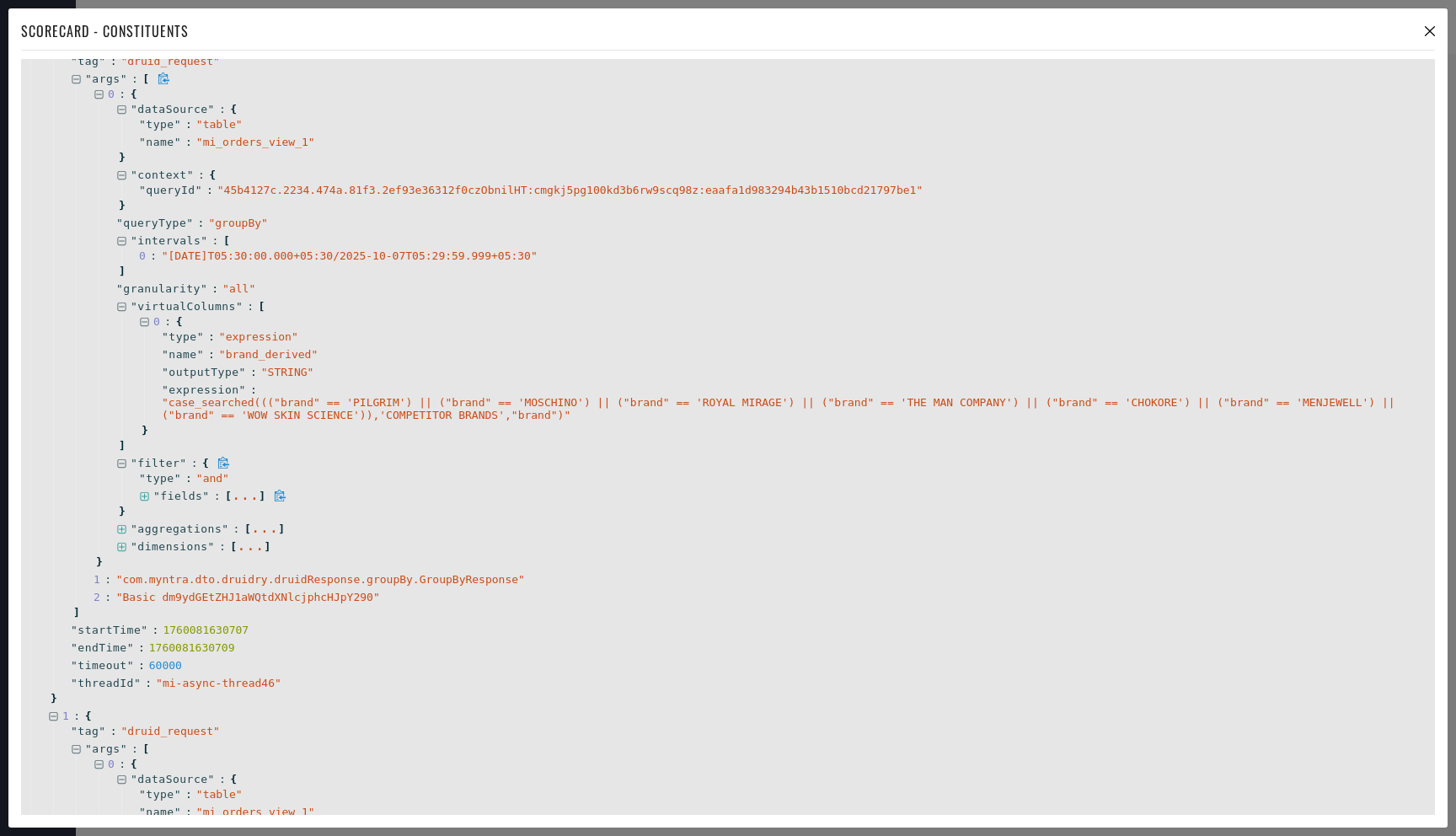
click at [146, 492] on icon at bounding box center [144, 497] width 11 height 11
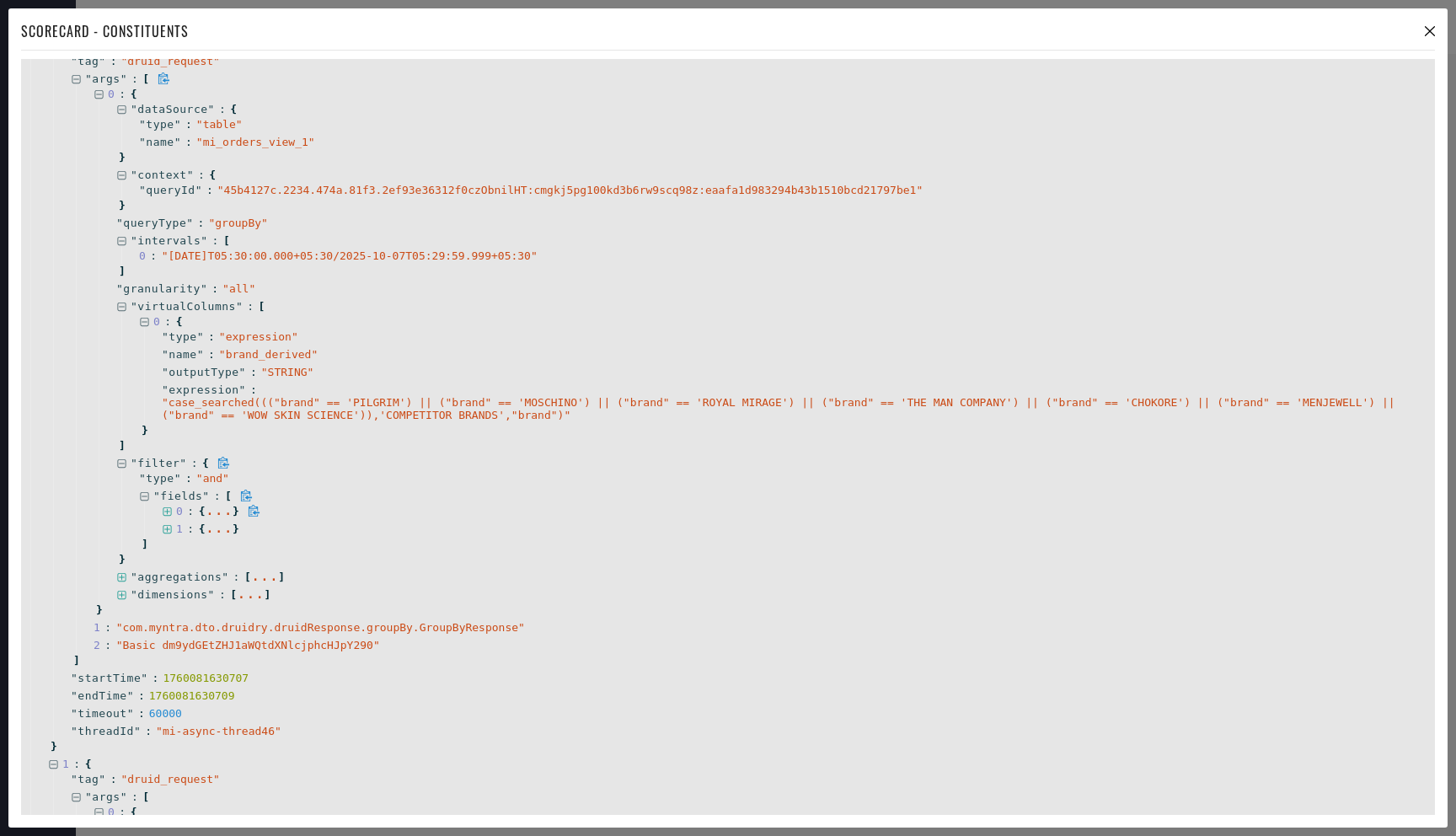
click at [168, 510] on icon at bounding box center [166, 511] width 8 height 8
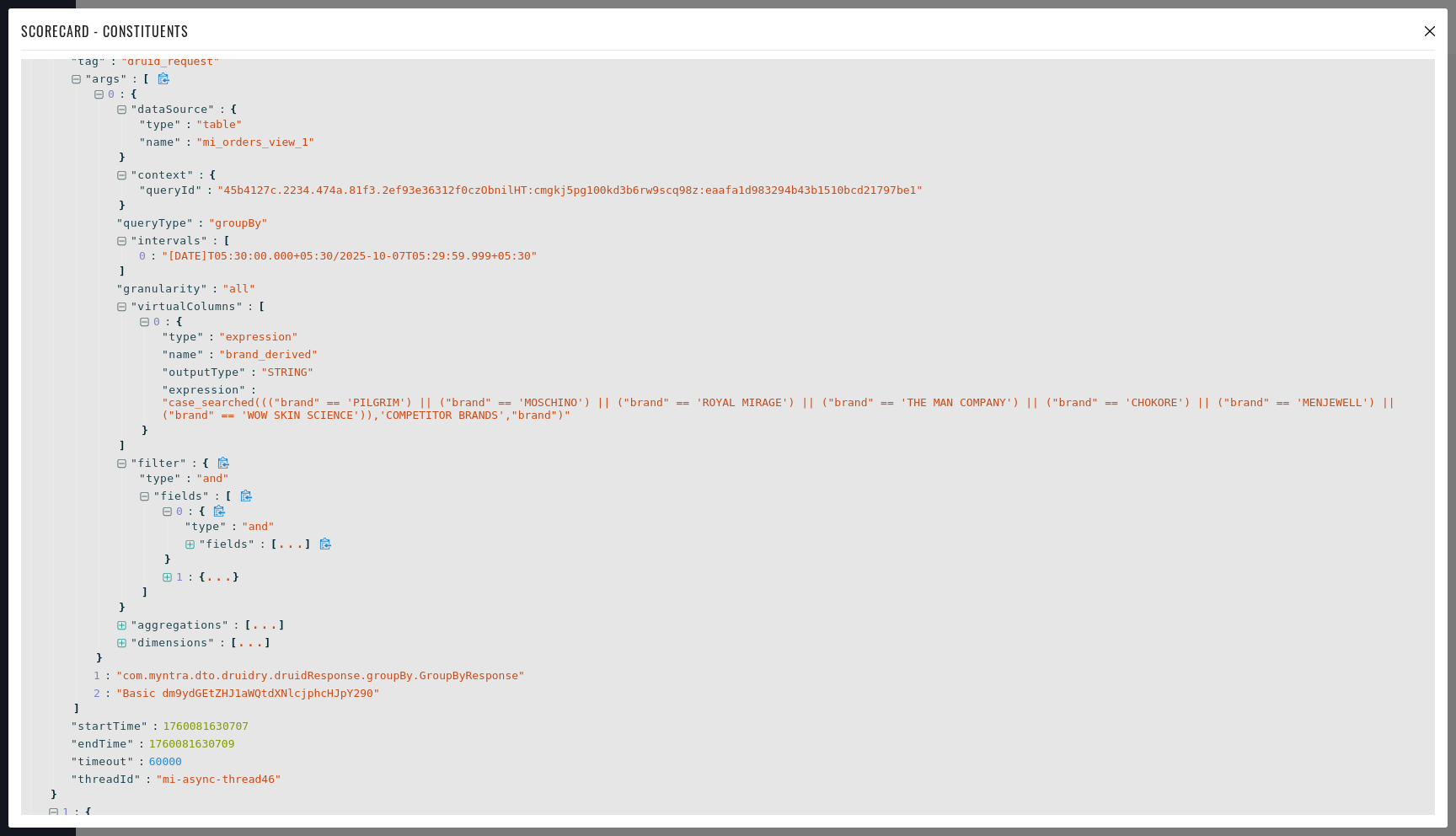
click at [187, 541] on icon at bounding box center [191, 545] width 11 height 11
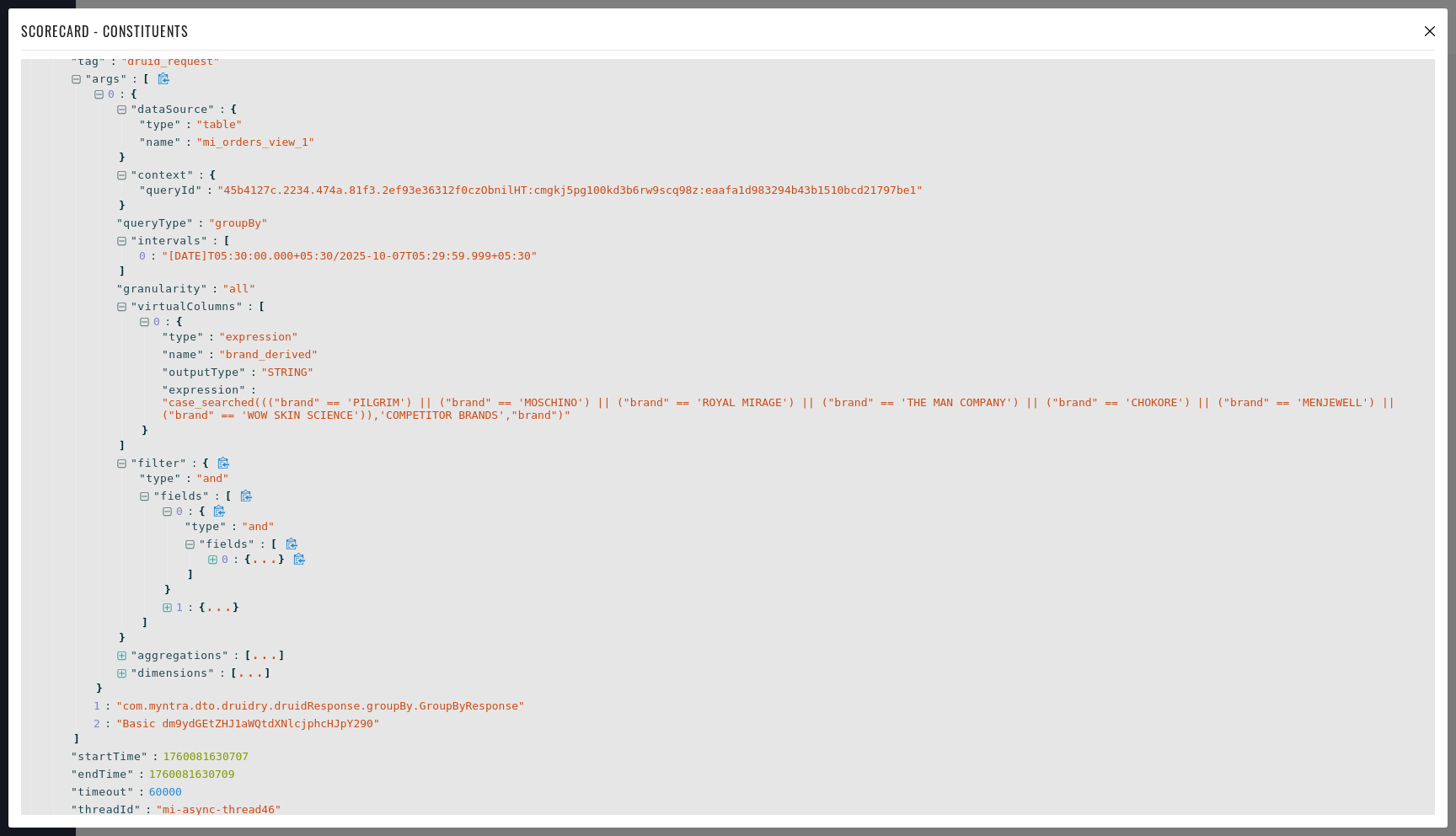
click at [212, 565] on div "0 : { ... }" at bounding box center [795, 559] width 1212 height 18
click at [212, 559] on icon at bounding box center [212, 560] width 8 height 8
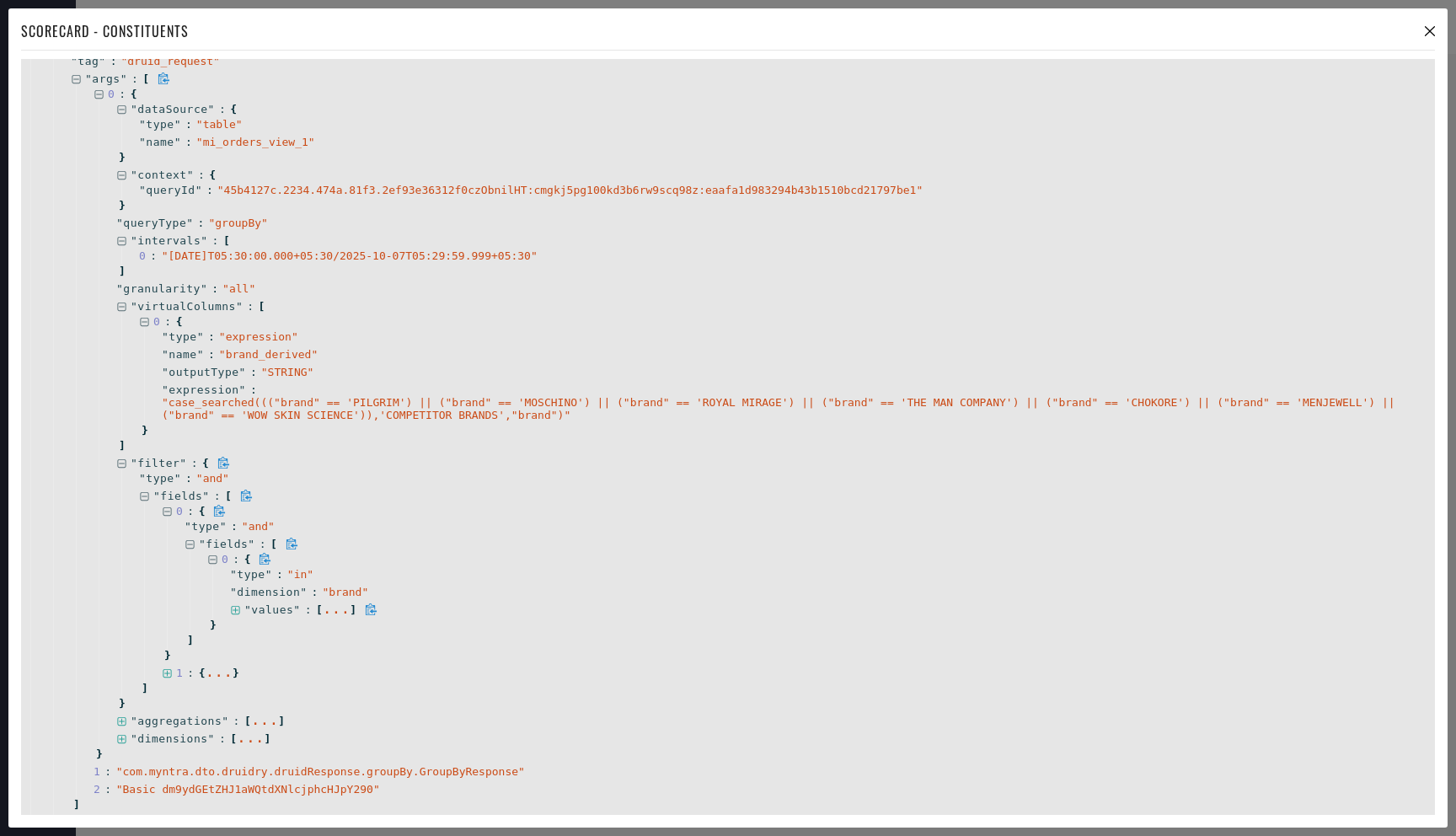
click at [234, 608] on icon at bounding box center [236, 610] width 11 height 11
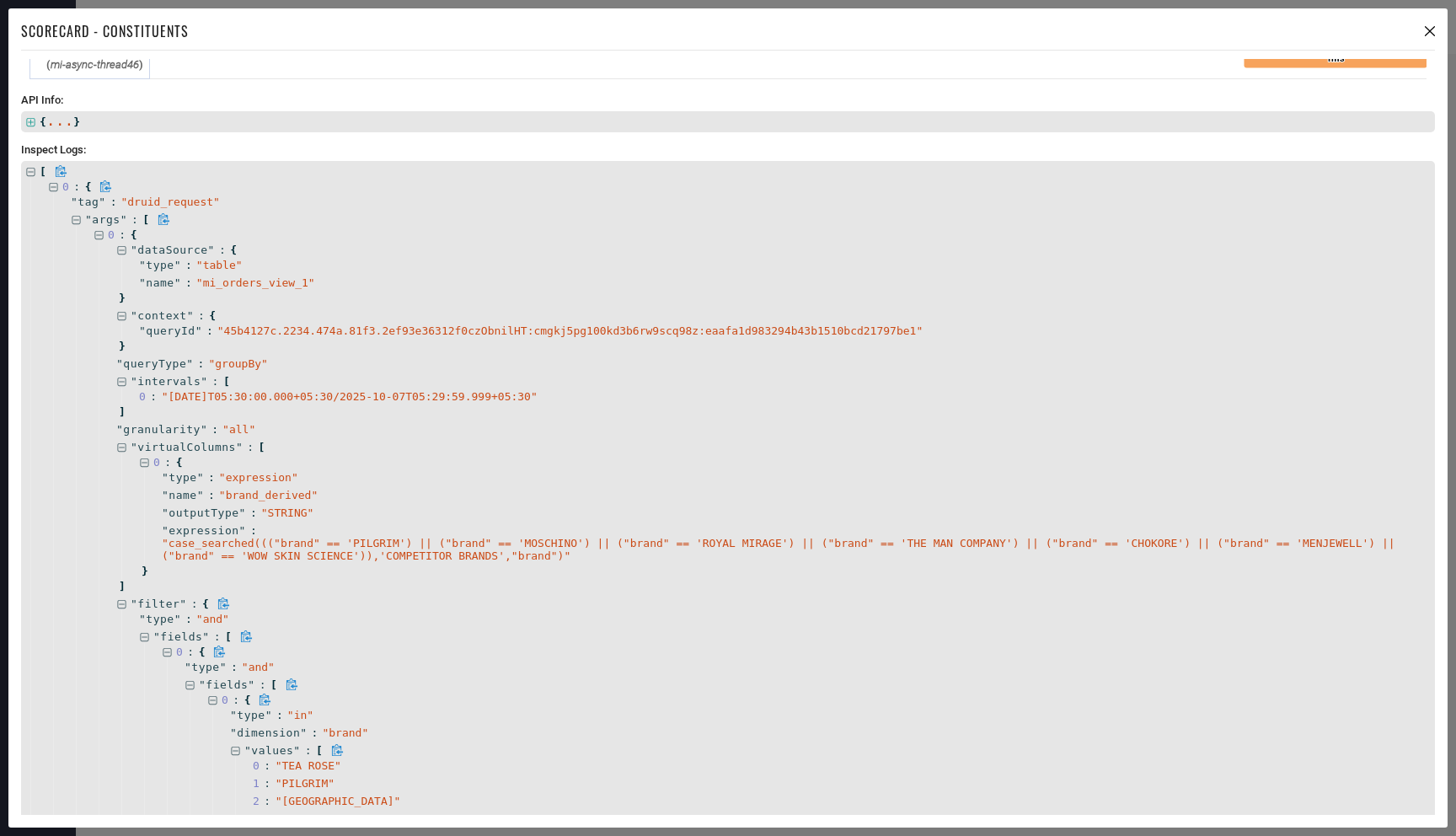
scroll to position [0, 0]
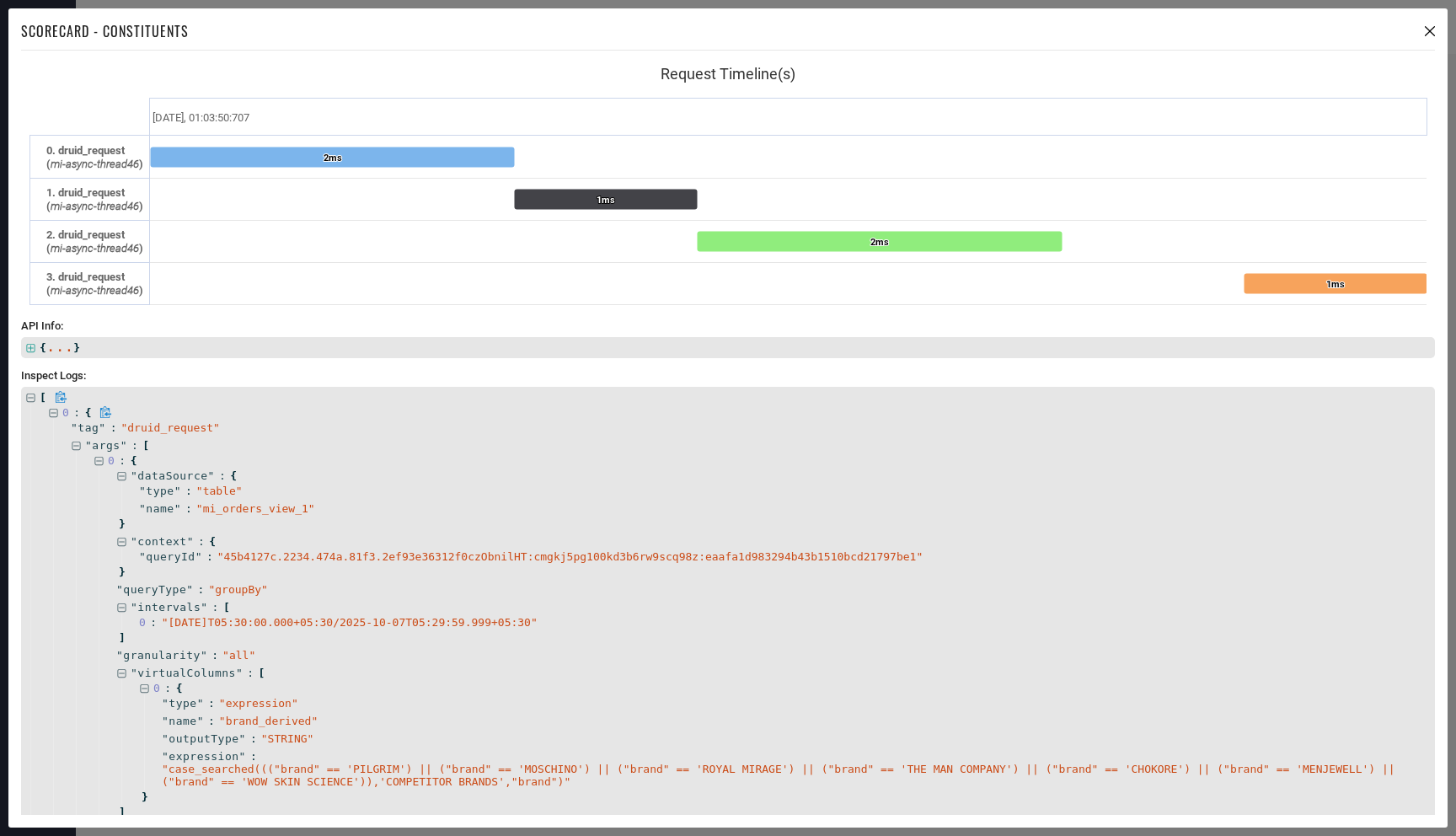
click at [107, 410] on icon at bounding box center [105, 411] width 12 height 12
click at [375, 43] on div "Scorecard - Constituents" at bounding box center [728, 35] width 1414 height 29
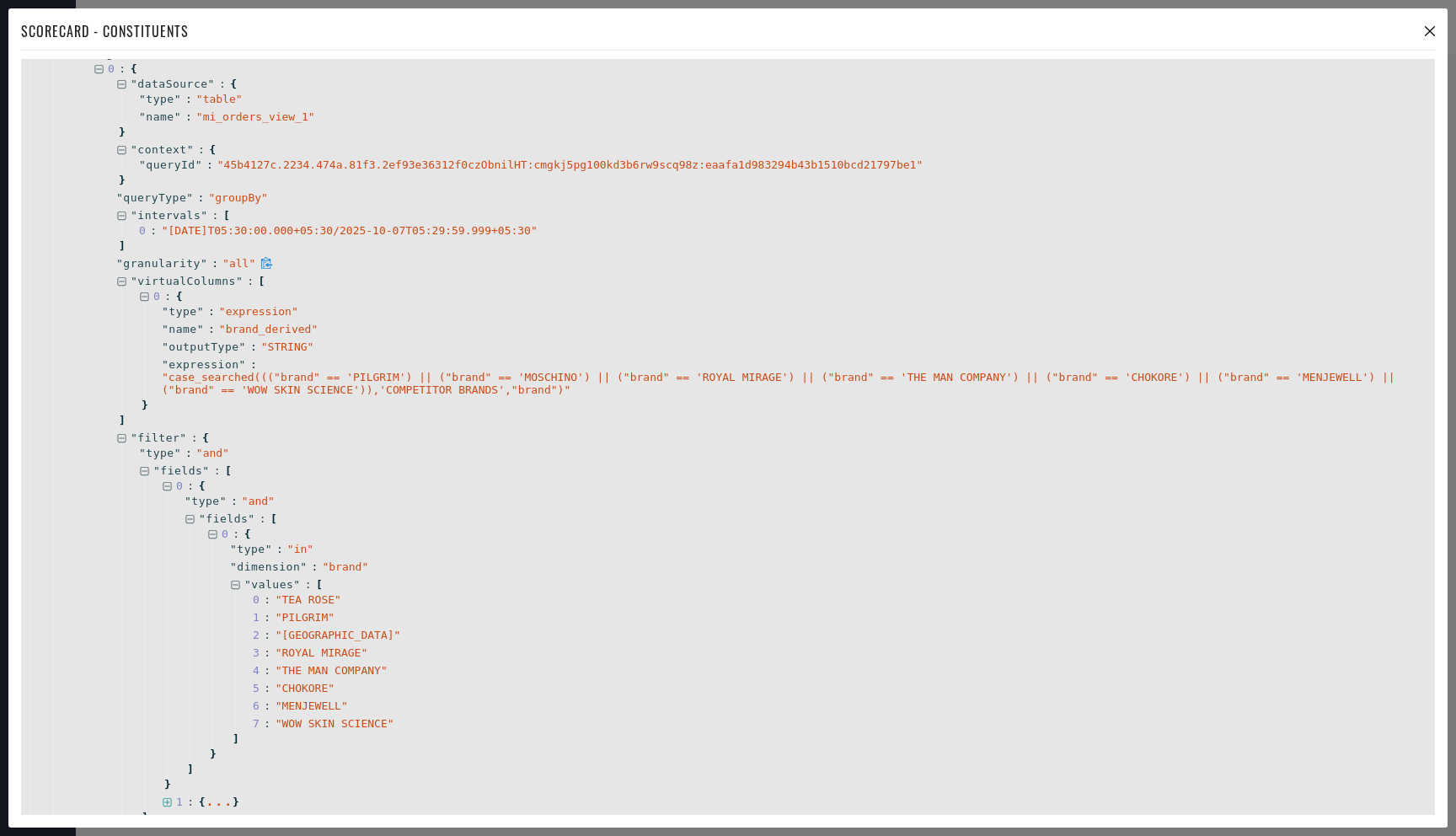
scroll to position [393, 0]
click at [1428, 29] on icon at bounding box center [1430, 31] width 10 height 10
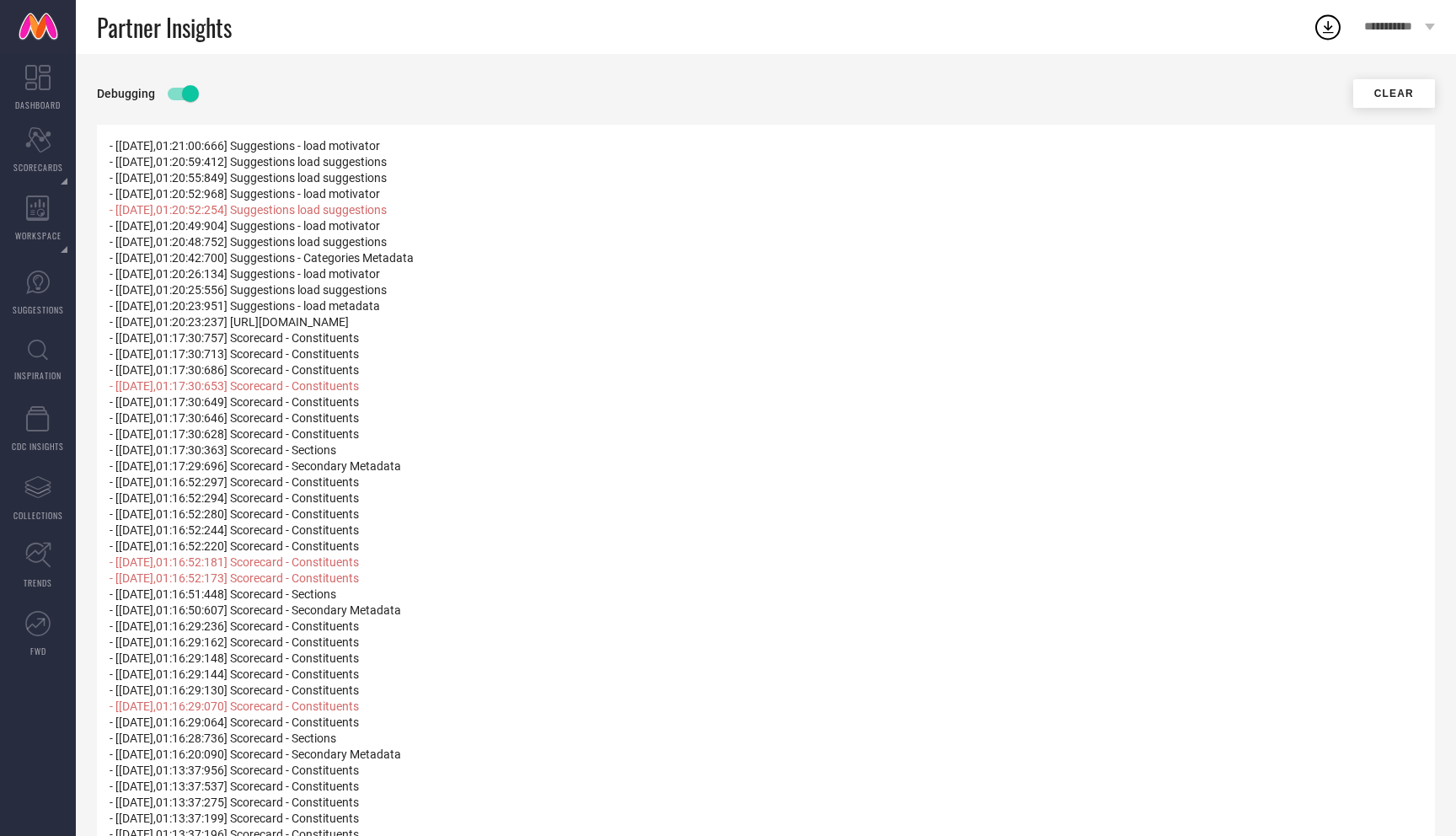
click at [1407, 93] on button "Clear" at bounding box center [1394, 93] width 82 height 28
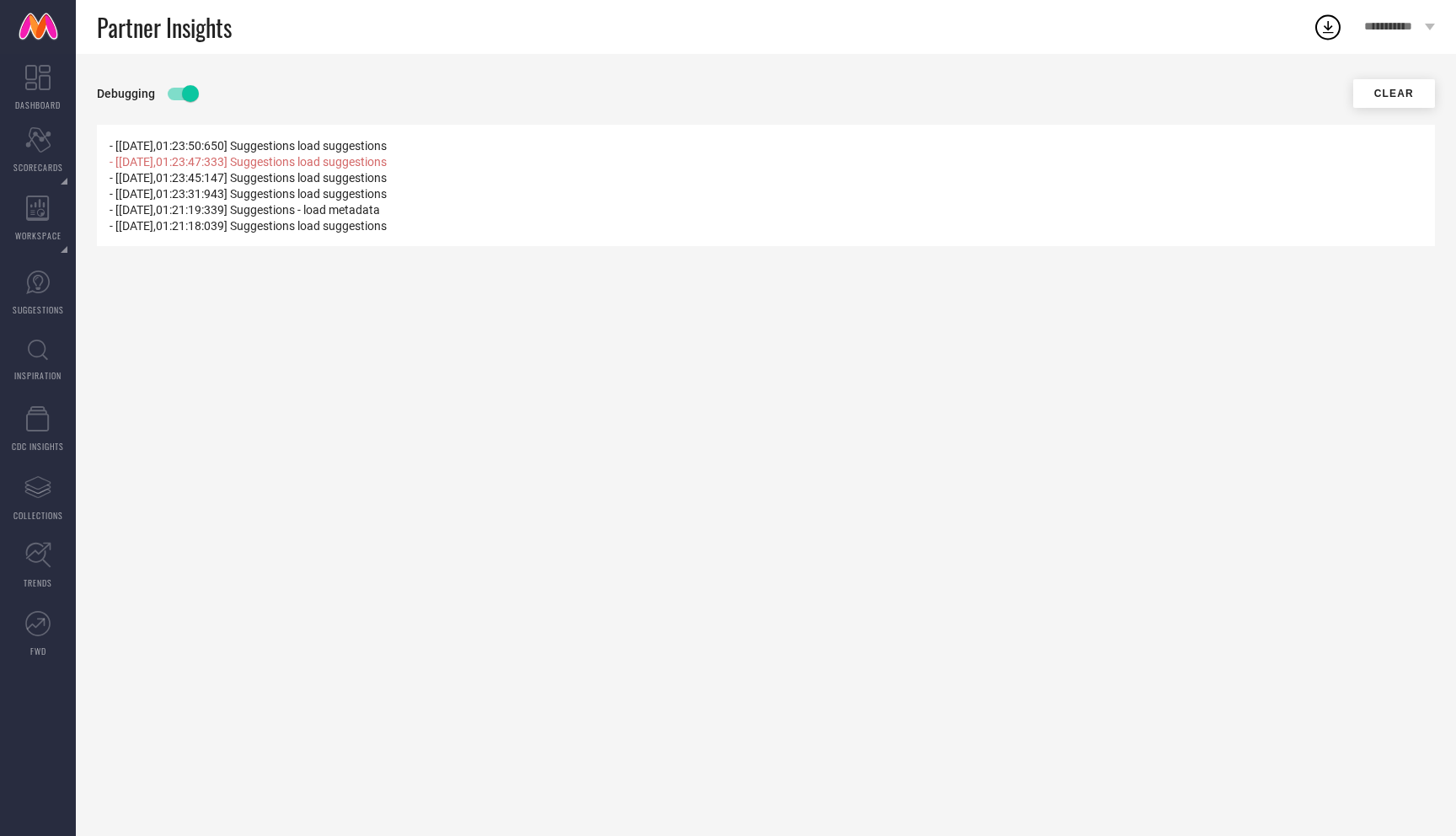
click at [1388, 91] on button "Clear" at bounding box center [1394, 93] width 82 height 28
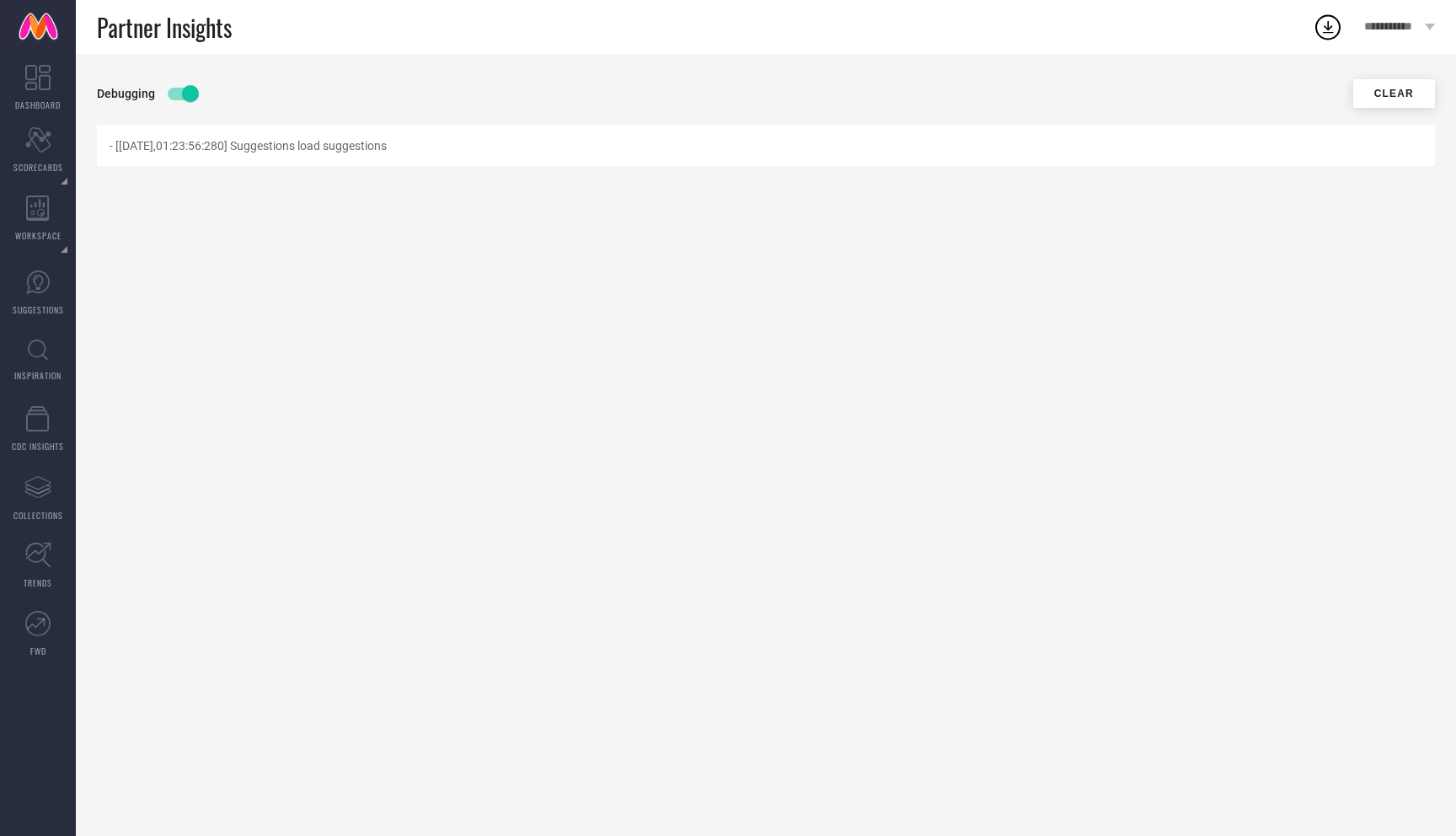
click at [366, 148] on span "- [[DATE],01:23:56:280] Suggestions load suggestions" at bounding box center [248, 145] width 277 height 13
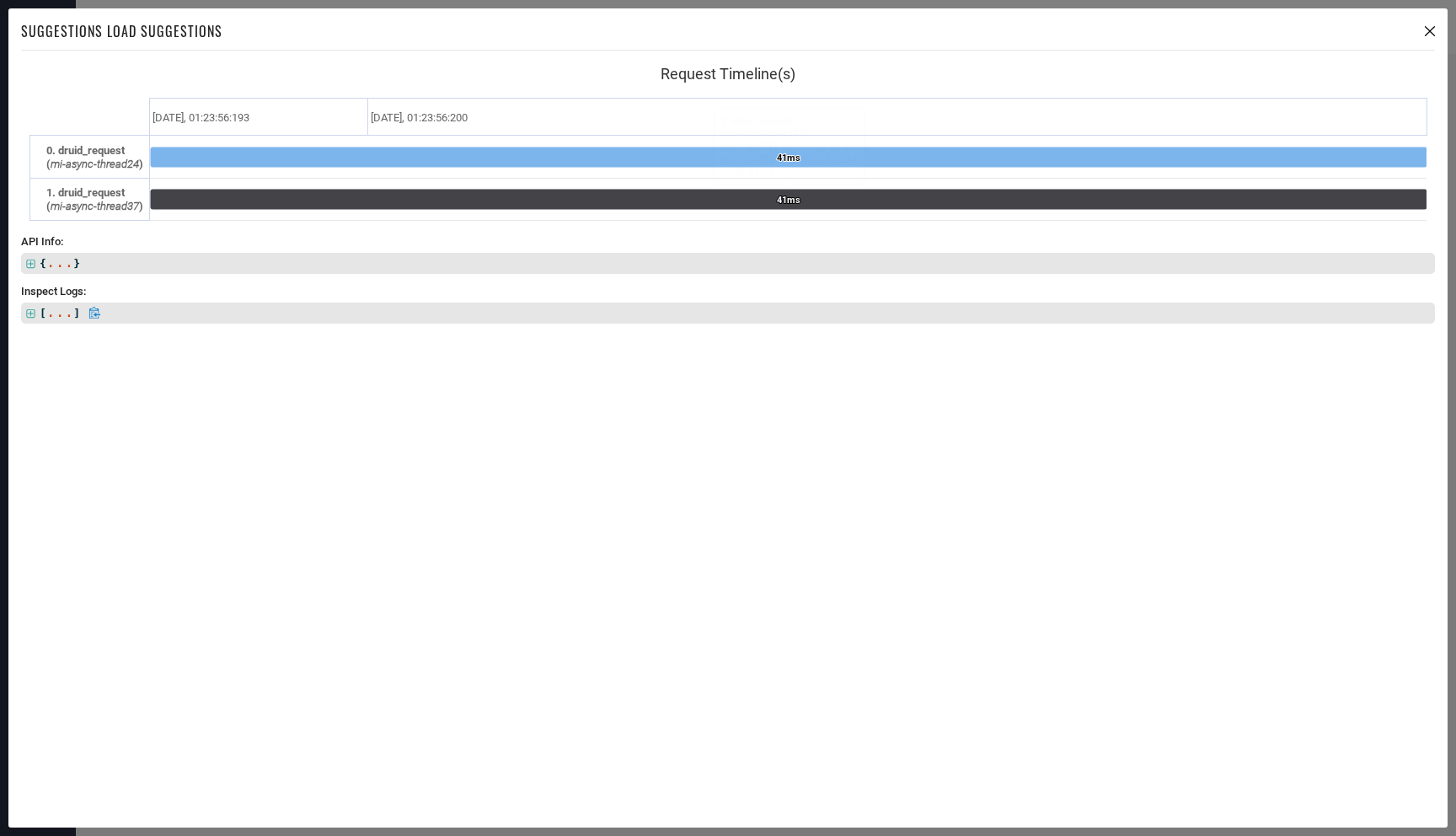
click at [27, 312] on icon at bounding box center [30, 313] width 8 height 8
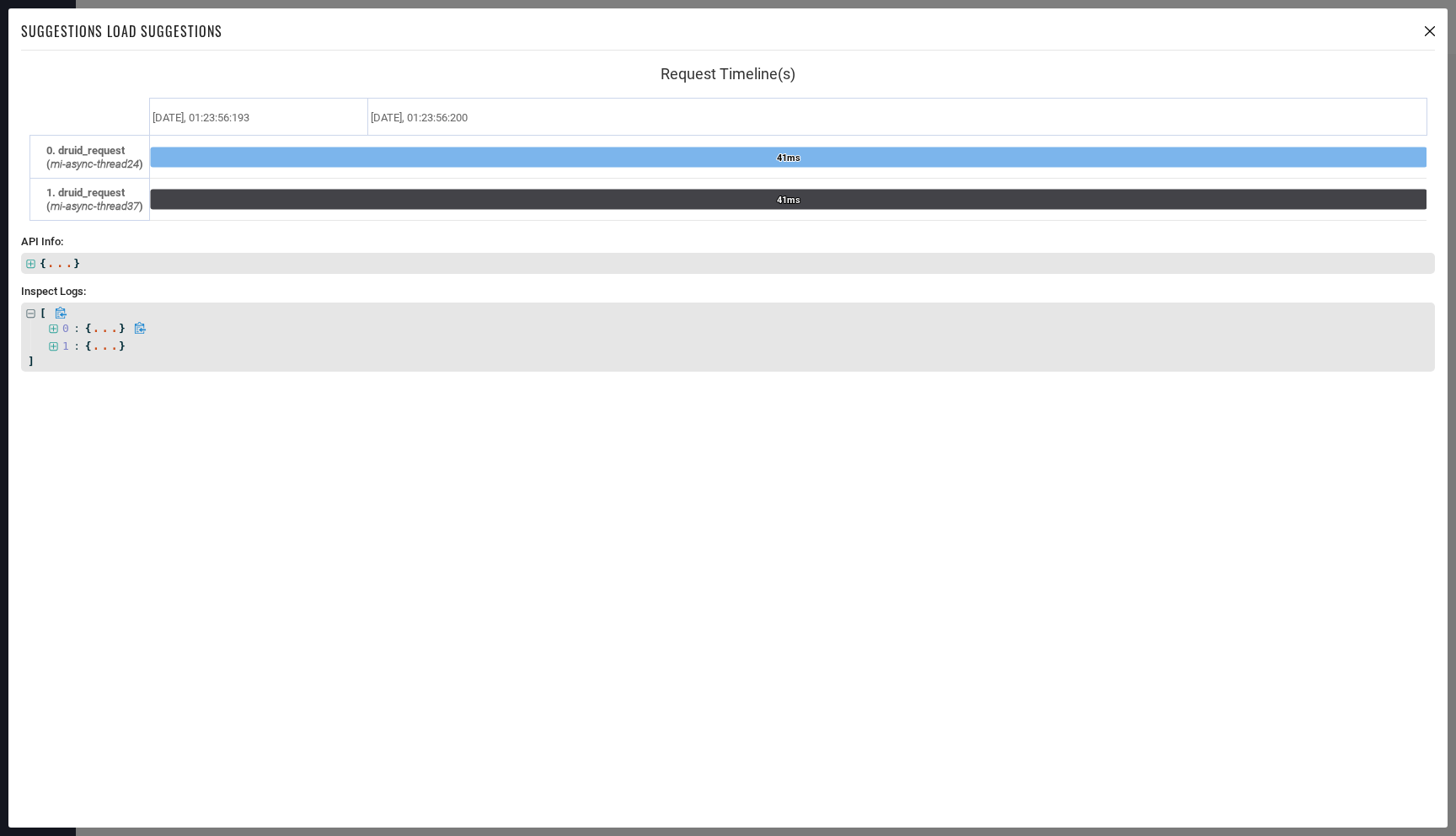
click at [56, 327] on icon at bounding box center [54, 329] width 11 height 11
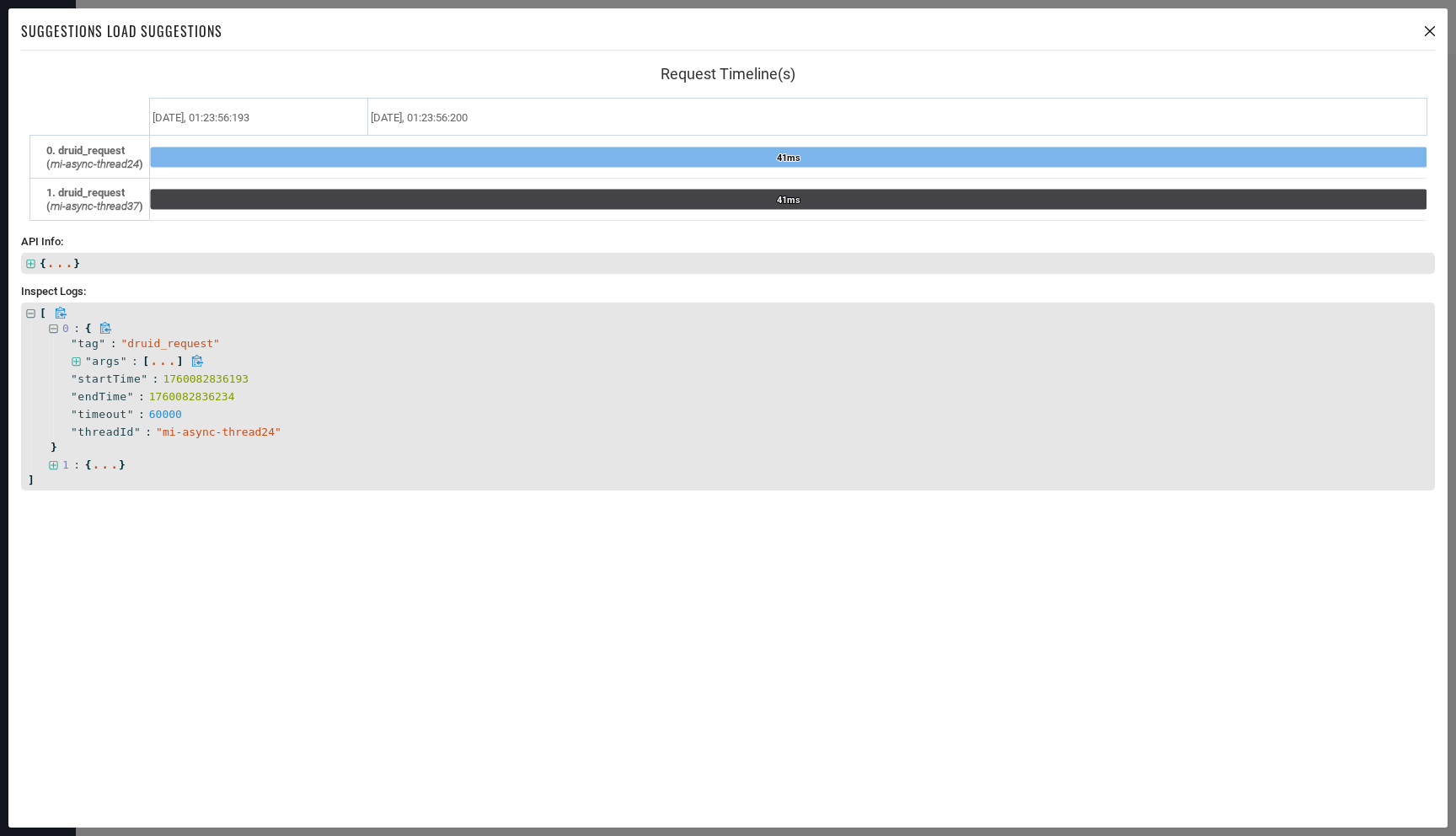
click at [77, 362] on icon at bounding box center [76, 362] width 11 height 11
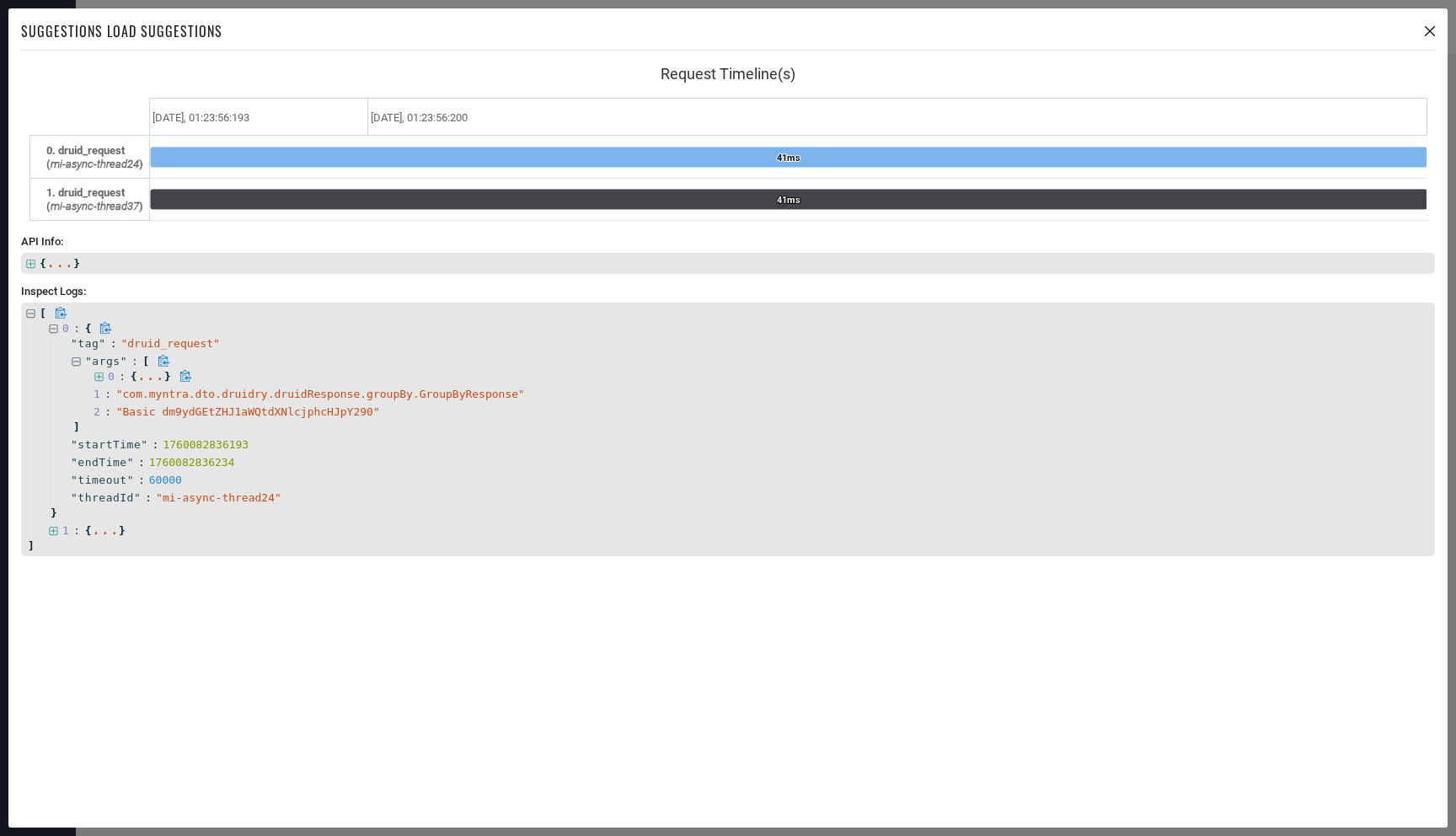
click at [97, 378] on icon at bounding box center [99, 377] width 11 height 11
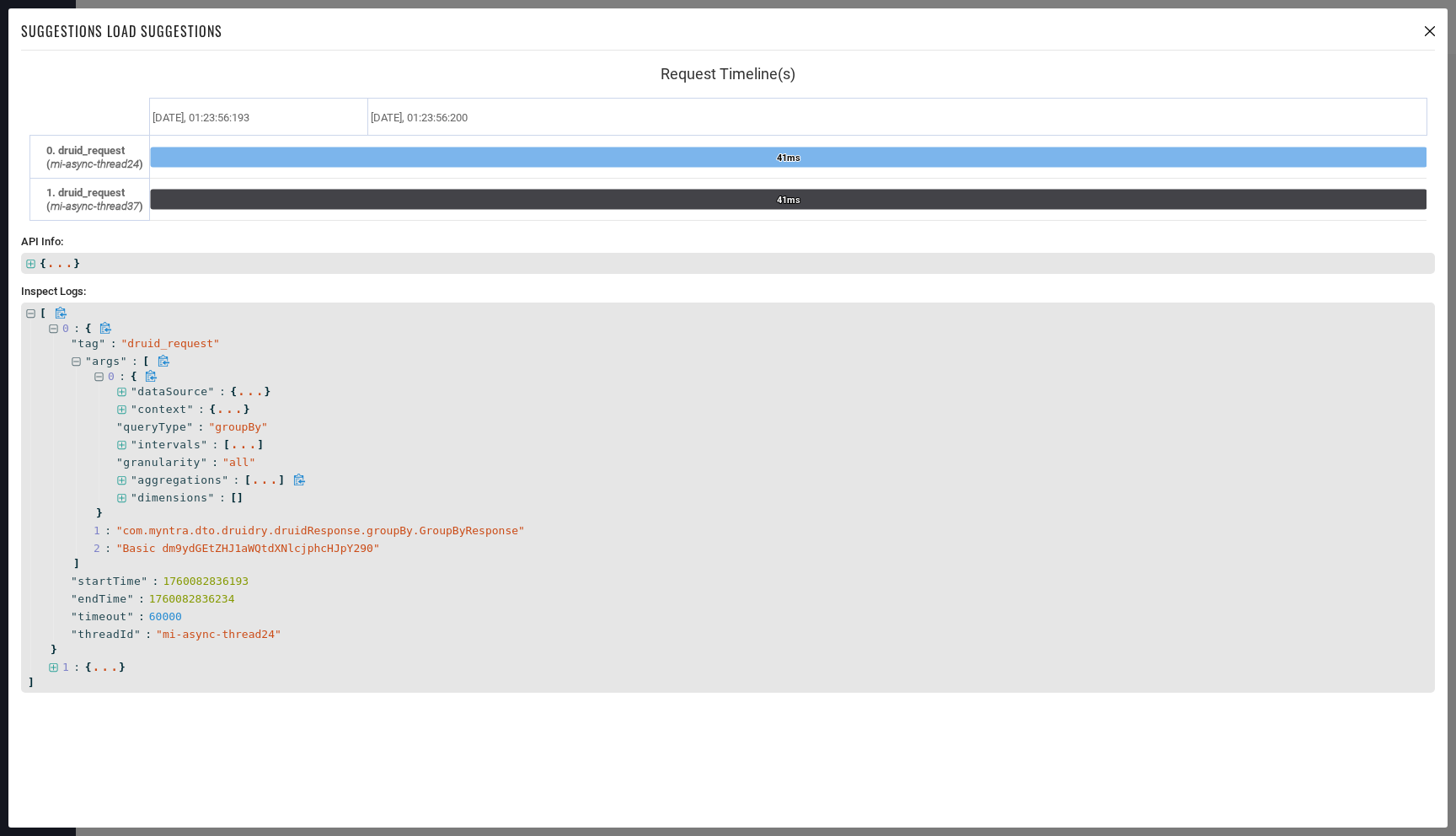
click at [122, 484] on icon at bounding box center [121, 480] width 8 height 8
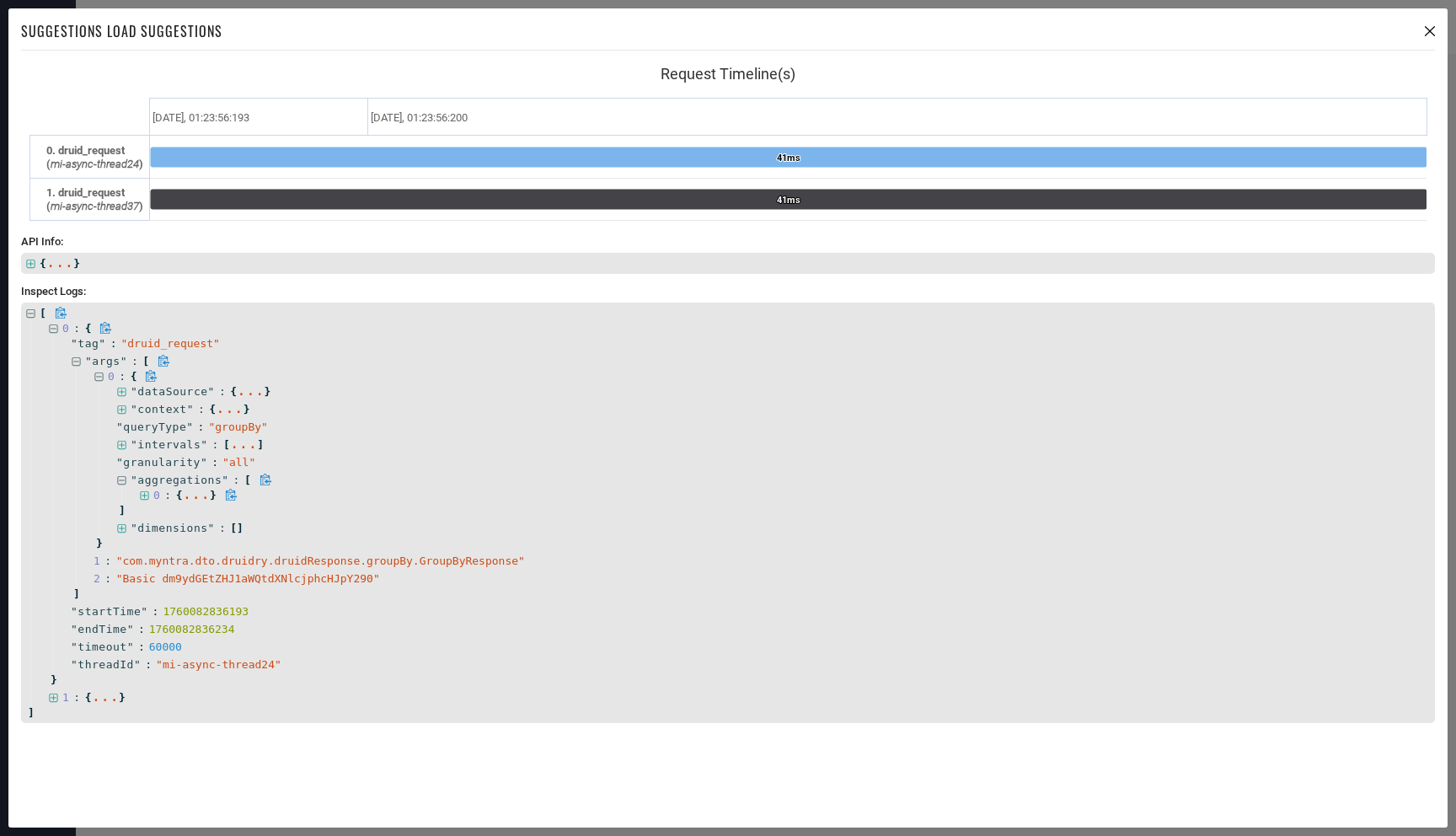
click at [146, 494] on icon at bounding box center [143, 495] width 8 height 8
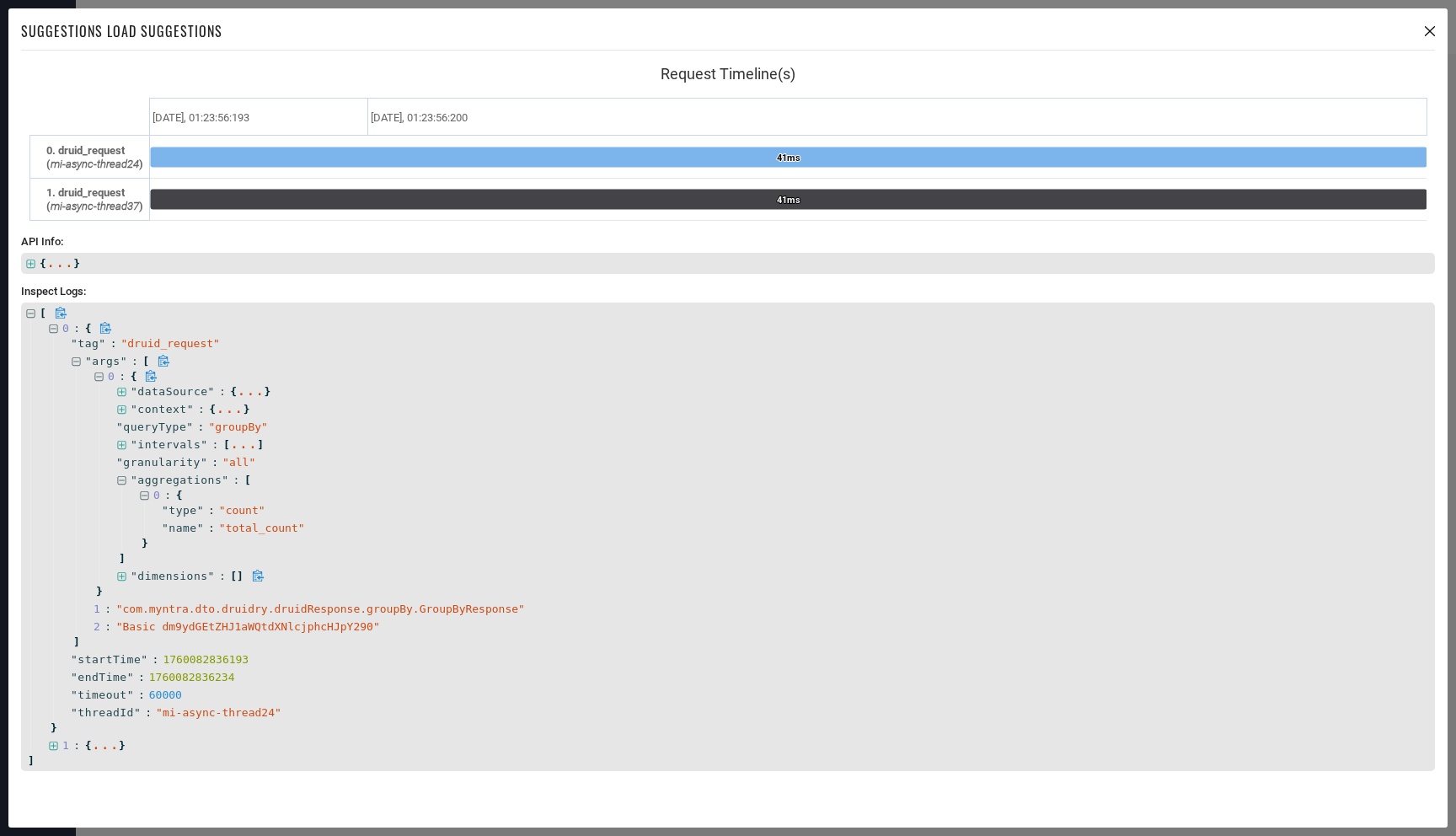
click at [123, 578] on icon at bounding box center [122, 577] width 11 height 11
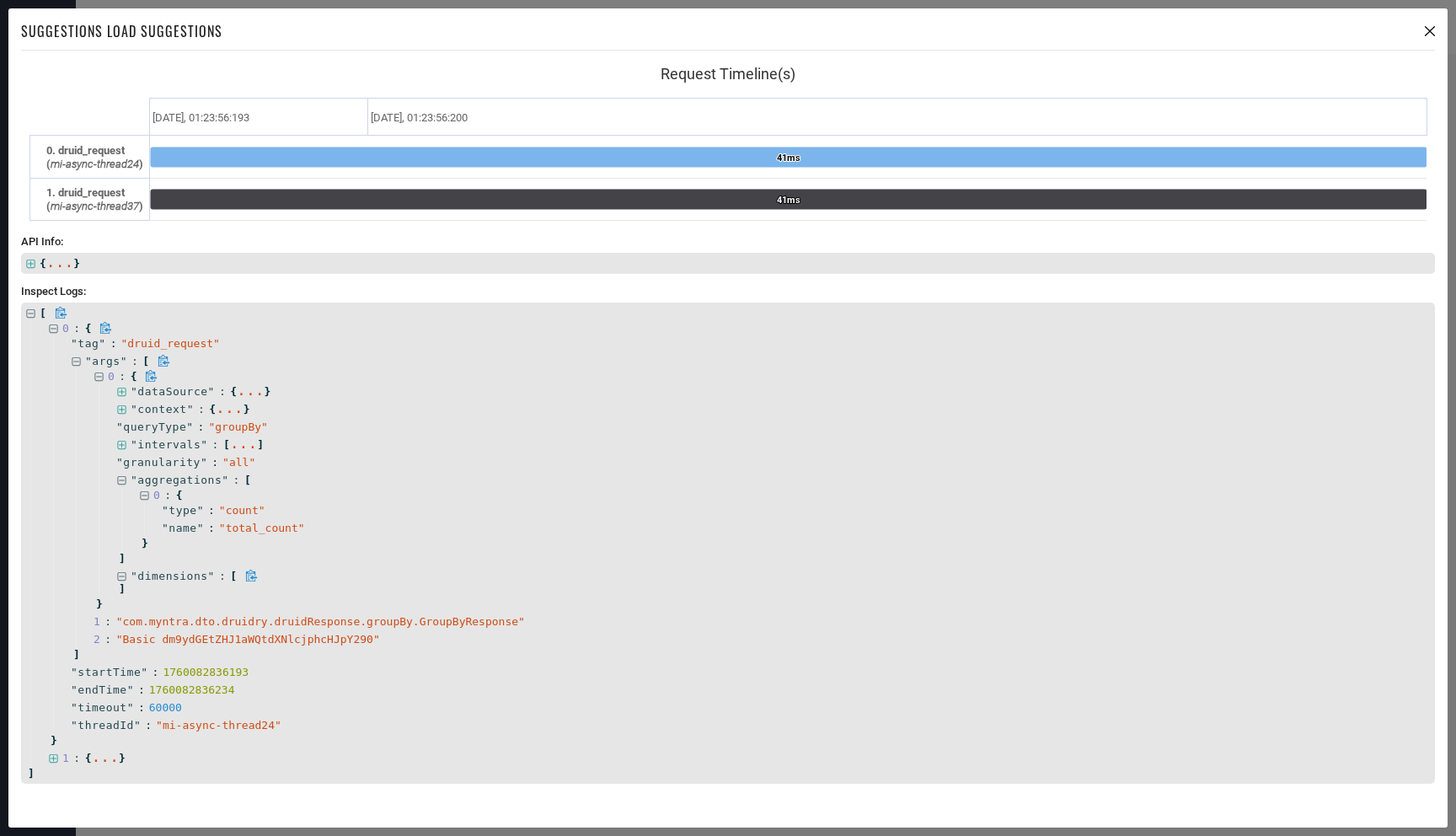
click at [124, 579] on icon at bounding box center [121, 576] width 8 height 8
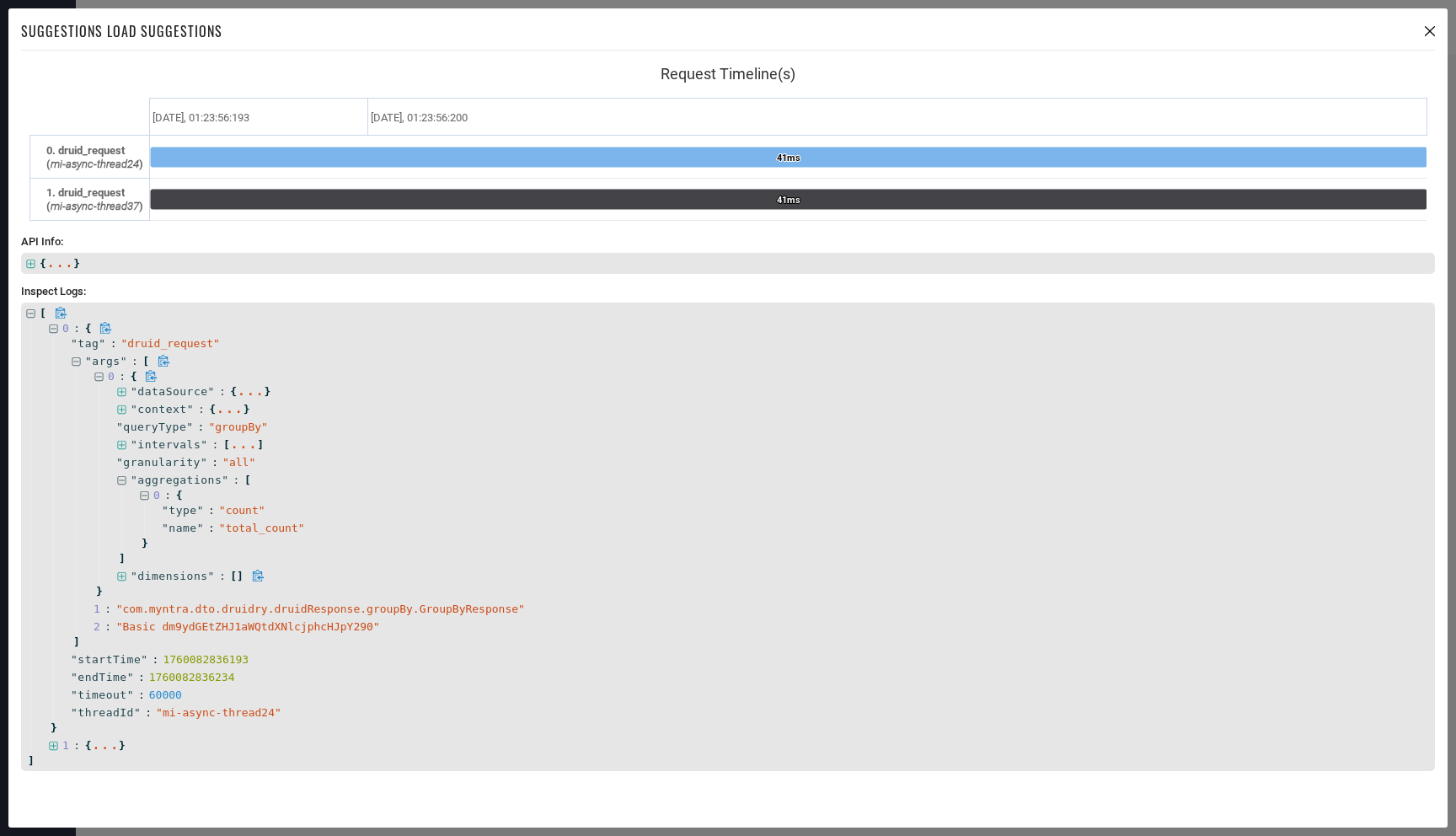
click at [124, 577] on icon at bounding box center [122, 577] width 11 height 11
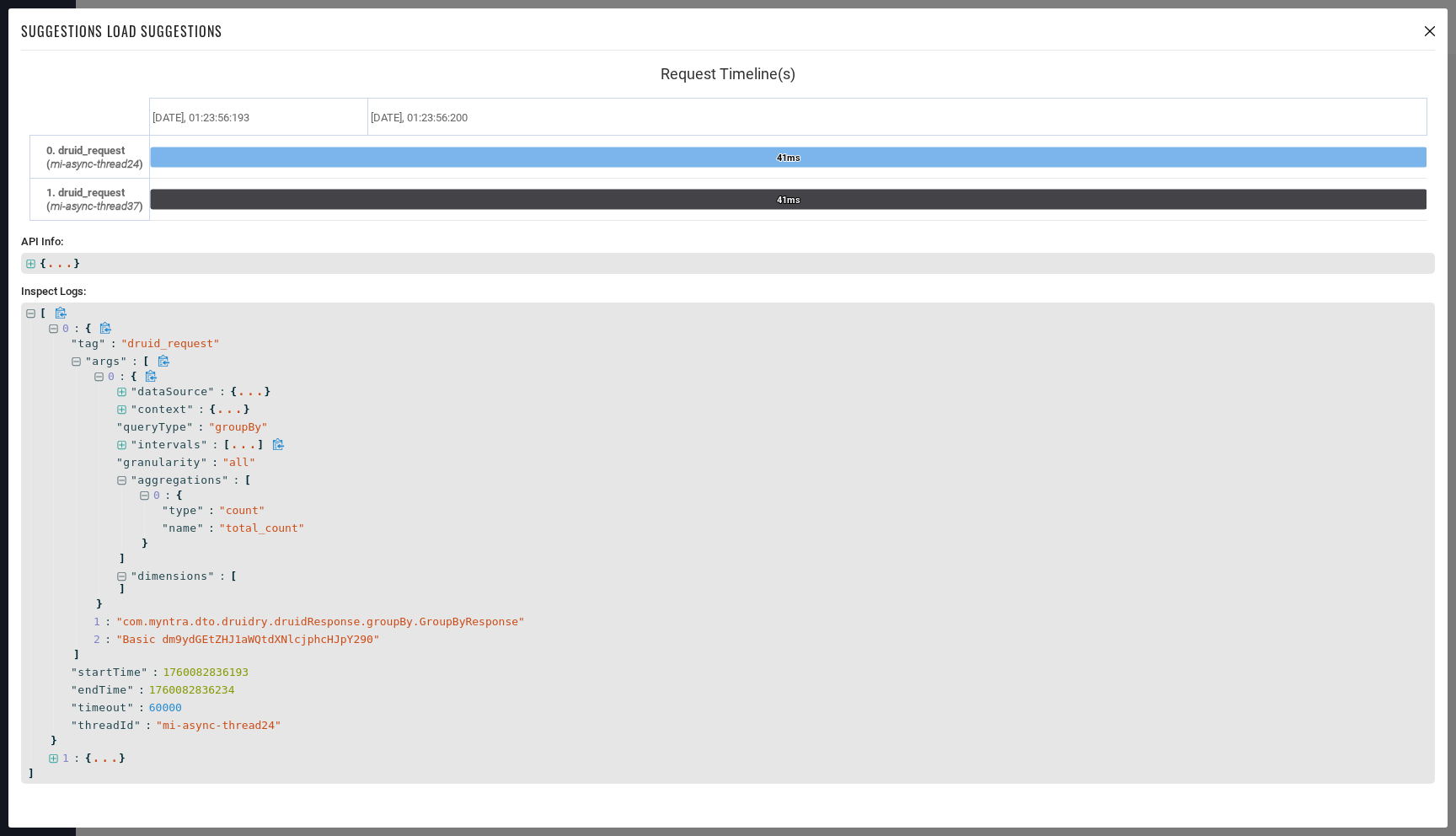
click at [123, 446] on icon at bounding box center [122, 445] width 11 height 11
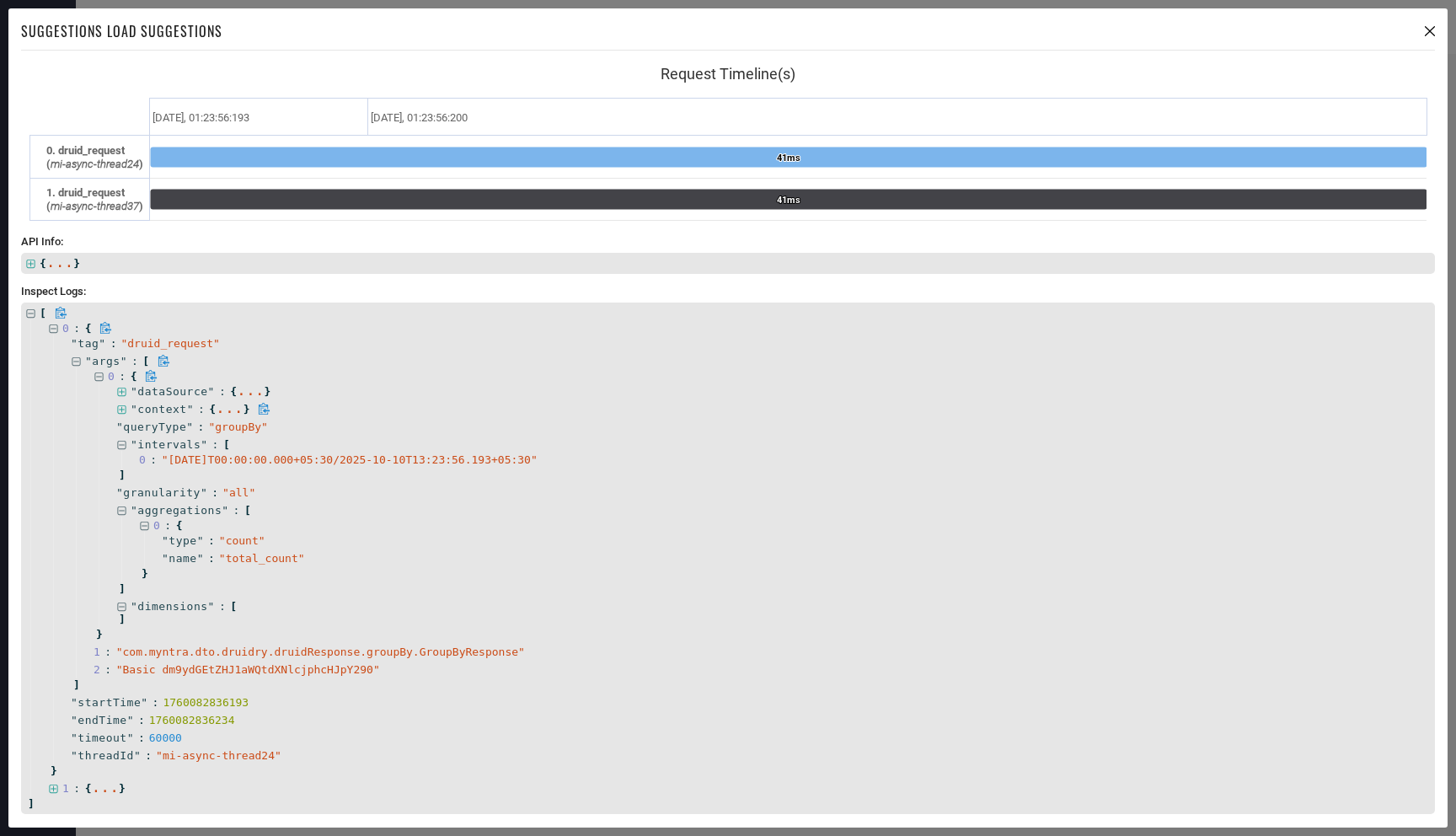
click at [125, 411] on icon at bounding box center [121, 410] width 8 height 8
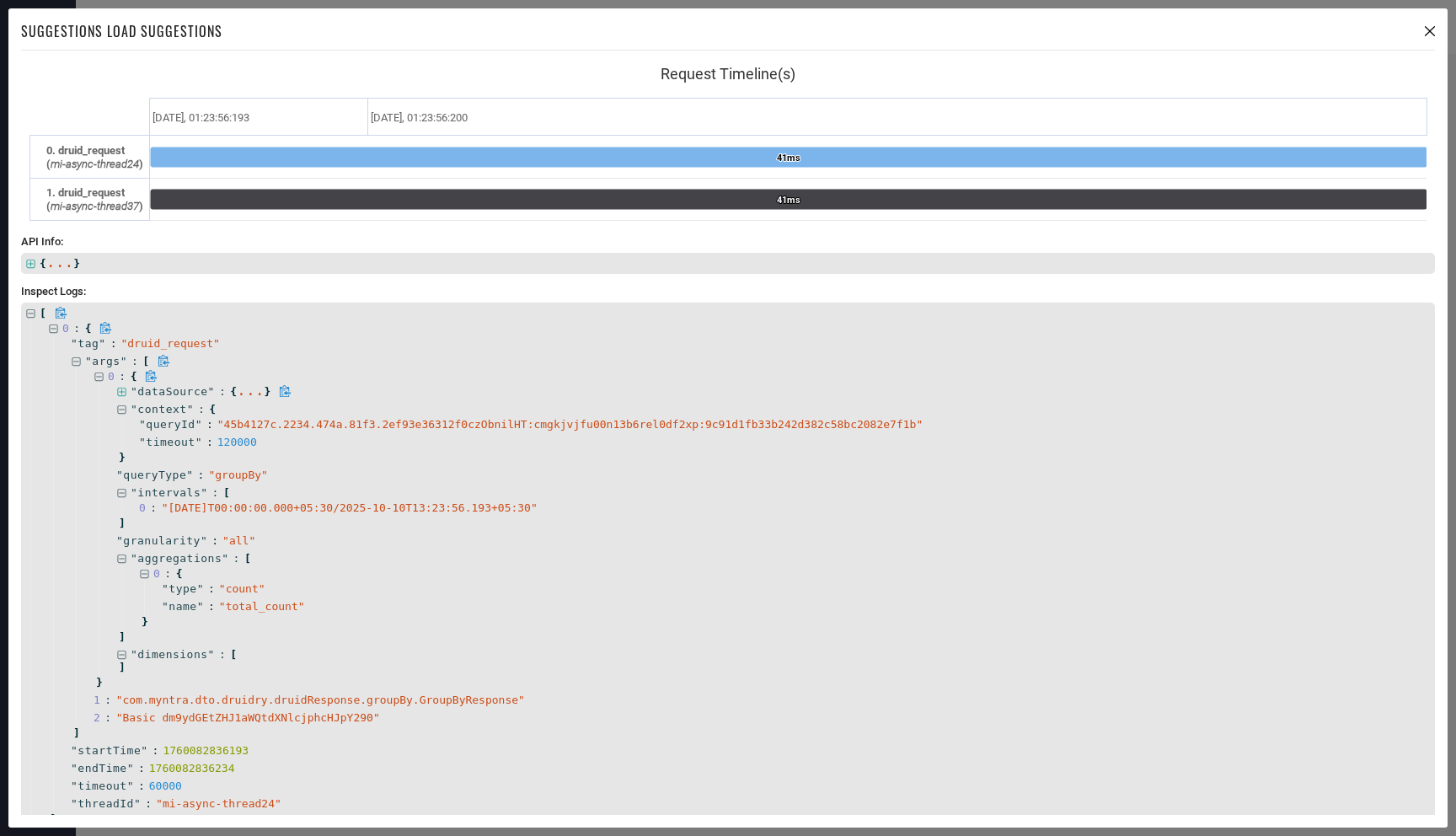
click at [123, 391] on icon at bounding box center [122, 393] width 11 height 11
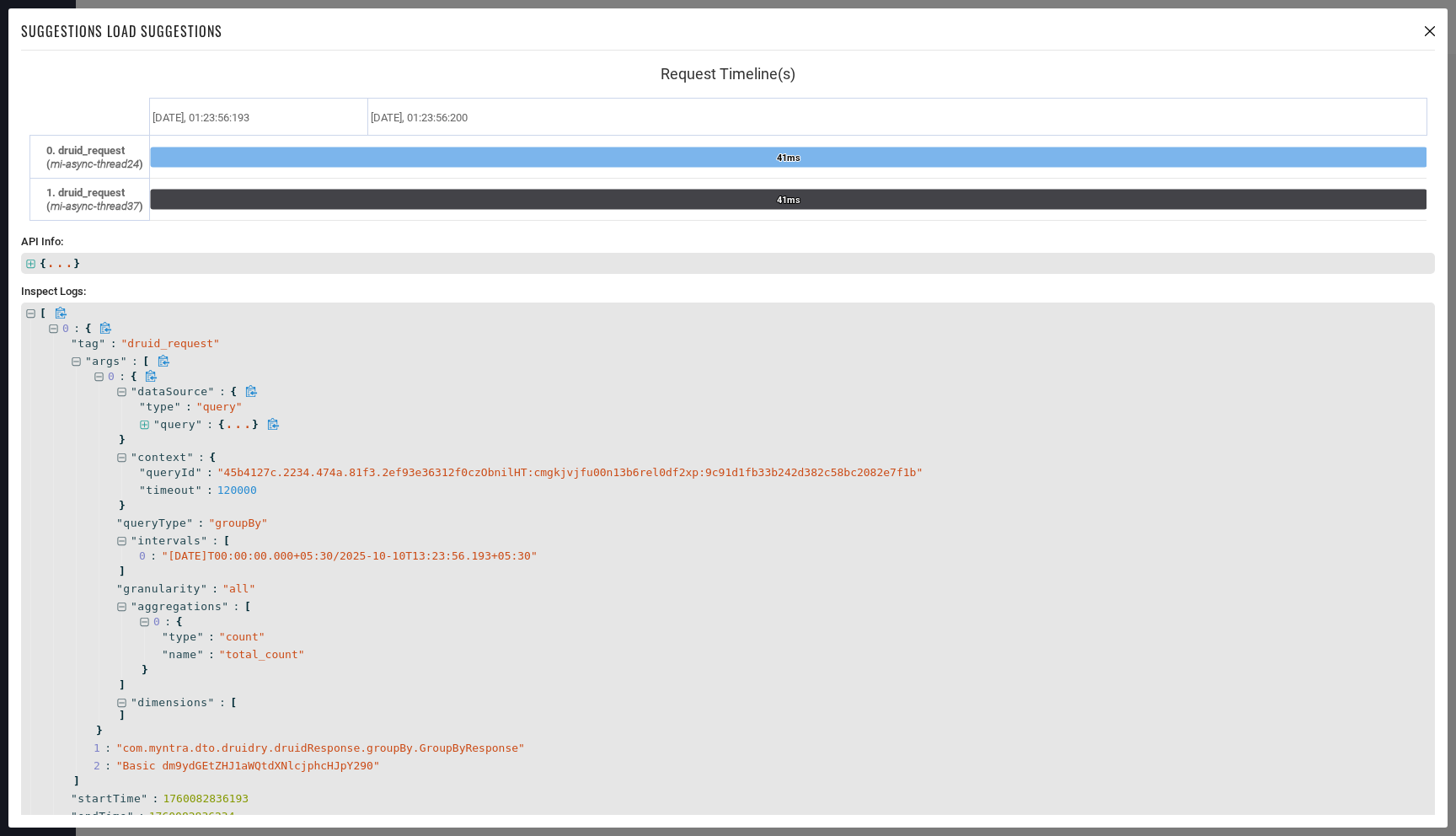
click at [146, 426] on icon at bounding box center [144, 426] width 11 height 11
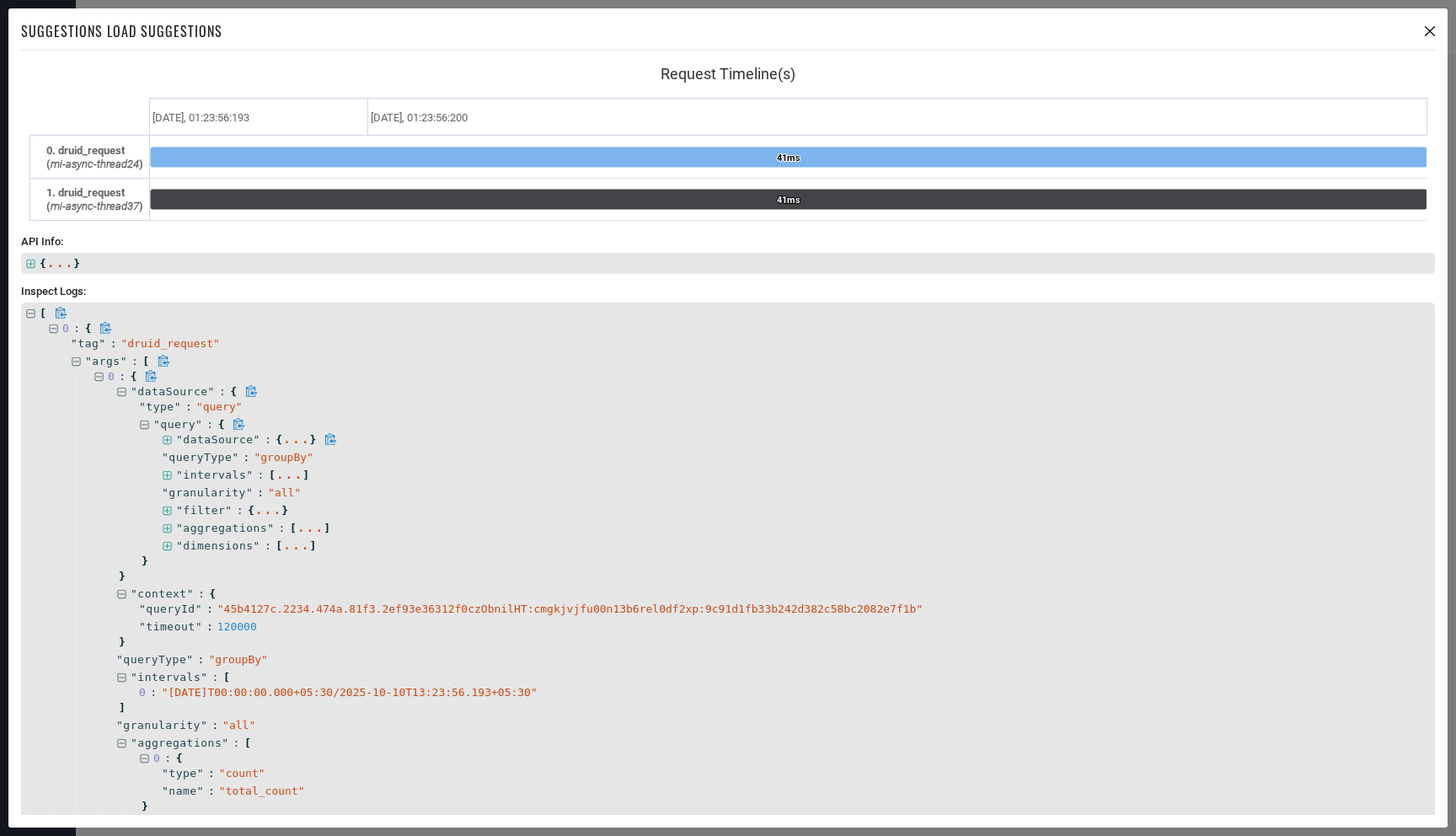
click at [165, 439] on icon at bounding box center [166, 440] width 8 height 8
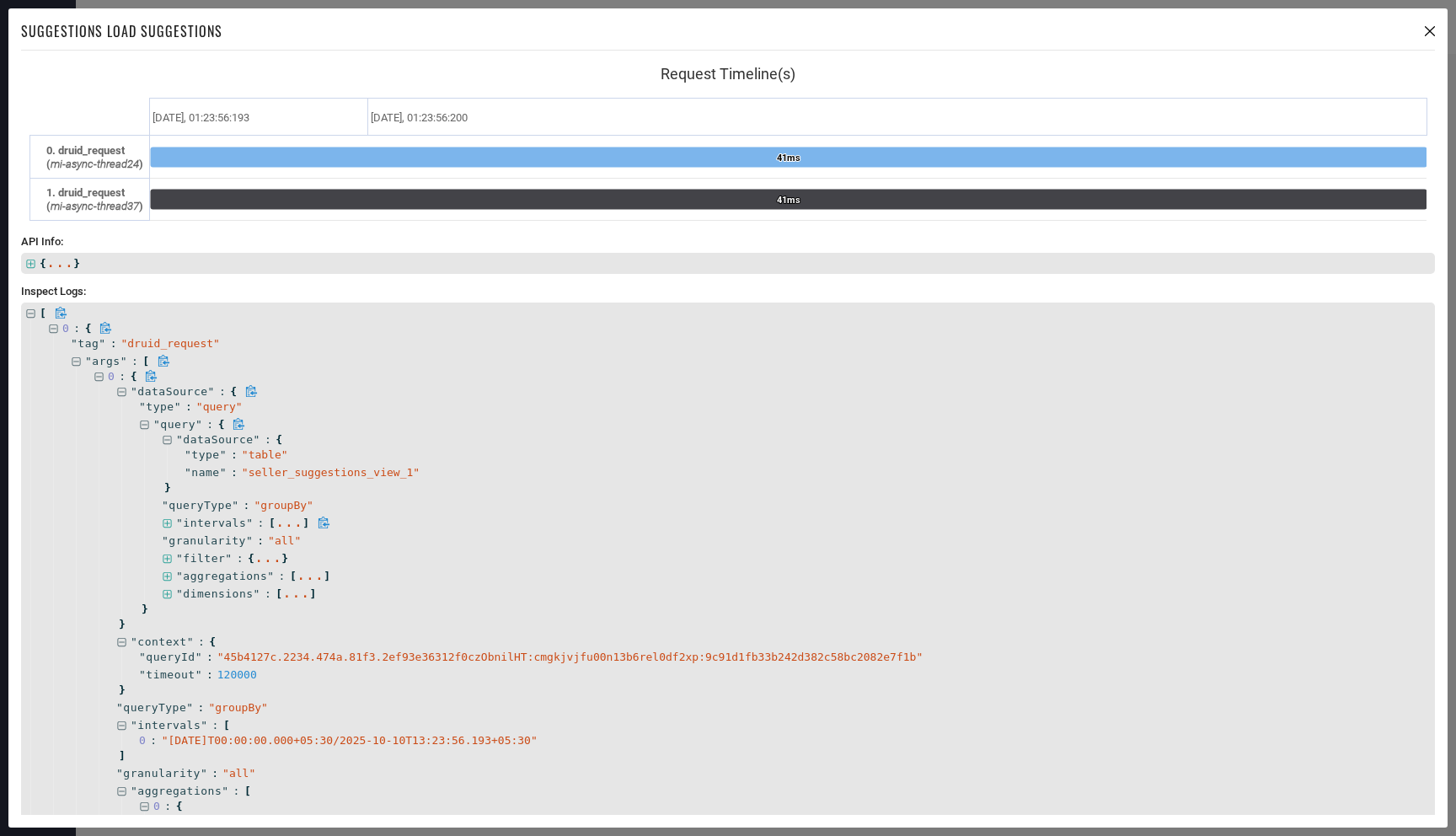
click at [170, 519] on icon at bounding box center [167, 524] width 11 height 11
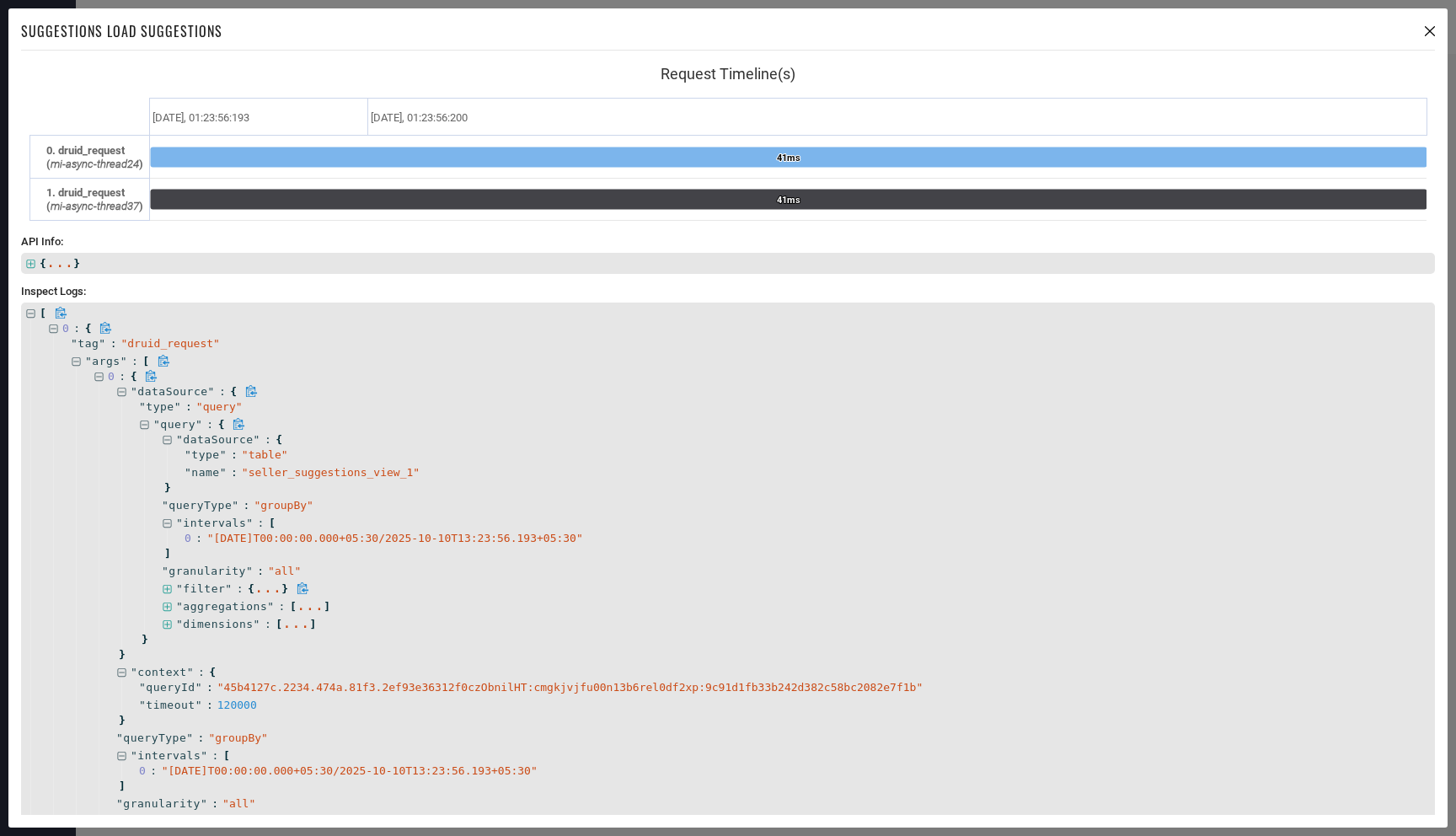
click at [170, 589] on icon at bounding box center [167, 590] width 11 height 11
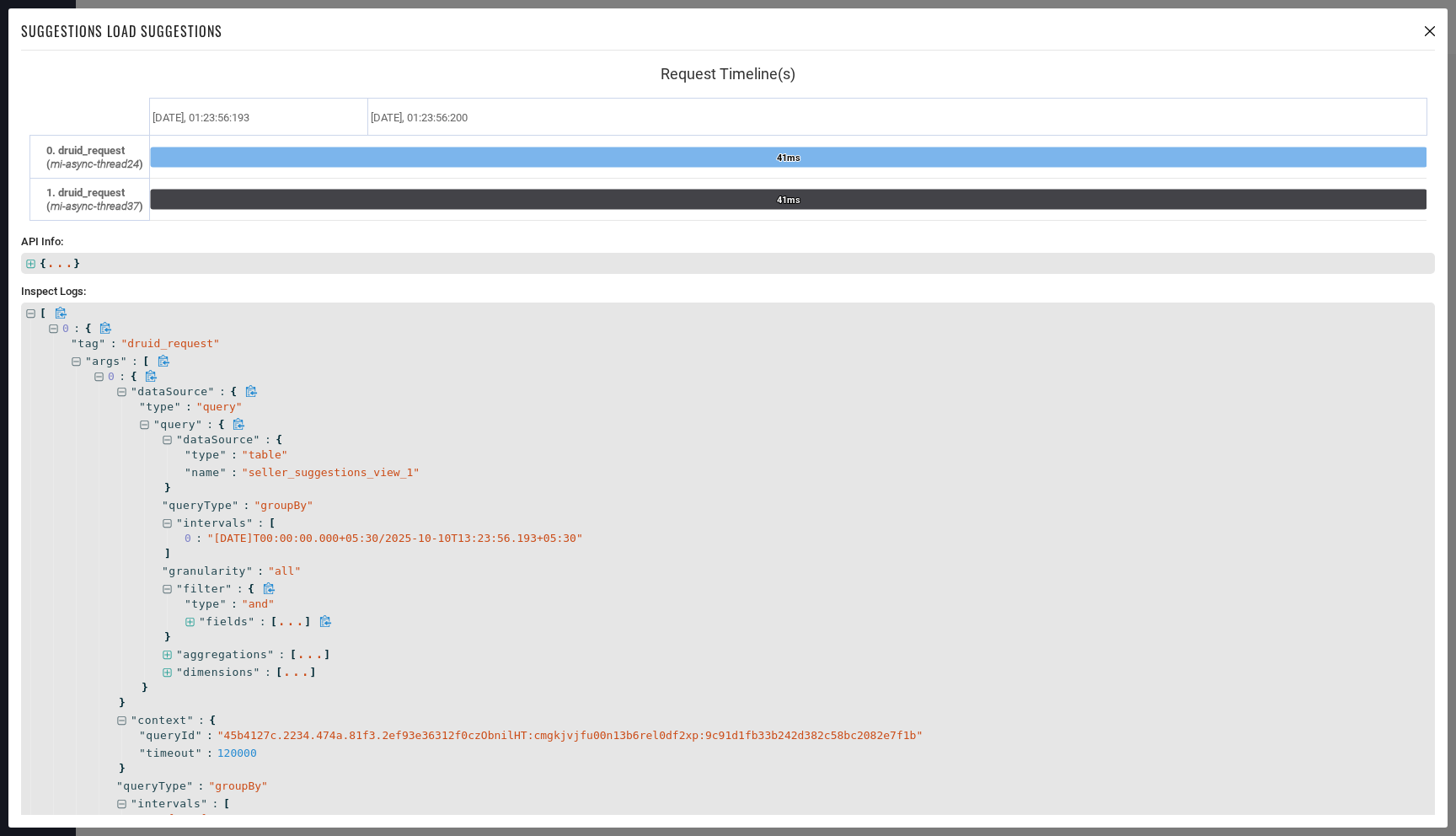
click at [191, 621] on icon at bounding box center [189, 622] width 8 height 8
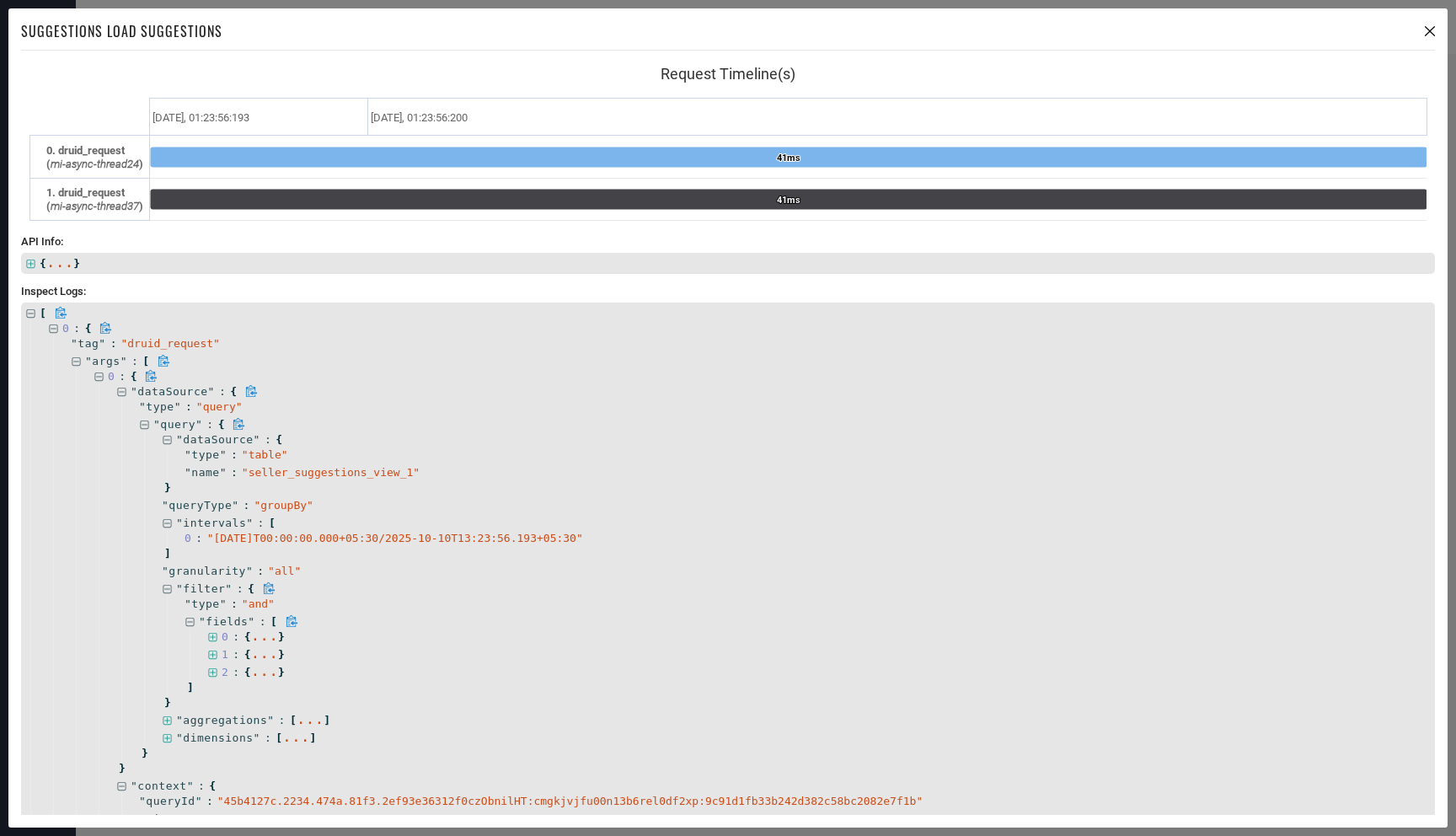
scroll to position [95, 0]
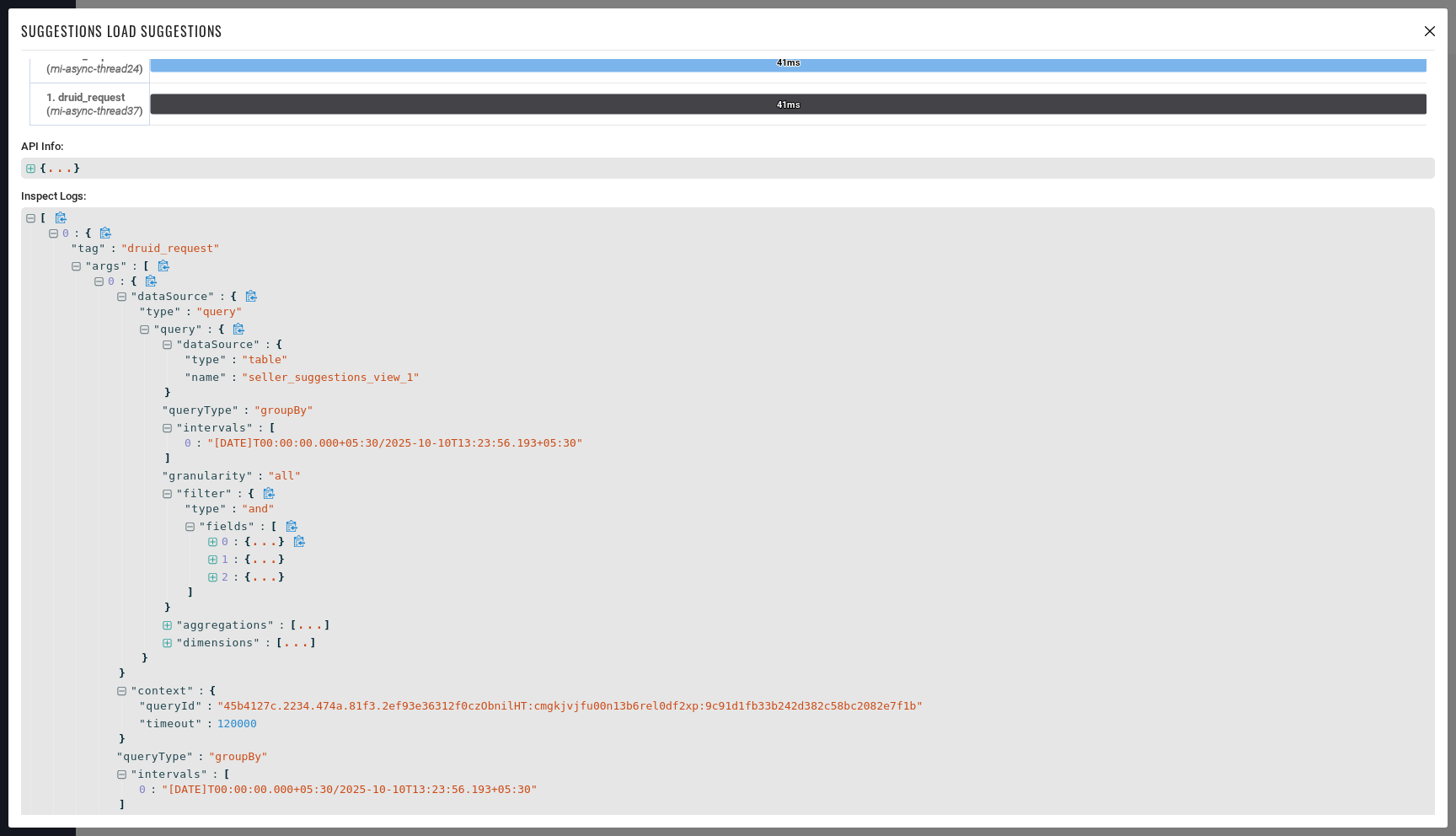
click at [213, 538] on icon at bounding box center [212, 542] width 8 height 8
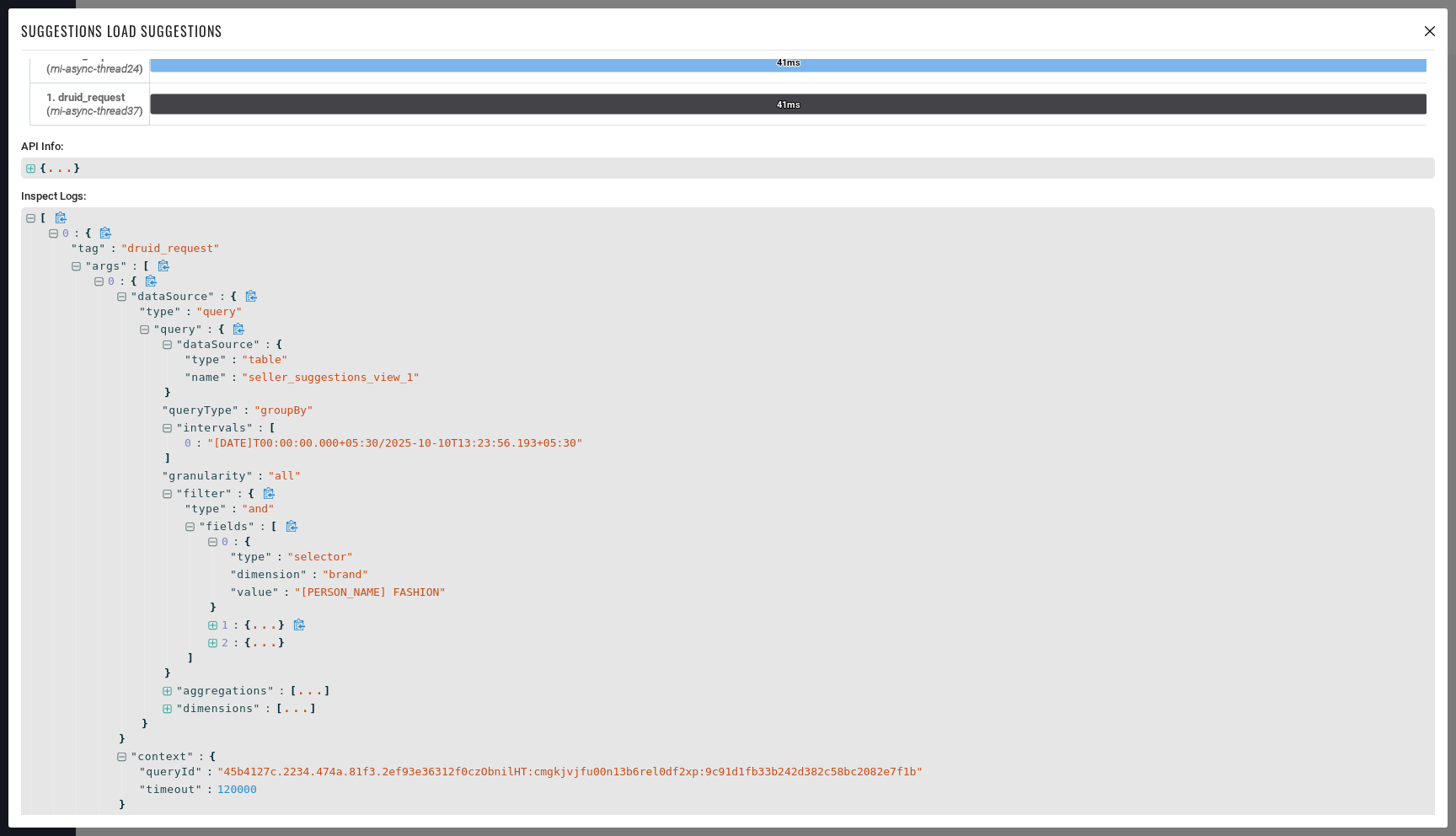
click at [212, 621] on icon at bounding box center [212, 625] width 8 height 8
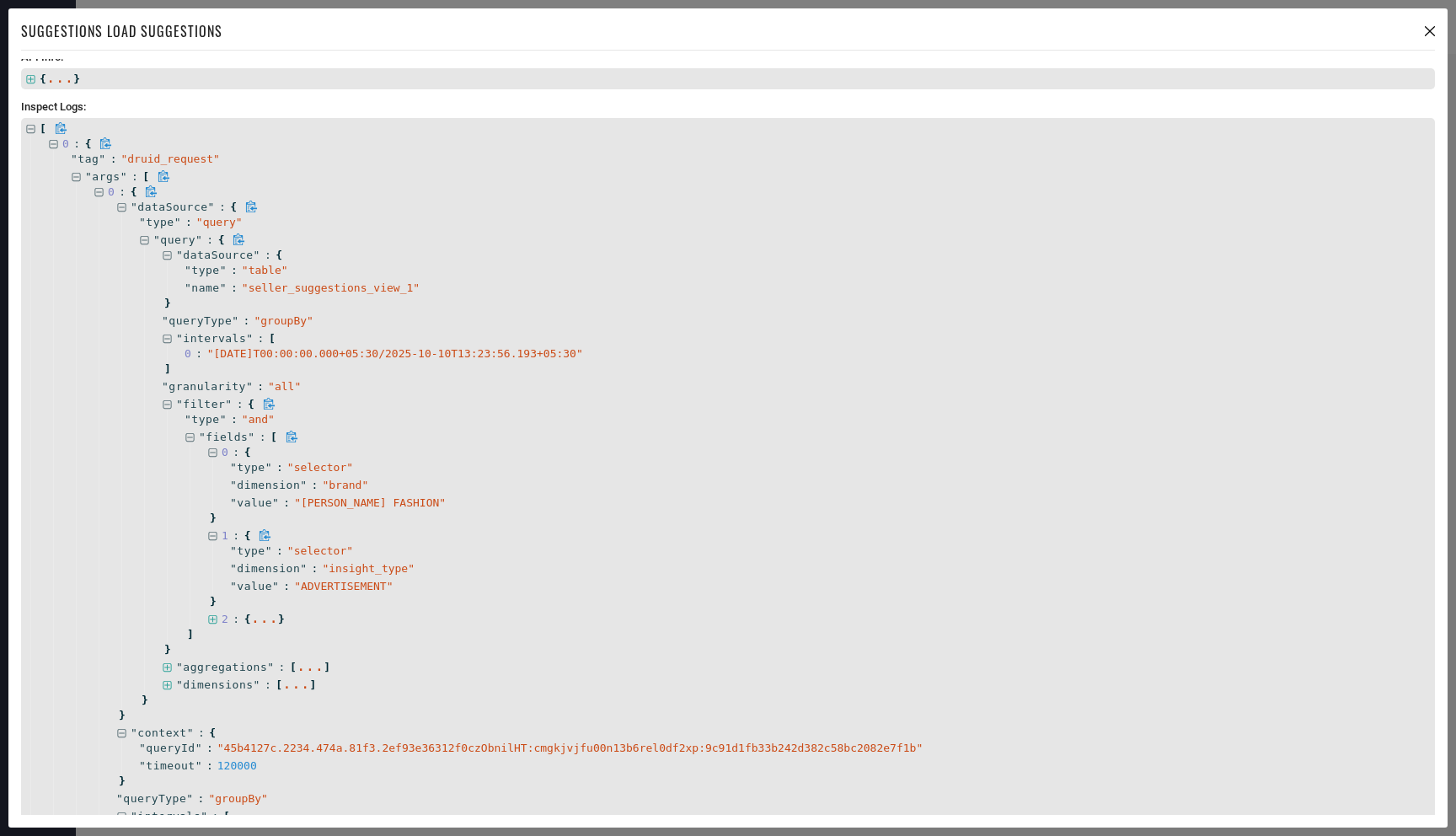
scroll to position [203, 0]
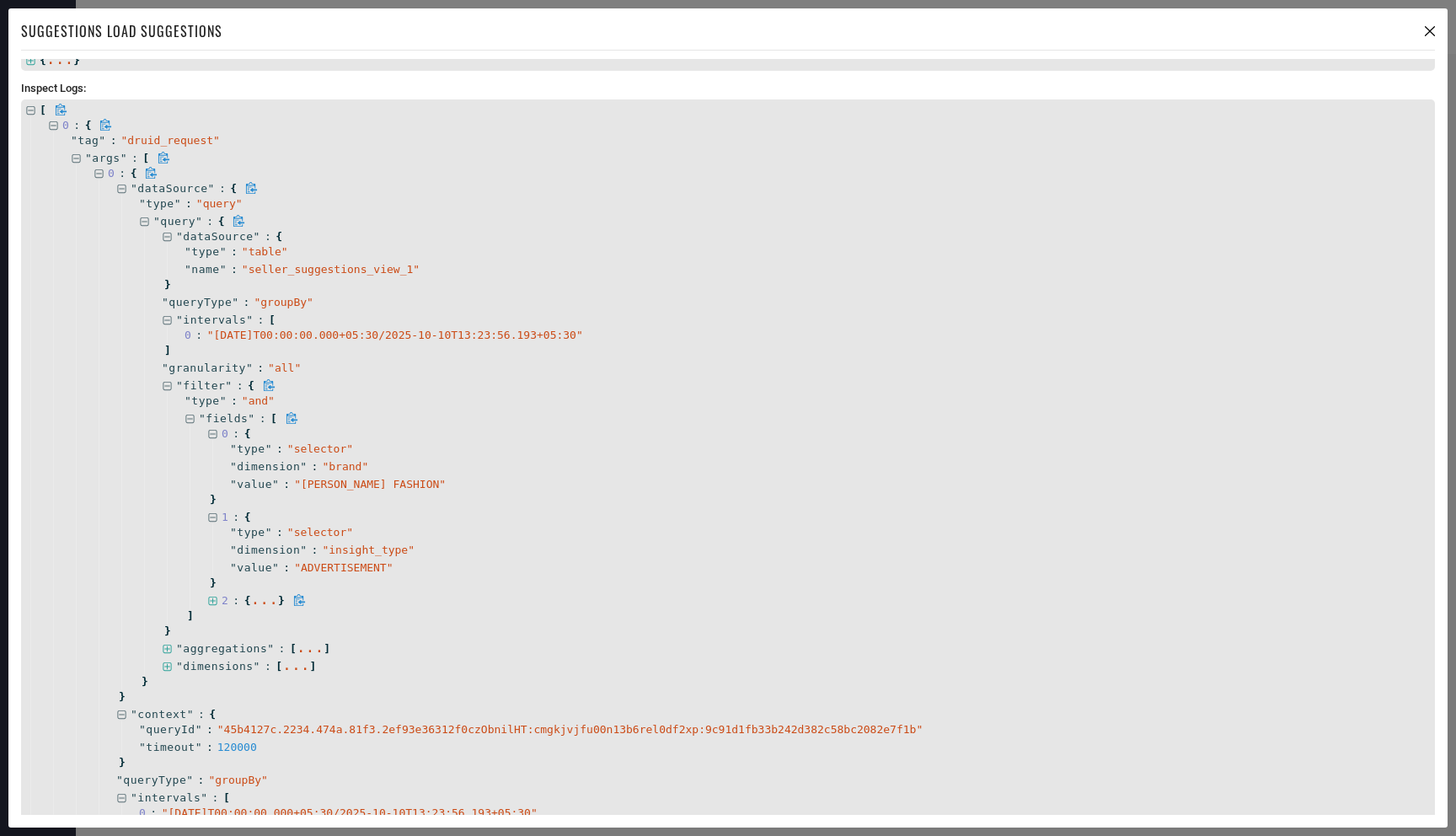
click at [215, 603] on icon at bounding box center [213, 601] width 11 height 11
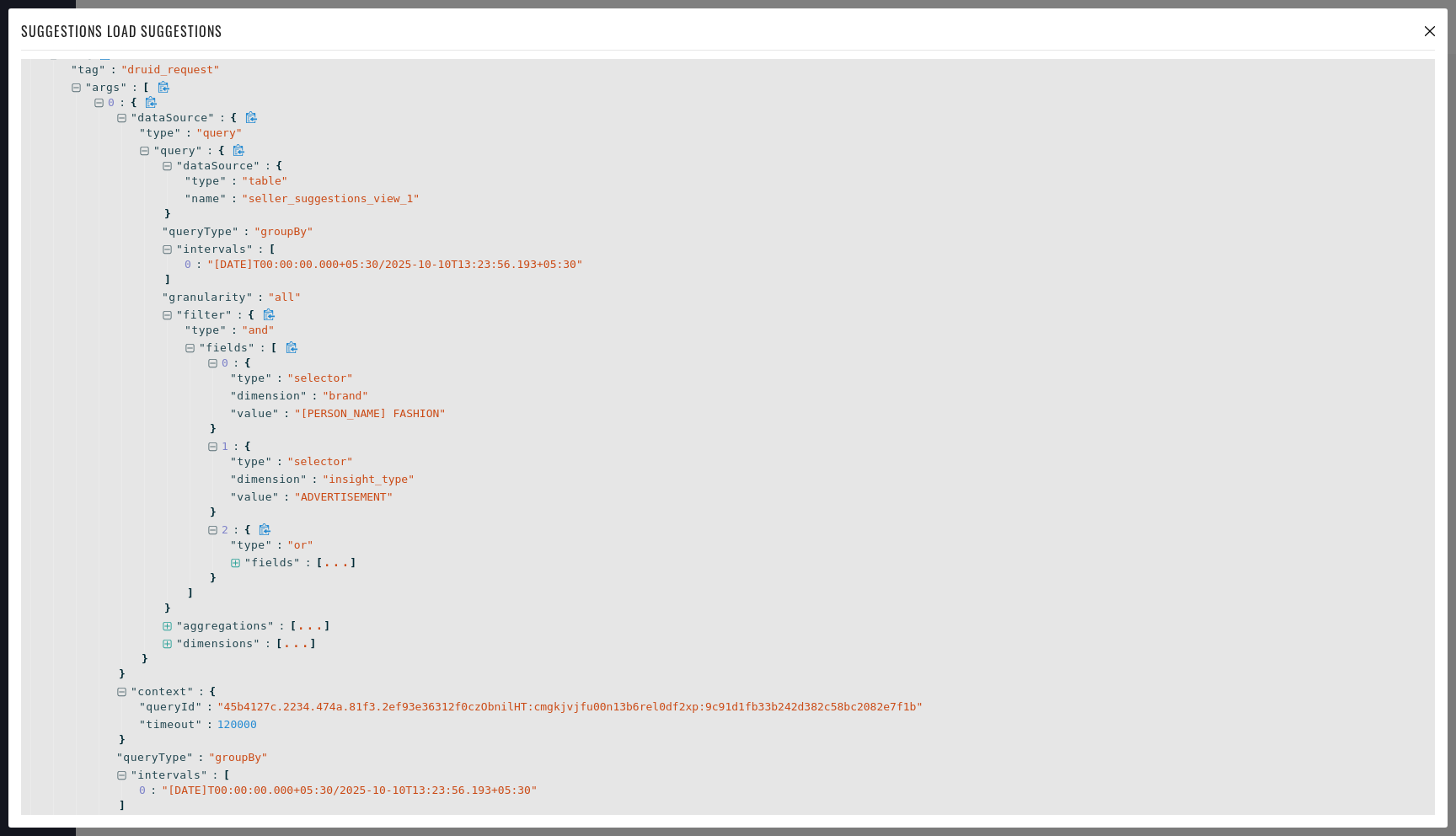
scroll to position [276, 0]
click at [237, 558] on icon at bounding box center [236, 561] width 11 height 11
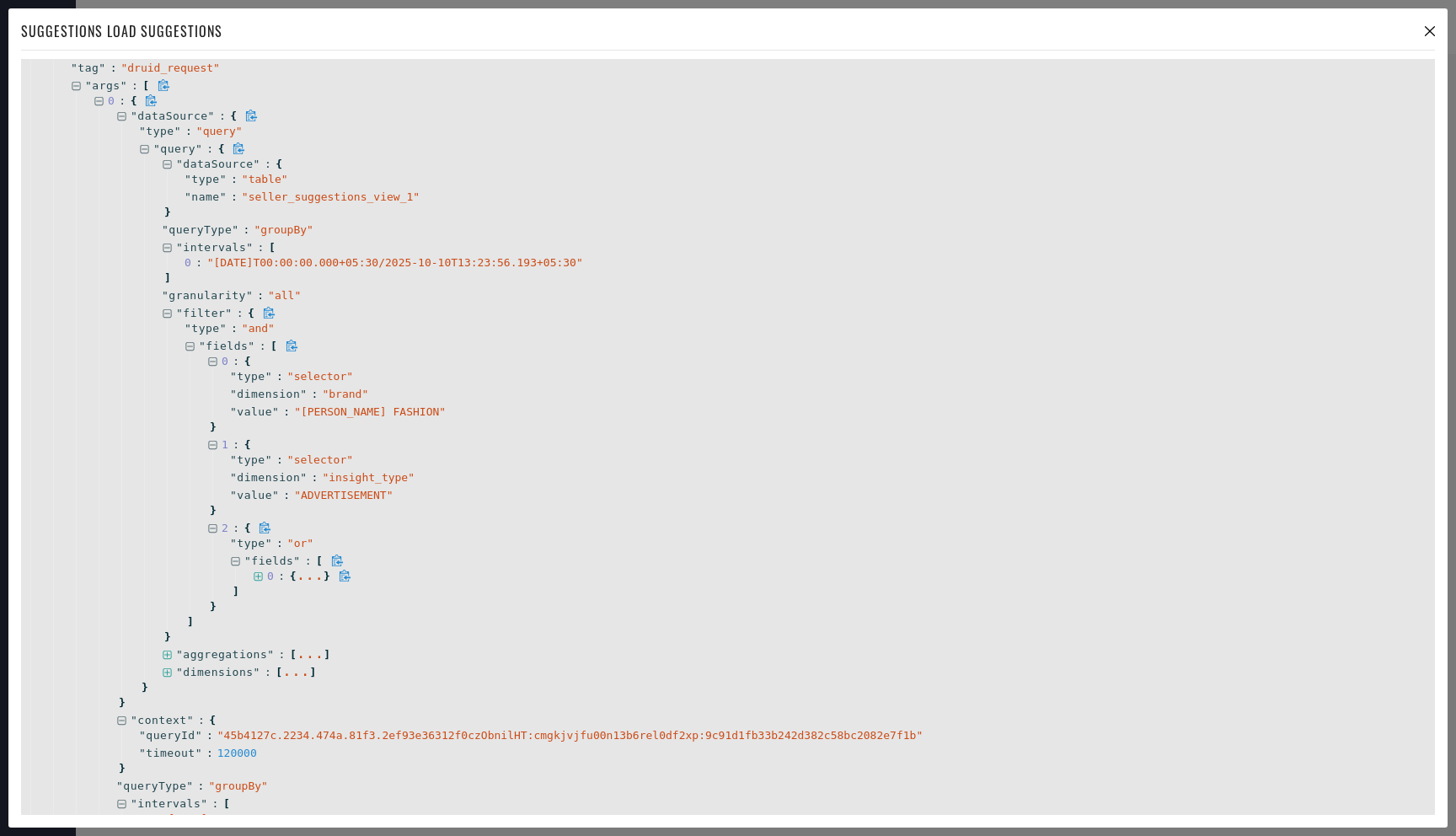
click at [258, 574] on icon at bounding box center [258, 576] width 8 height 8
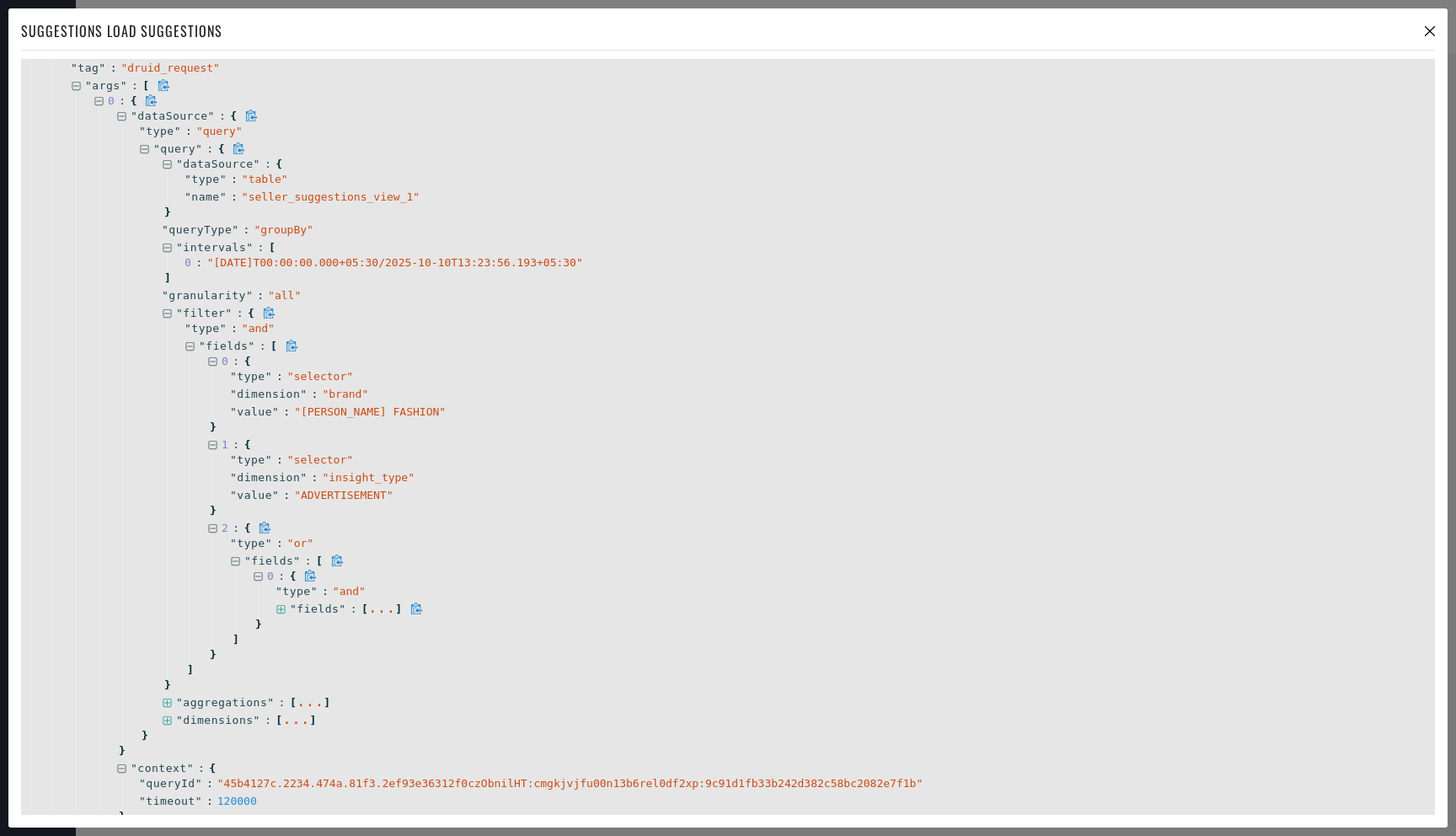
click at [284, 611] on icon at bounding box center [281, 610] width 11 height 11
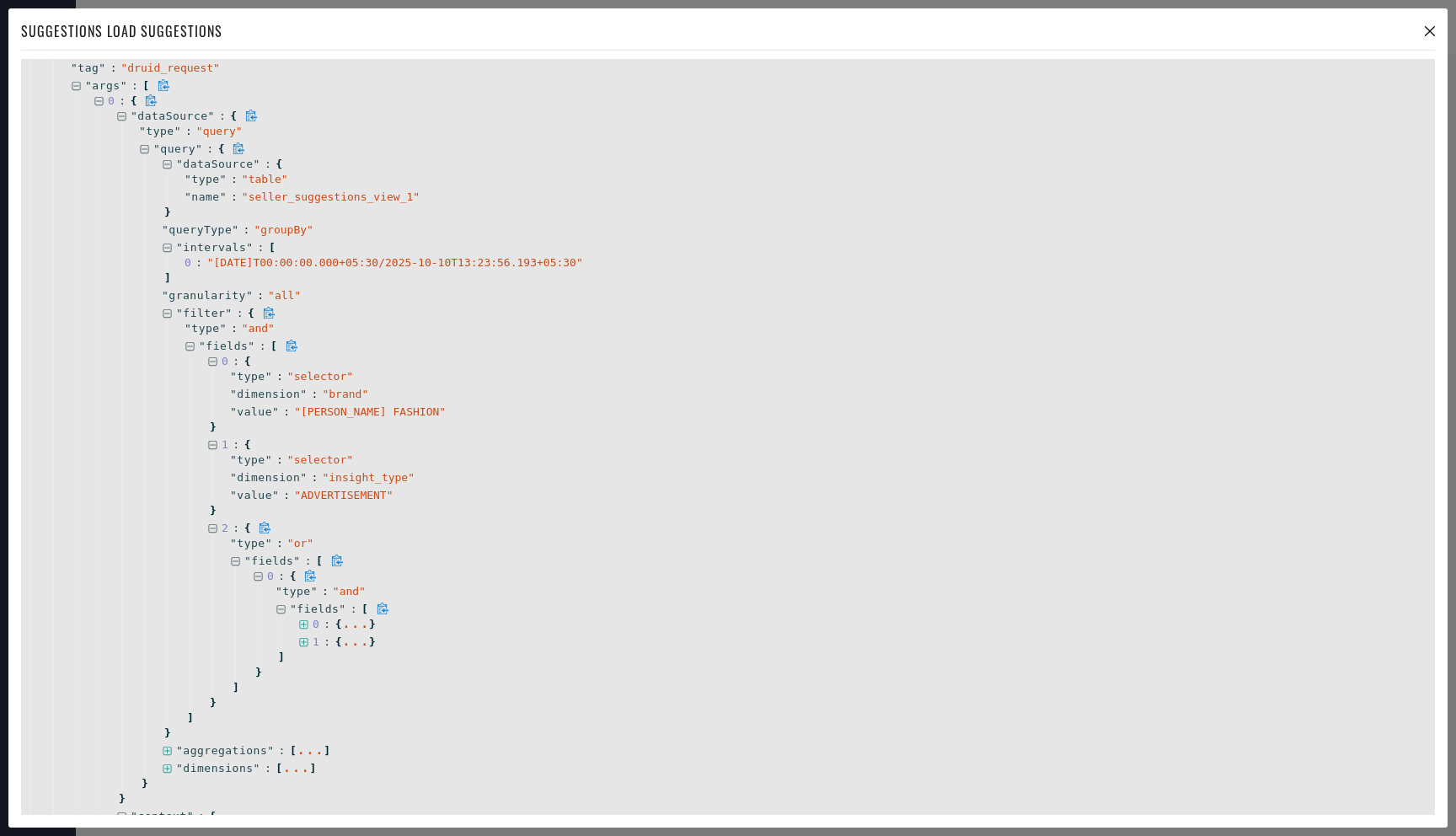
scroll to position [322, 0]
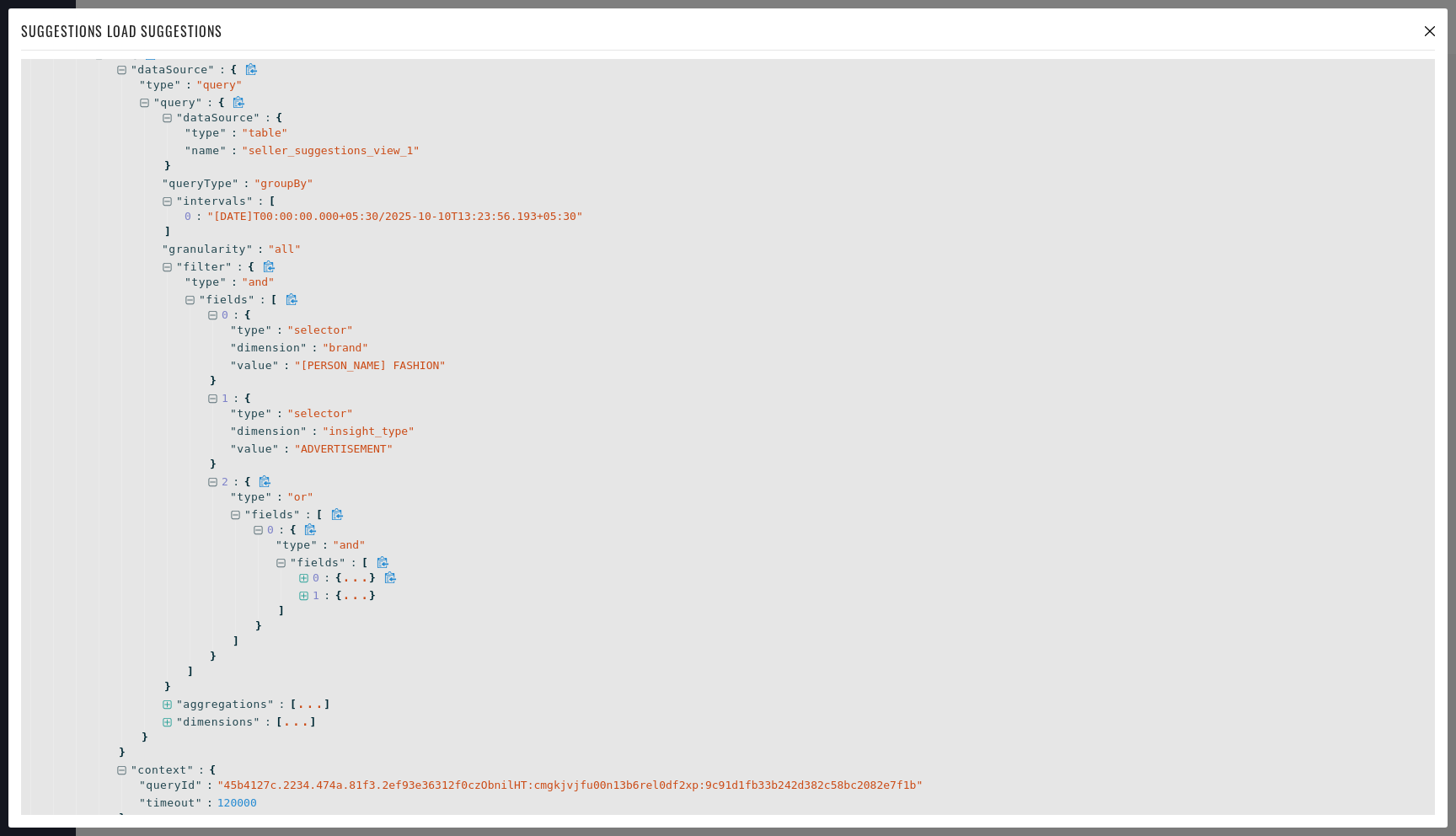
click at [308, 577] on icon at bounding box center [303, 577] width 8 height 8
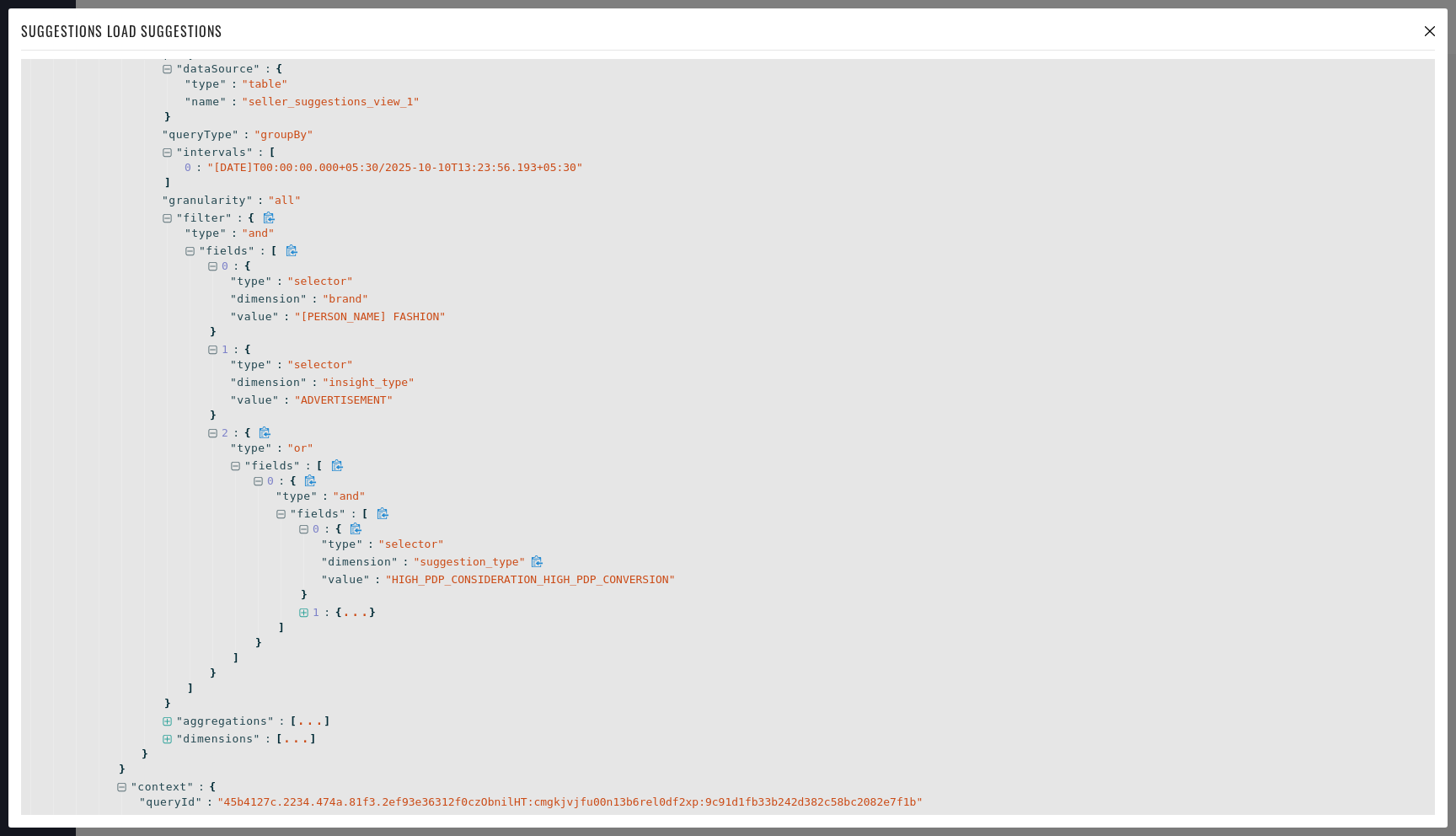
scroll to position [376, 0]
click at [306, 605] on icon at bounding box center [304, 609] width 11 height 11
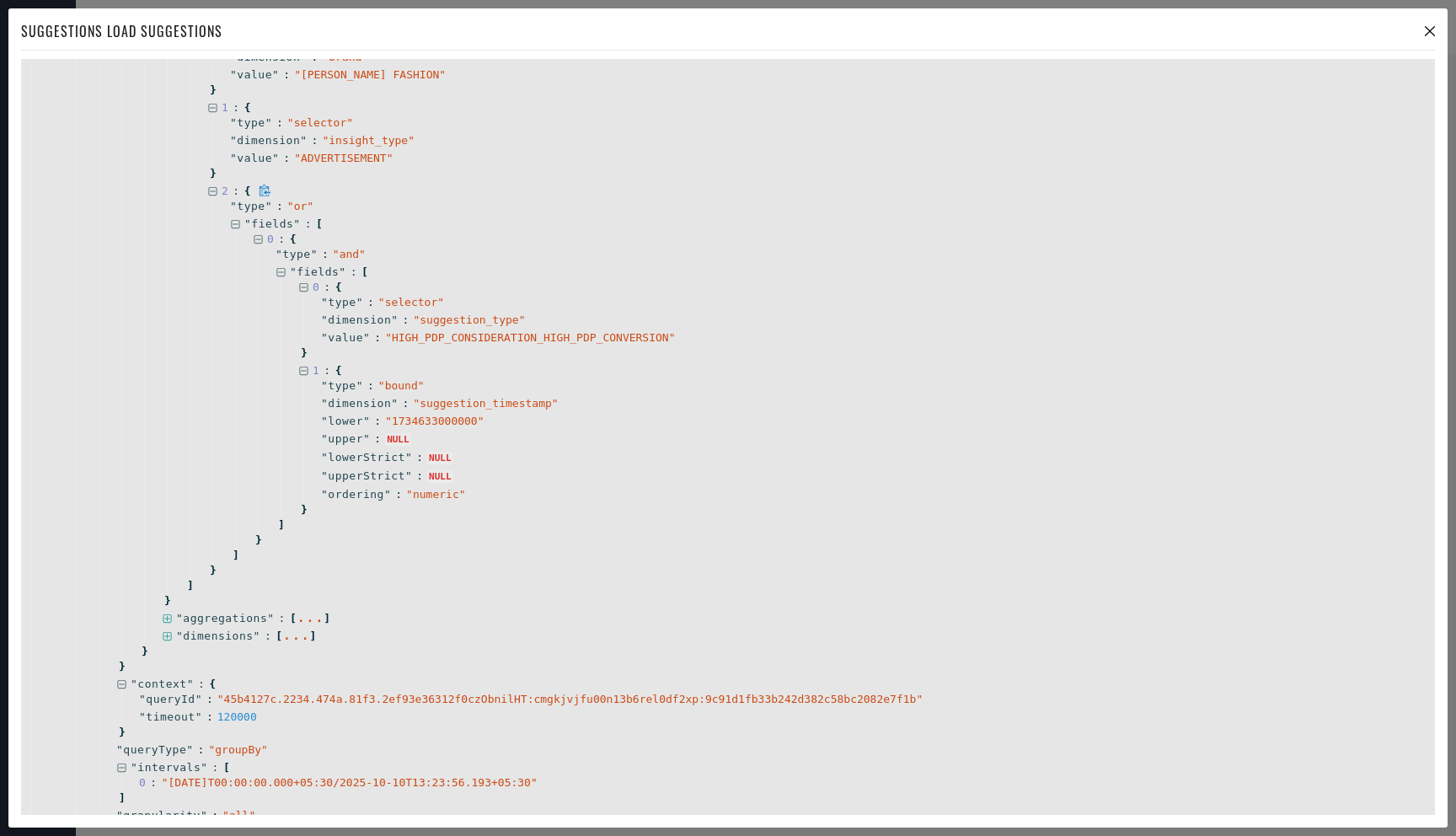
scroll to position [627, 0]
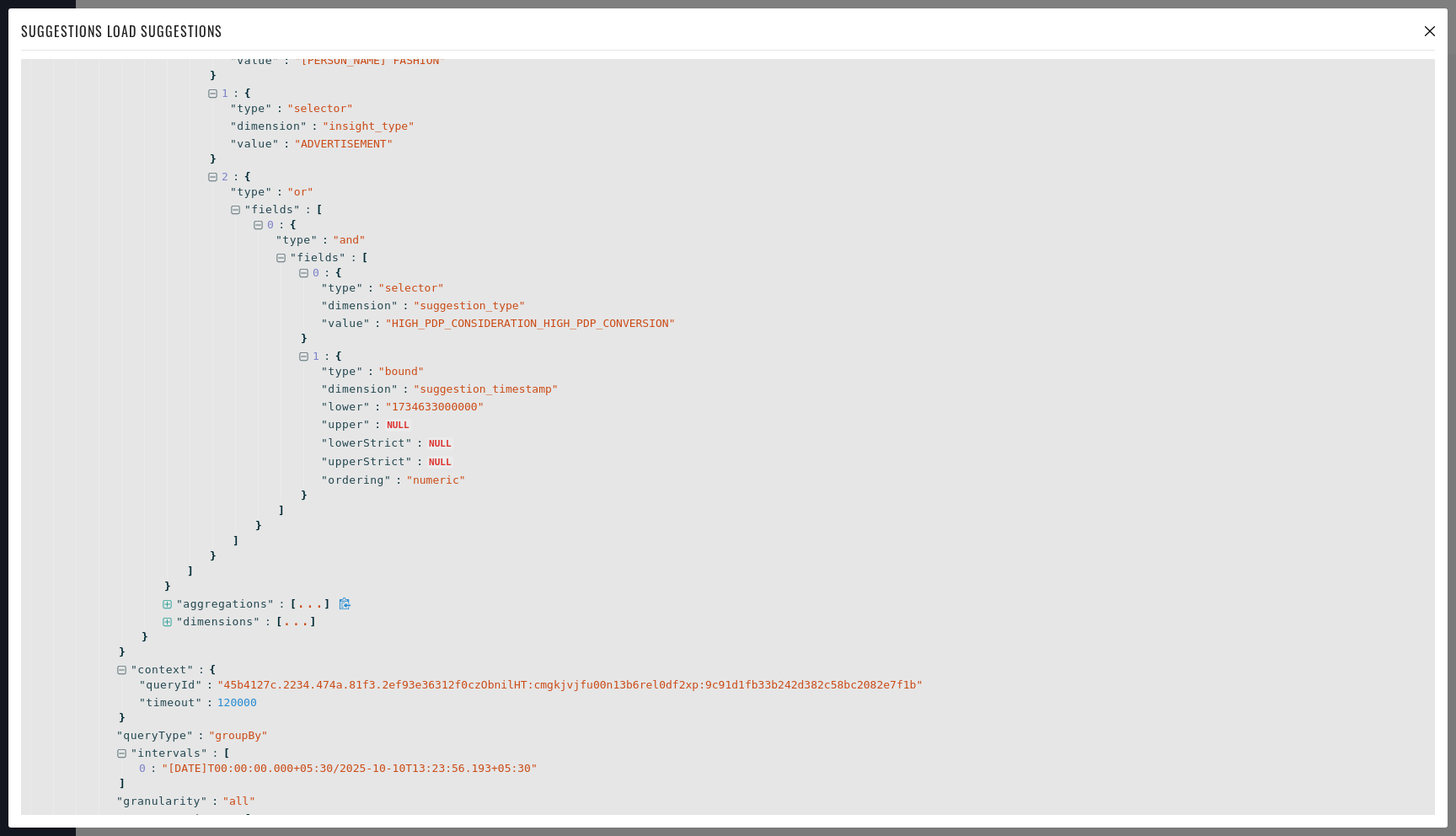
click at [167, 604] on icon at bounding box center [166, 604] width 8 height 8
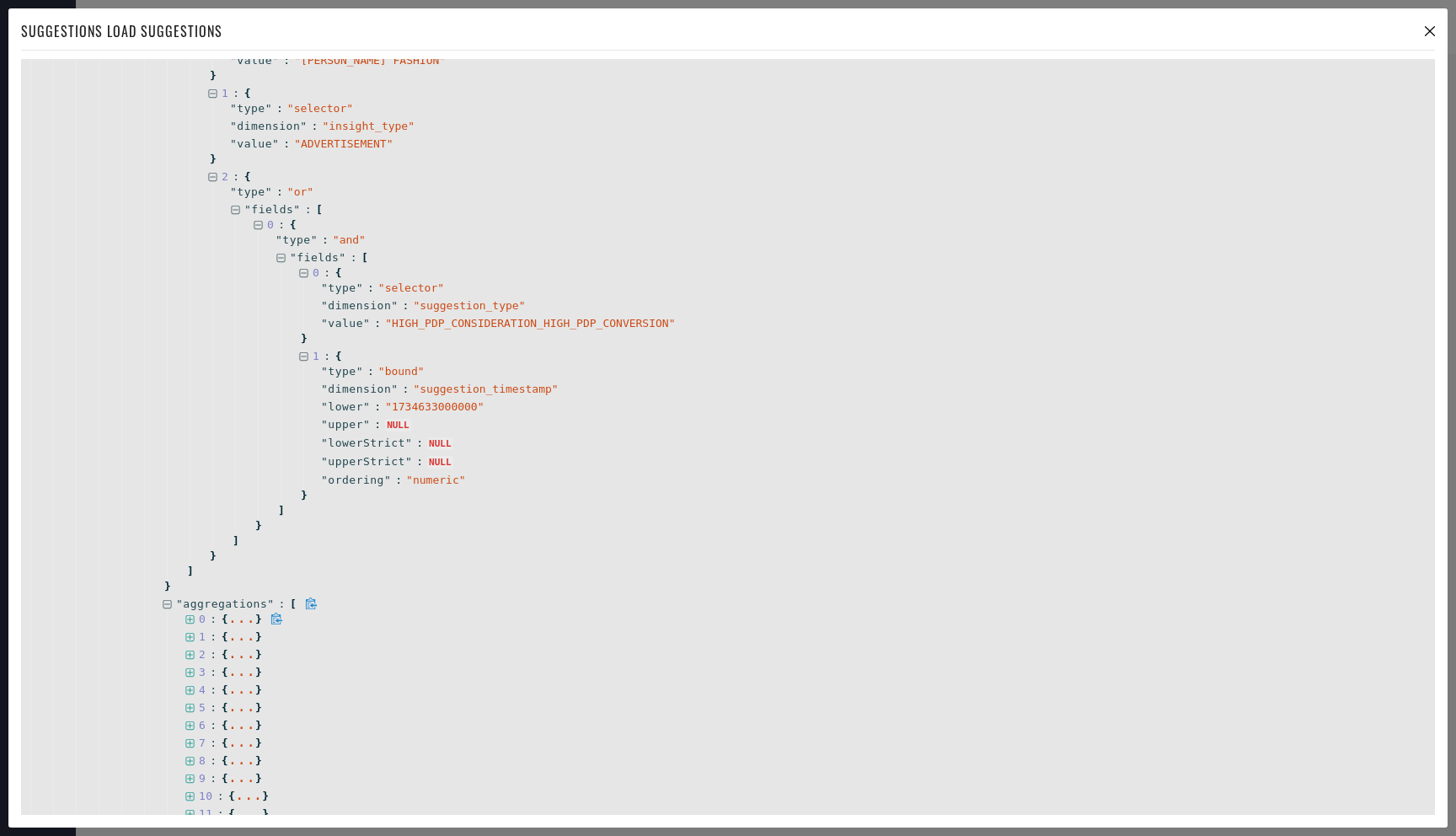
click at [190, 615] on icon at bounding box center [189, 619] width 8 height 8
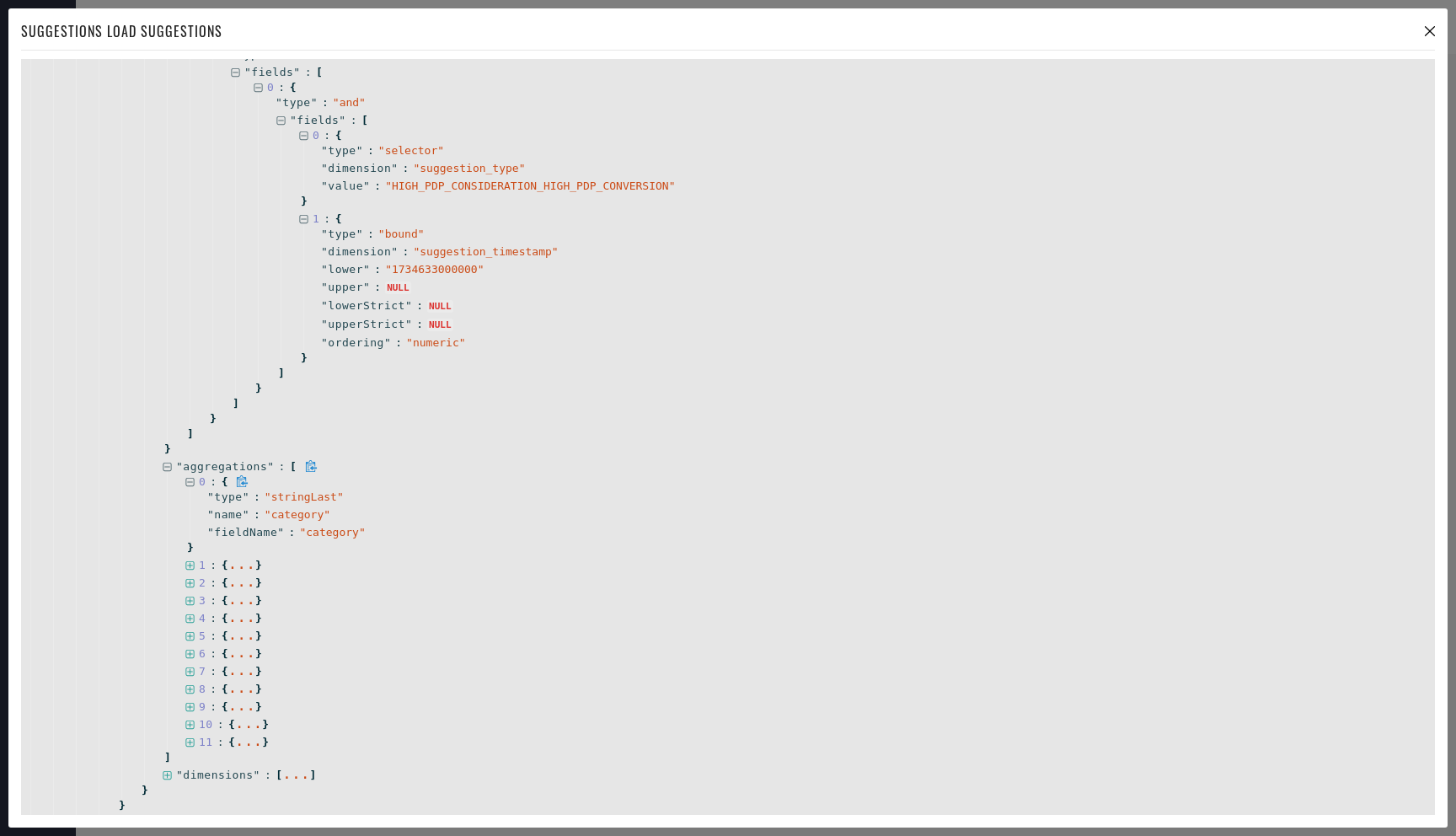
scroll to position [857, 0]
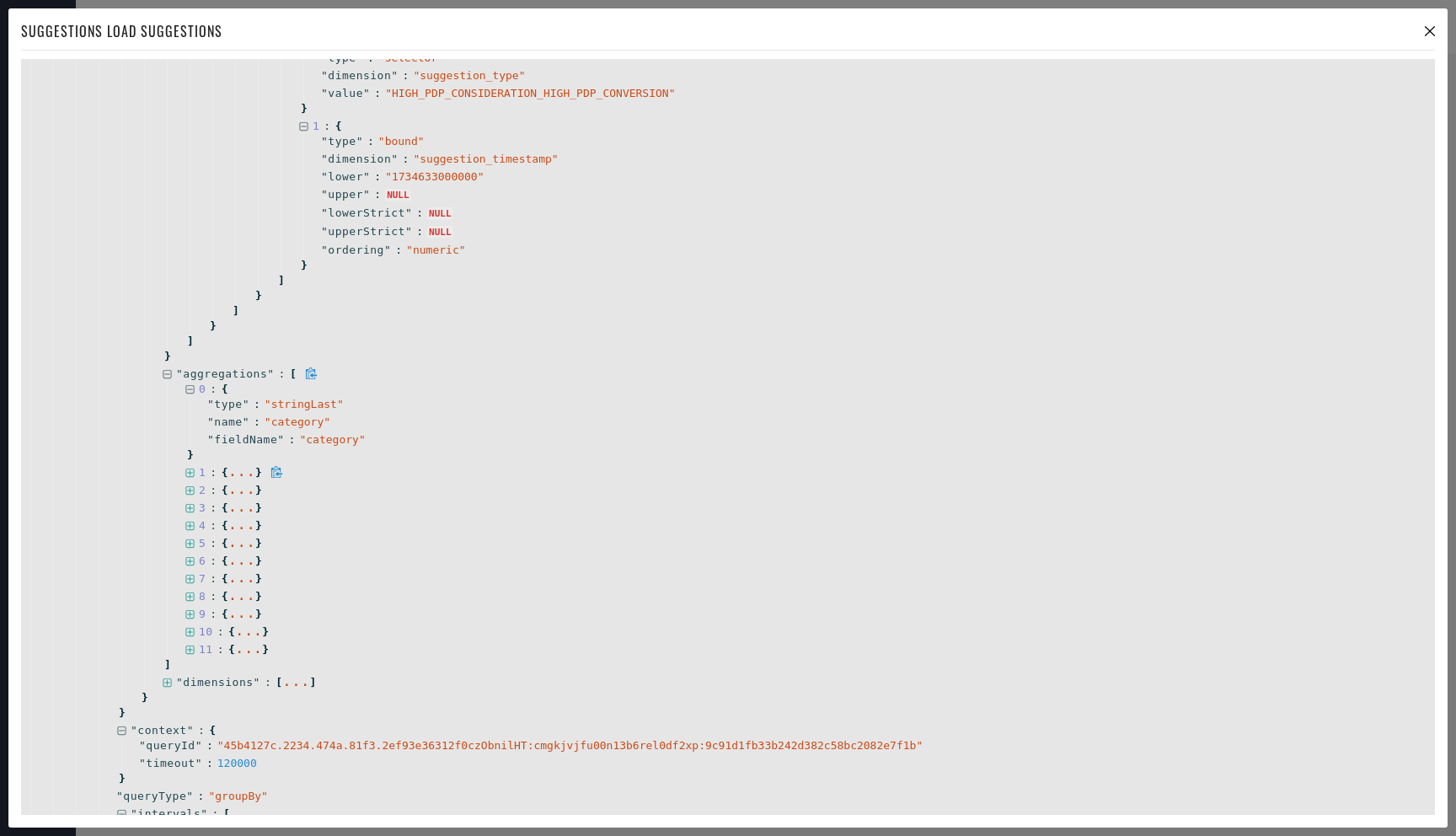
click at [189, 469] on icon at bounding box center [191, 474] width 11 height 11
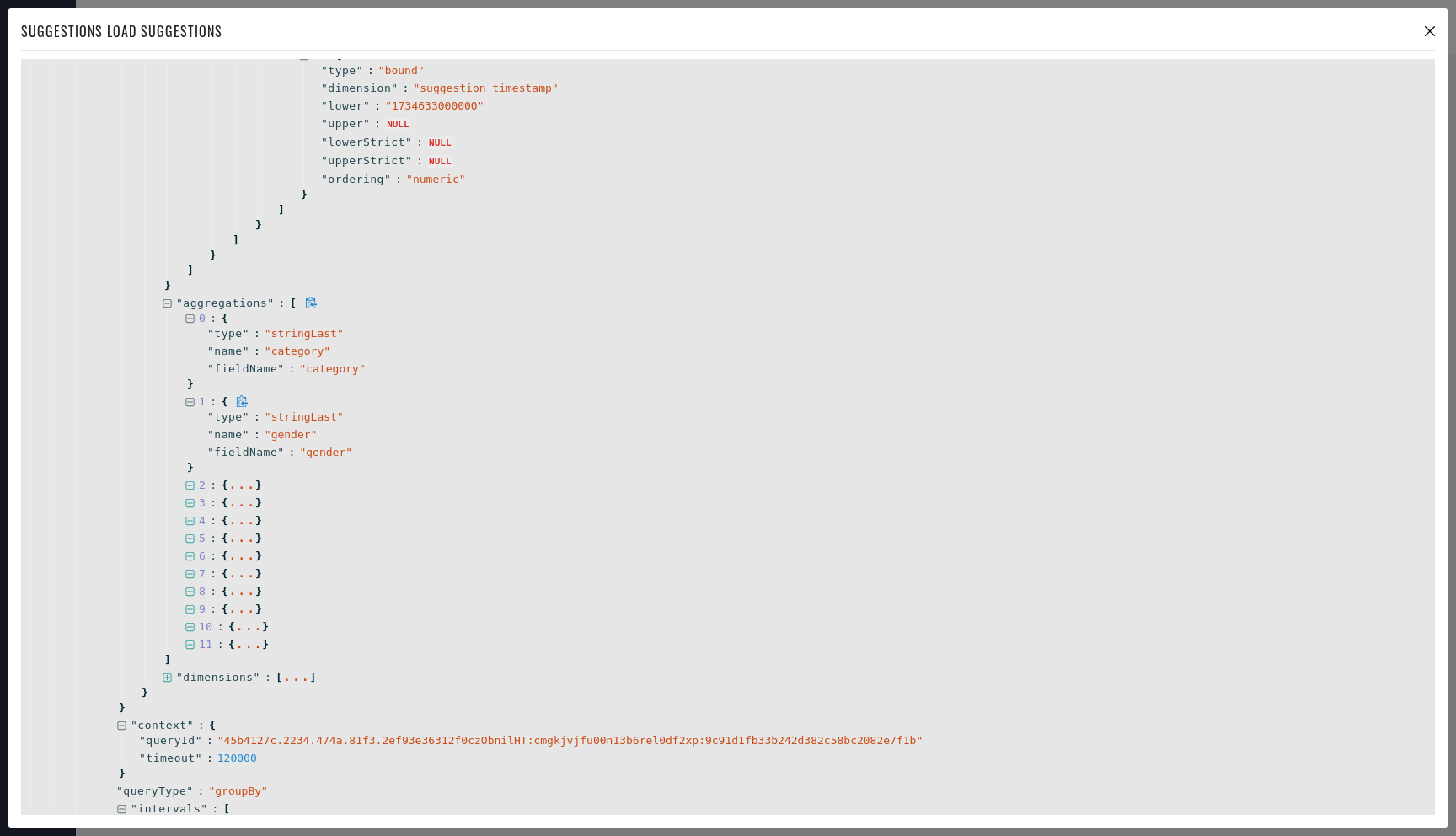
scroll to position [975, 0]
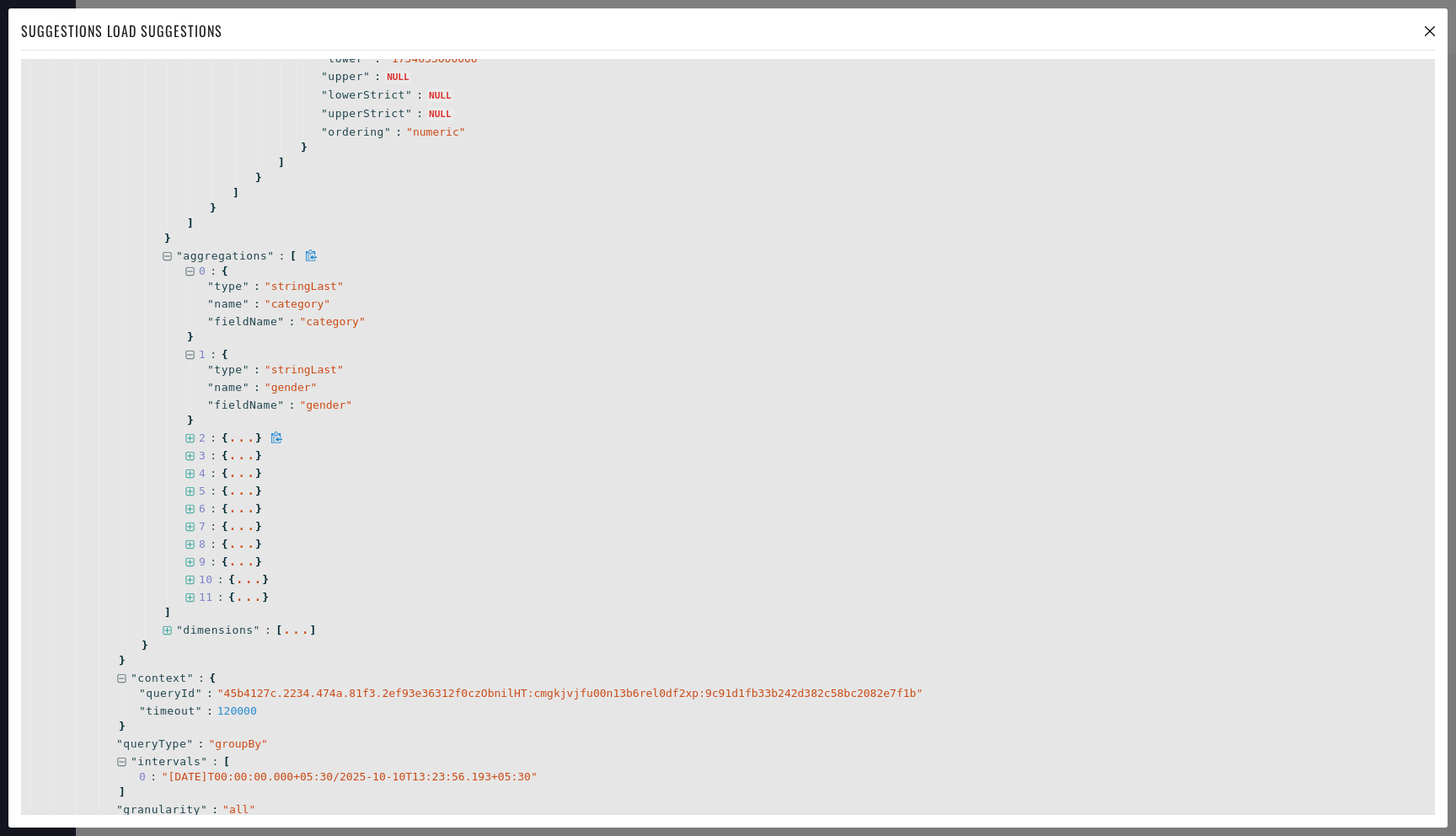
click at [191, 443] on div "2 : { ... }" at bounding box center [786, 438] width 1239 height 18
click at [191, 438] on icon at bounding box center [191, 439] width 11 height 11
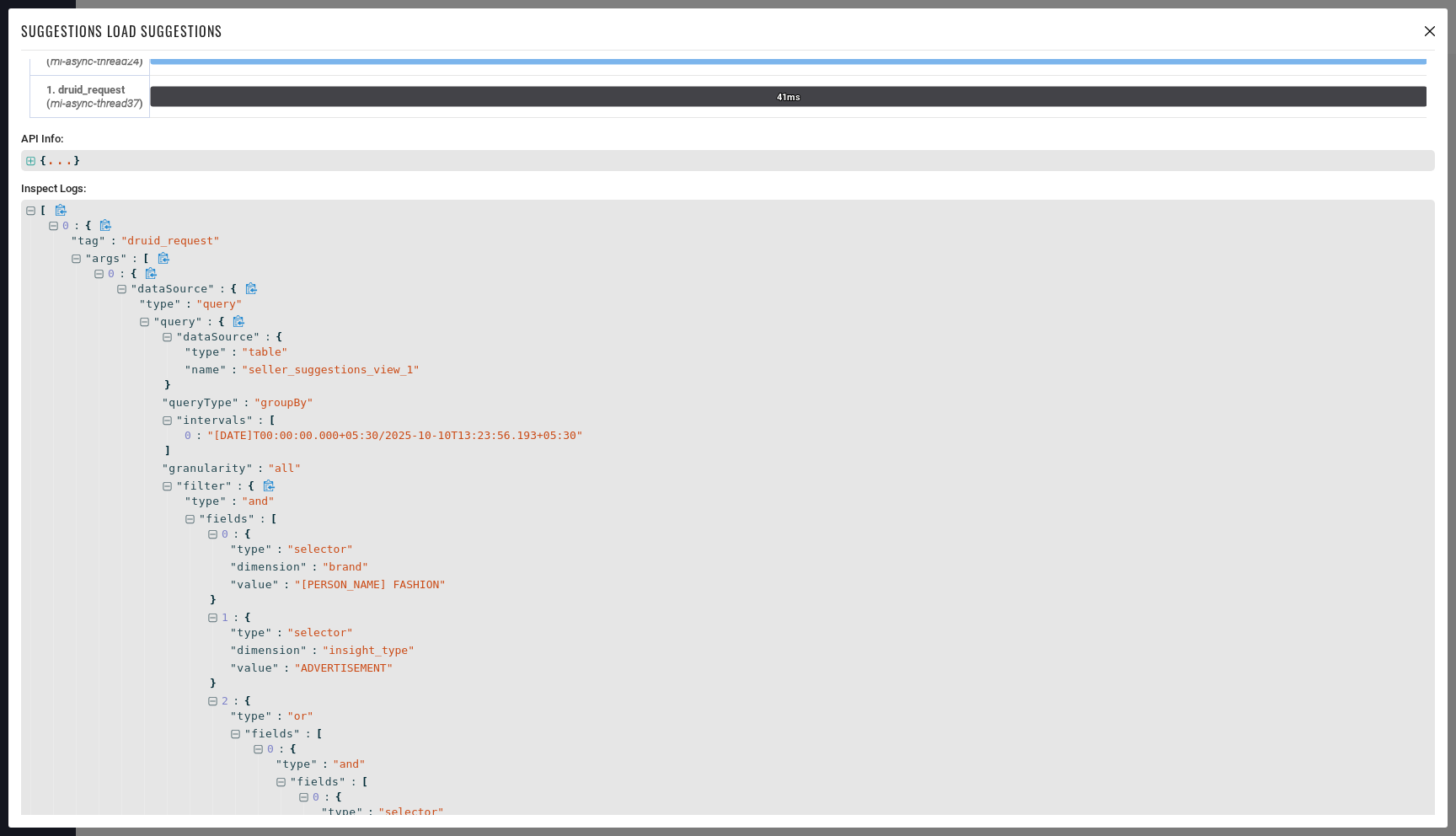
scroll to position [0, 0]
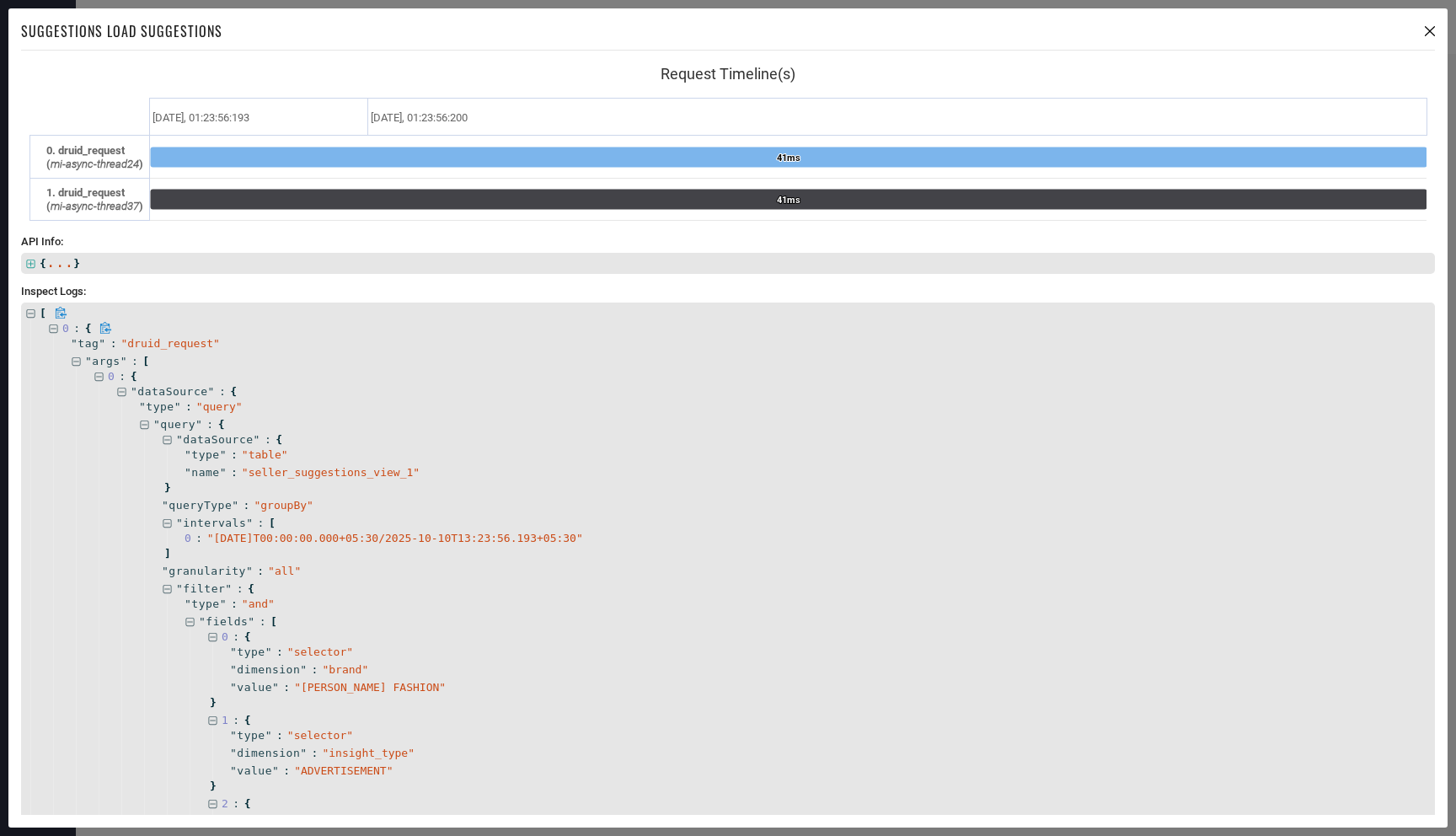
click at [107, 327] on icon at bounding box center [106, 327] width 11 height 12
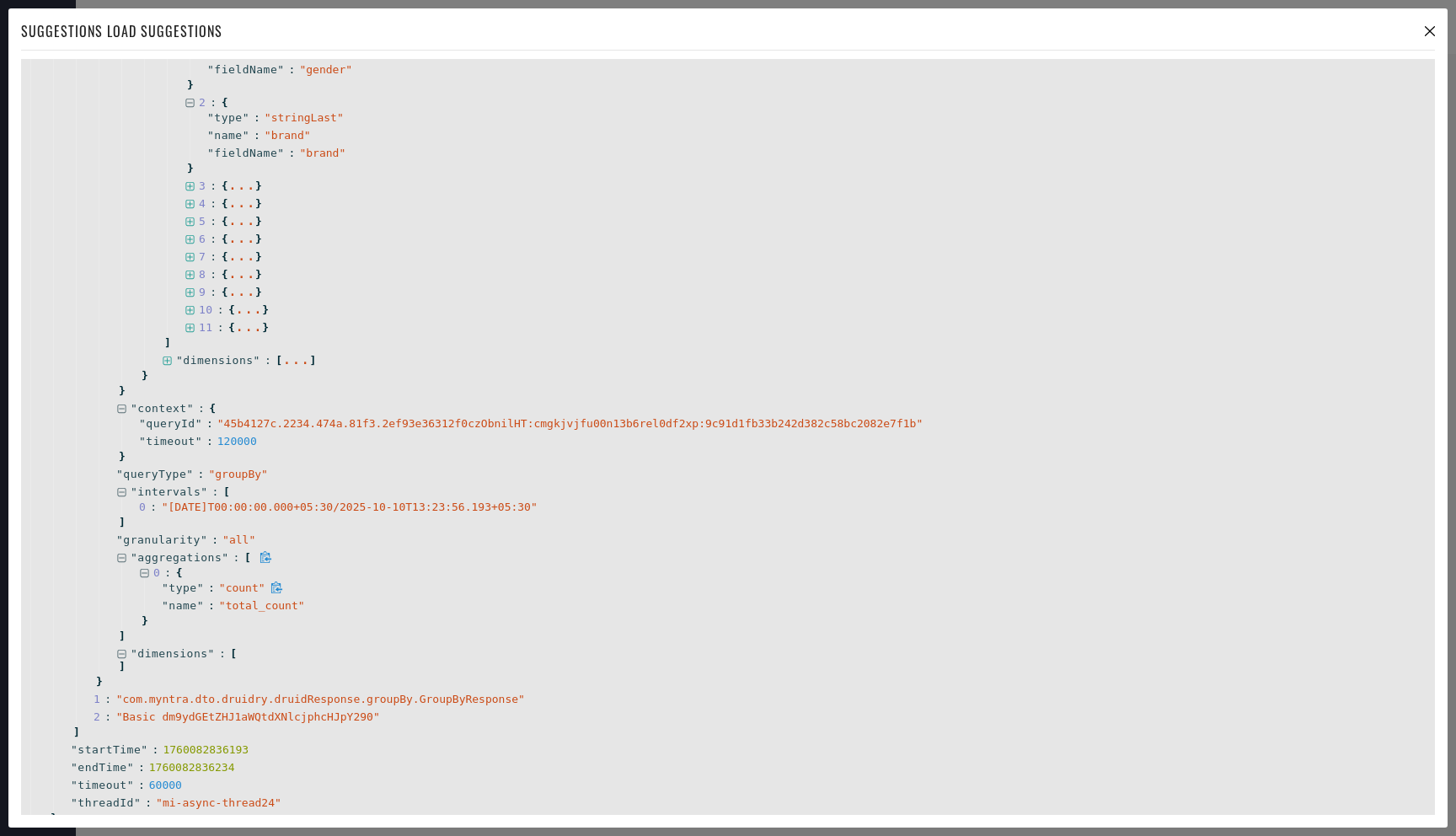
scroll to position [1363, 0]
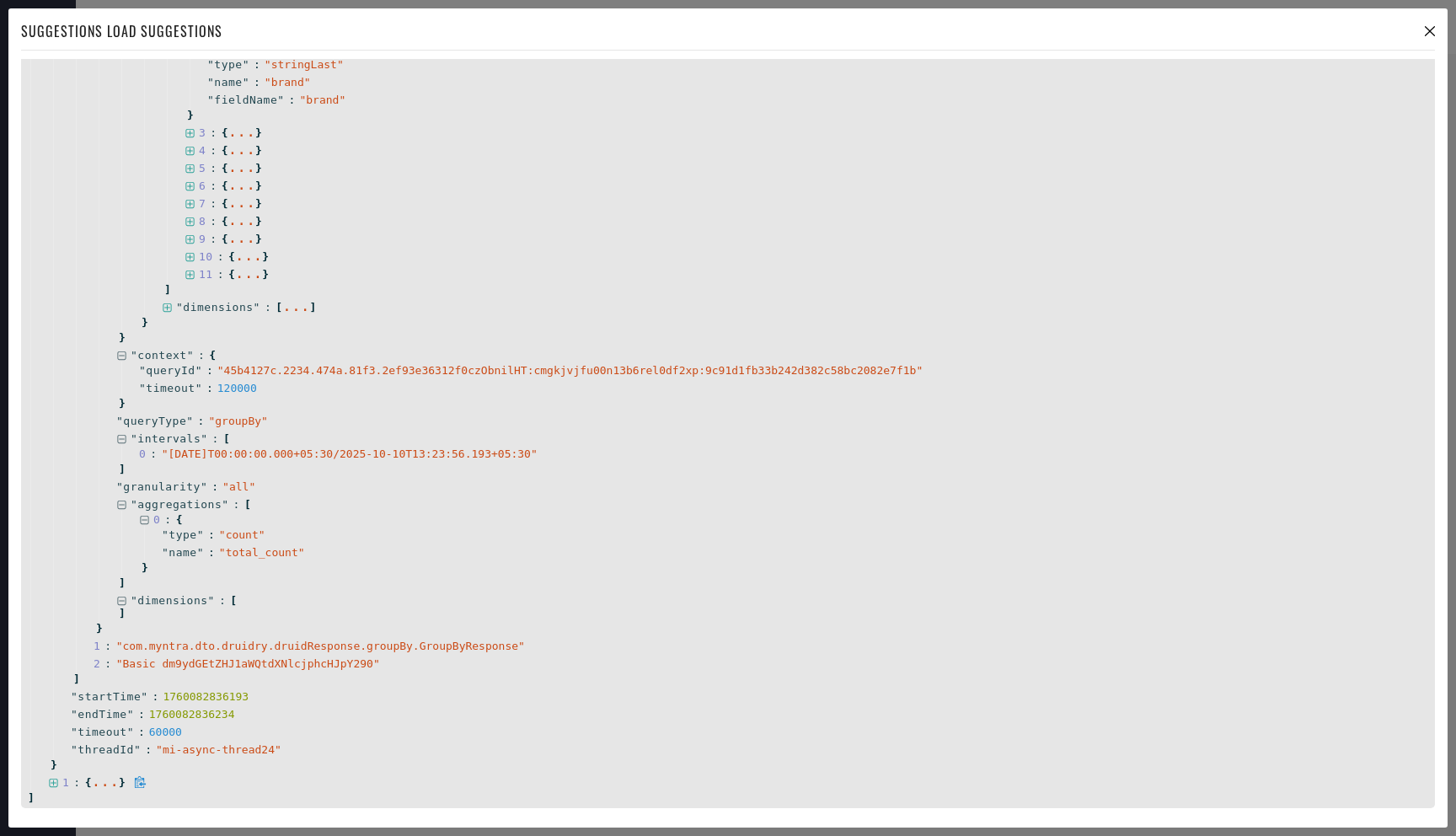
click at [57, 779] on icon at bounding box center [54, 783] width 11 height 11
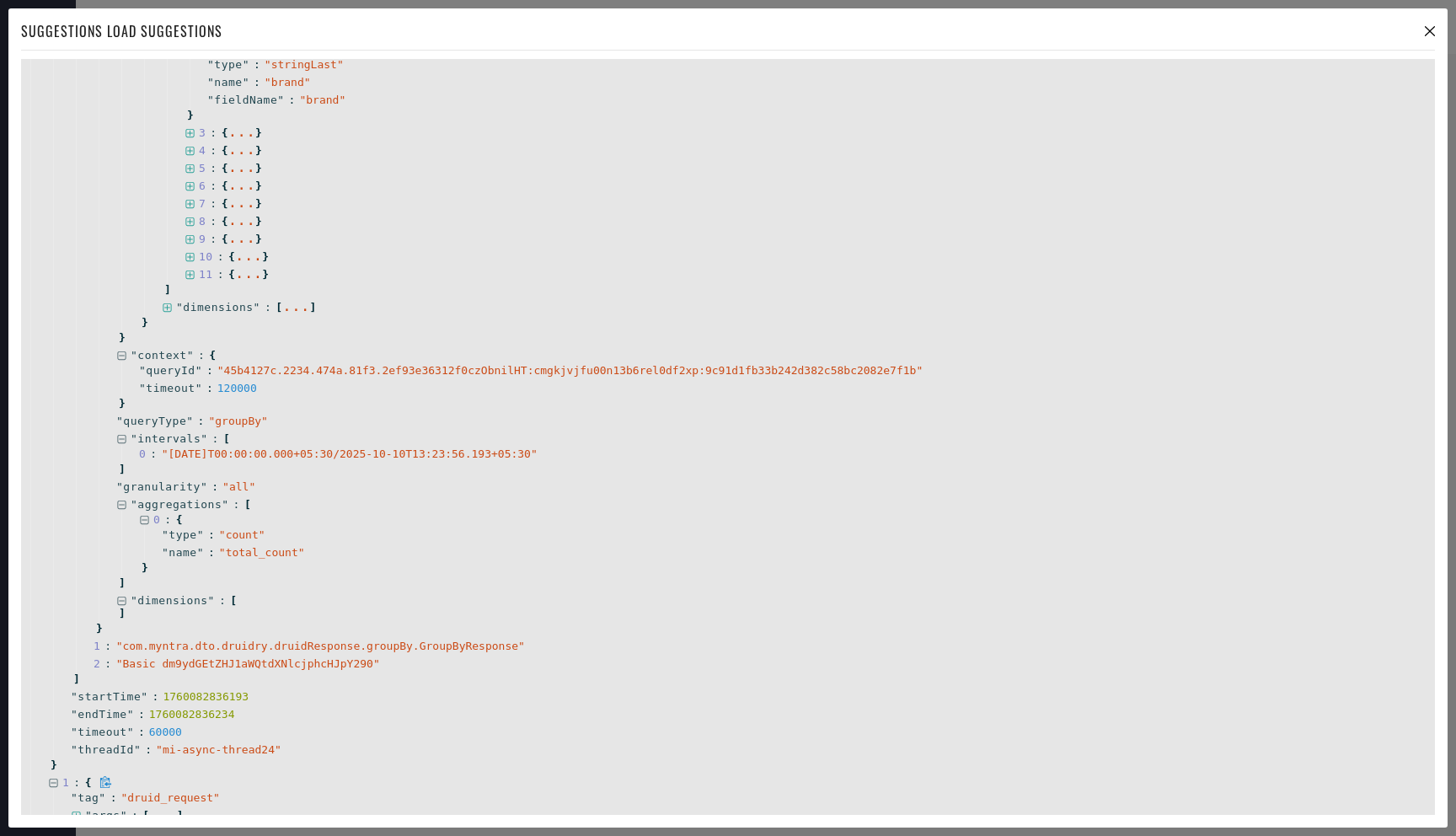
scroll to position [1482, 0]
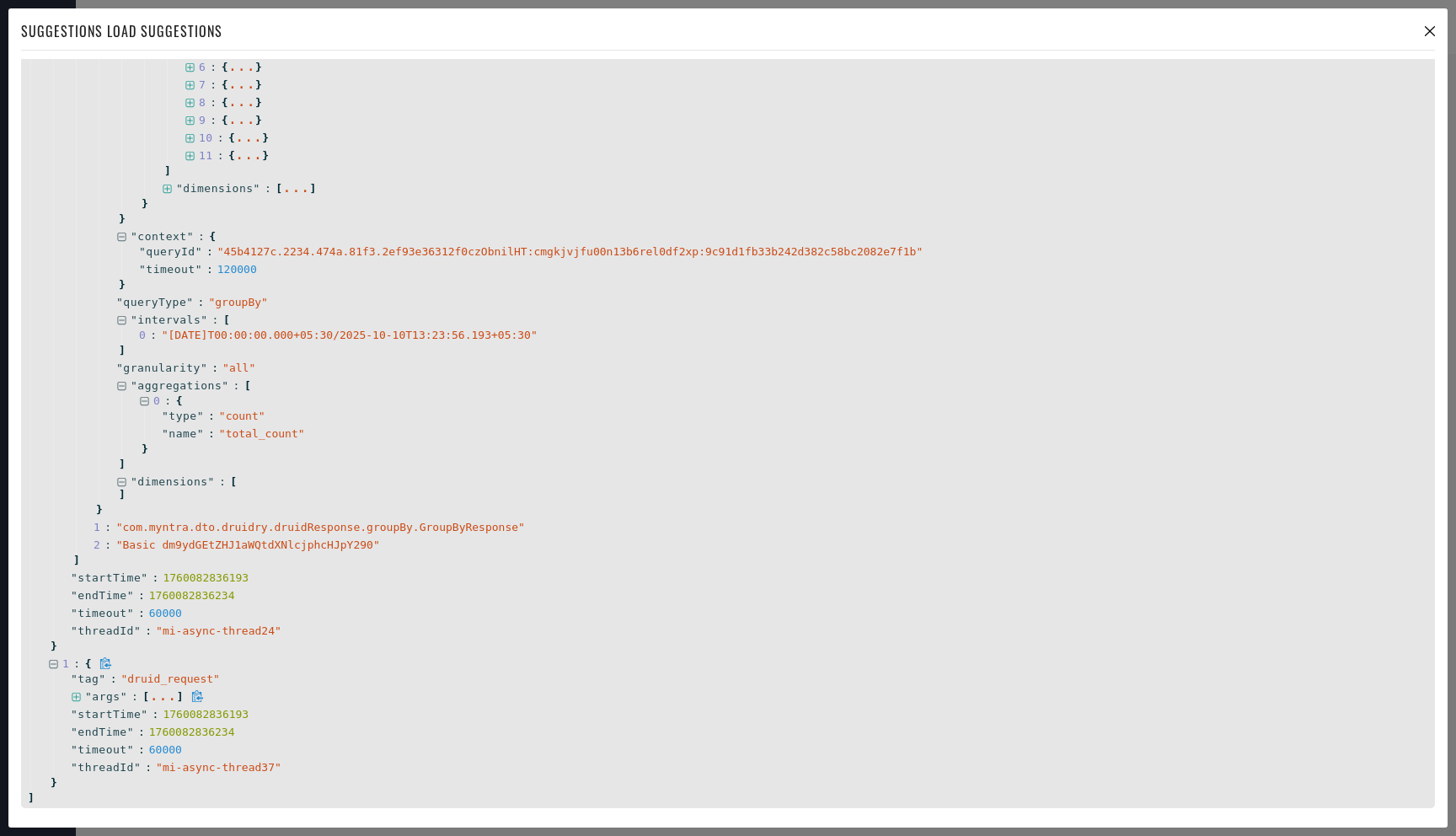
click at [75, 696] on icon at bounding box center [75, 696] width 8 height 8
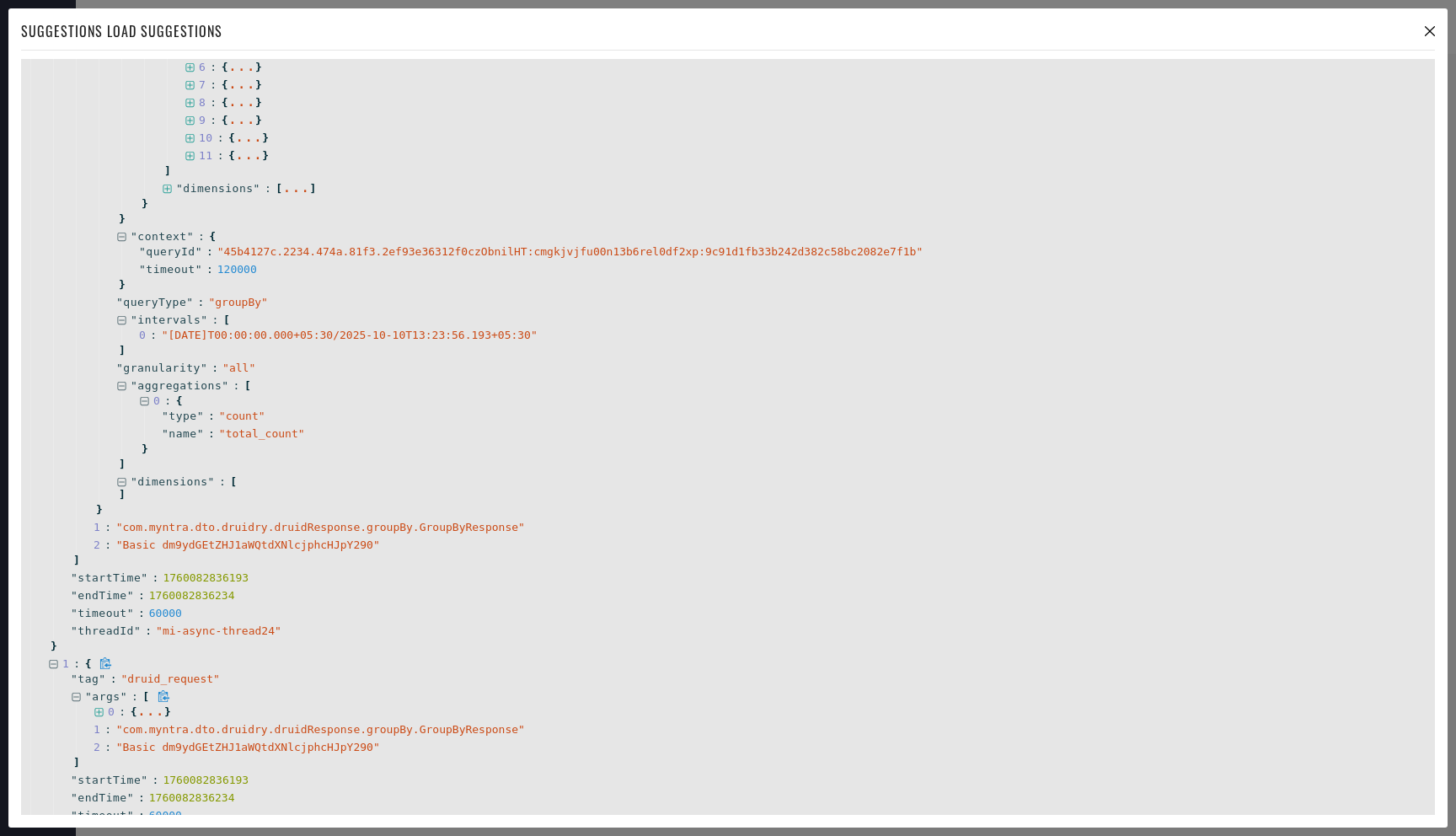
scroll to position [1548, 0]
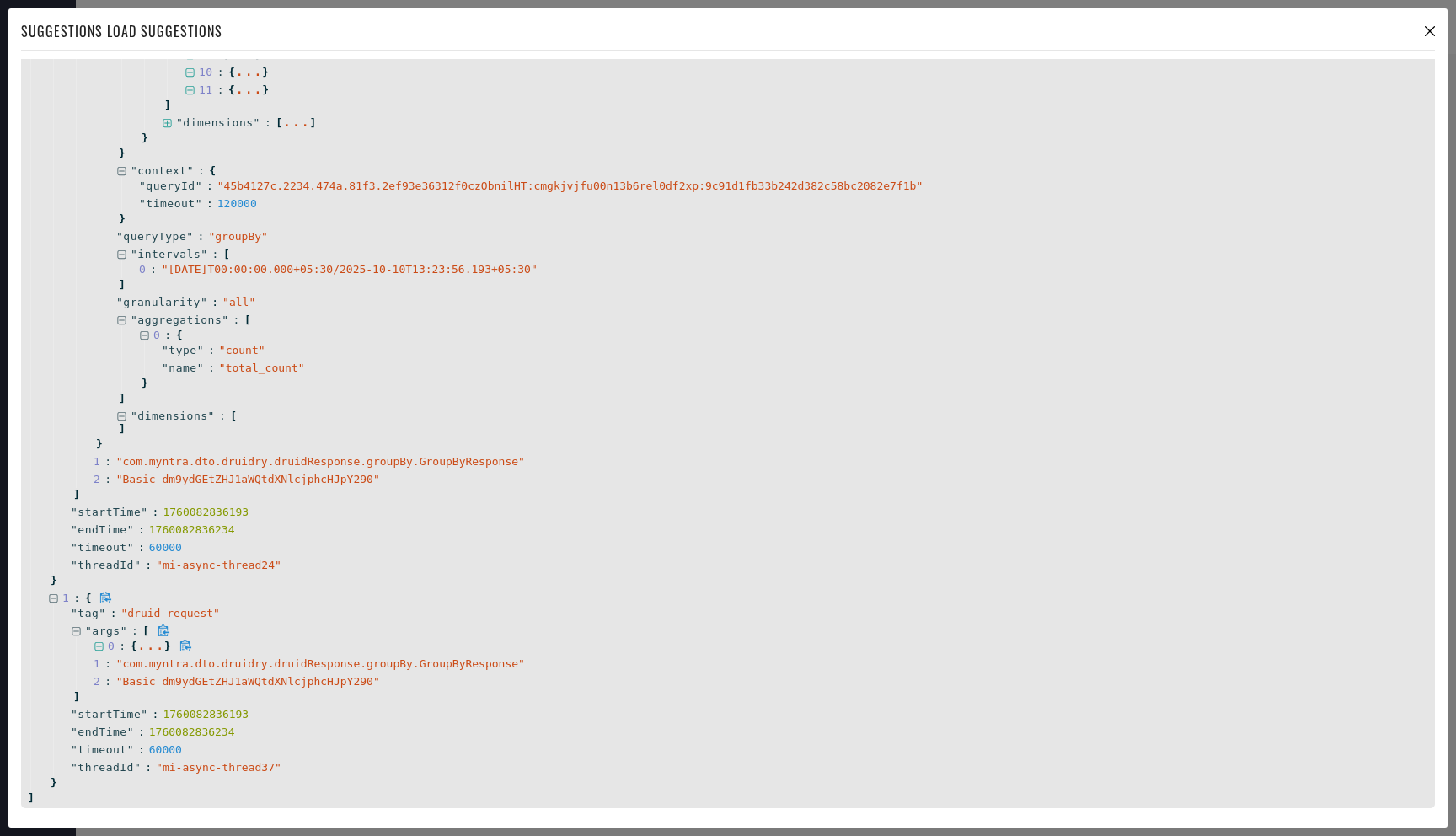
click at [97, 642] on icon at bounding box center [99, 647] width 11 height 11
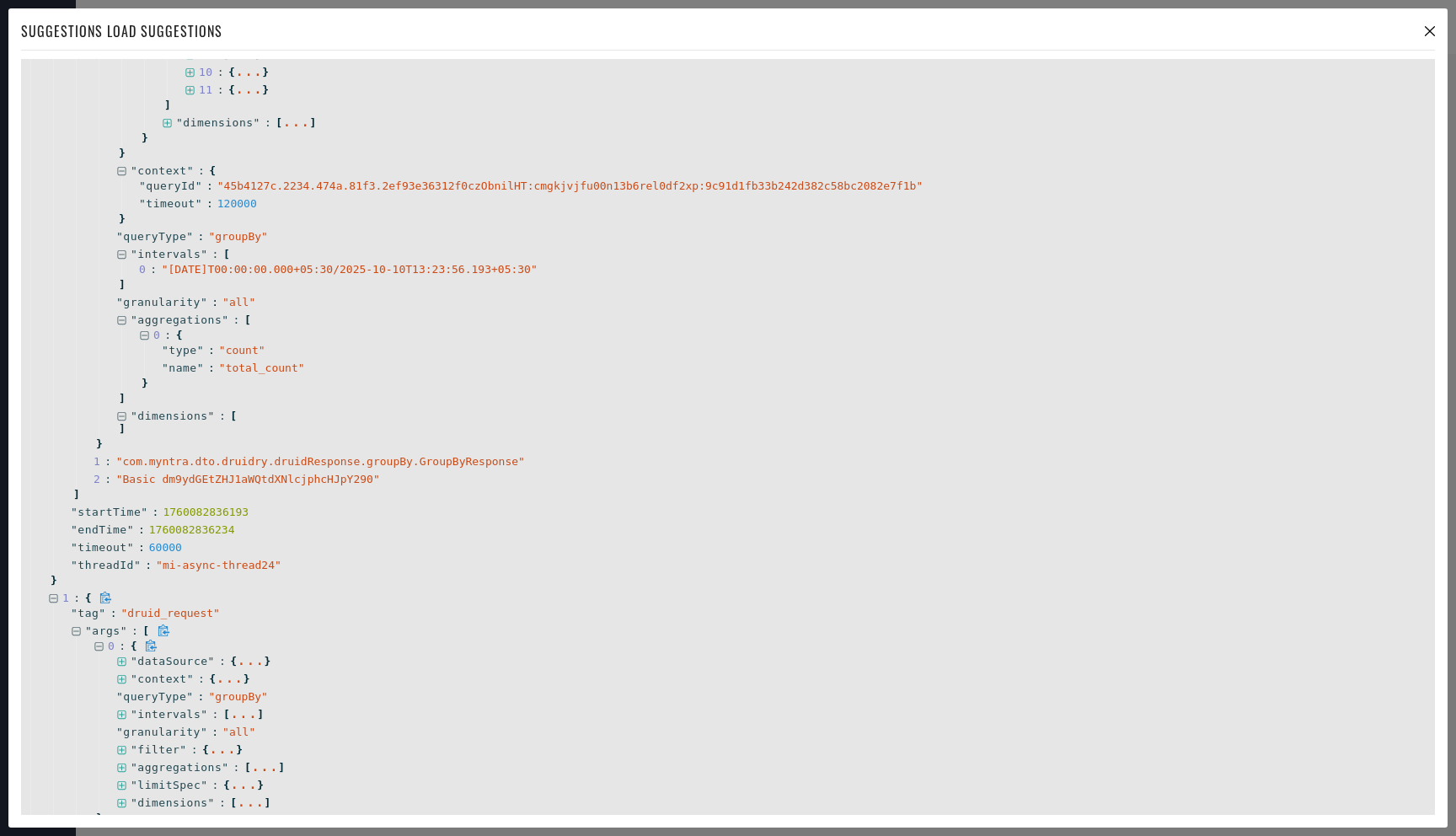
scroll to position [1720, 0]
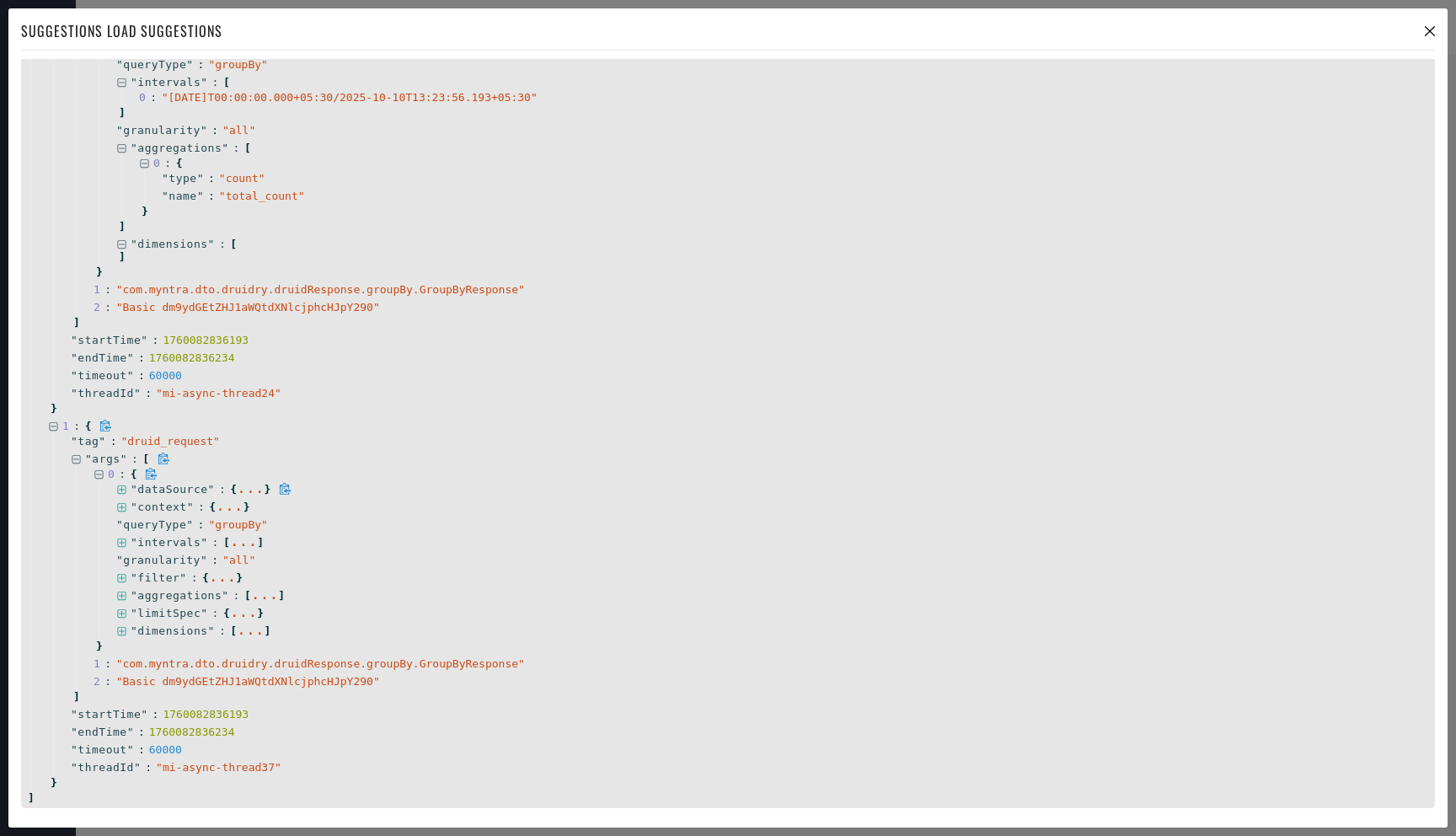
click at [124, 485] on icon at bounding box center [122, 491] width 11 height 11
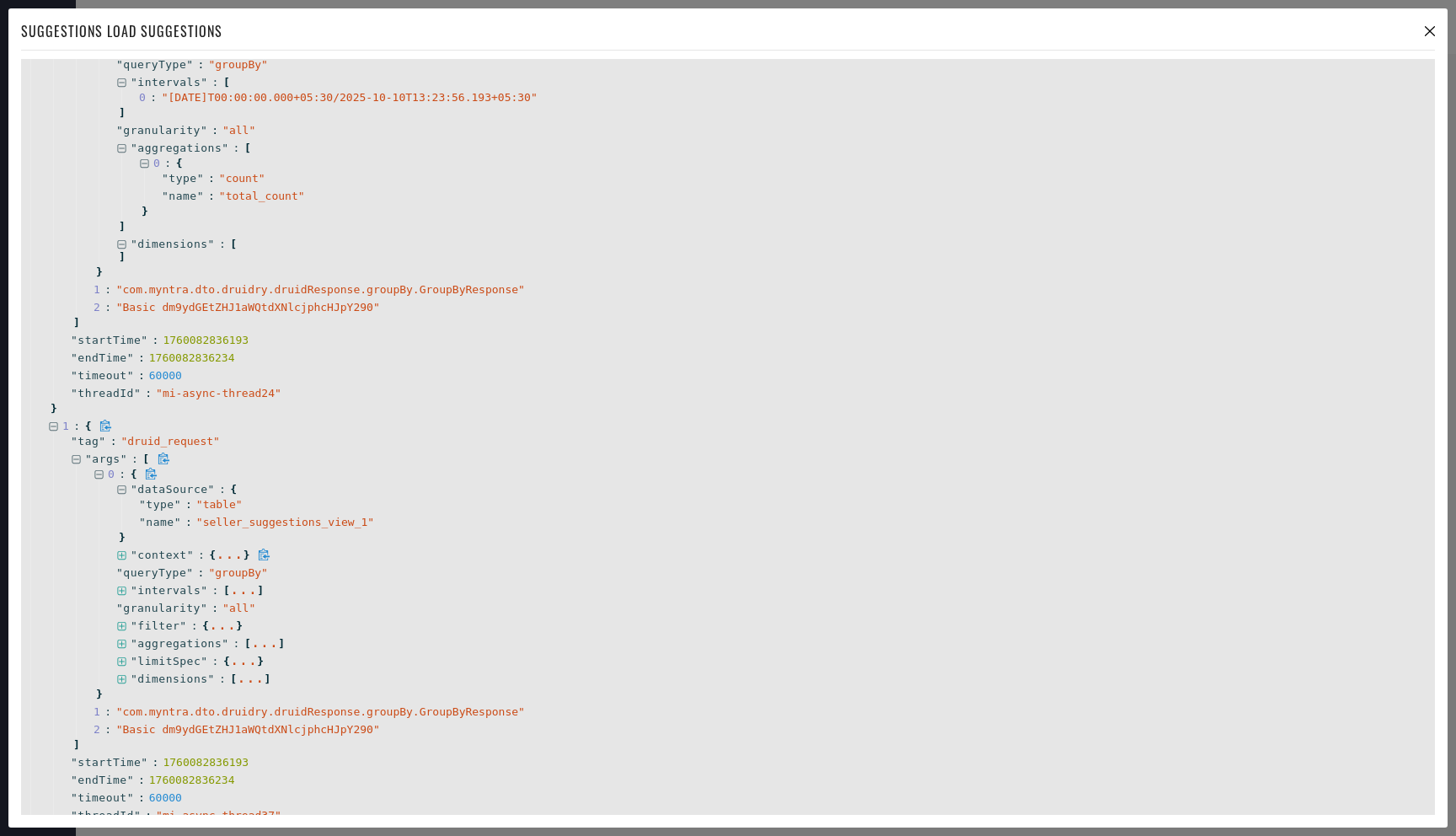
click at [123, 554] on icon at bounding box center [121, 555] width 8 height 8
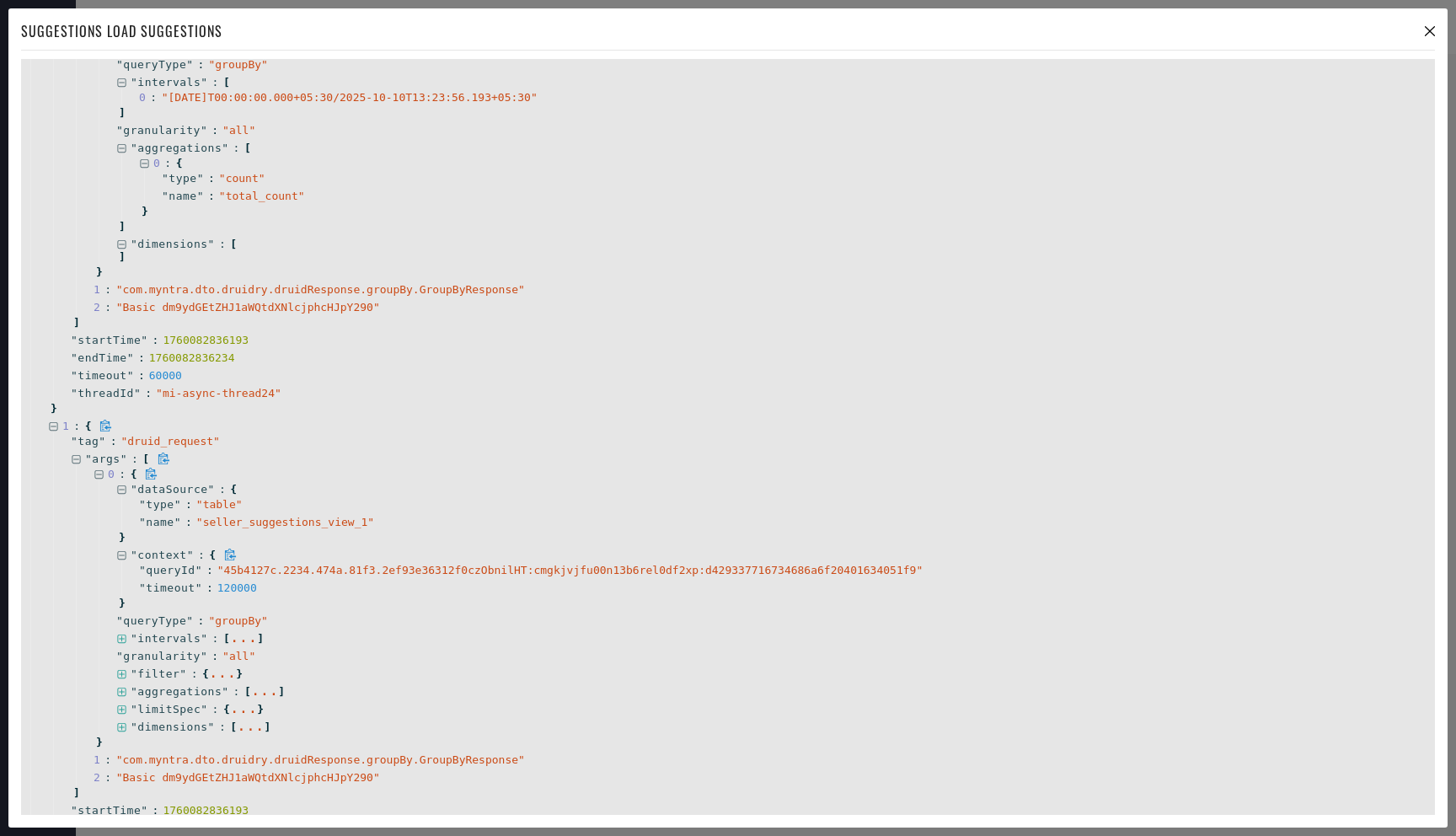
scroll to position [1816, 0]
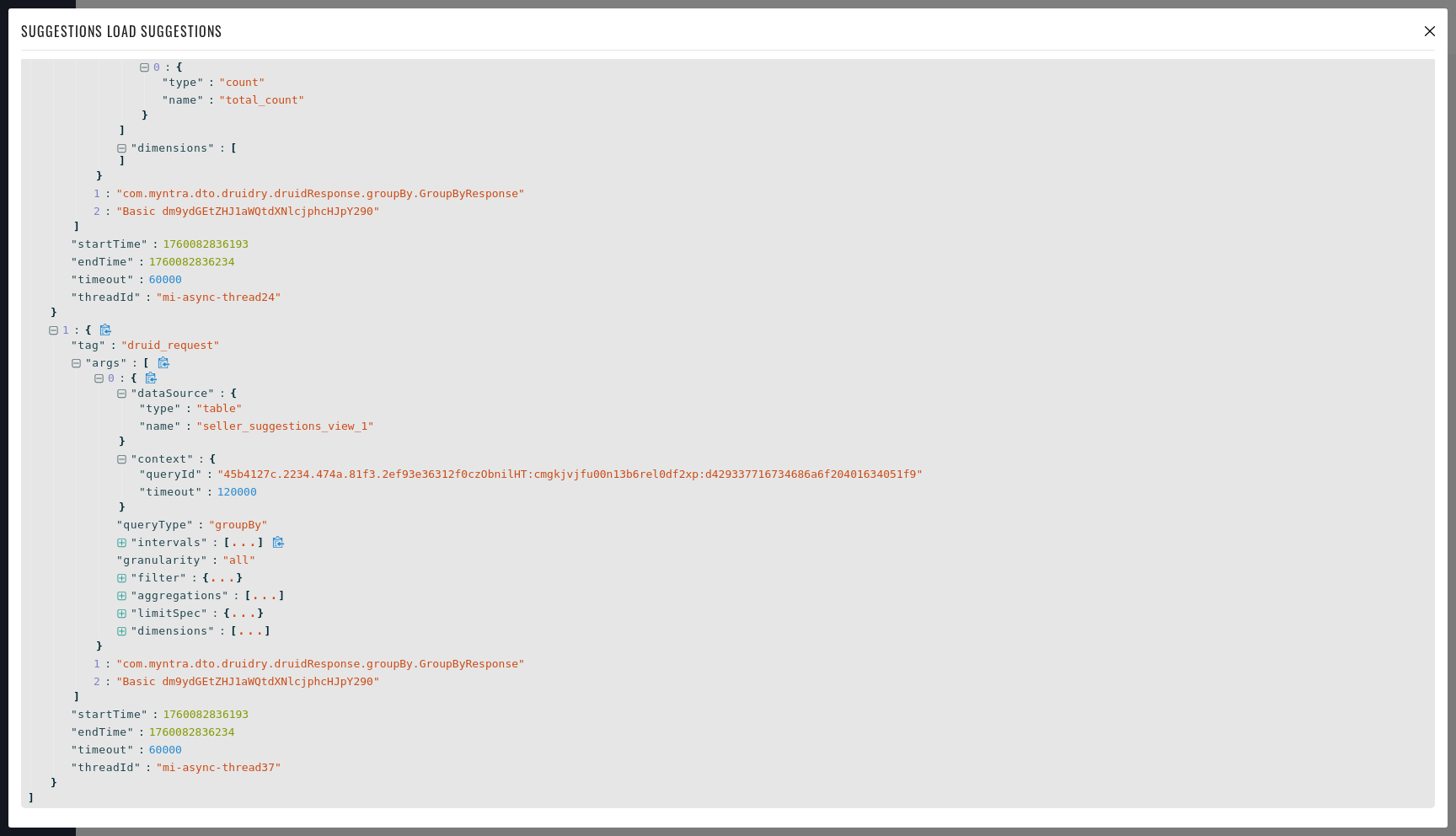
click at [121, 541] on icon at bounding box center [121, 543] width 8 height 8
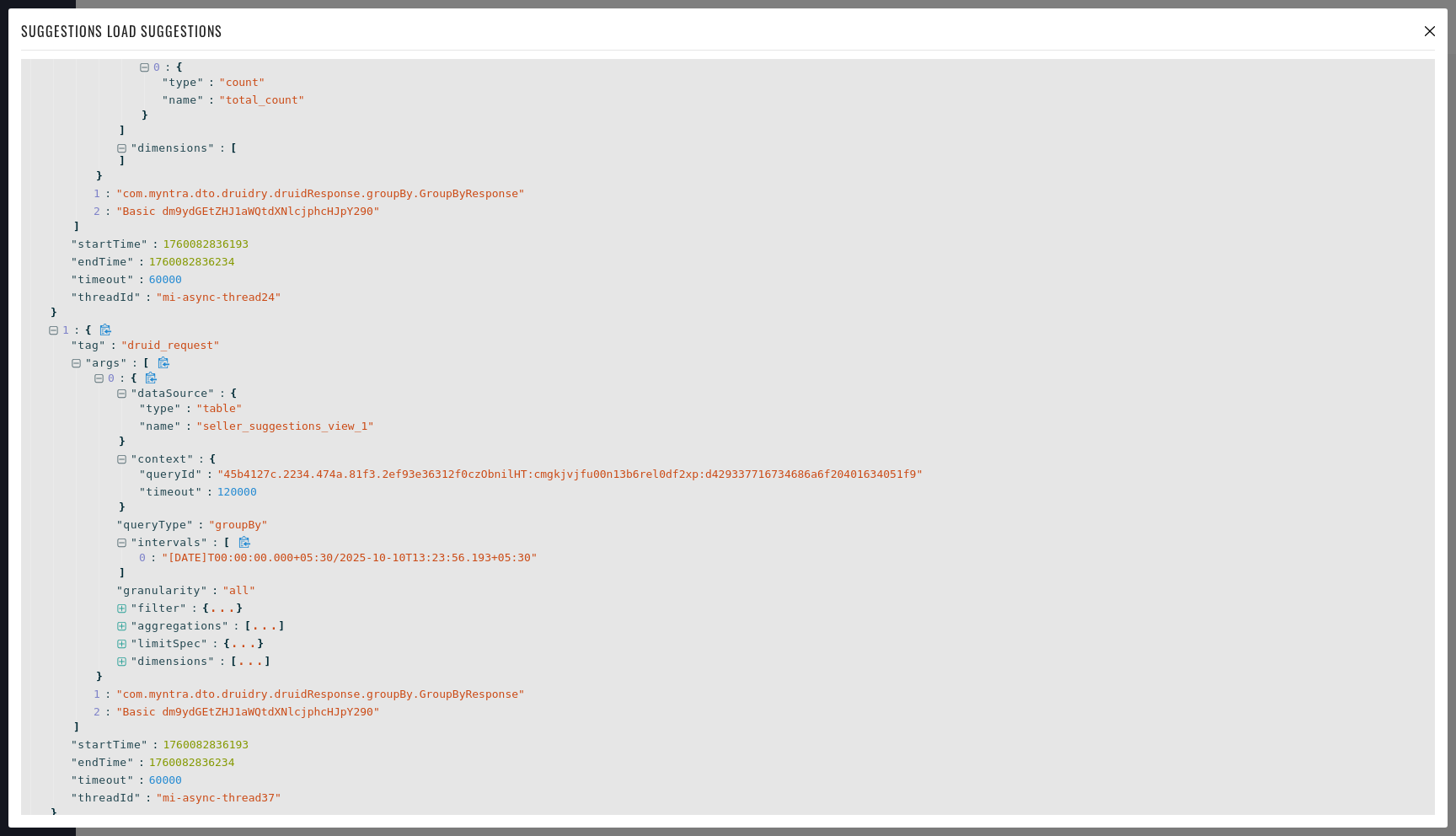
scroll to position [1847, 0]
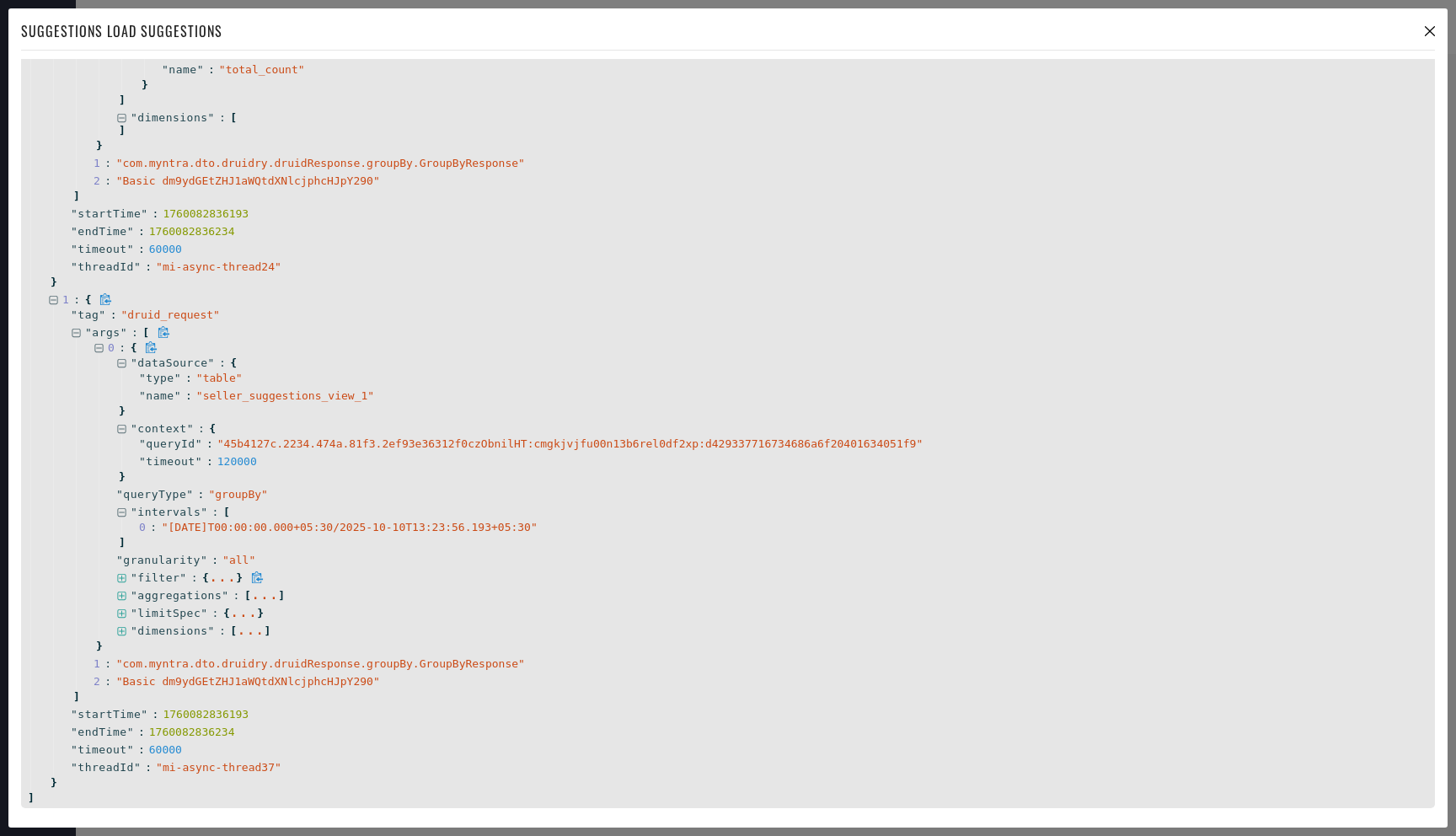
click at [122, 573] on icon at bounding box center [122, 578] width 11 height 11
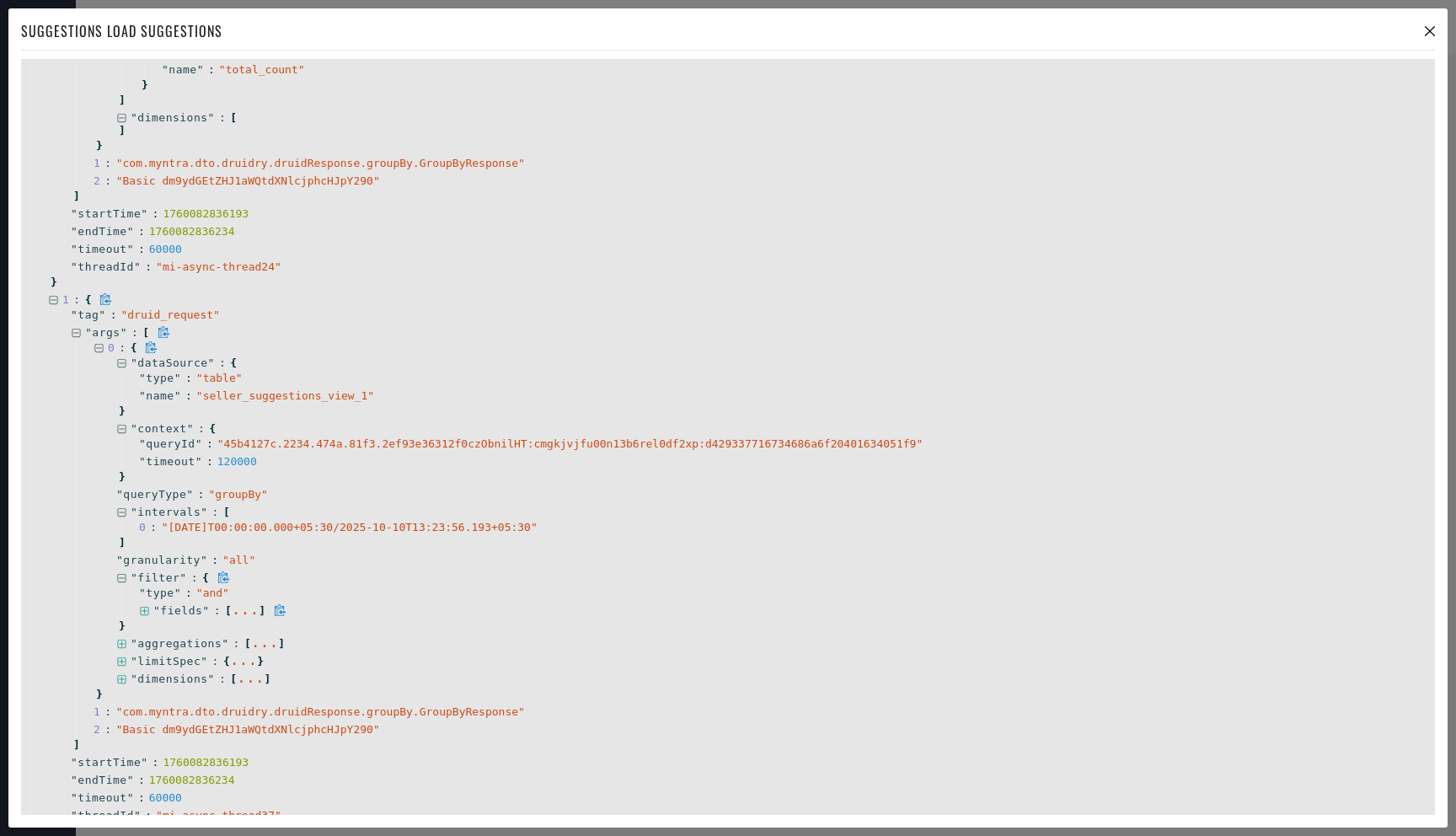
click at [149, 613] on icon at bounding box center [144, 611] width 11 height 11
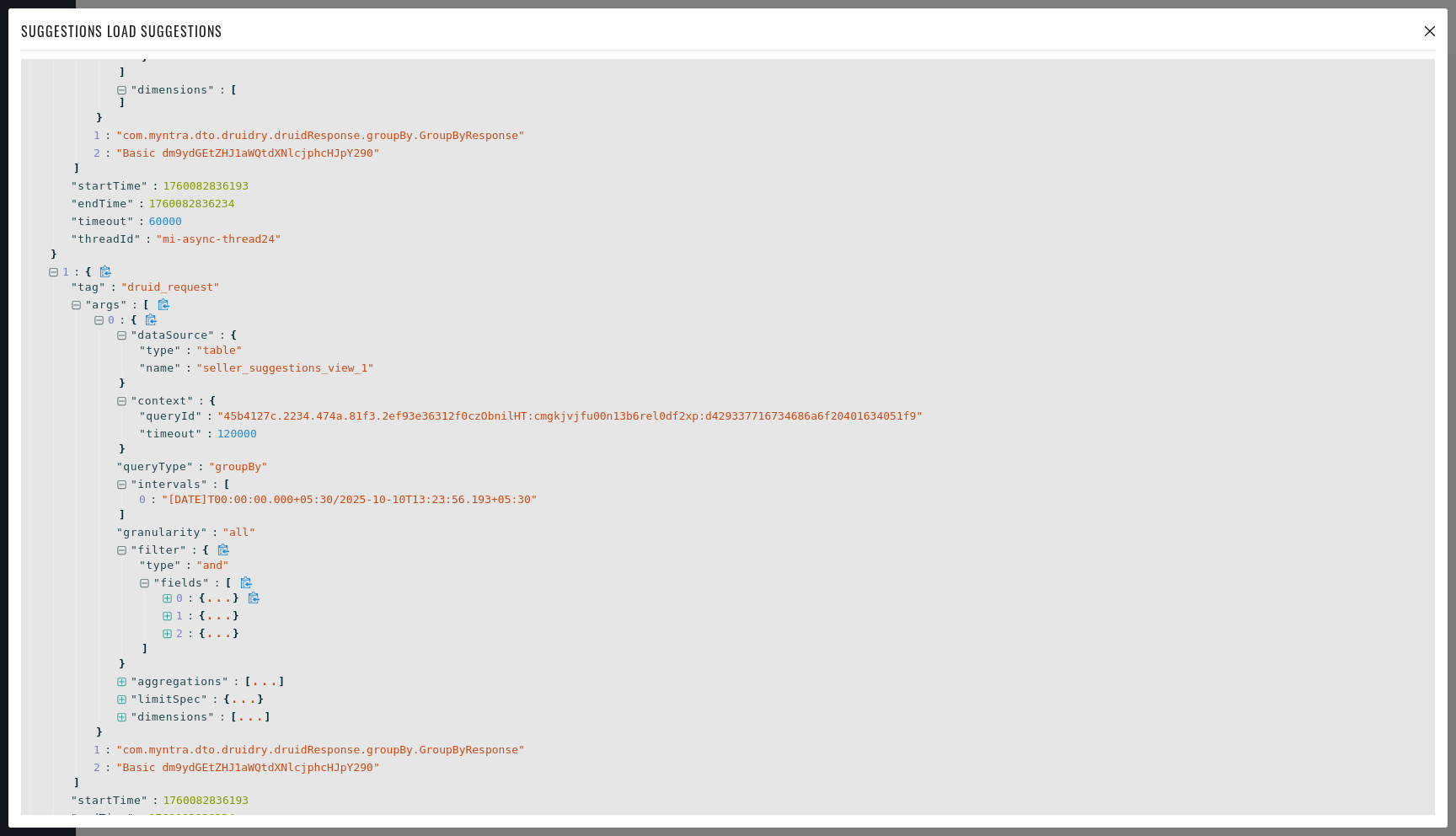
click at [169, 601] on icon at bounding box center [167, 599] width 11 height 11
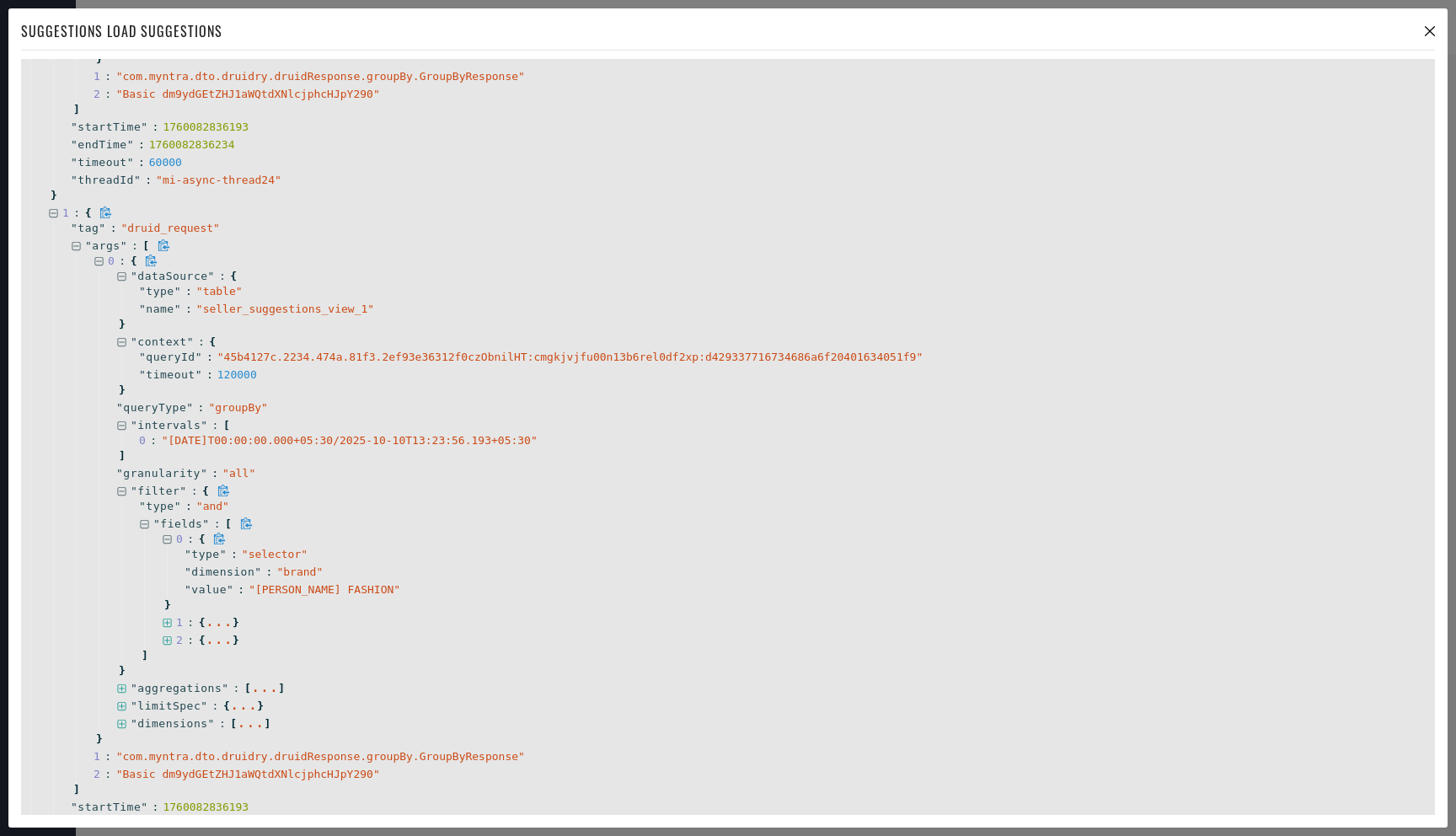
scroll to position [1936, 0]
click at [167, 618] on icon at bounding box center [166, 619] width 8 height 8
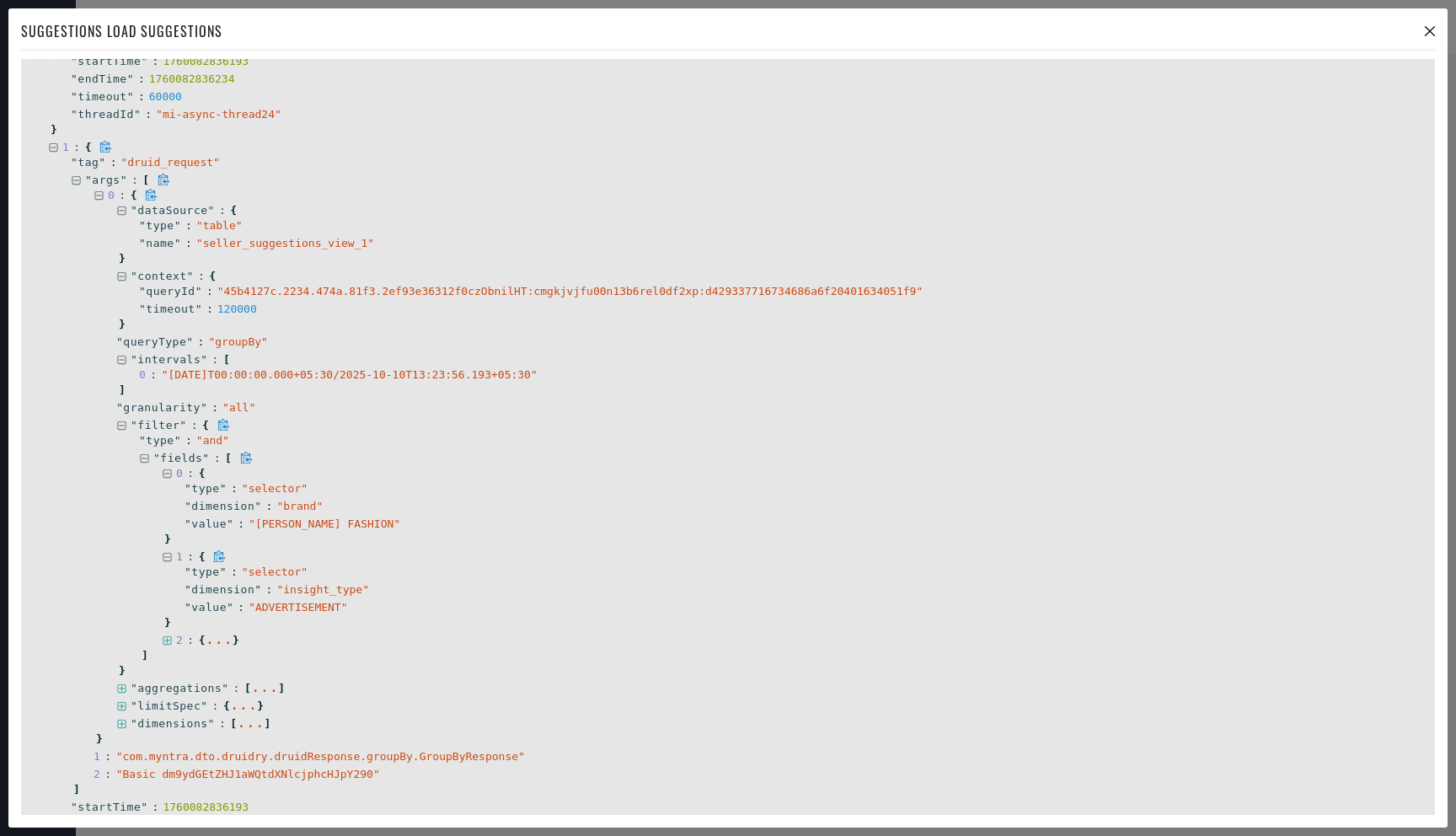
scroll to position [2004, 0]
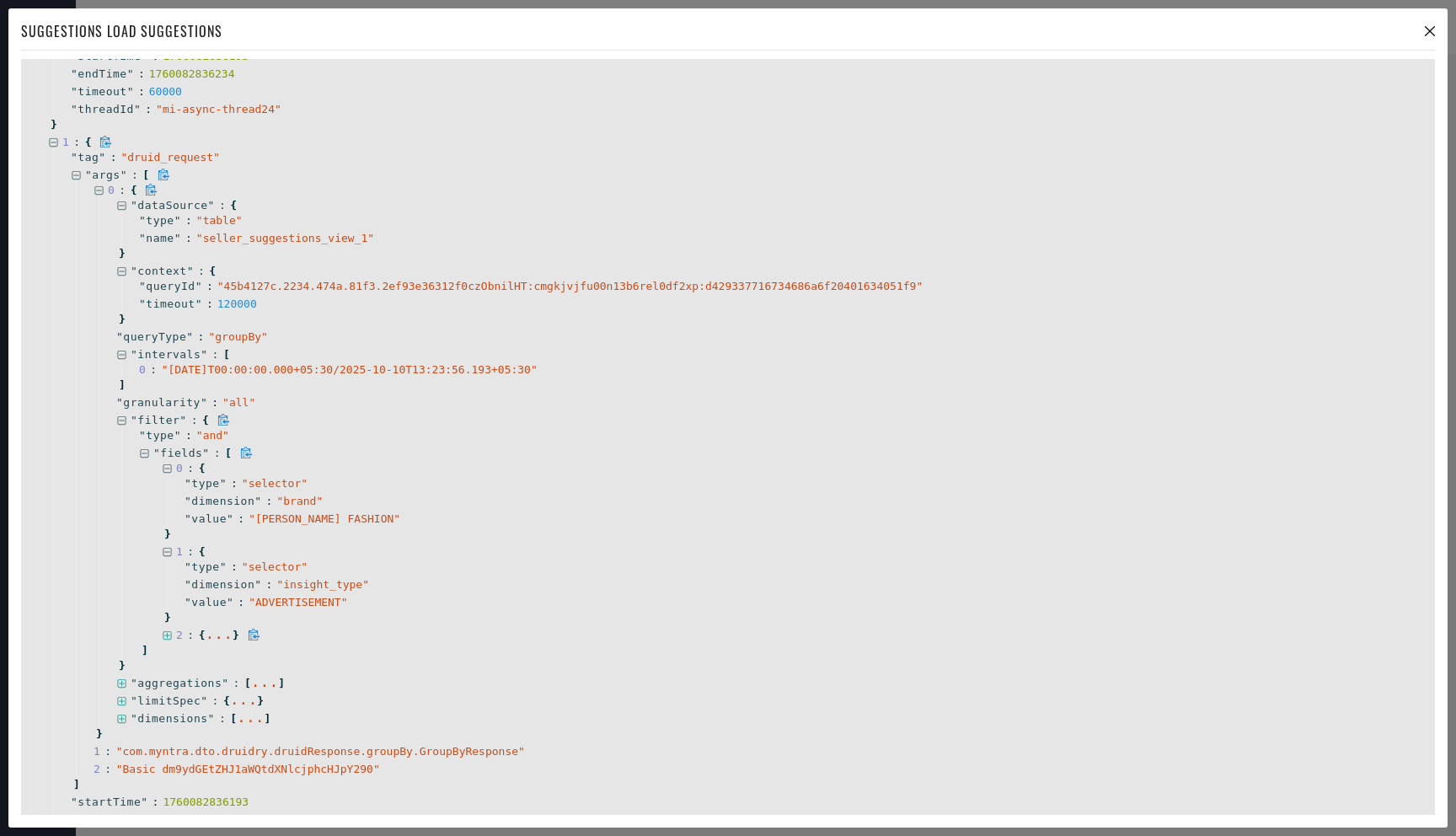
click at [170, 635] on icon at bounding box center [167, 636] width 11 height 11
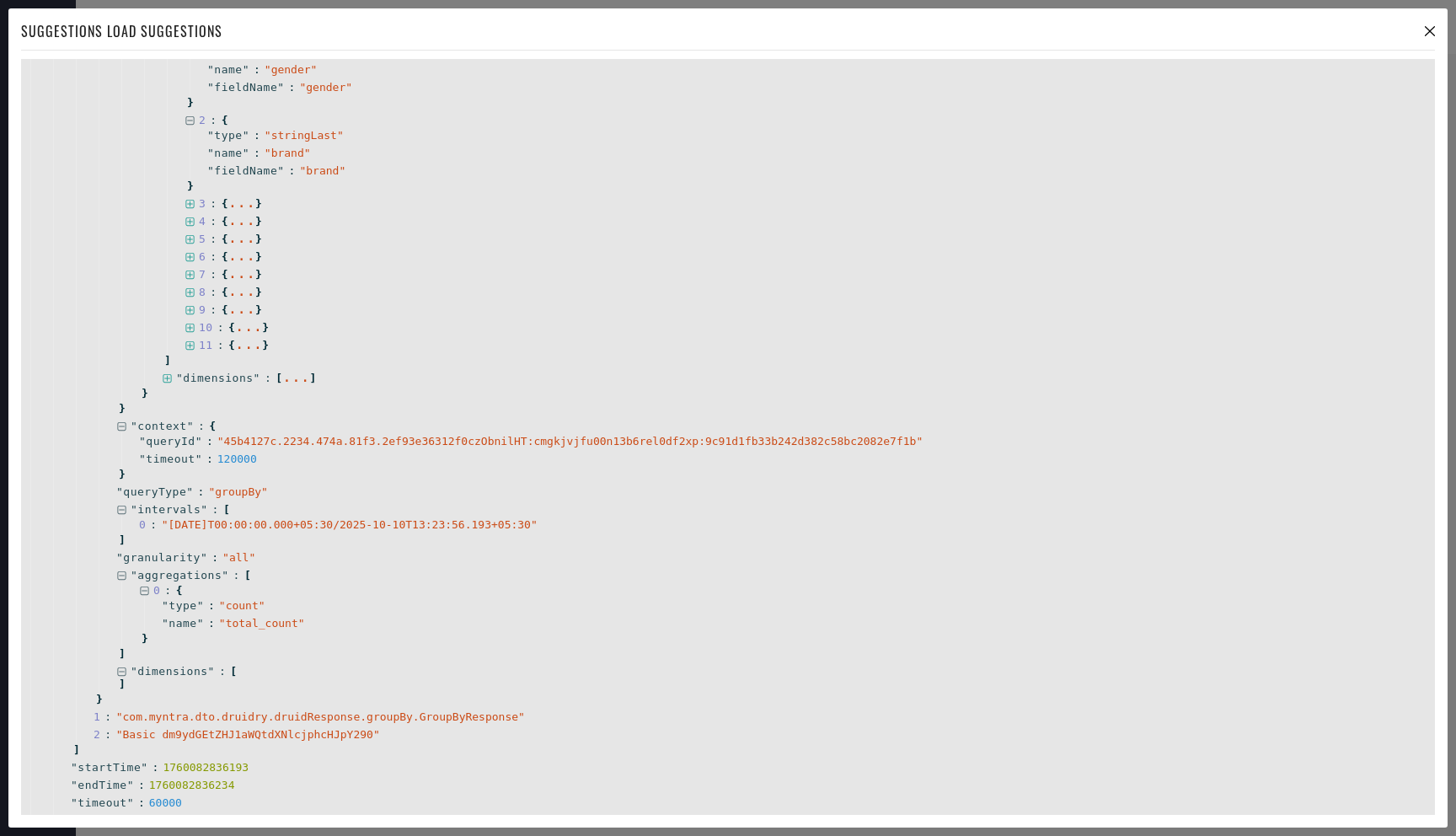
scroll to position [1098, 0]
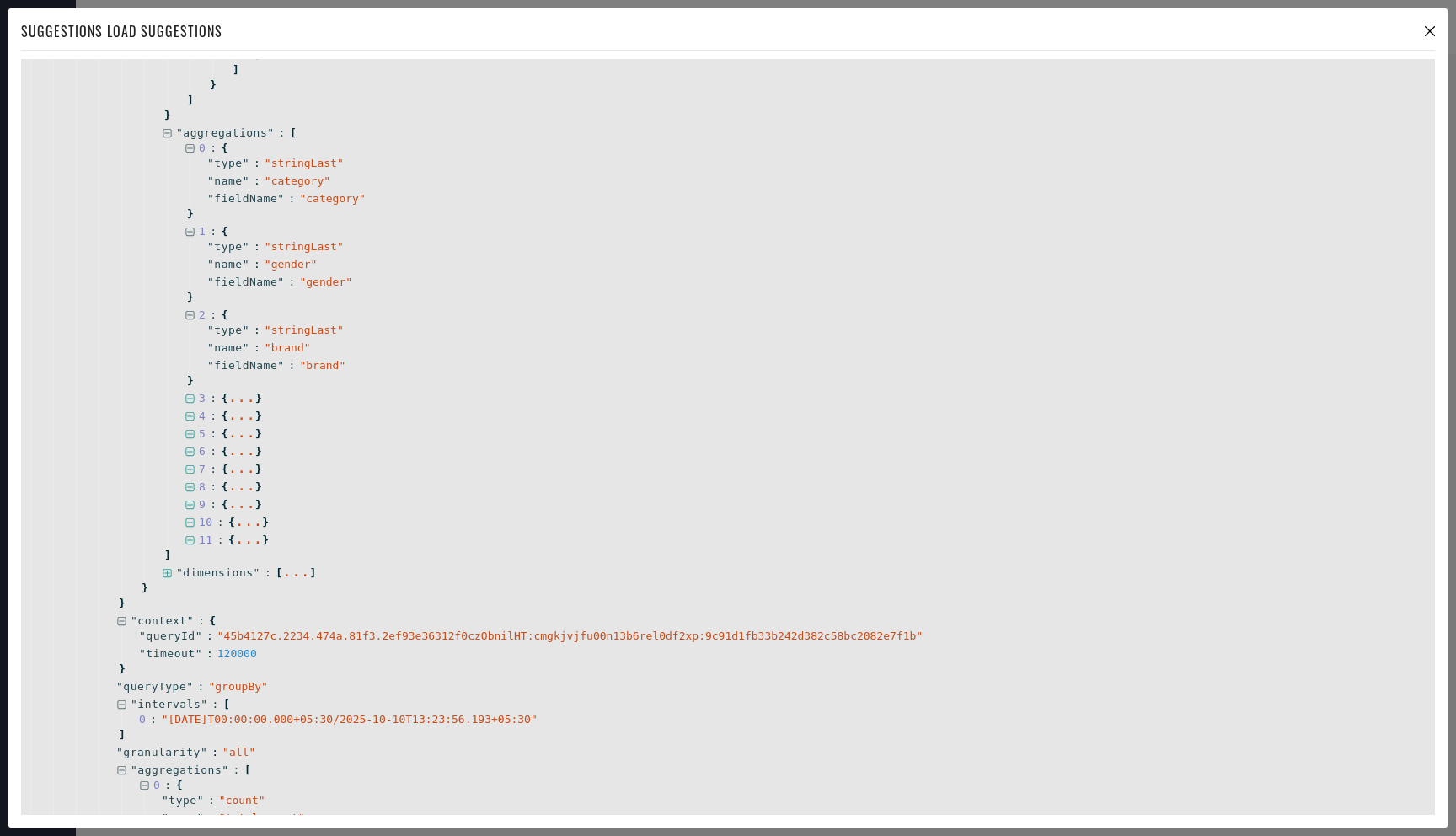
click at [1430, 25] on div "Suggestions load suggestions" at bounding box center [728, 35] width 1414 height 29
click at [1431, 36] on div "Suggestions load suggestions" at bounding box center [728, 35] width 1414 height 29
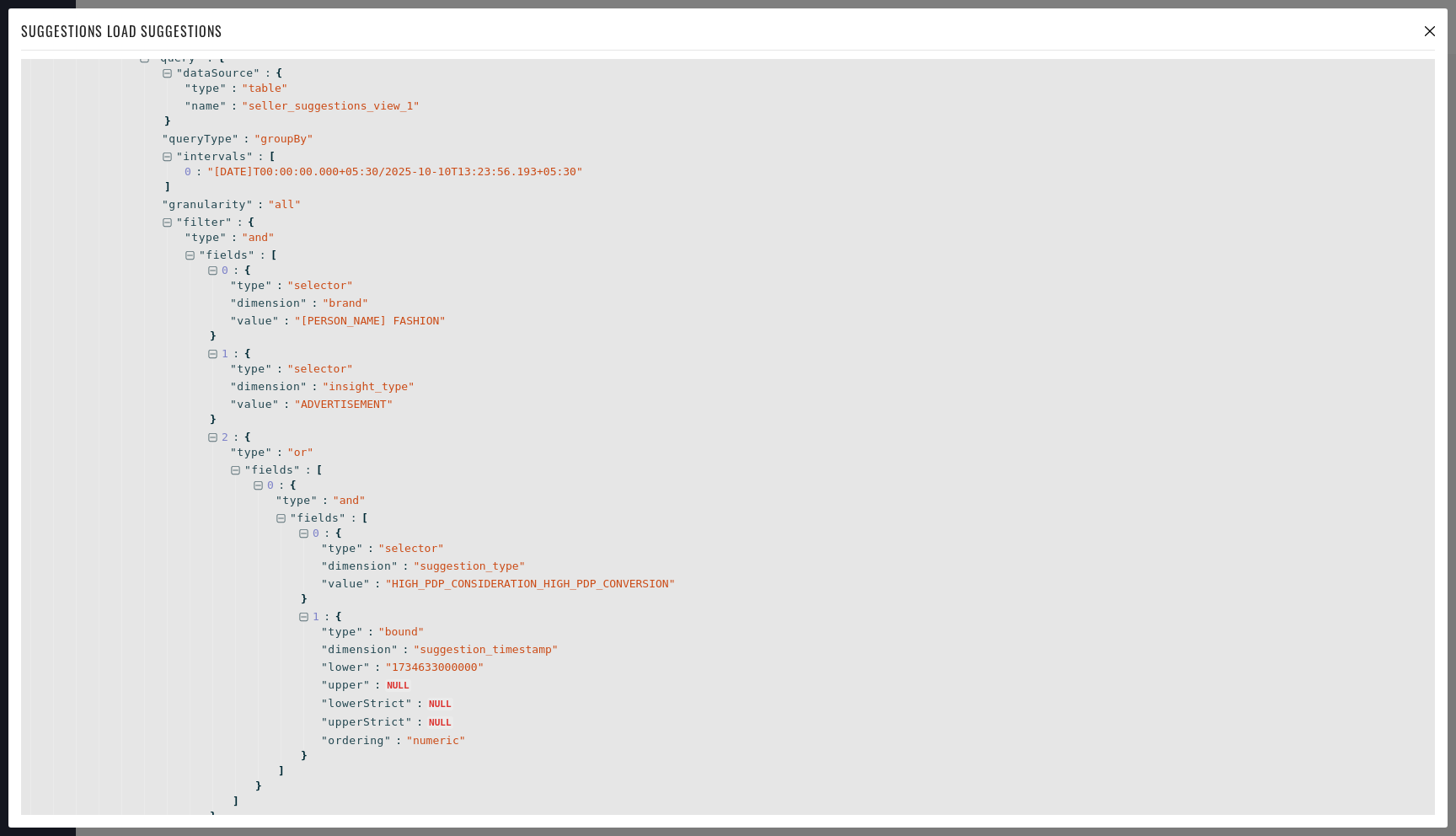
scroll to position [0, 0]
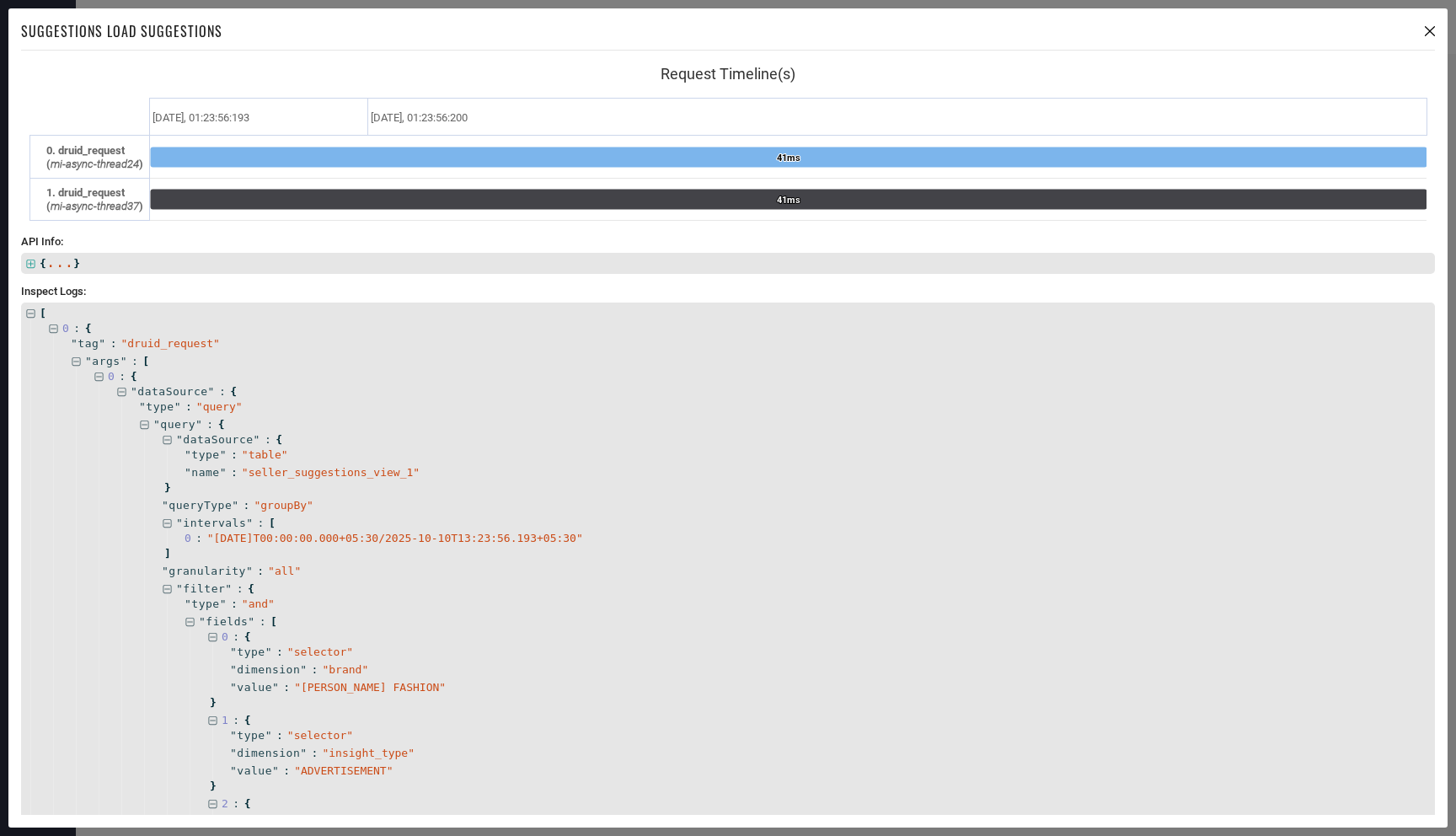
click at [1428, 35] on icon at bounding box center [1430, 31] width 10 height 10
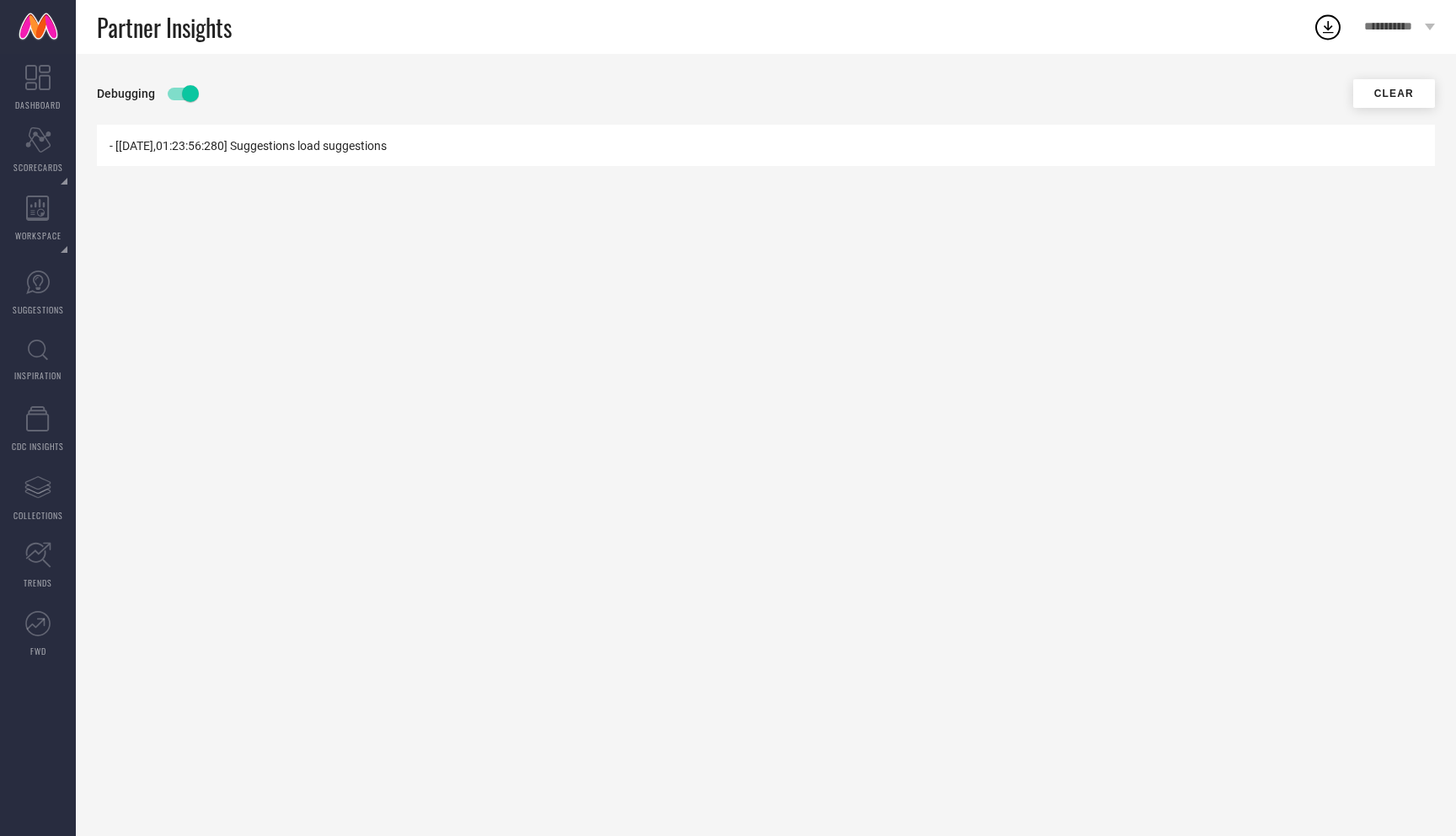
click at [108, 154] on div "- [[DATE],01:23:56:280] Suggestions load suggestions" at bounding box center [766, 145] width 1338 height 42
click at [130, 138] on li "- [[DATE],01:23:56:280] Suggestions load suggestions" at bounding box center [766, 145] width 1314 height 16
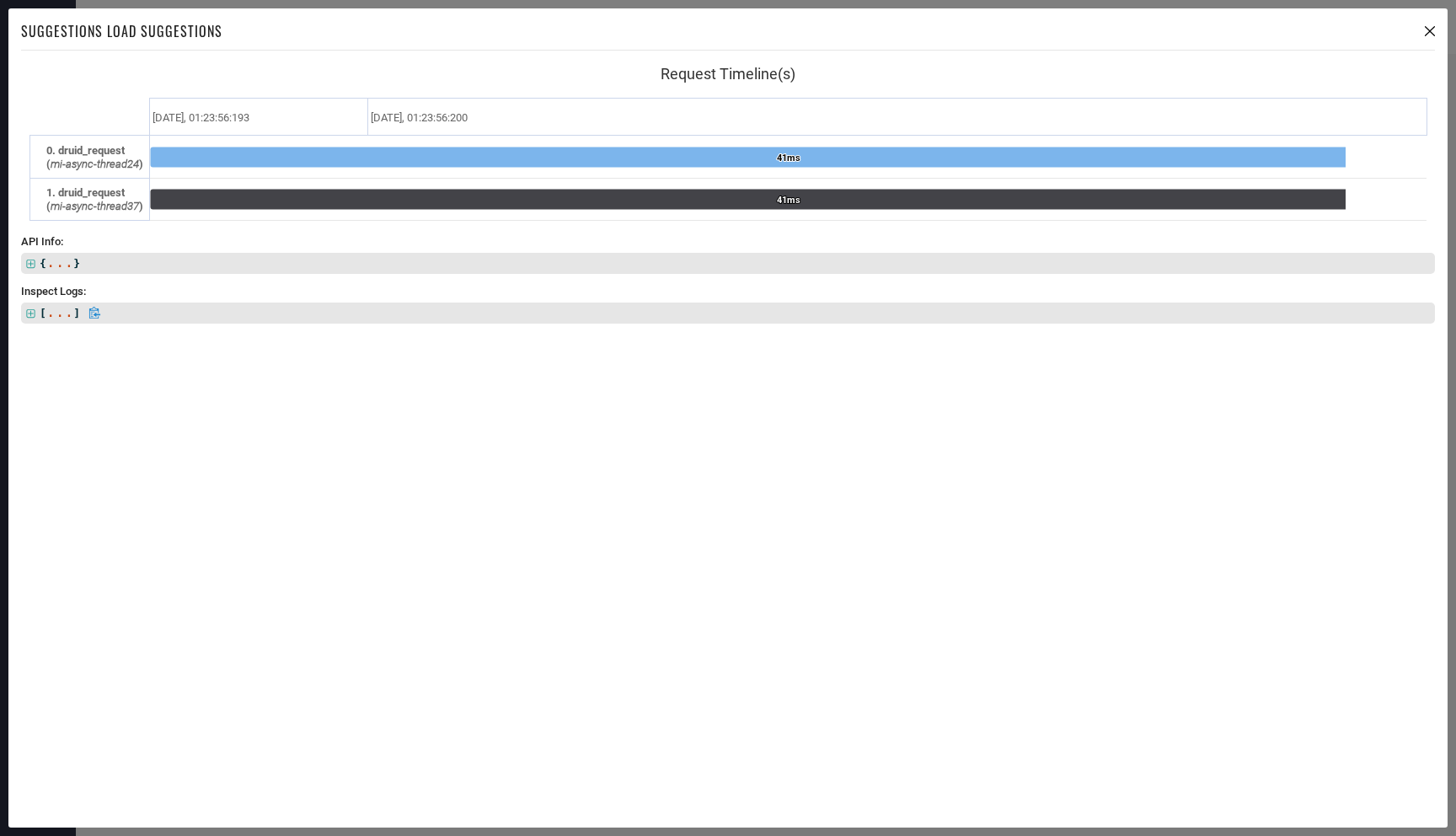
click at [35, 309] on icon at bounding box center [31, 314] width 11 height 11
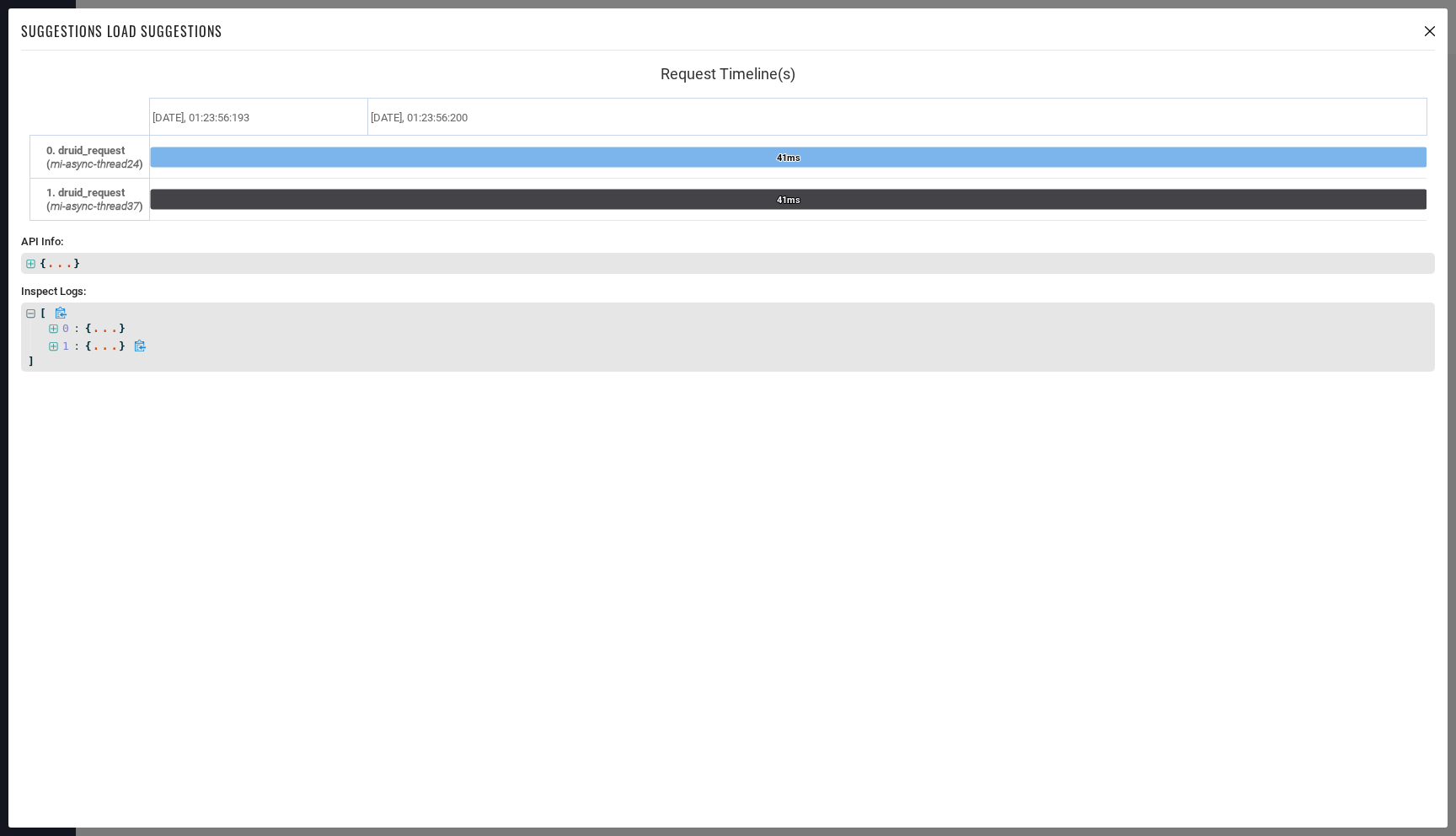
click at [56, 346] on icon at bounding box center [54, 347] width 11 height 11
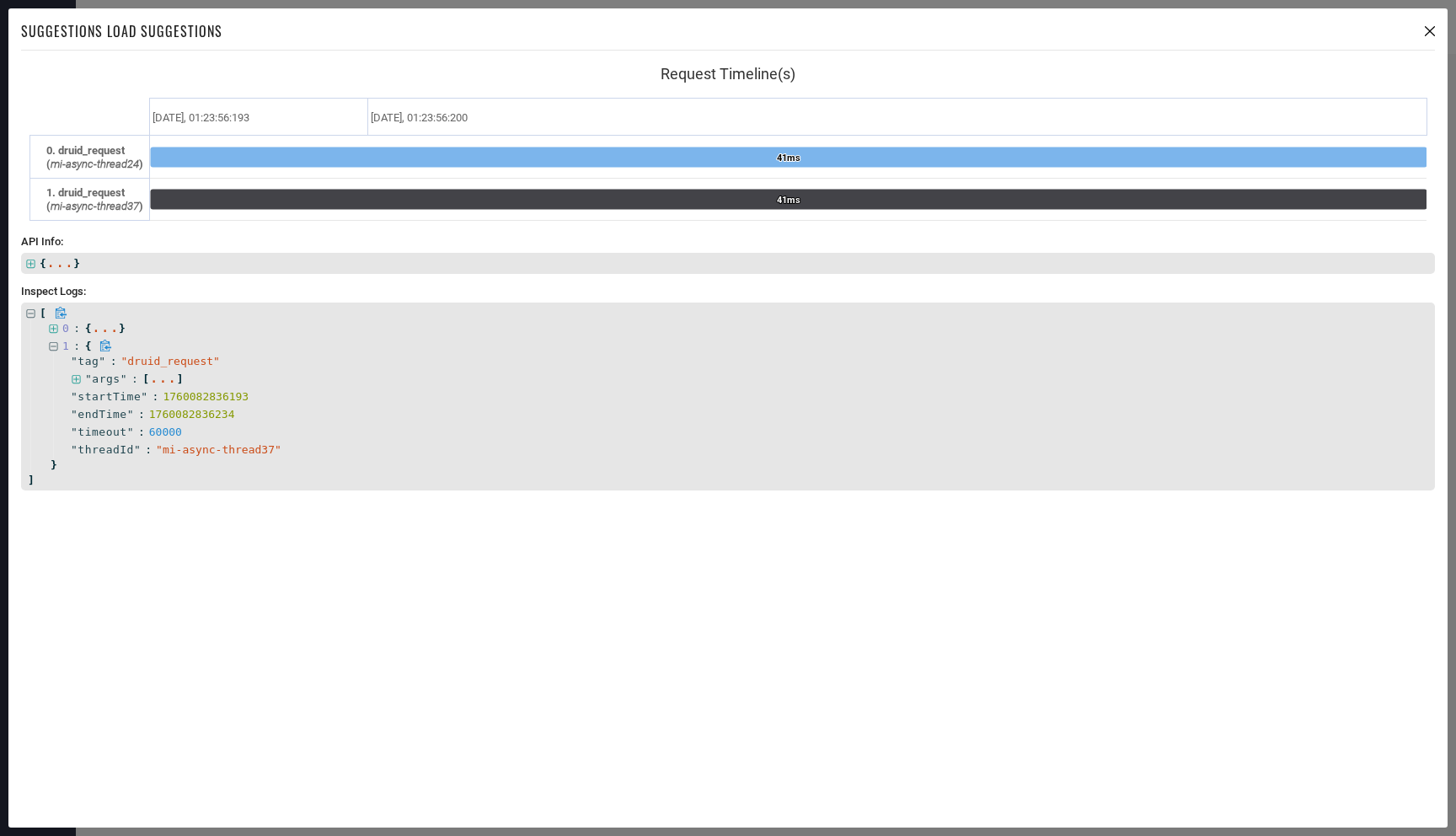
click at [105, 348] on icon at bounding box center [105, 345] width 12 height 12
